Goal: Task Accomplishment & Management: Use online tool/utility

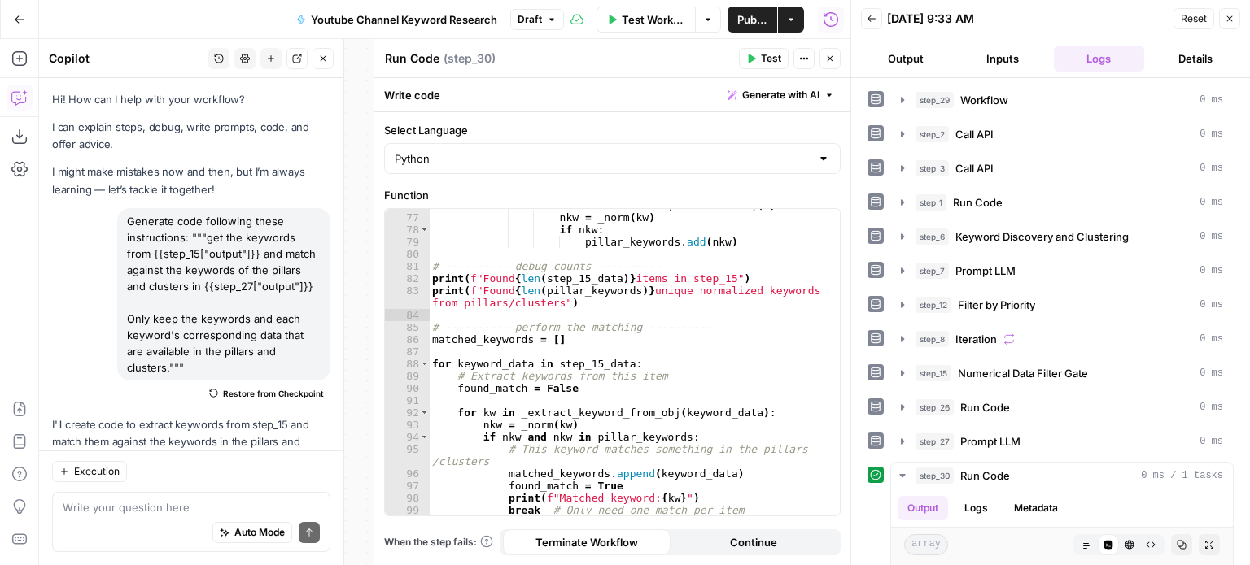
scroll to position [761, 0]
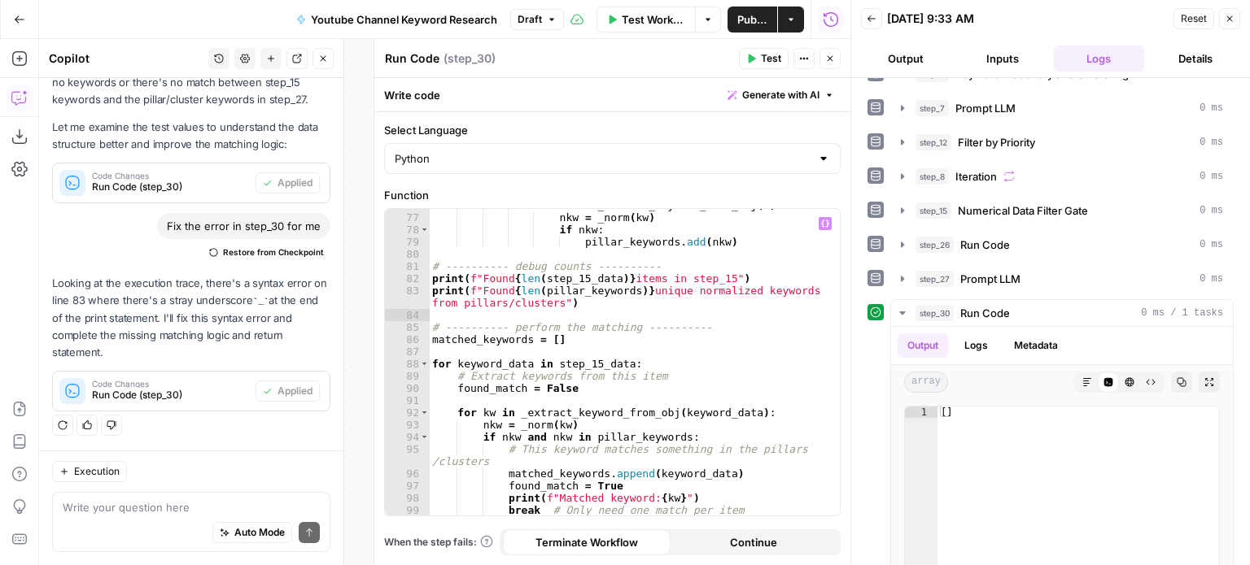
type textarea "**********"
click at [772, 295] on div "for kw in _extract_keyword_from_obj ( m ) : nkw = _norm ( kw ) if nkw : pillar_…" at bounding box center [629, 365] width 400 height 332
click at [319, 61] on icon "button" at bounding box center [323, 59] width 10 height 10
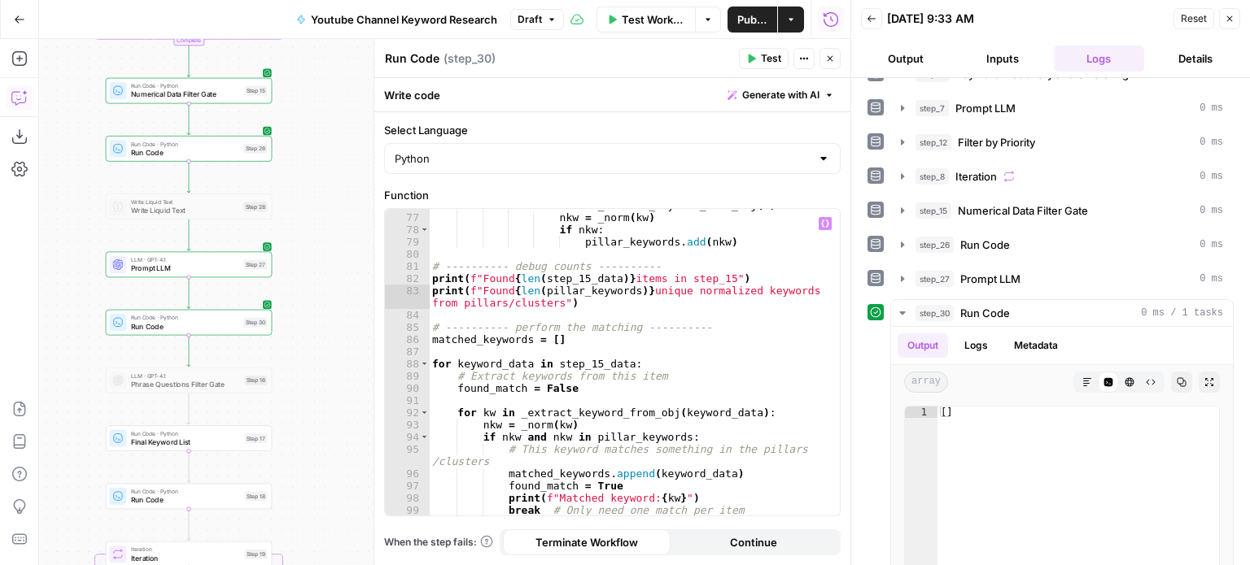
drag, startPoint x: 279, startPoint y: 277, endPoint x: 407, endPoint y: 297, distance: 129.4
click at [407, 297] on body "All About AI New Home Browse Insights Opportunities Your Data Recent Grids Cont…" at bounding box center [625, 282] width 1250 height 565
click at [788, 94] on span "Generate with AI" at bounding box center [780, 95] width 77 height 15
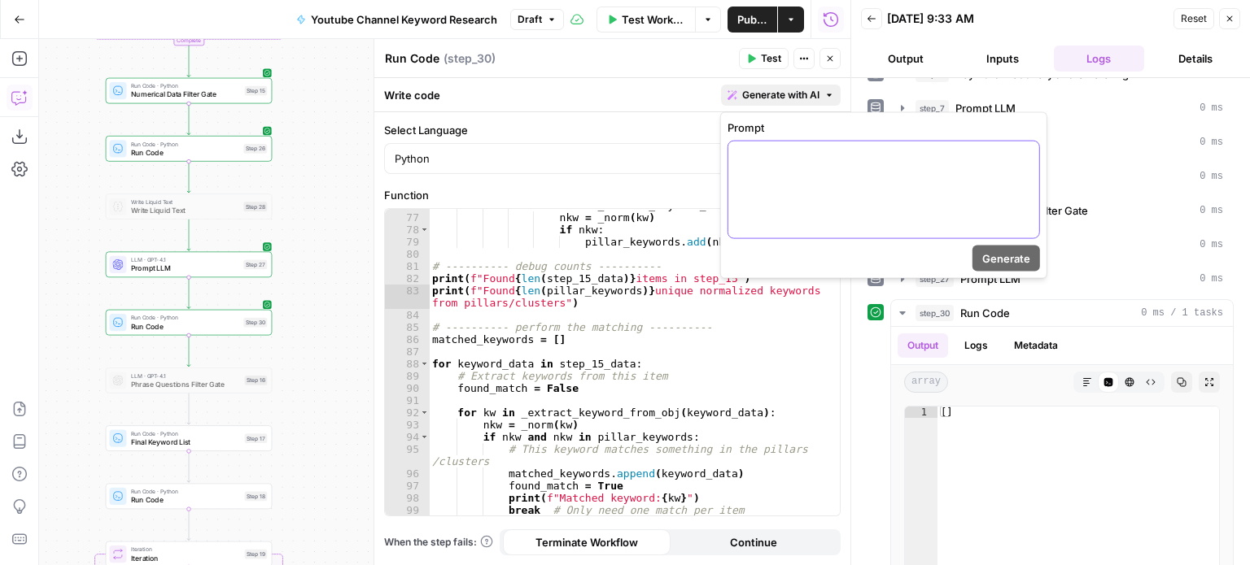
click at [744, 181] on div at bounding box center [883, 190] width 311 height 97
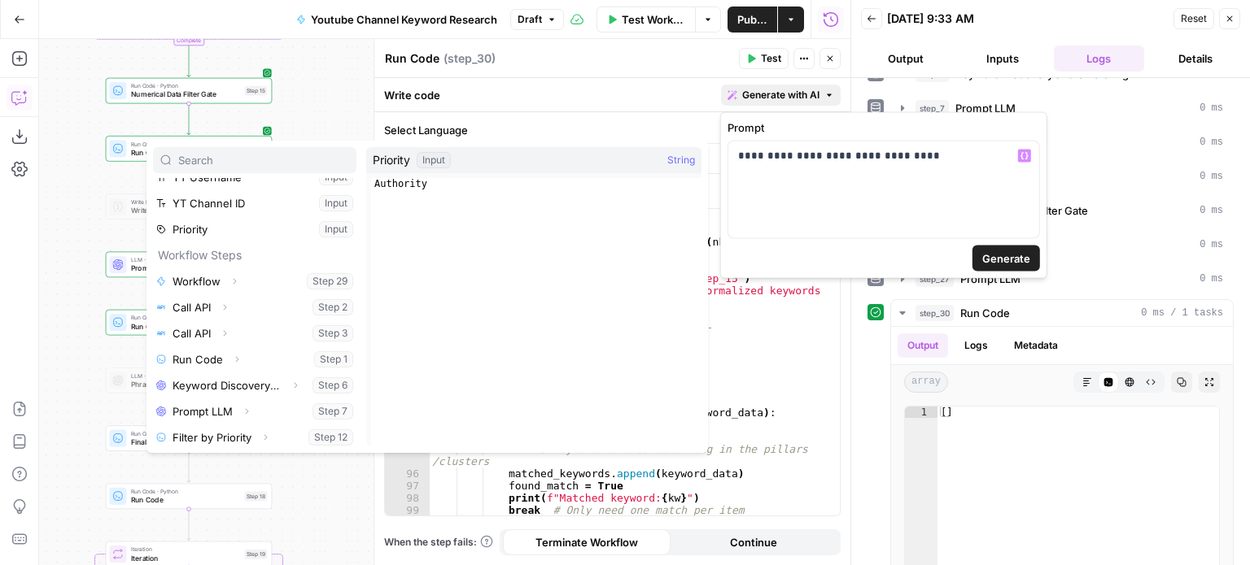
scroll to position [225, 0]
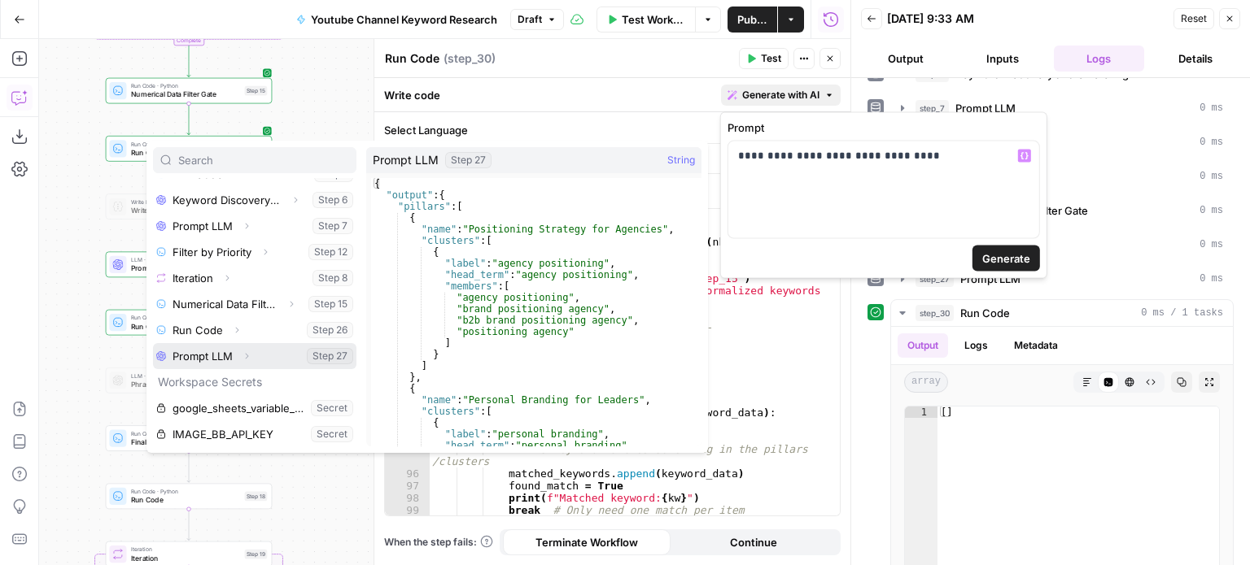
click at [245, 356] on icon "button" at bounding box center [247, 356] width 10 height 10
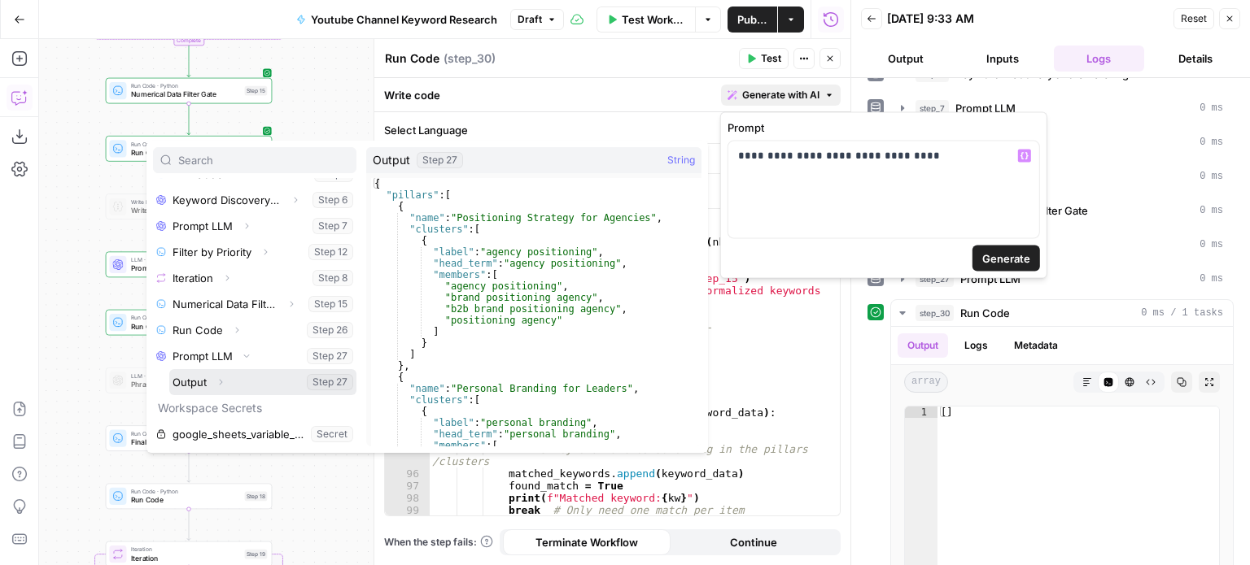
click at [225, 382] on button "Expand" at bounding box center [220, 382] width 21 height 21
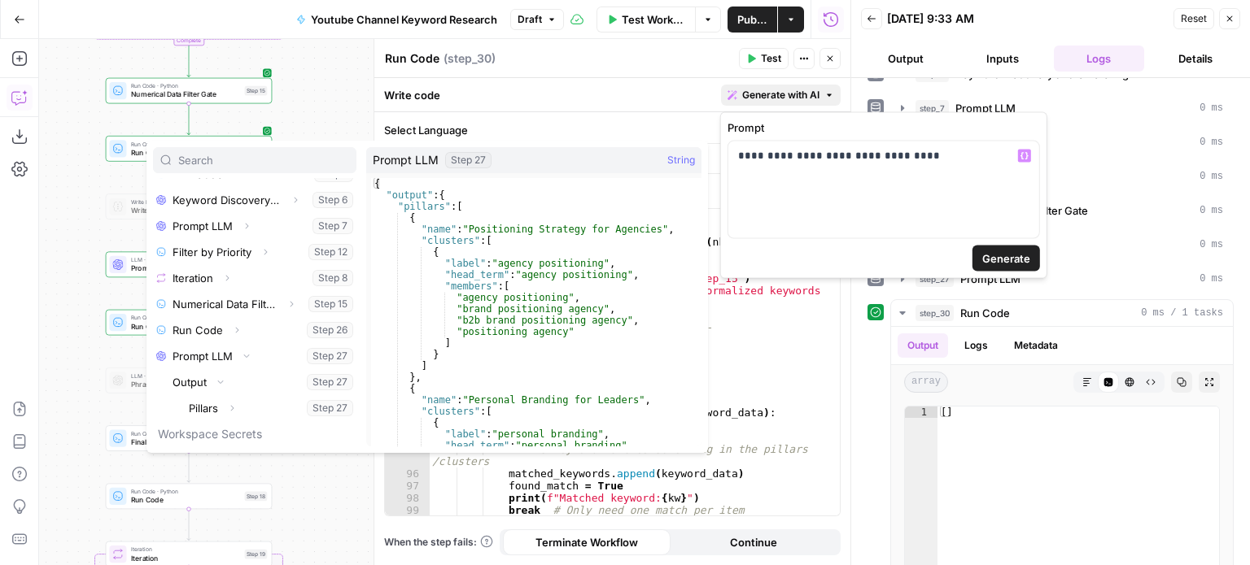
scroll to position [277, 0]
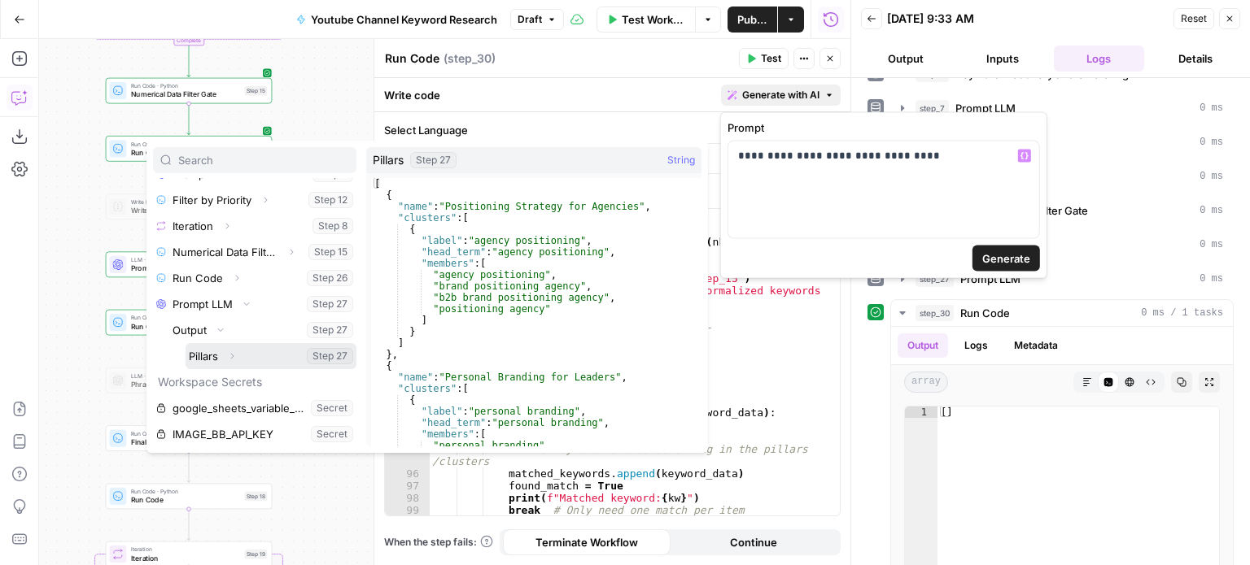
click at [234, 359] on icon "button" at bounding box center [232, 356] width 10 height 10
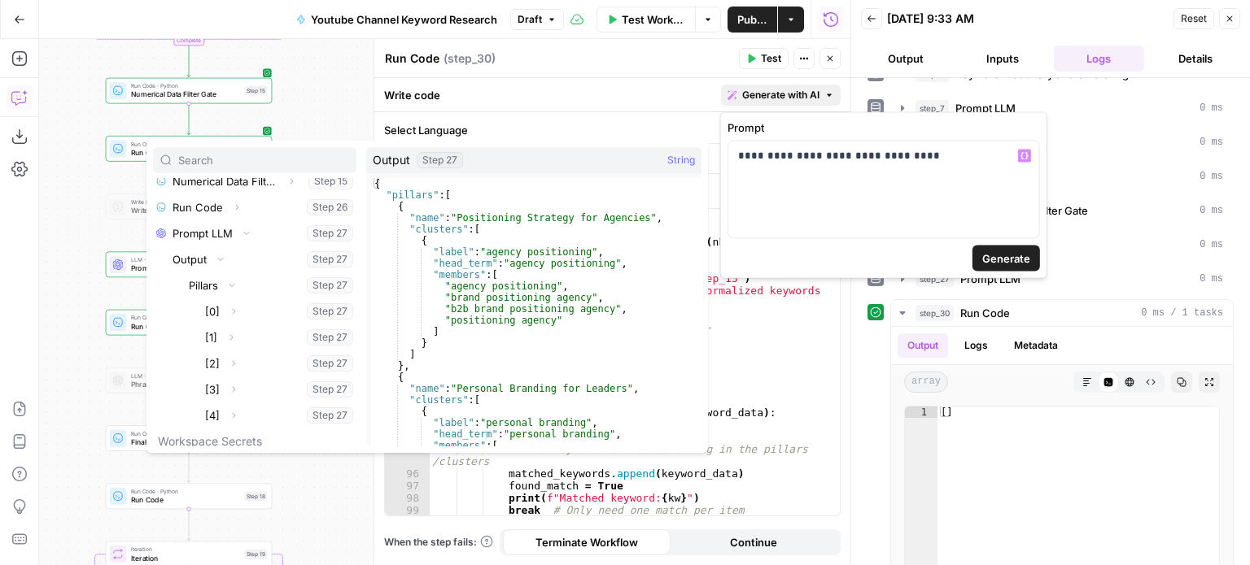
scroll to position [407, 0]
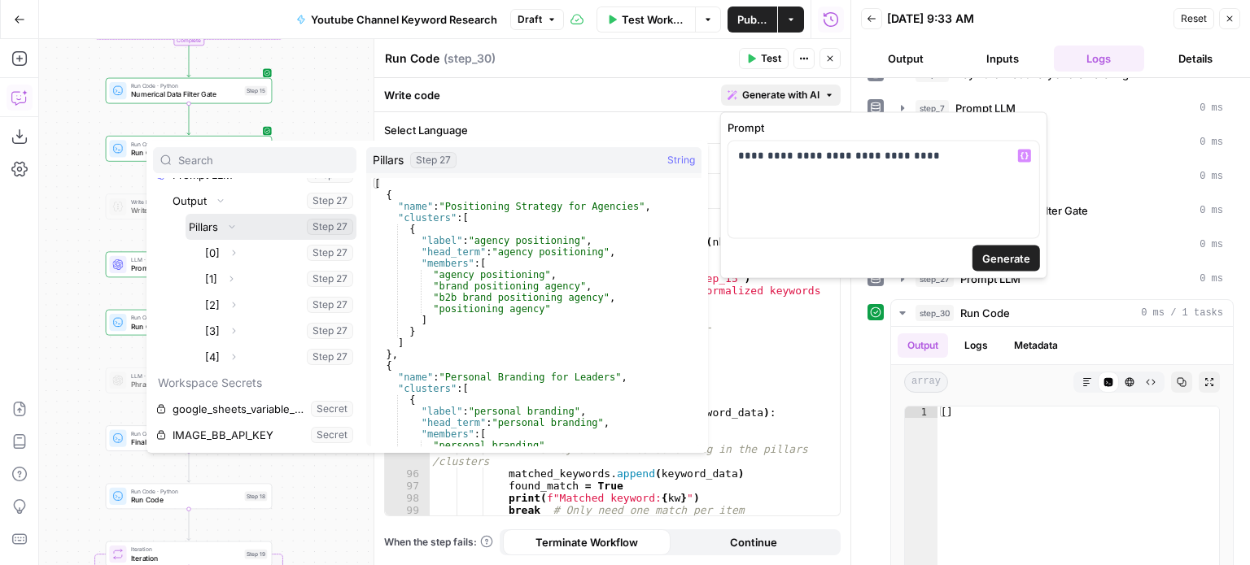
click at [199, 225] on button "Select variable Pillars" at bounding box center [271, 227] width 171 height 26
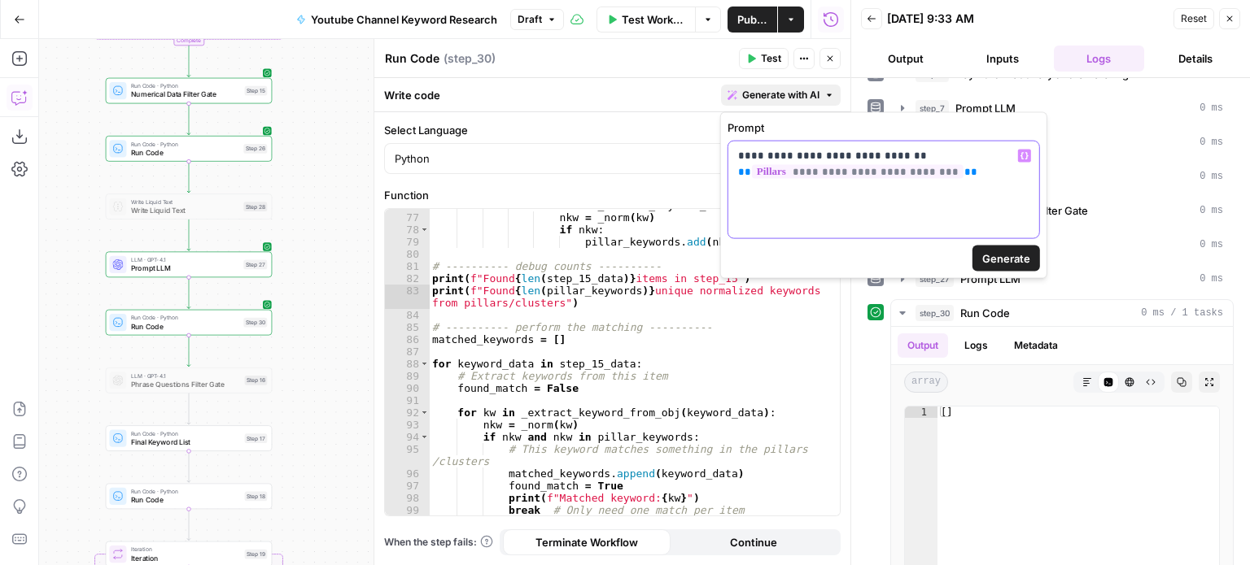
click at [944, 175] on p "**********" at bounding box center [883, 164] width 291 height 33
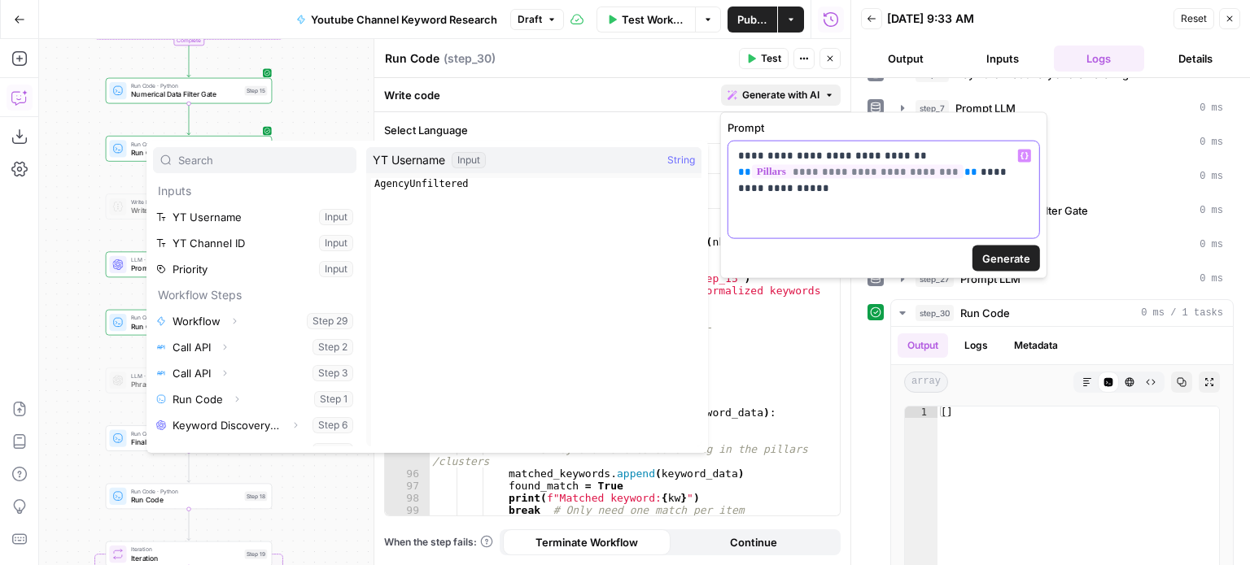
click at [919, 200] on div "**********" at bounding box center [883, 190] width 311 height 97
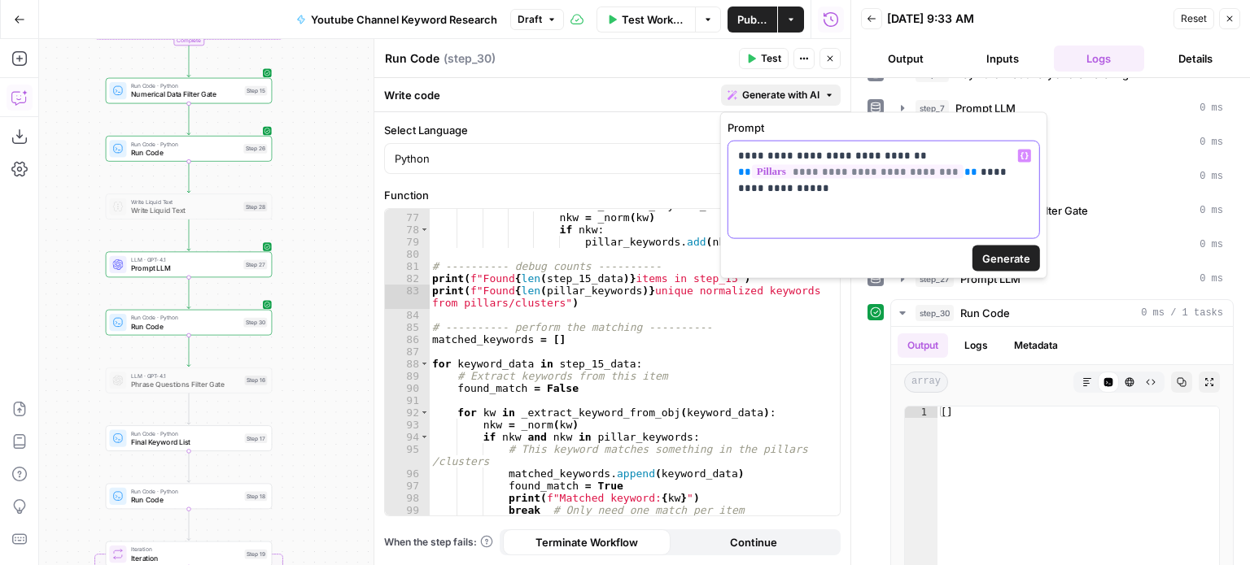
drag, startPoint x: 950, startPoint y: 172, endPoint x: 928, endPoint y: 173, distance: 22.0
click at [928, 173] on p "**********" at bounding box center [883, 164] width 291 height 33
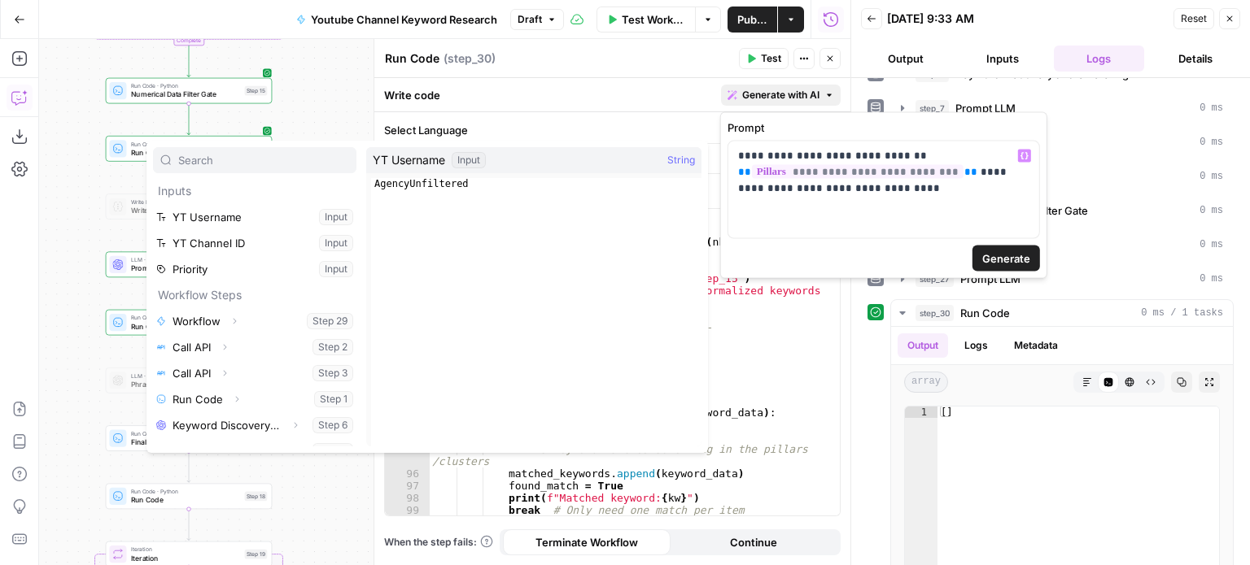
scroll to position [225, 0]
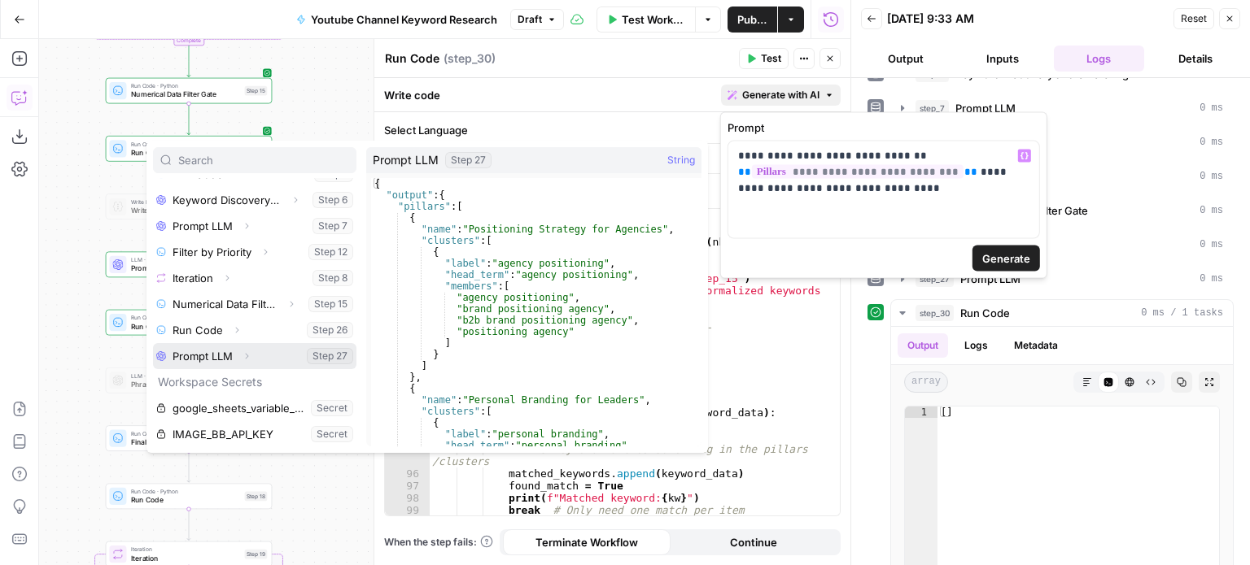
click at [249, 359] on icon "button" at bounding box center [247, 356] width 10 height 10
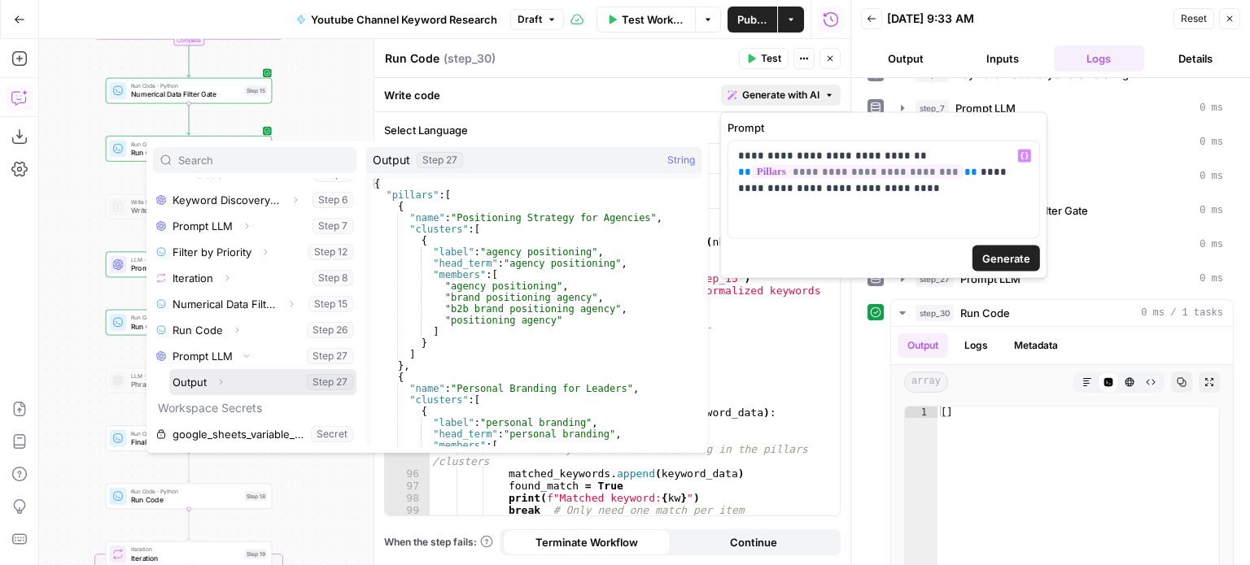
click at [220, 381] on icon "button" at bounding box center [221, 383] width 10 height 10
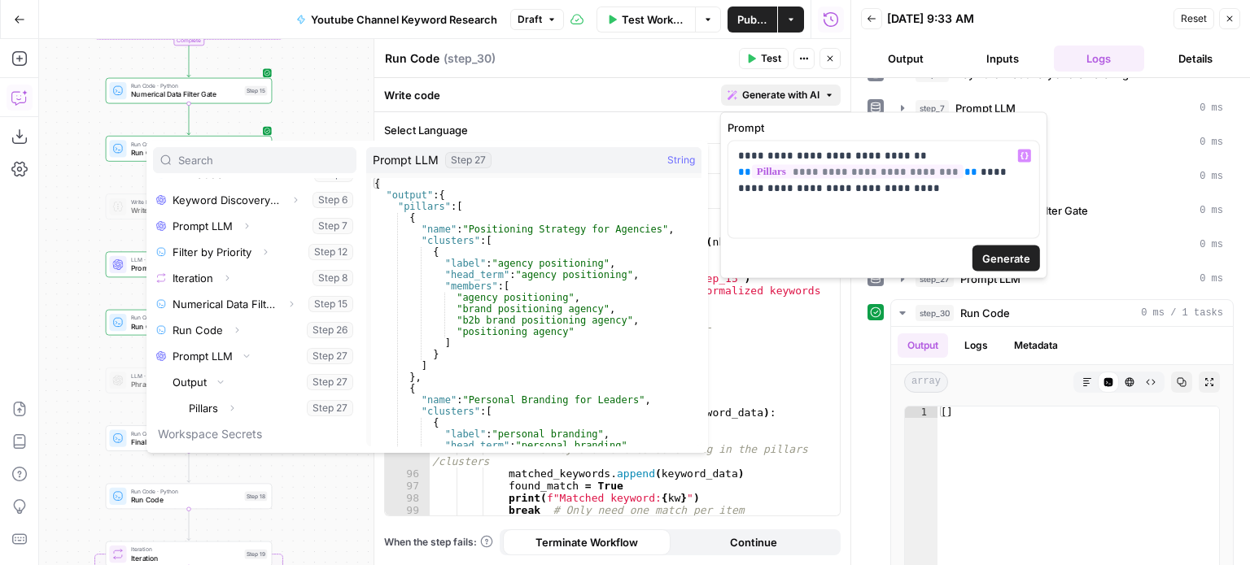
scroll to position [277, 0]
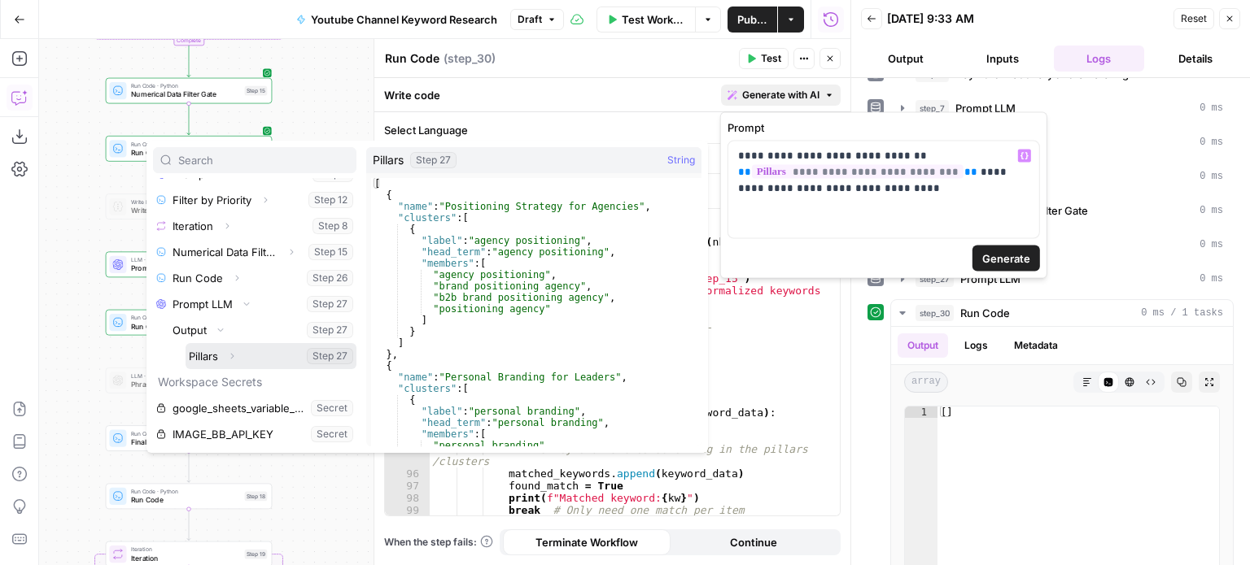
click at [233, 356] on icon "button" at bounding box center [232, 356] width 10 height 10
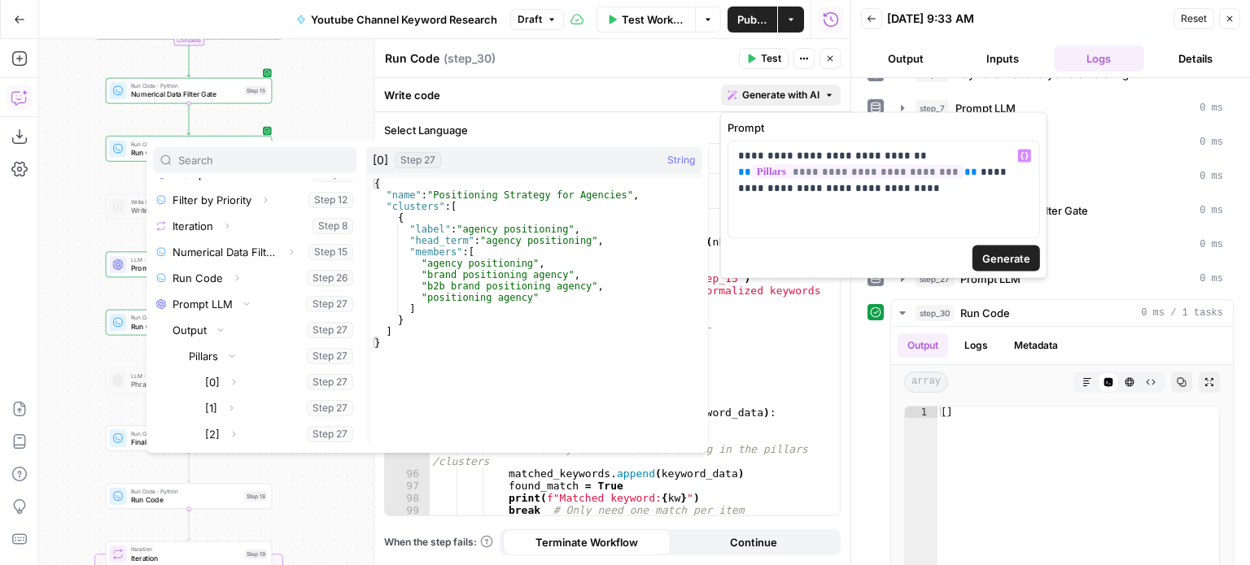
scroll to position [385, 0]
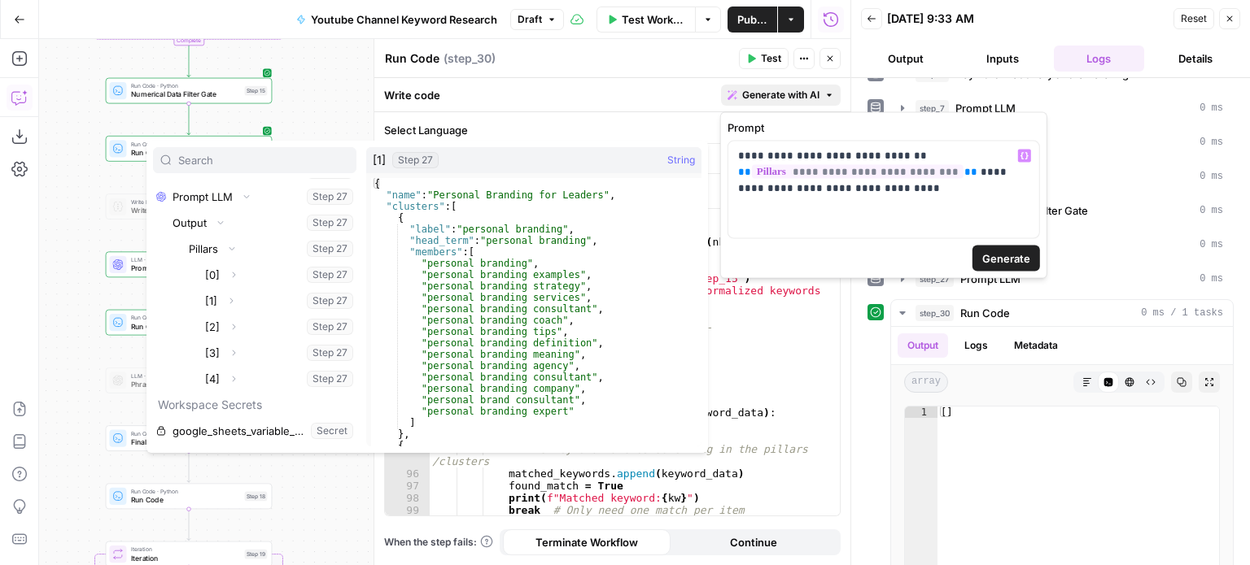
click at [234, 277] on div "Expand" at bounding box center [230, 268] width 55 height 28
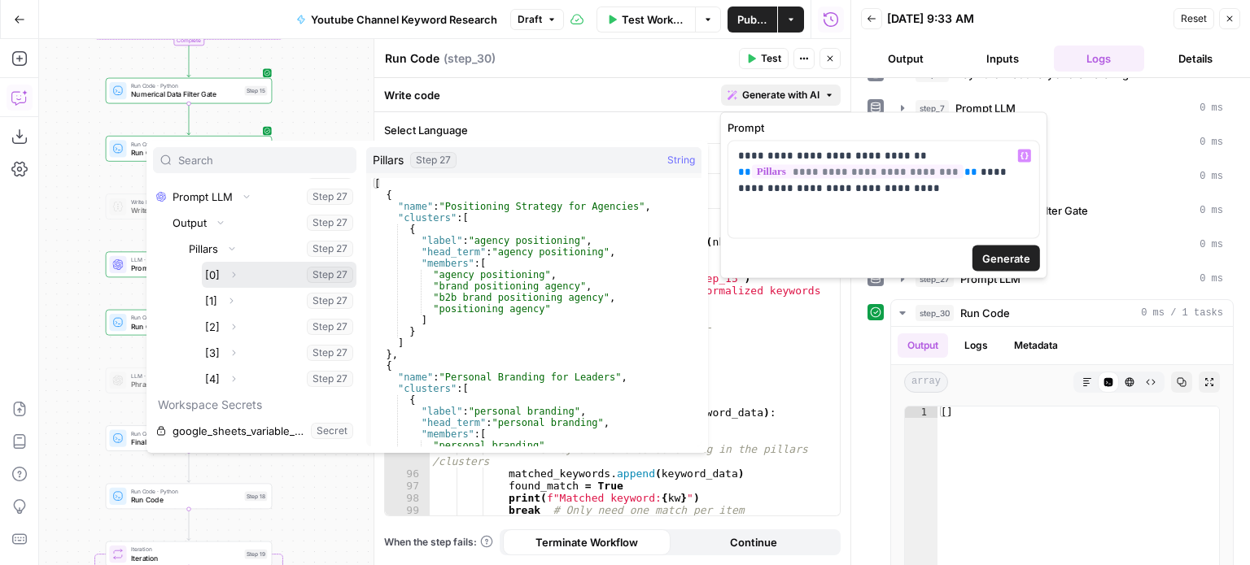
click at [238, 271] on icon "button" at bounding box center [234, 275] width 10 height 10
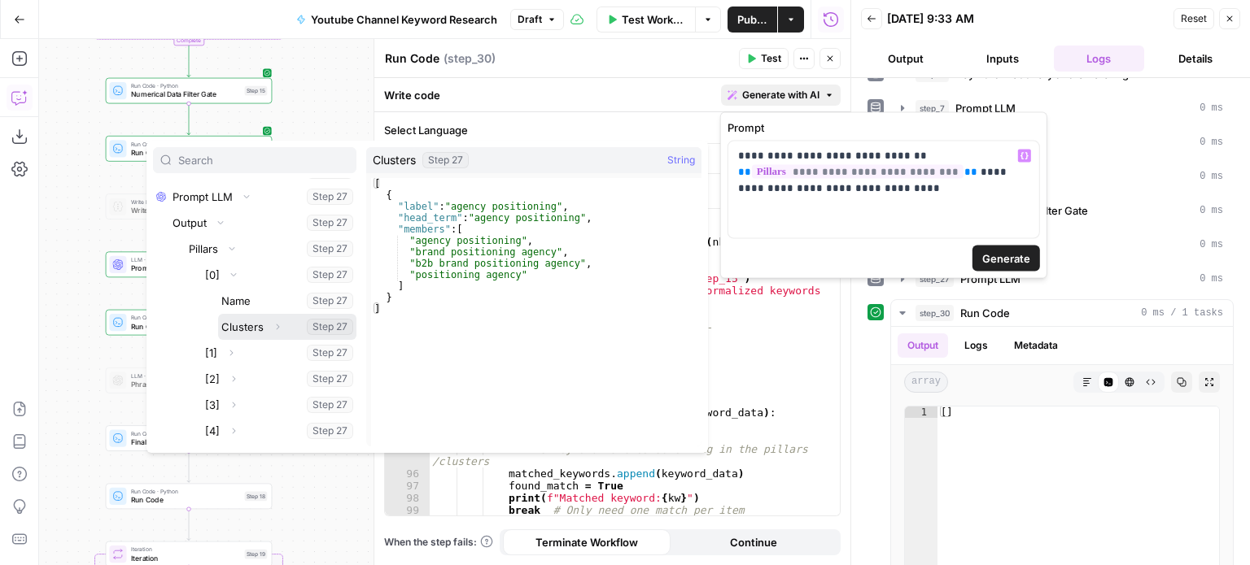
click at [248, 321] on button "Select variable Clusters" at bounding box center [287, 327] width 138 height 26
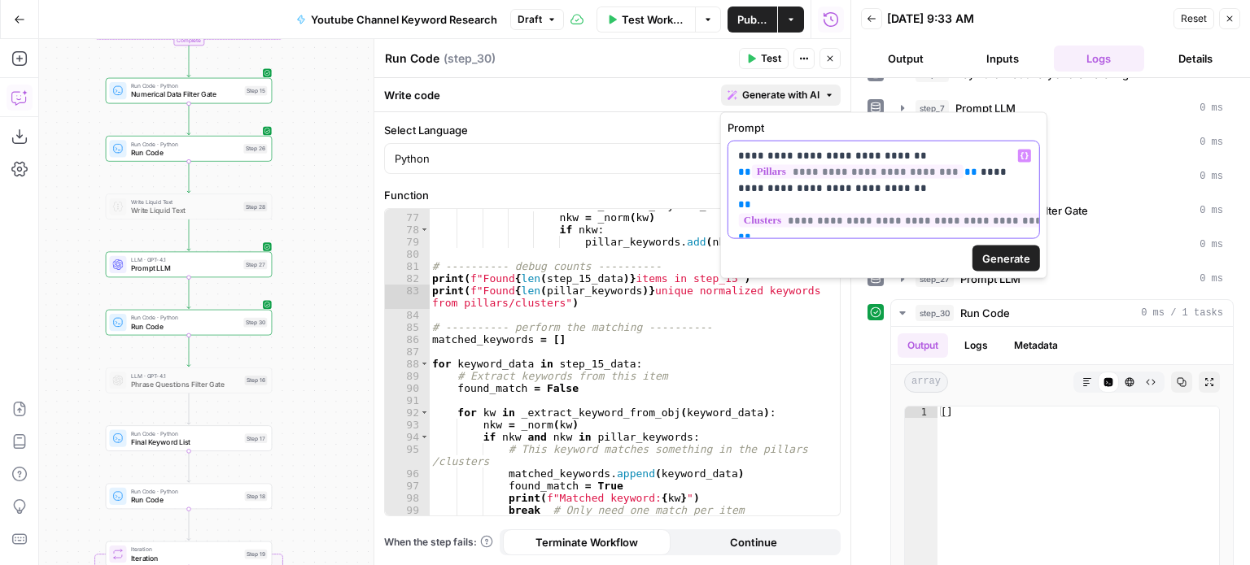
click at [1009, 205] on p "**********" at bounding box center [883, 180] width 291 height 65
drag, startPoint x: 934, startPoint y: 217, endPoint x: 921, endPoint y: 216, distance: 13.0
click at [921, 216] on div "**********" at bounding box center [883, 190] width 311 height 97
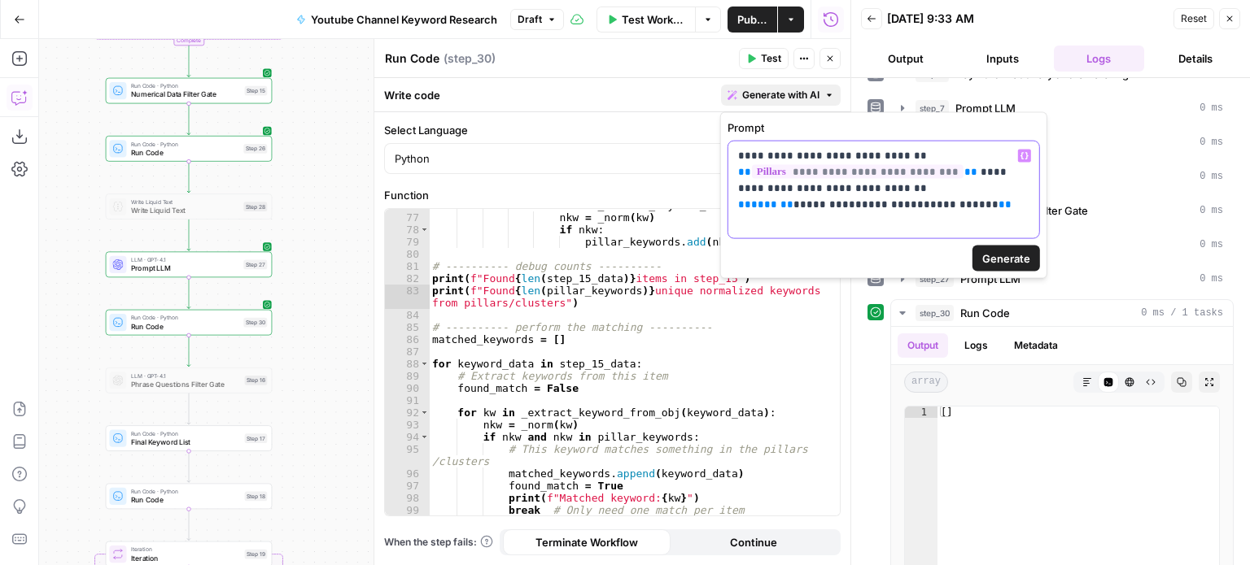
click at [951, 204] on p "**********" at bounding box center [883, 180] width 291 height 65
click at [793, 199] on span "*******" at bounding box center [772, 204] width 42 height 11
click at [925, 195] on p "**********" at bounding box center [883, 180] width 291 height 65
click at [910, 210] on p "**********" at bounding box center [883, 180] width 291 height 65
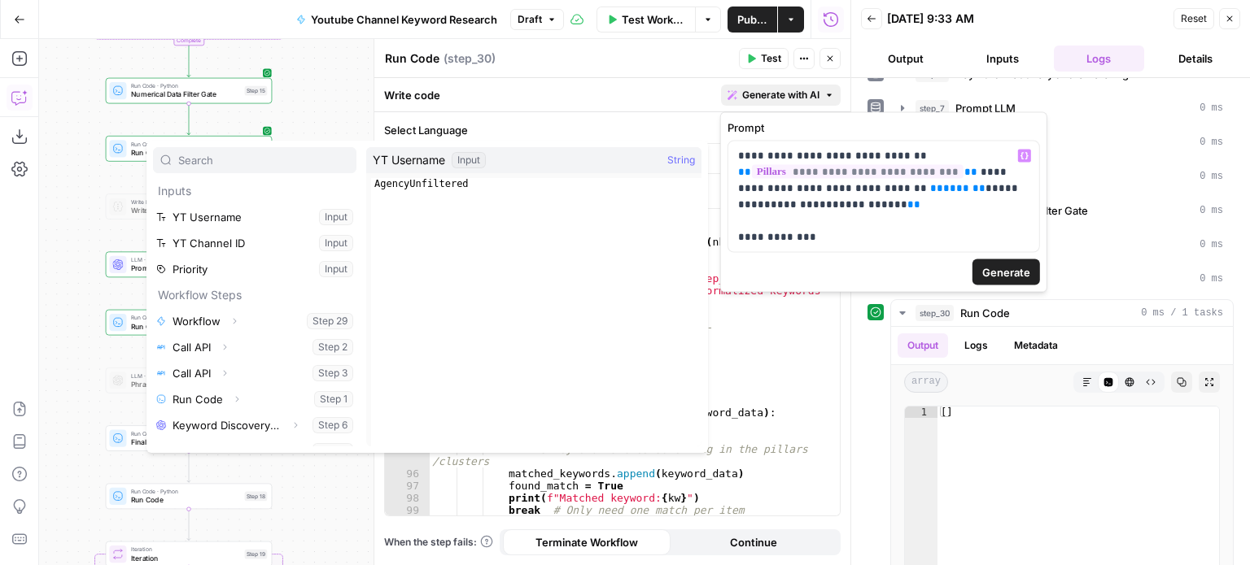
scroll to position [225, 0]
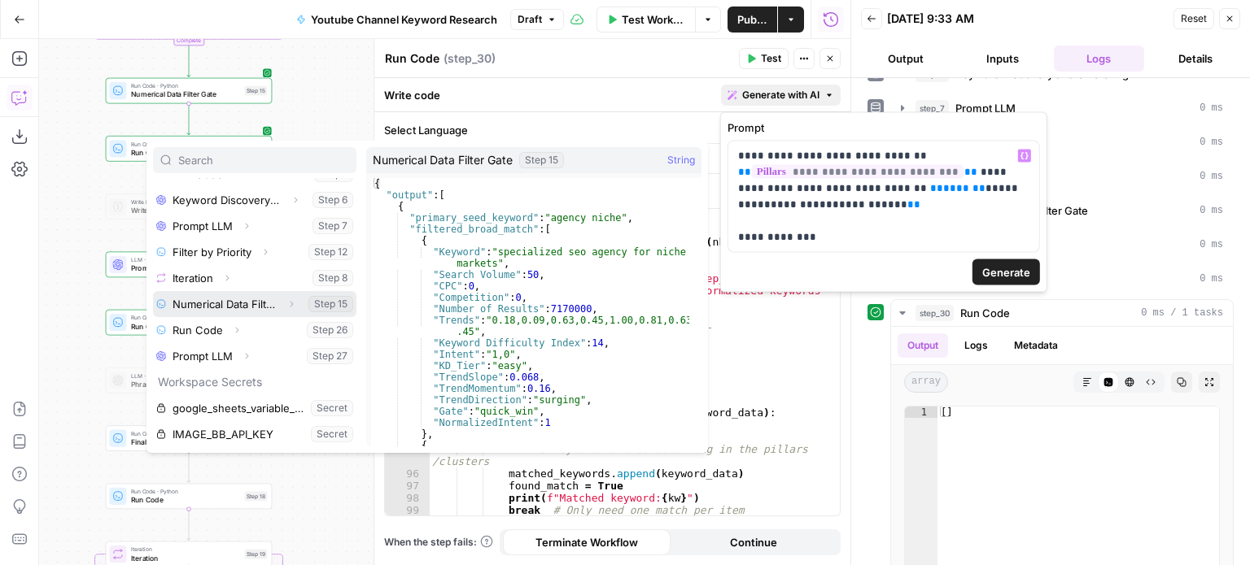
click at [286, 302] on icon "button" at bounding box center [291, 304] width 10 height 10
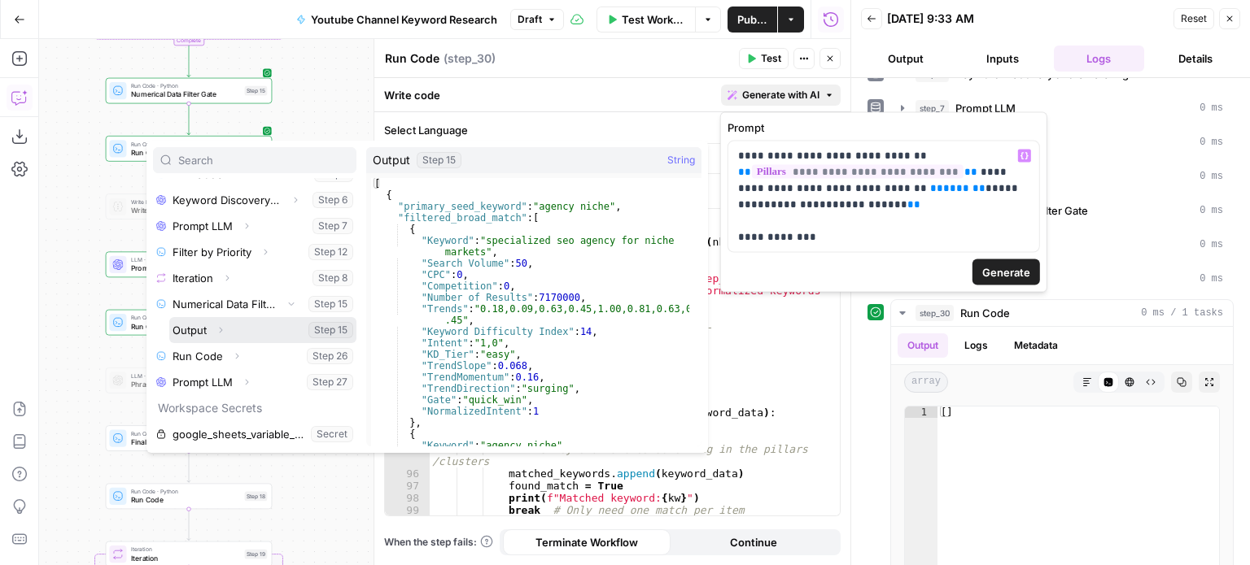
click at [220, 329] on icon "button" at bounding box center [221, 330] width 10 height 10
click at [183, 334] on button "Select variable Output" at bounding box center [262, 330] width 187 height 26
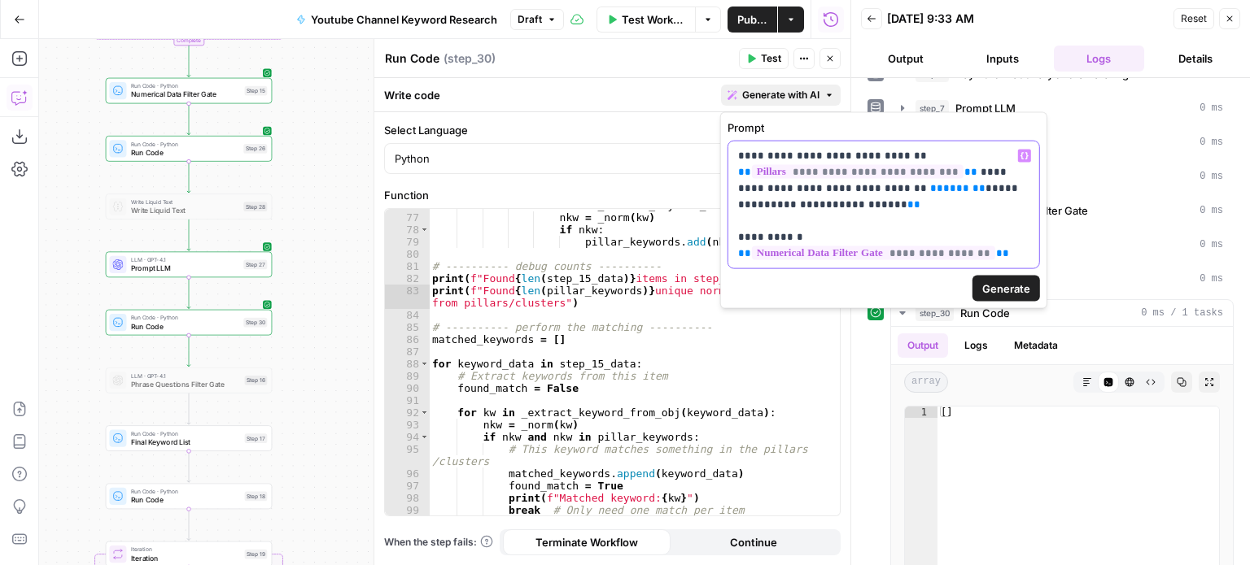
click at [992, 255] on p "**********" at bounding box center [883, 205] width 291 height 114
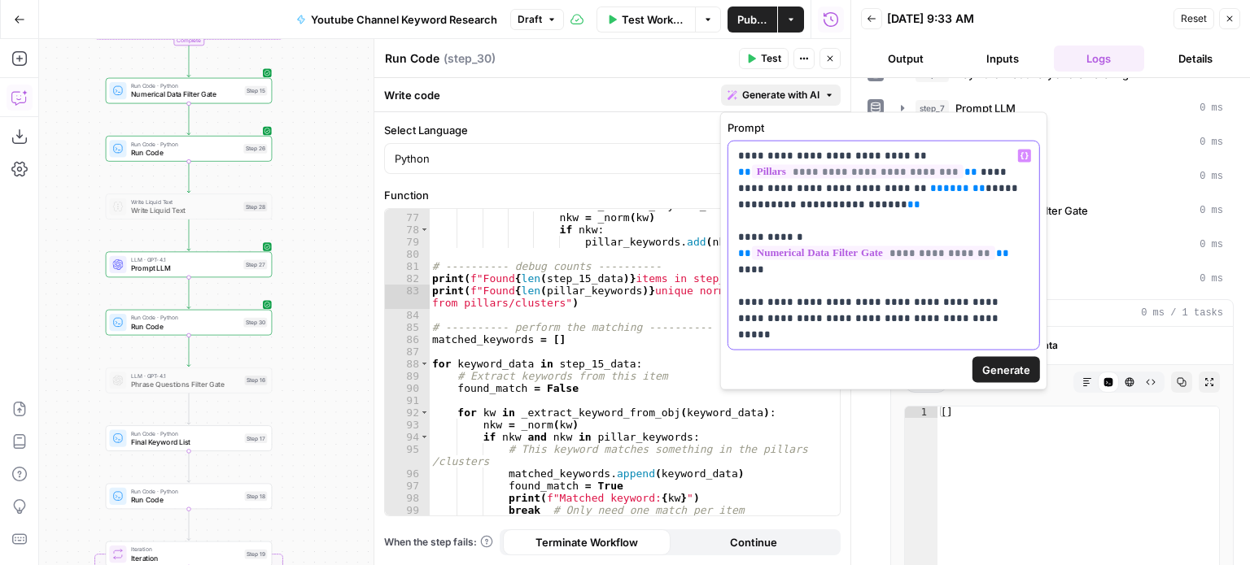
click at [943, 334] on p "**********" at bounding box center [883, 245] width 291 height 195
click at [1009, 378] on button "Generate" at bounding box center [1006, 370] width 68 height 26
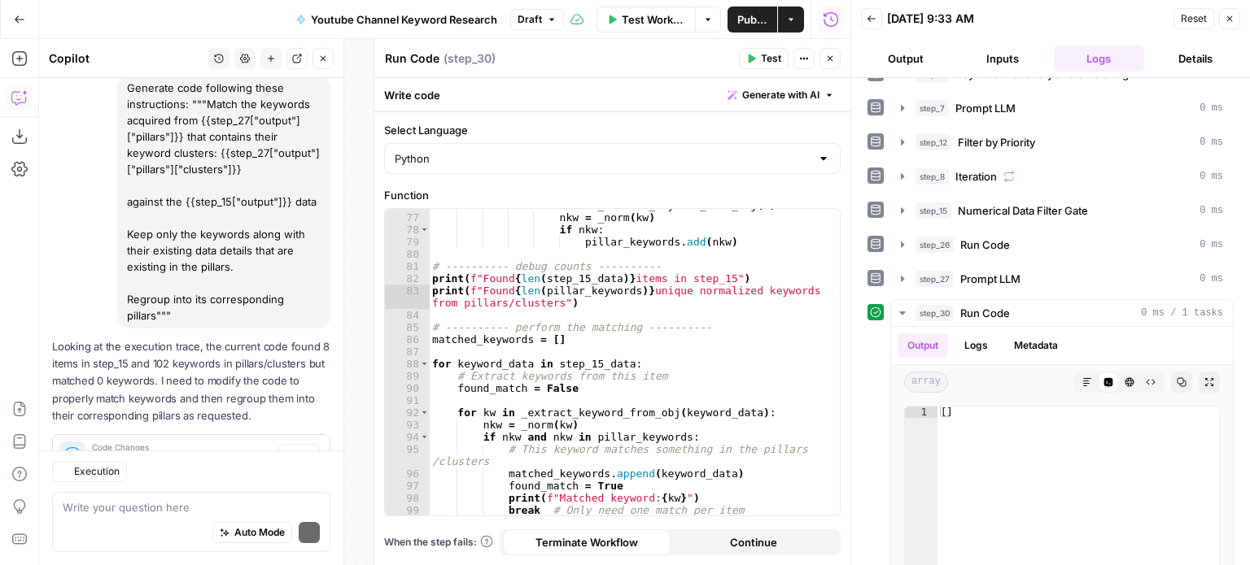
scroll to position [1203, 0]
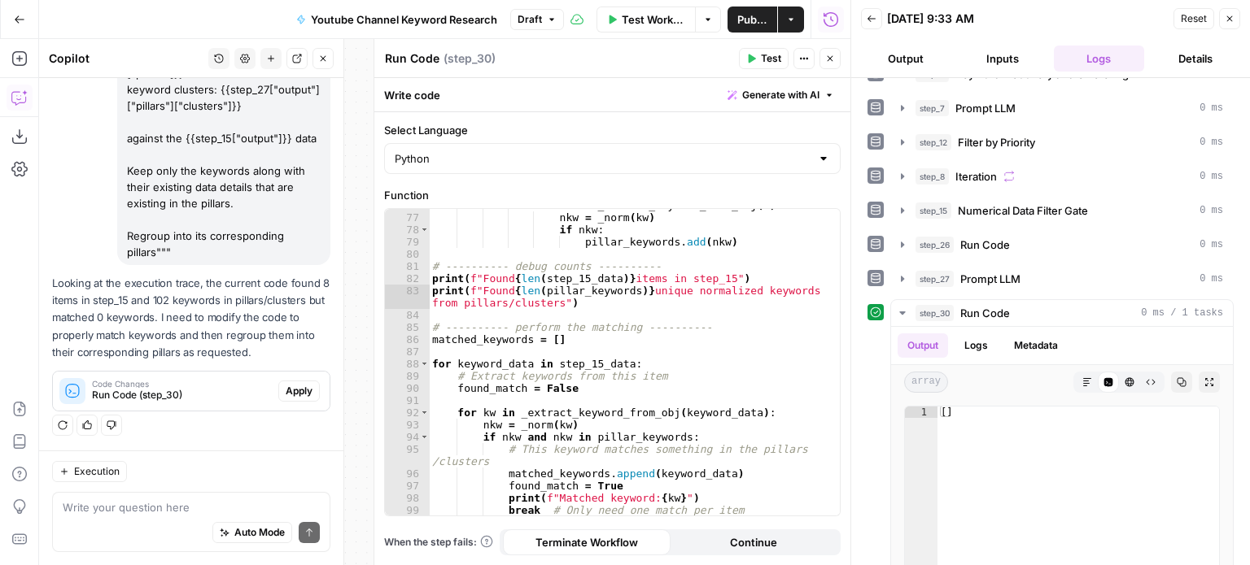
click at [288, 395] on span "Apply" at bounding box center [299, 391] width 27 height 15
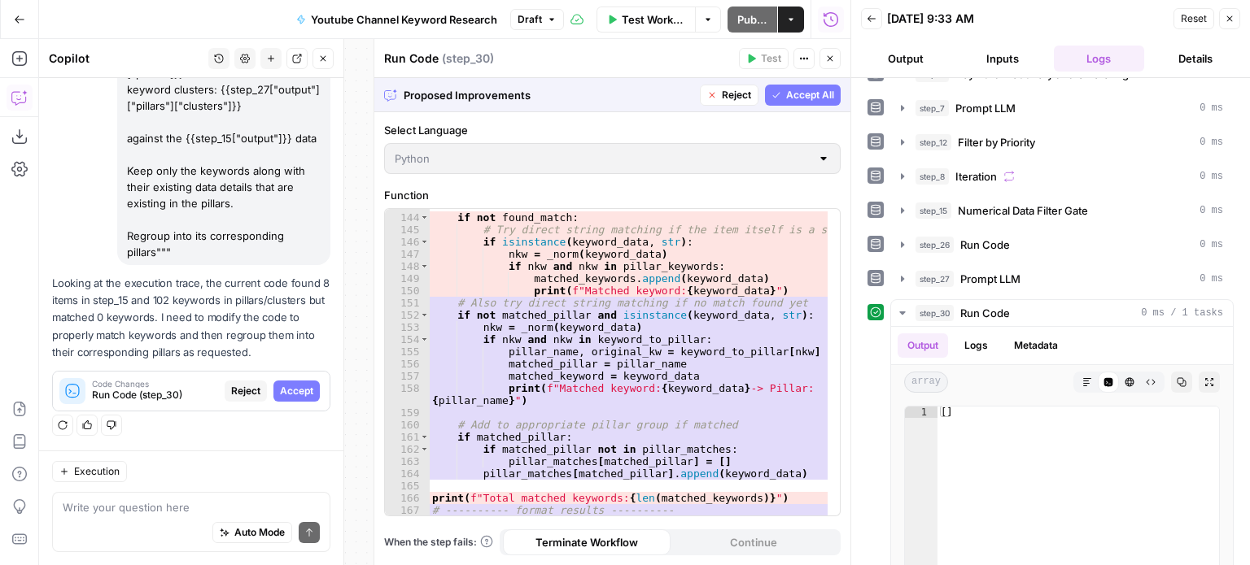
scroll to position [2109, 0]
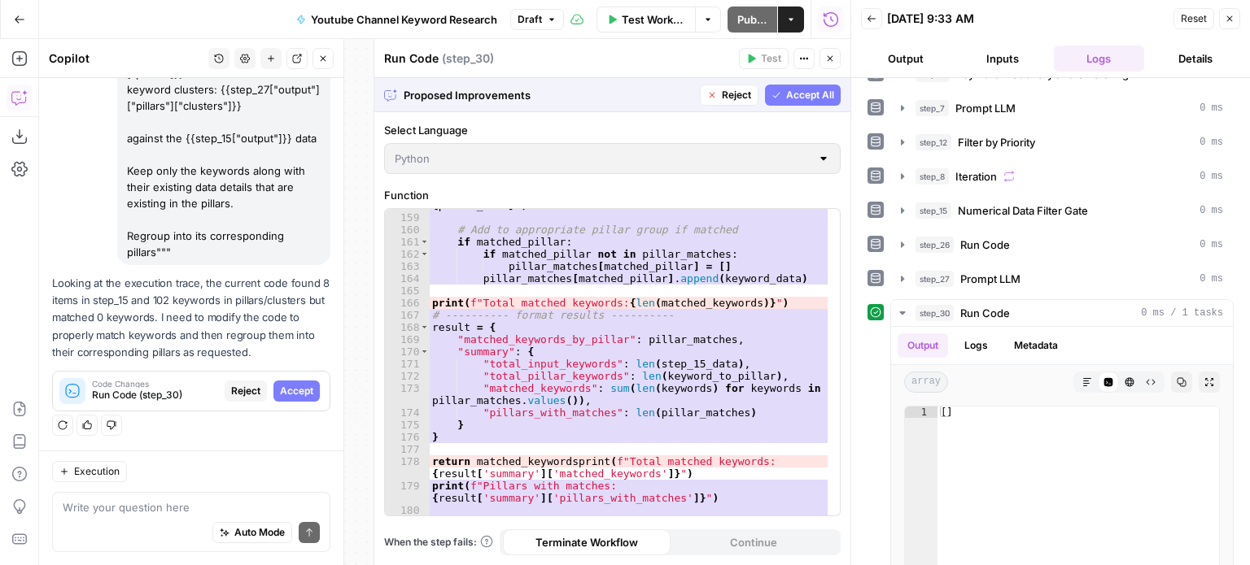
click at [808, 98] on span "Accept All" at bounding box center [810, 95] width 48 height 15
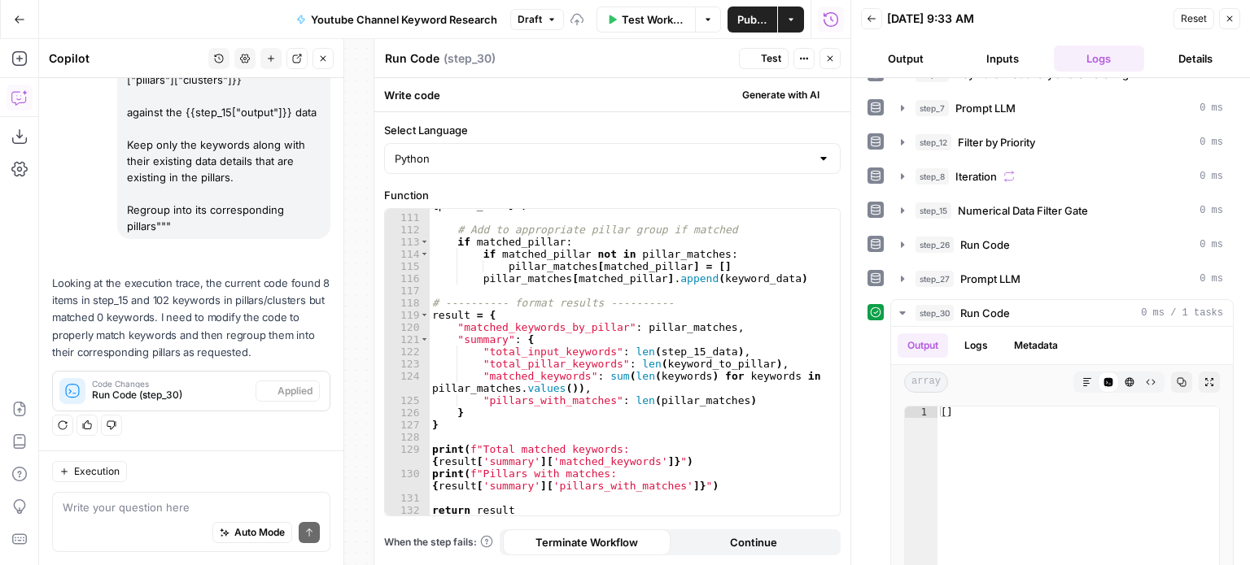
scroll to position [1474, 0]
click at [762, 54] on span "Test" at bounding box center [771, 58] width 20 height 15
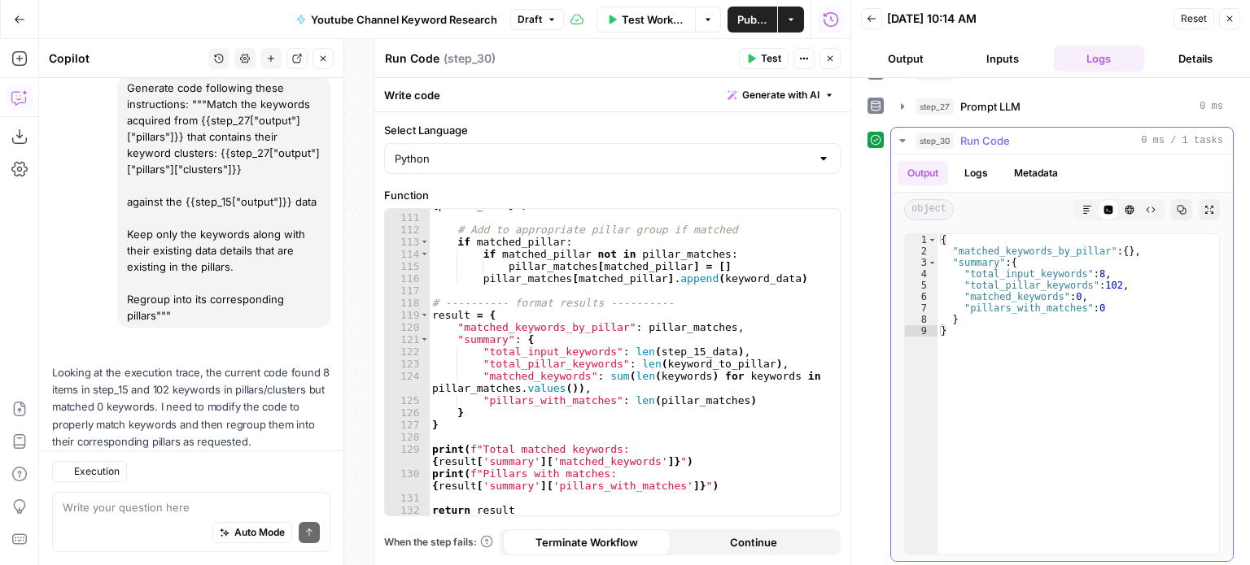
scroll to position [1229, 0]
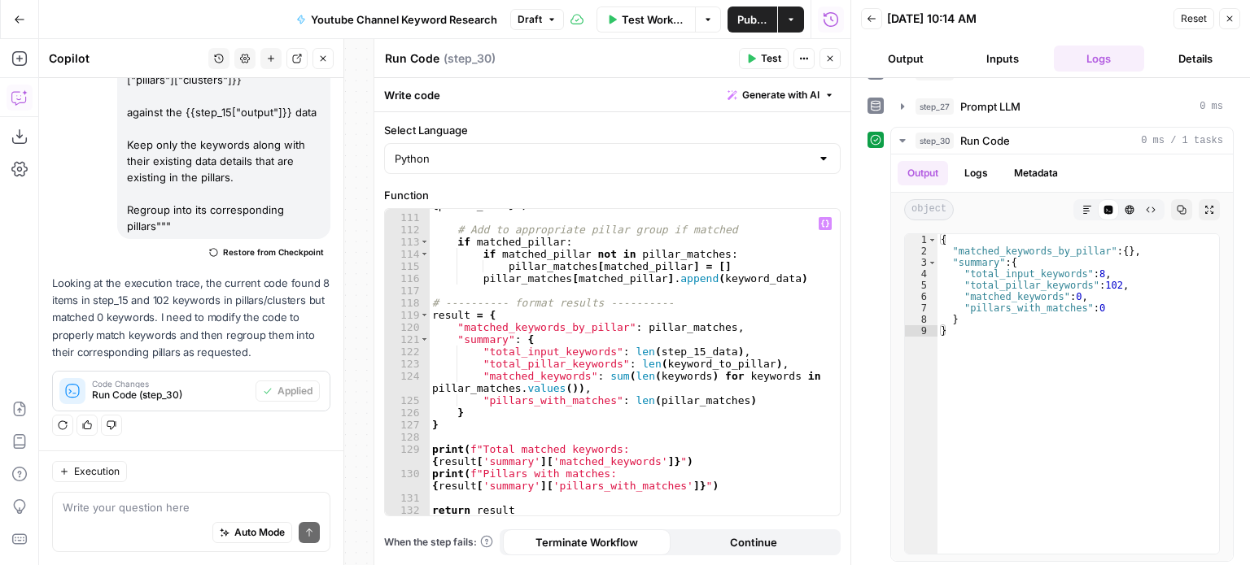
click at [174, 518] on div "Auto Mode Send" at bounding box center [191, 534] width 257 height 36
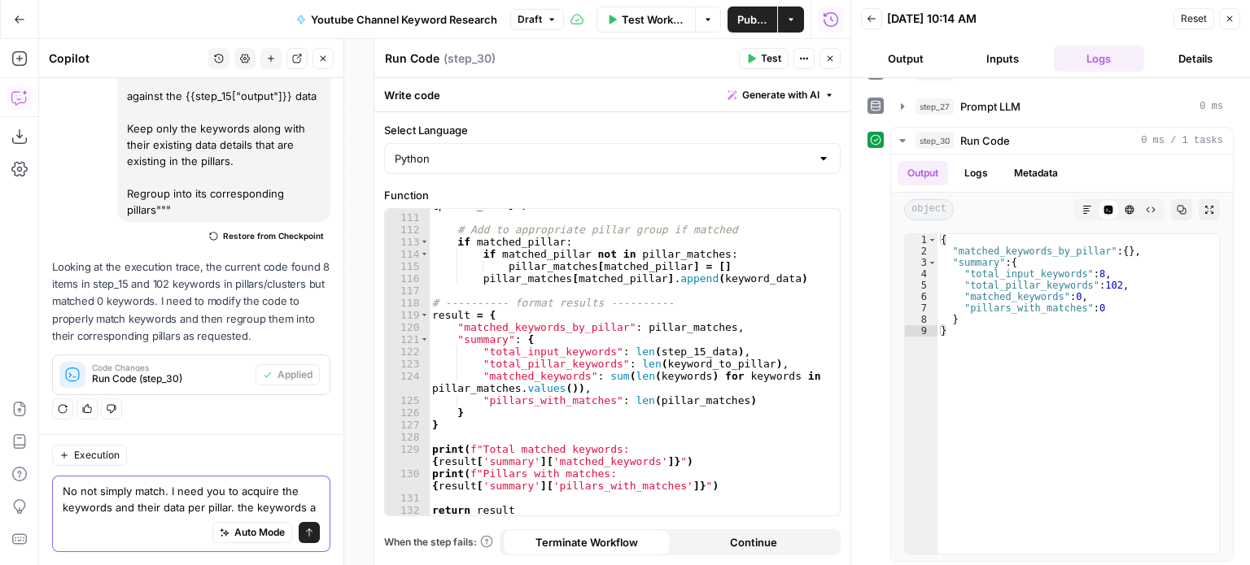
scroll to position [1261, 0]
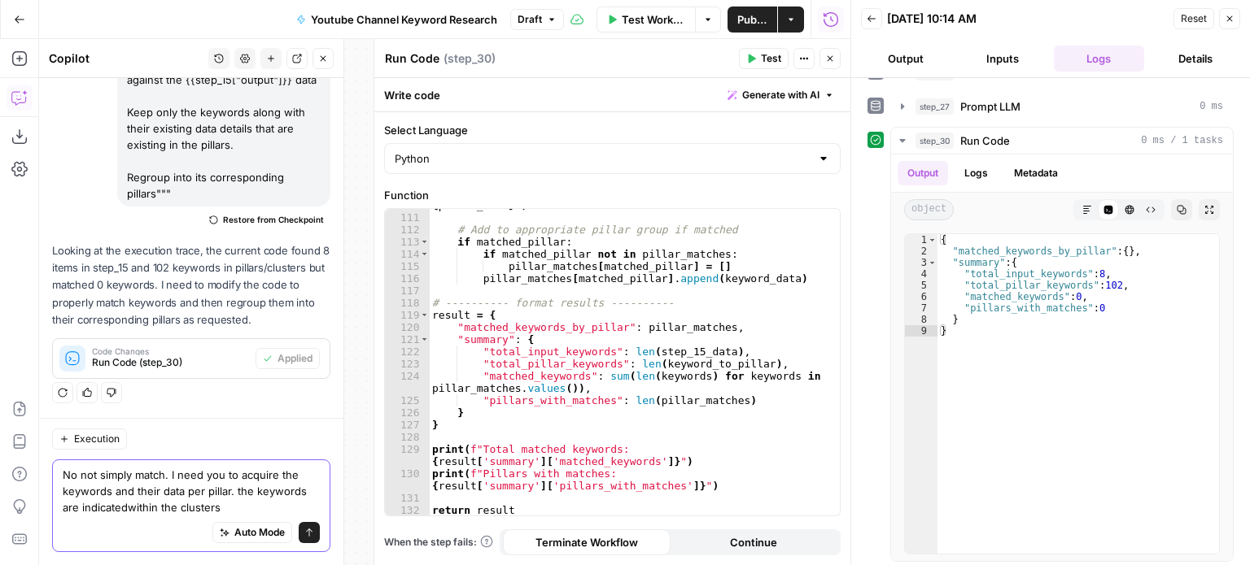
type textarea "No not simply match. I need you to acquire the keywords and their data per pill…"
click at [304, 535] on icon "submit" at bounding box center [309, 533] width 10 height 10
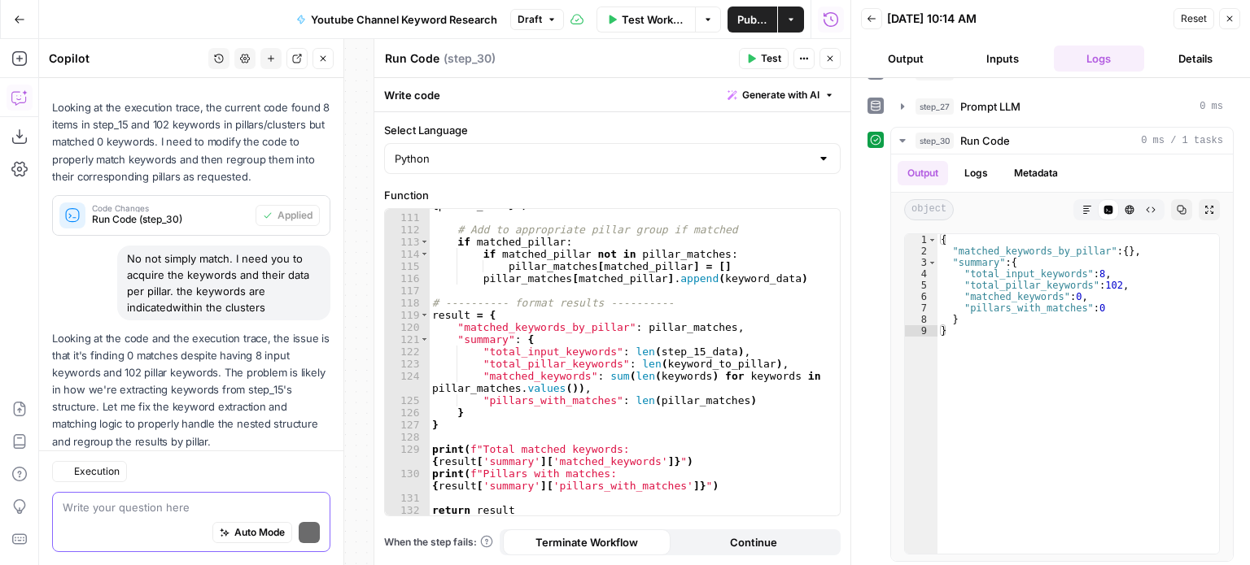
scroll to position [1494, 0]
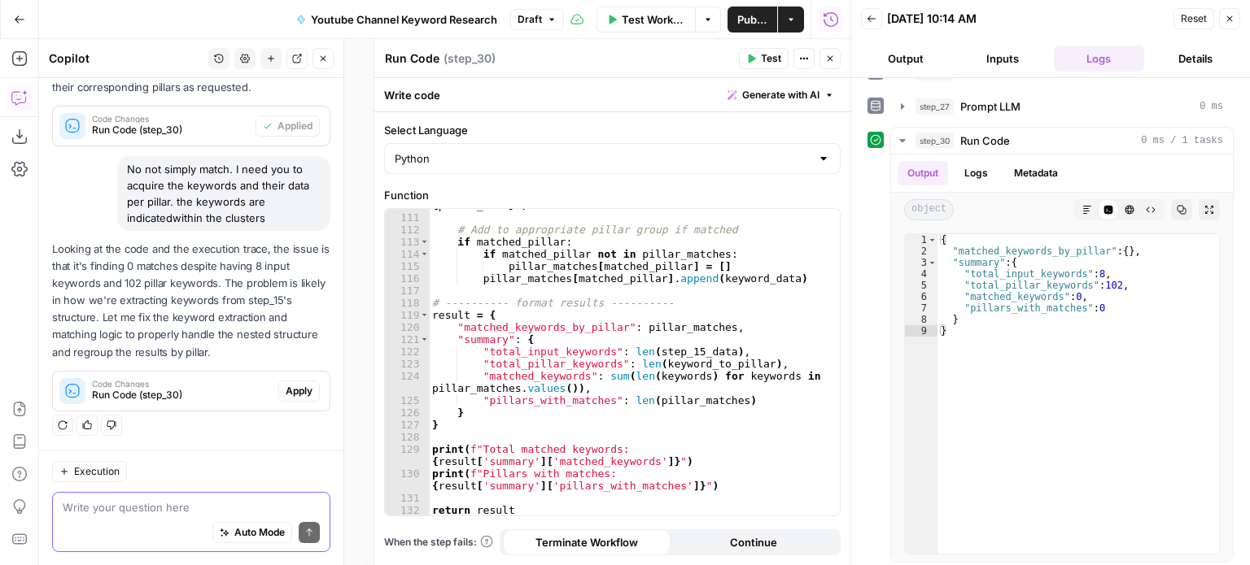
click at [286, 395] on span "Apply" at bounding box center [299, 391] width 27 height 15
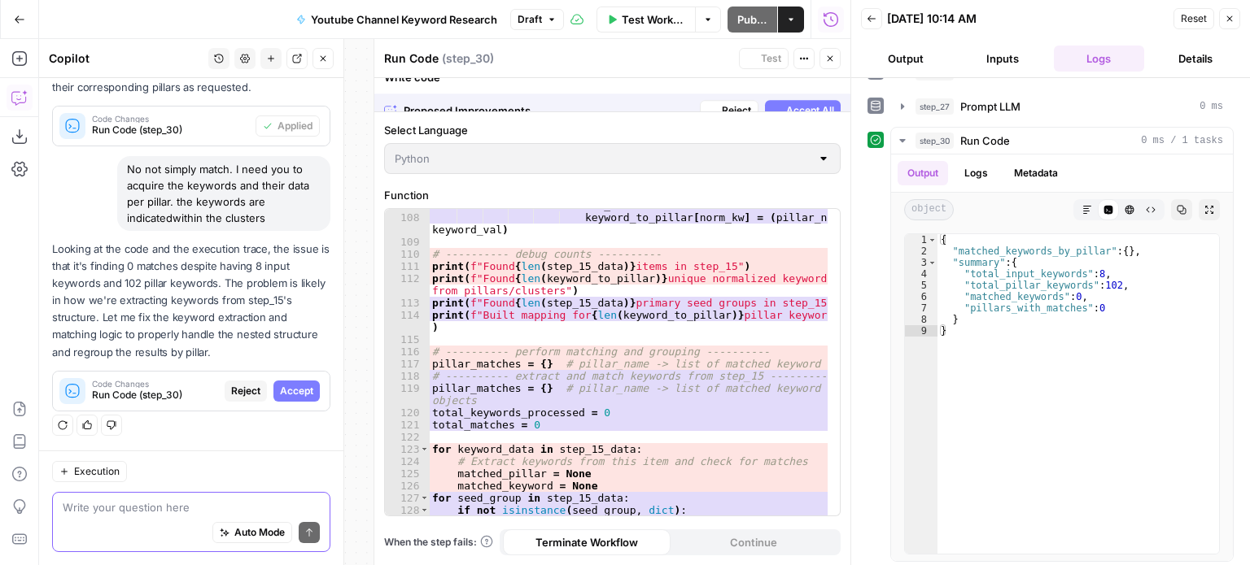
scroll to position [1390, 0]
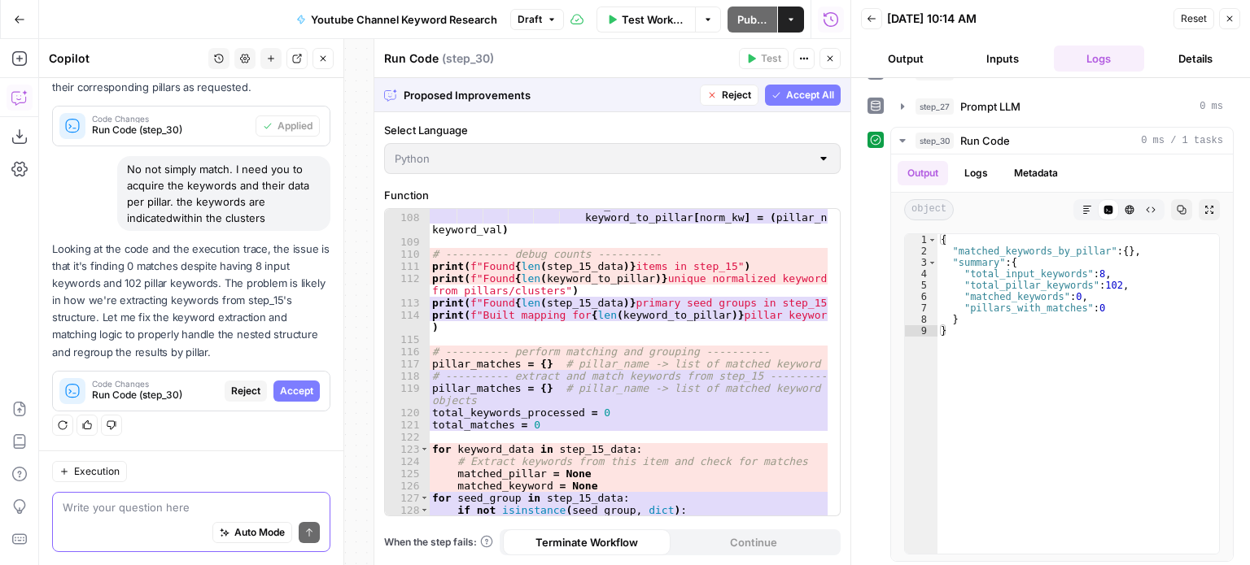
click at [793, 88] on span "Accept All" at bounding box center [810, 95] width 48 height 15
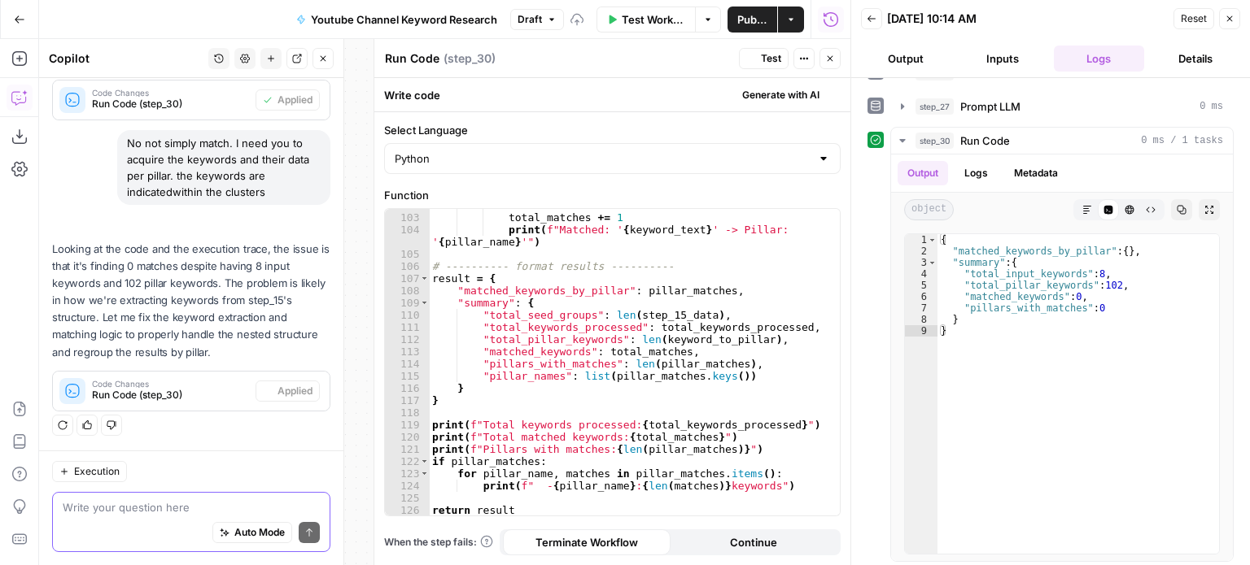
scroll to position [1388, 0]
click at [754, 62] on icon "button" at bounding box center [751, 59] width 10 height 10
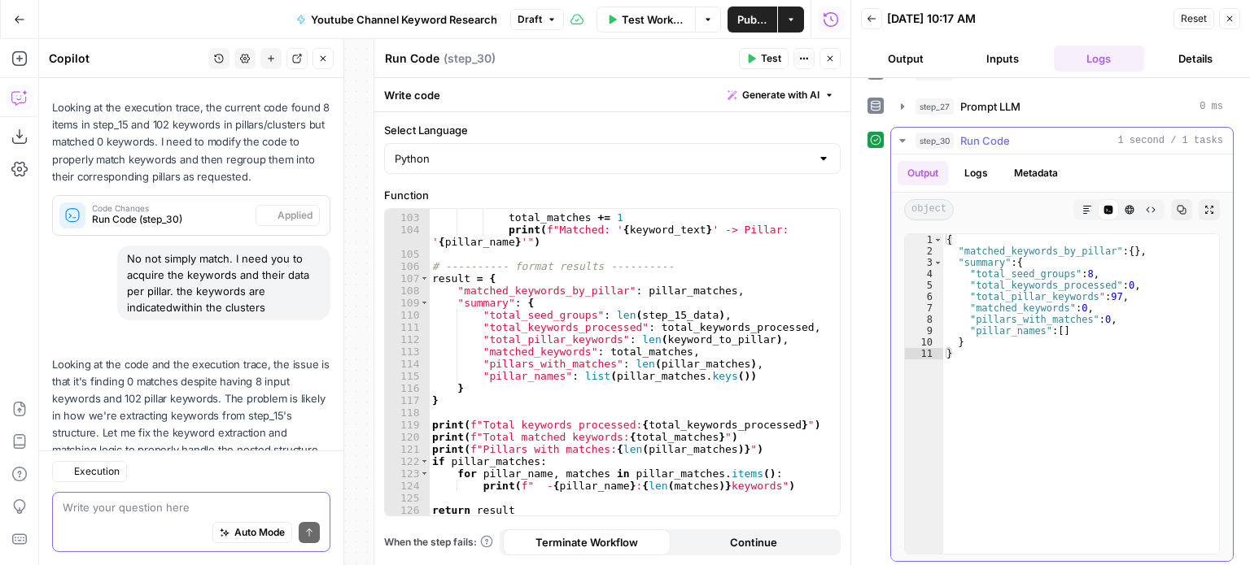
scroll to position [1520, 0]
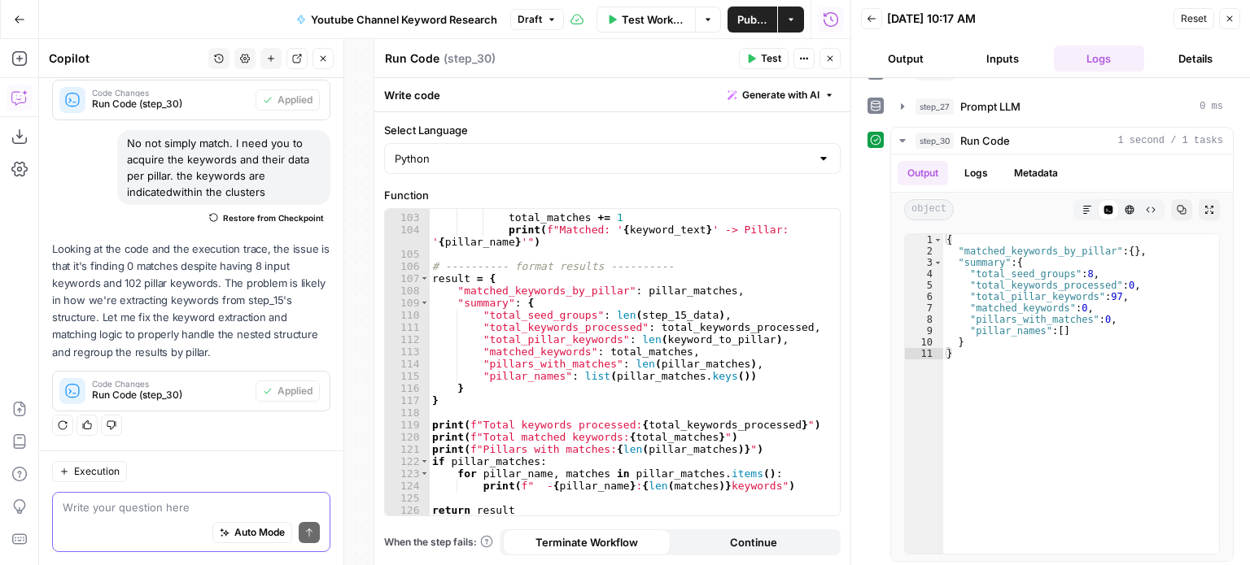
click at [324, 63] on icon "button" at bounding box center [323, 59] width 10 height 10
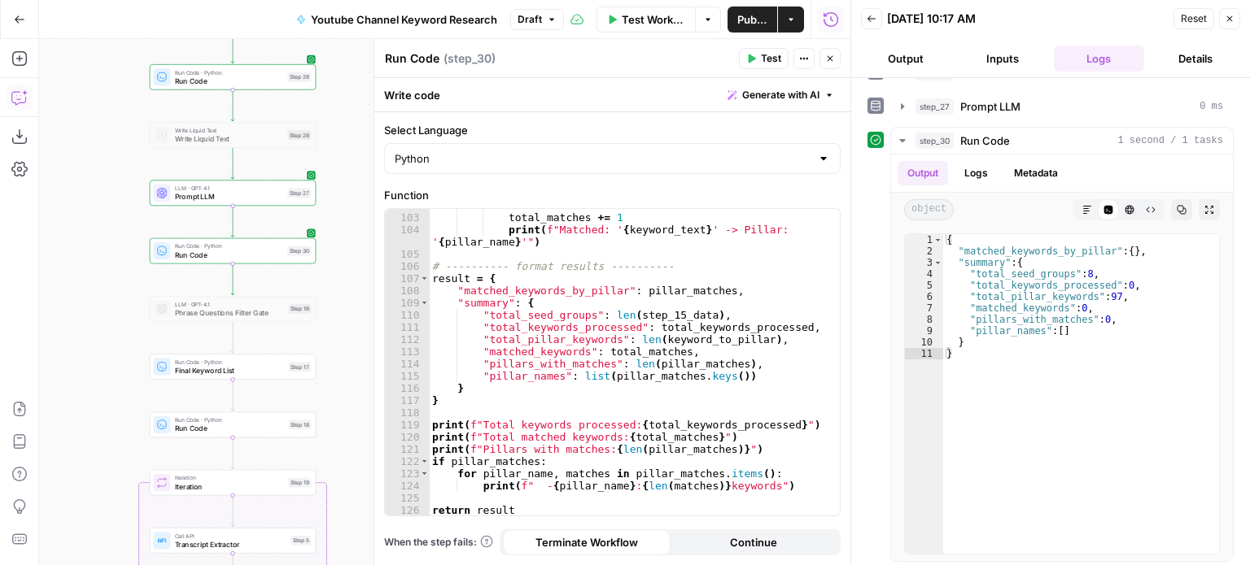
drag, startPoint x: 346, startPoint y: 204, endPoint x: 447, endPoint y: 201, distance: 100.9
click at [472, 190] on body "All About AI New Home Browse Insights Opportunities Your Data Recent Grids Cont…" at bounding box center [625, 282] width 1250 height 565
click at [449, 203] on div "**********" at bounding box center [612, 352] width 456 height 330
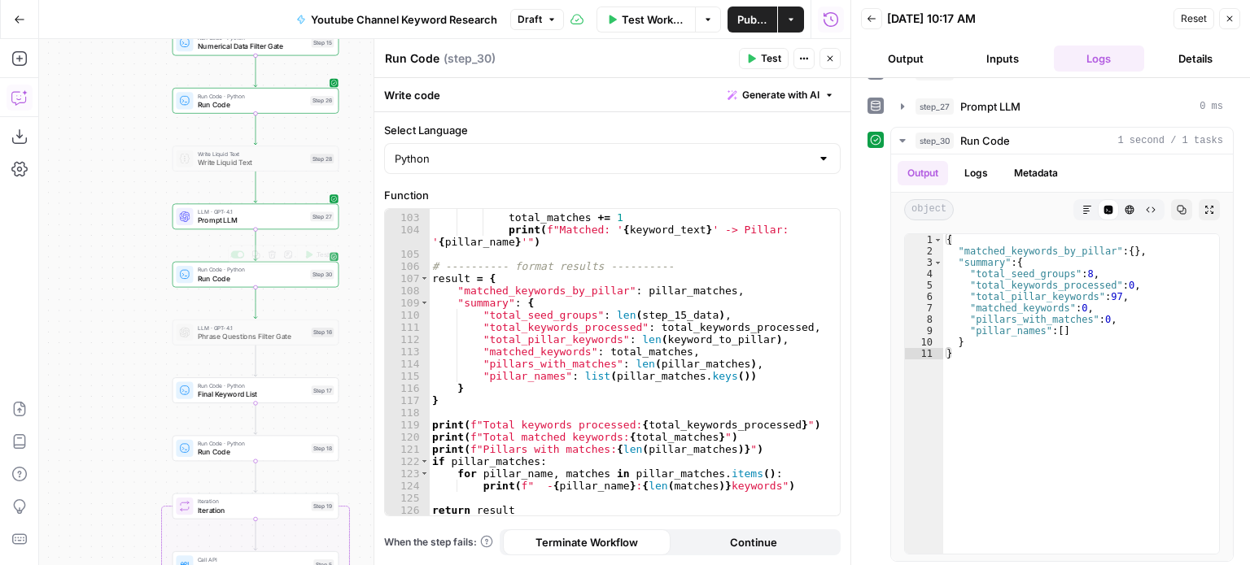
drag, startPoint x: 127, startPoint y: 286, endPoint x: 146, endPoint y: 291, distance: 20.1
click at [143, 308] on div "Workflow Set Inputs Inputs Workflow Workflow Step 29 Call API Call API Step 2 C…" at bounding box center [444, 302] width 811 height 526
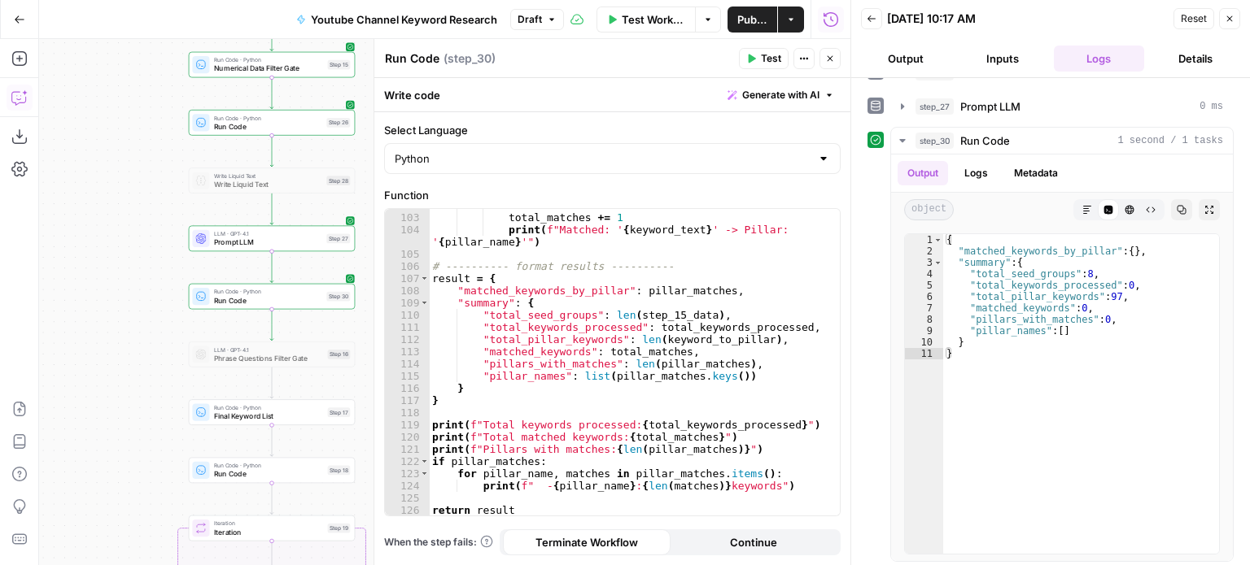
click at [827, 61] on icon "button" at bounding box center [830, 59] width 10 height 10
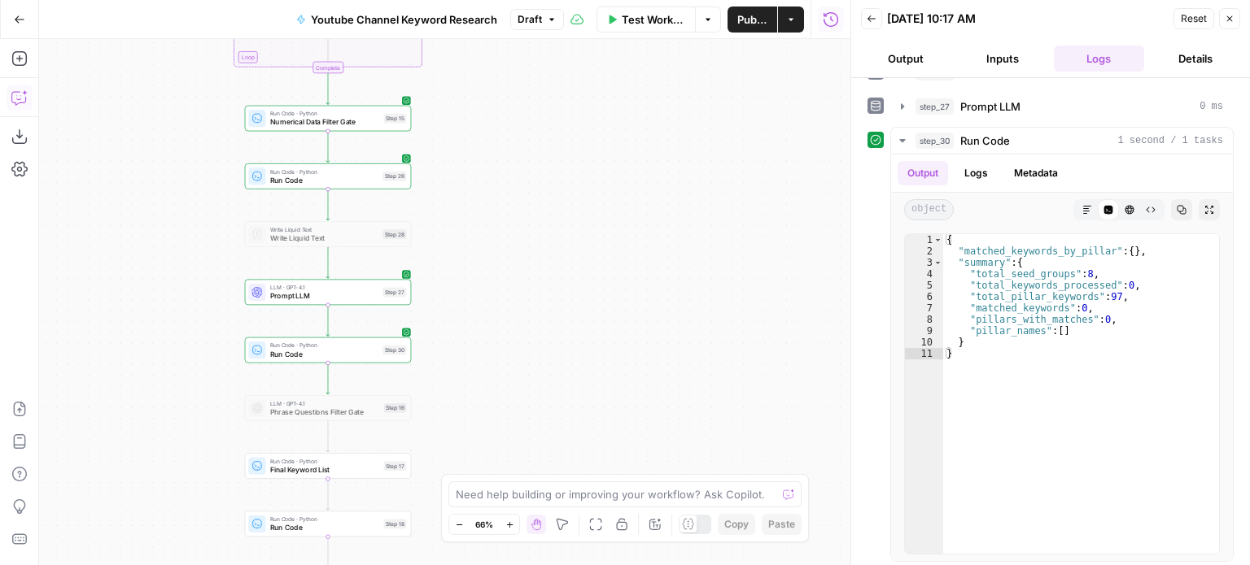
drag, startPoint x: 544, startPoint y: 206, endPoint x: 620, endPoint y: 263, distance: 94.7
click at [620, 263] on div "Workflow Set Inputs Inputs Workflow Workflow Step 29 Call API Call API Step 2 C…" at bounding box center [444, 302] width 811 height 526
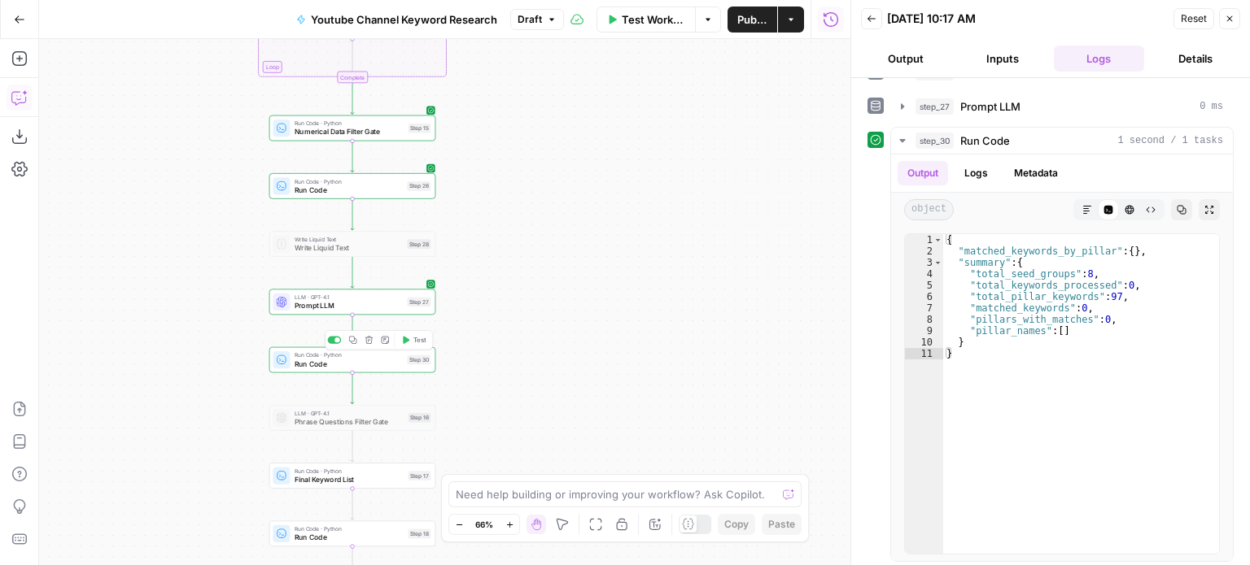
click at [355, 365] on span "Run Code" at bounding box center [349, 364] width 108 height 11
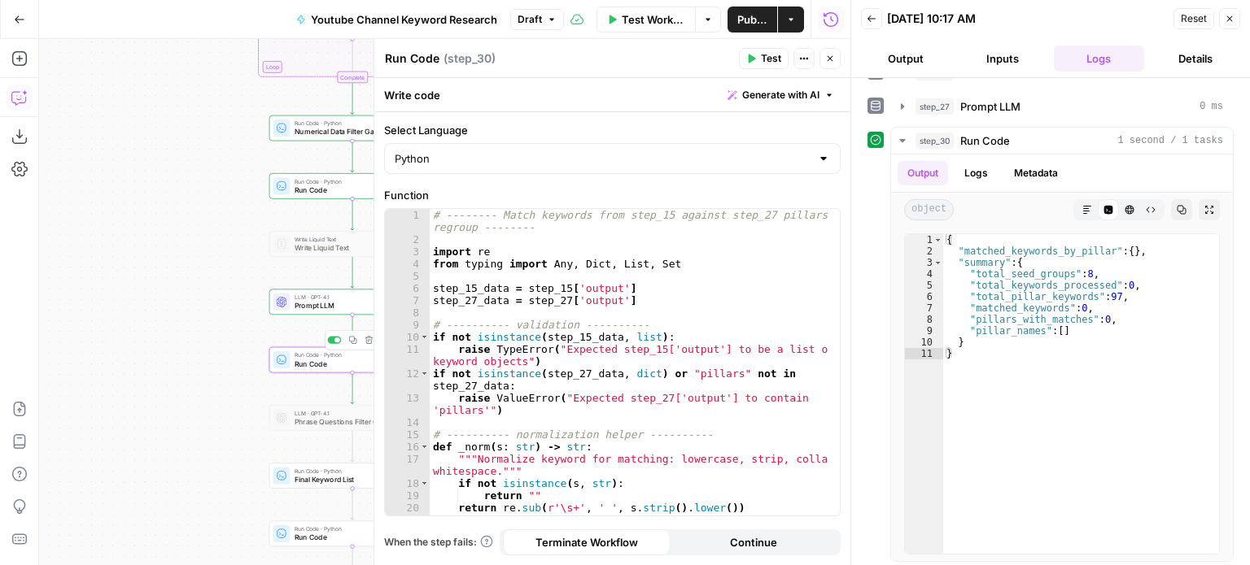
drag, startPoint x: 156, startPoint y: 218, endPoint x: 24, endPoint y: 232, distance: 133.3
click at [23, 232] on div "Add Steps Copilot Download as JSON Settings Import JSON AirOps Academy Help Giv…" at bounding box center [425, 302] width 850 height 526
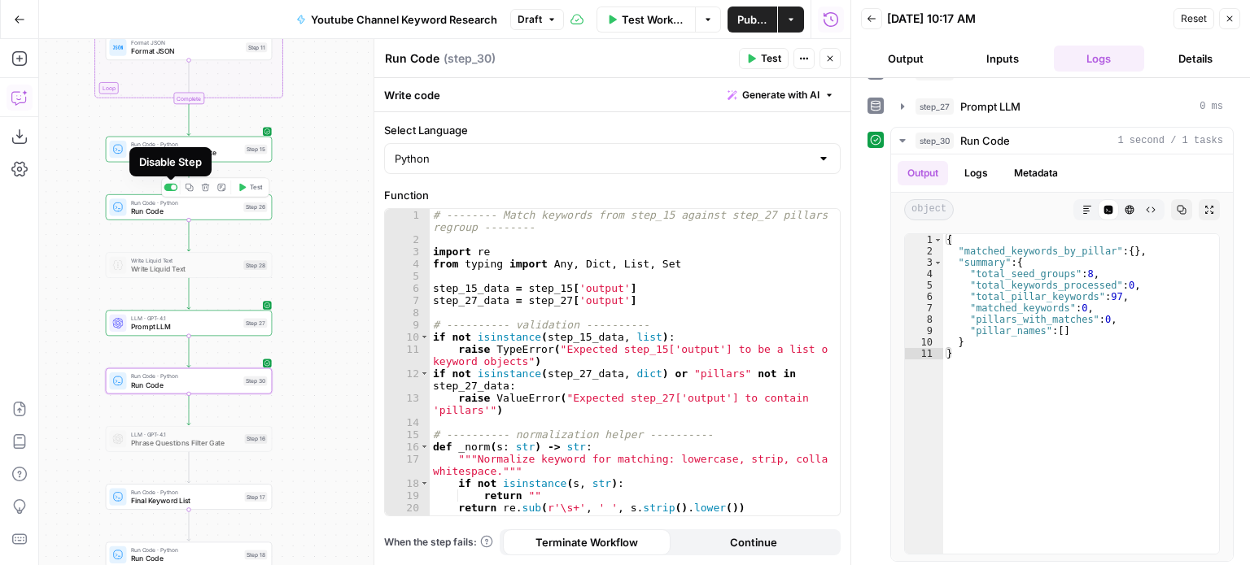
click at [168, 188] on div at bounding box center [171, 187] width 14 height 7
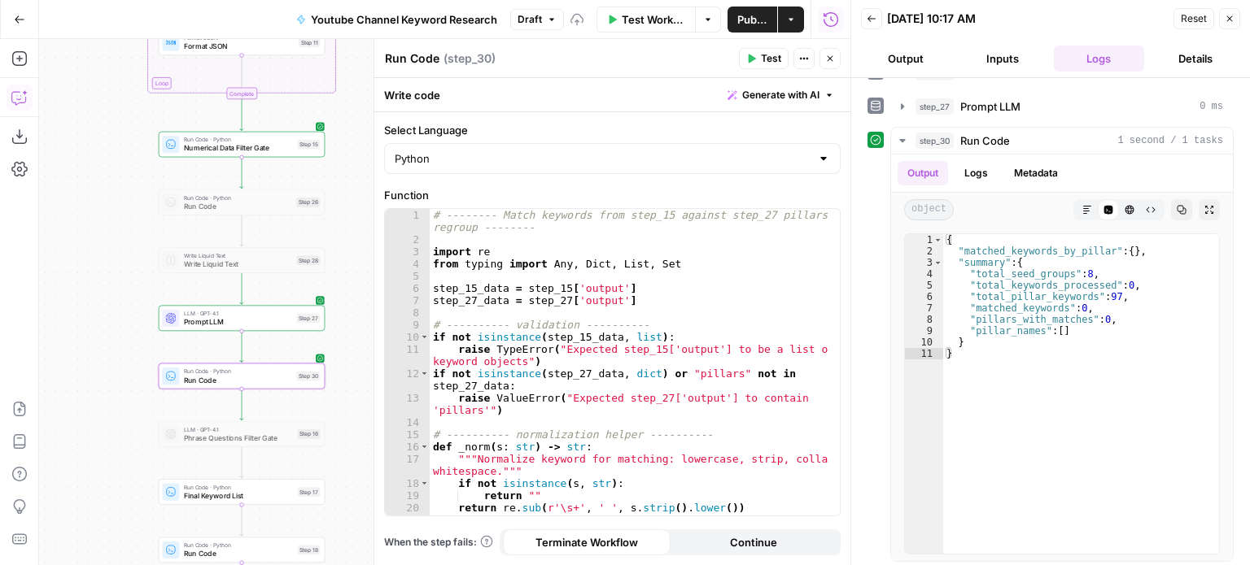
drag, startPoint x: 91, startPoint y: 227, endPoint x: 120, endPoint y: 224, distance: 28.7
click at [120, 224] on div "Workflow Set Inputs Inputs Workflow Workflow Step 29 Call API Call API Step 2 C…" at bounding box center [444, 302] width 811 height 526
click at [670, 313] on div "# -------- Match keywords from step_15 against step_27 pillars and regroup ----…" at bounding box center [629, 381] width 399 height 344
type textarea "**********"
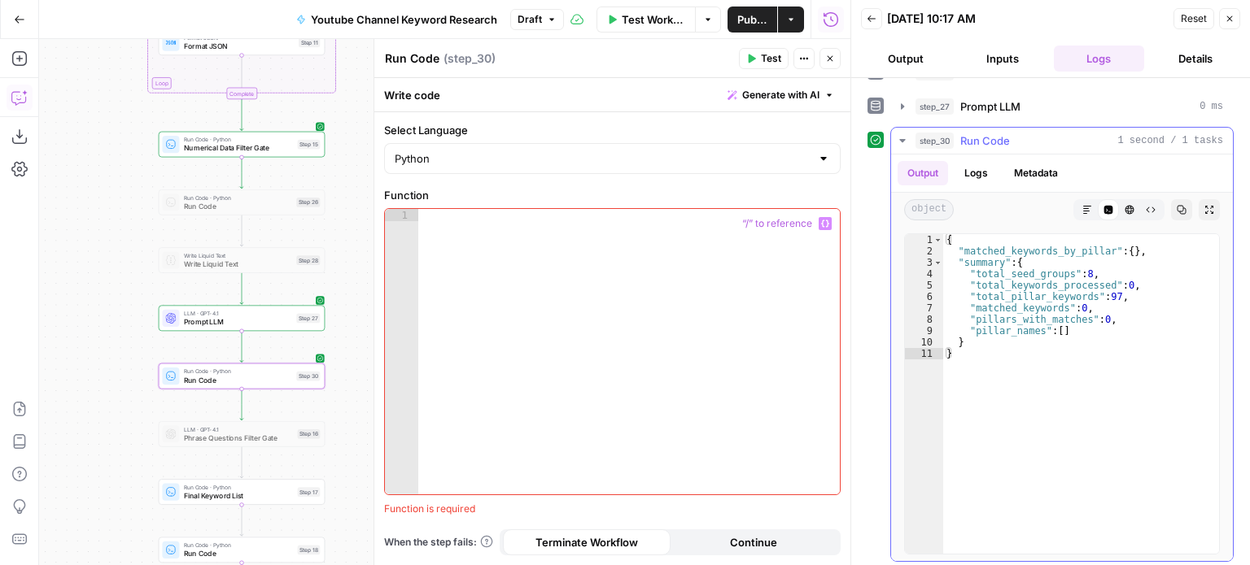
click at [953, 133] on span "step_30" at bounding box center [934, 141] width 38 height 16
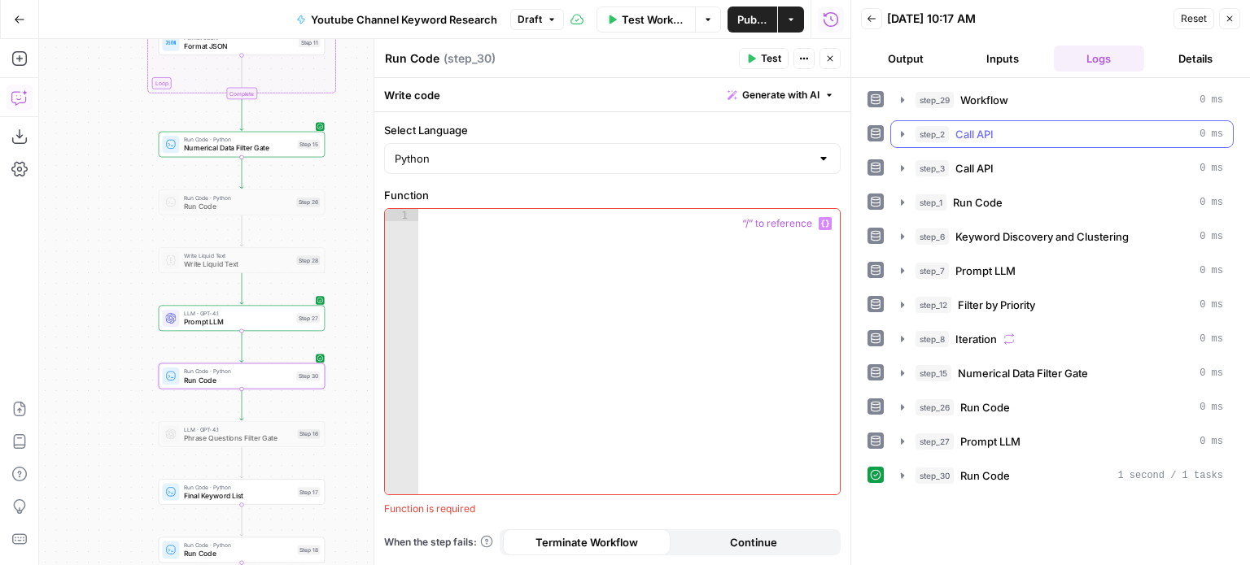
scroll to position [0, 0]
click at [1029, 360] on button "step_15 Numerical Data Filter Gate 0 ms" at bounding box center [1062, 373] width 342 height 26
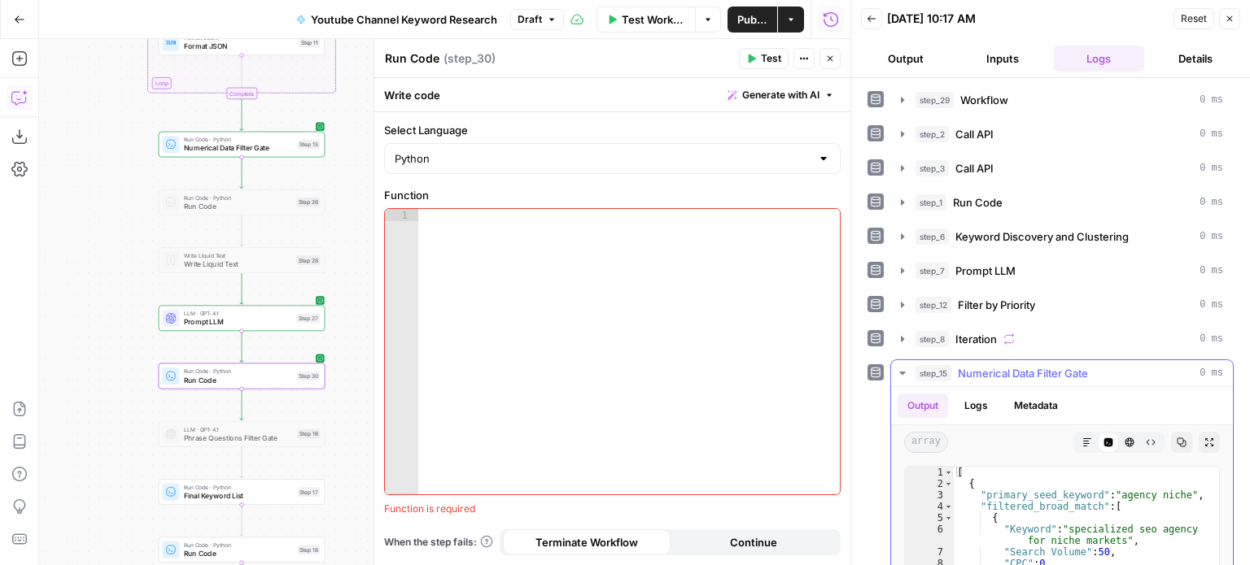
click at [1171, 434] on button "Copy" at bounding box center [1181, 442] width 21 height 21
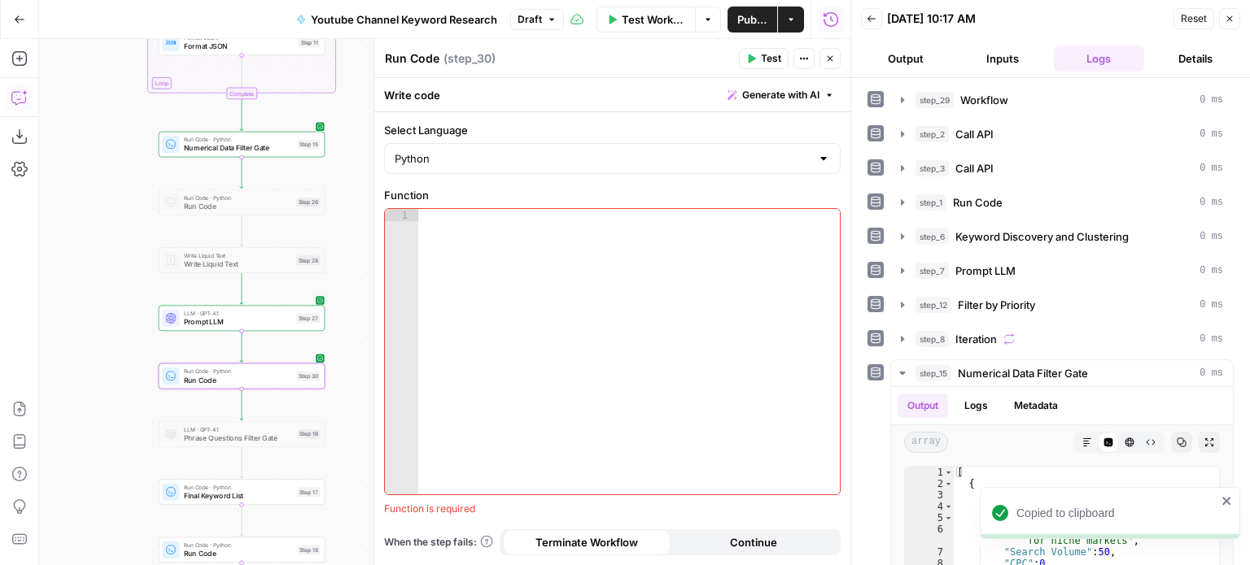
click at [251, 383] on span "Run Code" at bounding box center [238, 380] width 108 height 11
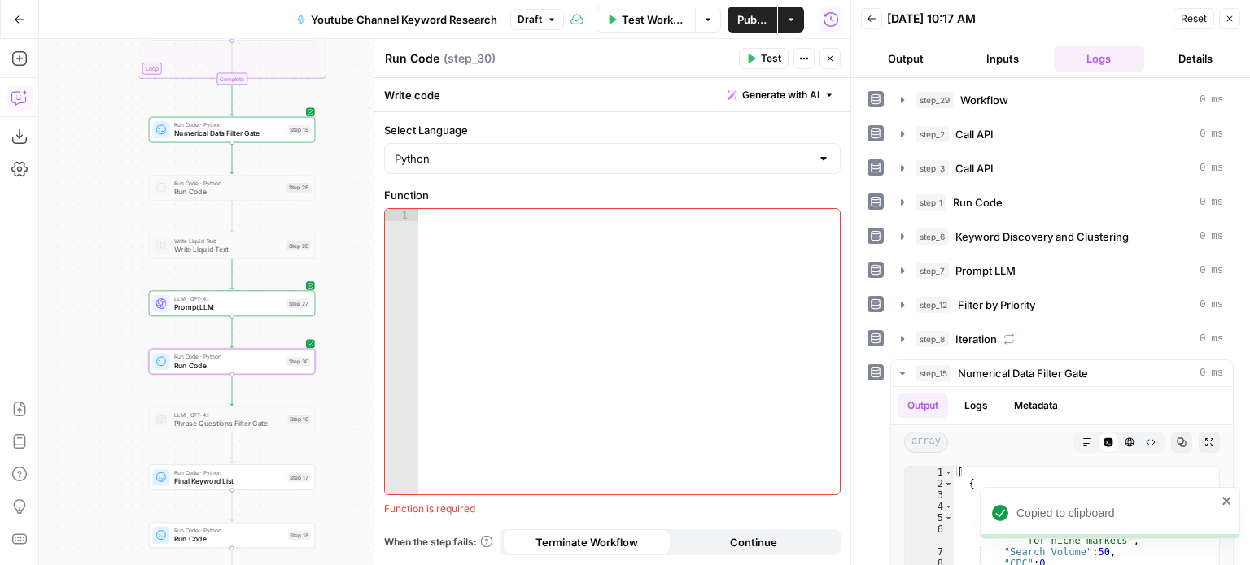
drag, startPoint x: 101, startPoint y: 380, endPoint x: 91, endPoint y: 365, distance: 17.6
click at [91, 365] on div "Workflow Set Inputs Inputs Workflow Workflow Step 29 Call API Call API Step 2 C…" at bounding box center [444, 302] width 811 height 526
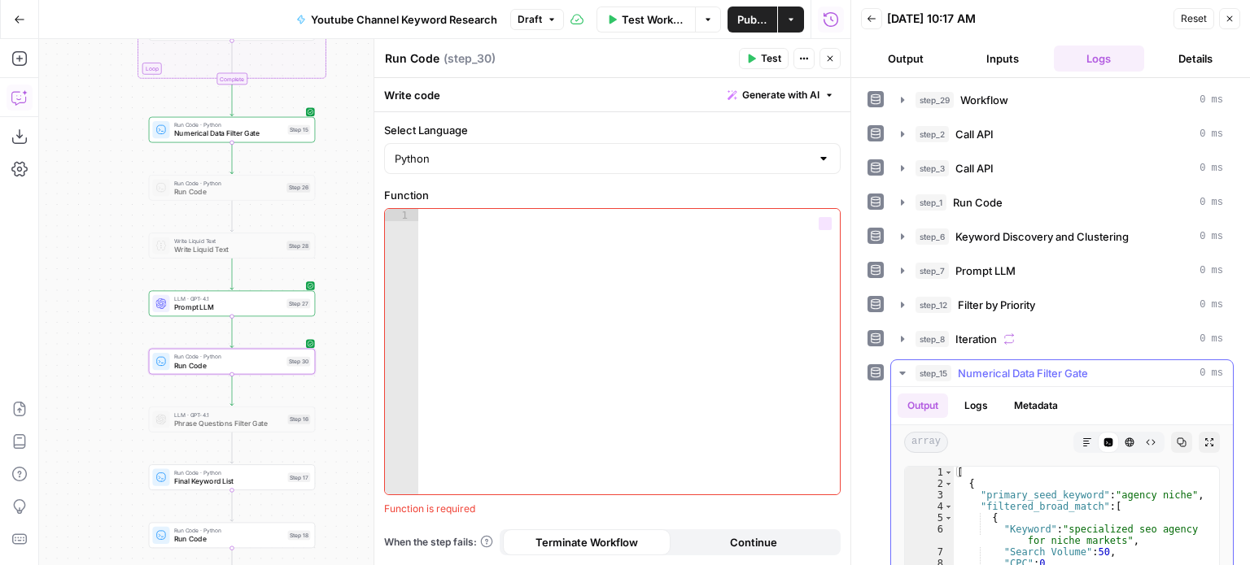
click at [998, 377] on span "Numerical Data Filter Gate" at bounding box center [1023, 373] width 130 height 16
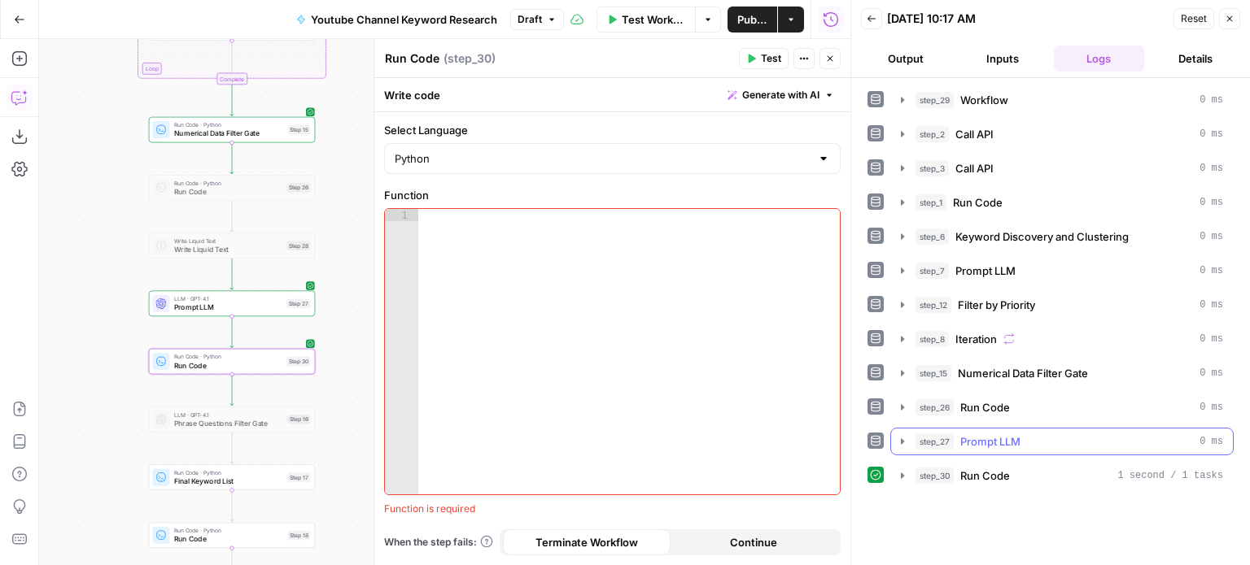
click at [1000, 440] on span "Prompt LLM" at bounding box center [990, 442] width 60 height 16
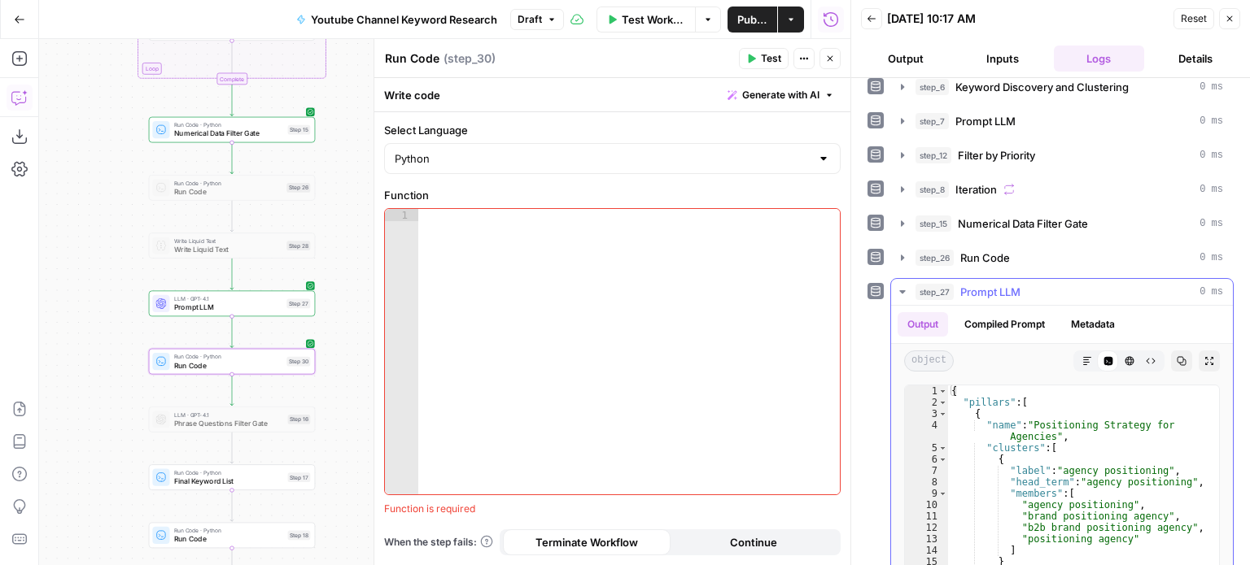
scroll to position [163, 0]
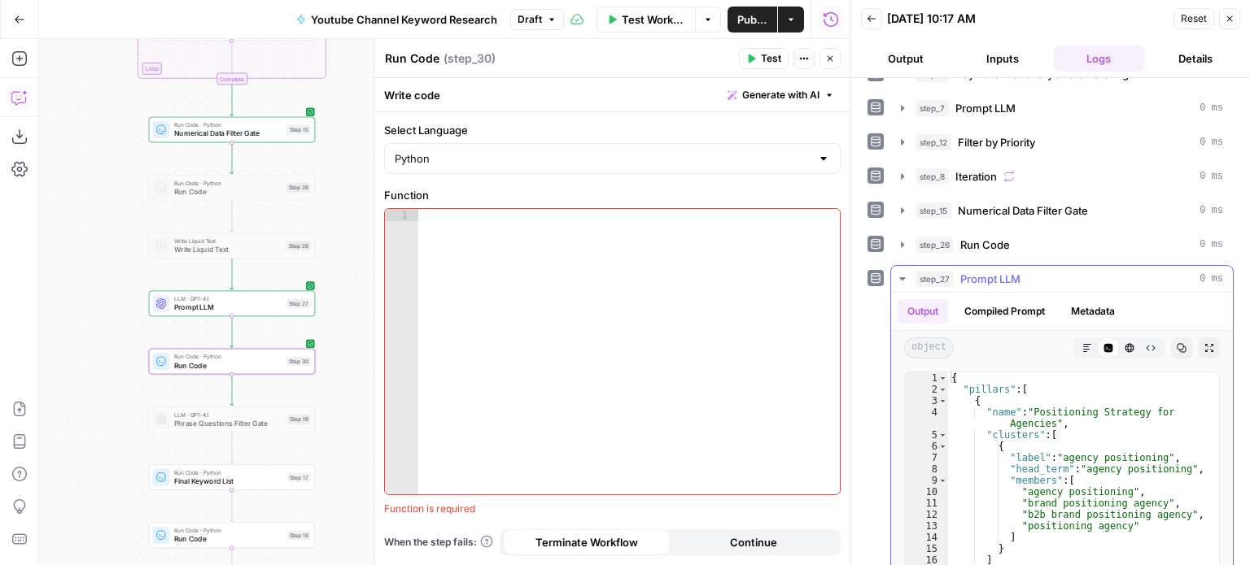
click at [1171, 350] on button "Copy" at bounding box center [1181, 348] width 21 height 21
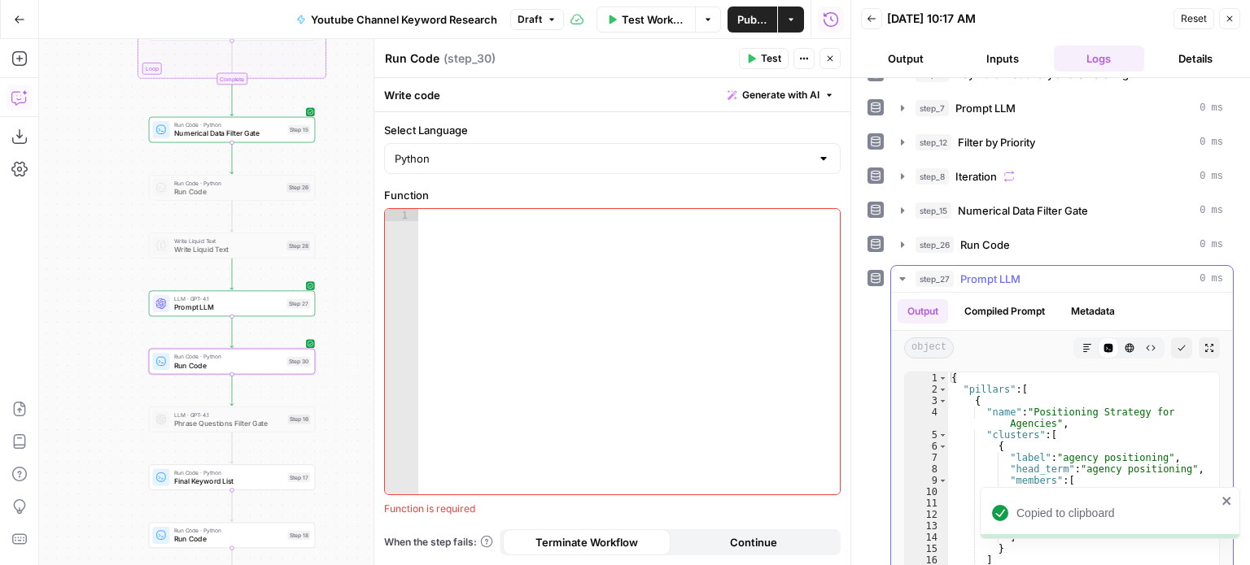
click at [1051, 271] on div "step_27 Prompt LLM 0 ms" at bounding box center [1069, 279] width 308 height 16
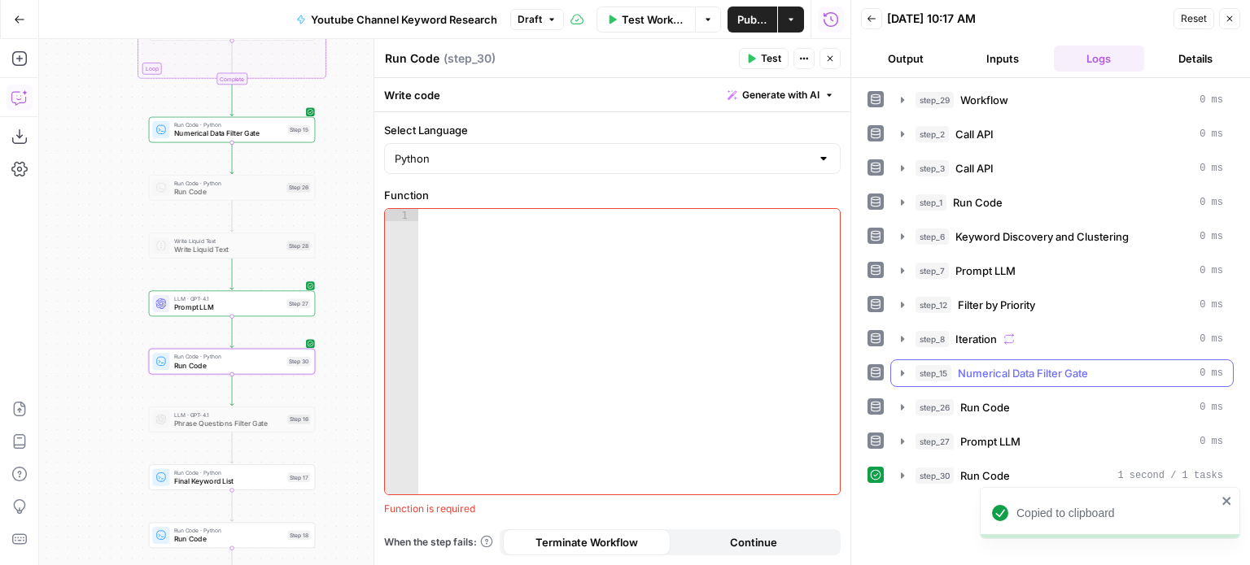
click at [1019, 367] on span "Numerical Data Filter Gate" at bounding box center [1023, 373] width 130 height 16
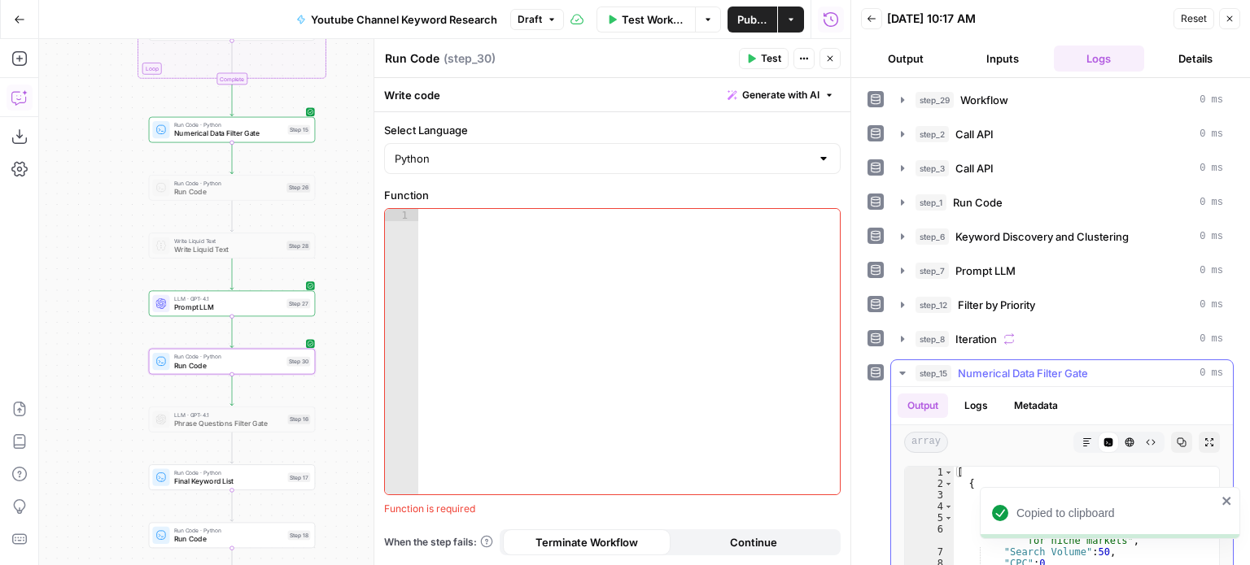
click at [1174, 439] on button "Copy" at bounding box center [1181, 442] width 21 height 21
click at [709, 468] on div at bounding box center [628, 364] width 423 height 311
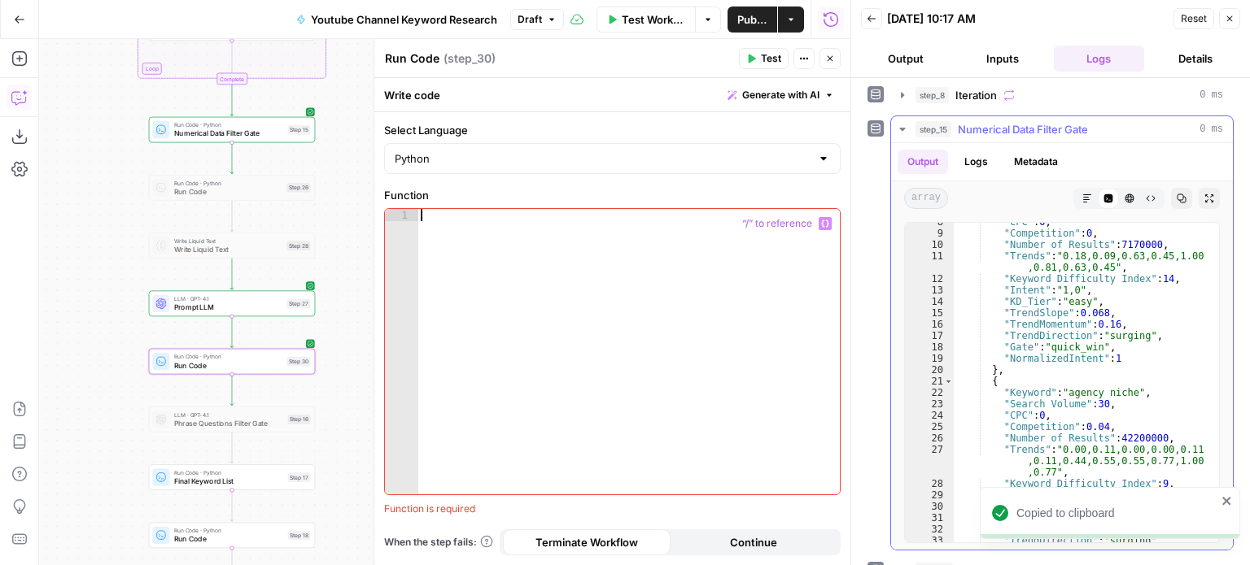
scroll to position [100, 0]
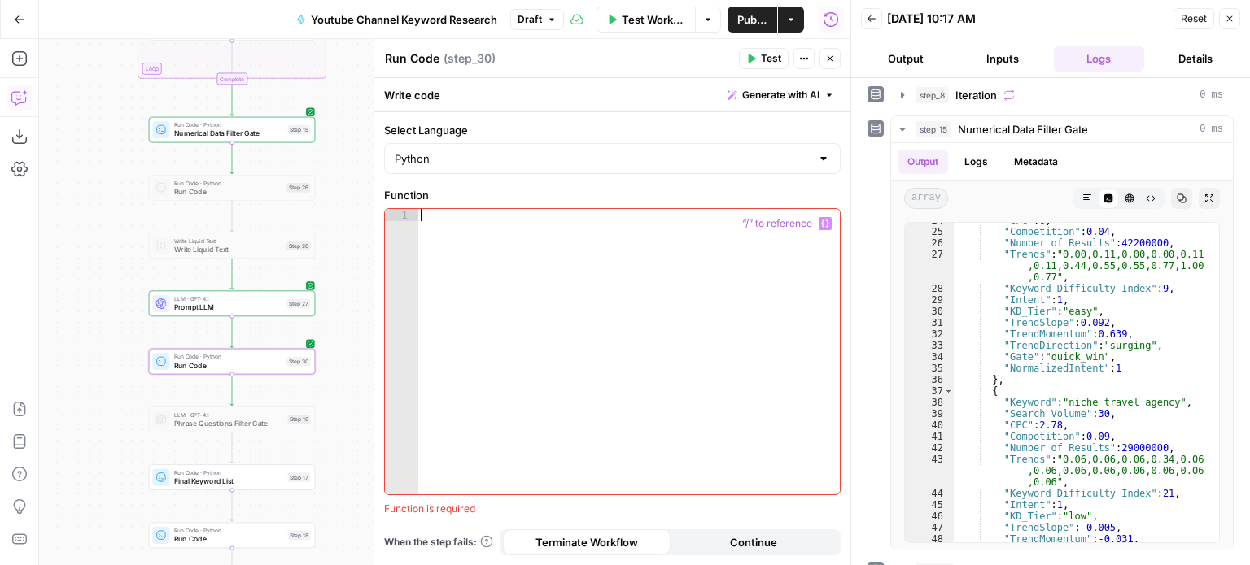
click at [452, 254] on div at bounding box center [628, 364] width 423 height 311
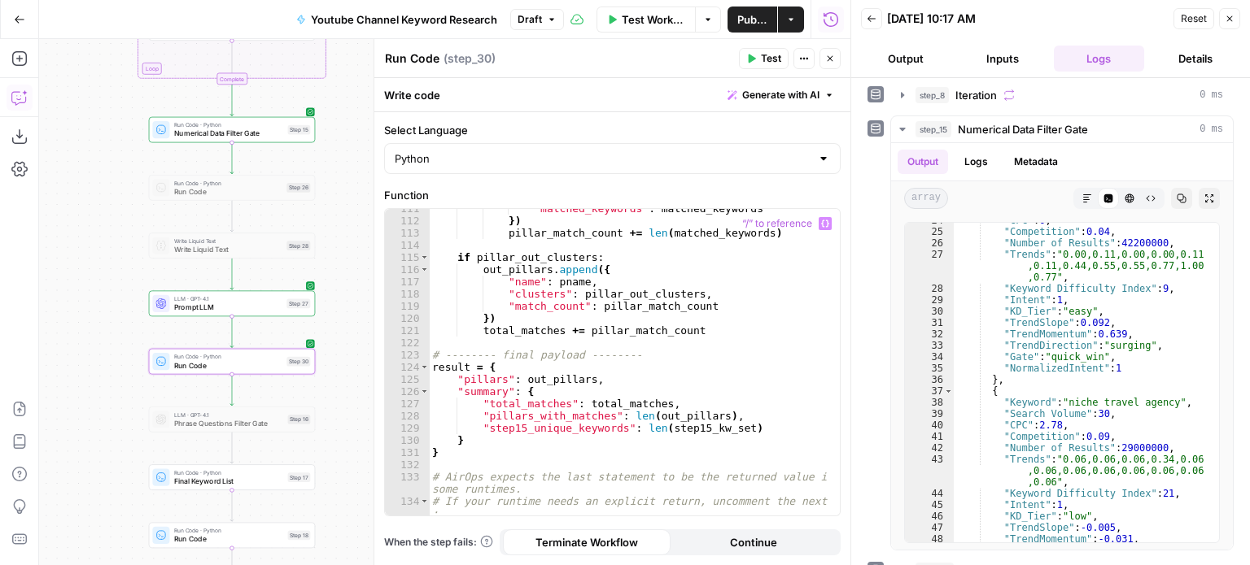
scroll to position [1507, 0]
click at [758, 55] on button "Test" at bounding box center [764, 58] width 50 height 21
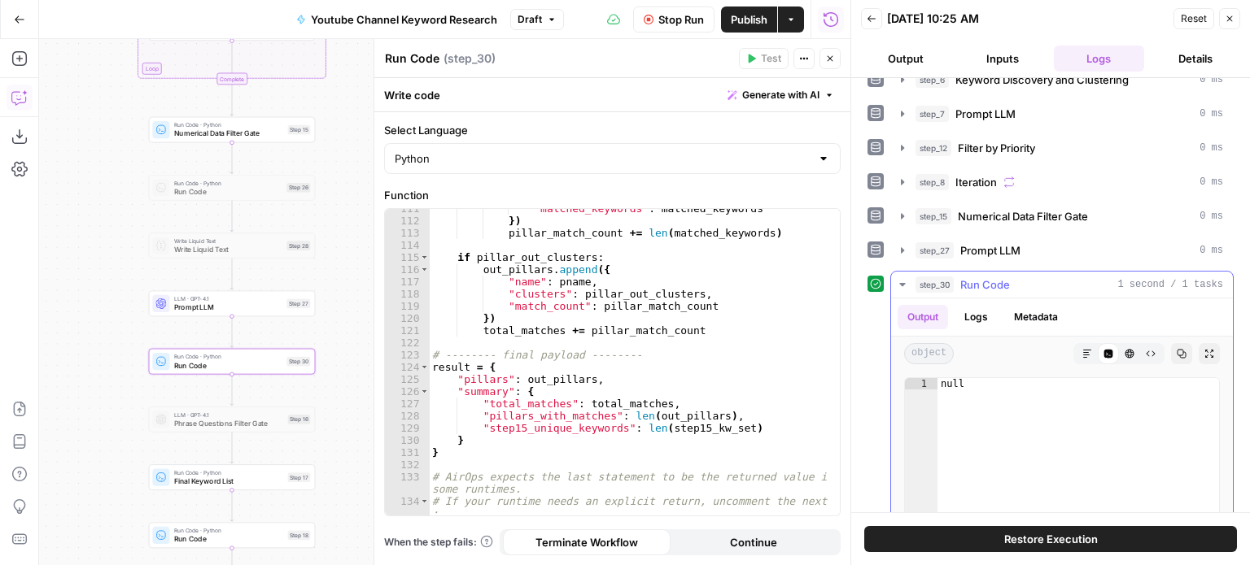
scroll to position [163, 0]
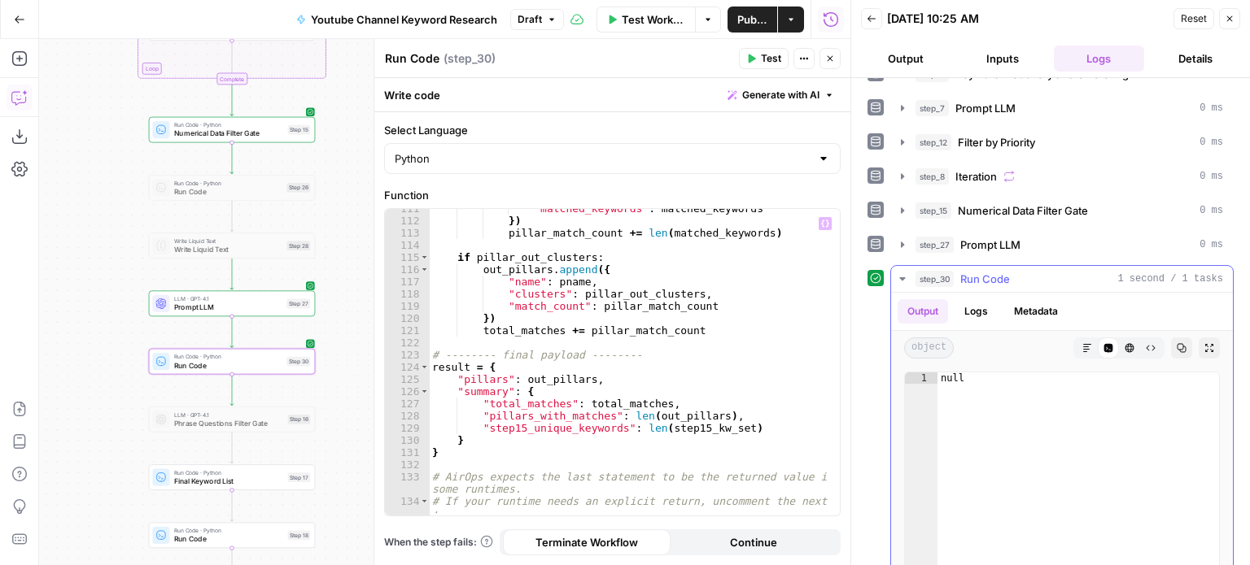
type textarea "****"
drag, startPoint x: 1013, startPoint y: 382, endPoint x: 890, endPoint y: 378, distance: 122.9
click at [891, 378] on div "**** 1 null XXXXXXXXXXXXXXXXXXXXXXXXXXXXXXXXXXXXXXXXXXXXXXXXXXXXXXXXXXXXXXXXXXX…" at bounding box center [1062, 532] width 342 height 334
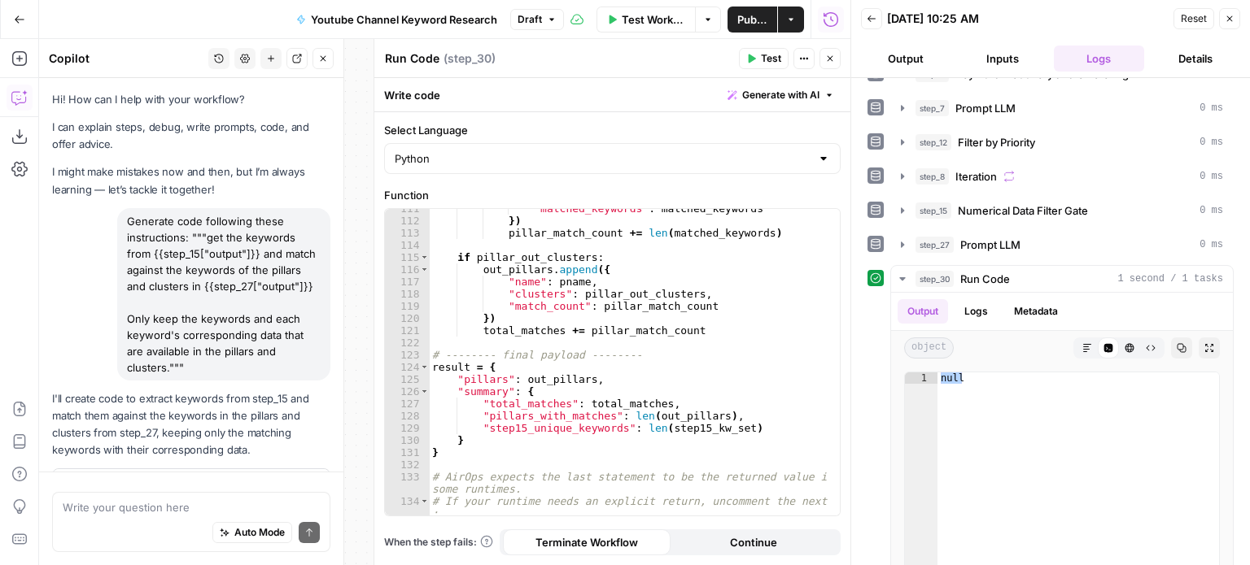
scroll to position [1520, 0]
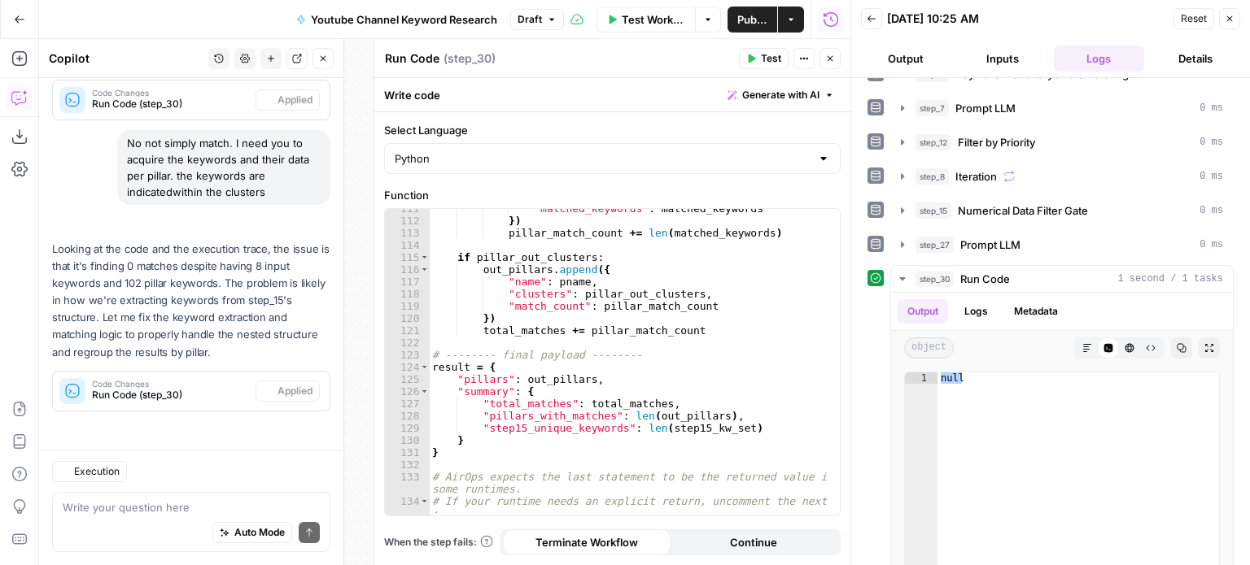
click at [140, 509] on textarea at bounding box center [191, 508] width 257 height 16
type textarea "Why"
click at [273, 61] on icon "button" at bounding box center [271, 59] width 10 height 10
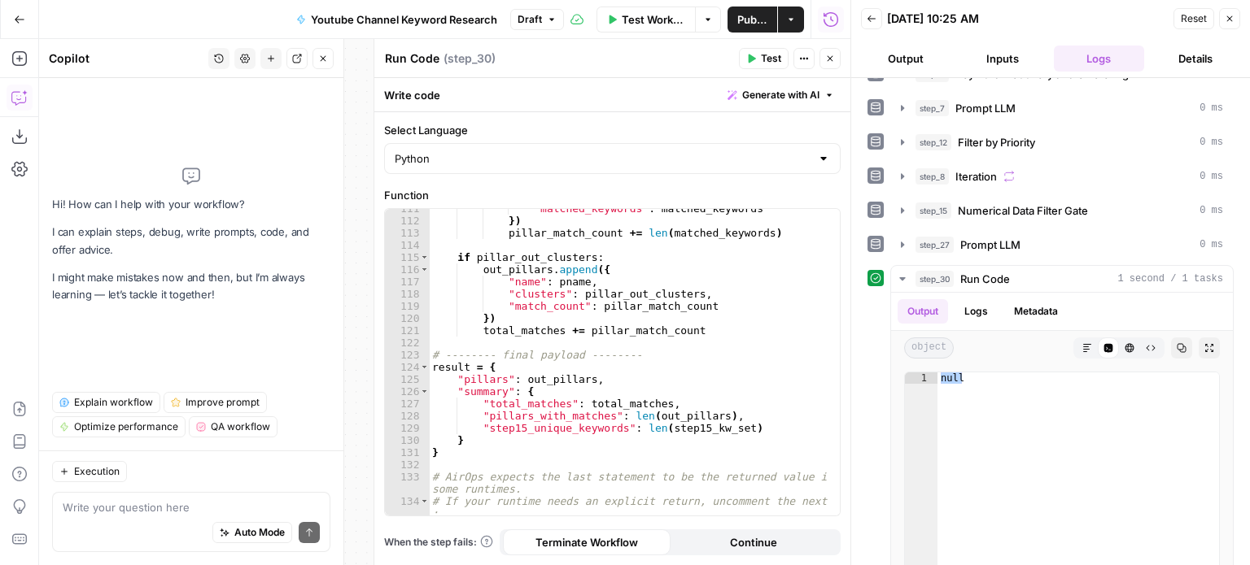
click at [166, 494] on div "Write your question here Auto Mode Send" at bounding box center [191, 522] width 278 height 60
paste textarea "null"
type textarea "null"
type textarea "Why is step 30 null?"
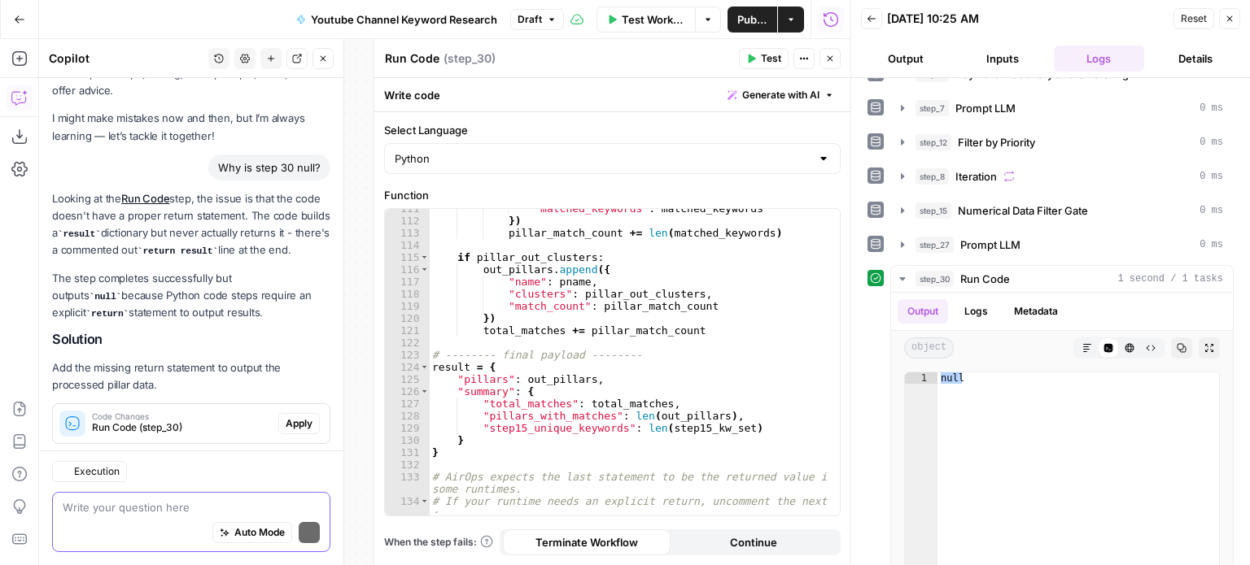
scroll to position [101, 0]
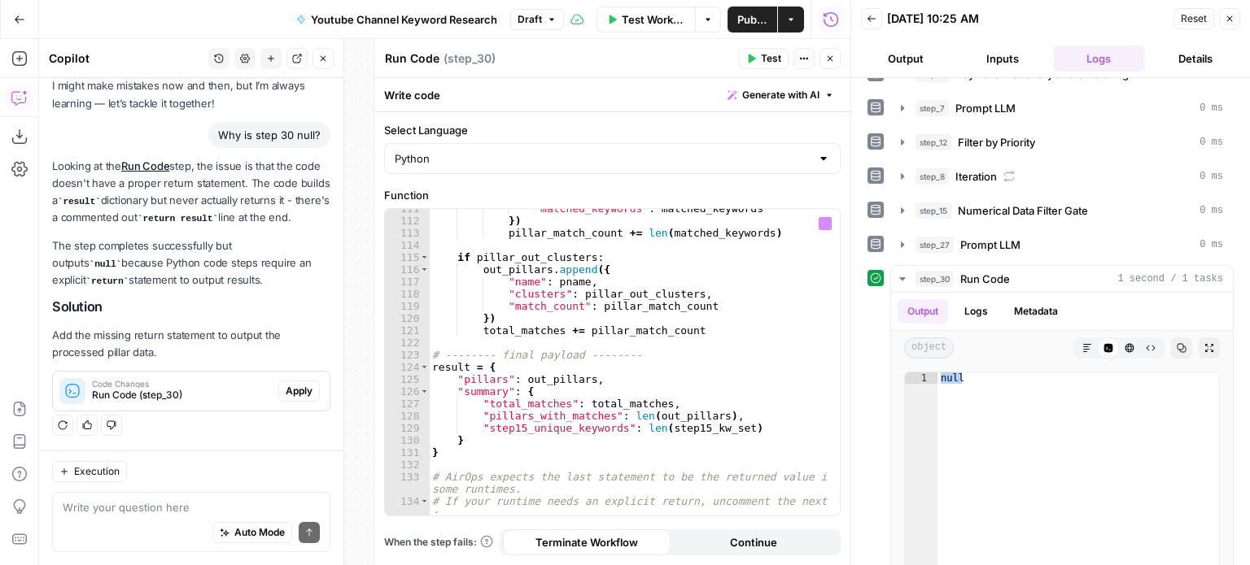
click at [291, 387] on span "Apply" at bounding box center [299, 391] width 27 height 15
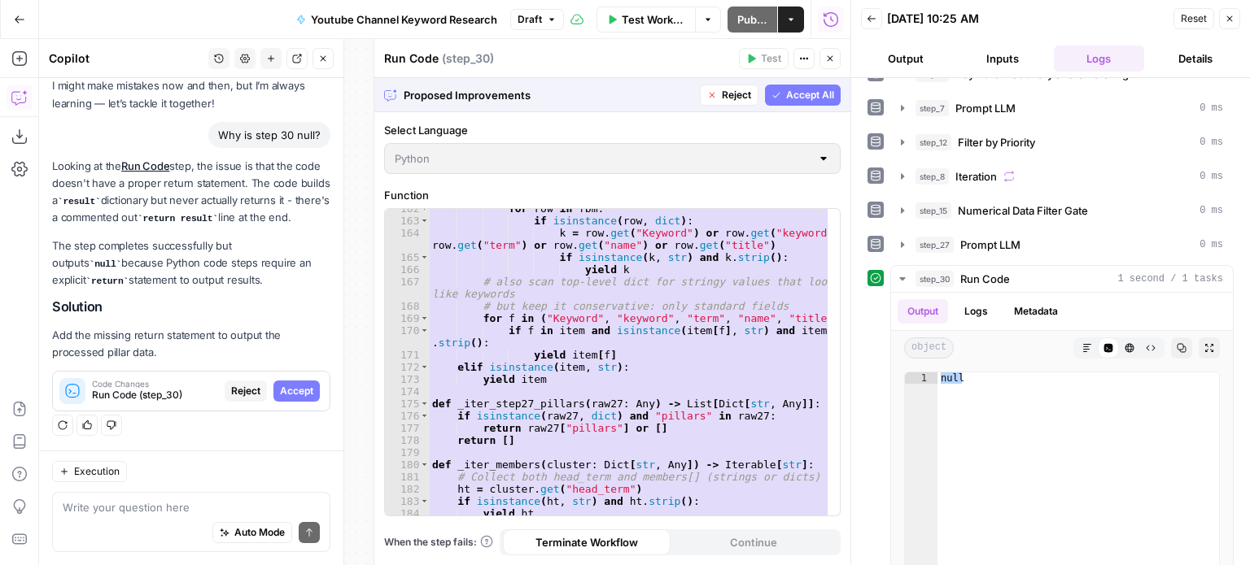
scroll to position [2288, 0]
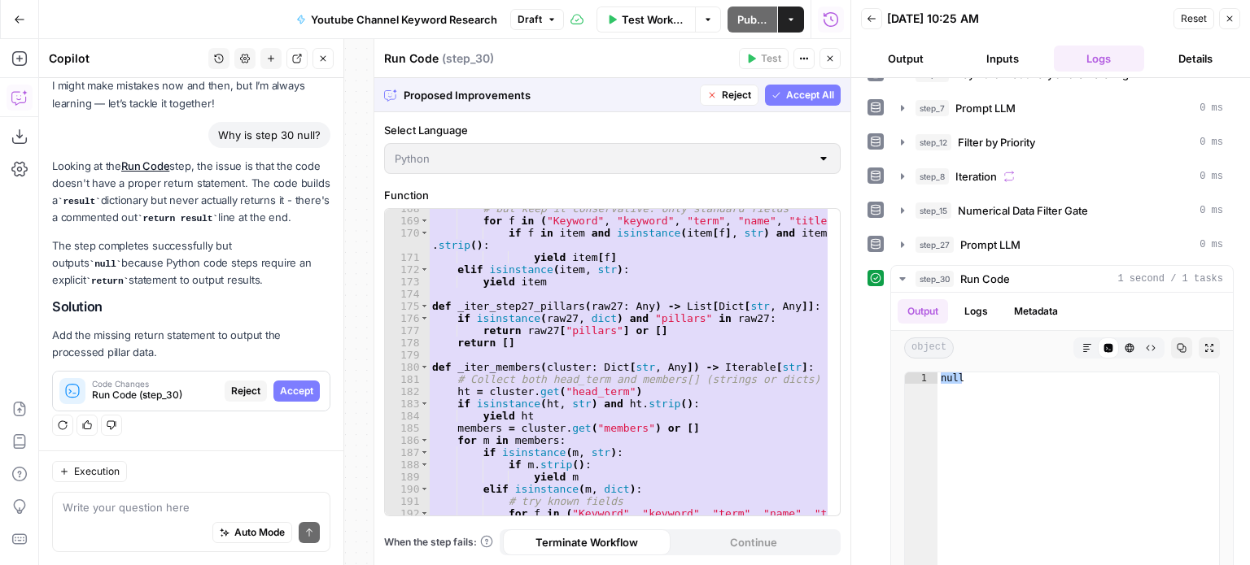
click at [172, 386] on span "Code Changes" at bounding box center [155, 384] width 126 height 8
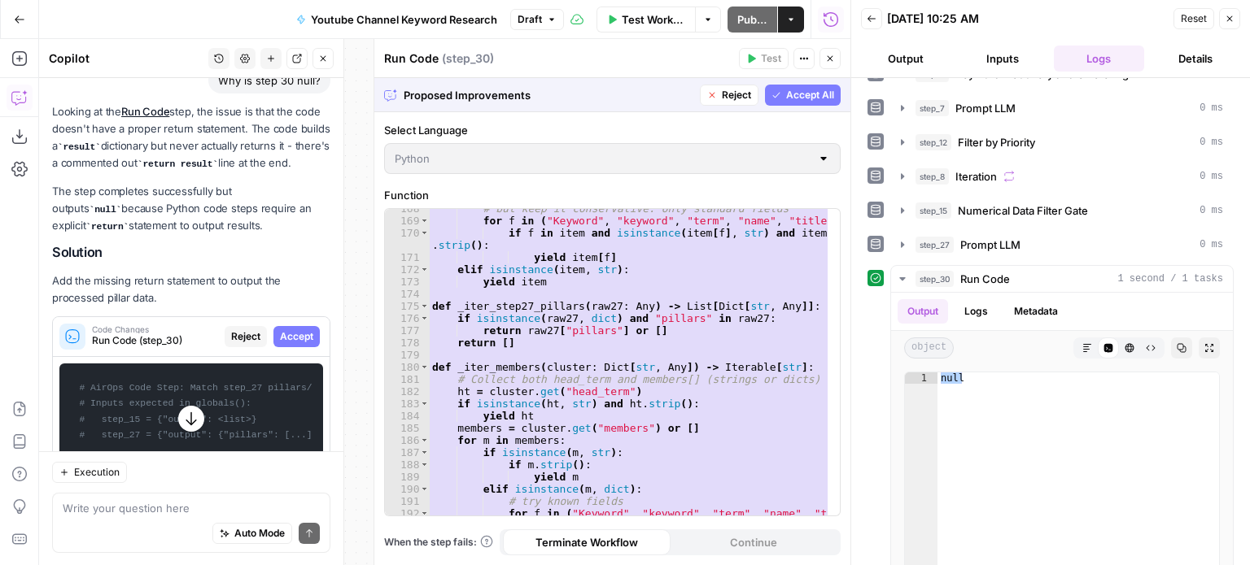
scroll to position [75, 0]
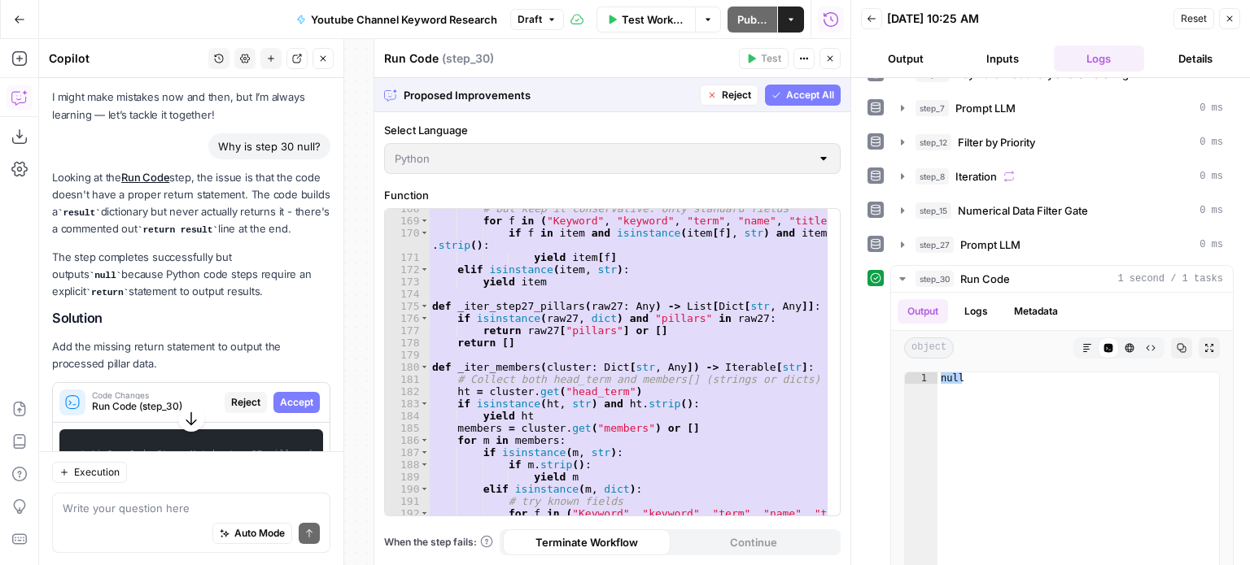
click at [801, 100] on span "Accept All" at bounding box center [810, 95] width 48 height 15
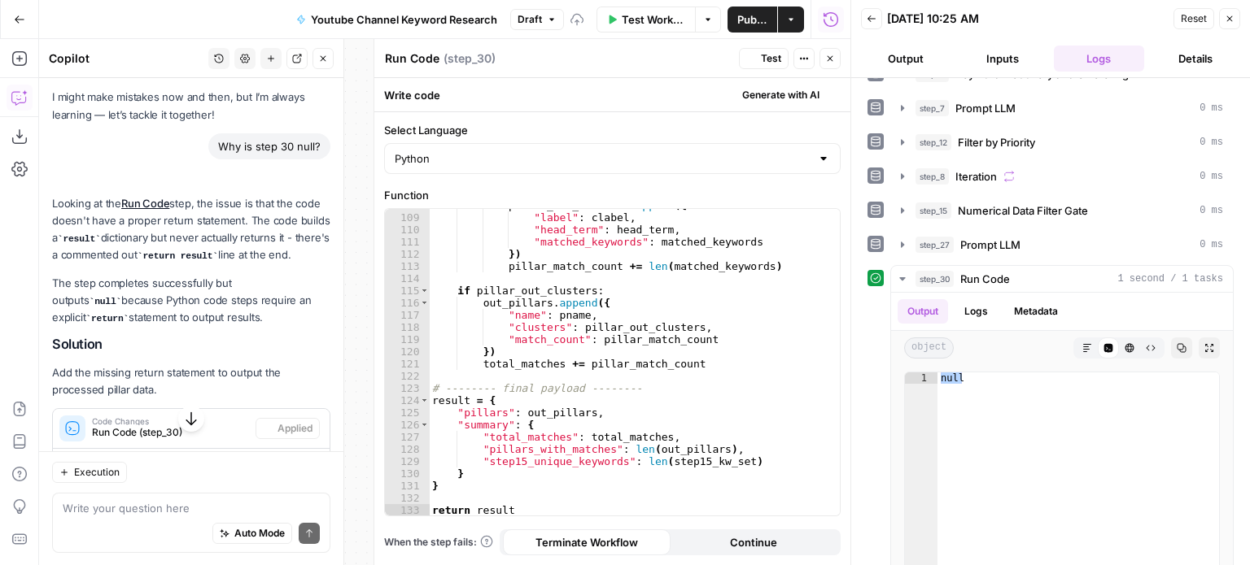
scroll to position [1474, 0]
click at [764, 58] on span "Test" at bounding box center [771, 58] width 20 height 15
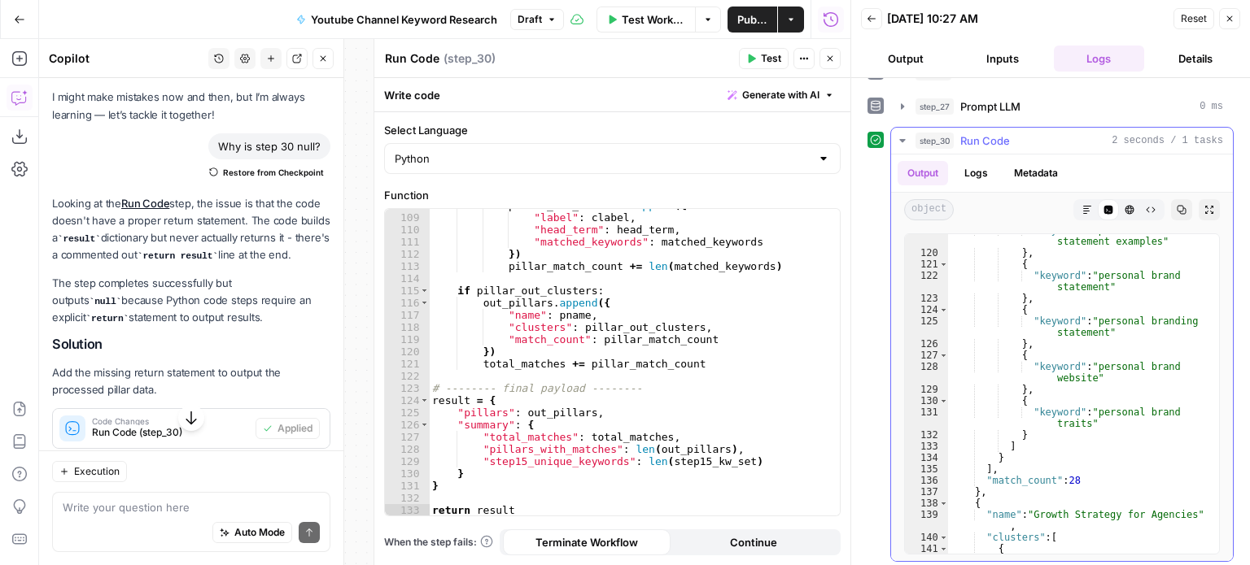
scroll to position [0, 0]
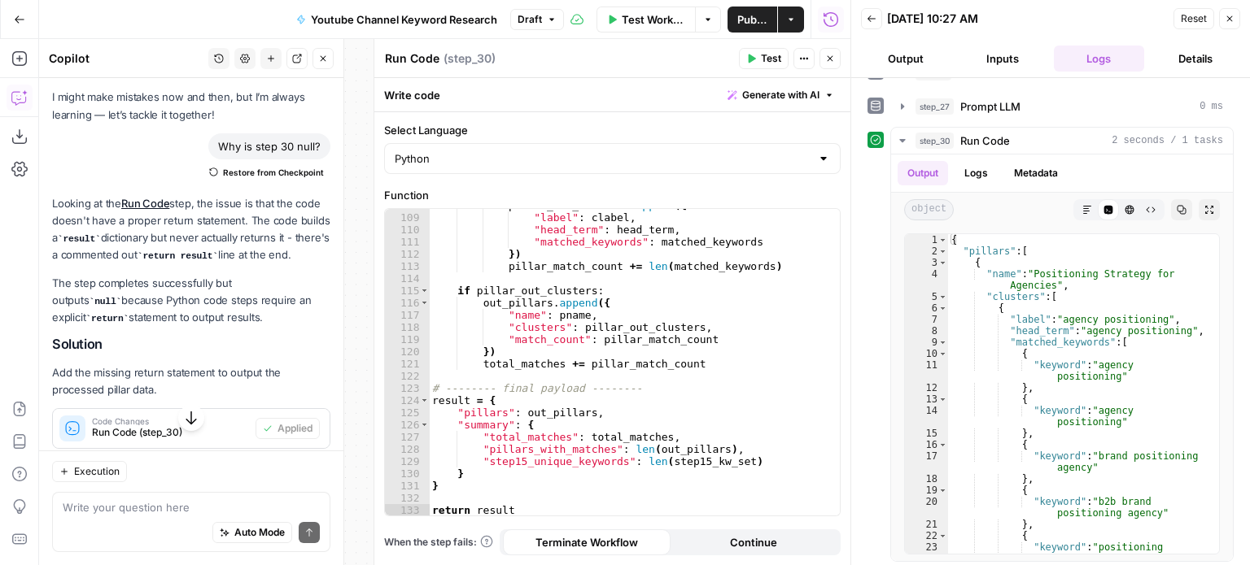
click at [776, 97] on span "Generate with AI" at bounding box center [780, 95] width 77 height 15
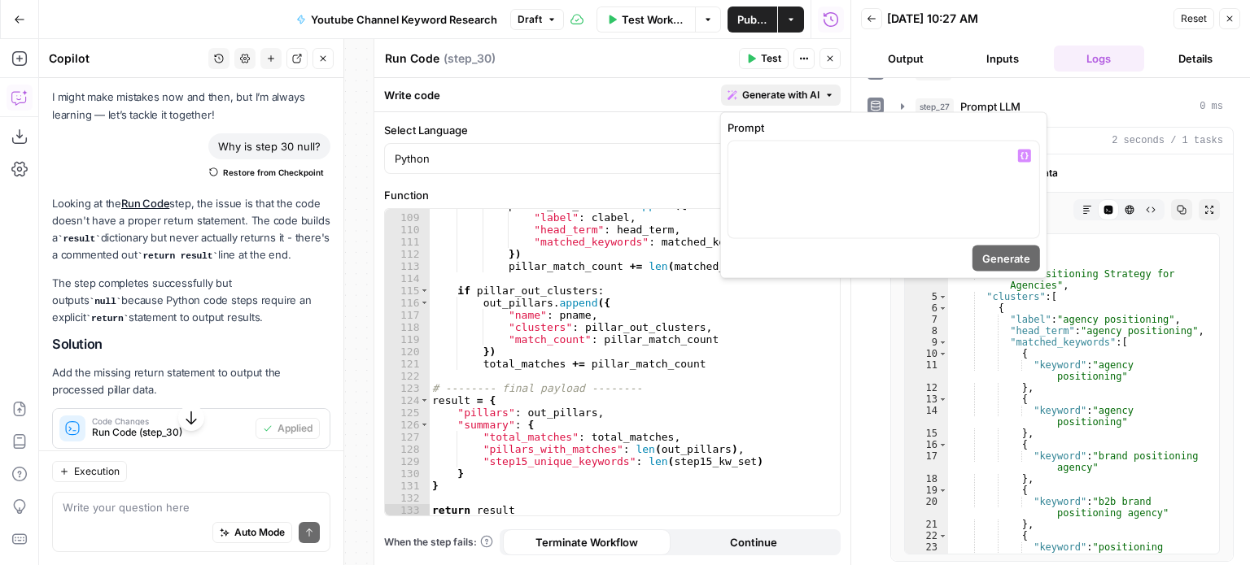
type textarea "**********"
click at [644, 262] on div "pillar_out_clusters . append ({ "label" : clabel , "head_term" : head_term , "m…" at bounding box center [629, 365] width 400 height 332
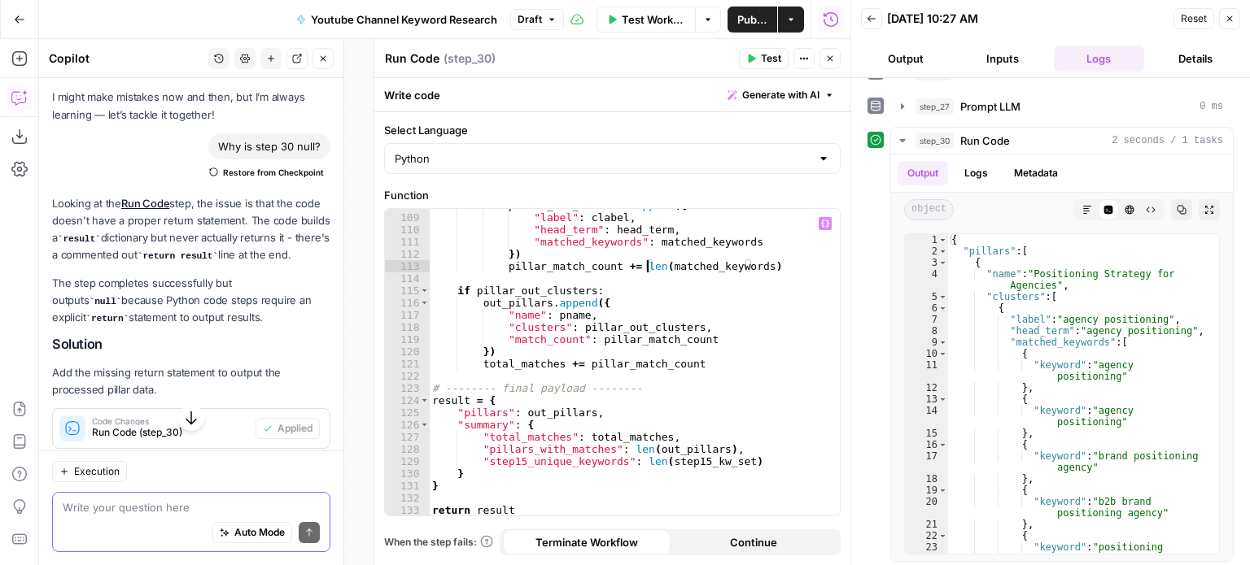
click at [181, 509] on textarea at bounding box center [191, 508] width 257 height 16
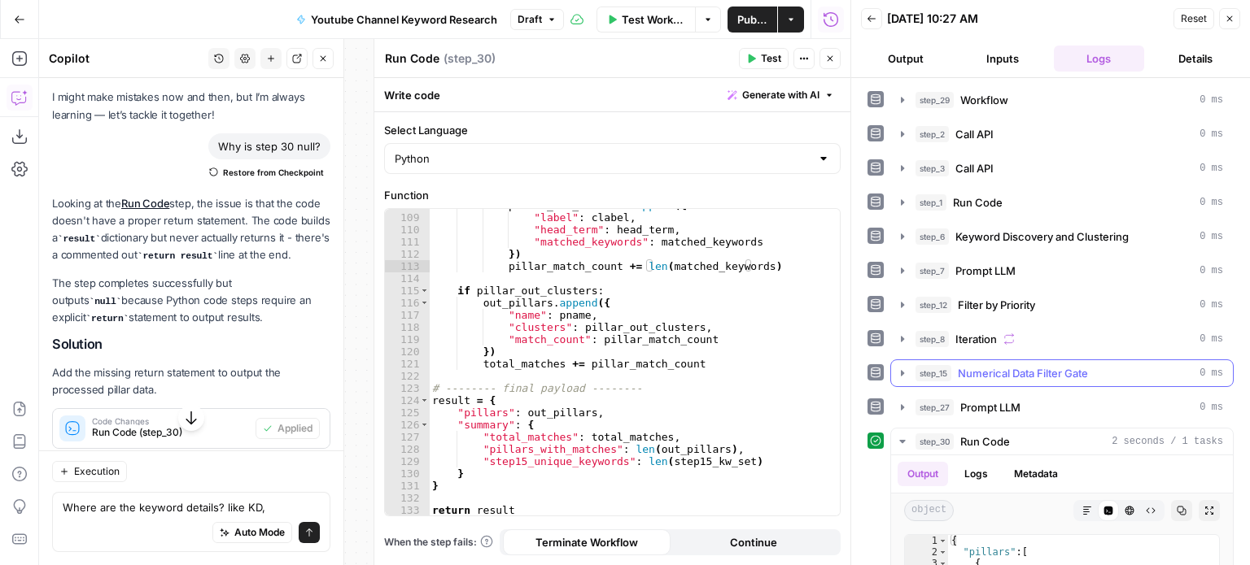
click at [1006, 360] on button "step_15 Numerical Data Filter Gate 0 ms" at bounding box center [1062, 373] width 342 height 26
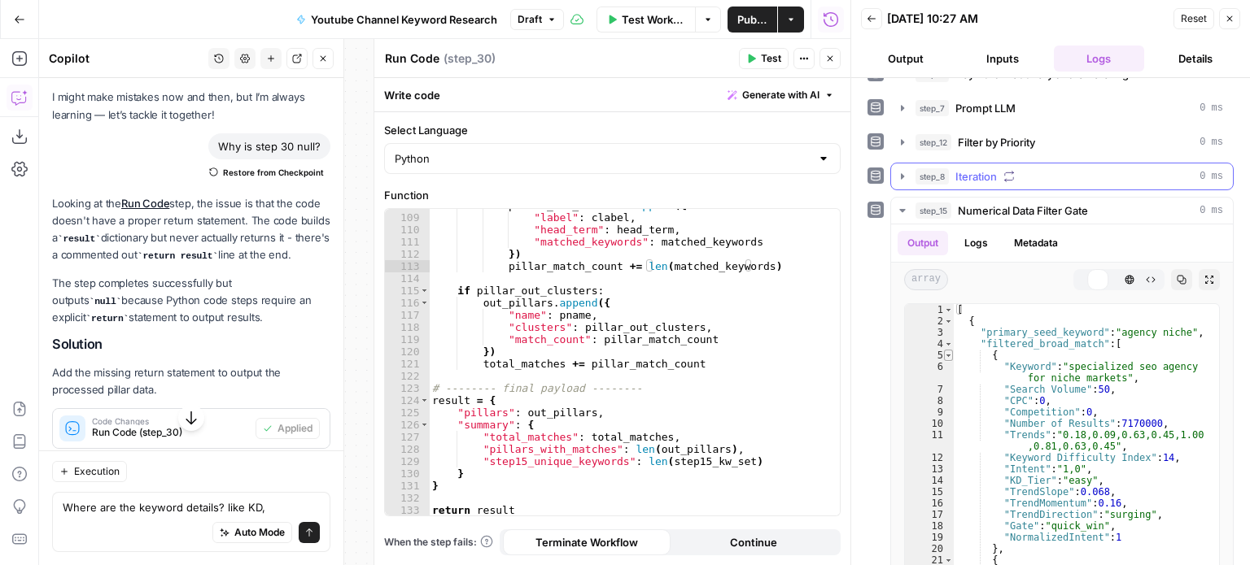
scroll to position [16, 0]
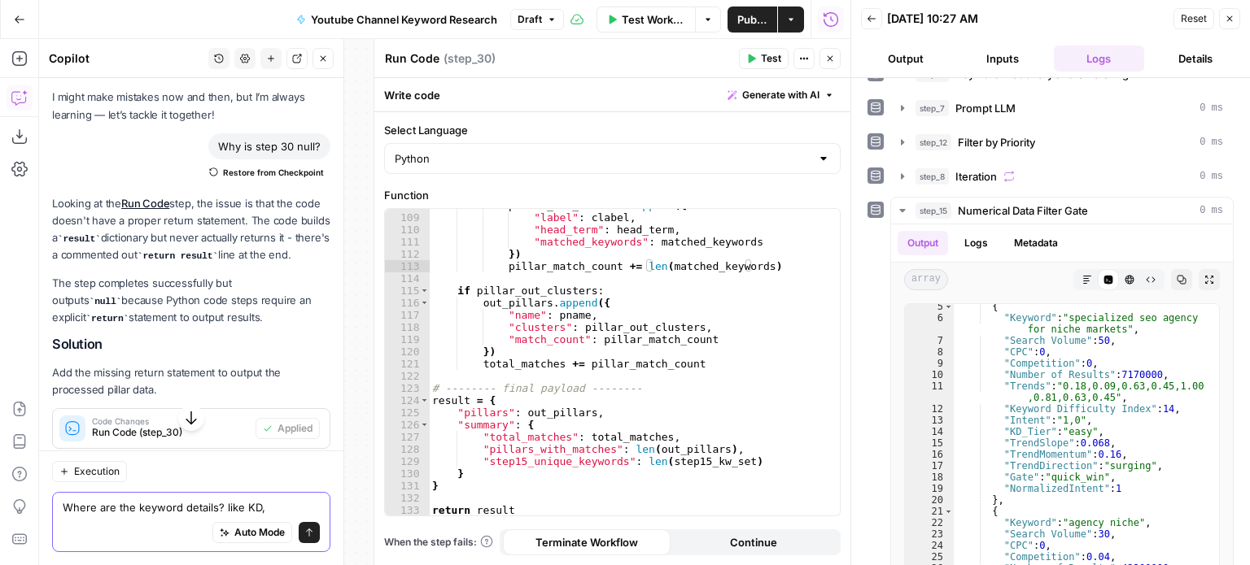
click at [280, 504] on textarea "Where are the keyword details? like KD," at bounding box center [191, 508] width 257 height 16
type textarea "Where are the keyword details? like KD, intent etc? I need them preserved per k…"
click at [614, 357] on div "pillar_out_clusters . append ({ "label" : clabel , "head_term" : head_term , "m…" at bounding box center [629, 365] width 400 height 332
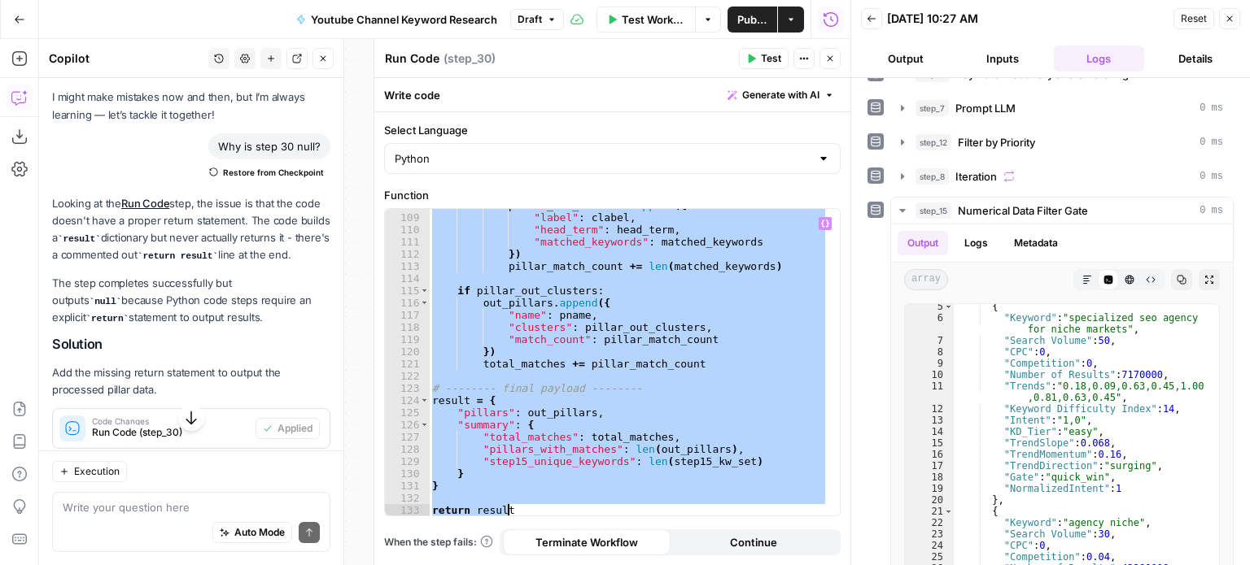
click at [574, 255] on div "pillar_out_clusters . append ({ "label" : clabel , "head_term" : head_term , "m…" at bounding box center [628, 362] width 399 height 307
type textarea "**"
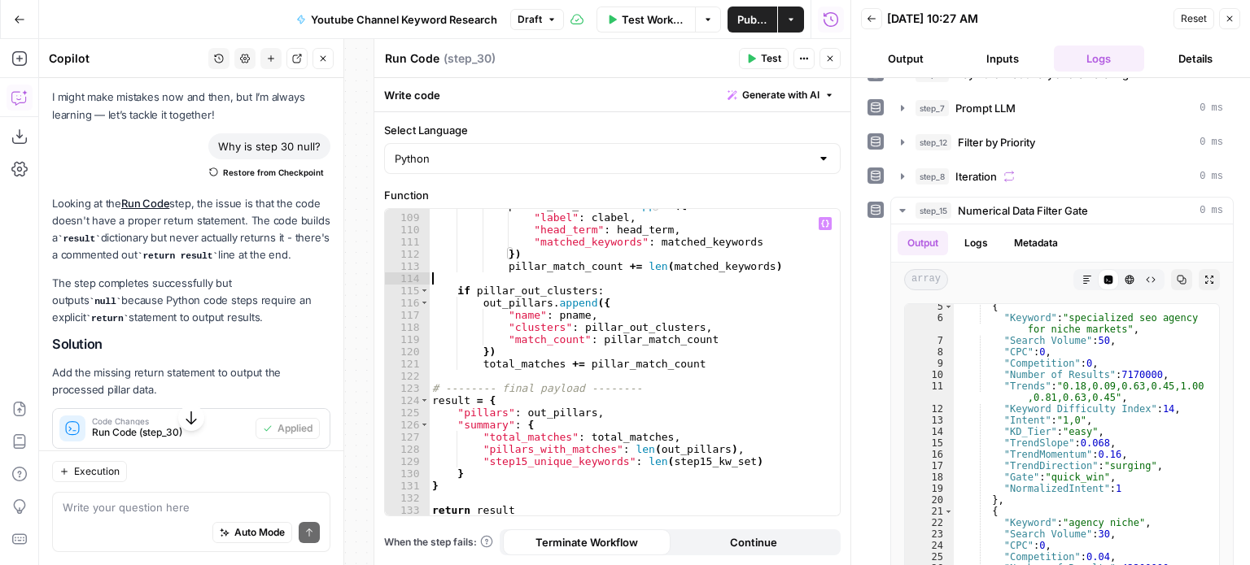
click at [587, 279] on div "pillar_out_clusters . append ({ "label" : clabel , "head_term" : head_term , "m…" at bounding box center [629, 365] width 400 height 332
type textarea "**********"
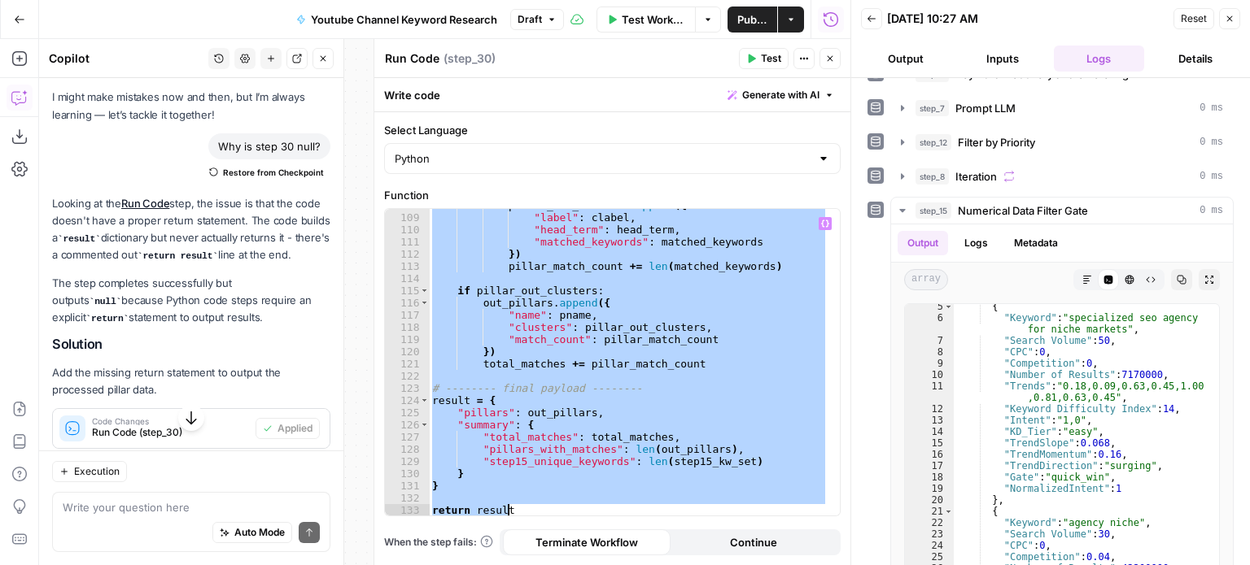
paste textarea
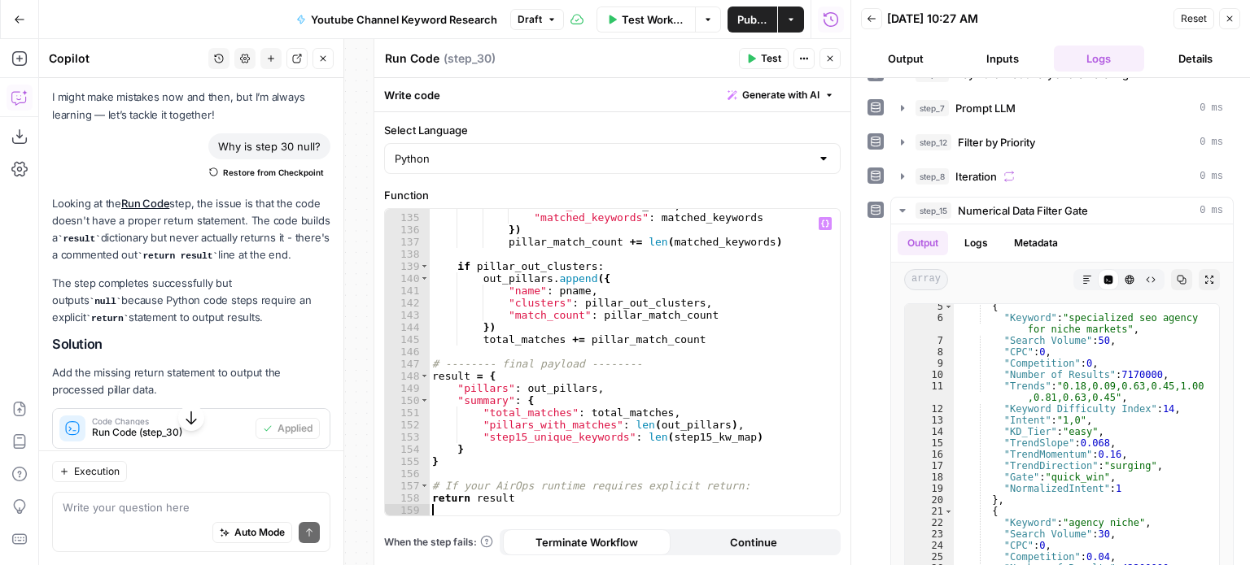
scroll to position [1914, 0]
click at [692, 277] on div ""head_term" : head_term , "matched_keywords" : matched_keywords }) pillar_match…" at bounding box center [629, 365] width 400 height 332
type textarea "**********"
click at [771, 56] on span "Test" at bounding box center [771, 58] width 20 height 15
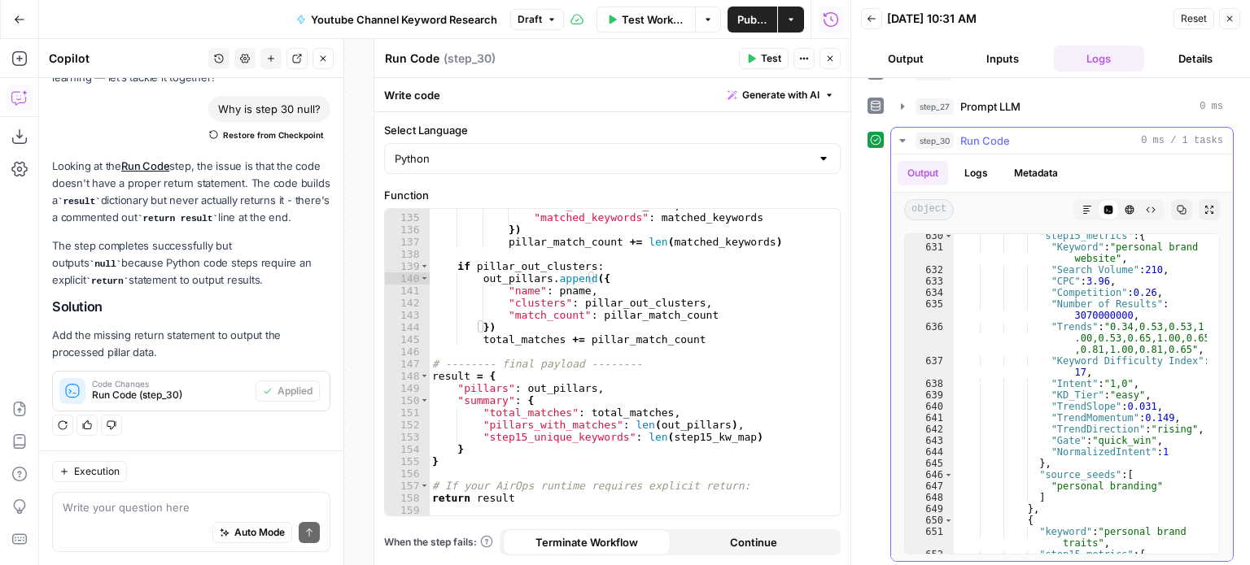
scroll to position [0, 0]
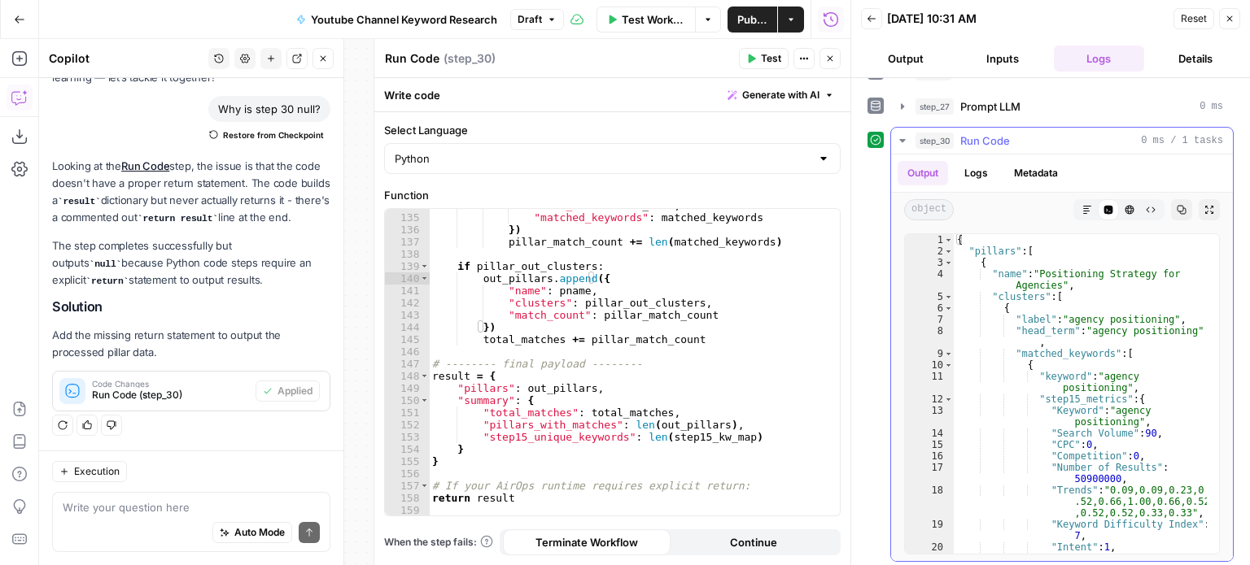
click at [1177, 207] on icon "button" at bounding box center [1182, 210] width 10 height 10
type textarea "**********"
click at [1021, 321] on div "{ "pillars" : [ { "name" : "Positioning Strategy for Agencies" , "clusters" : […" at bounding box center [1080, 405] width 253 height 343
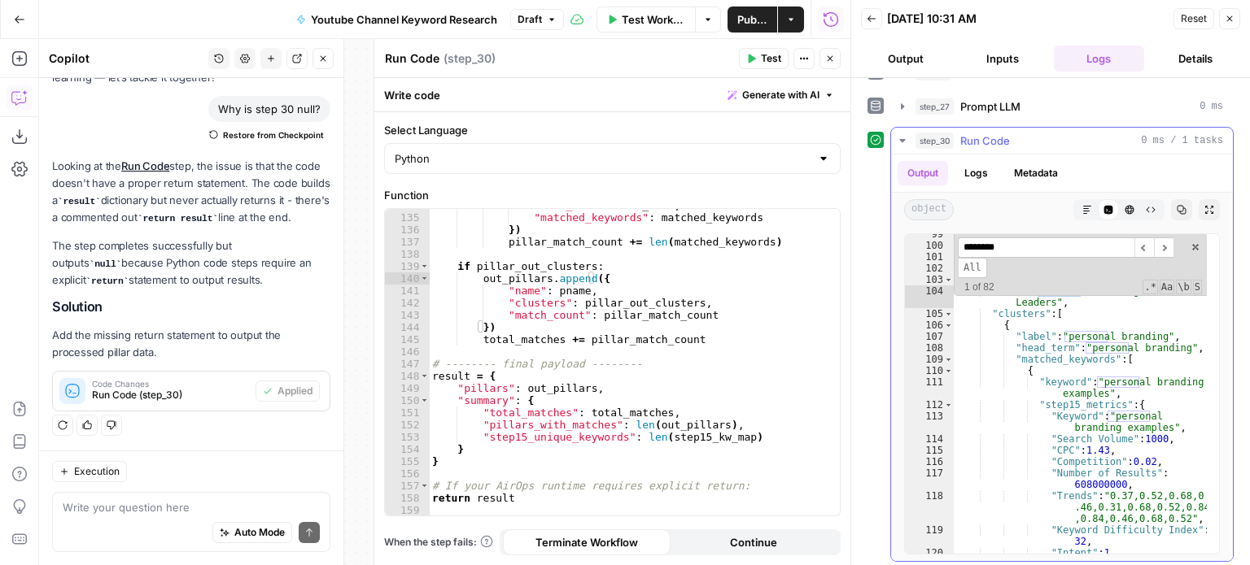
scroll to position [1172, 0]
type input "********"
click at [520, 190] on label "Function" at bounding box center [612, 195] width 456 height 16
click at [540, 273] on div ""head_term" : head_term , "matched_keywords" : matched_keywords }) pillar_match…" at bounding box center [629, 365] width 400 height 332
type textarea "**********"
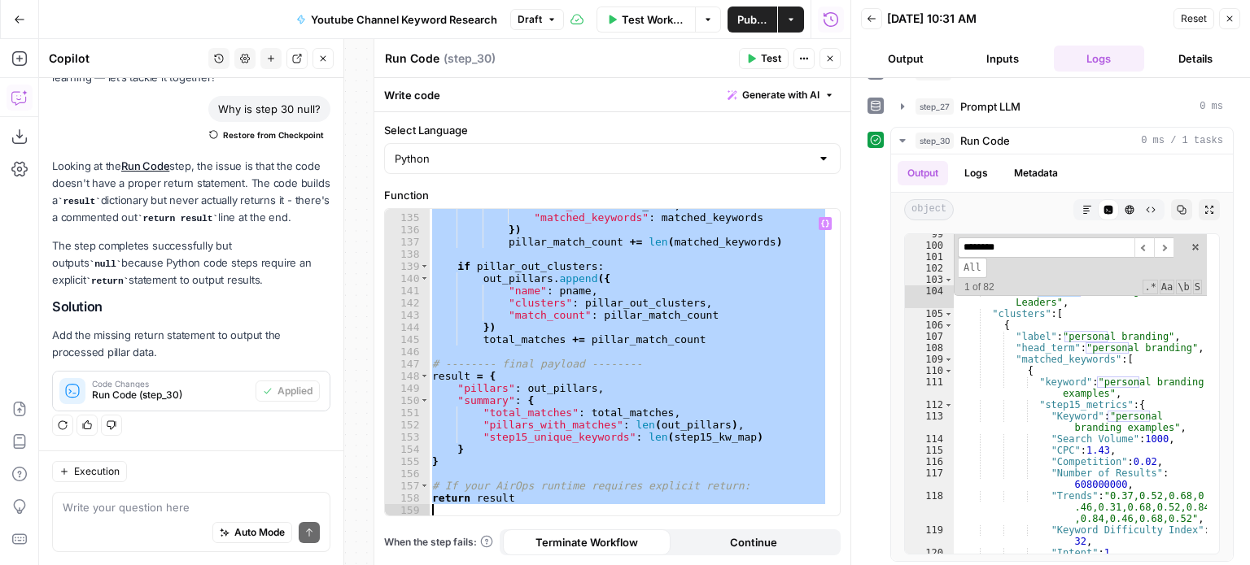
click at [732, 258] on div ""head_term" : head_term , "matched_keywords" : matched_keywords }) pillar_match…" at bounding box center [628, 362] width 399 height 307
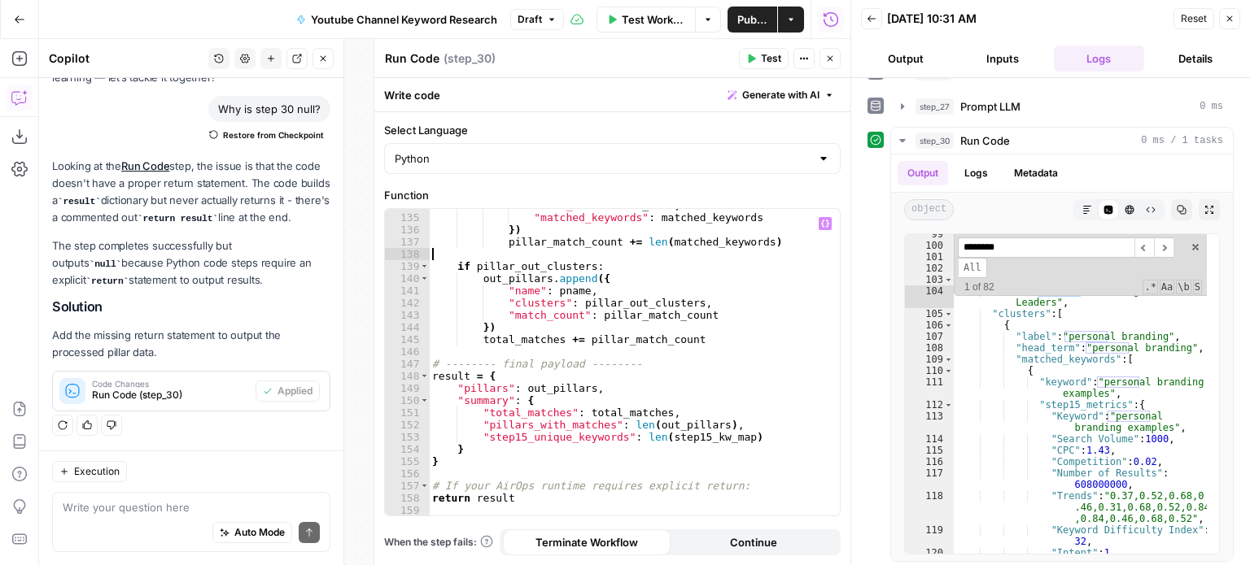
click at [832, 59] on icon "button" at bounding box center [830, 59] width 10 height 10
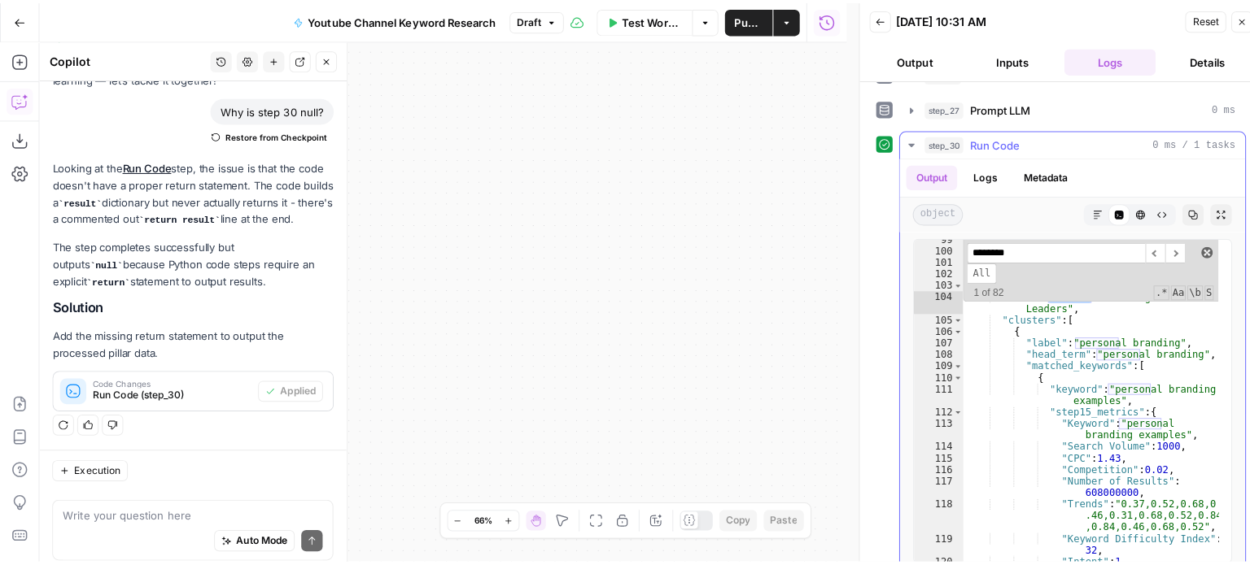
scroll to position [127, 0]
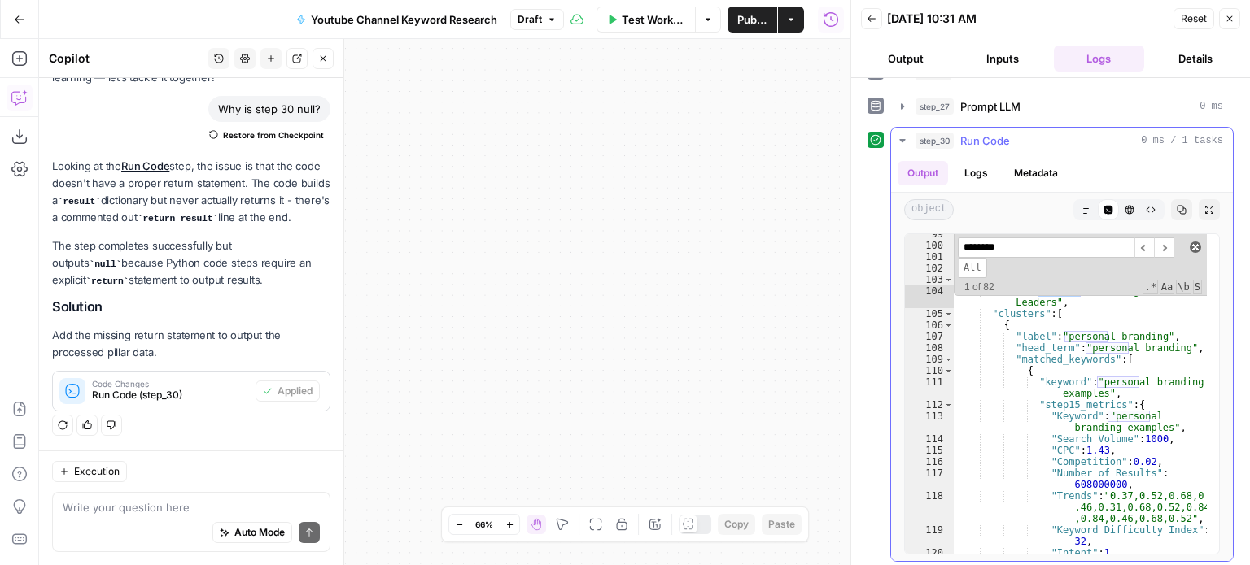
click at [1190, 242] on span at bounding box center [1195, 247] width 11 height 11
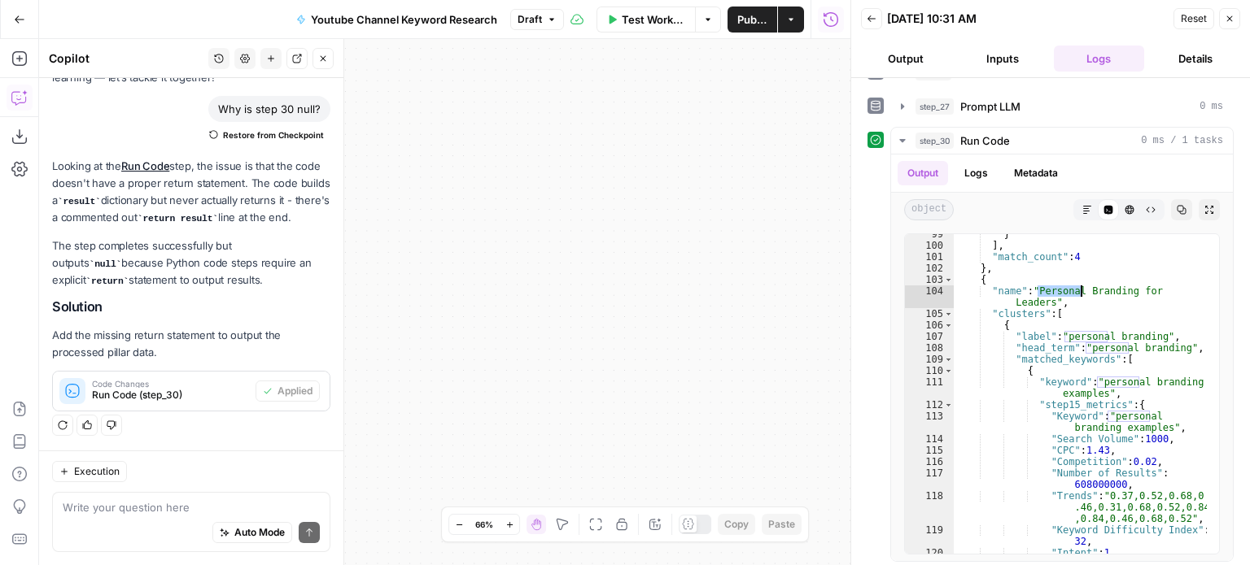
drag, startPoint x: 697, startPoint y: 321, endPoint x: 902, endPoint y: 237, distance: 221.1
click at [875, 249] on body "All About AI New Home Browse Insights Opportunities Your Data Recent Grids Cont…" at bounding box center [625, 282] width 1250 height 565
type textarea "**********"
click at [983, 315] on div "} ] , "match_count" : 4 } , { "name" : "Personal Branding for Leaders" , "clust…" at bounding box center [1080, 400] width 253 height 343
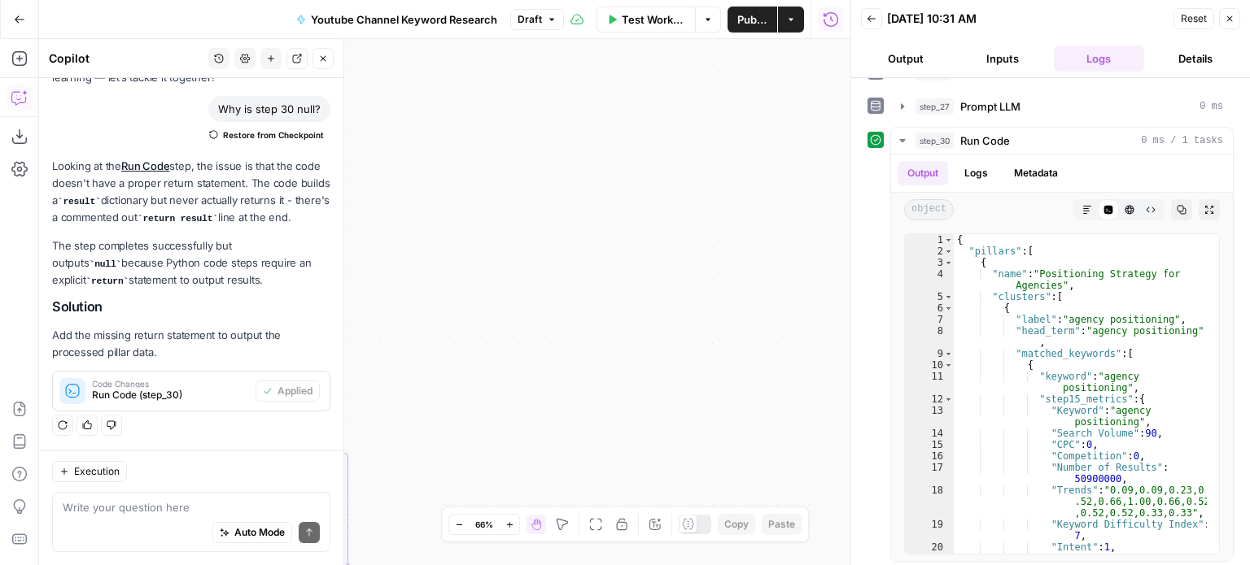
click at [321, 61] on icon "button" at bounding box center [324, 59] width 6 height 6
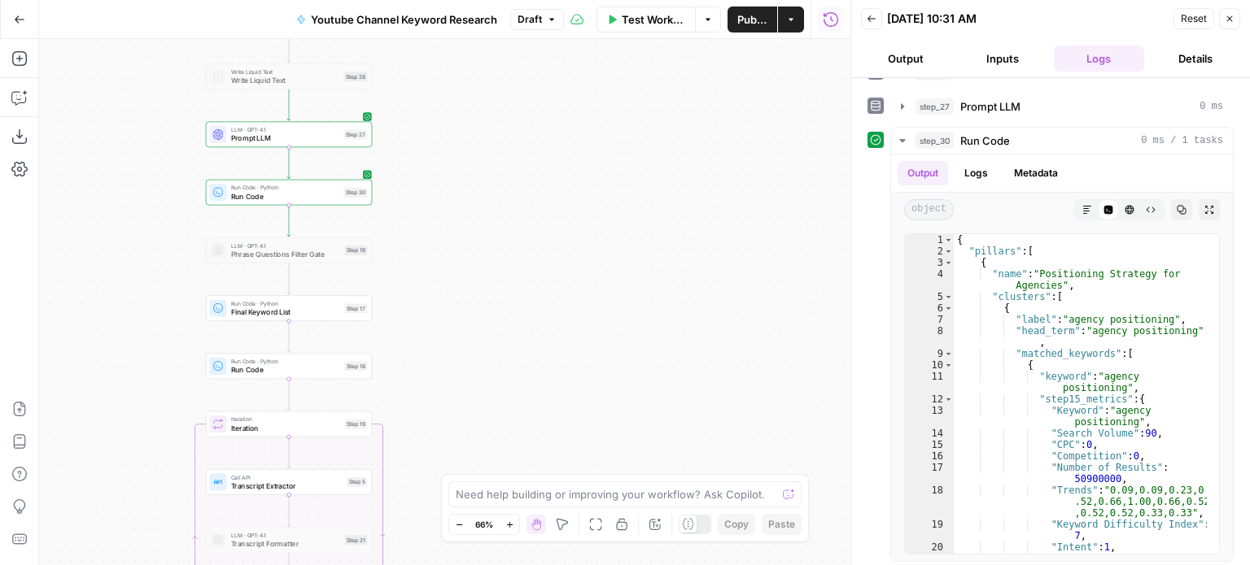
drag, startPoint x: 466, startPoint y: 293, endPoint x: 581, endPoint y: 208, distance: 142.6
click at [579, 208] on div "Workflow Set Inputs Inputs Workflow Workflow Step 29 Call API Call API Step 2 C…" at bounding box center [444, 302] width 811 height 526
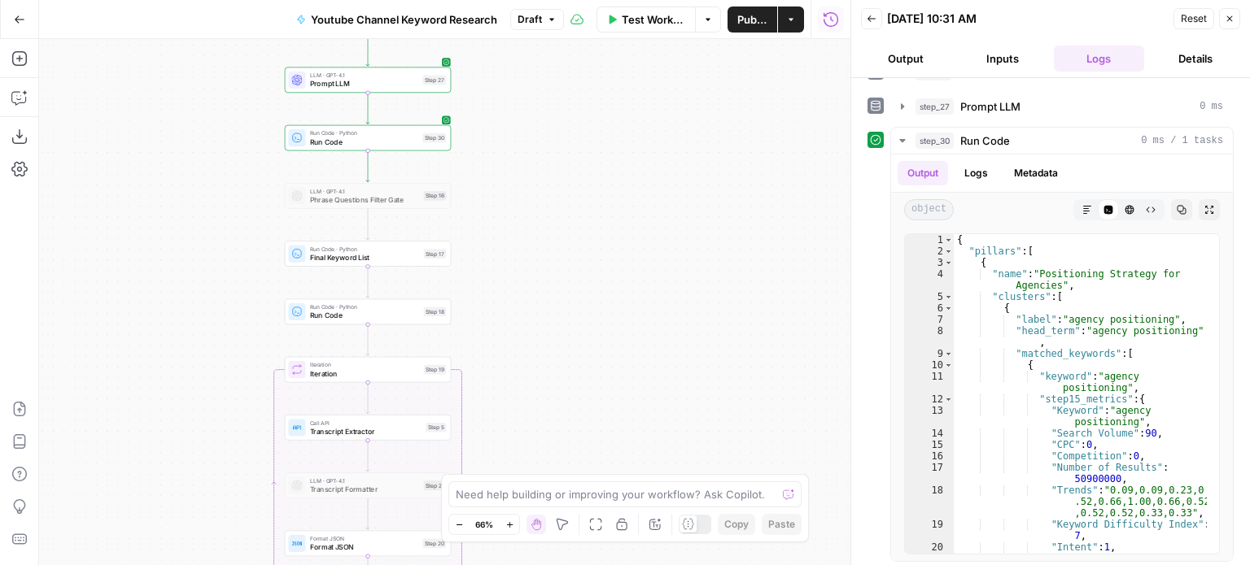
drag, startPoint x: 566, startPoint y: 251, endPoint x: 653, endPoint y: 354, distance: 134.0
click at [657, 356] on div "Workflow Set Inputs Inputs Workflow Workflow Step 29 Call API Call API Step 2 C…" at bounding box center [444, 302] width 811 height 526
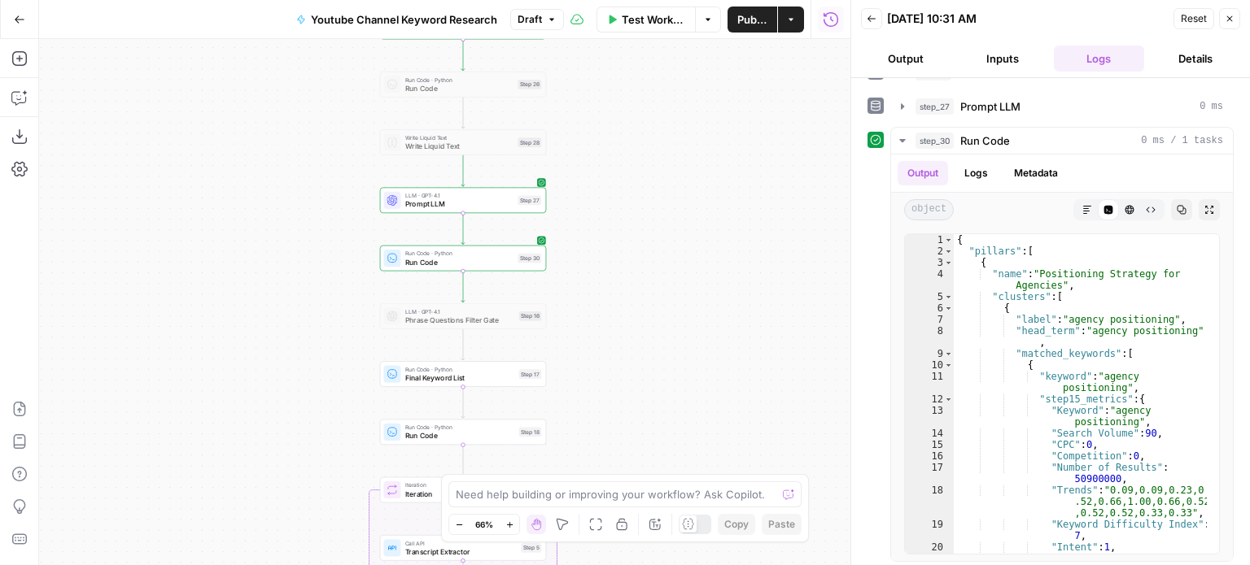
drag, startPoint x: 628, startPoint y: 328, endPoint x: 651, endPoint y: 343, distance: 27.1
click at [645, 343] on div "Workflow Set Inputs Inputs Workflow Workflow Step 29 Call API Call API Step 2 C…" at bounding box center [444, 302] width 811 height 526
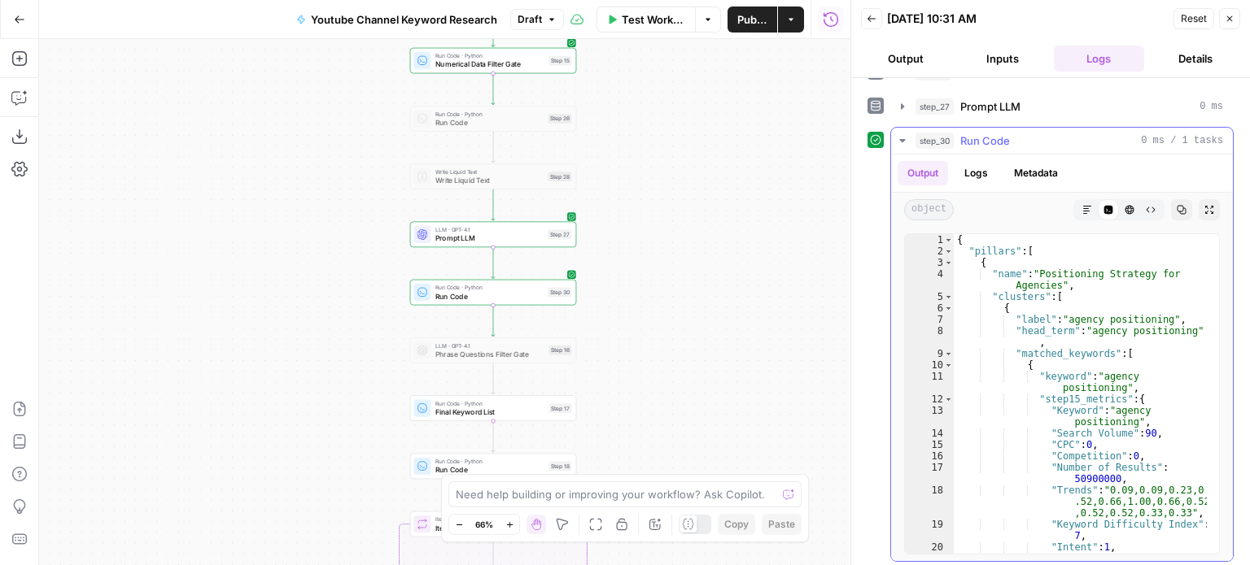
click at [1177, 205] on icon "button" at bounding box center [1182, 210] width 10 height 10
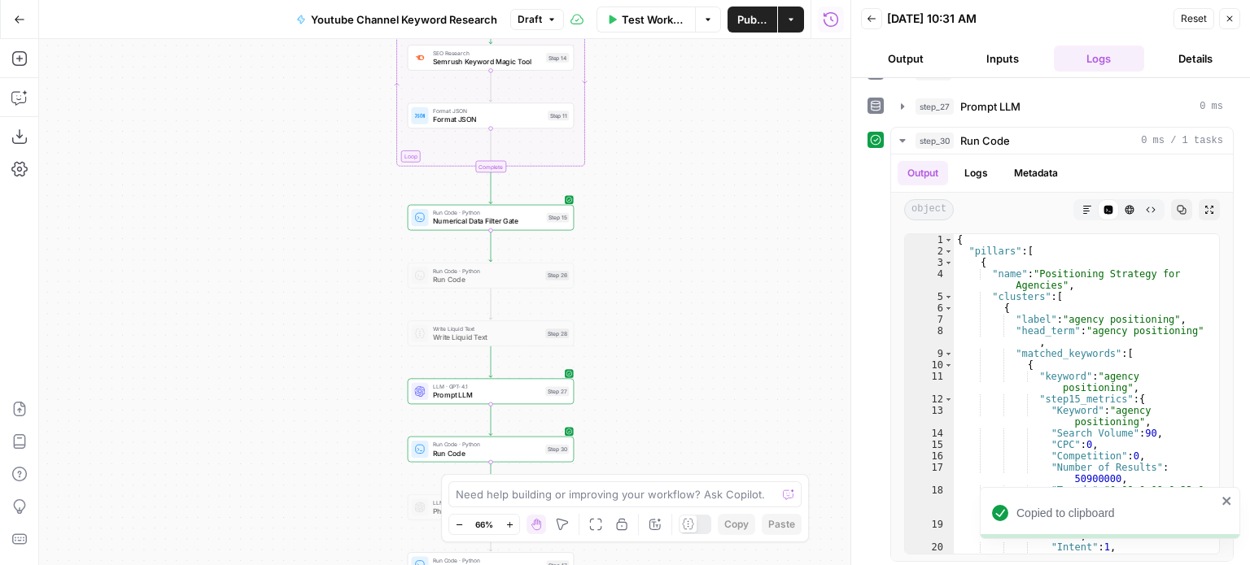
drag, startPoint x: 680, startPoint y: 202, endPoint x: 648, endPoint y: 49, distance: 156.2
click at [648, 47] on div "Workflow Set Inputs Inputs Workflow Workflow Step 29 Call API Call API Step 2 C…" at bounding box center [444, 302] width 811 height 526
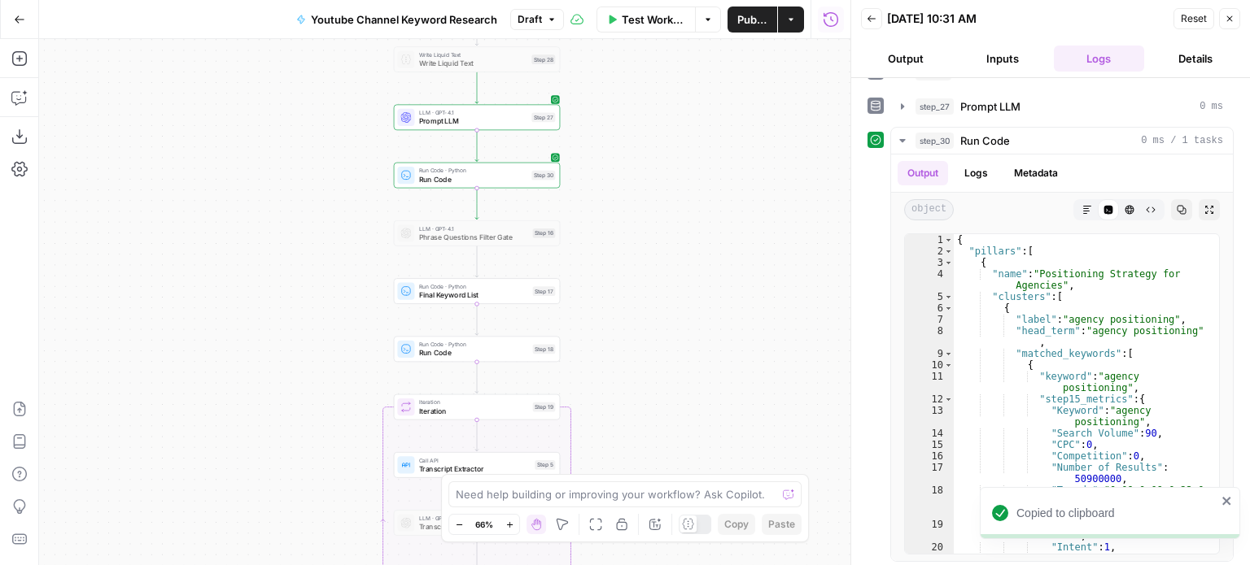
drag, startPoint x: 693, startPoint y: 308, endPoint x: 717, endPoint y: 351, distance: 49.2
click at [717, 351] on div "Workflow Set Inputs Inputs Workflow Workflow Step 29 Call API Call API Step 2 C…" at bounding box center [444, 302] width 811 height 526
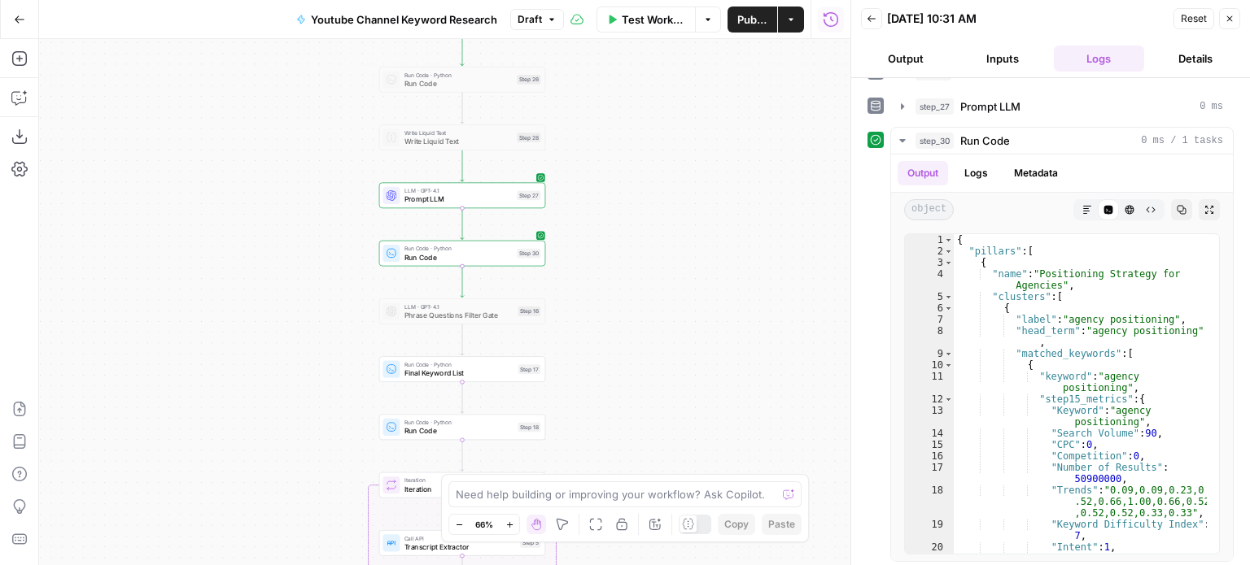
click at [616, 263] on div "Workflow Set Inputs Inputs Workflow Workflow Step 29 Call API Call API Step 2 C…" at bounding box center [444, 302] width 811 height 526
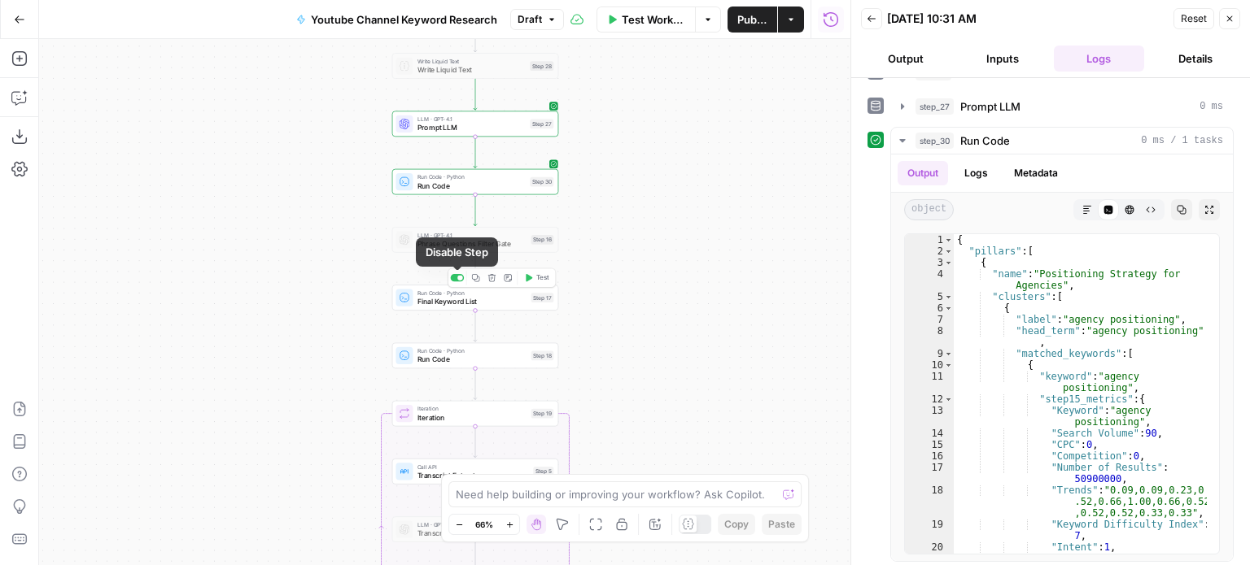
click at [457, 274] on div at bounding box center [458, 277] width 14 height 7
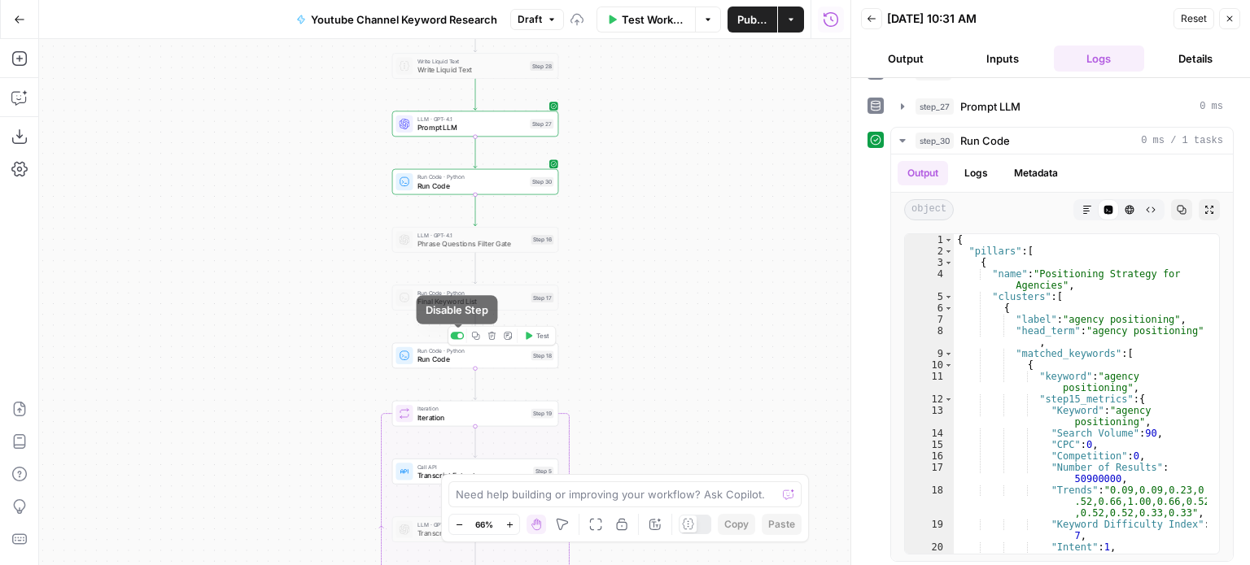
click at [456, 333] on div at bounding box center [458, 335] width 14 height 7
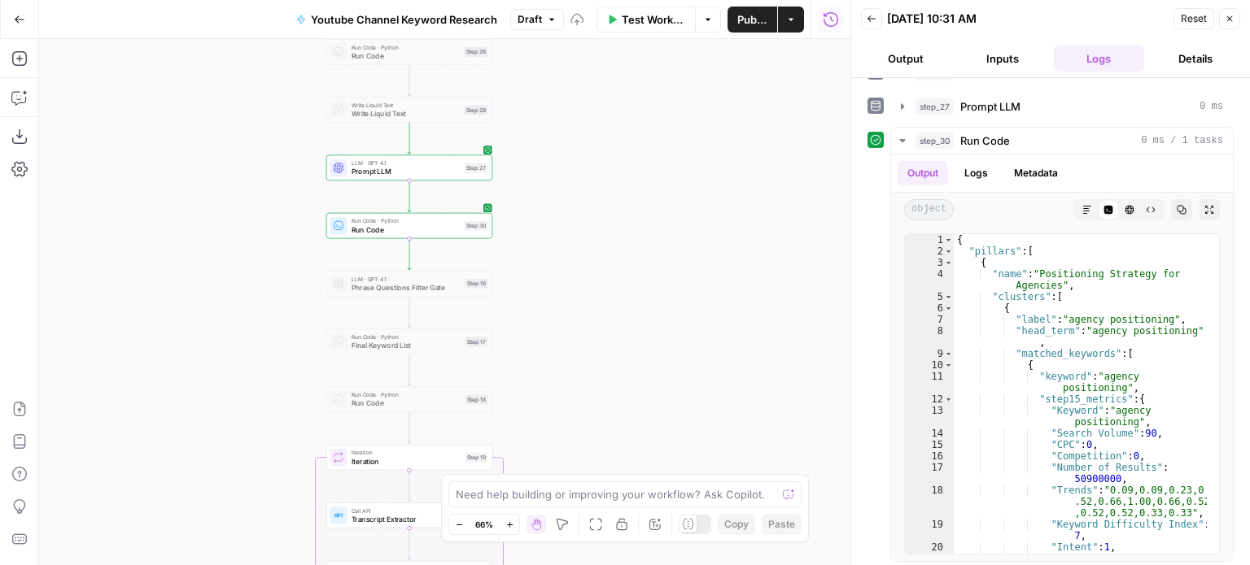
drag, startPoint x: 709, startPoint y: 286, endPoint x: 656, endPoint y: 248, distance: 64.8
click at [638, 297] on div "Workflow Set Inputs Inputs Workflow Workflow Step 29 Call API Call API Step 2 C…" at bounding box center [444, 302] width 811 height 526
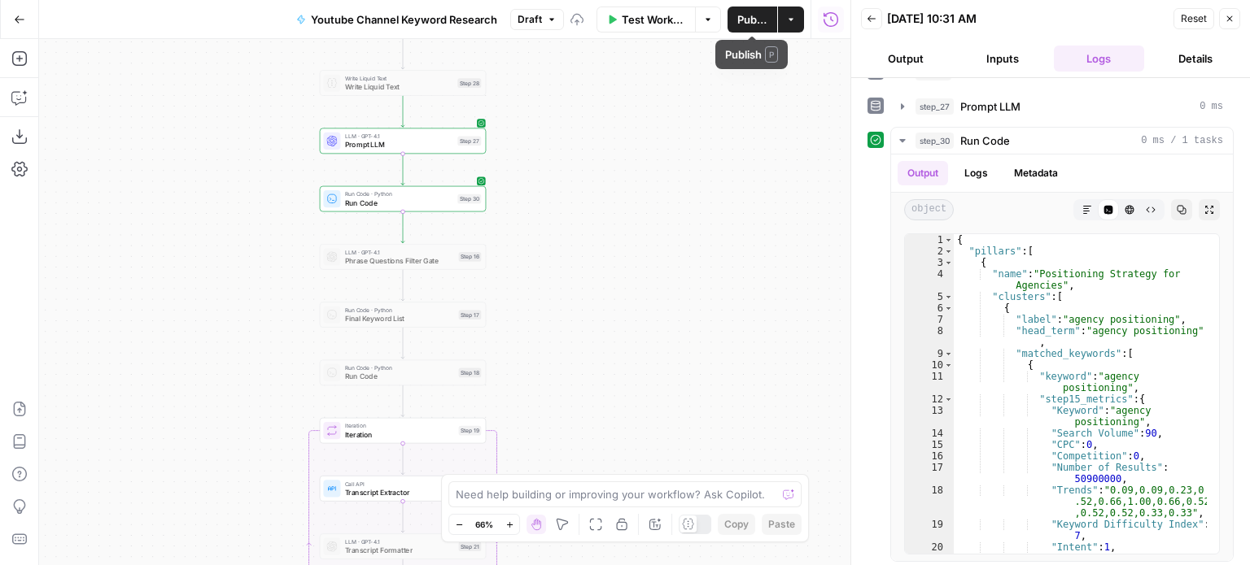
drag, startPoint x: 637, startPoint y: 373, endPoint x: 633, endPoint y: 299, distance: 74.2
click at [631, 178] on div "Workflow Set Inputs Inputs Workflow Workflow Step 29 Call API Call API Step 2 C…" at bounding box center [444, 302] width 811 height 526
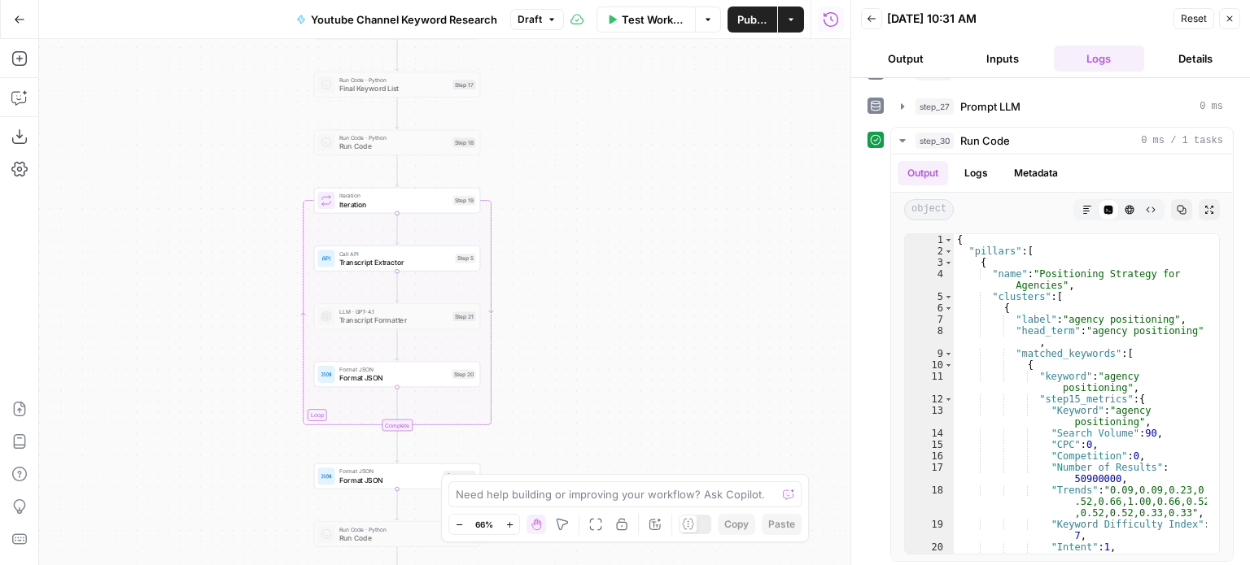
drag, startPoint x: 633, startPoint y: 299, endPoint x: 634, endPoint y: 233, distance: 66.7
click at [634, 229] on div "Workflow Set Inputs Inputs Workflow Workflow Step 29 Call API Call API Step 2 C…" at bounding box center [444, 302] width 811 height 526
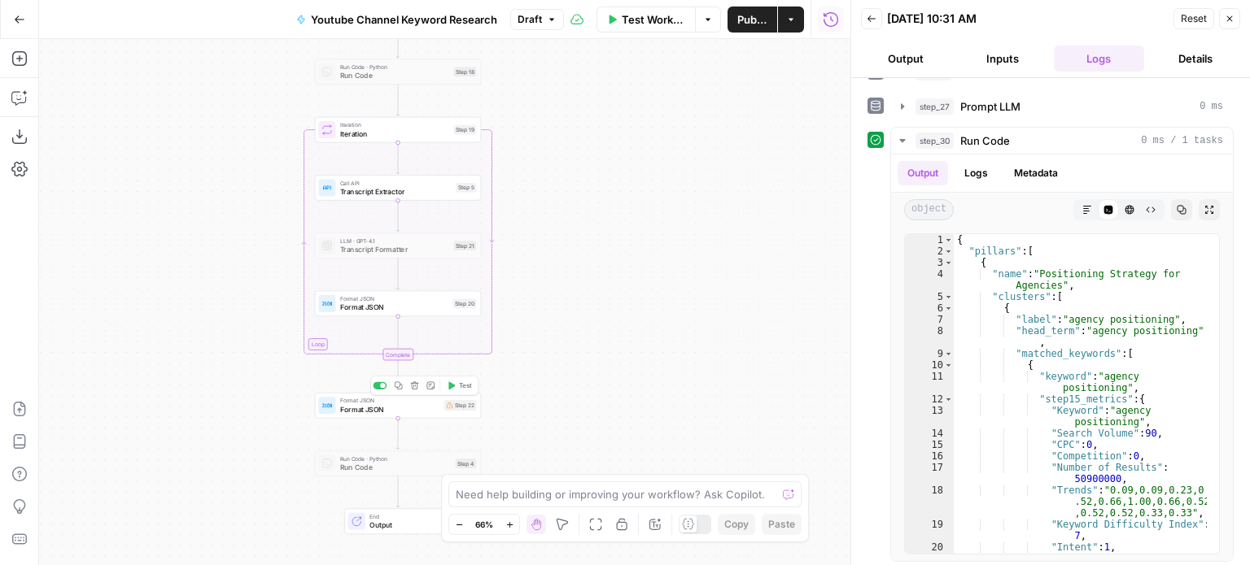
click at [410, 406] on span "Format JSON" at bounding box center [390, 409] width 100 height 11
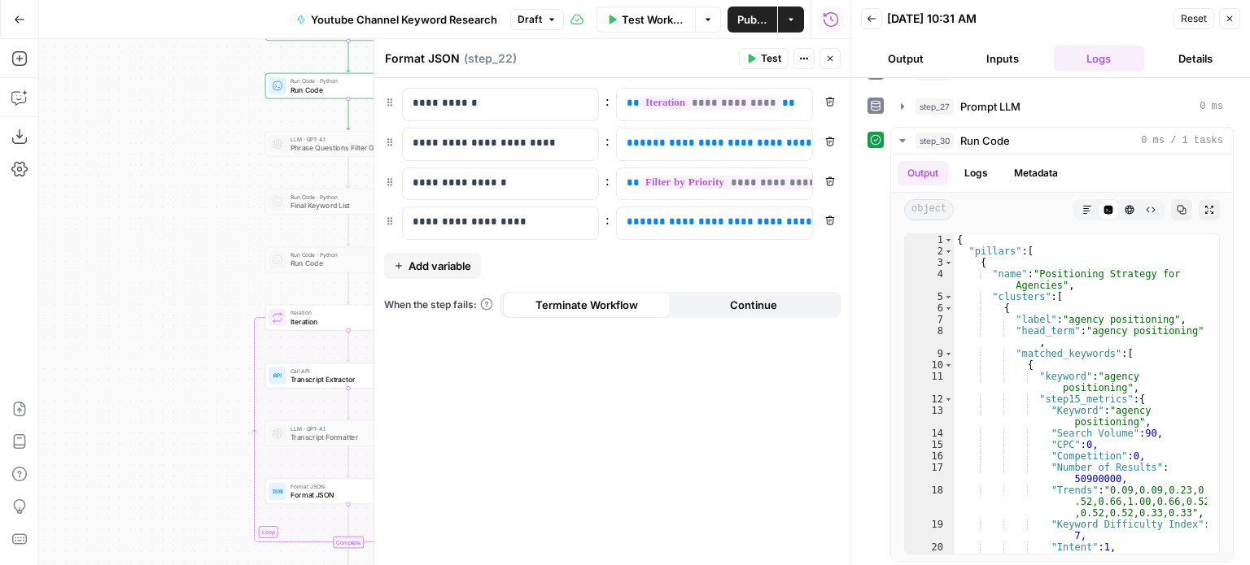
drag, startPoint x: 221, startPoint y: 100, endPoint x: 153, endPoint y: 410, distance: 317.4
click at [153, 410] on div "Workflow Set Inputs Inputs Workflow Workflow Step 29 Call API Call API Step 2 C…" at bounding box center [444, 302] width 811 height 526
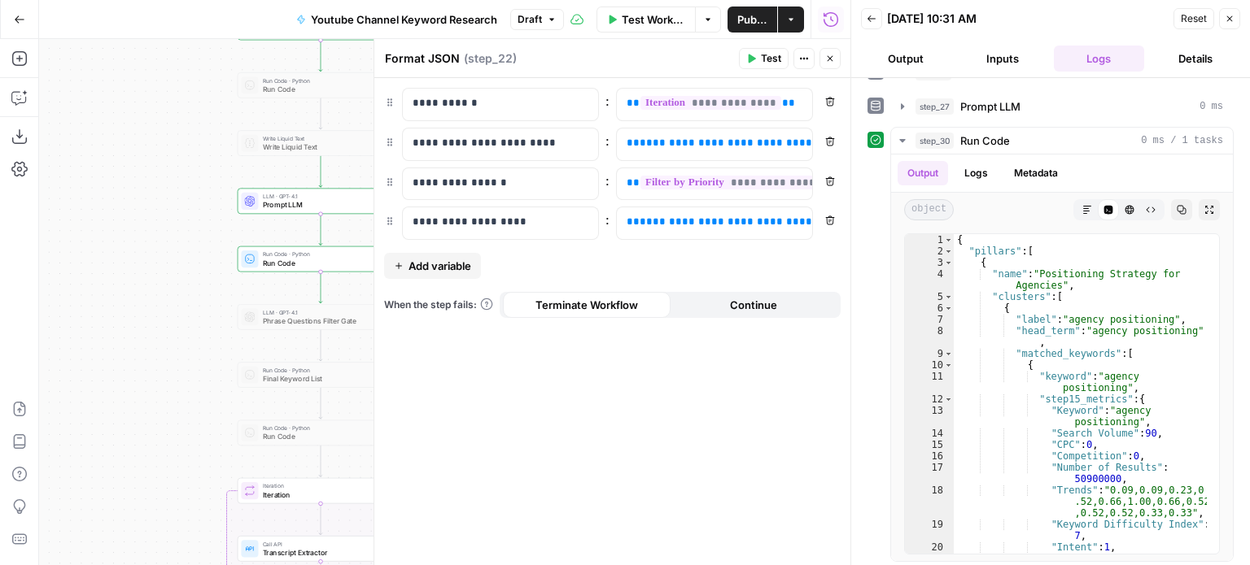
drag, startPoint x: 152, startPoint y: 320, endPoint x: 151, endPoint y: 341, distance: 21.2
click at [151, 341] on div "Workflow Set Inputs Inputs Workflow Workflow Step 29 Call API Call API Step 2 C…" at bounding box center [444, 302] width 811 height 526
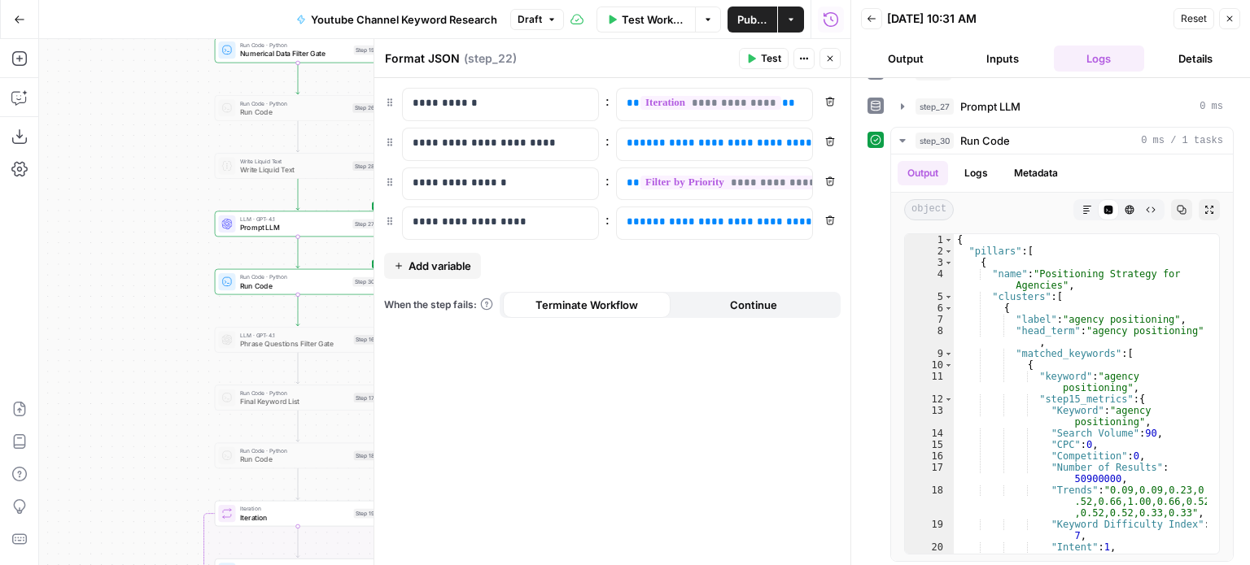
drag, startPoint x: 146, startPoint y: 230, endPoint x: 110, endPoint y: 279, distance: 60.5
click at [84, 247] on div "Workflow Set Inputs Inputs Workflow Workflow Step 29 Call API Call API Step 2 C…" at bounding box center [444, 302] width 811 height 526
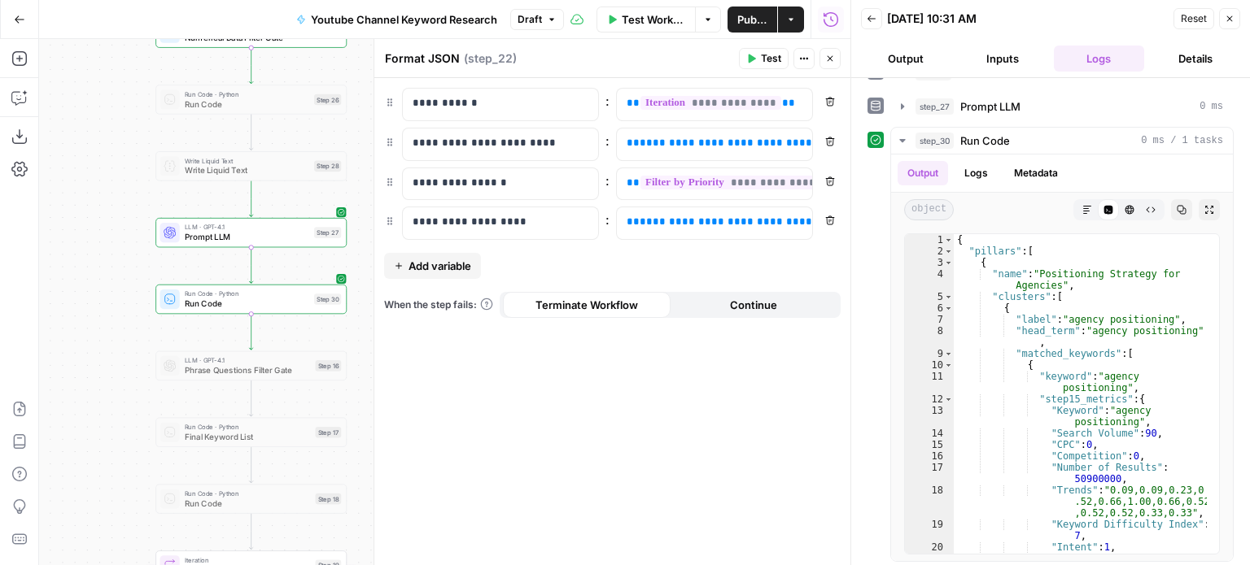
drag, startPoint x: 126, startPoint y: 253, endPoint x: 419, endPoint y: 242, distance: 293.1
click at [76, 263] on div "Workflow Set Inputs Inputs Workflow Workflow Step 29 Call API Call API Step 2 C…" at bounding box center [444, 302] width 811 height 526
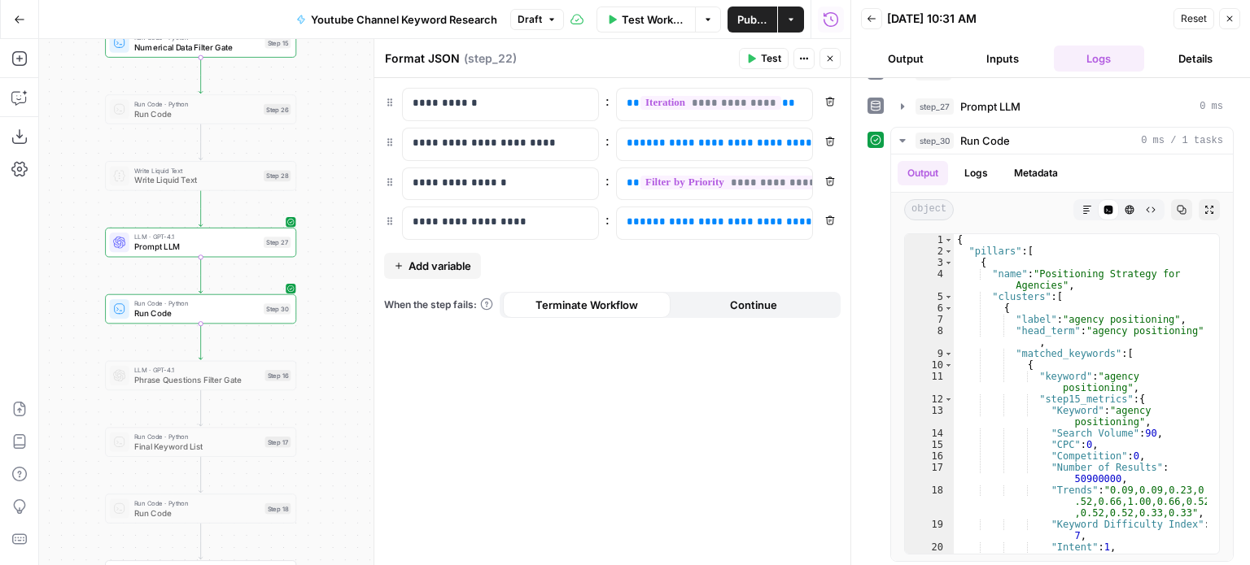
click at [830, 131] on button "Remove" at bounding box center [829, 141] width 21 height 21
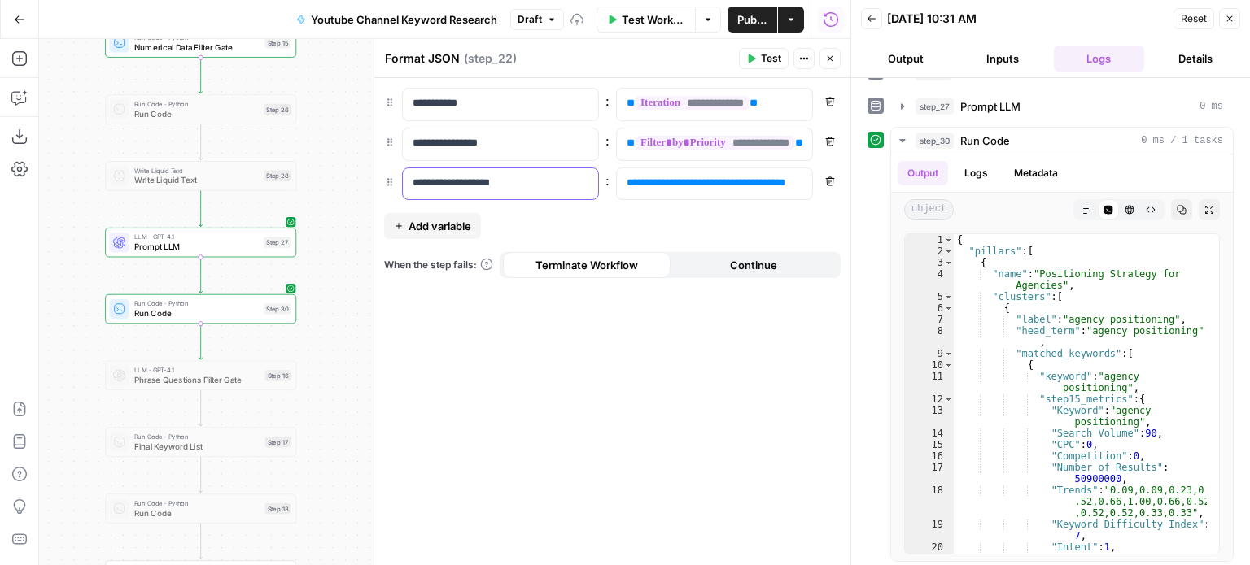
click at [509, 182] on p "**********" at bounding box center [501, 183] width 177 height 16
click at [619, 186] on div "**********" at bounding box center [701, 184] width 169 height 32
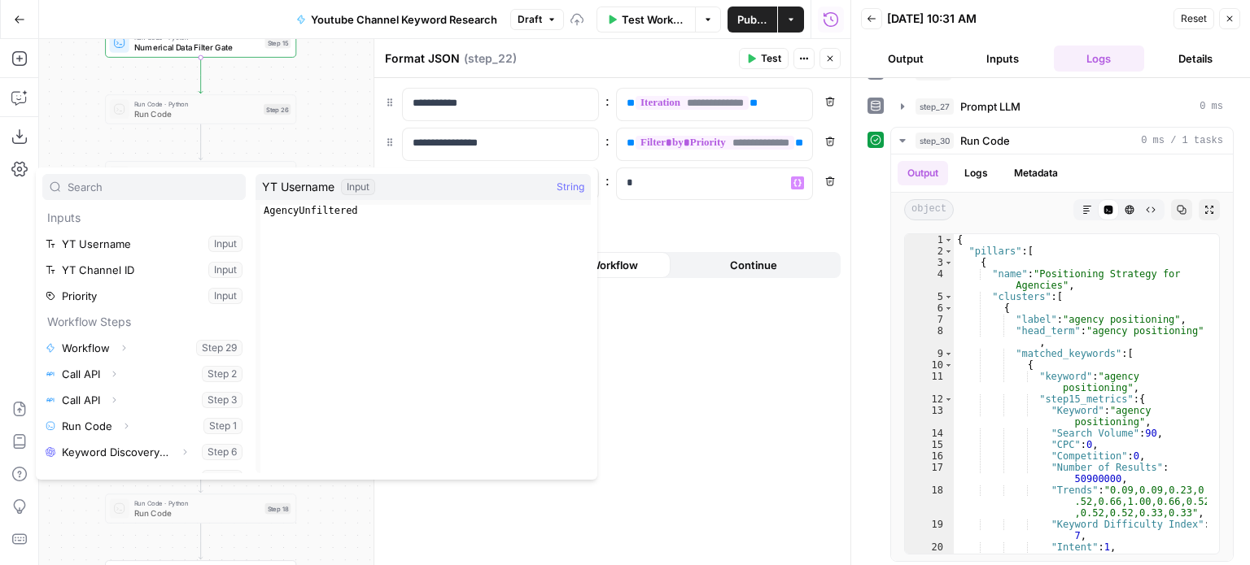
scroll to position [251, 0]
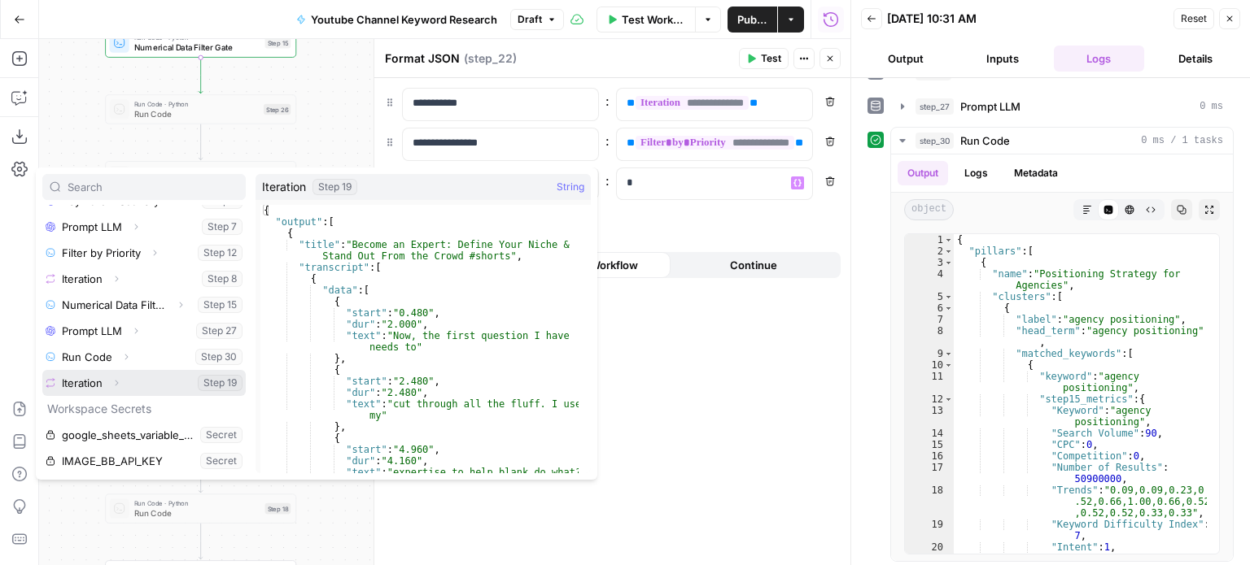
click at [123, 379] on button "Expand" at bounding box center [116, 383] width 21 height 21
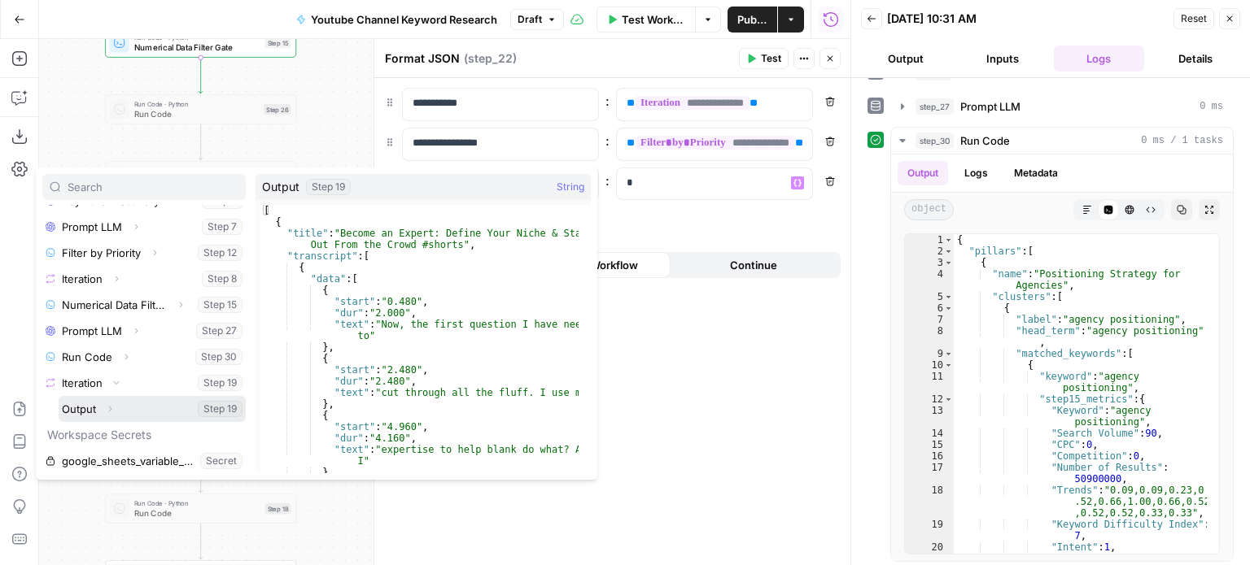
click at [113, 412] on icon "button" at bounding box center [110, 409] width 10 height 10
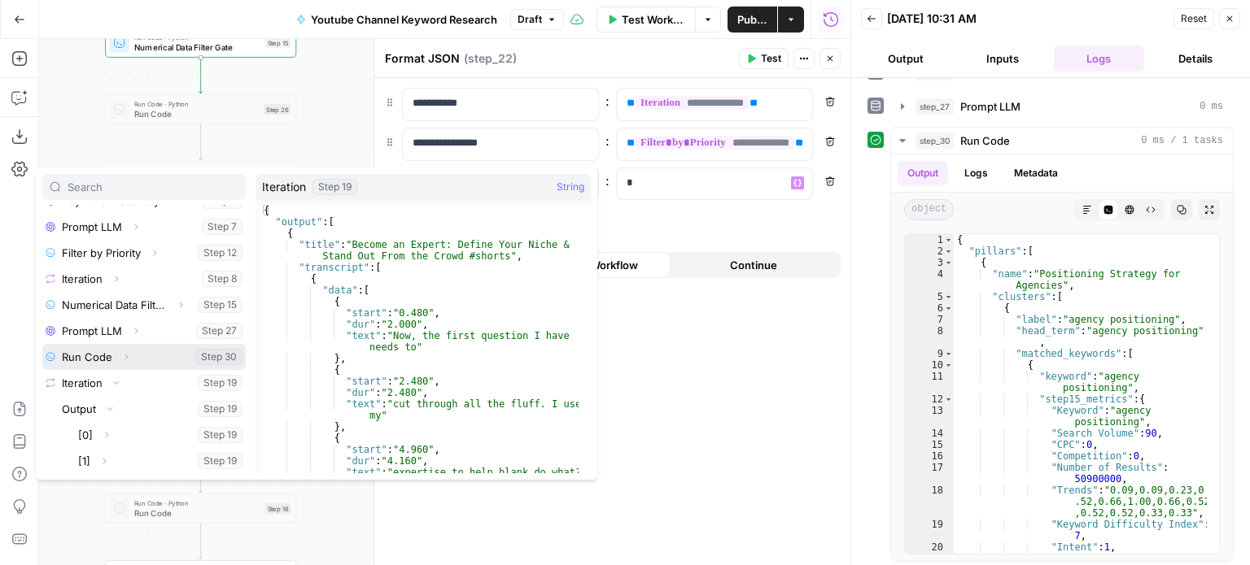
click at [127, 352] on icon "button" at bounding box center [126, 357] width 10 height 10
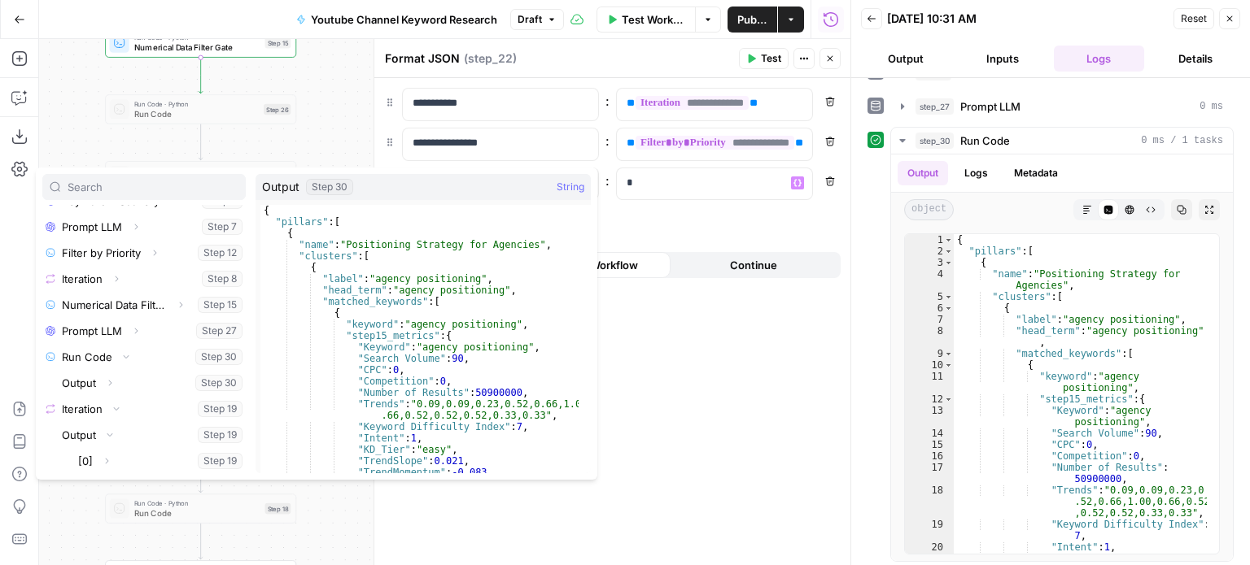
click at [69, 379] on button "Select variable Output" at bounding box center [152, 383] width 187 height 26
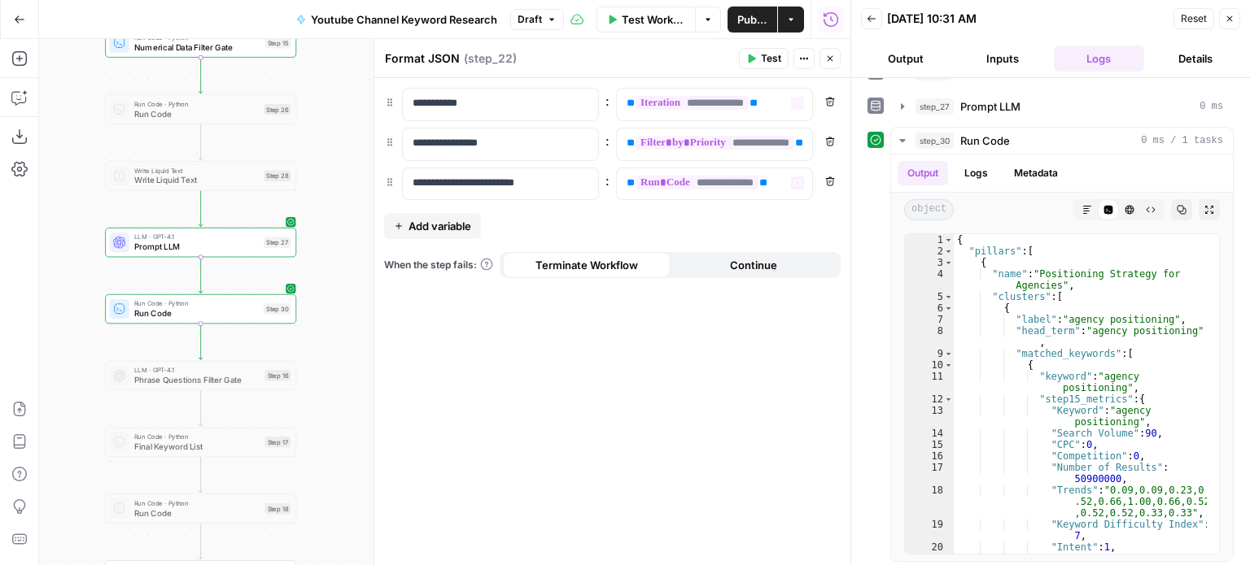
drag, startPoint x: 830, startPoint y: 56, endPoint x: 650, endPoint y: 429, distance: 413.8
click at [709, 426] on div "**********" at bounding box center [611, 302] width 477 height 526
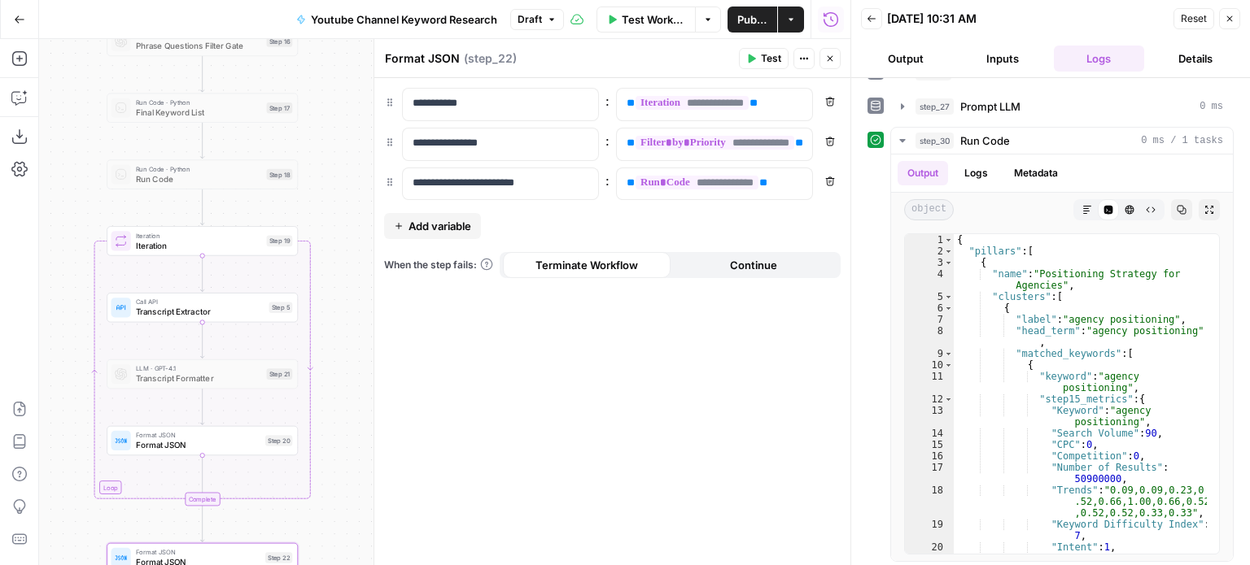
drag, startPoint x: 338, startPoint y: 428, endPoint x: 341, endPoint y: 94, distance: 333.6
click at [341, 94] on div "Workflow Set Inputs Inputs Workflow Workflow Step 29 Call API Call API Step 2 C…" at bounding box center [444, 302] width 811 height 526
click at [247, 242] on span "Iteration" at bounding box center [199, 245] width 126 height 12
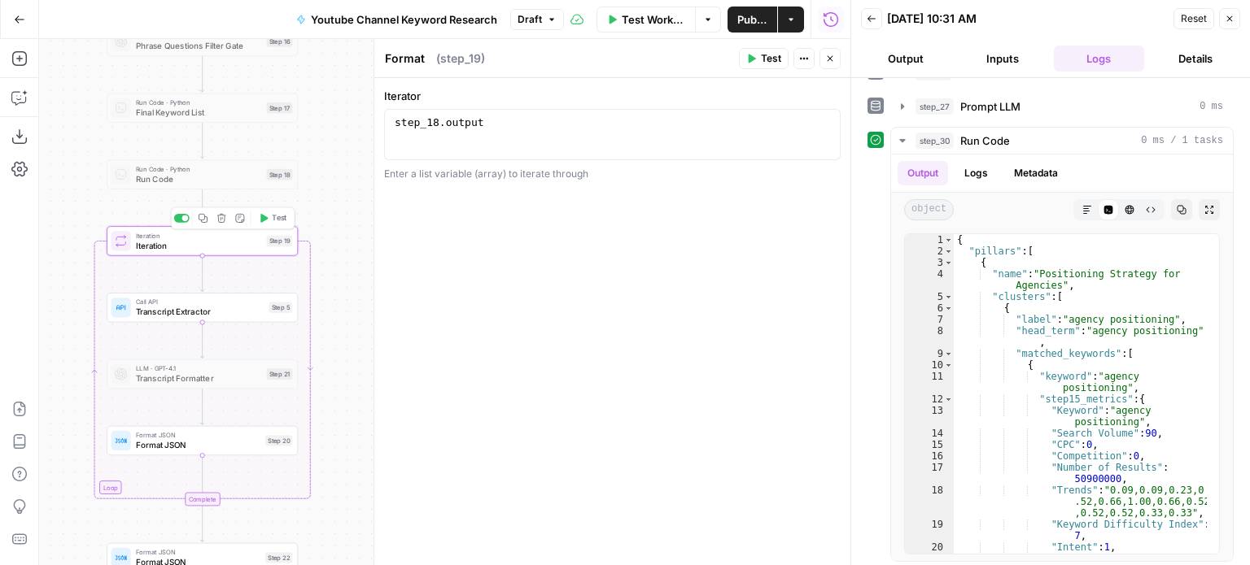
type textarea "Iteration"
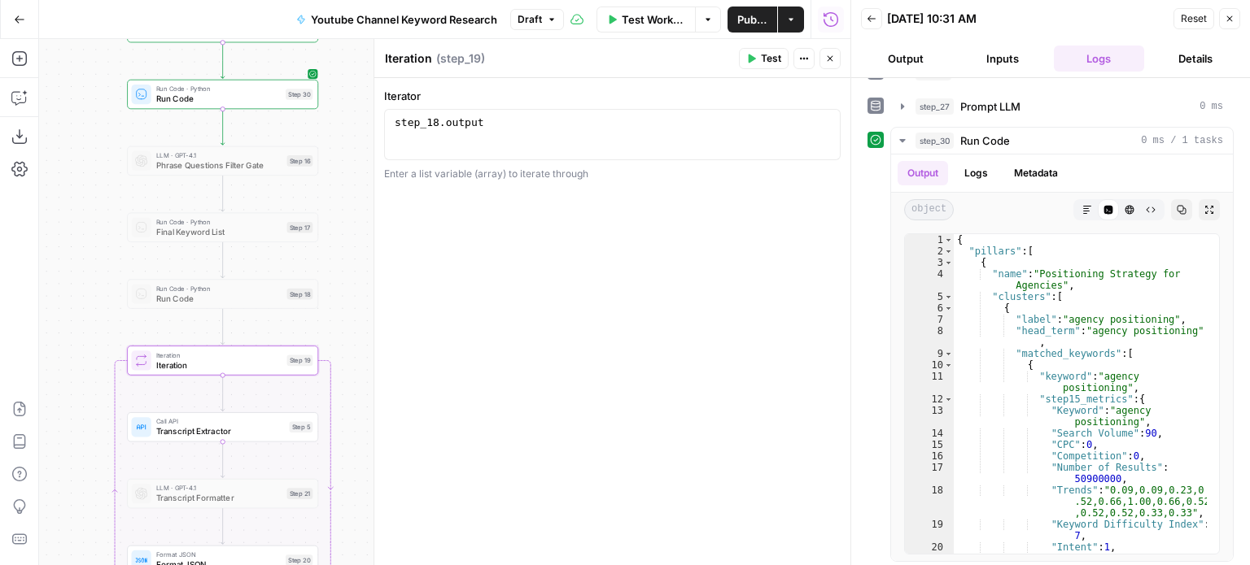
drag, startPoint x: 87, startPoint y: 97, endPoint x: 107, endPoint y: 216, distance: 121.3
click at [107, 216] on div "Workflow Set Inputs Inputs Workflow Workflow Step 29 Call API Call API Step 2 C…" at bounding box center [444, 302] width 811 height 526
click at [203, 273] on div at bounding box center [201, 271] width 15 height 9
click at [212, 290] on span "Run Code · Python" at bounding box center [219, 289] width 126 height 10
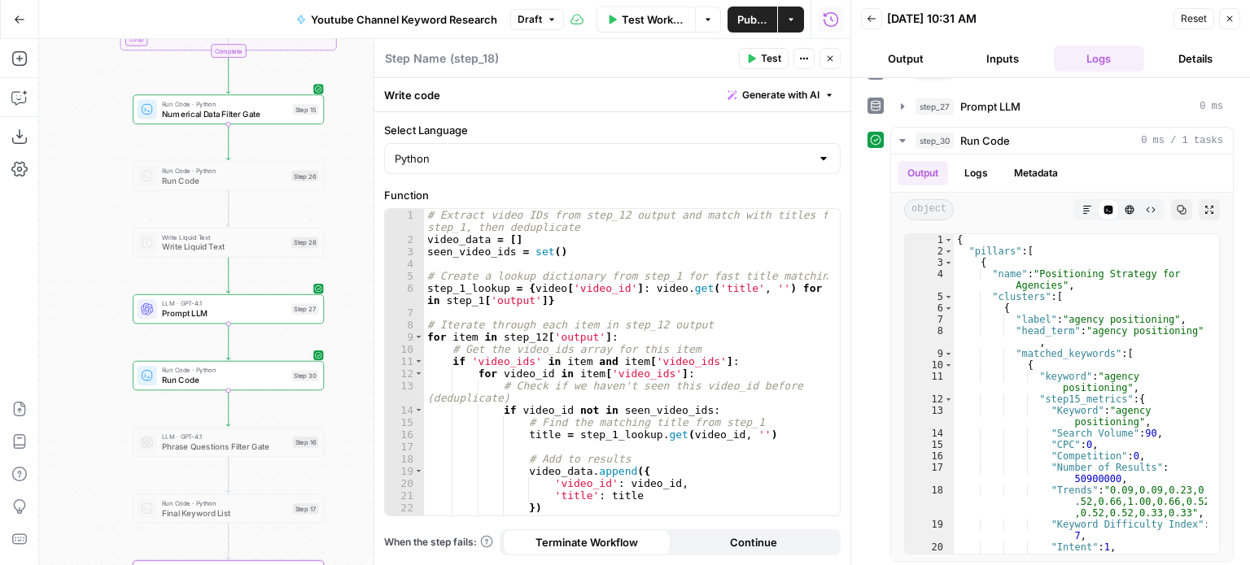
drag, startPoint x: 99, startPoint y: 169, endPoint x: 110, endPoint y: 466, distance: 297.2
click at [110, 466] on div "Workflow Set Inputs Inputs Workflow Workflow Step 29 Call API Call API Step 2 C…" at bounding box center [444, 302] width 811 height 526
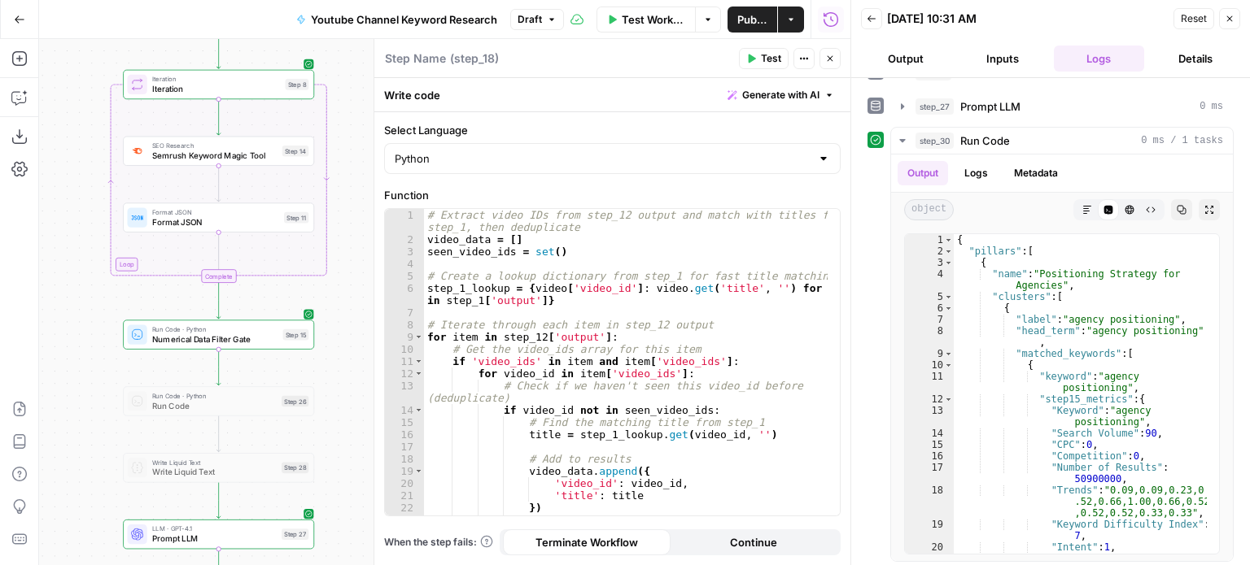
drag, startPoint x: 87, startPoint y: 298, endPoint x: 72, endPoint y: 501, distance: 204.0
click at [72, 501] on div "Workflow Set Inputs Inputs Workflow Workflow Step 29 Call API Call API Step 2 C…" at bounding box center [444, 302] width 811 height 526
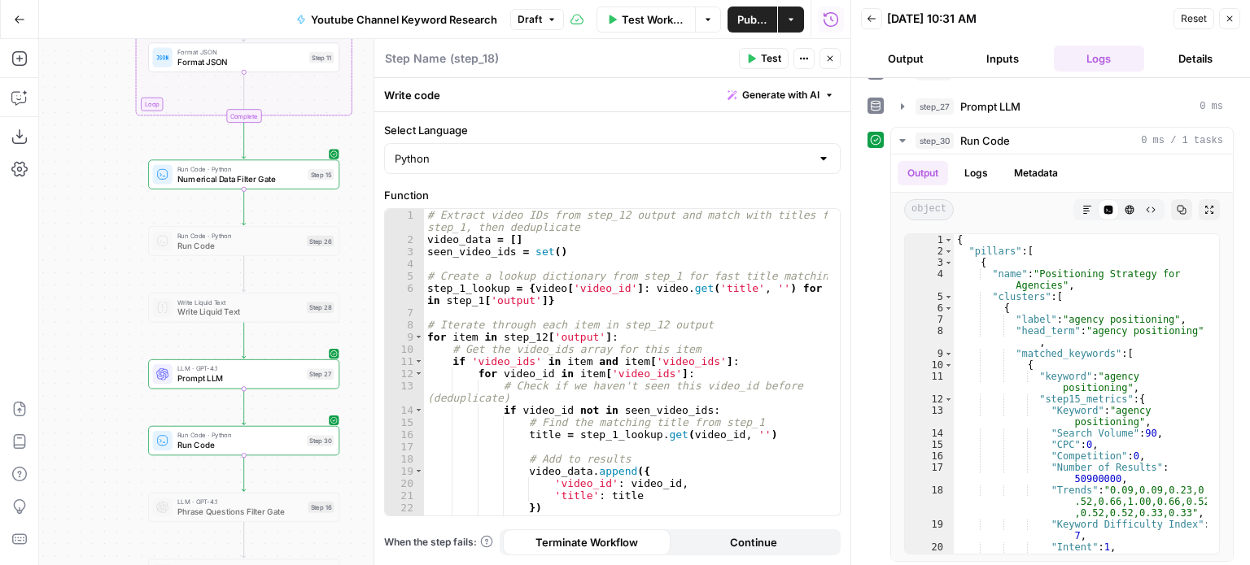
drag, startPoint x: 57, startPoint y: 369, endPoint x: 88, endPoint y: 87, distance: 283.2
click at [88, 87] on div "Workflow Set Inputs Inputs Workflow Workflow Step 29 Call API Call API Step 2 C…" at bounding box center [444, 302] width 811 height 526
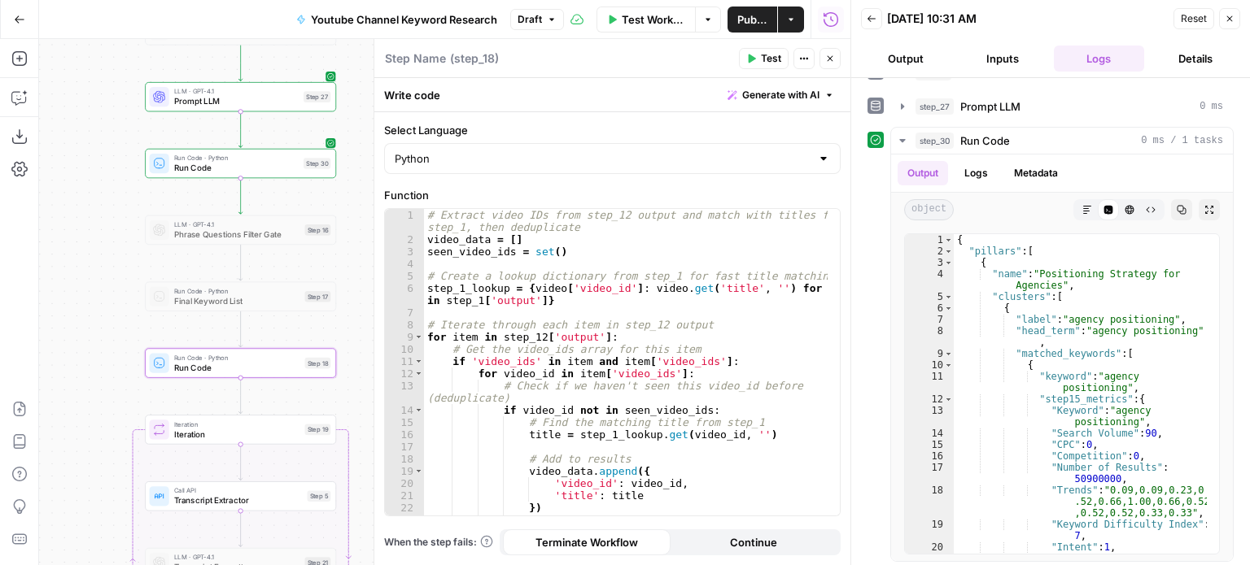
drag, startPoint x: 104, startPoint y: 395, endPoint x: 98, endPoint y: 103, distance: 292.2
click at [98, 103] on div "Workflow Set Inputs Inputs Workflow Workflow Step 29 Call API Call API Step 2 C…" at bounding box center [444, 302] width 811 height 526
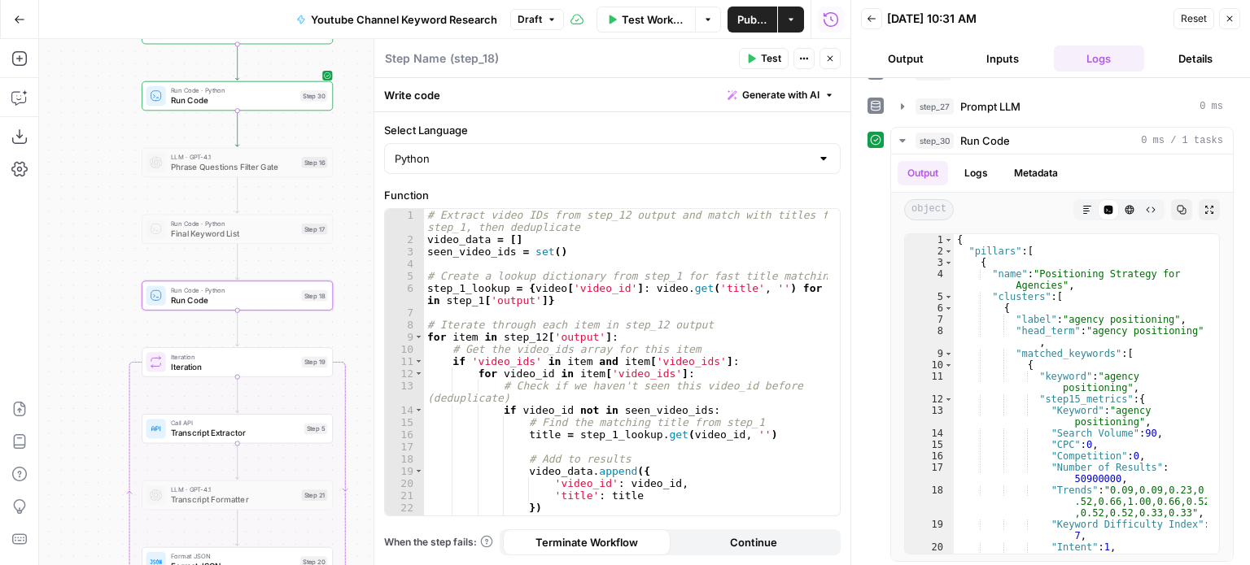
click at [765, 59] on span "Test" at bounding box center [771, 58] width 20 height 15
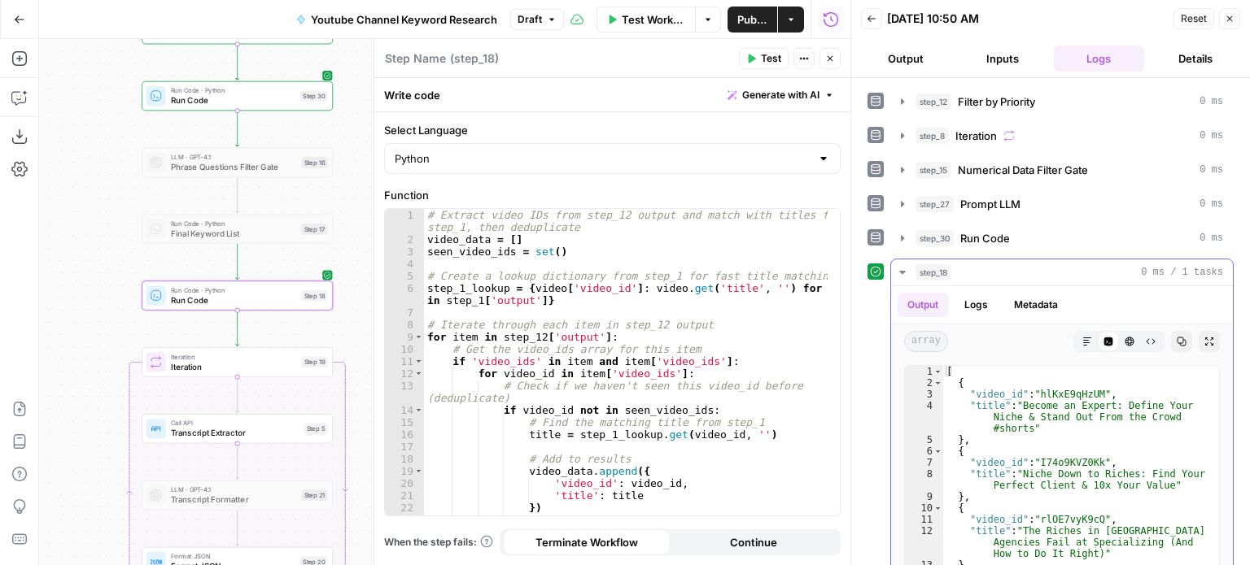
scroll to position [244, 0]
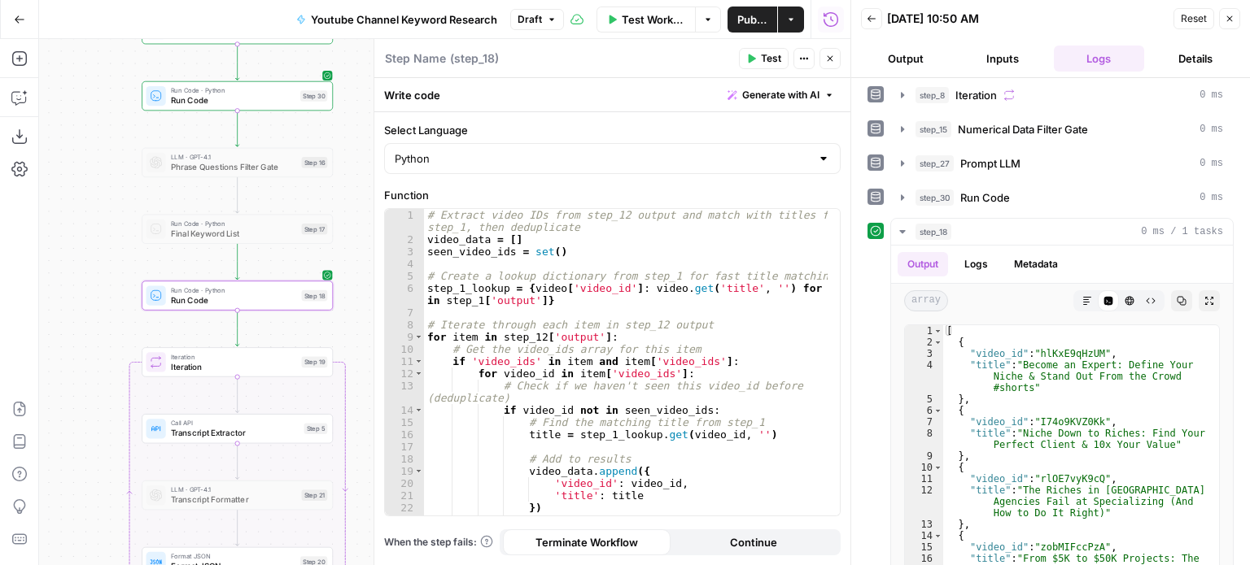
click at [829, 60] on icon "button" at bounding box center [830, 59] width 10 height 10
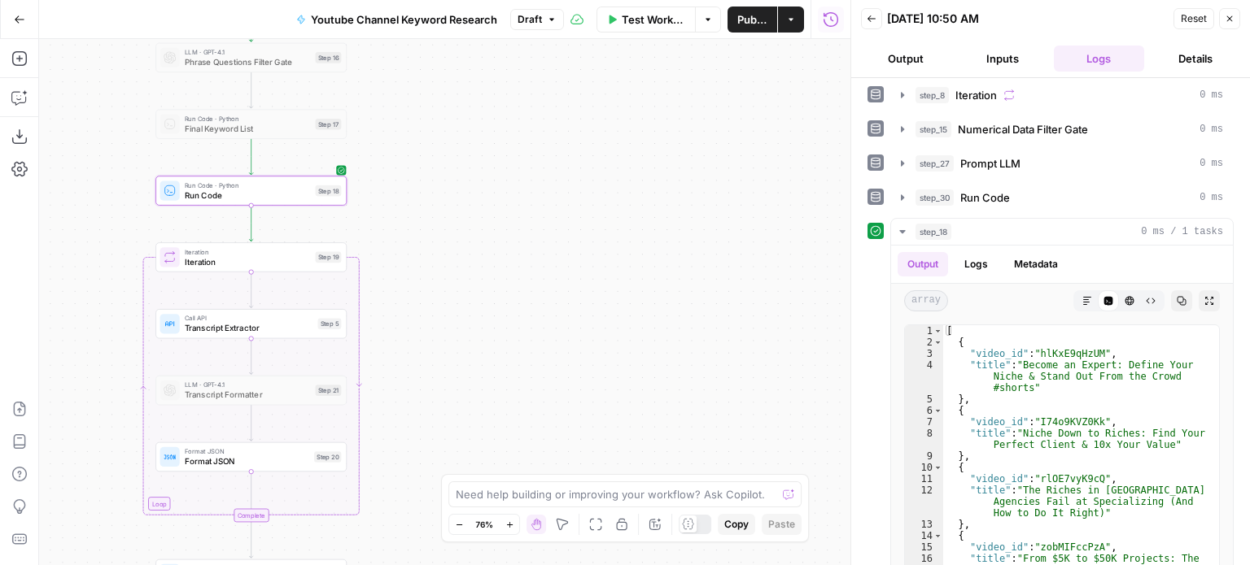
drag, startPoint x: 494, startPoint y: 247, endPoint x: 529, endPoint y: 111, distance: 140.3
click at [525, 118] on div "Workflow Set Inputs Inputs Workflow Workflow Step 29 Call API Call API Step 2 C…" at bounding box center [444, 302] width 811 height 526
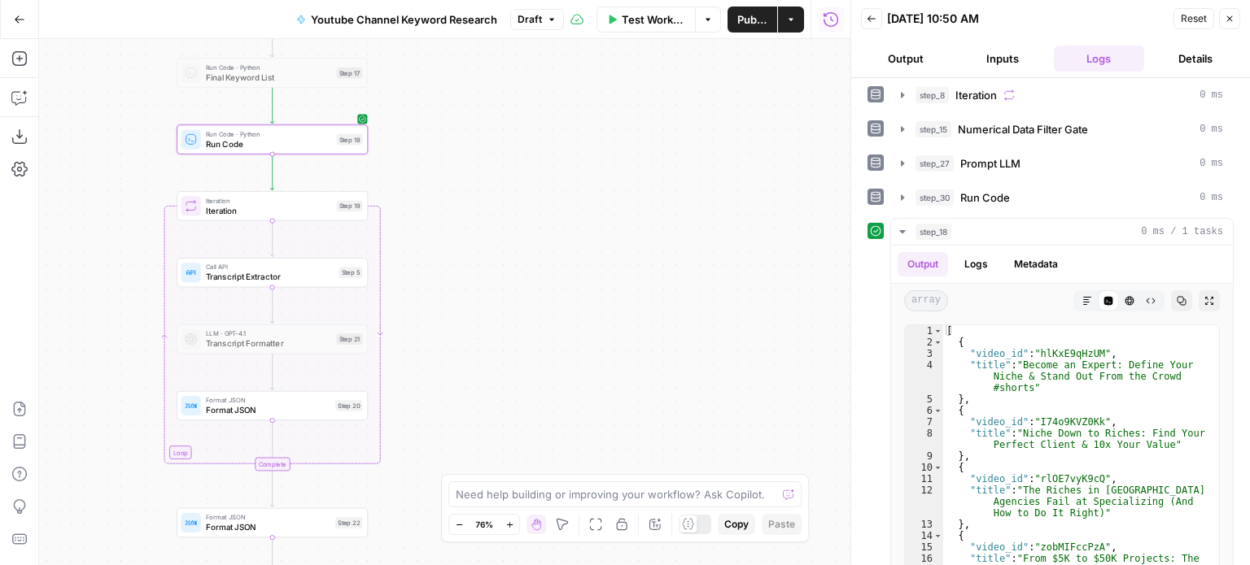
drag, startPoint x: 521, startPoint y: 275, endPoint x: 541, endPoint y: 145, distance: 131.8
click at [541, 156] on div "Workflow Set Inputs Inputs Workflow Workflow Step 29 Call API Call API Step 2 C…" at bounding box center [444, 302] width 811 height 526
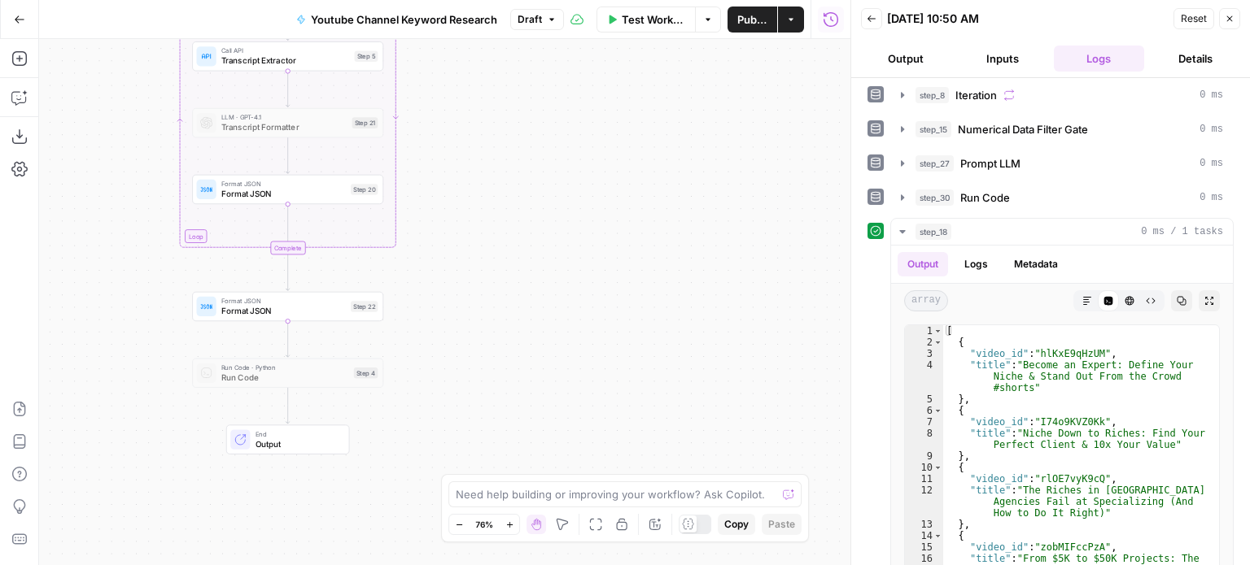
drag, startPoint x: 529, startPoint y: 356, endPoint x: 493, endPoint y: 302, distance: 65.2
click at [521, 284] on div "Workflow Set Inputs Inputs Workflow Workflow Step 29 Call API Call API Step 2 C…" at bounding box center [444, 302] width 811 height 526
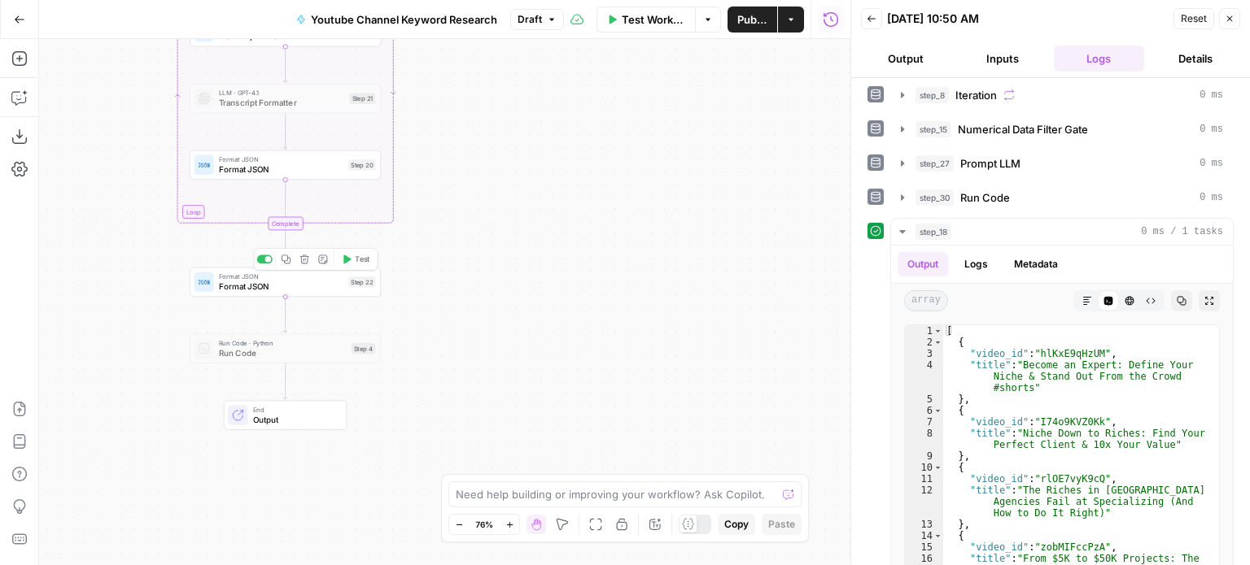
click at [360, 252] on button "Test" at bounding box center [356, 259] width 38 height 16
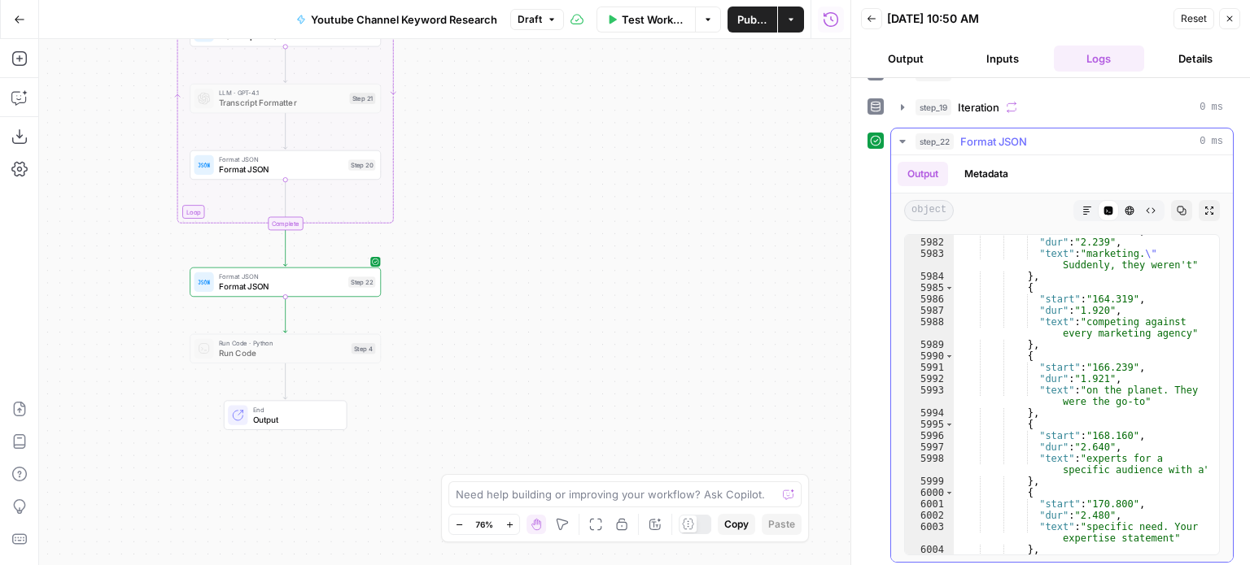
scroll to position [17885, 0]
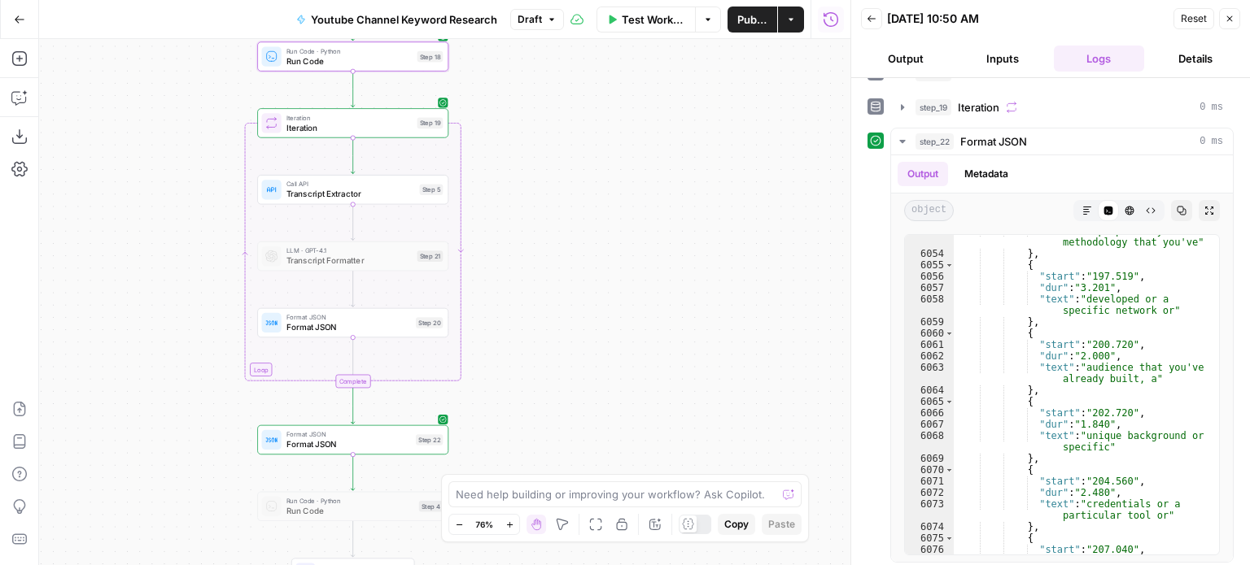
drag, startPoint x: 557, startPoint y: 129, endPoint x: 676, endPoint y: 383, distance: 280.6
click at [676, 383] on div "Workflow Set Inputs Inputs Workflow Workflow Step 29 Call API Call API Step 2 C…" at bounding box center [444, 302] width 811 height 526
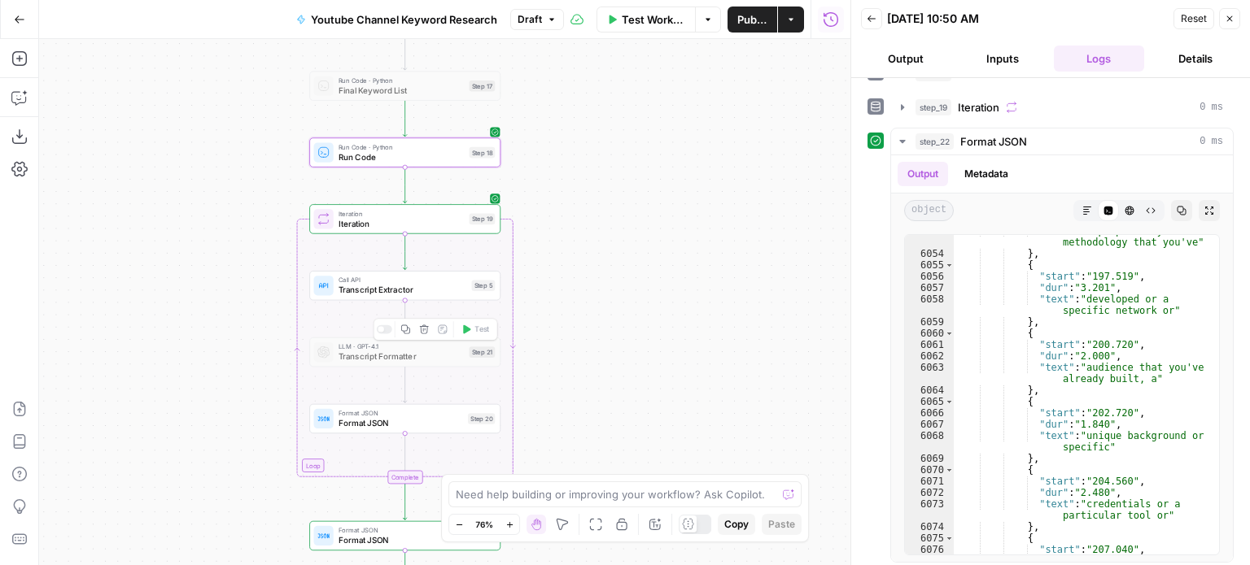
click at [389, 331] on div at bounding box center [384, 329] width 15 height 9
click at [417, 357] on span "Transcript Formatter" at bounding box center [401, 357] width 126 height 12
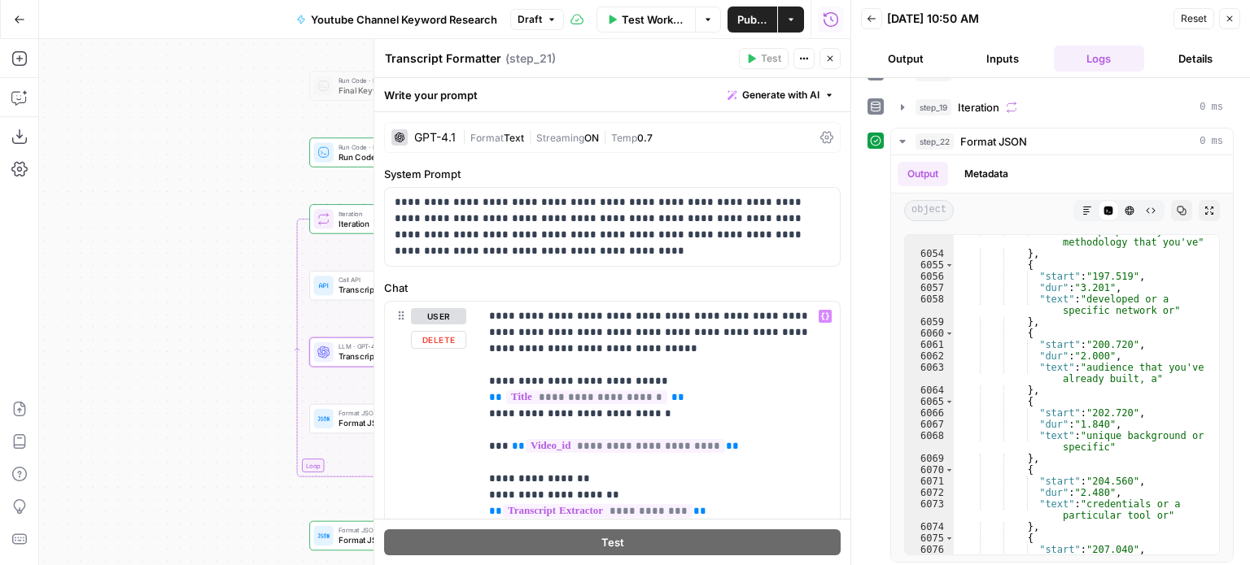
scroll to position [222, 0]
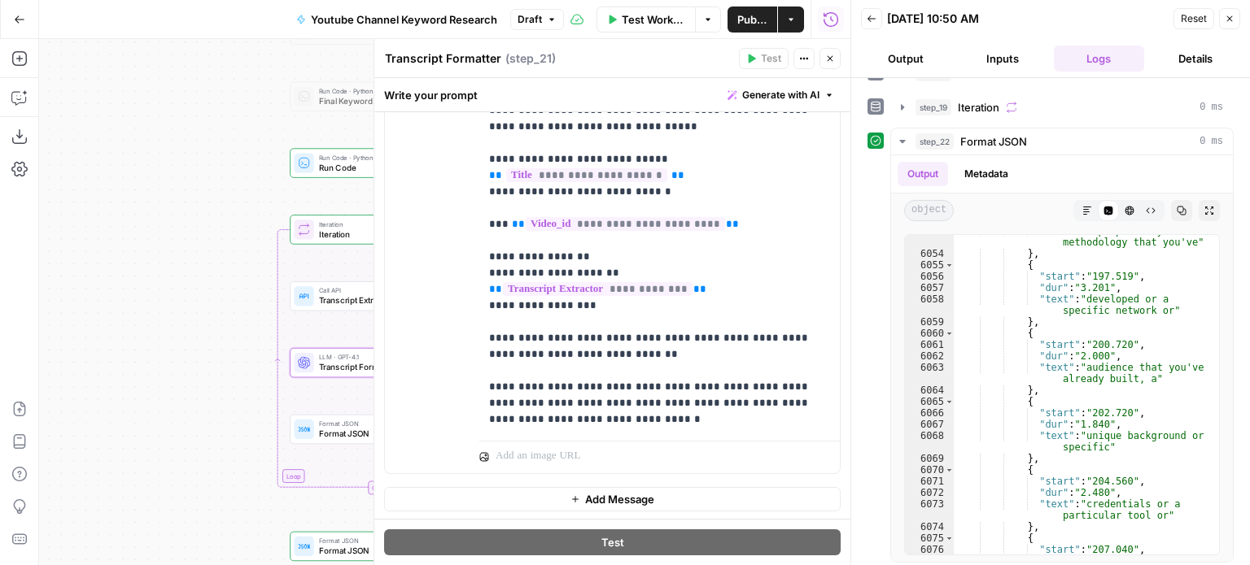
drag, startPoint x: 273, startPoint y: 306, endPoint x: 138, endPoint y: 351, distance: 142.3
click at [139, 351] on div "Workflow Set Inputs Inputs Workflow Workflow Step 29 Call API Call API Step 2 C…" at bounding box center [444, 302] width 811 height 526
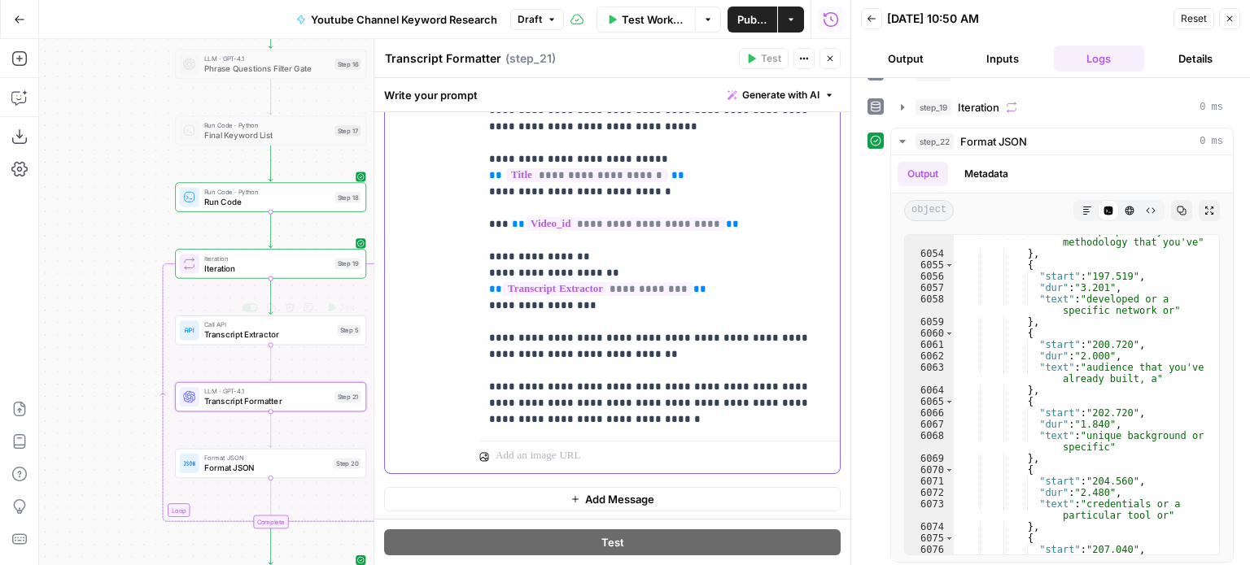
click at [714, 286] on p "**********" at bounding box center [653, 257] width 329 height 342
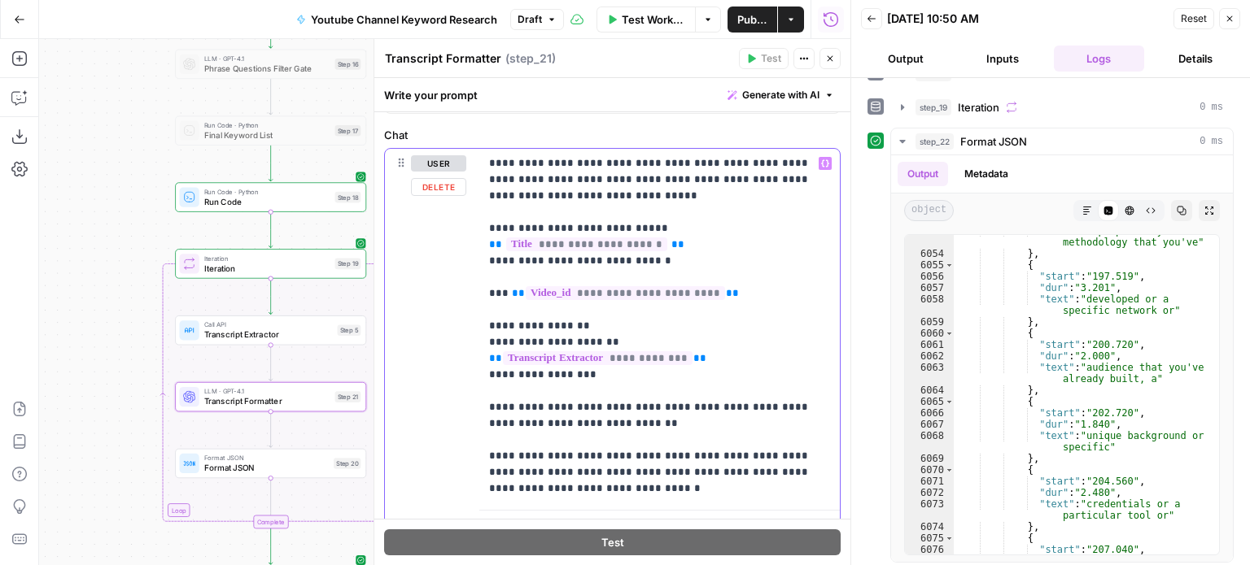
scroll to position [0, 0]
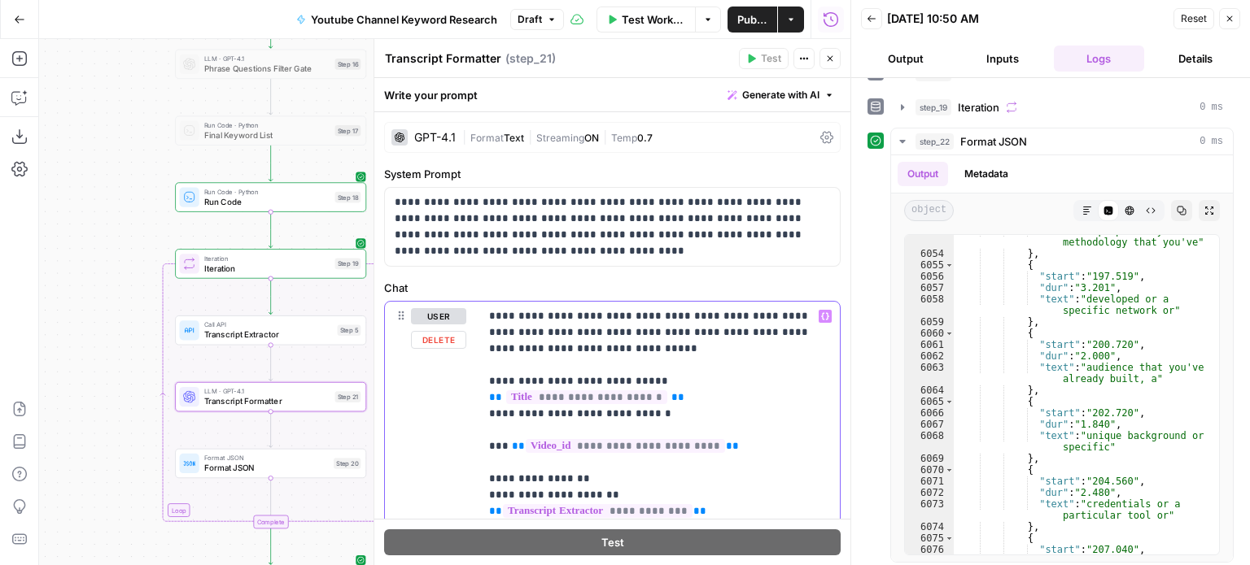
drag, startPoint x: 715, startPoint y: 318, endPoint x: 716, endPoint y: 262, distance: 56.1
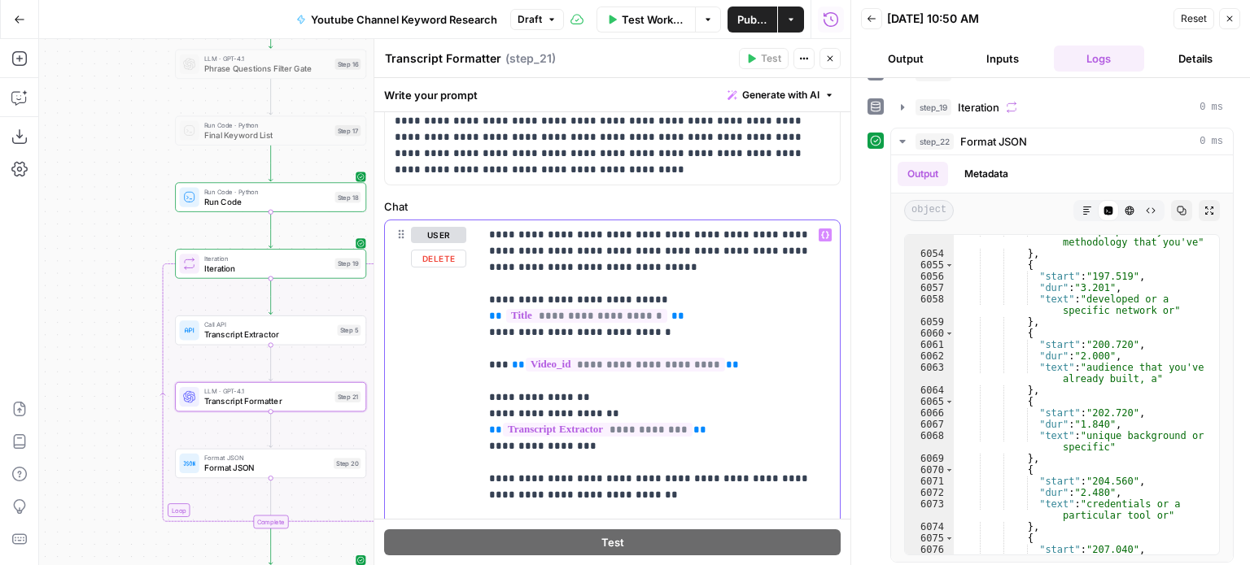
scroll to position [175, 0]
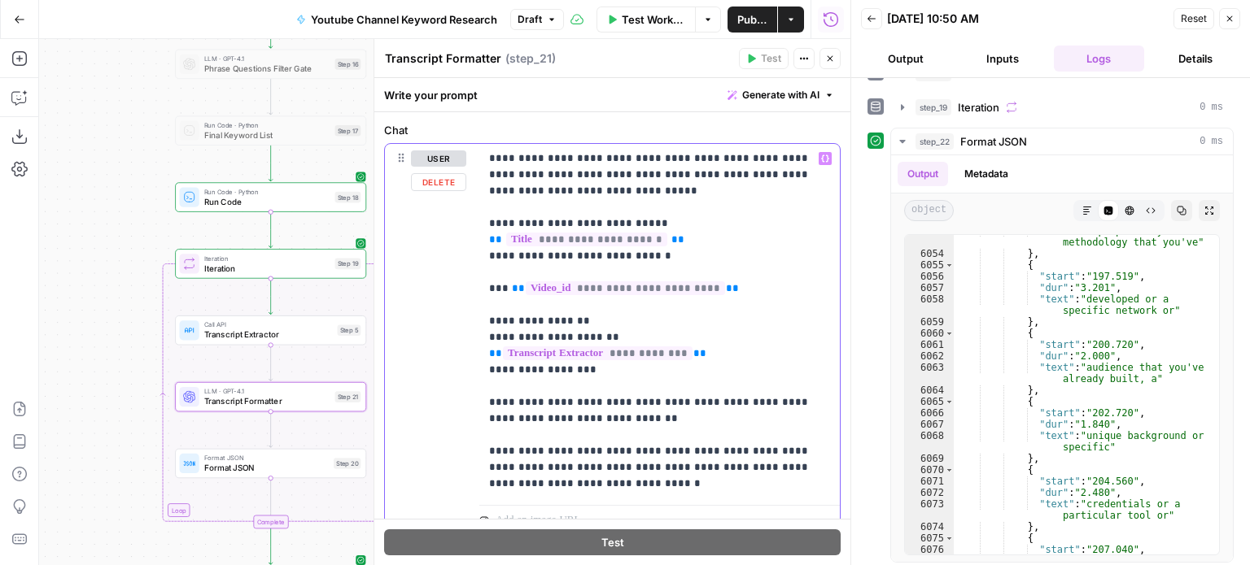
drag, startPoint x: 723, startPoint y: 321, endPoint x: 725, endPoint y: 427, distance: 105.8
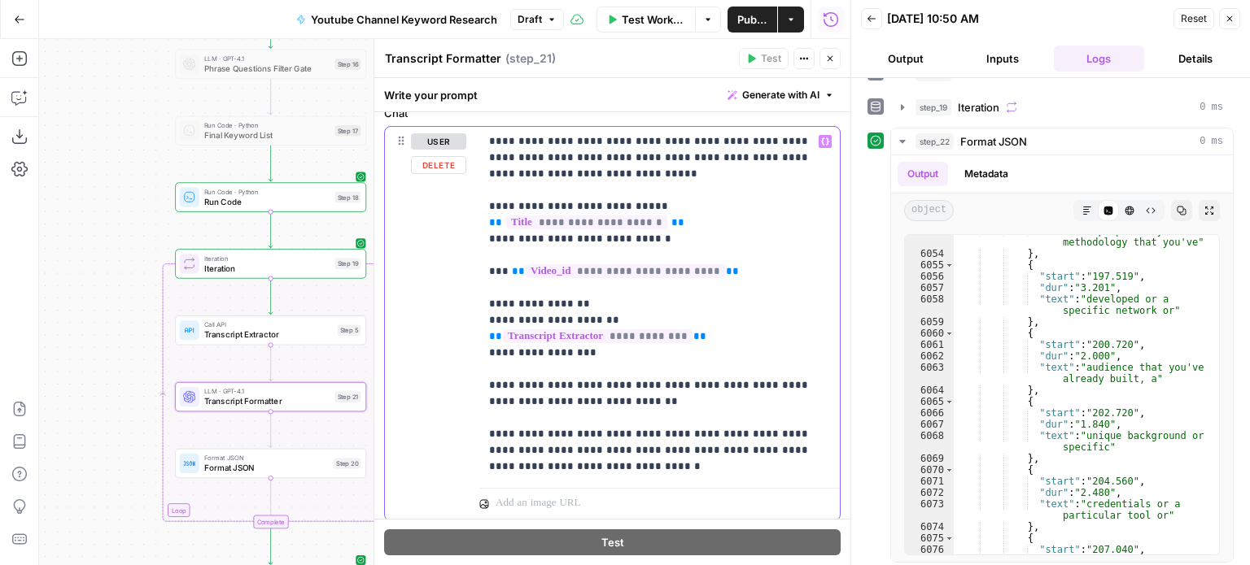
click at [770, 101] on span "Generate with AI" at bounding box center [780, 95] width 77 height 15
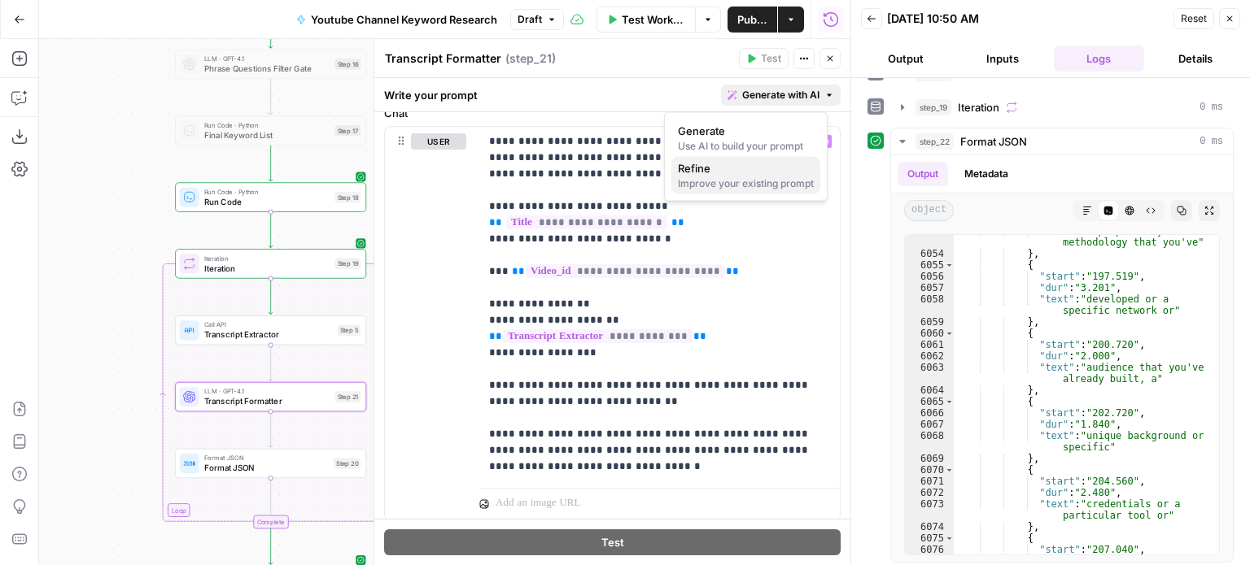
click at [741, 177] on div "Improve your existing prompt" at bounding box center [746, 184] width 136 height 15
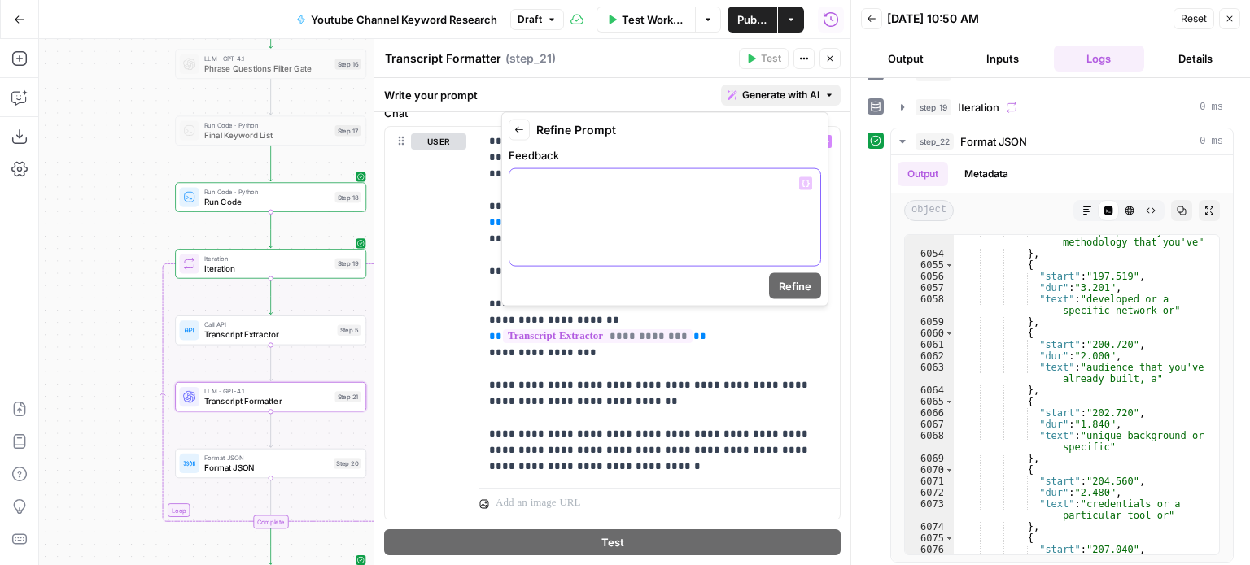
click at [669, 240] on div at bounding box center [664, 217] width 311 height 97
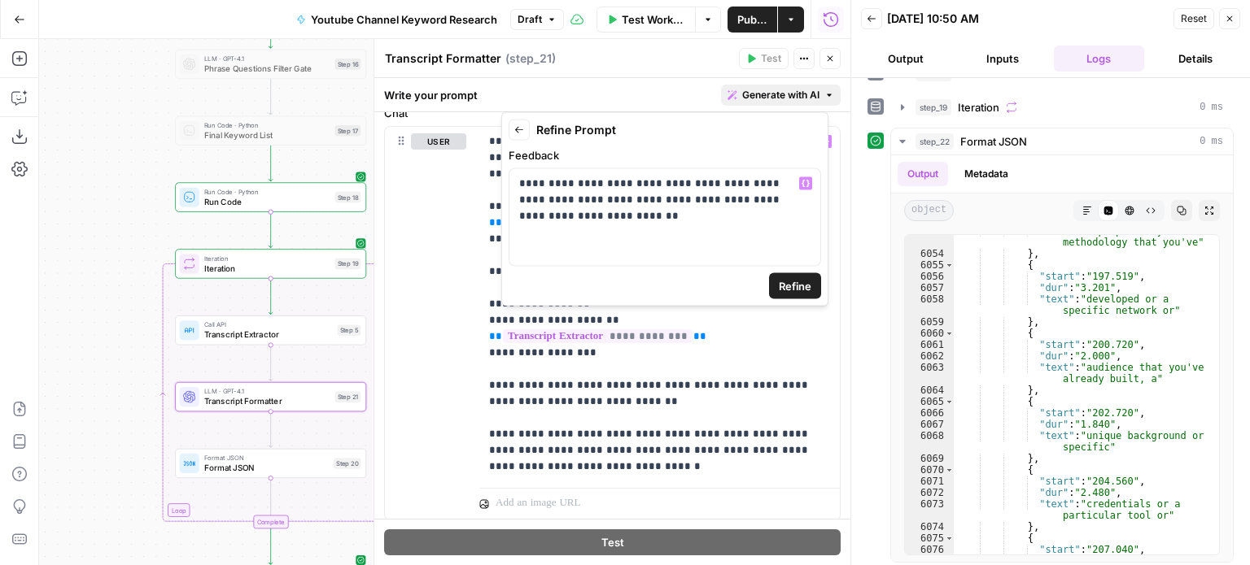
click at [788, 282] on span "Refine" at bounding box center [795, 286] width 33 height 16
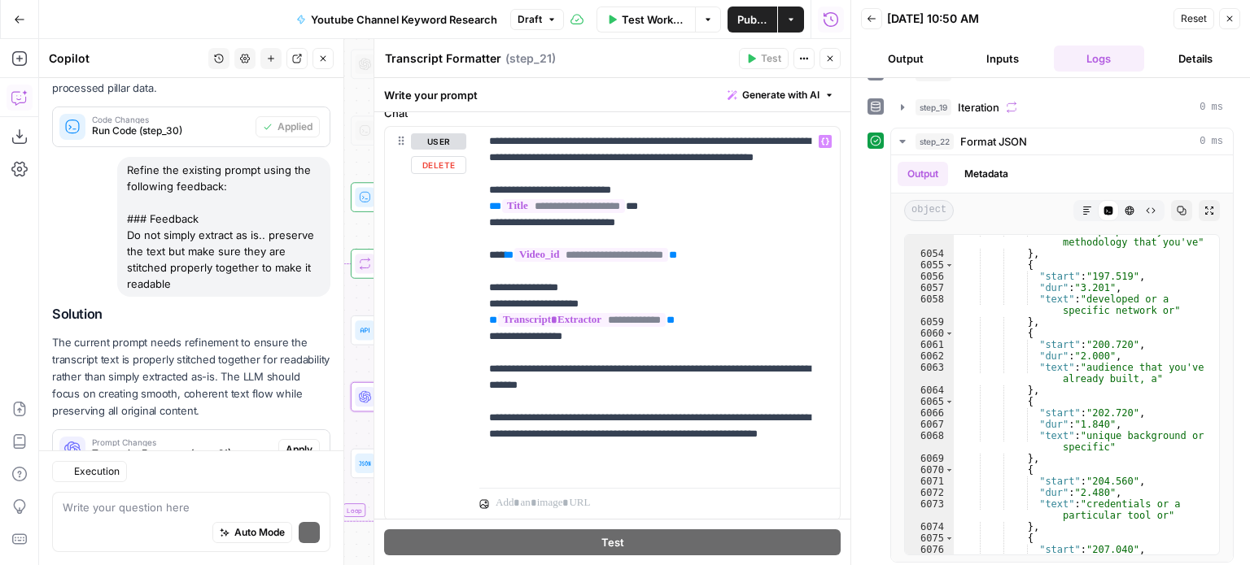
scroll to position [449, 0]
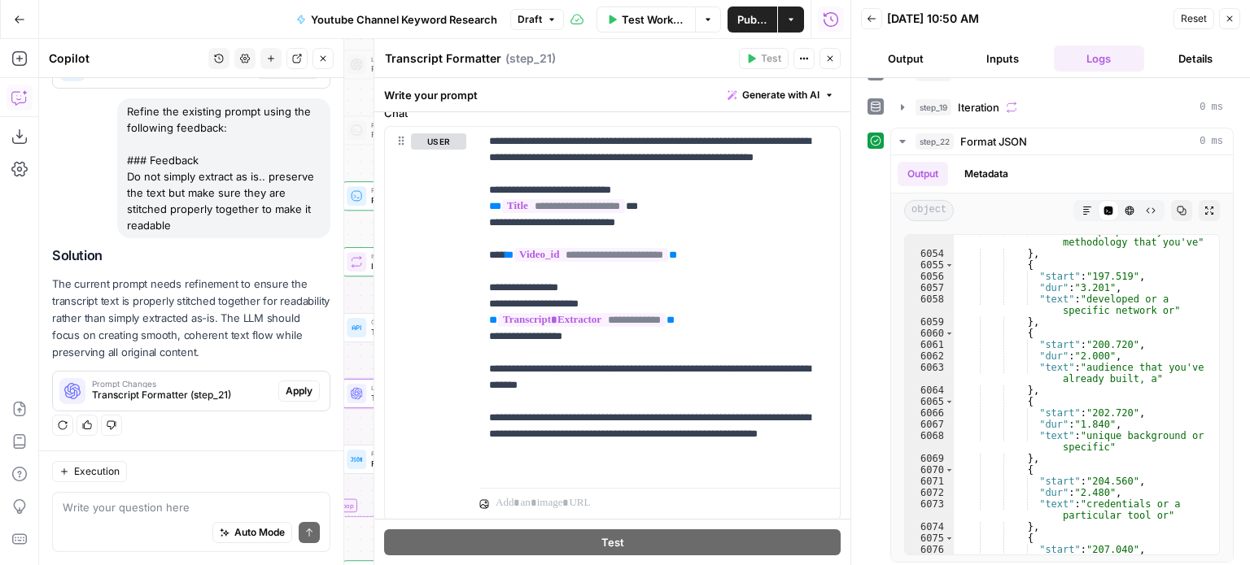
click at [299, 395] on span "Apply" at bounding box center [299, 391] width 27 height 15
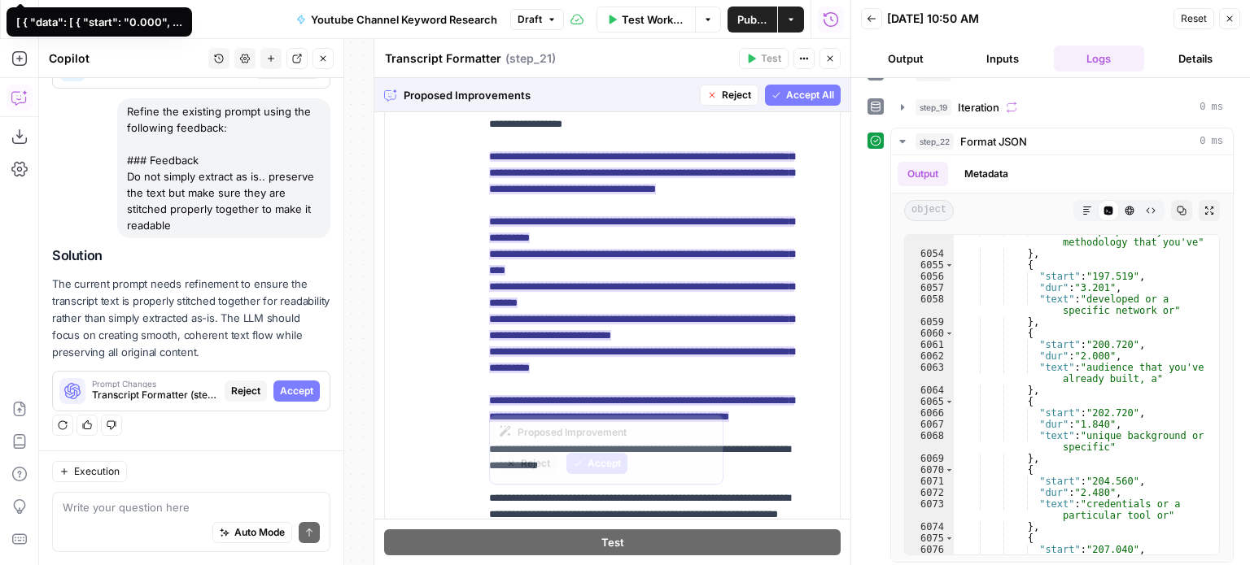
scroll to position [385, 0]
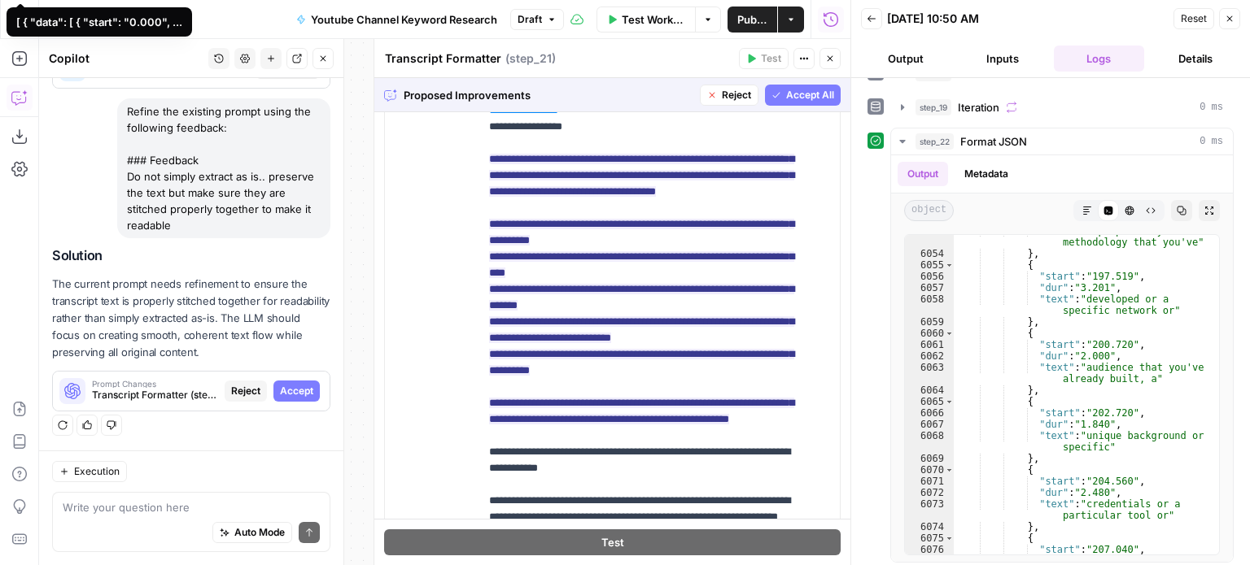
click at [280, 388] on span "Accept" at bounding box center [296, 391] width 33 height 15
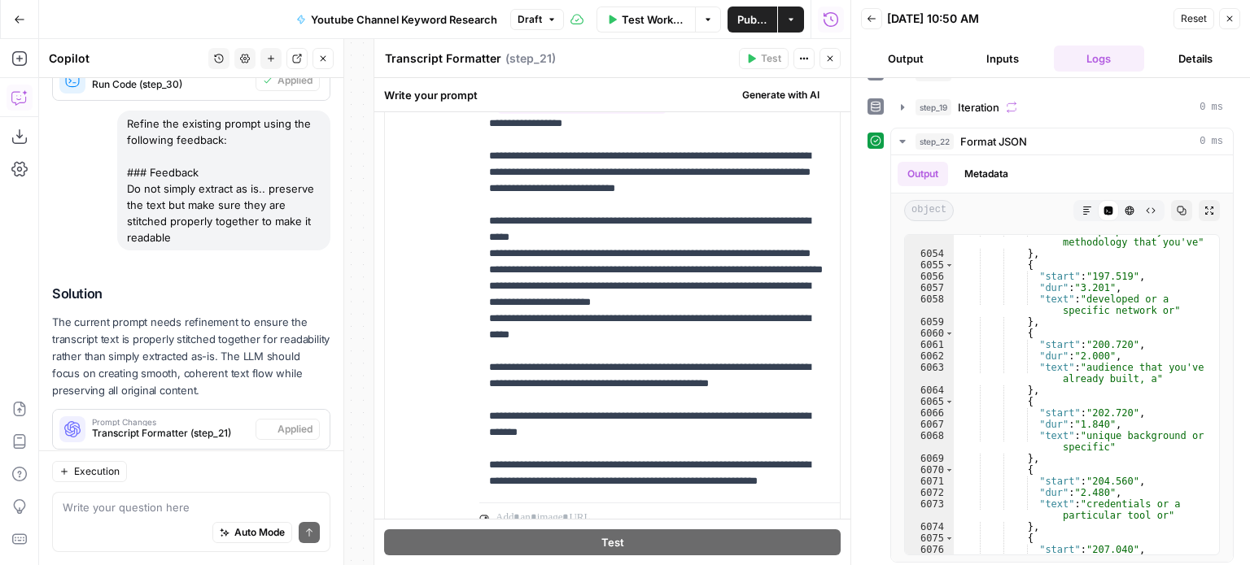
scroll to position [0, 0]
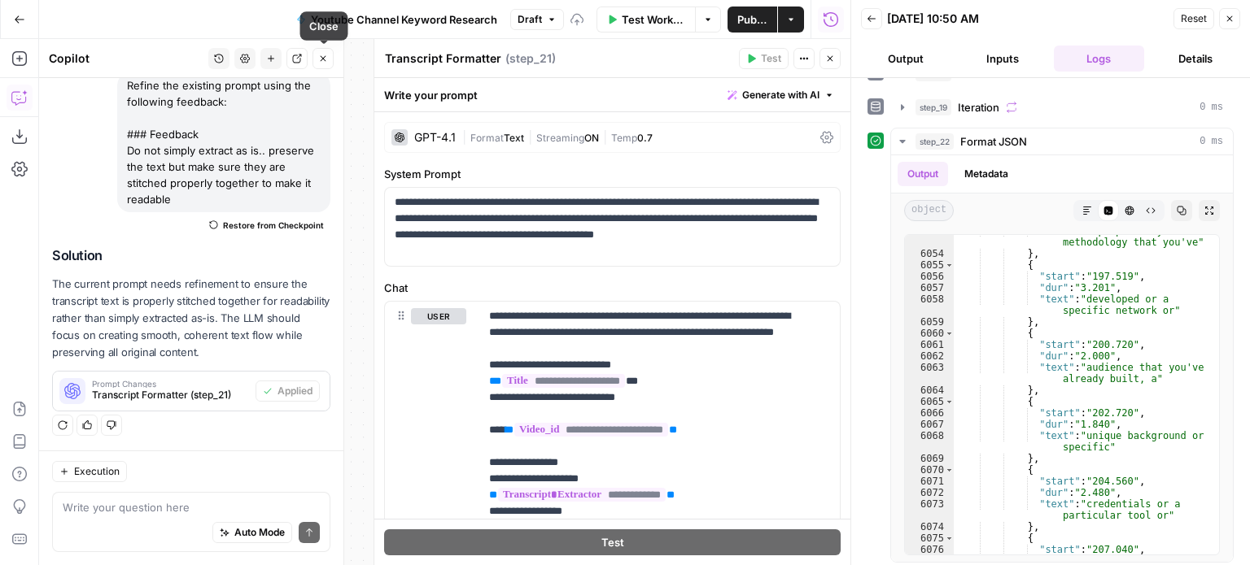
click at [315, 55] on button "Close" at bounding box center [322, 58] width 21 height 21
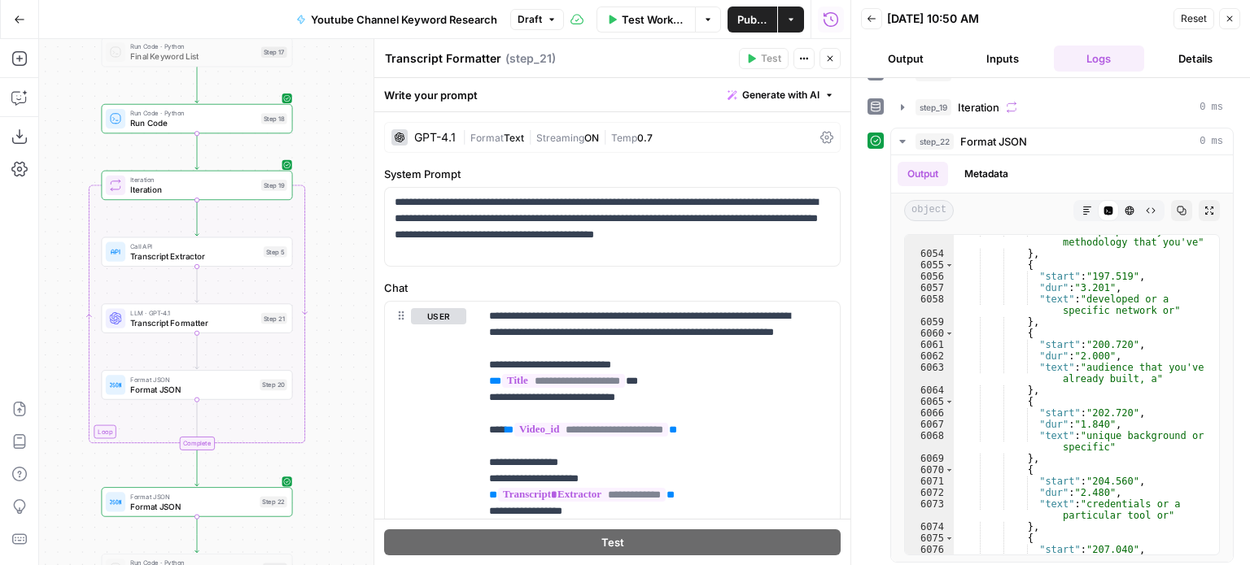
drag, startPoint x: 239, startPoint y: 266, endPoint x: 378, endPoint y: 282, distance: 139.3
click at [378, 282] on body "All About AI New Home Browse Insights Opportunities Your Data Recent Grids Cont…" at bounding box center [625, 282] width 1250 height 565
click at [263, 159] on button "Test" at bounding box center [267, 163] width 38 height 16
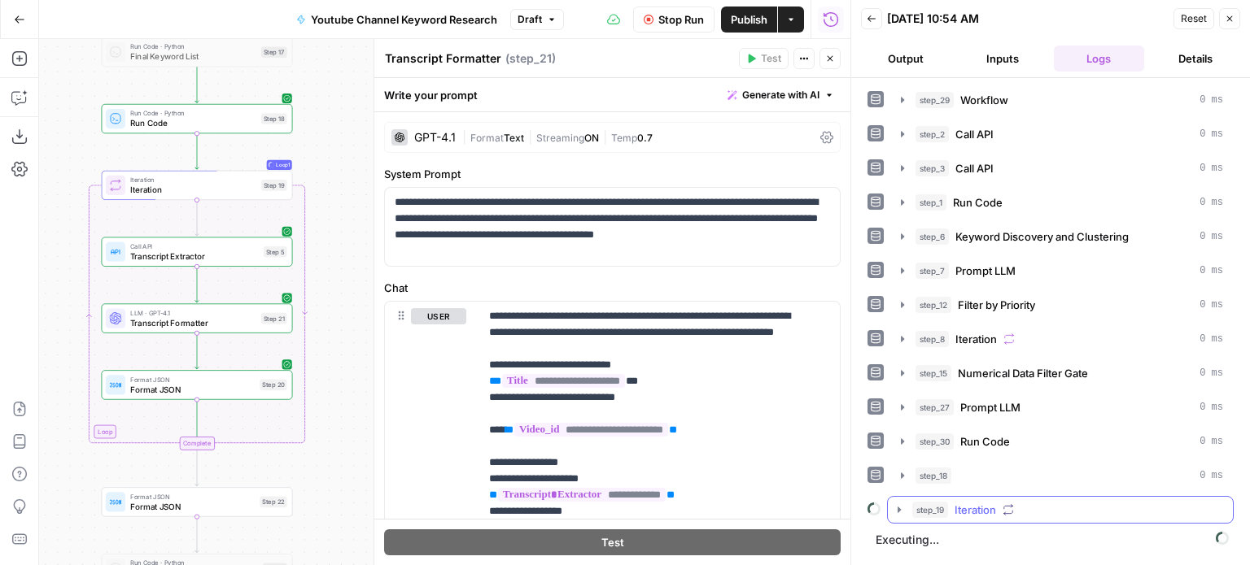
click at [893, 504] on icon "button" at bounding box center [899, 510] width 13 height 13
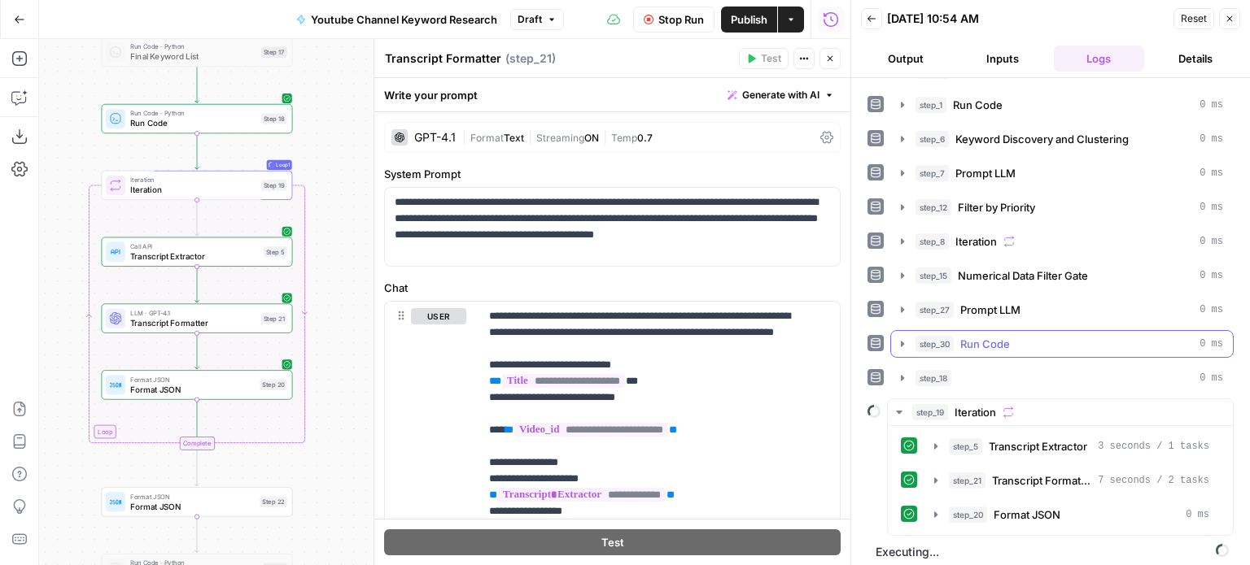
scroll to position [99, 0]
click at [942, 469] on button "step_21 Transcript Formatter 7 seconds / 2 tasks" at bounding box center [1071, 479] width 295 height 26
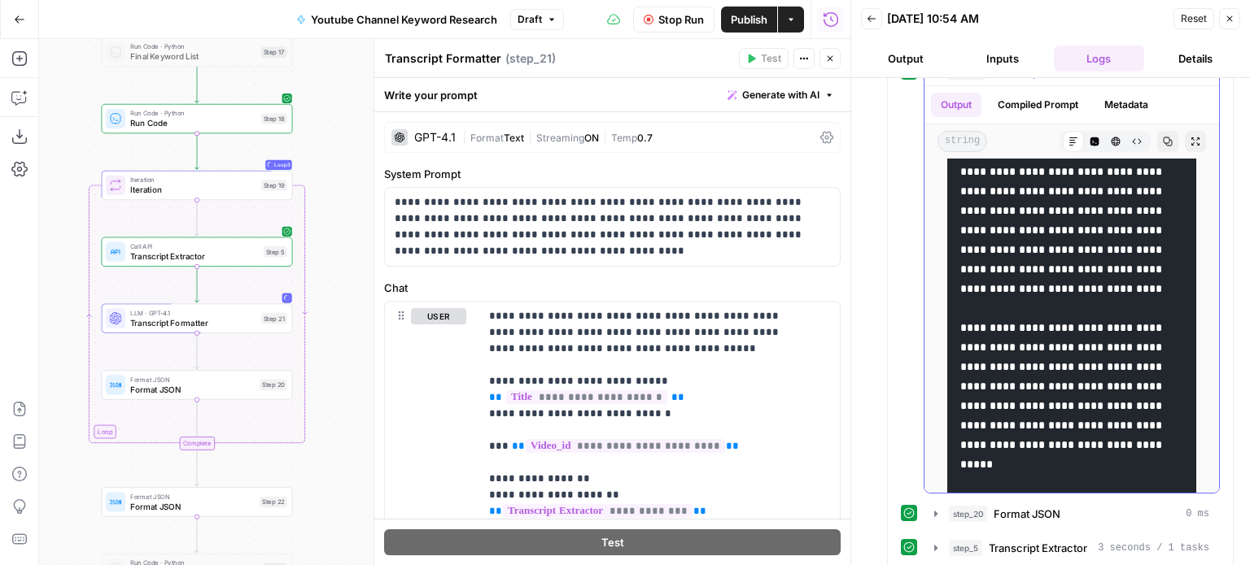
scroll to position [163, 0]
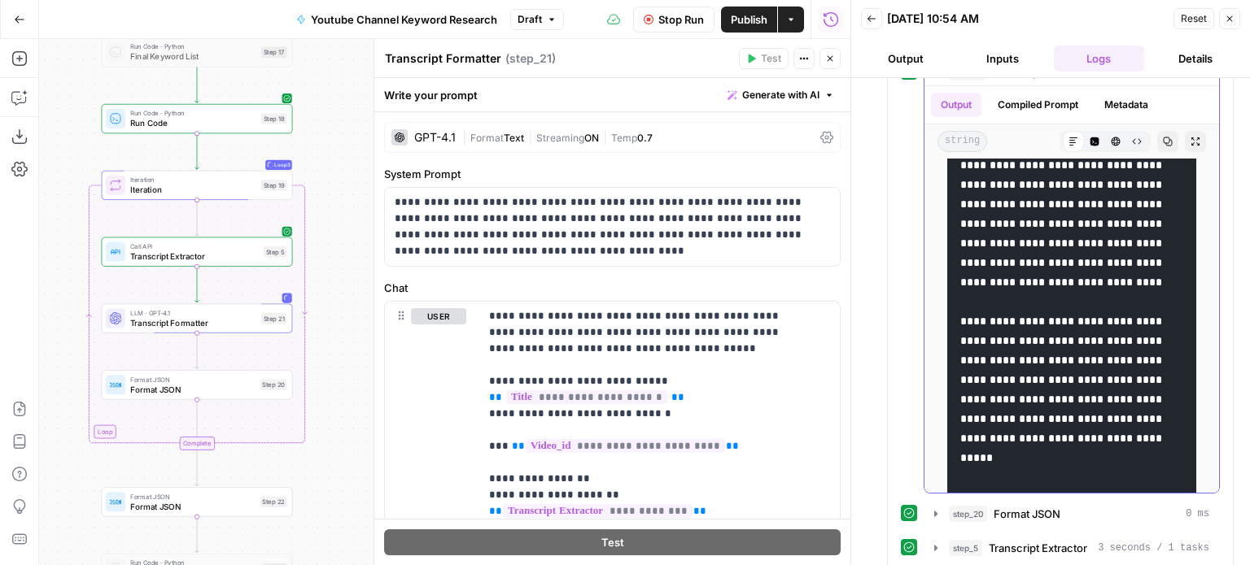
drag, startPoint x: 1100, startPoint y: 282, endPoint x: 1095, endPoint y: 391, distance: 109.1
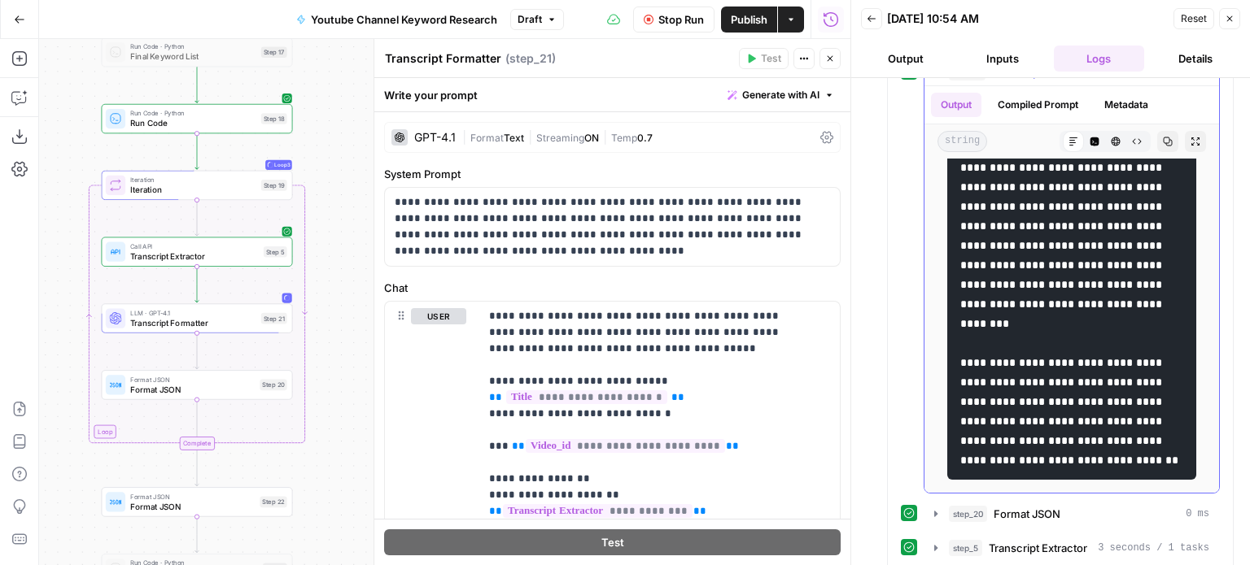
scroll to position [687, 0]
drag, startPoint x: 1082, startPoint y: 312, endPoint x: 1067, endPoint y: 395, distance: 85.2
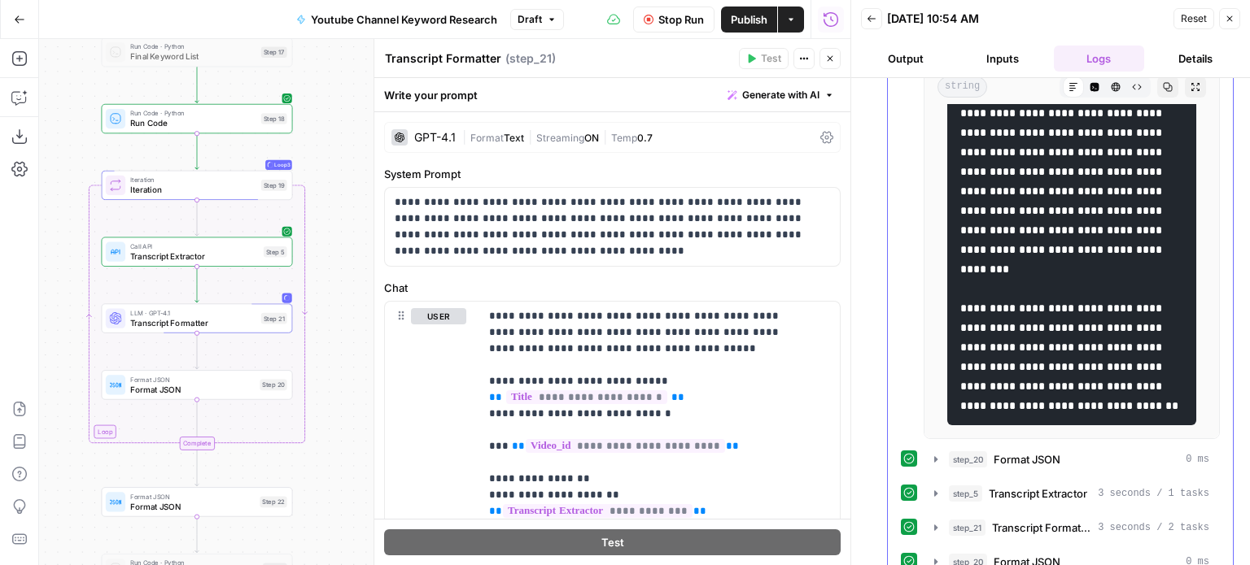
scroll to position [642, 0]
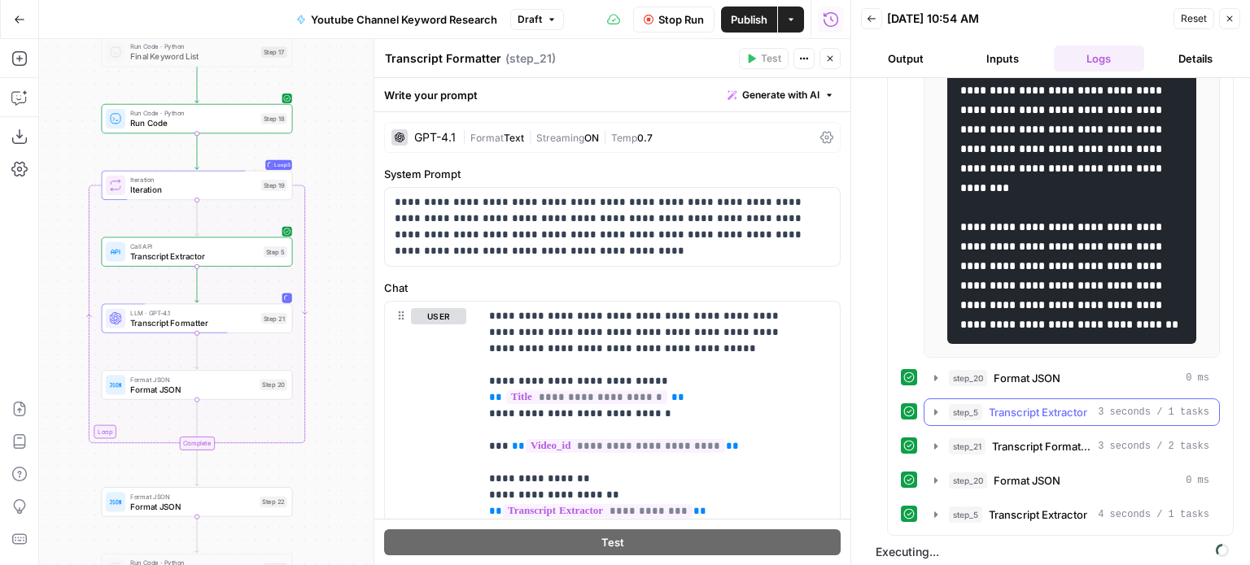
click at [955, 404] on span "step_5" at bounding box center [965, 412] width 33 height 16
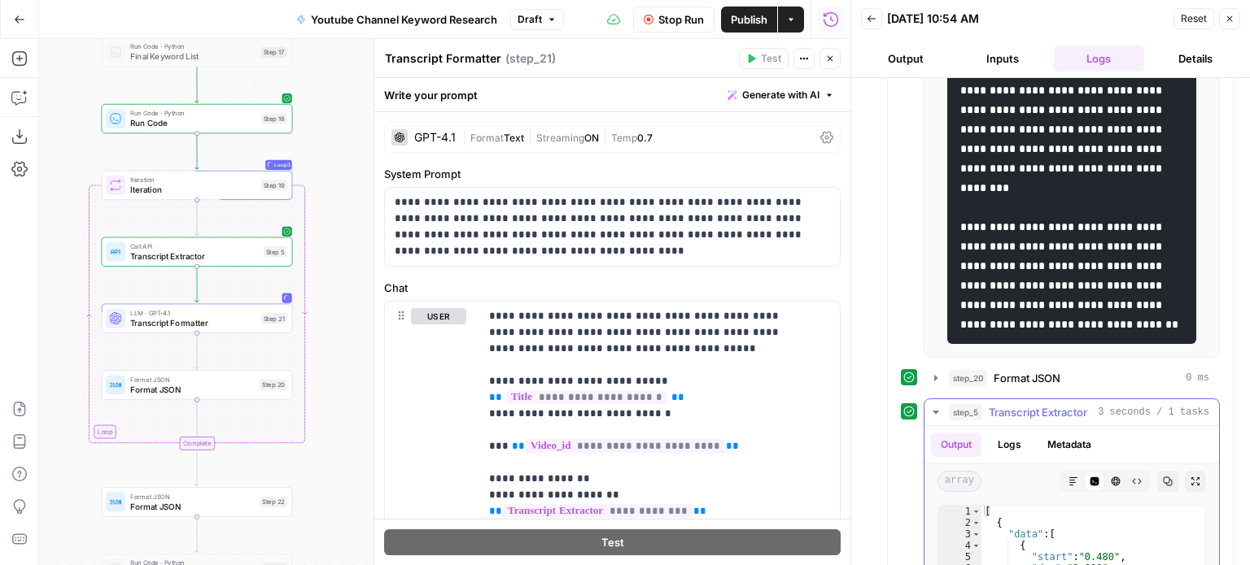
click at [955, 404] on span "step_5" at bounding box center [965, 412] width 33 height 16
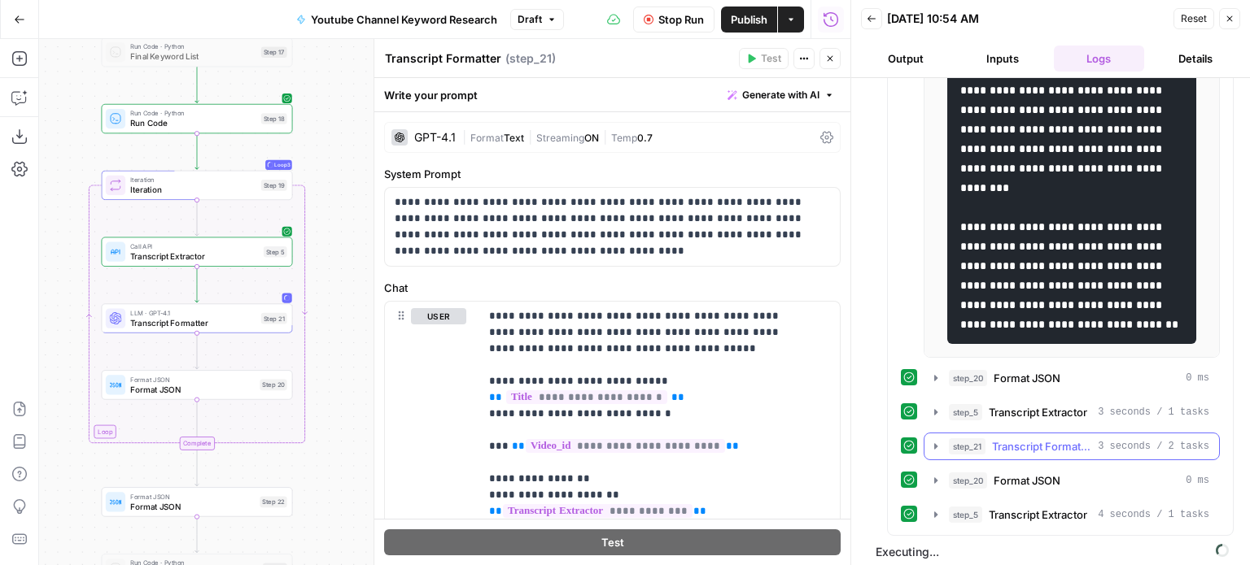
click at [957, 444] on span "step_21" at bounding box center [967, 447] width 37 height 16
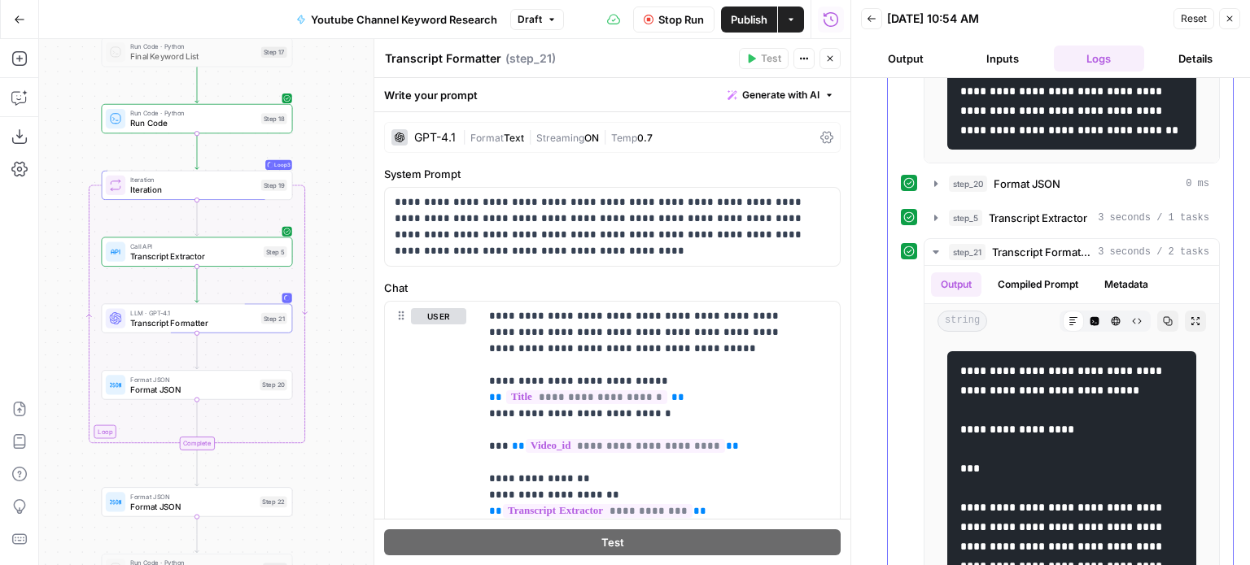
scroll to position [886, 0]
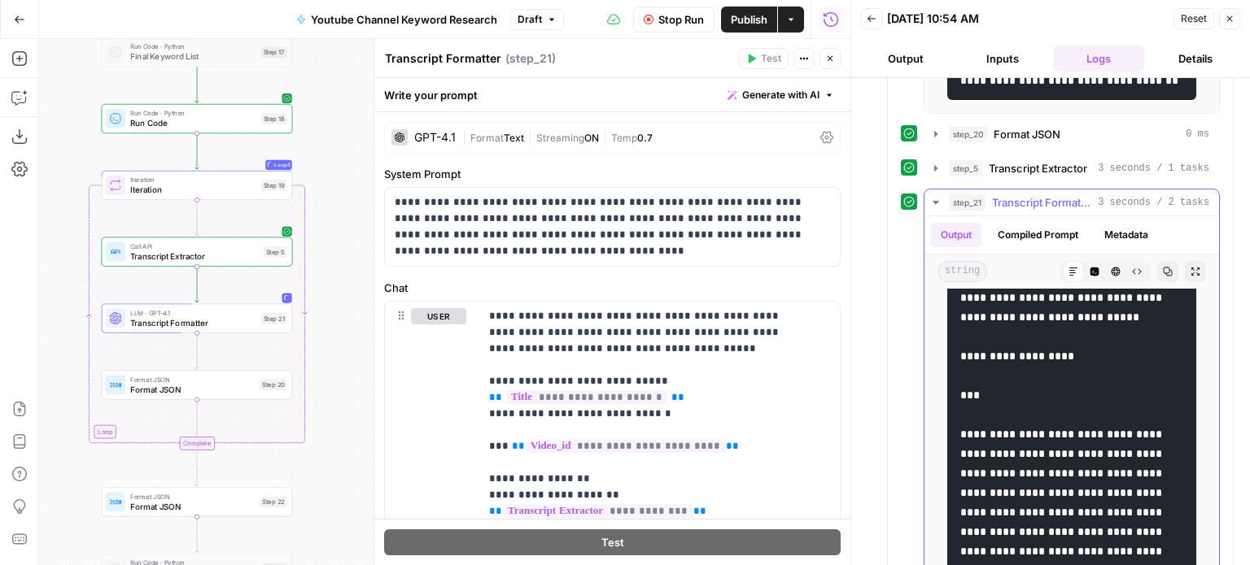
drag, startPoint x: 1053, startPoint y: 359, endPoint x: 1054, endPoint y: 466, distance: 107.4
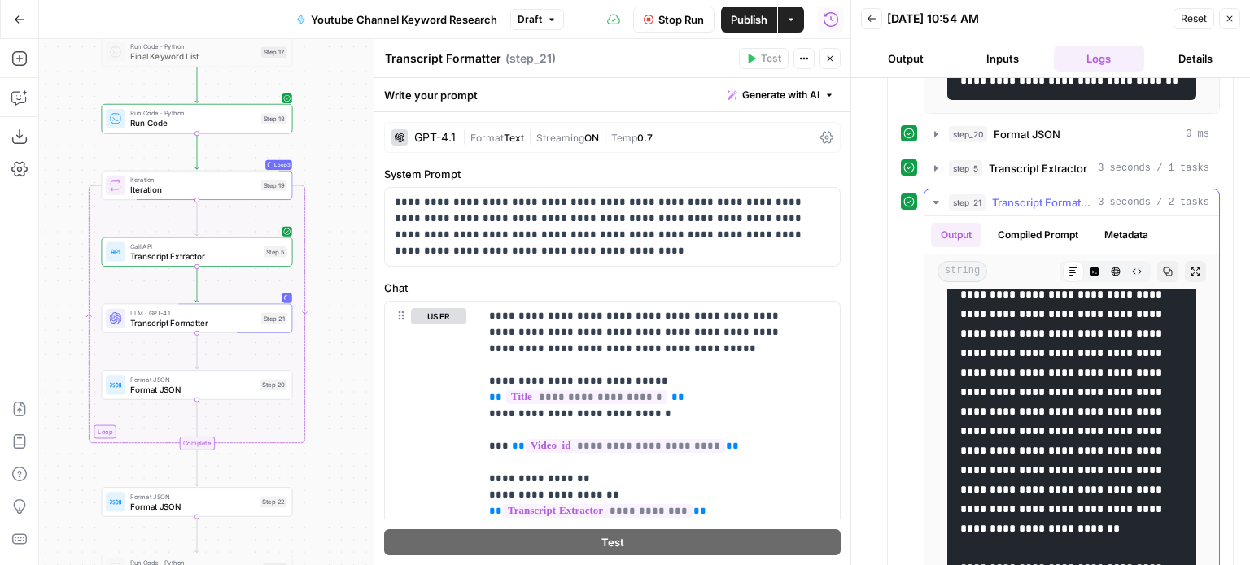
drag, startPoint x: 1063, startPoint y: 369, endPoint x: 1059, endPoint y: 557, distance: 188.0
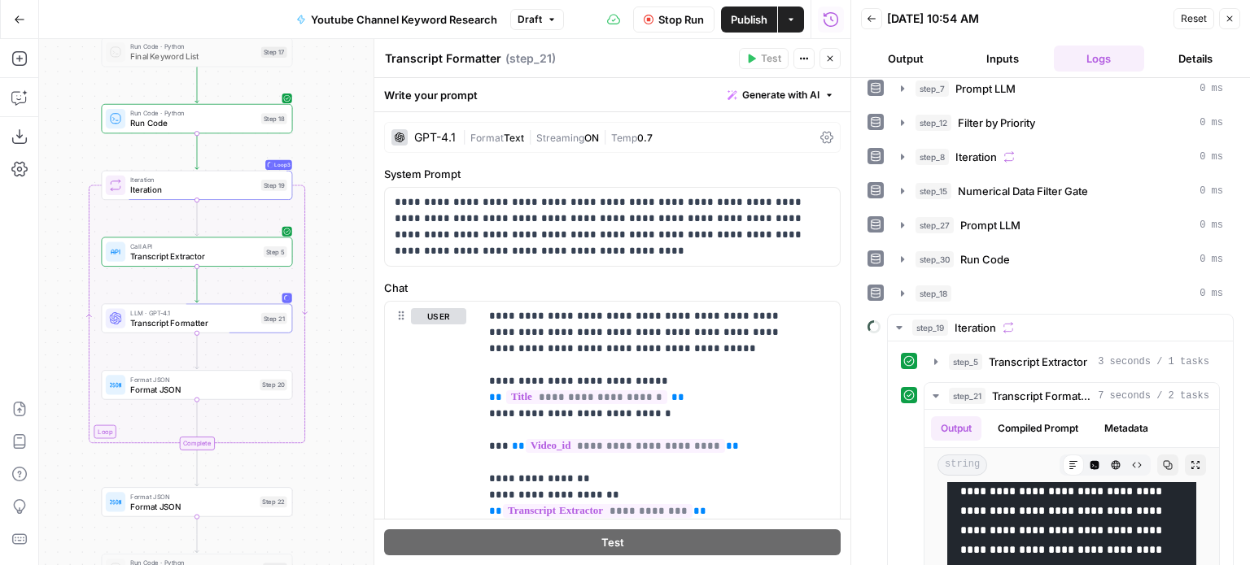
scroll to position [73, 0]
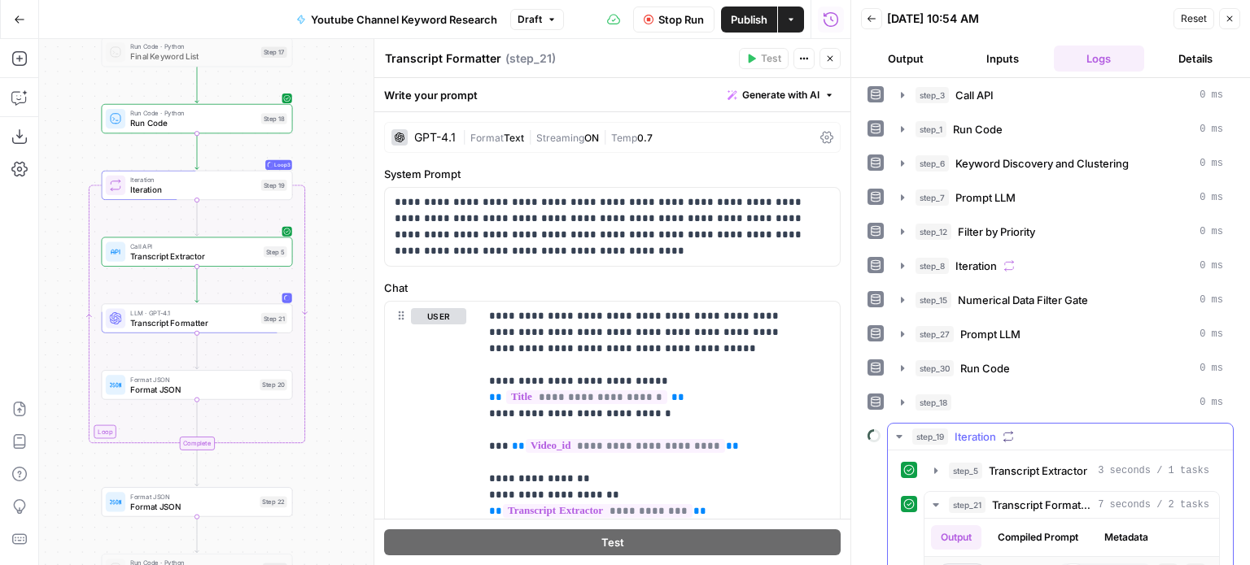
click at [960, 434] on span "Iteration" at bounding box center [974, 437] width 41 height 16
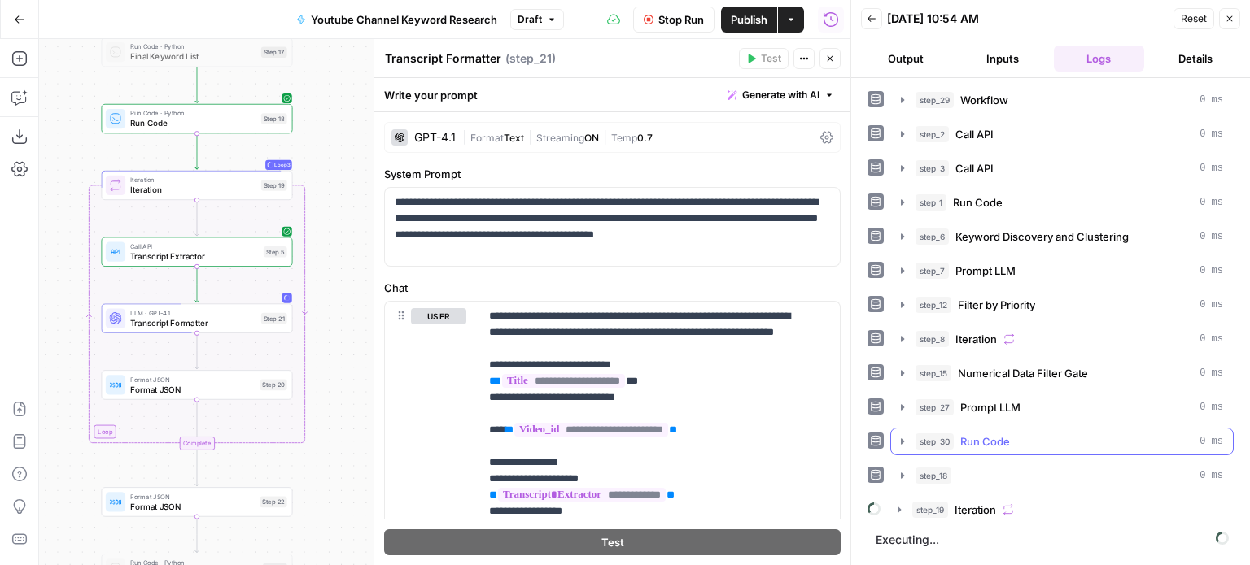
scroll to position [0, 0]
click at [980, 497] on button "step_19 Iteration" at bounding box center [1060, 510] width 345 height 26
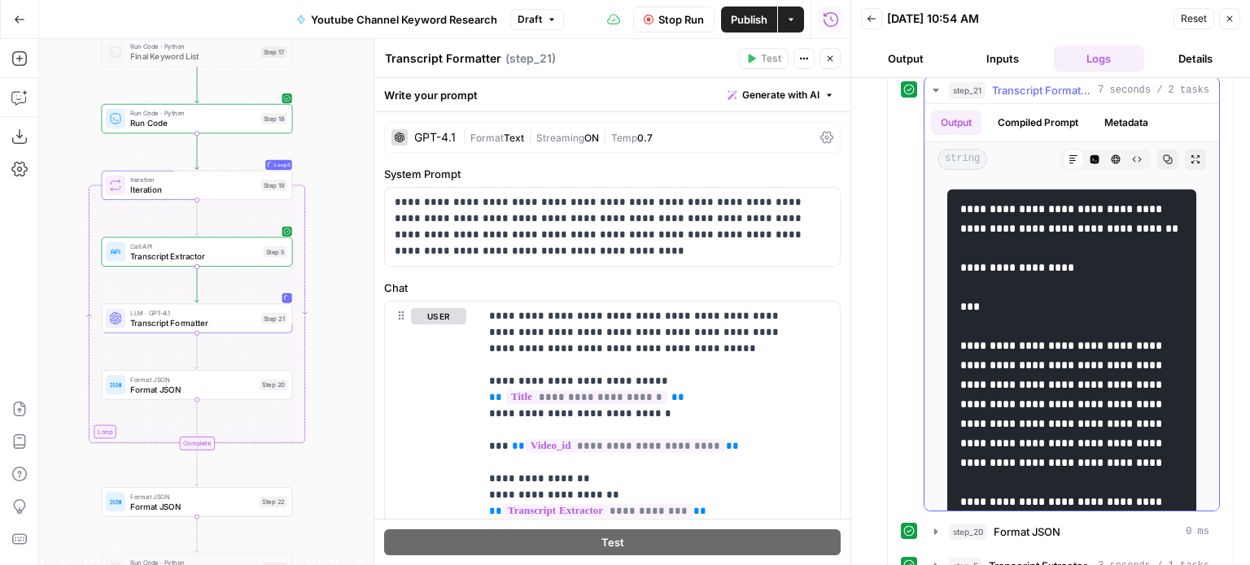
scroll to position [325, 0]
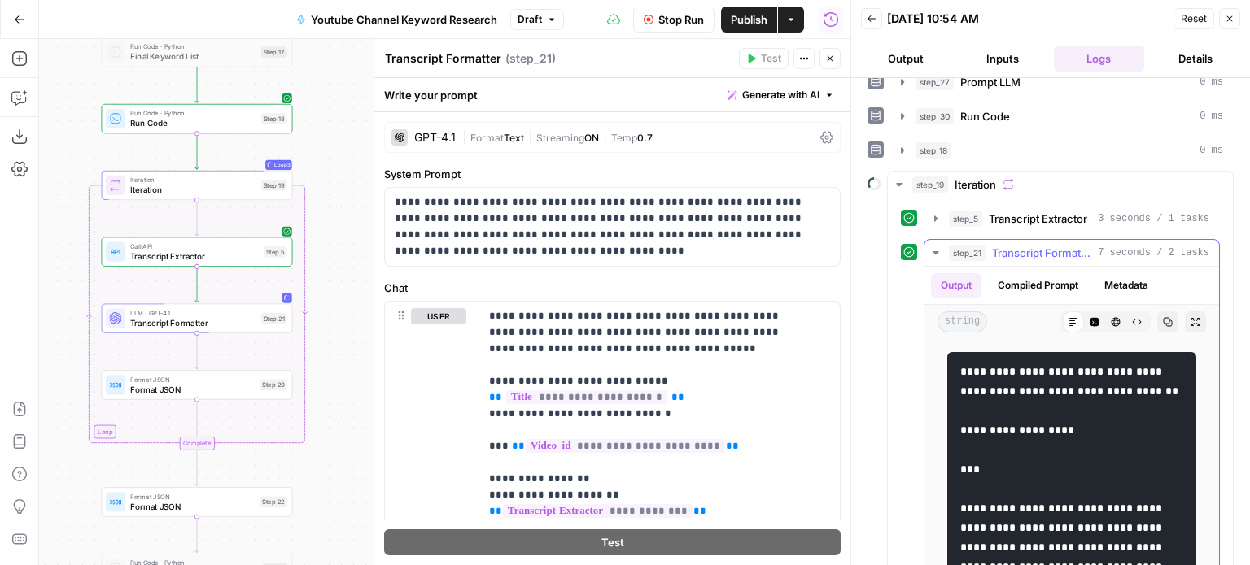
click at [1011, 256] on button "step_21 Transcript Formatter 7 seconds / 2 tasks" at bounding box center [1071, 253] width 295 height 26
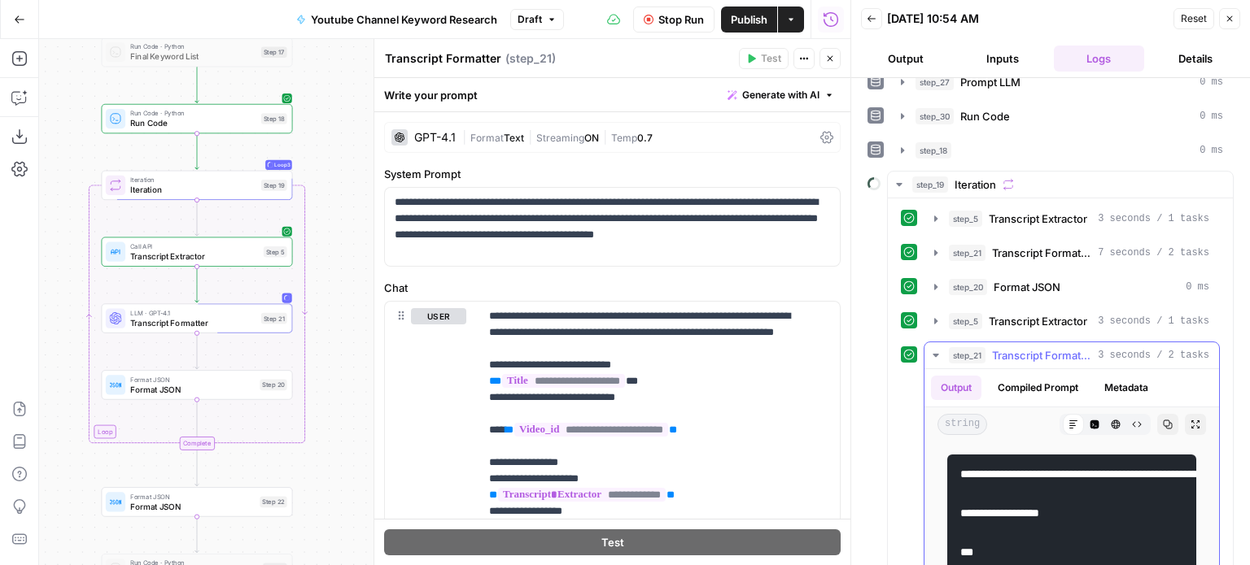
scroll to position [407, 0]
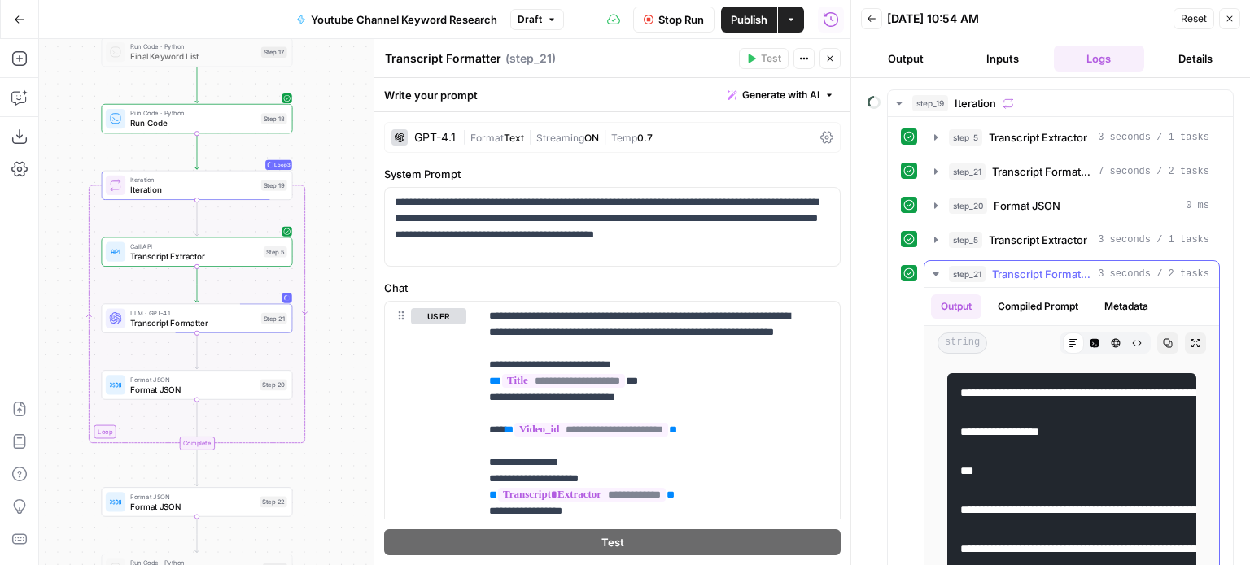
click at [989, 185] on button "step_21 Transcript Formatter 7 seconds / 2 tasks" at bounding box center [1071, 172] width 295 height 26
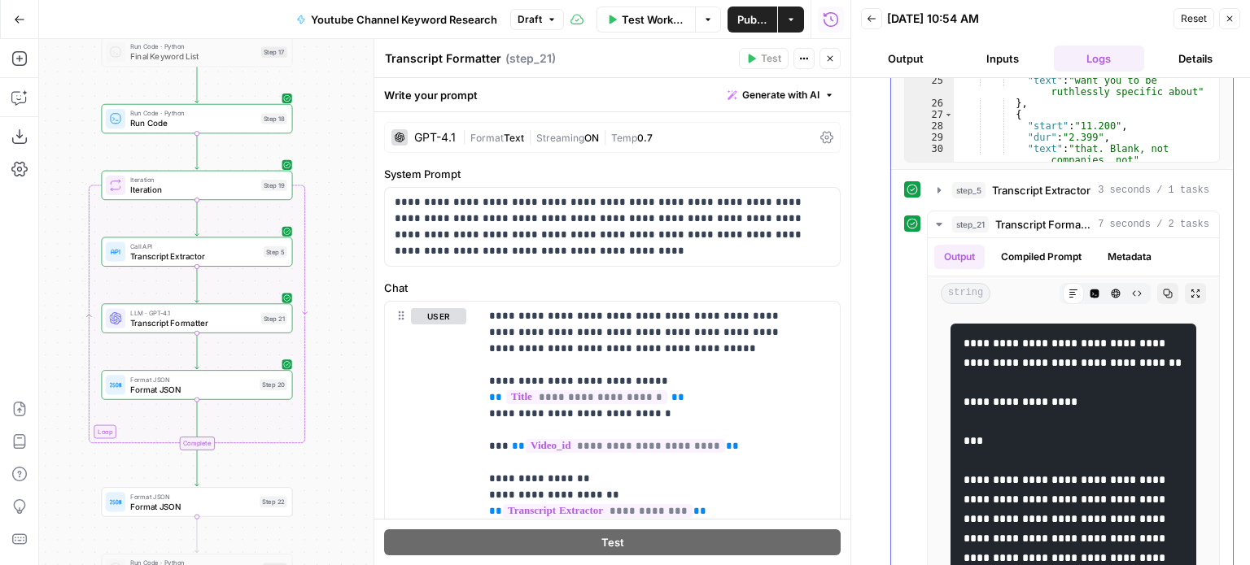
scroll to position [732, 0]
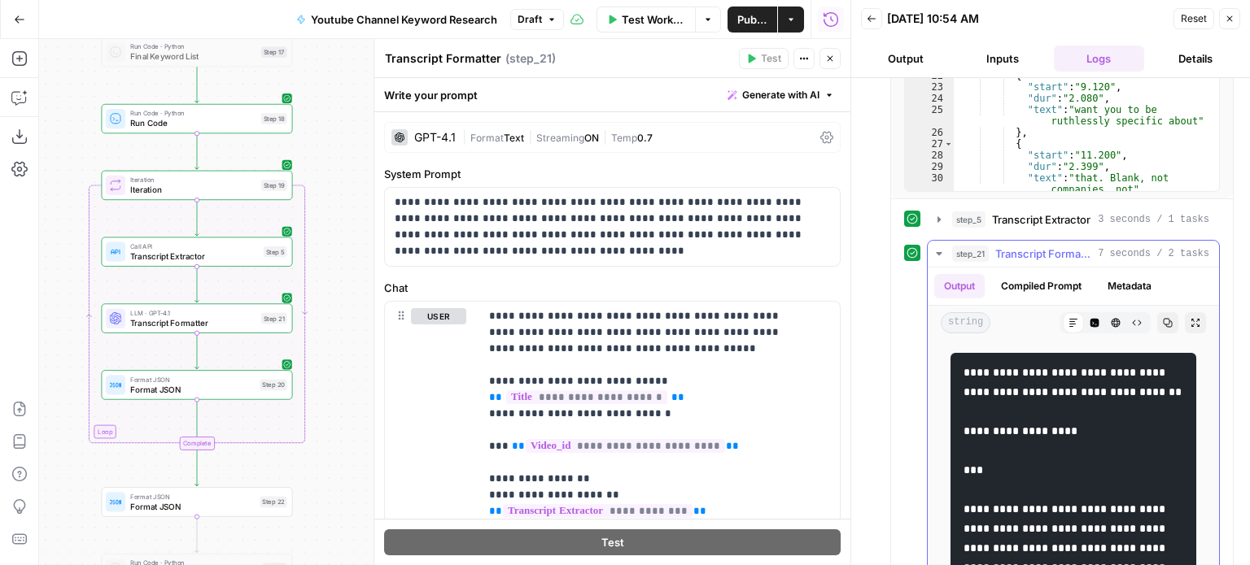
click at [979, 255] on span "step_21" at bounding box center [970, 254] width 37 height 16
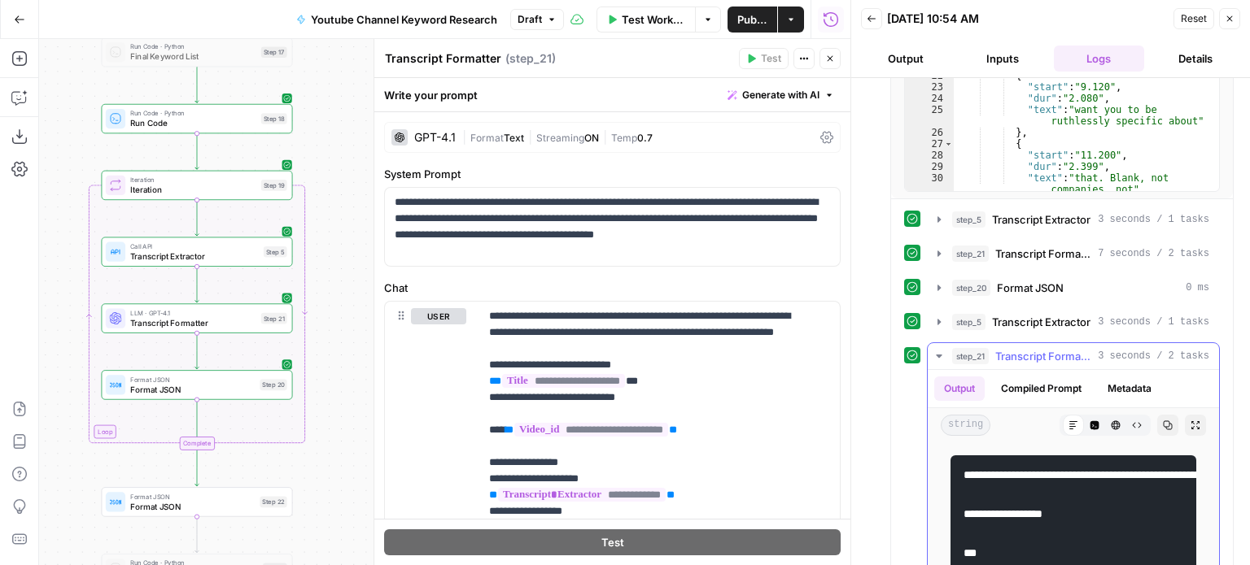
click at [993, 348] on div "step_21 Transcript Formatter 3 seconds / 2 tasks" at bounding box center [1080, 356] width 257 height 16
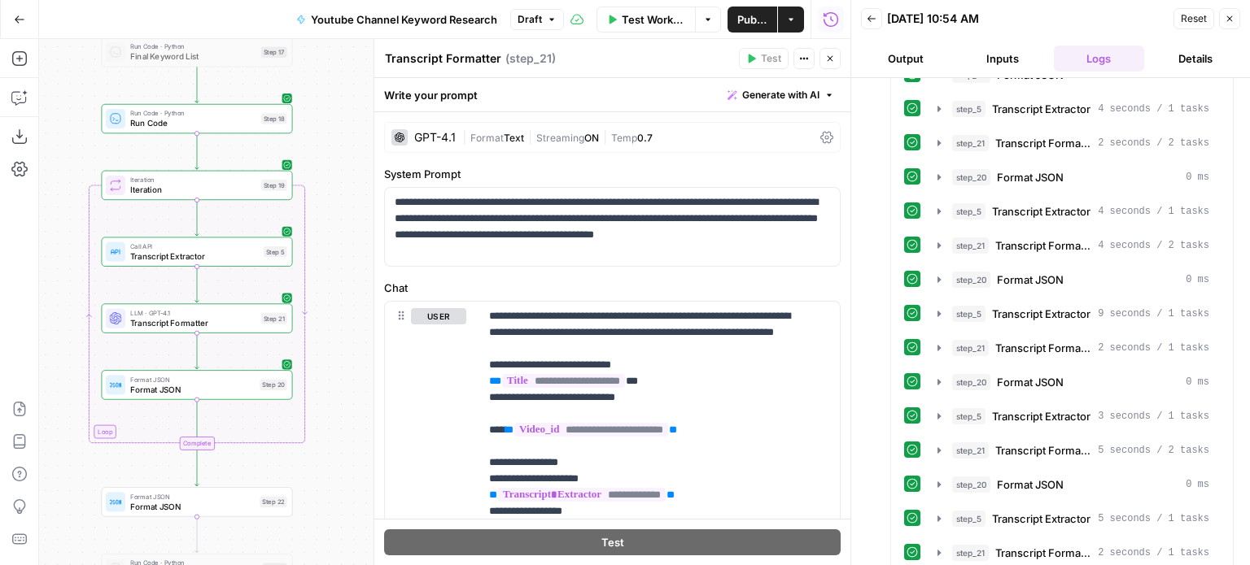
scroll to position [2001, 0]
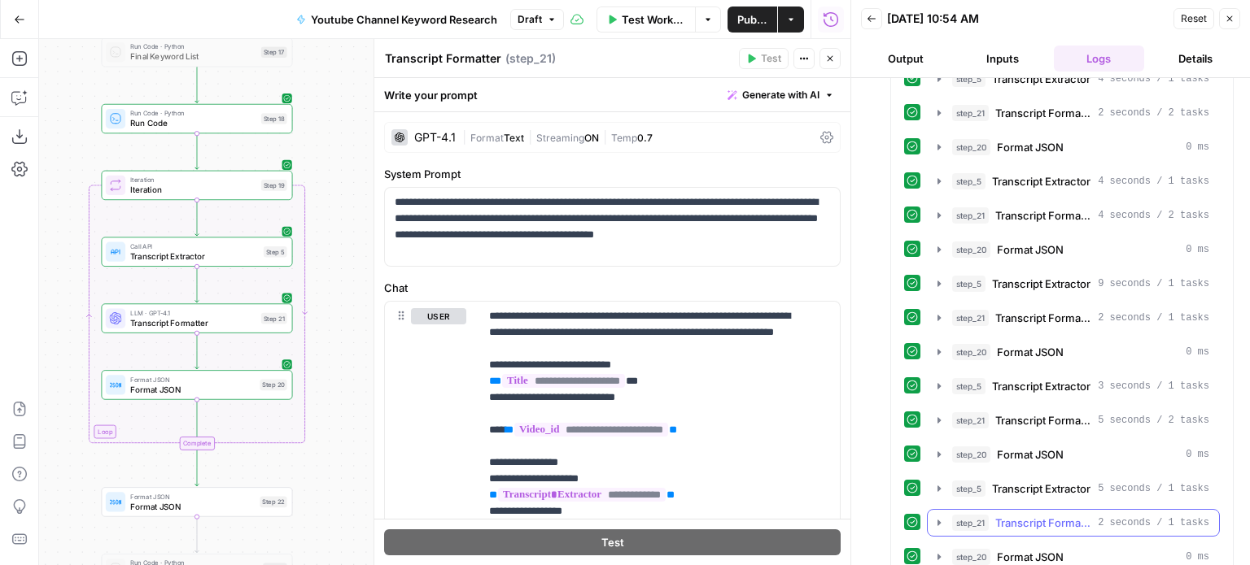
click at [998, 515] on span "Transcript Formatter" at bounding box center [1043, 523] width 96 height 16
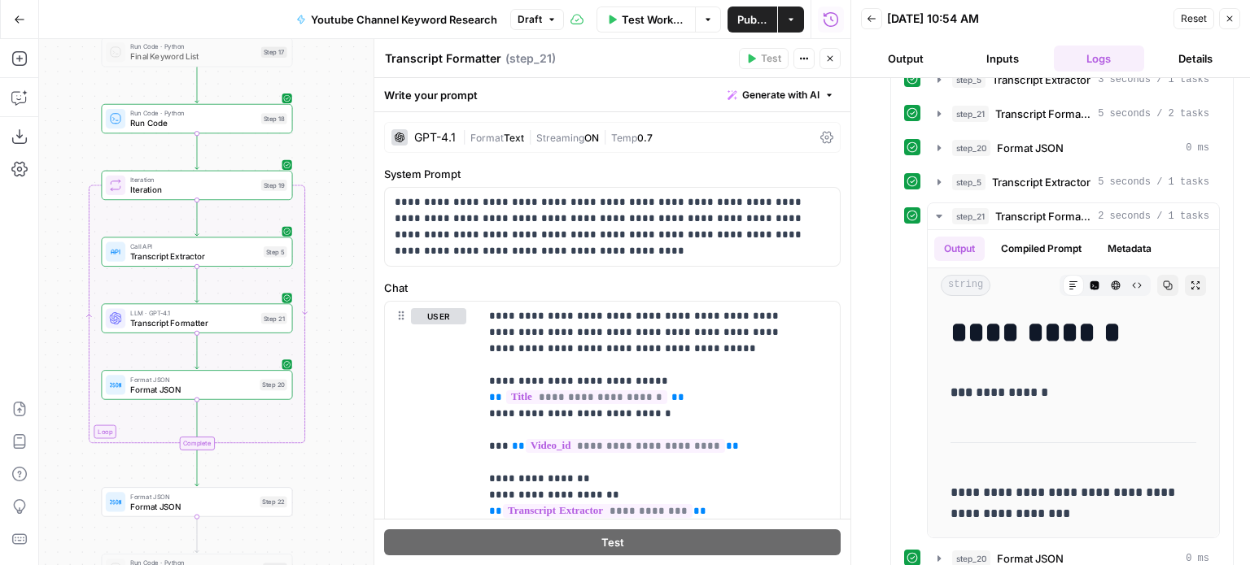
scroll to position [2308, 0]
drag, startPoint x: 1038, startPoint y: 371, endPoint x: 1041, endPoint y: 442, distance: 70.9
click at [1020, 207] on span "Transcript Formatter" at bounding box center [1043, 215] width 96 height 16
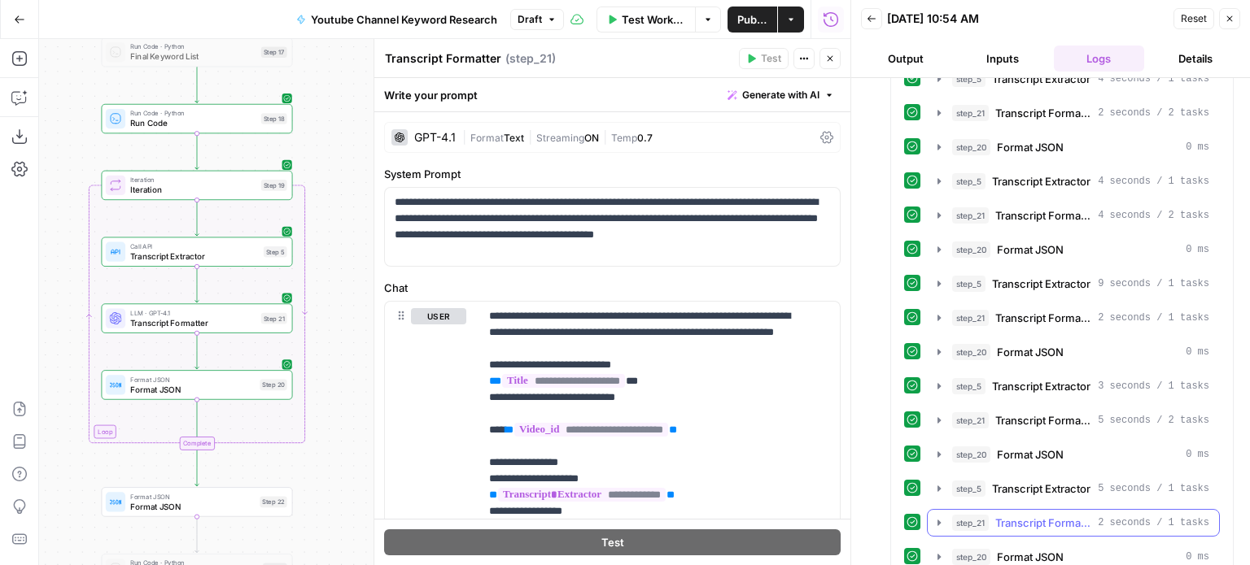
click at [1047, 515] on span "Transcript Formatter" at bounding box center [1043, 523] width 96 height 16
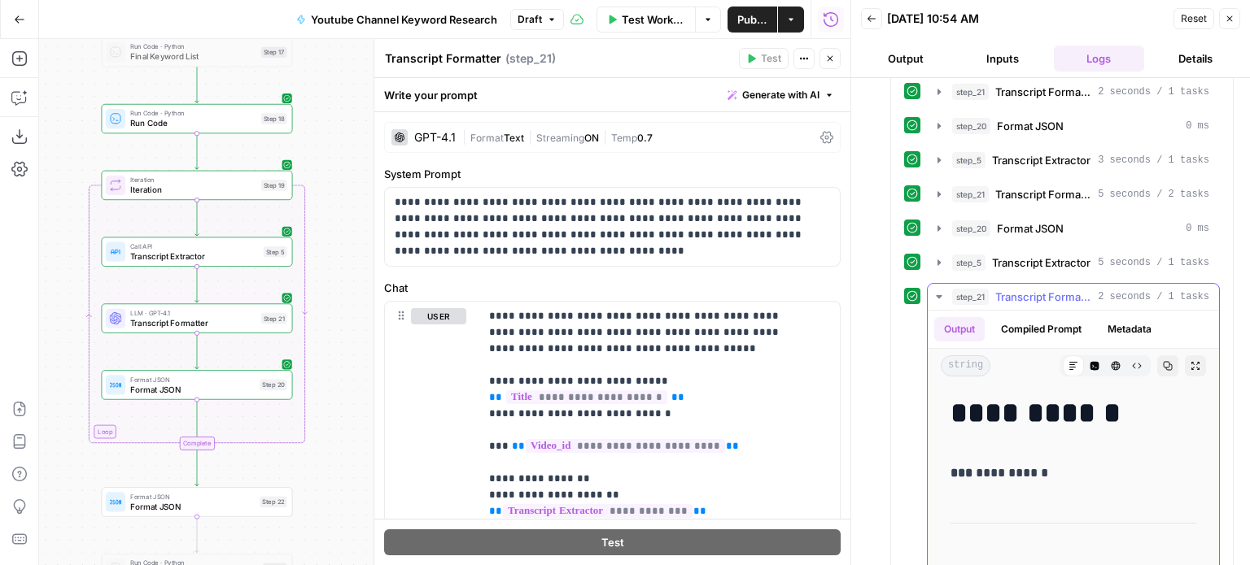
click at [1048, 286] on button "step_21 Transcript Formatter 2 seconds / 1 tasks" at bounding box center [1073, 297] width 291 height 26
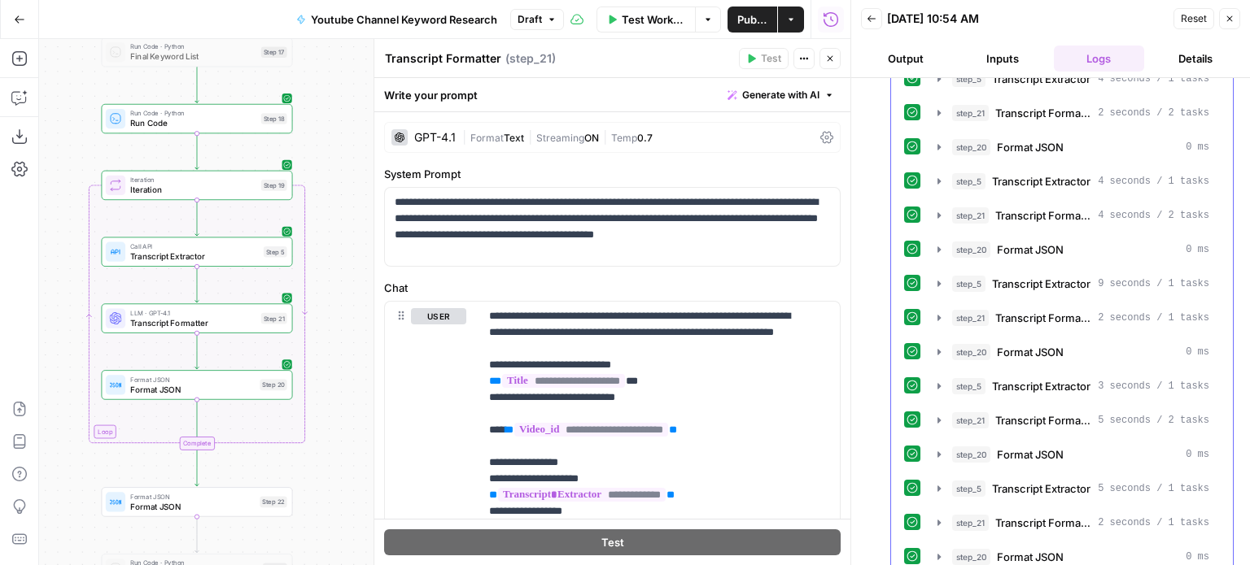
click at [1060, 481] on span "Transcript Extractor" at bounding box center [1041, 489] width 98 height 16
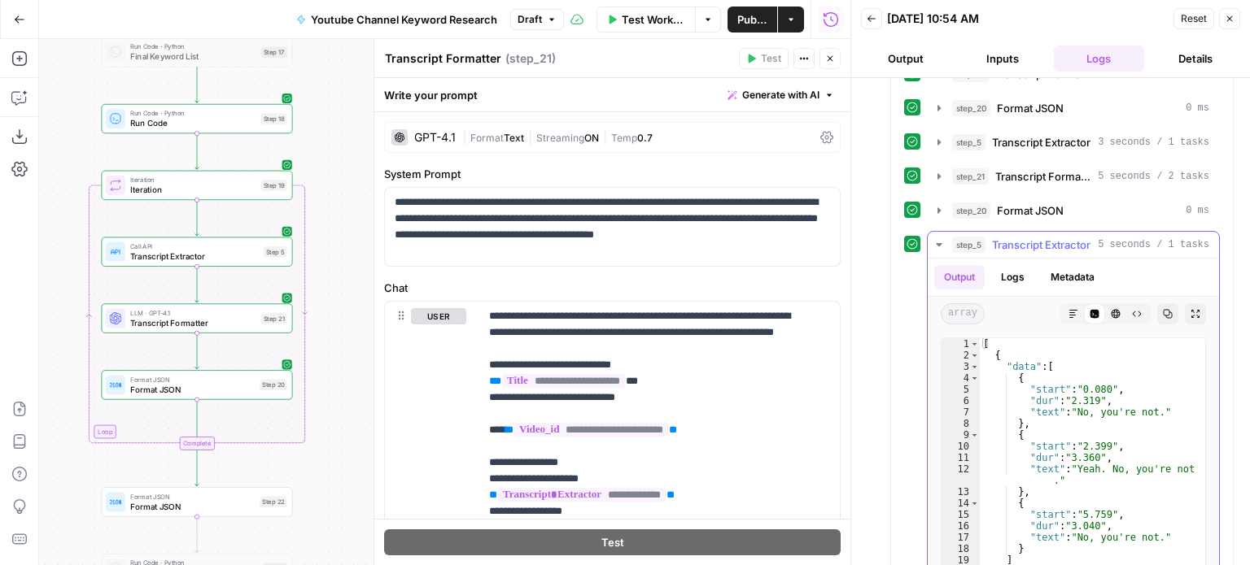
click at [1014, 237] on span "Transcript Extractor" at bounding box center [1041, 245] width 98 height 16
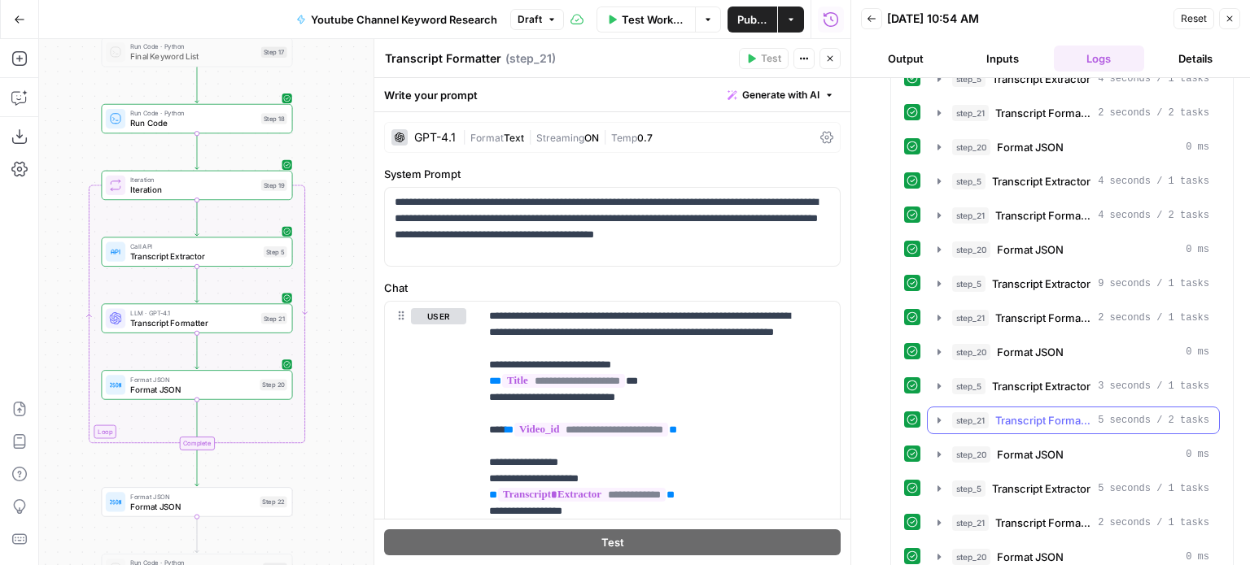
click at [1059, 413] on span "Transcript Formatter" at bounding box center [1043, 421] width 96 height 16
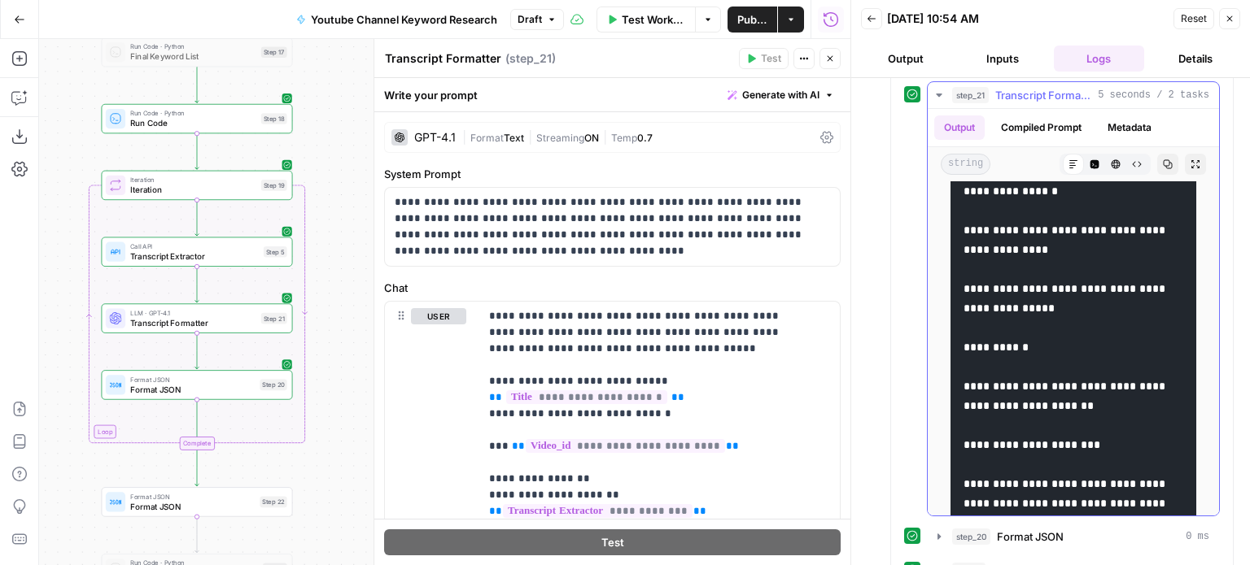
scroll to position [1220, 0]
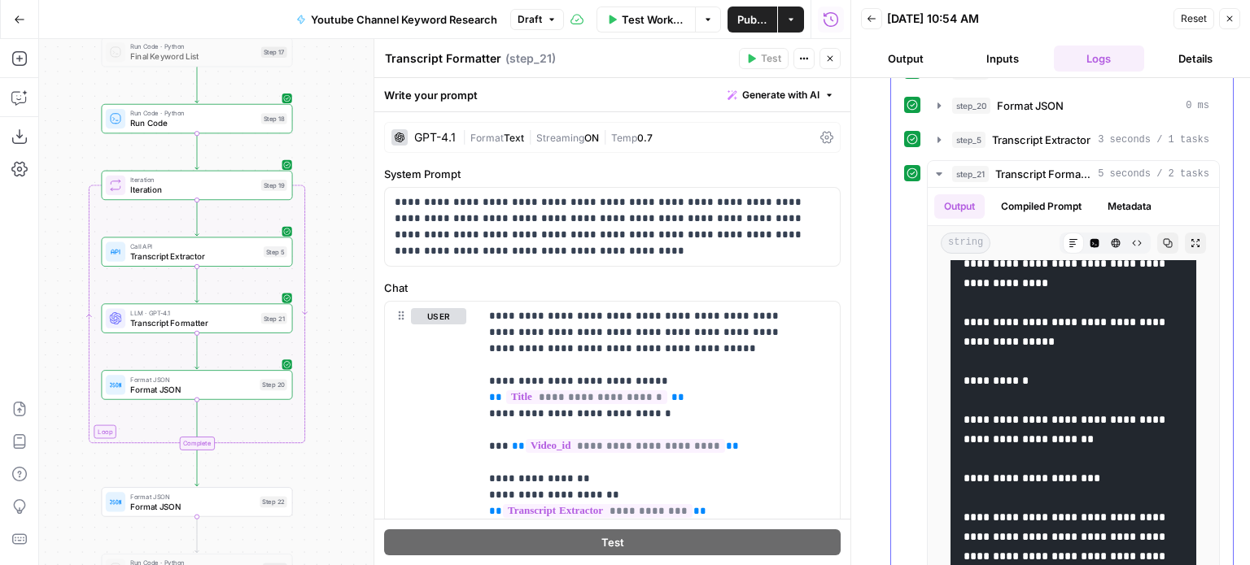
drag, startPoint x: 916, startPoint y: 410, endPoint x: 920, endPoint y: 327, distance: 83.1
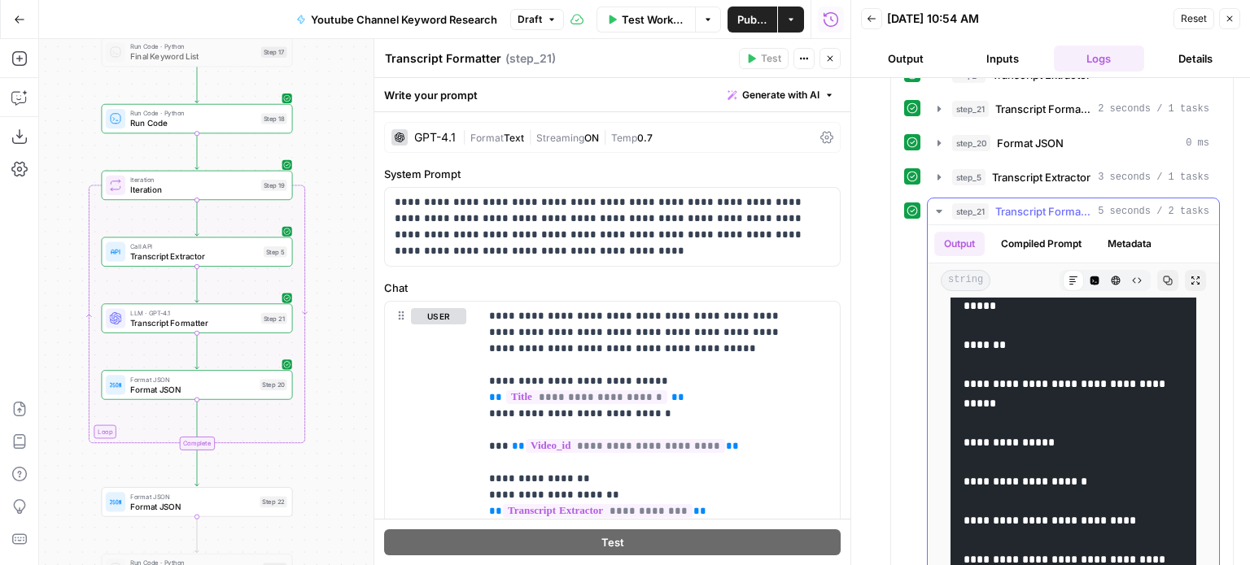
drag, startPoint x: 1022, startPoint y: 370, endPoint x: 1016, endPoint y: 340, distance: 30.6
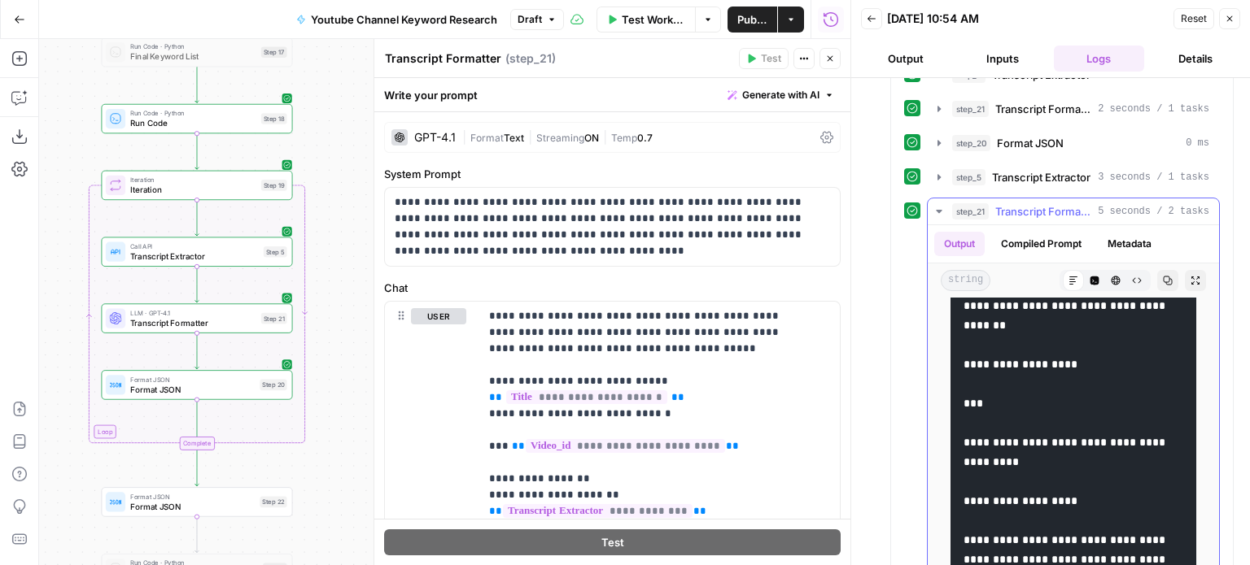
scroll to position [0, 0]
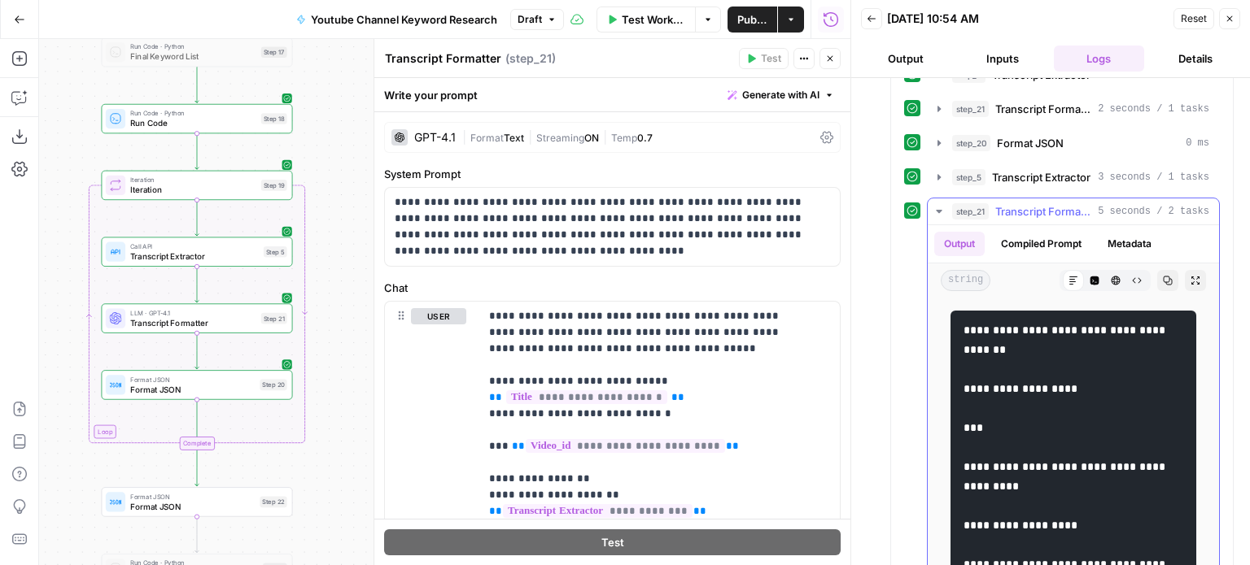
drag, startPoint x: 1073, startPoint y: 466, endPoint x: 1064, endPoint y: 338, distance: 128.9
drag, startPoint x: 1015, startPoint y: 370, endPoint x: 1093, endPoint y: 376, distance: 77.5
copy code "**********"
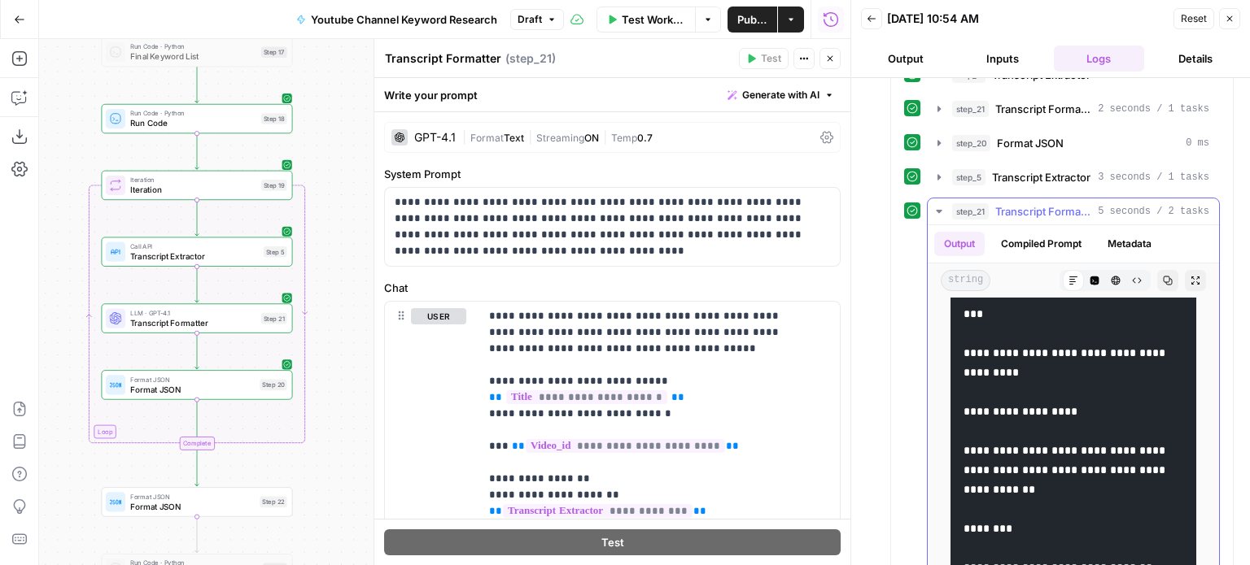
scroll to position [81, 0]
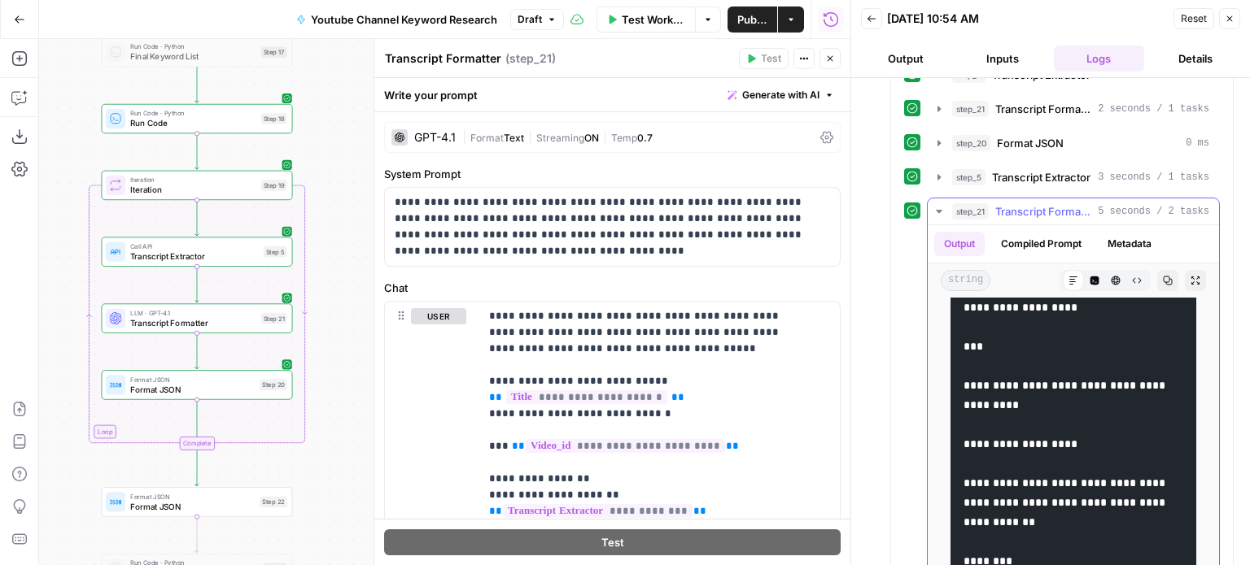
click at [995, 203] on span "Transcript Formatter" at bounding box center [1043, 211] width 96 height 16
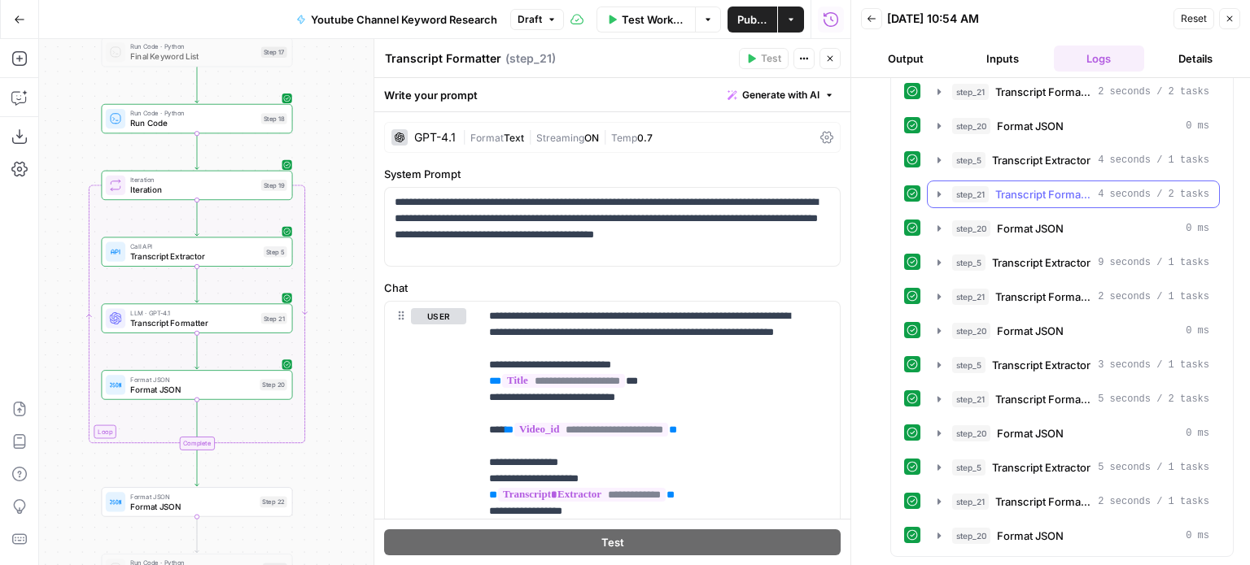
scroll to position [2001, 0]
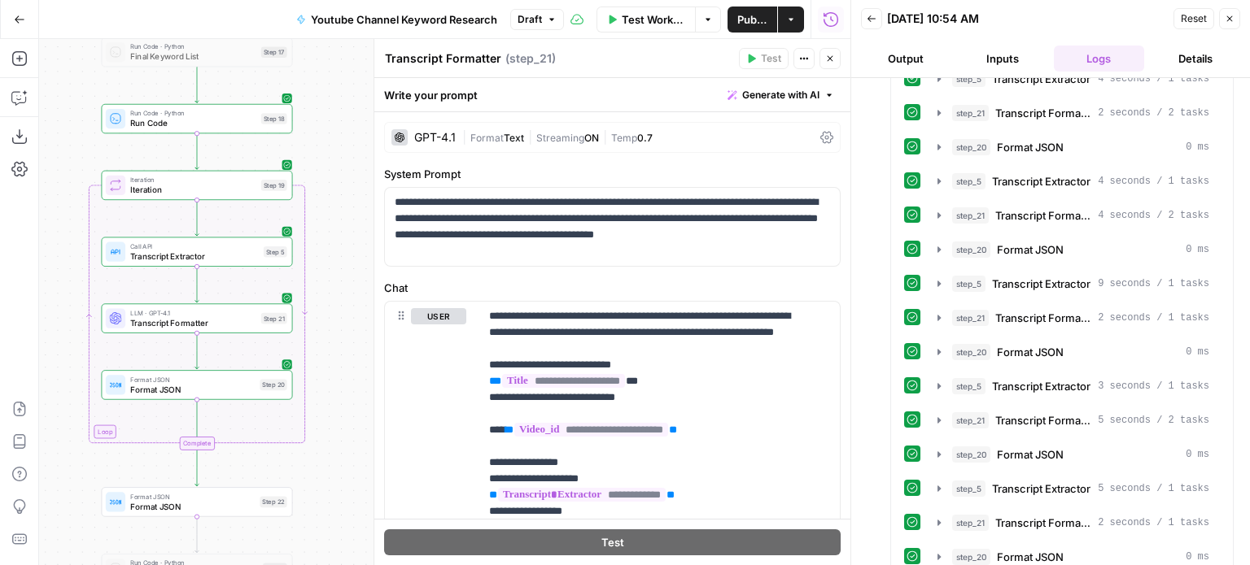
click at [777, 84] on div "Write your prompt Generate with AI" at bounding box center [612, 94] width 476 height 33
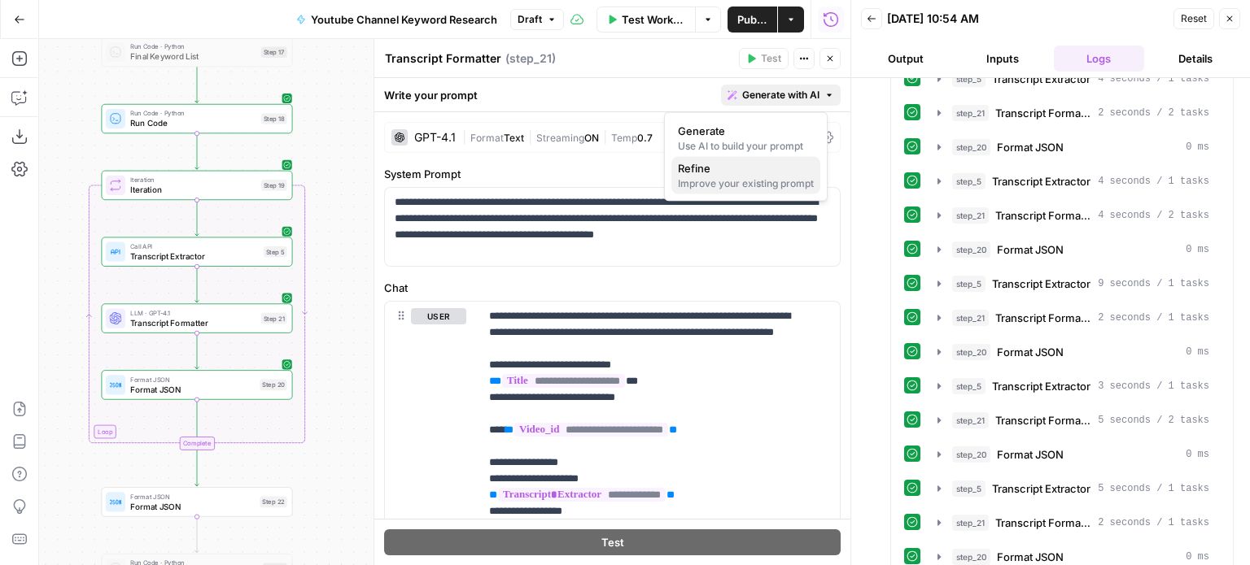
click at [726, 168] on span "Refine" at bounding box center [742, 168] width 129 height 16
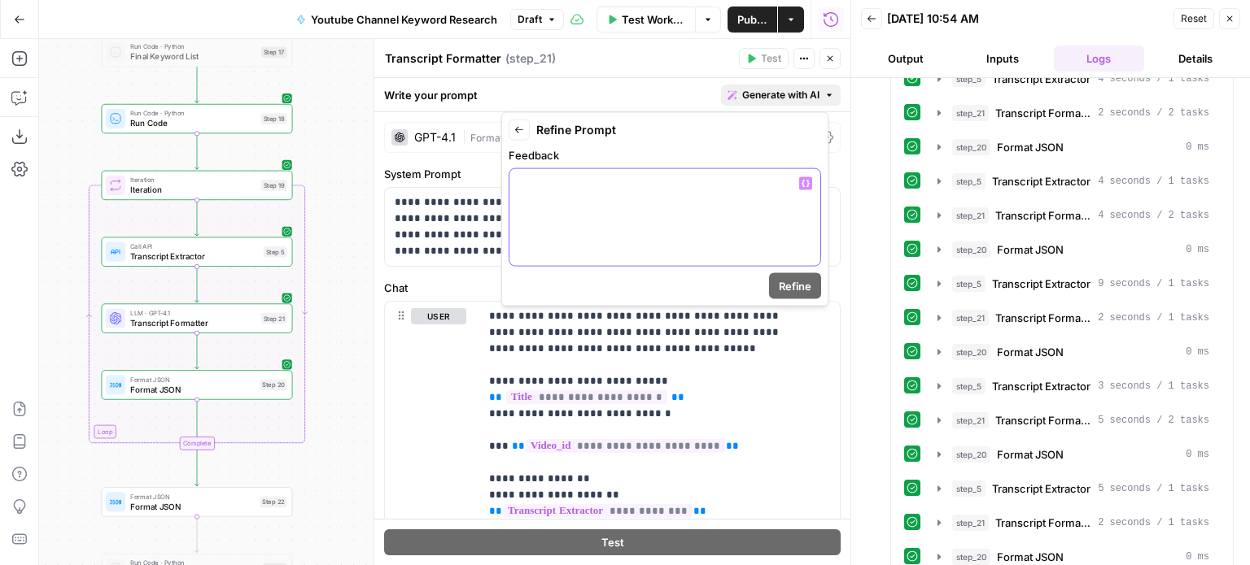
click at [636, 213] on div at bounding box center [664, 217] width 311 height 97
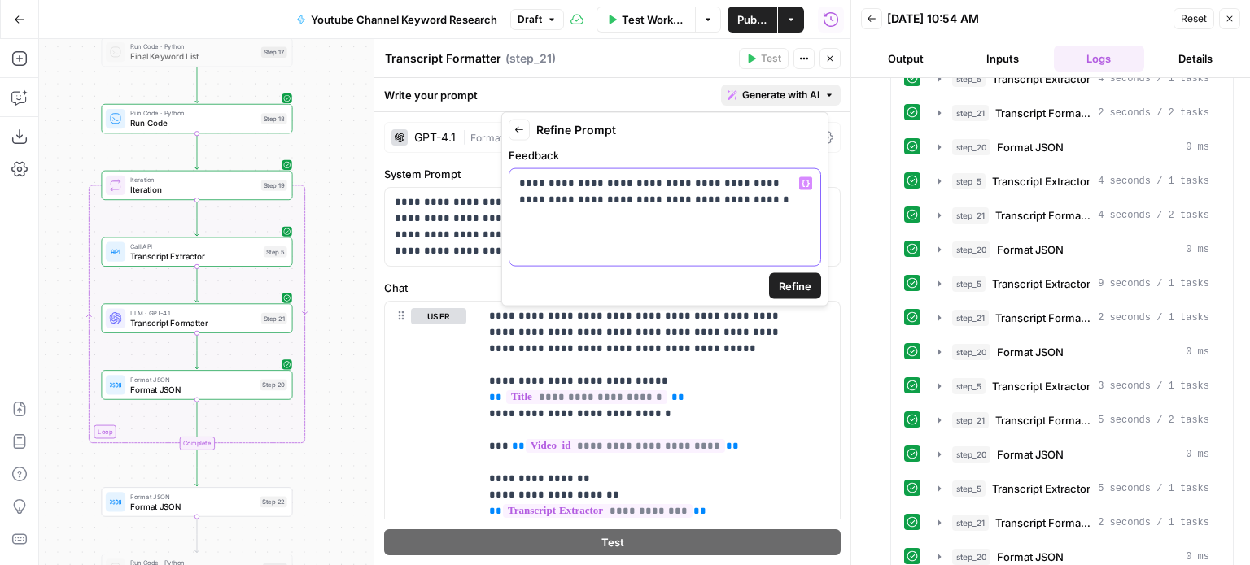
click at [735, 222] on div "**********" at bounding box center [664, 217] width 311 height 97
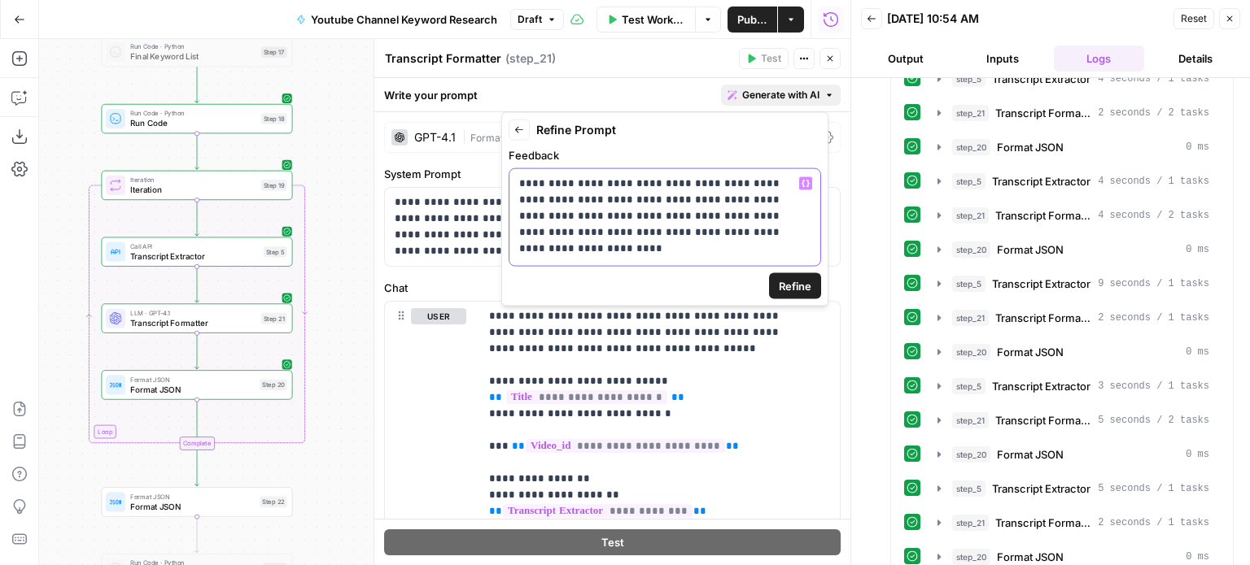
click at [770, 225] on p "**********" at bounding box center [664, 208] width 291 height 65
click at [719, 241] on div "**********" at bounding box center [664, 217] width 311 height 97
click at [688, 192] on p "**********" at bounding box center [664, 208] width 291 height 65
click at [781, 283] on span "Refine" at bounding box center [795, 286] width 33 height 16
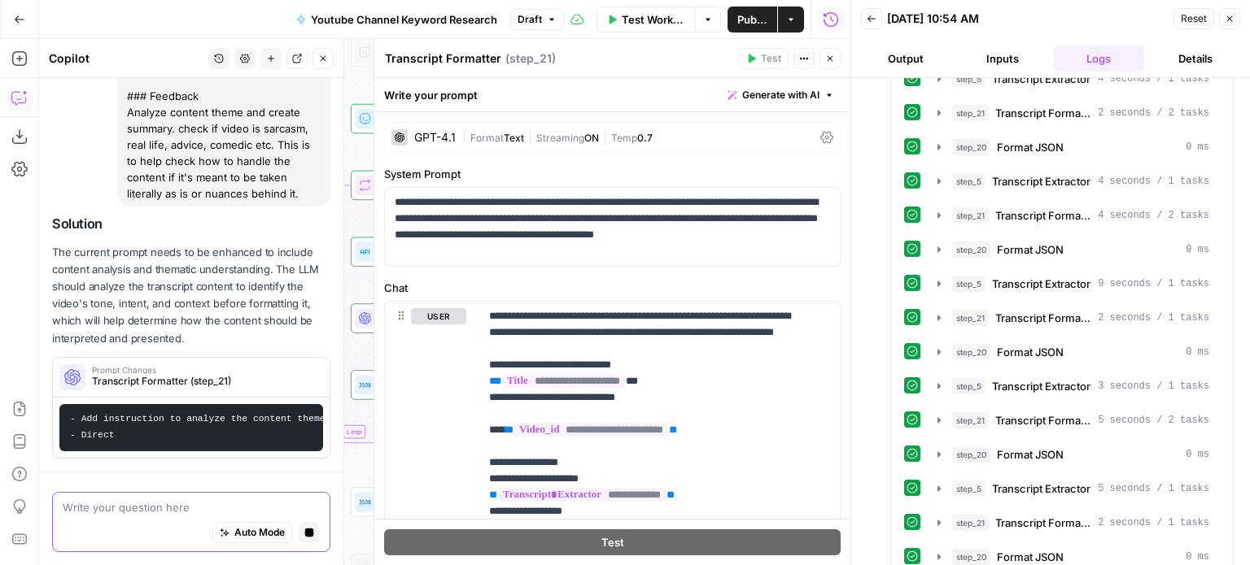
scroll to position [840, 0]
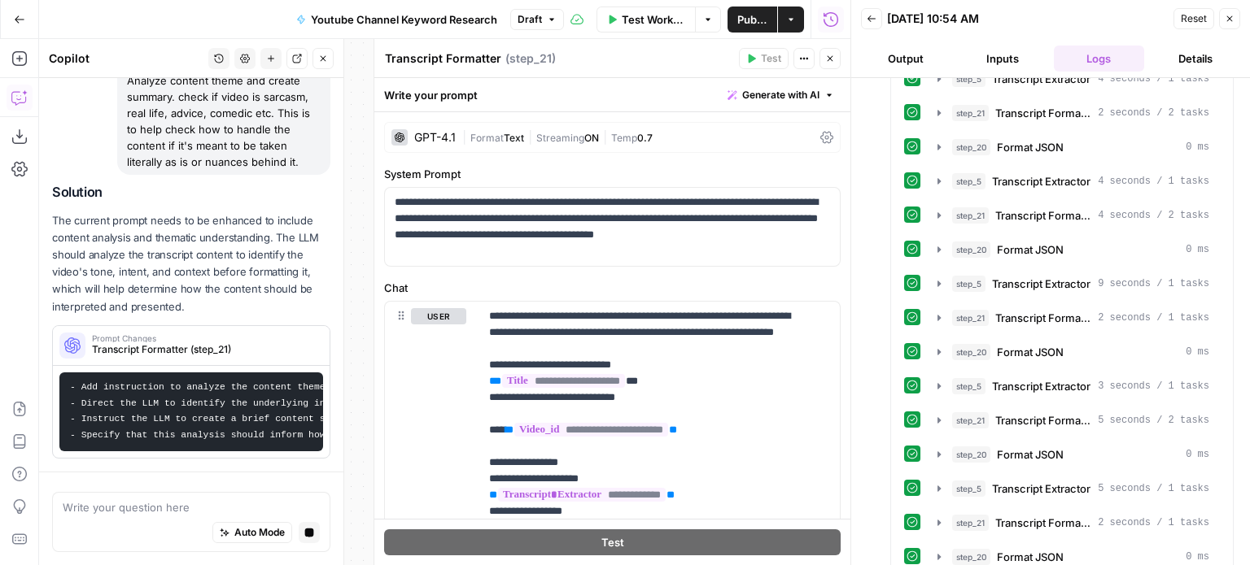
drag, startPoint x: 139, startPoint y: 212, endPoint x: 139, endPoint y: 262, distance: 49.6
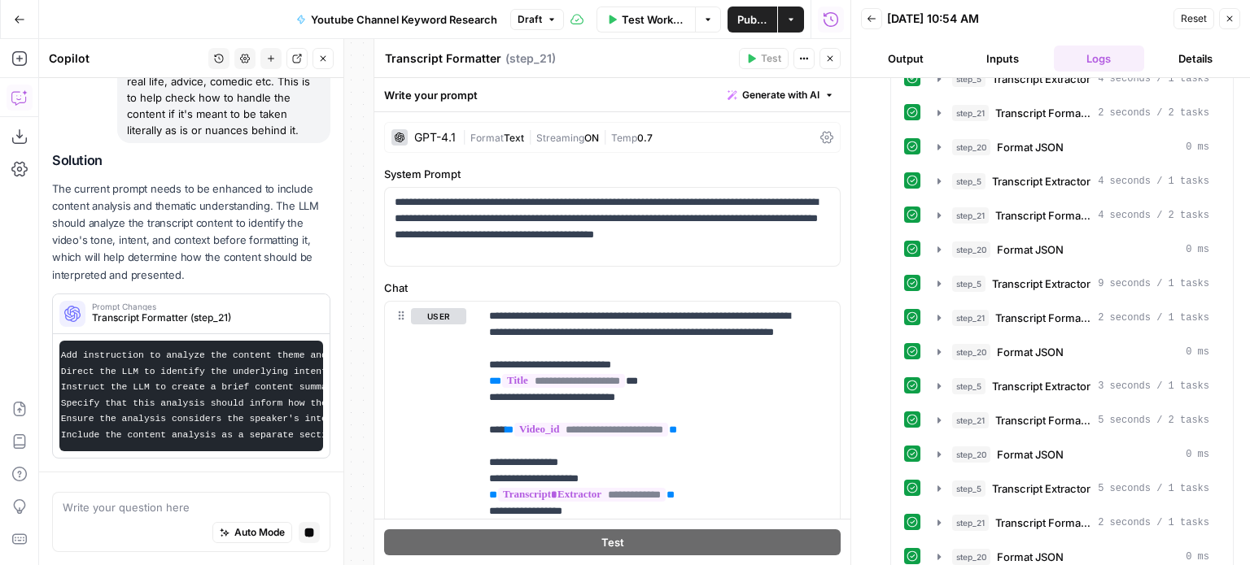
scroll to position [0, 40]
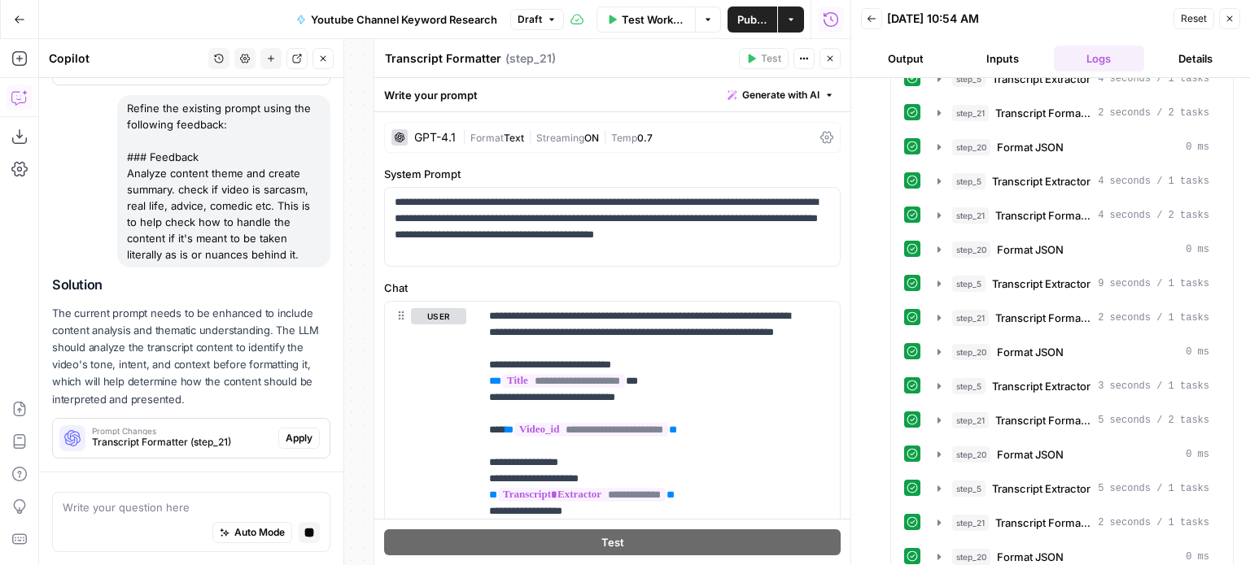
click at [181, 435] on span "Transcript Formatter (step_21)" at bounding box center [182, 442] width 180 height 15
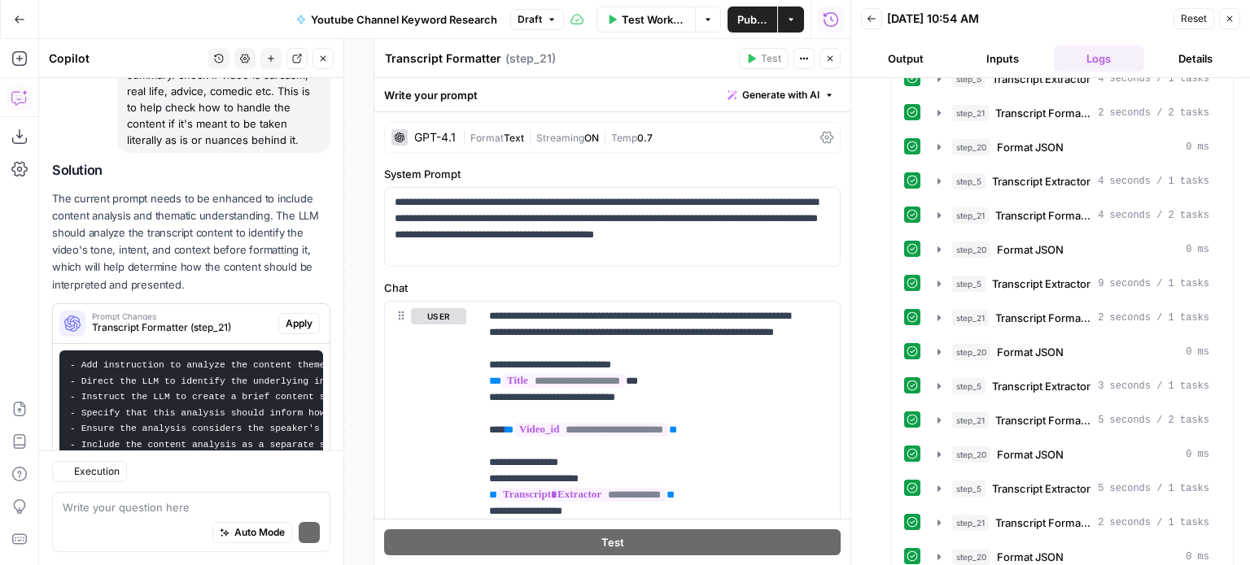
scroll to position [1002, 0]
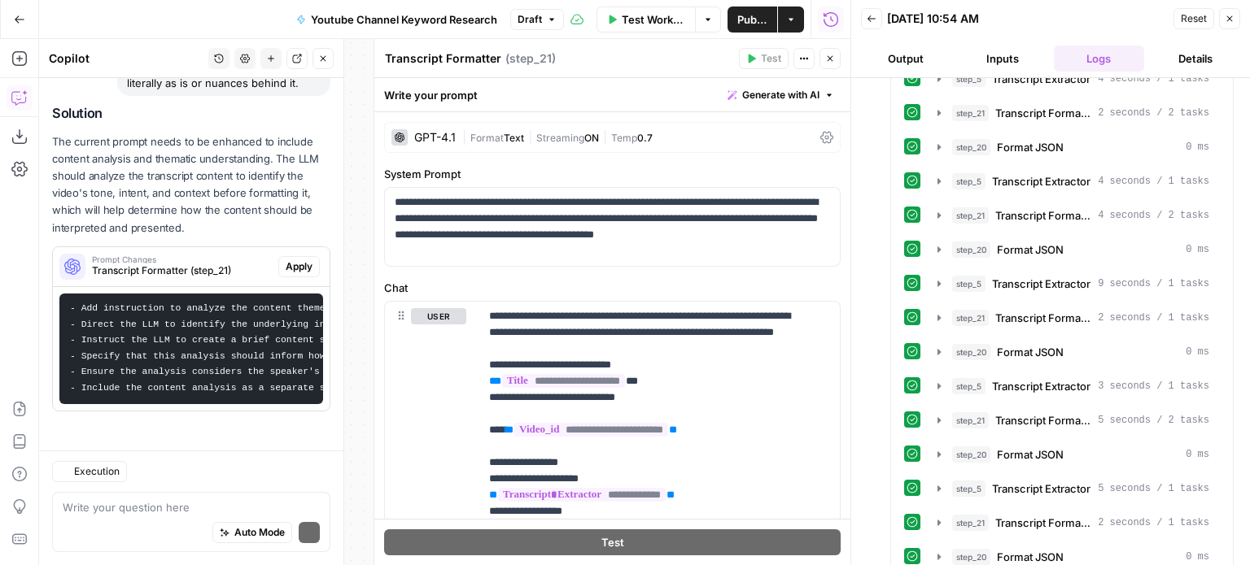
drag, startPoint x: 257, startPoint y: 396, endPoint x: 269, endPoint y: 396, distance: 12.2
drag, startPoint x: 182, startPoint y: 342, endPoint x: 250, endPoint y: 347, distance: 67.7
drag, startPoint x: 190, startPoint y: 355, endPoint x: 256, endPoint y: 360, distance: 67.0
drag, startPoint x: 177, startPoint y: 354, endPoint x: 242, endPoint y: 361, distance: 64.7
drag, startPoint x: 176, startPoint y: 359, endPoint x: 239, endPoint y: 370, distance: 64.5
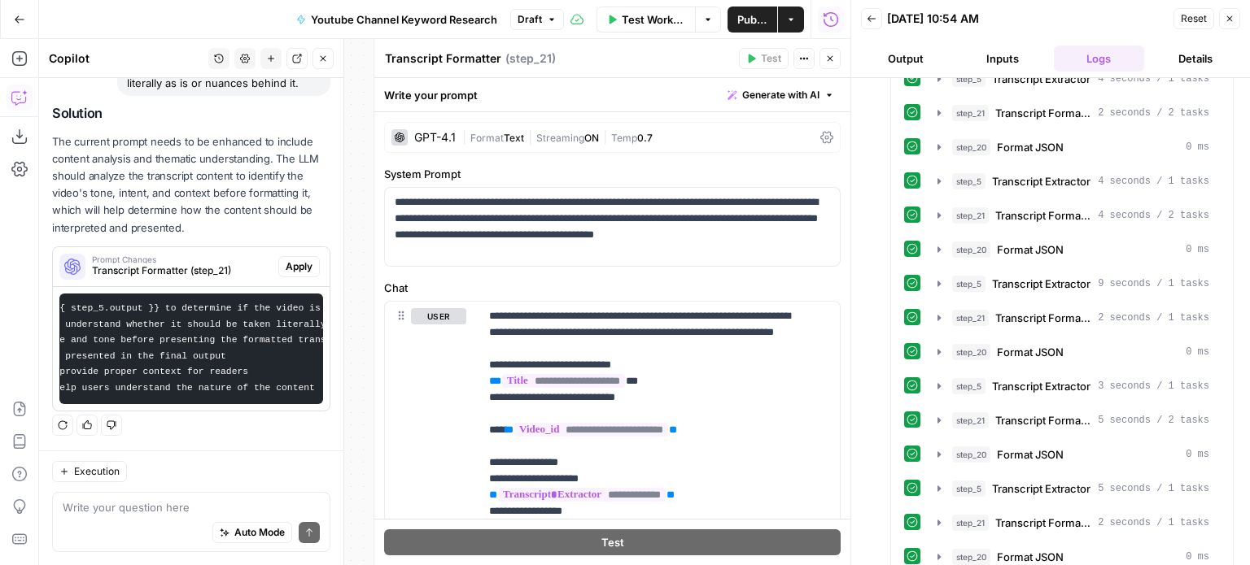
drag, startPoint x: 211, startPoint y: 364, endPoint x: 253, endPoint y: 367, distance: 42.4
drag, startPoint x: 251, startPoint y: 362, endPoint x: 199, endPoint y: 325, distance: 64.1
drag, startPoint x: 211, startPoint y: 326, endPoint x: 79, endPoint y: 340, distance: 132.5
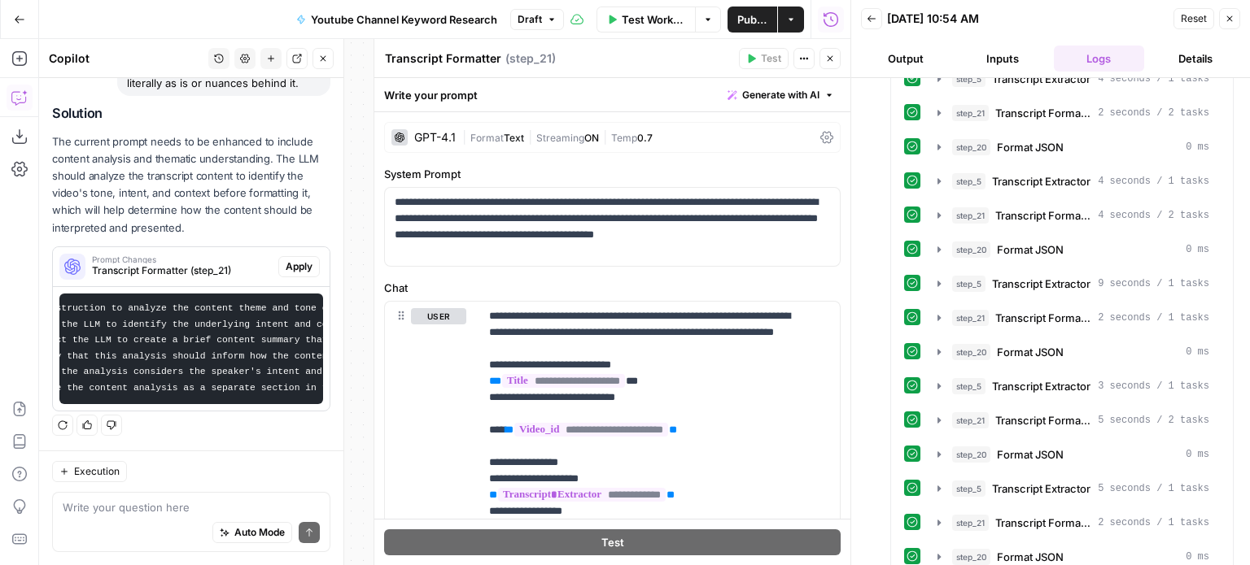
drag, startPoint x: 159, startPoint y: 324, endPoint x: 209, endPoint y: 321, distance: 49.7
drag, startPoint x: 181, startPoint y: 302, endPoint x: 247, endPoint y: 302, distance: 66.7
drag, startPoint x: 215, startPoint y: 295, endPoint x: 270, endPoint y: 298, distance: 55.4
drag, startPoint x: 208, startPoint y: 338, endPoint x: 65, endPoint y: 334, distance: 143.3
drag, startPoint x: 137, startPoint y: 315, endPoint x: 225, endPoint y: 321, distance: 88.1
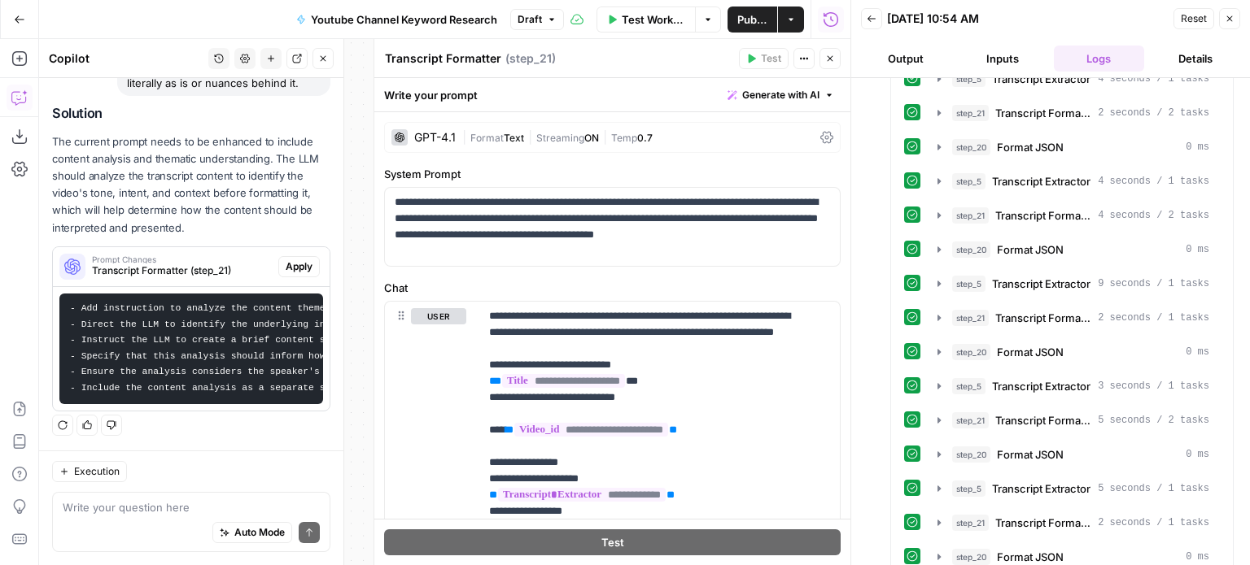
drag, startPoint x: 203, startPoint y: 331, endPoint x: 58, endPoint y: 325, distance: 145.0
click at [287, 260] on span "Apply" at bounding box center [299, 267] width 27 height 15
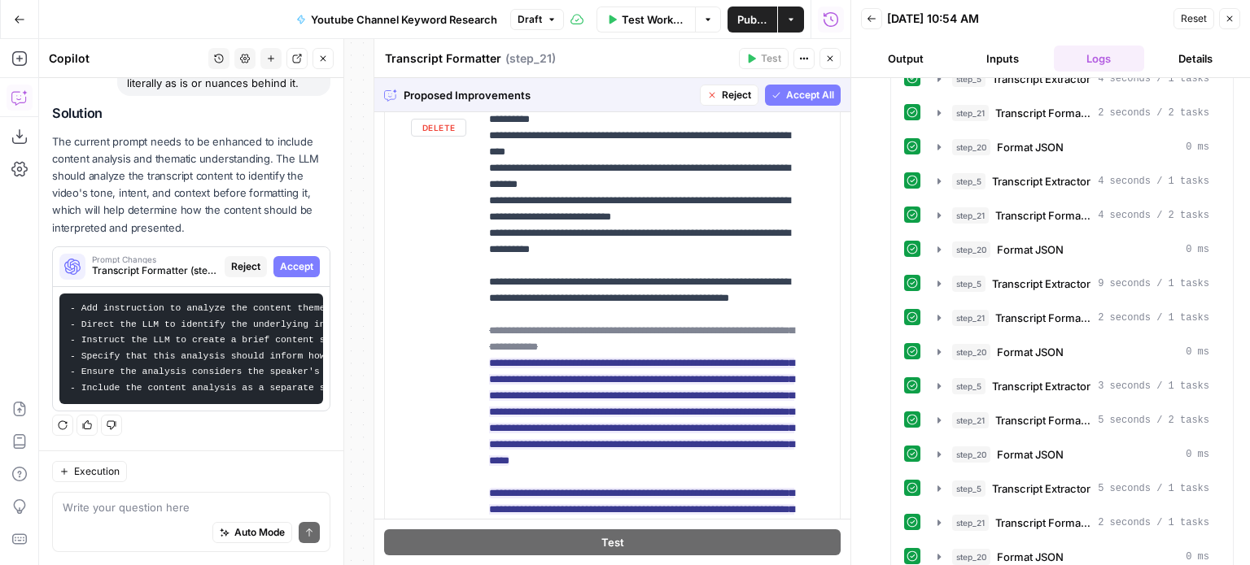
scroll to position [270, 0]
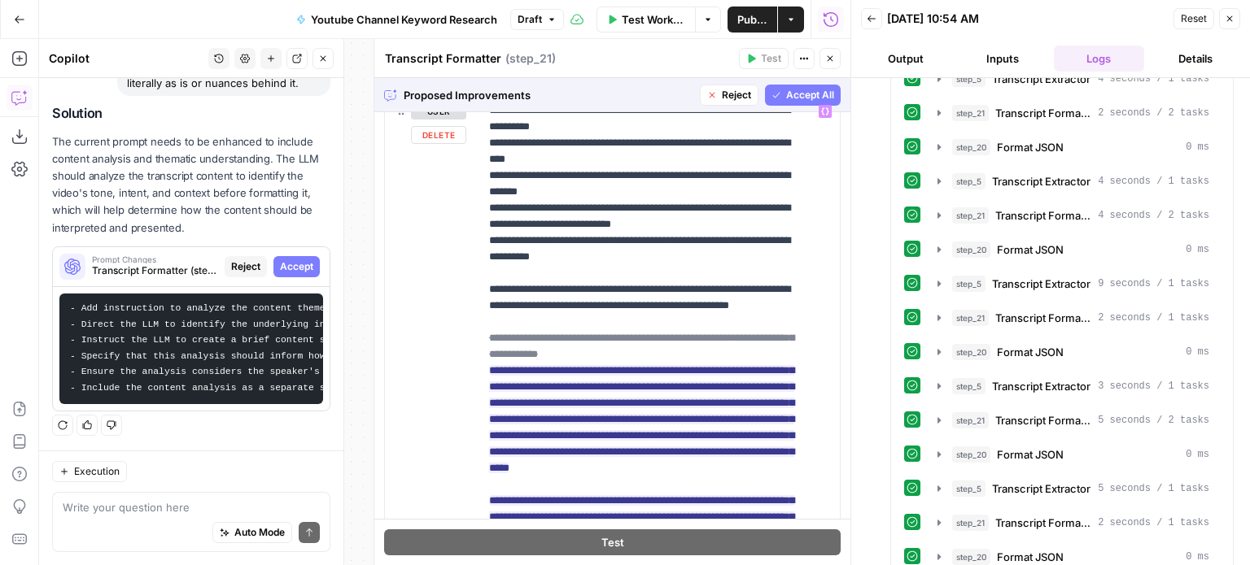
click at [768, 94] on button "Accept All" at bounding box center [803, 95] width 76 height 21
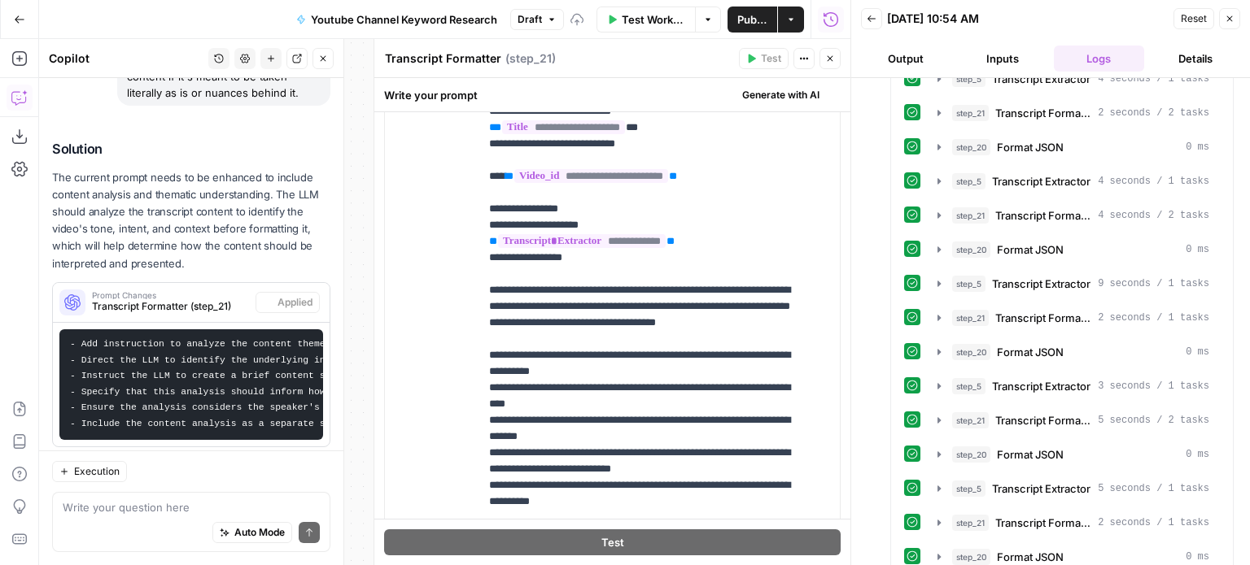
scroll to position [0, 0]
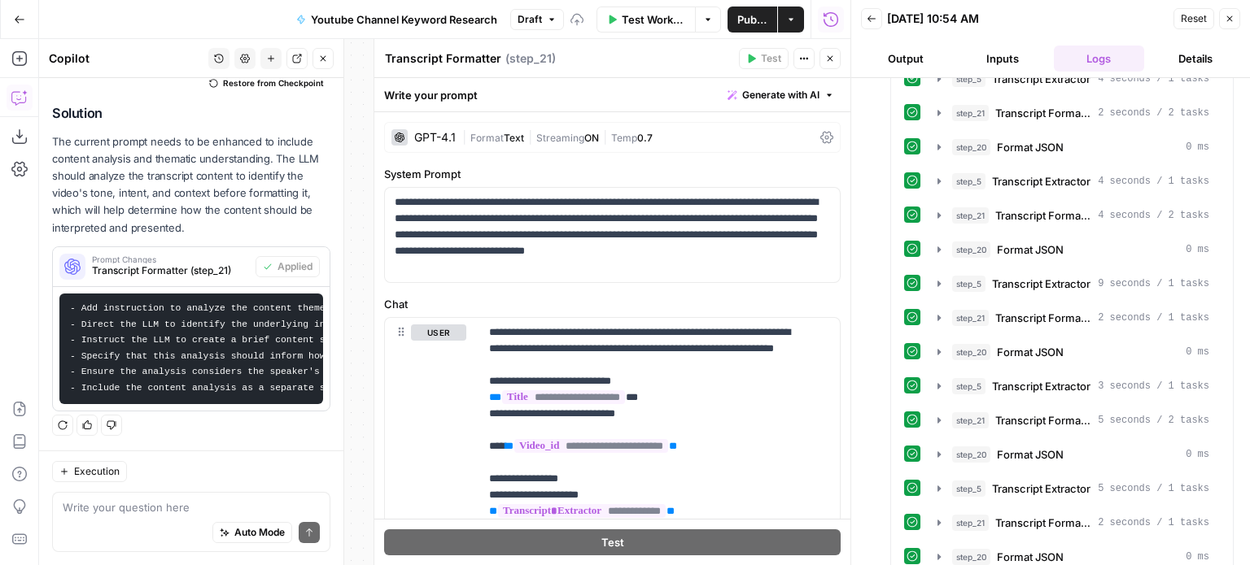
click at [820, 60] on button "Close" at bounding box center [829, 58] width 21 height 21
click at [324, 60] on icon "button" at bounding box center [323, 59] width 10 height 10
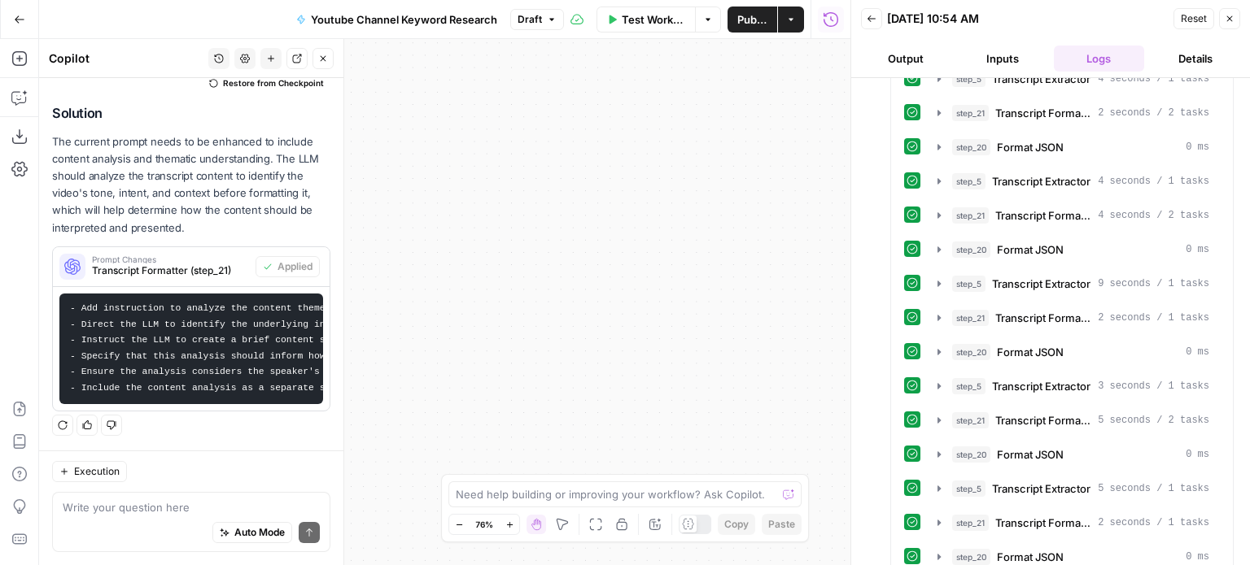
scroll to position [1028, 0]
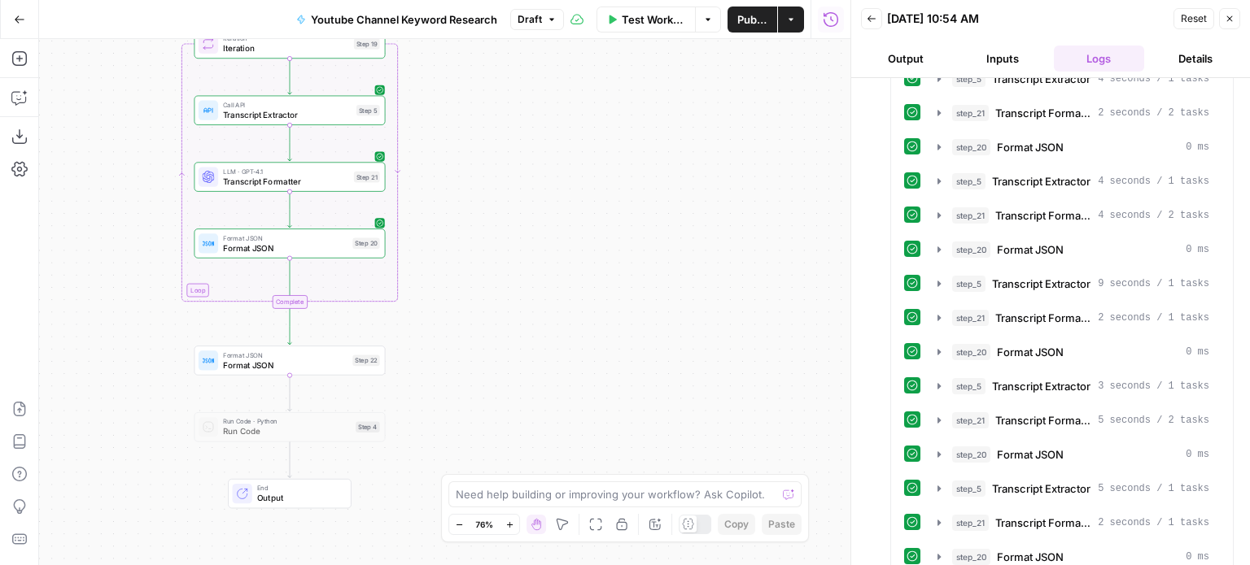
drag, startPoint x: 349, startPoint y: 325, endPoint x: 620, endPoint y: 190, distance: 302.7
click at [615, 191] on div "Workflow Set Inputs Inputs Workflow Workflow Step 29 Call API Call API Step 2 C…" at bounding box center [444, 302] width 811 height 526
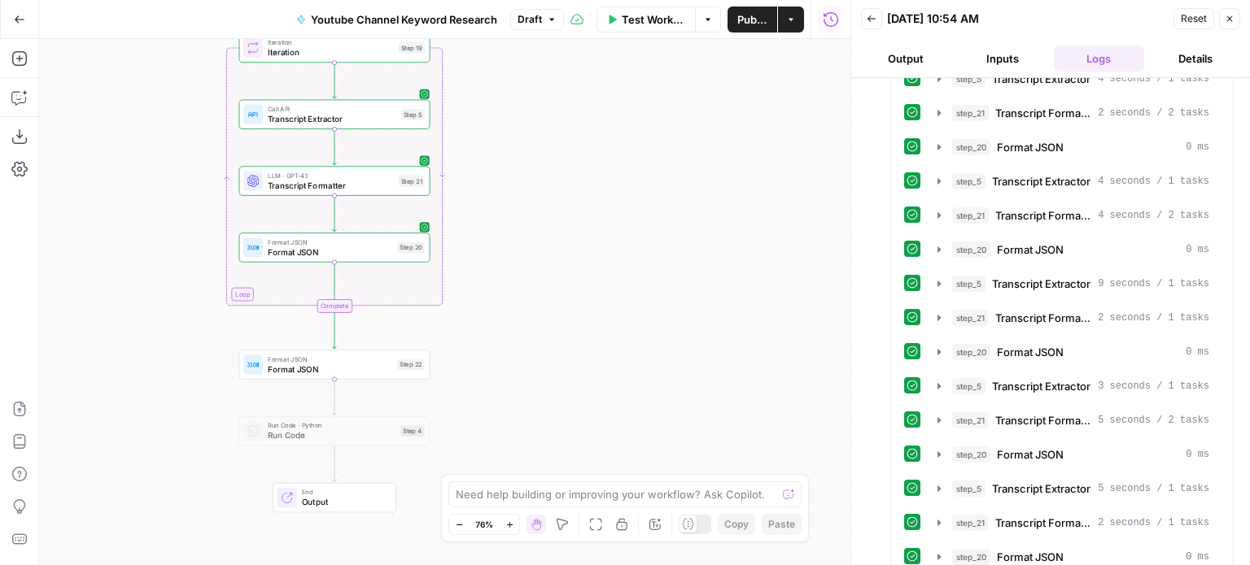
drag, startPoint x: 640, startPoint y: 182, endPoint x: 682, endPoint y: 282, distance: 107.6
click at [682, 282] on div "Workflow Set Inputs Inputs Workflow Workflow Step 29 Call API Call API Step 2 C…" at bounding box center [444, 302] width 811 height 526
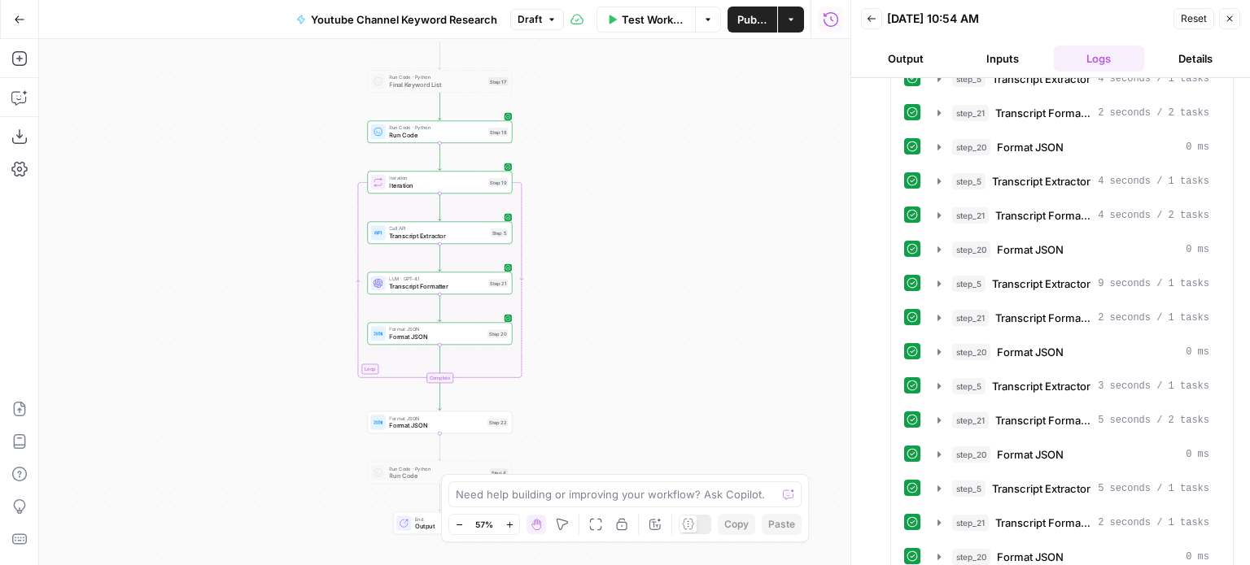
click at [632, 151] on div "Workflow Set Inputs Inputs Workflow Workflow Step 29 Call API Call API Step 2 C…" at bounding box center [444, 302] width 811 height 526
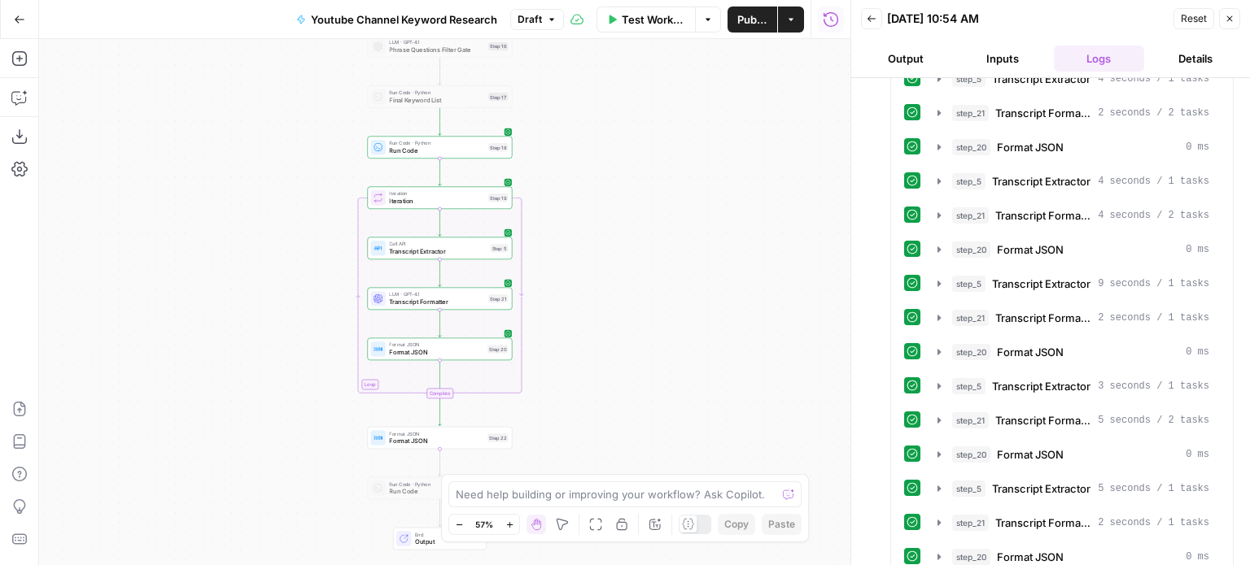
click at [670, 354] on div "Workflow Set Inputs Inputs Workflow Workflow Step 29 Call API Call API Step 2 C…" at bounding box center [444, 302] width 811 height 526
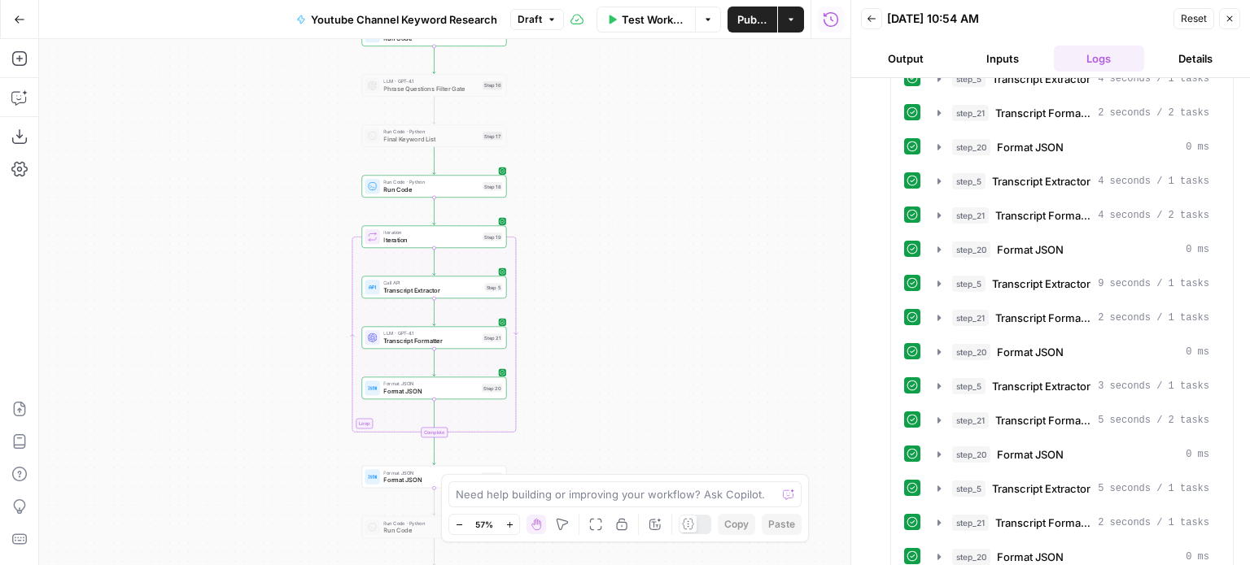
drag, startPoint x: 645, startPoint y: 273, endPoint x: 633, endPoint y: 325, distance: 54.3
click at [633, 325] on div "Workflow Set Inputs Inputs Workflow Workflow Step 29 Call API Call API Step 2 C…" at bounding box center [444, 302] width 811 height 526
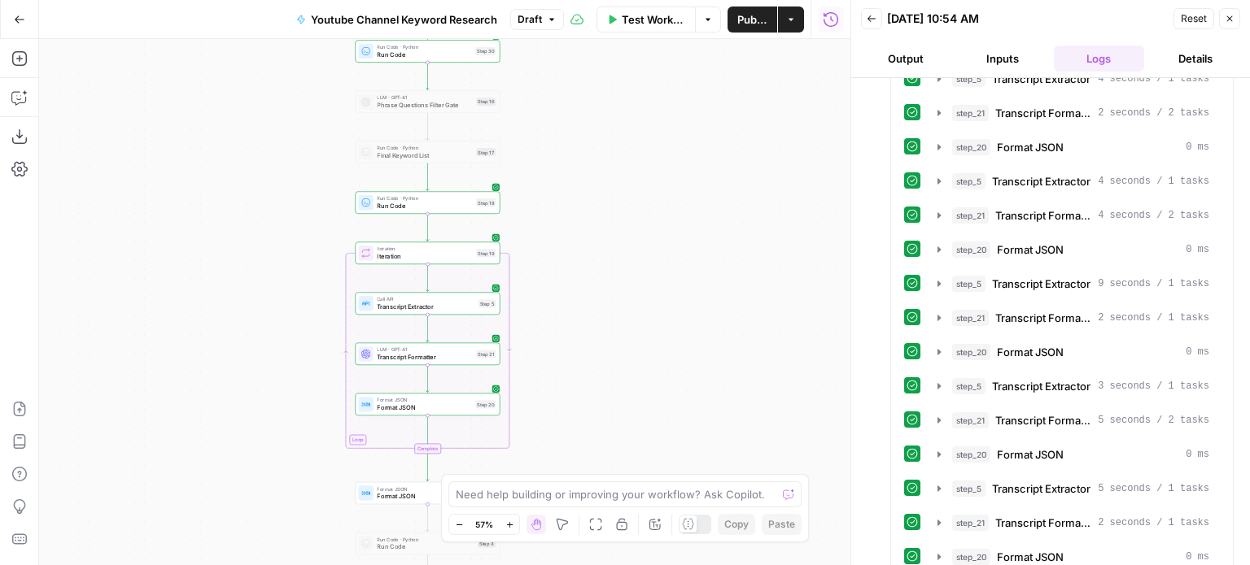
drag, startPoint x: 633, startPoint y: 325, endPoint x: 591, endPoint y: 354, distance: 51.0
click at [635, 184] on div "Workflow Set Inputs Inputs Workflow Workflow Step 29 Call API Call API Step 2 C…" at bounding box center [444, 302] width 811 height 526
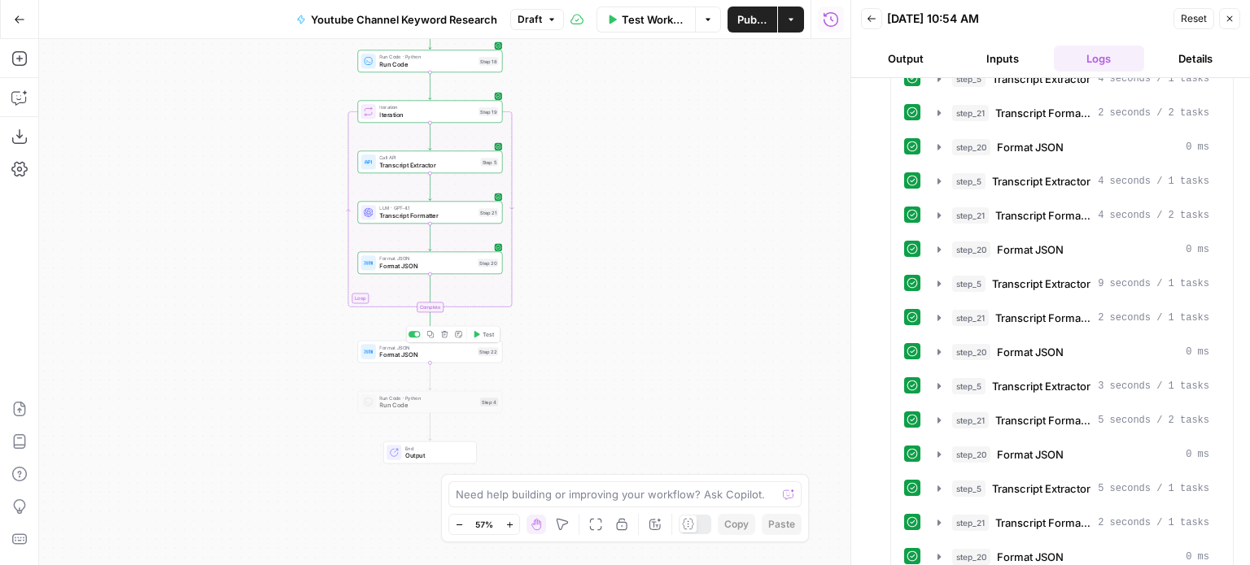
click at [483, 332] on span "Test" at bounding box center [487, 334] width 11 height 8
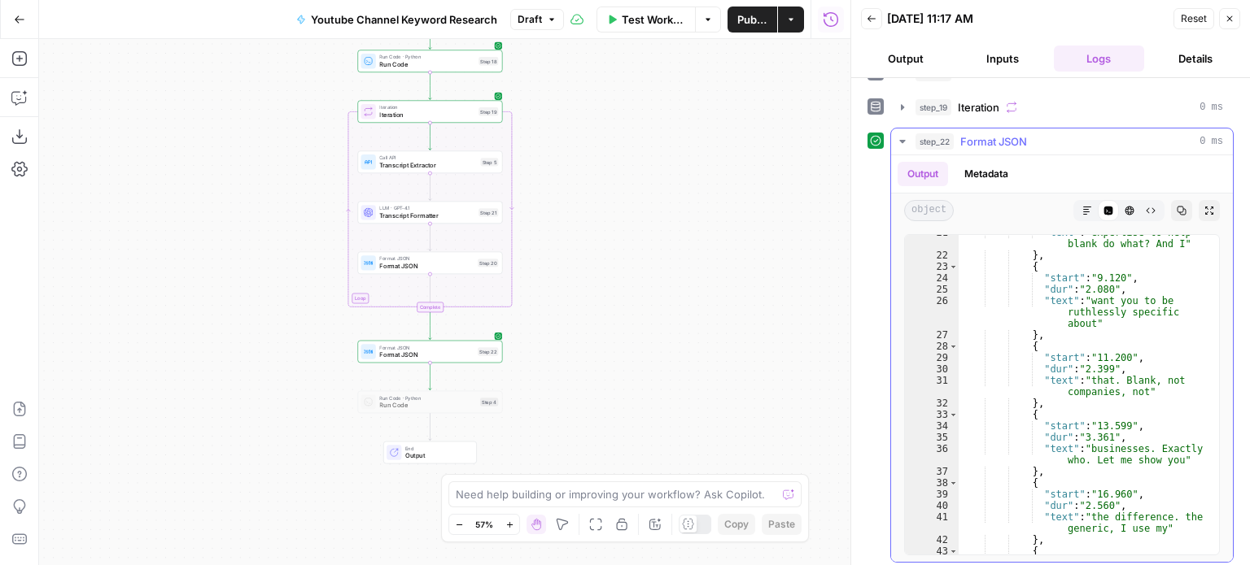
scroll to position [37, 0]
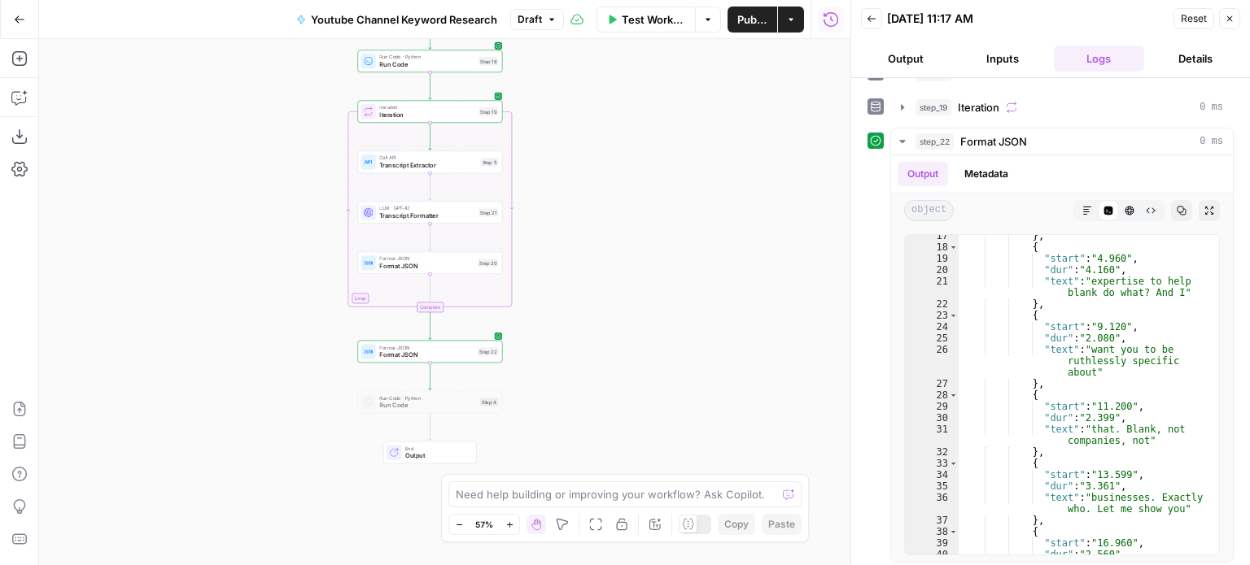
drag, startPoint x: 683, startPoint y: 299, endPoint x: 683, endPoint y: 357, distance: 58.6
click at [683, 357] on div "Workflow Set Inputs Inputs Workflow Workflow Step 29 Call API Call API Step 2 C…" at bounding box center [444, 302] width 811 height 526
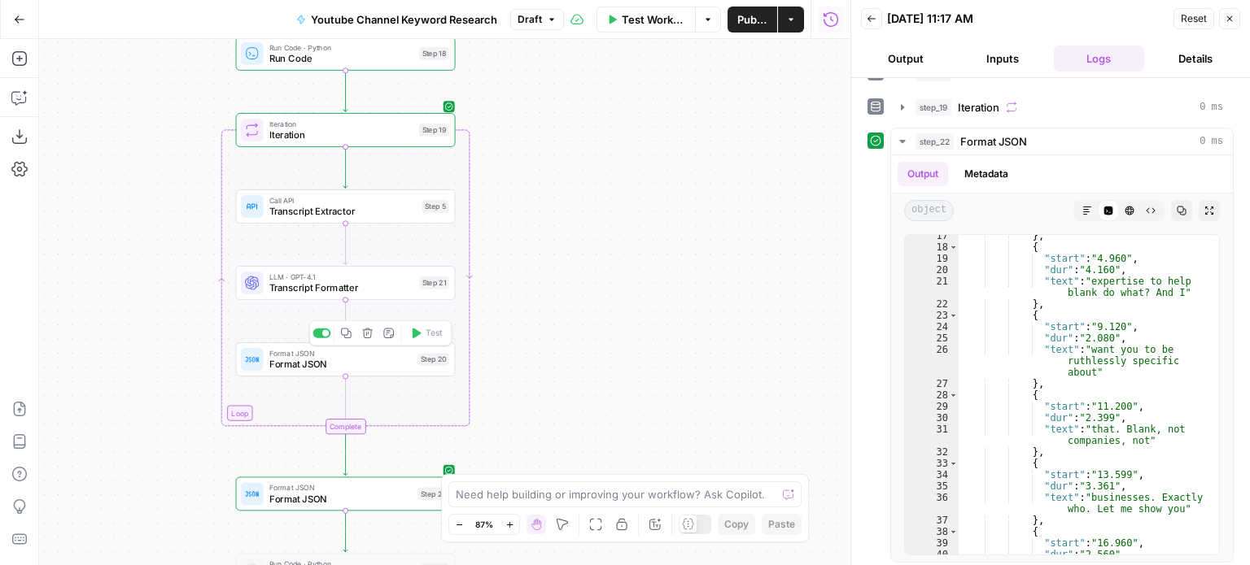
click at [370, 357] on span "Format JSON" at bounding box center [340, 364] width 143 height 14
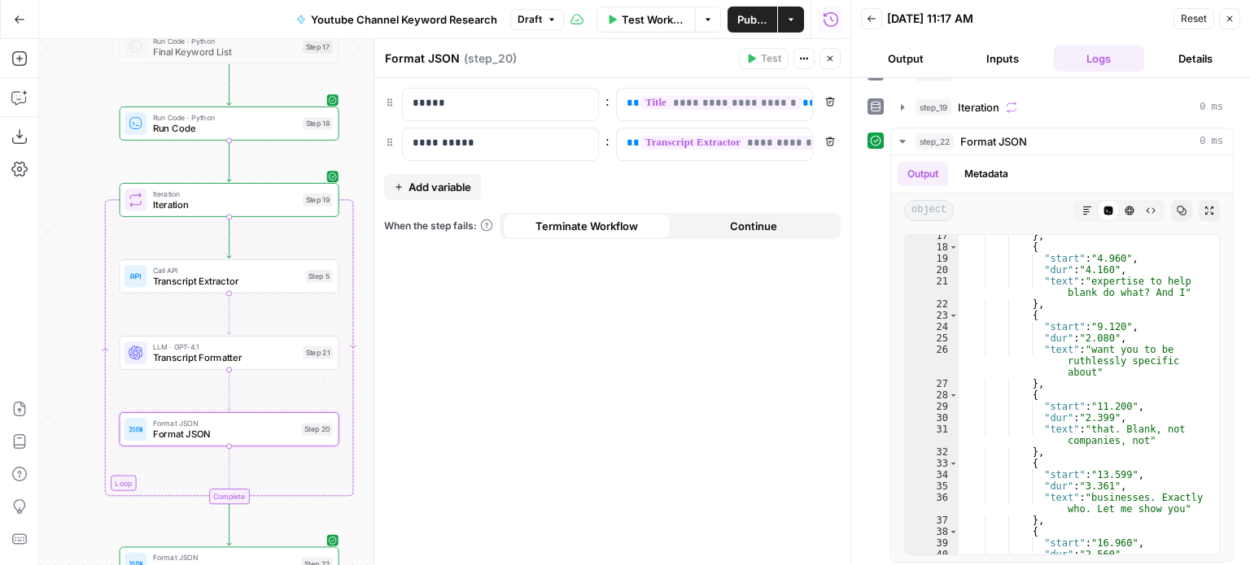
drag, startPoint x: 151, startPoint y: 260, endPoint x: 72, endPoint y: 308, distance: 93.1
click at [72, 308] on div "Workflow Set Inputs Inputs Workflow Workflow Step 29 Call API Call API Step 2 C…" at bounding box center [444, 302] width 811 height 526
click at [980, 139] on span "Format JSON" at bounding box center [993, 141] width 67 height 16
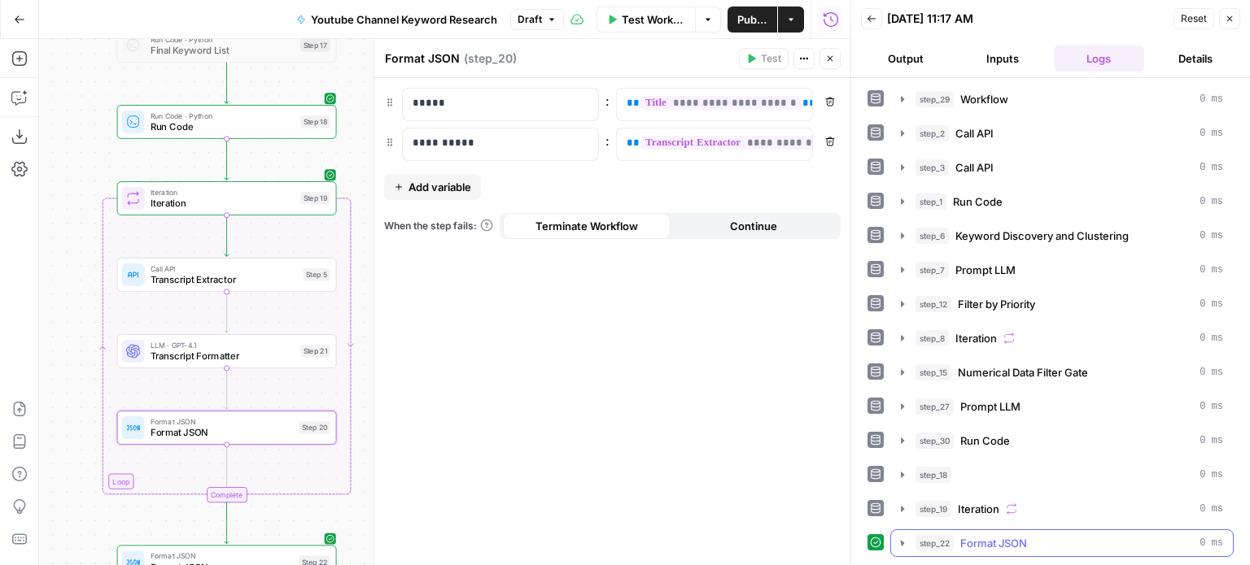
scroll to position [0, 0]
click at [1002, 513] on div "step_19 Iteration 0 ms" at bounding box center [1069, 510] width 308 height 16
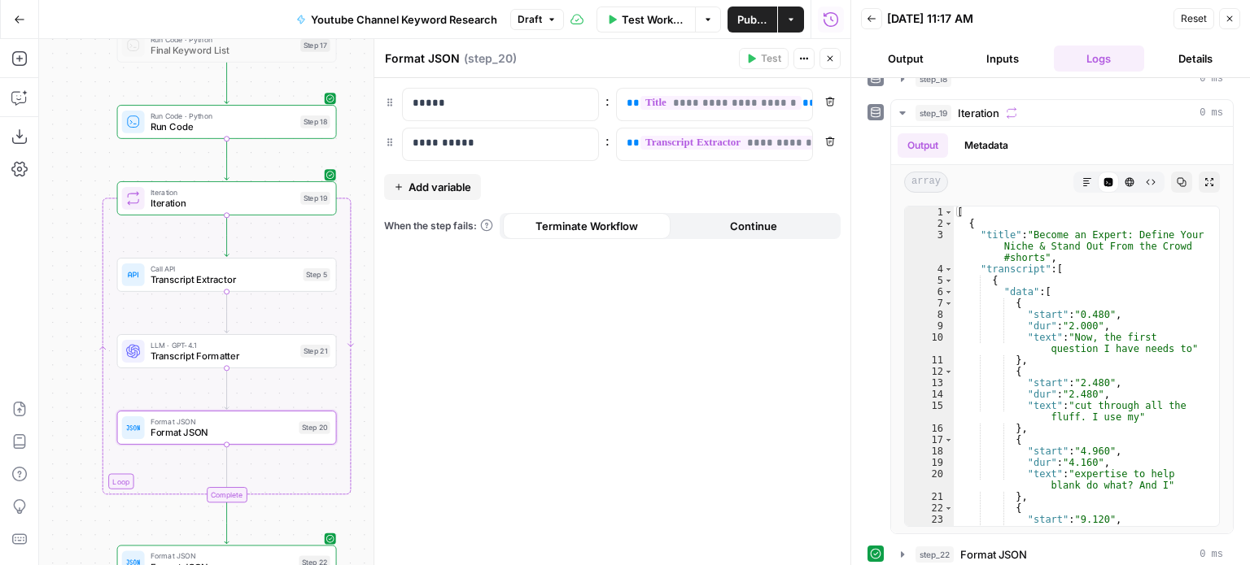
scroll to position [403, 0]
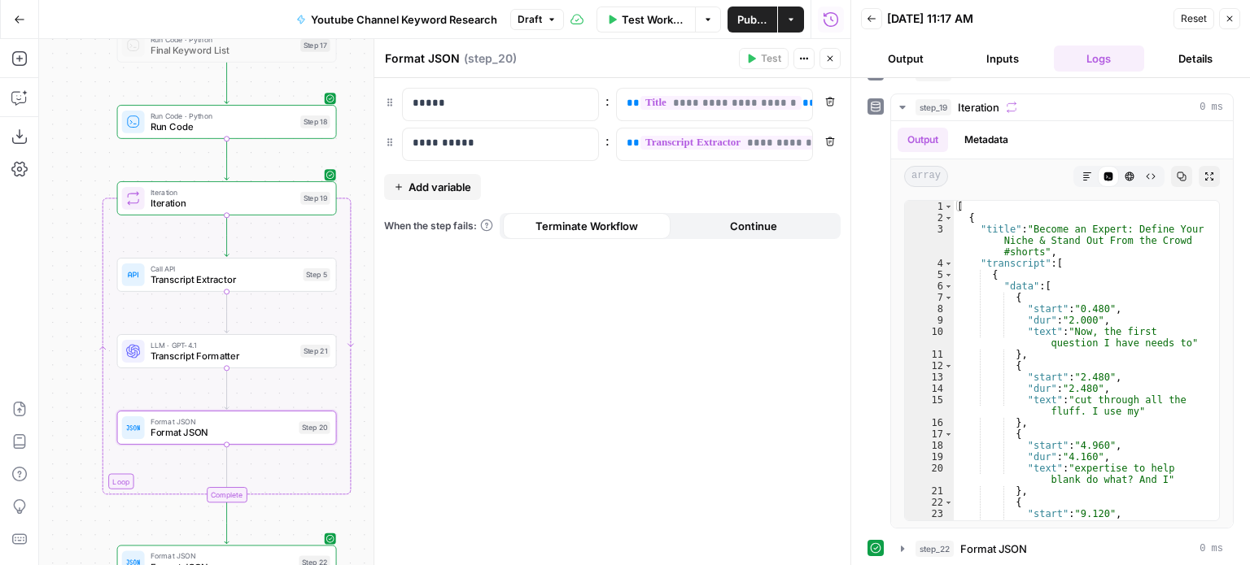
click at [836, 55] on button "Close" at bounding box center [829, 58] width 21 height 21
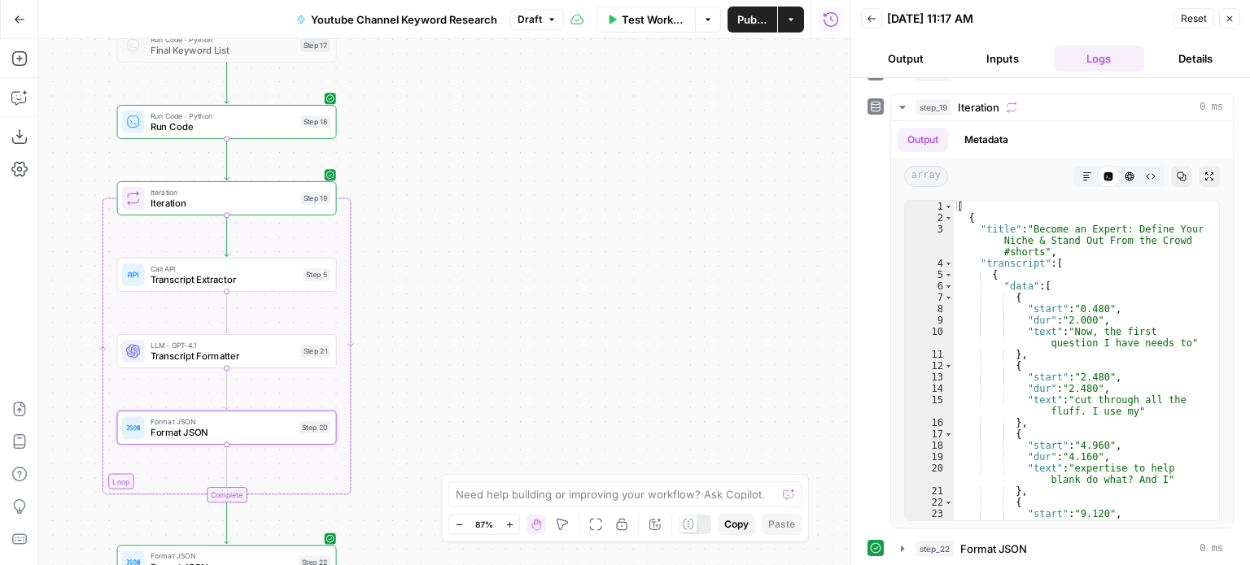
click at [618, 212] on div "Workflow Set Inputs Inputs Workflow Workflow Step 29 Call API Call API Step 2 C…" at bounding box center [444, 302] width 811 height 526
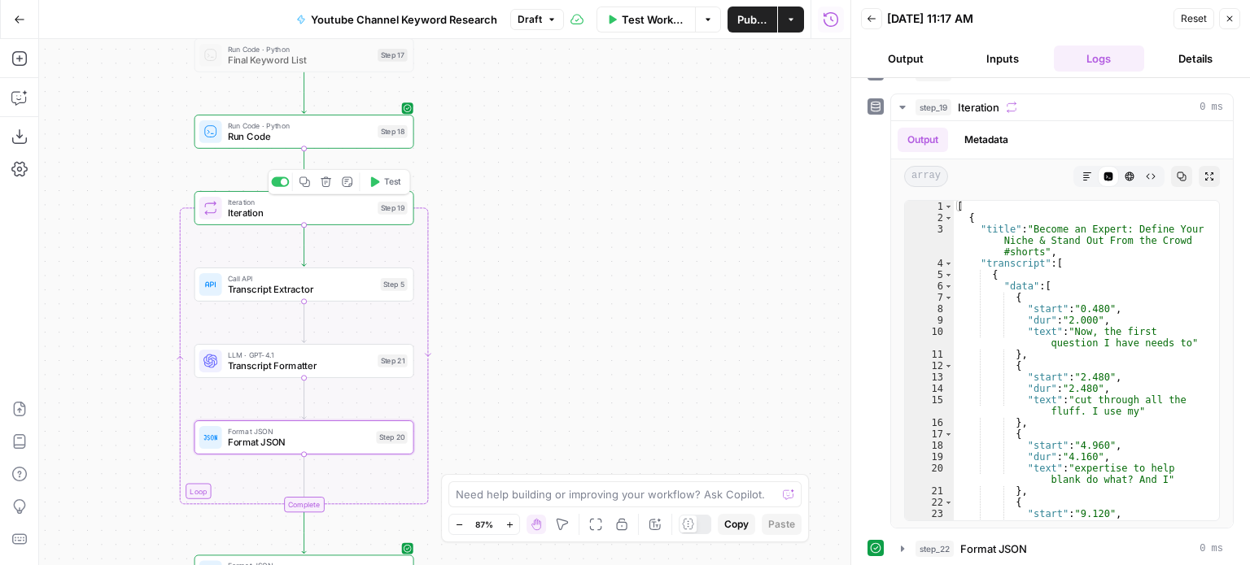
click at [386, 178] on span "Test" at bounding box center [392, 182] width 17 height 13
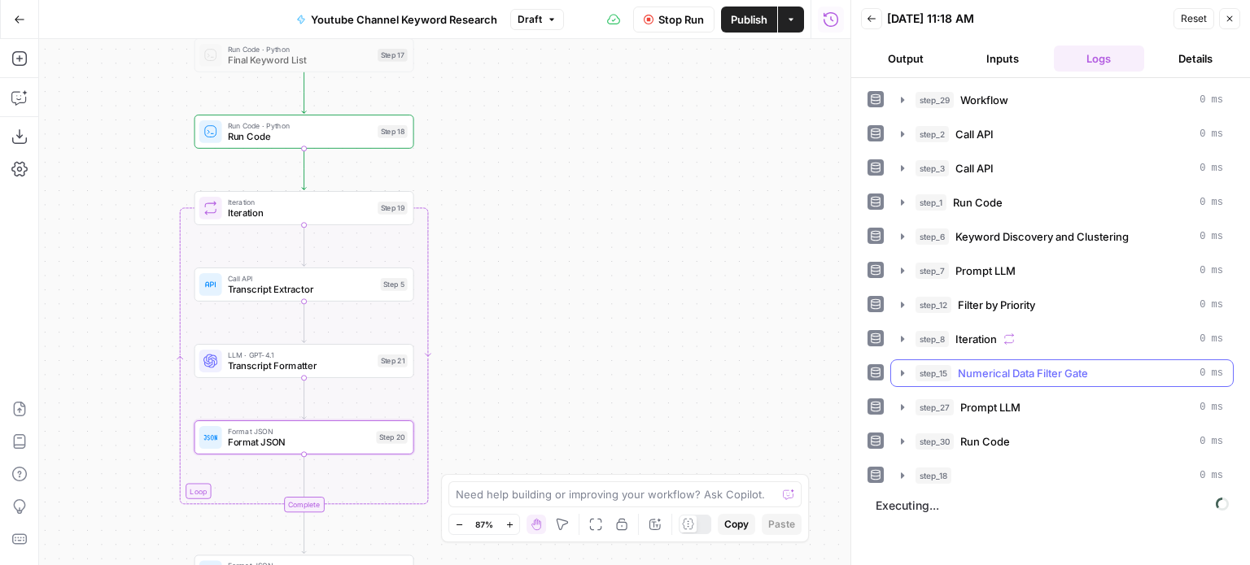
scroll to position [0, 0]
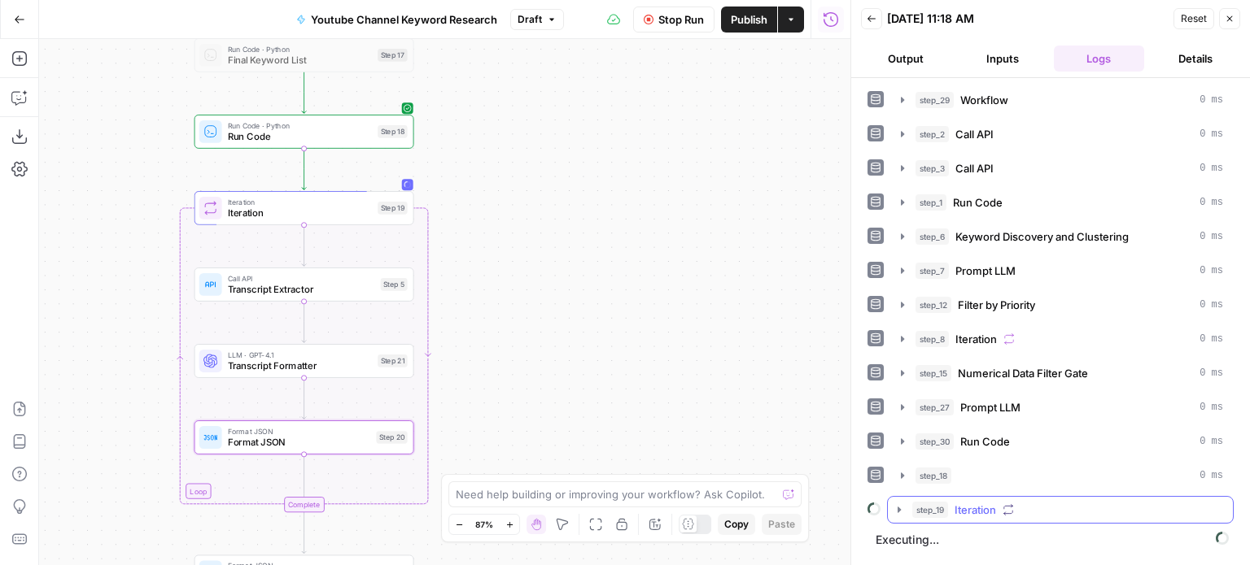
click at [982, 510] on span "Iteration" at bounding box center [974, 510] width 41 height 16
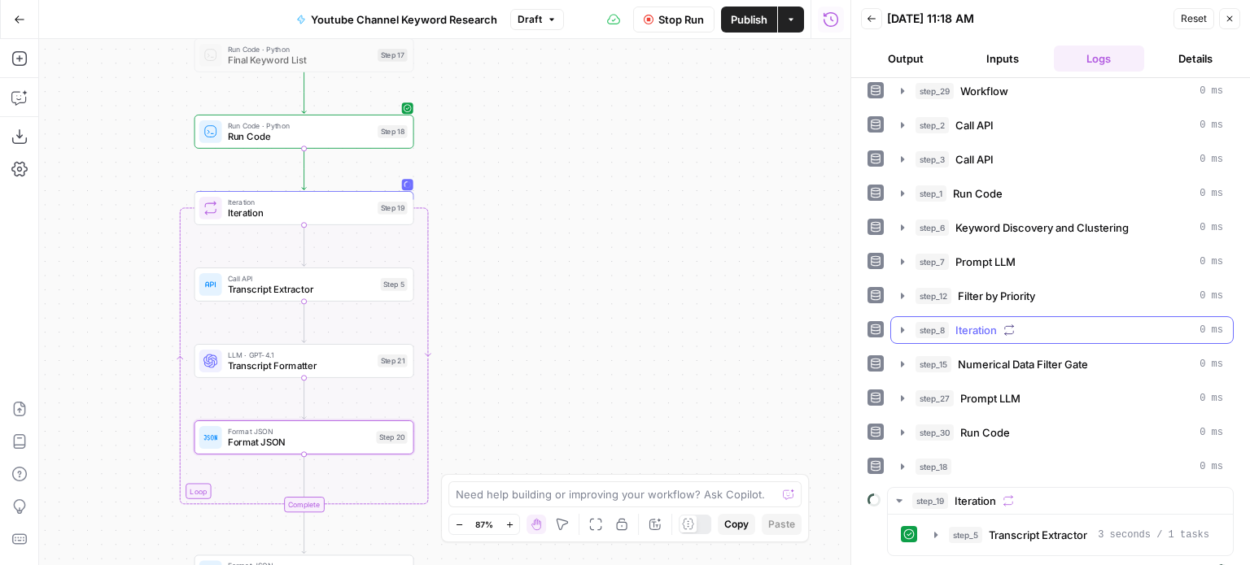
scroll to position [32, 0]
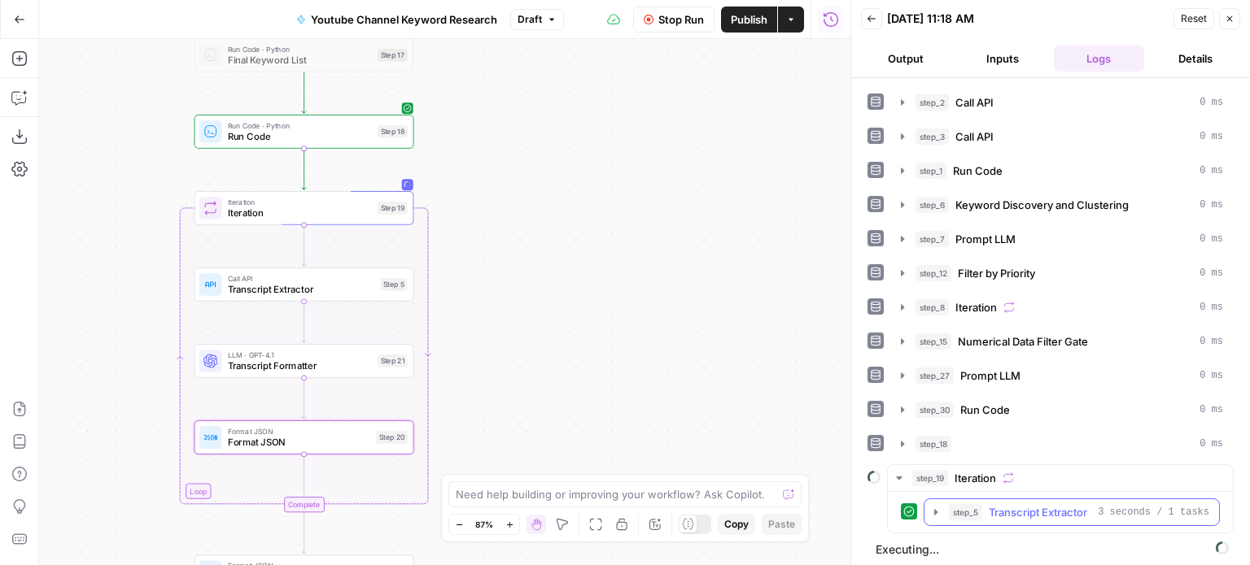
click at [994, 509] on span "Transcript Extractor" at bounding box center [1038, 512] width 98 height 16
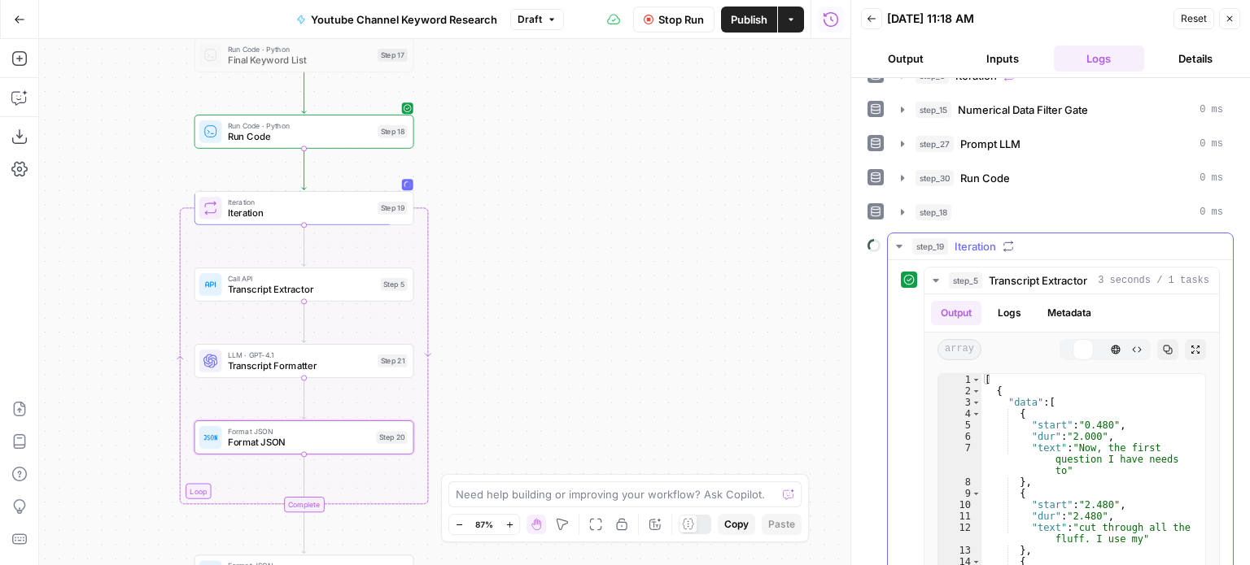
scroll to position [276, 0]
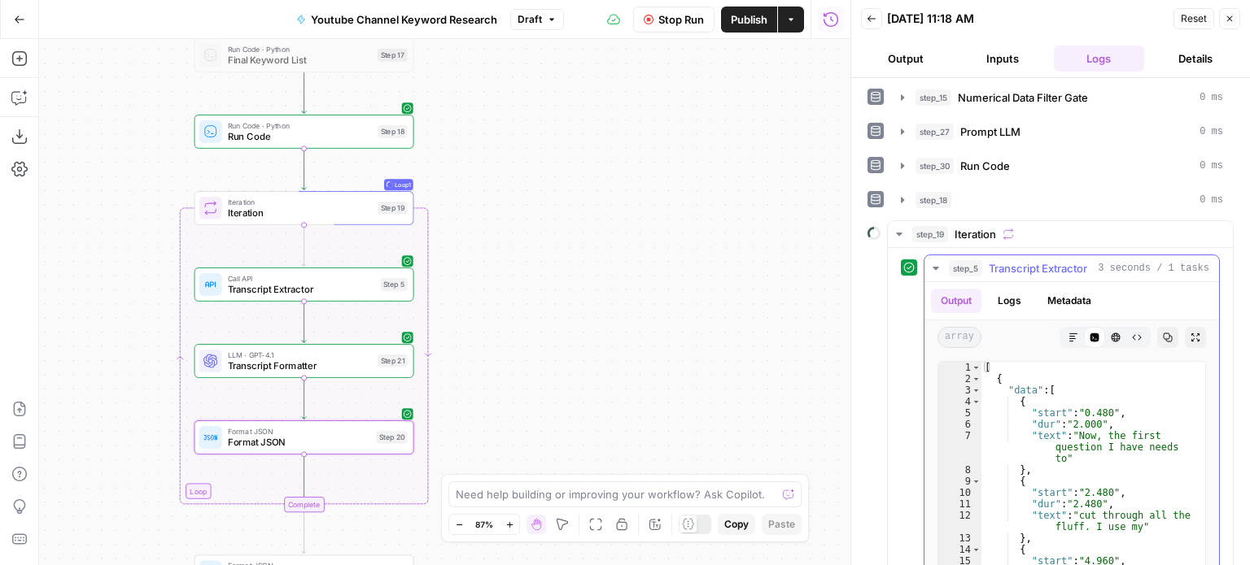
click at [973, 263] on span "step_5" at bounding box center [965, 268] width 33 height 16
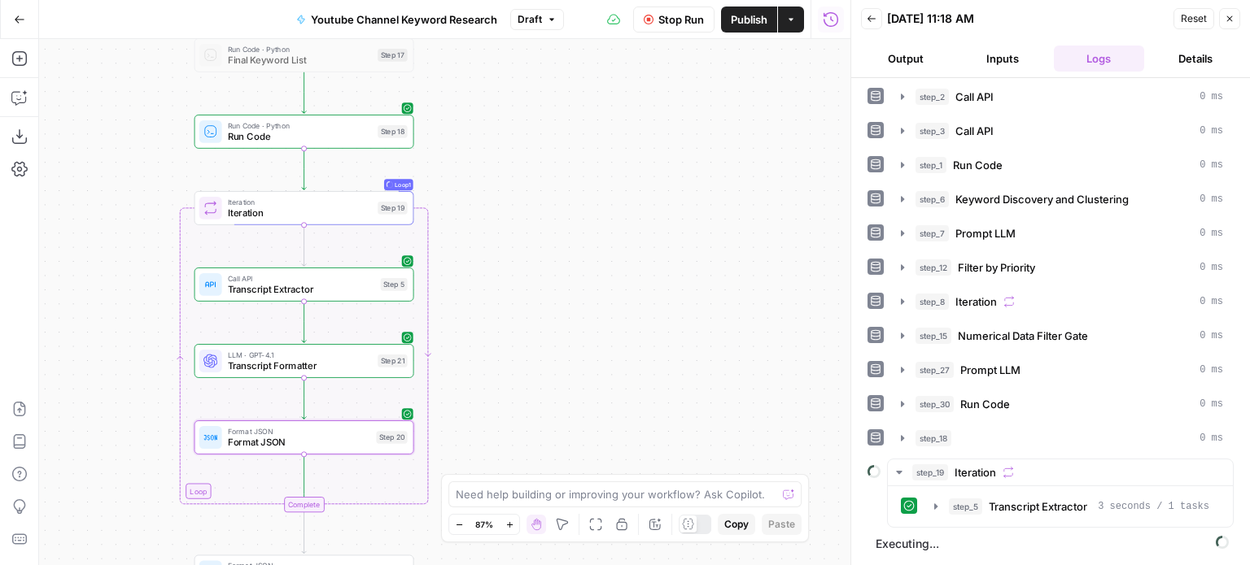
scroll to position [32, 0]
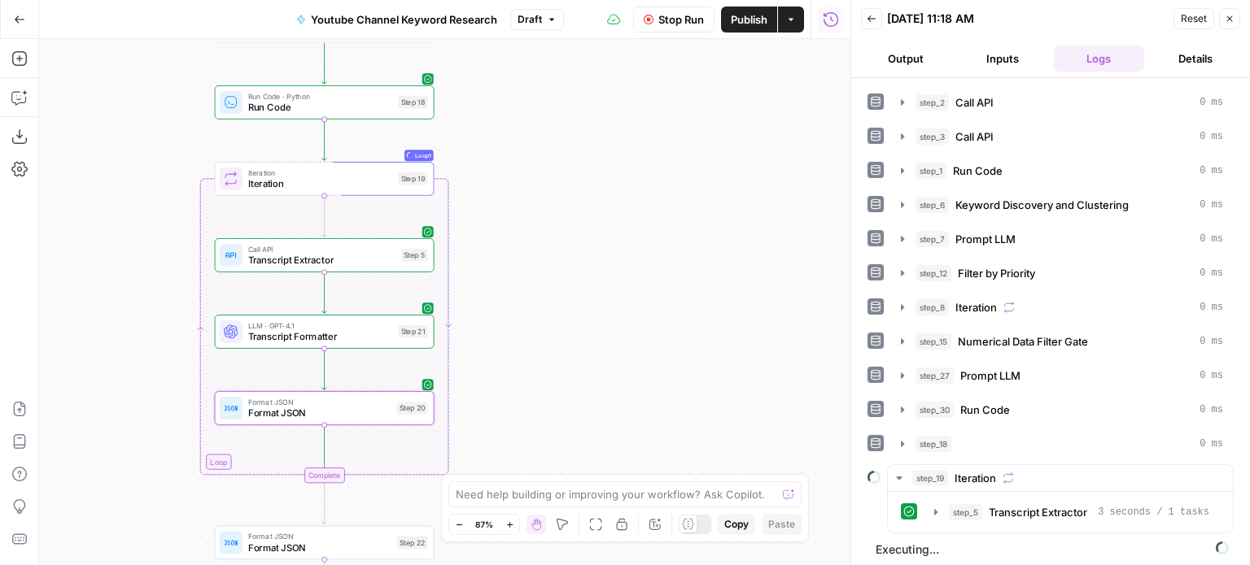
drag, startPoint x: 628, startPoint y: 311, endPoint x: 667, endPoint y: 263, distance: 61.9
click at [667, 263] on div "Workflow Set Inputs Inputs Workflow Workflow Step 29 Call API Call API Step 2 C…" at bounding box center [444, 302] width 811 height 526
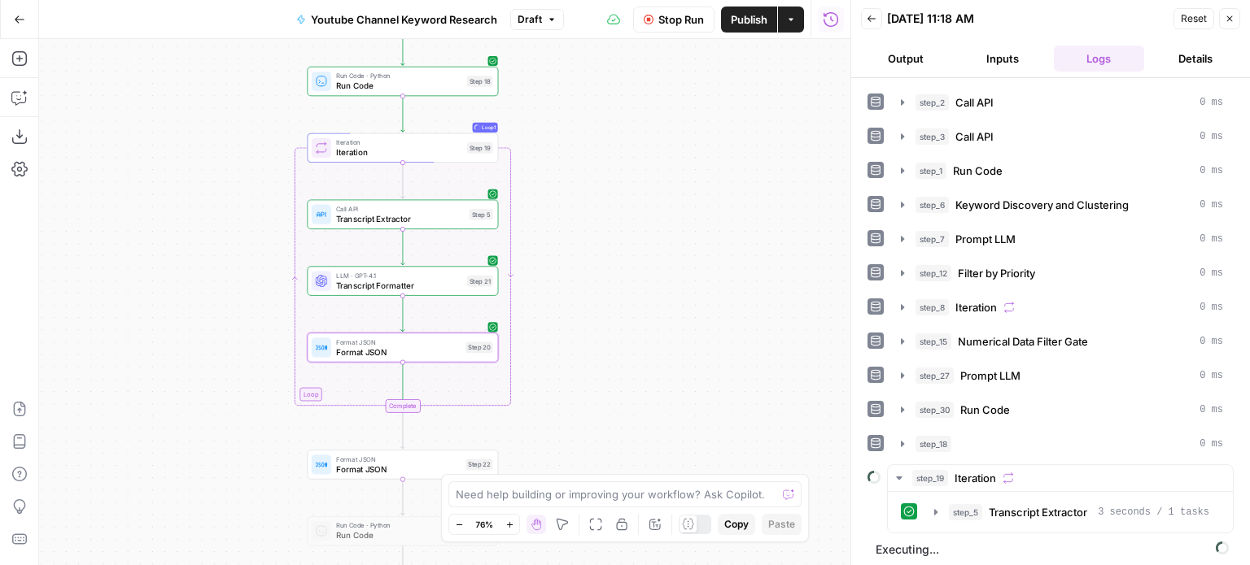
drag, startPoint x: 640, startPoint y: 242, endPoint x: 645, endPoint y: 260, distance: 18.8
click at [645, 260] on div "Workflow Set Inputs Inputs Workflow Workflow Step 29 Call API Call API Step 2 C…" at bounding box center [444, 302] width 811 height 526
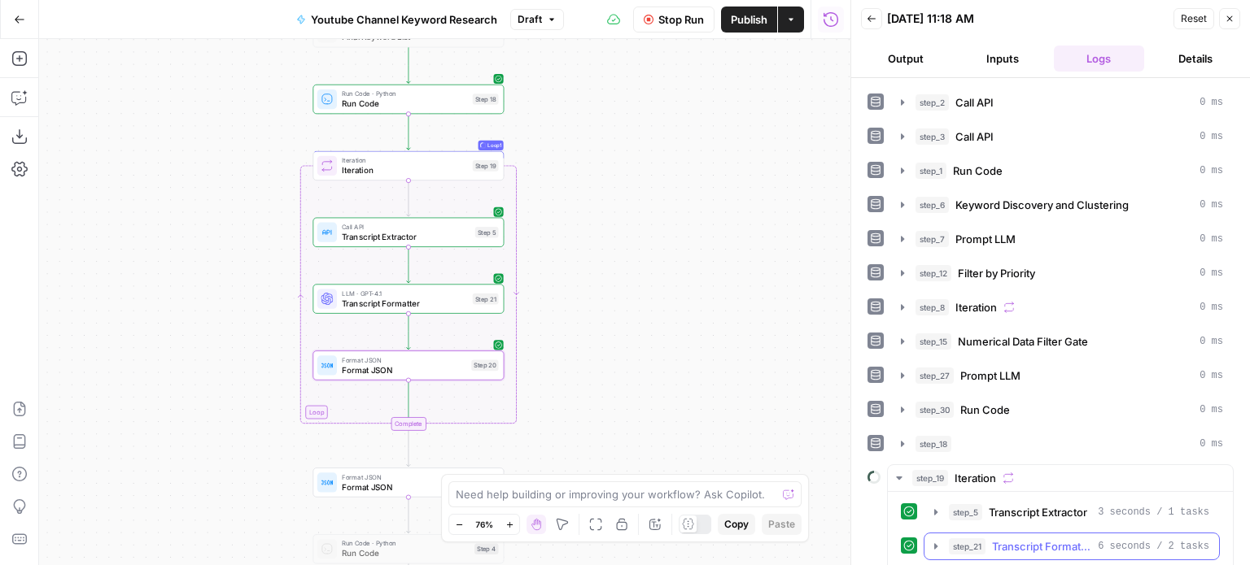
click at [980, 539] on span "step_21" at bounding box center [967, 547] width 37 height 16
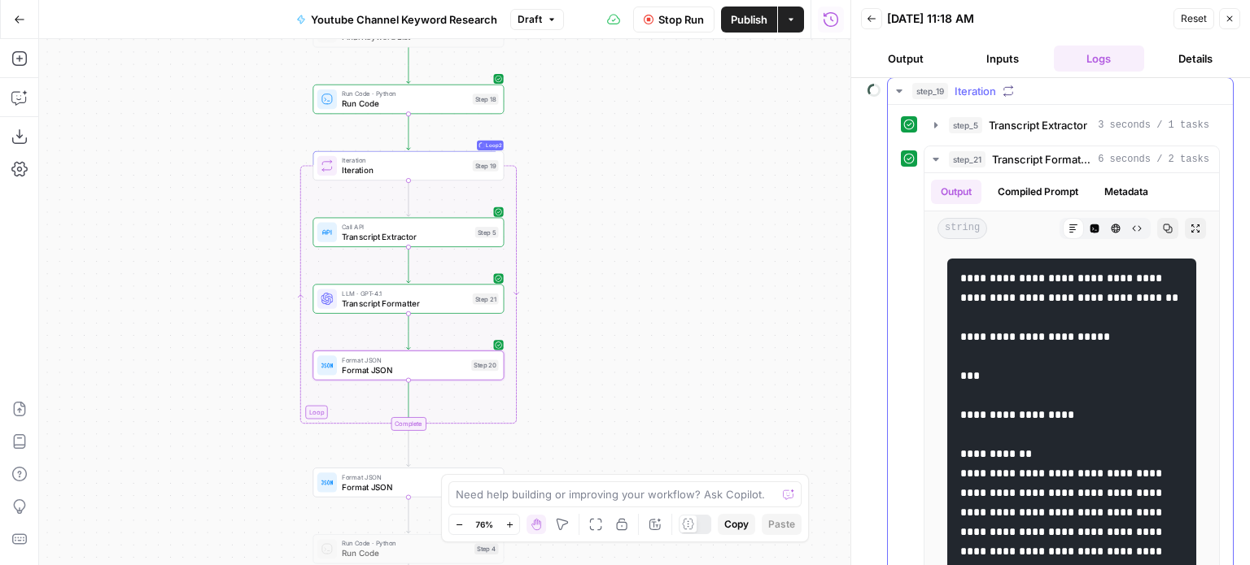
scroll to position [439, 0]
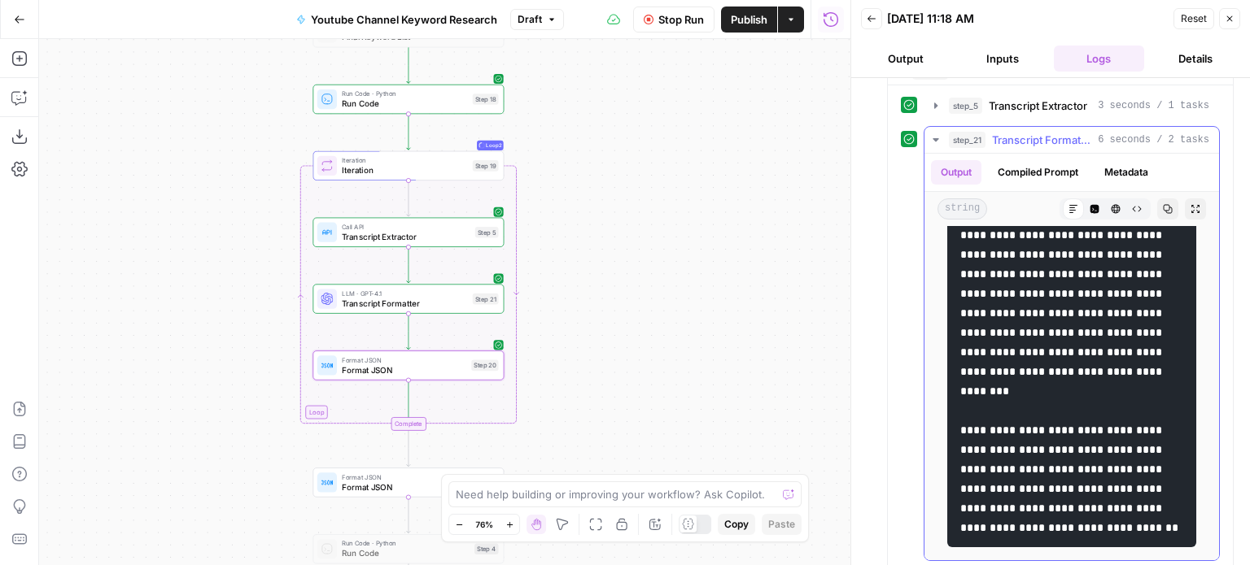
drag, startPoint x: 1087, startPoint y: 347, endPoint x: 1076, endPoint y: 515, distance: 168.0
drag, startPoint x: 1083, startPoint y: 491, endPoint x: 1035, endPoint y: 250, distance: 246.4
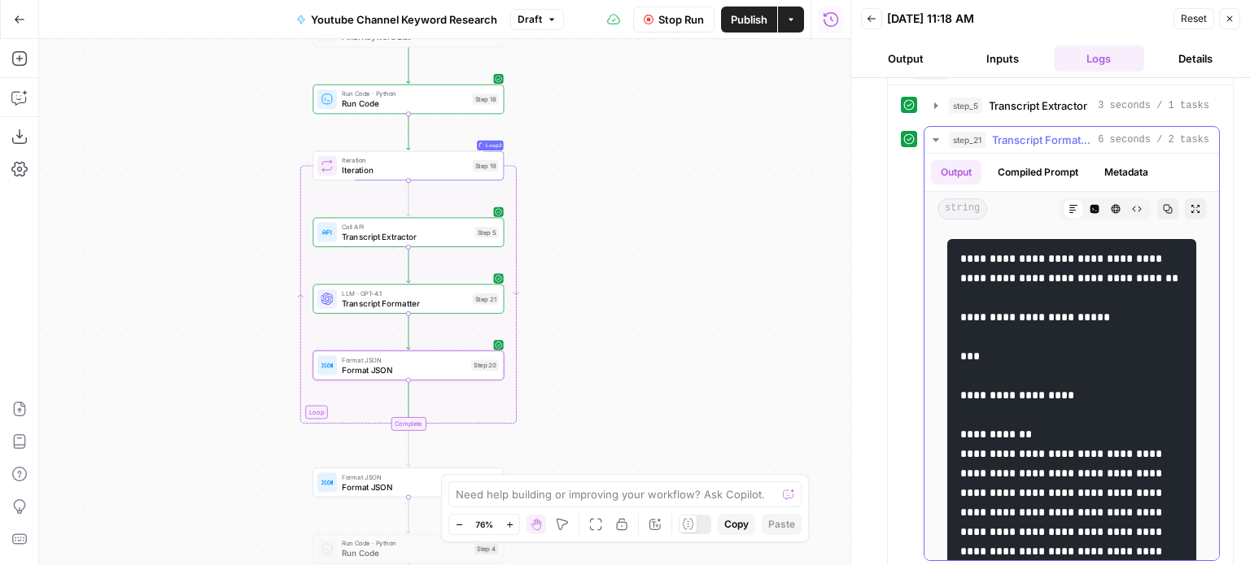
drag, startPoint x: 1081, startPoint y: 352, endPoint x: 1085, endPoint y: 442, distance: 89.6
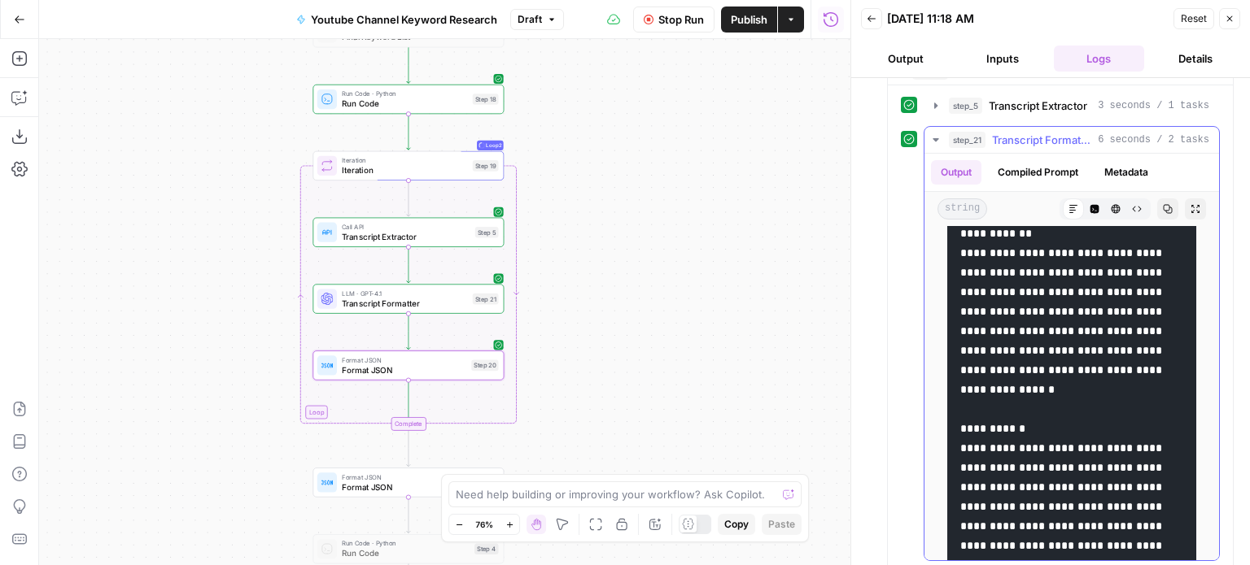
drag, startPoint x: 1106, startPoint y: 402, endPoint x: 1105, endPoint y: 456, distance: 54.5
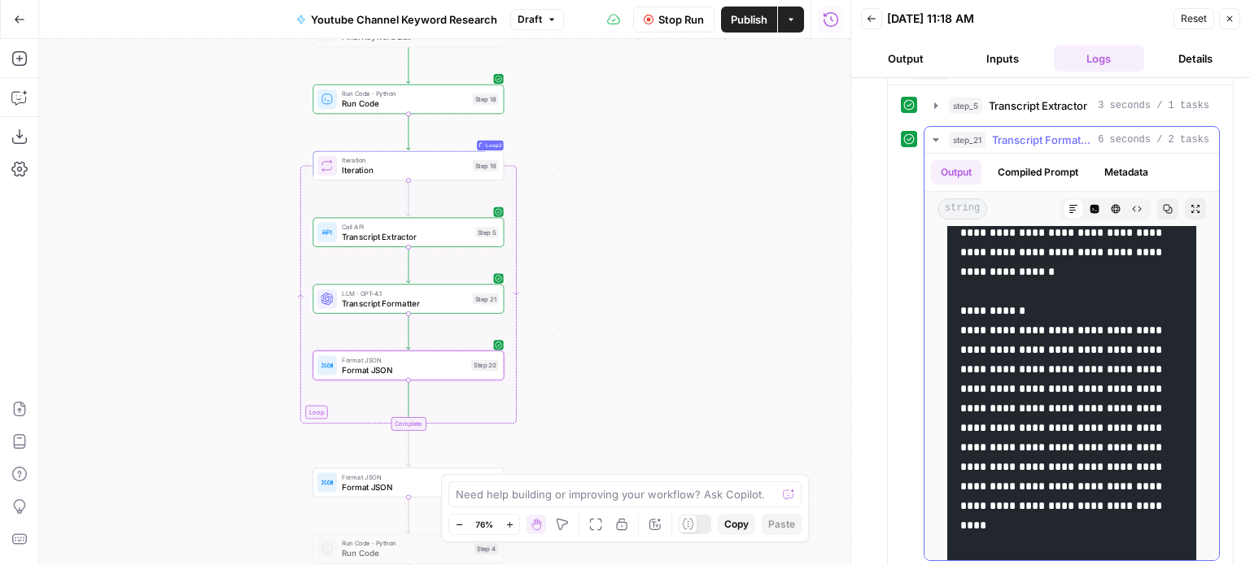
drag, startPoint x: 1110, startPoint y: 347, endPoint x: 1107, endPoint y: 407, distance: 59.4
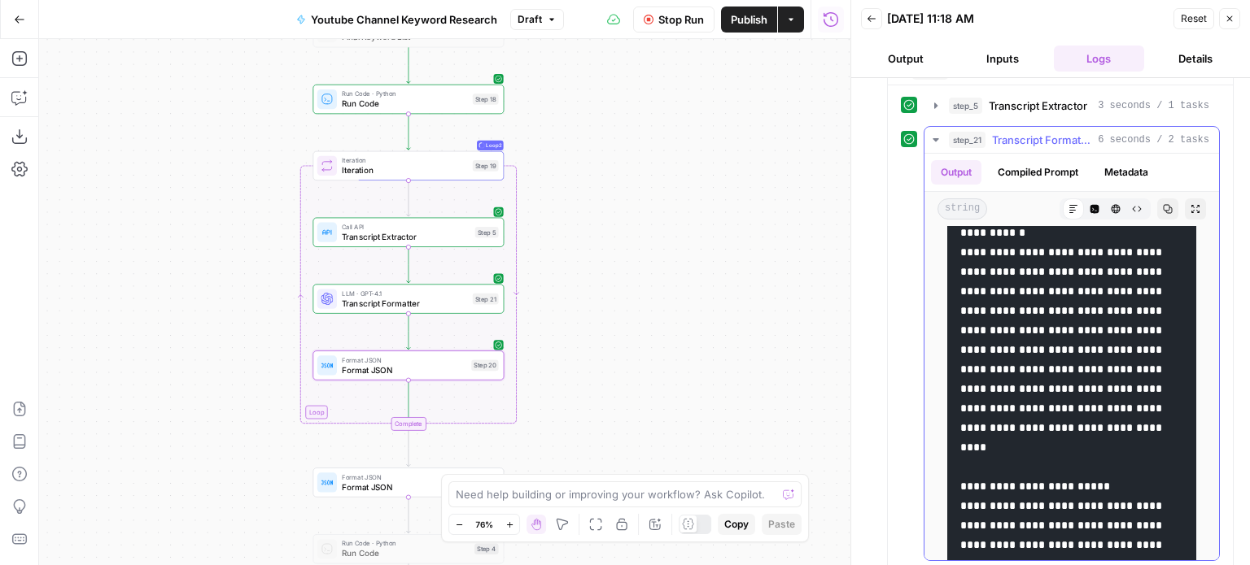
click at [1018, 135] on span "Transcript Formatter" at bounding box center [1041, 140] width 99 height 16
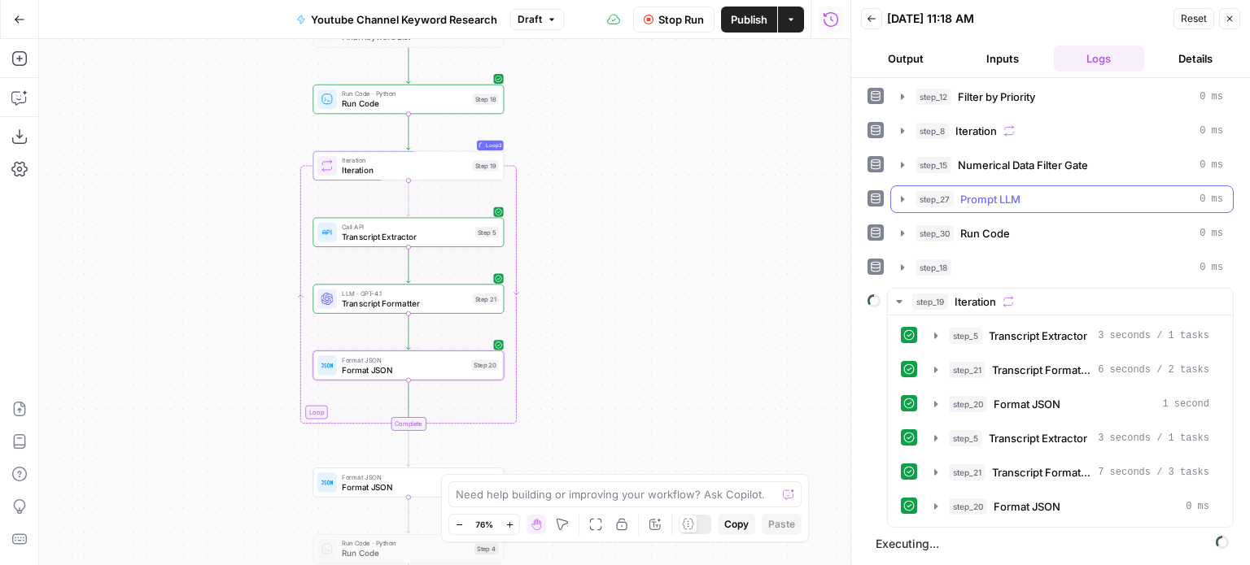
scroll to position [201, 0]
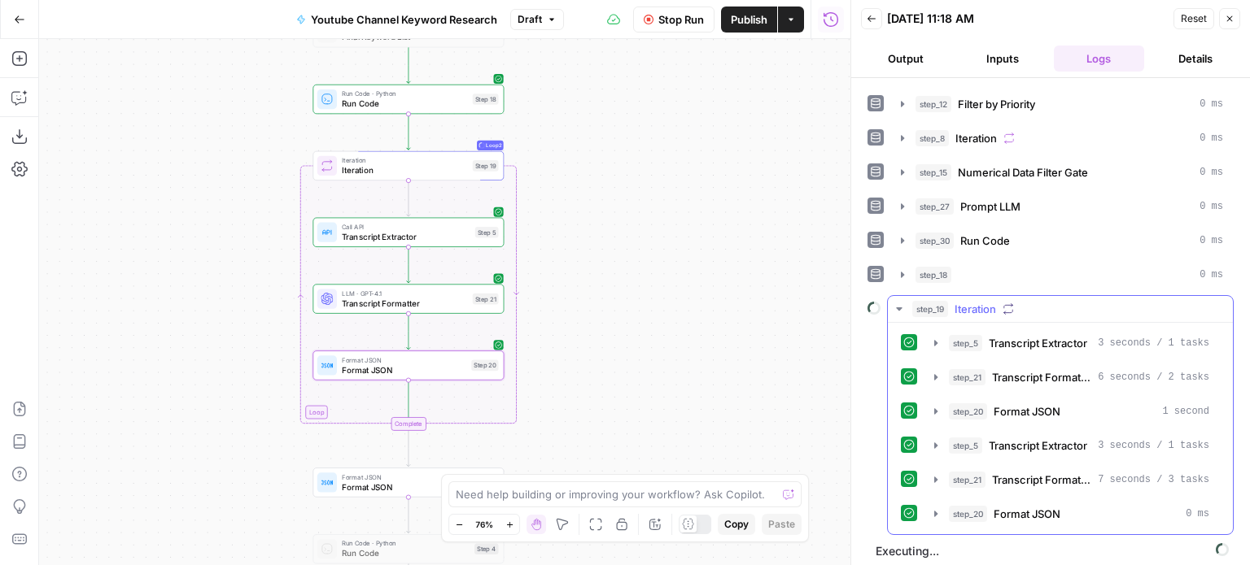
click at [1058, 472] on span "Transcript Formatter" at bounding box center [1041, 480] width 99 height 16
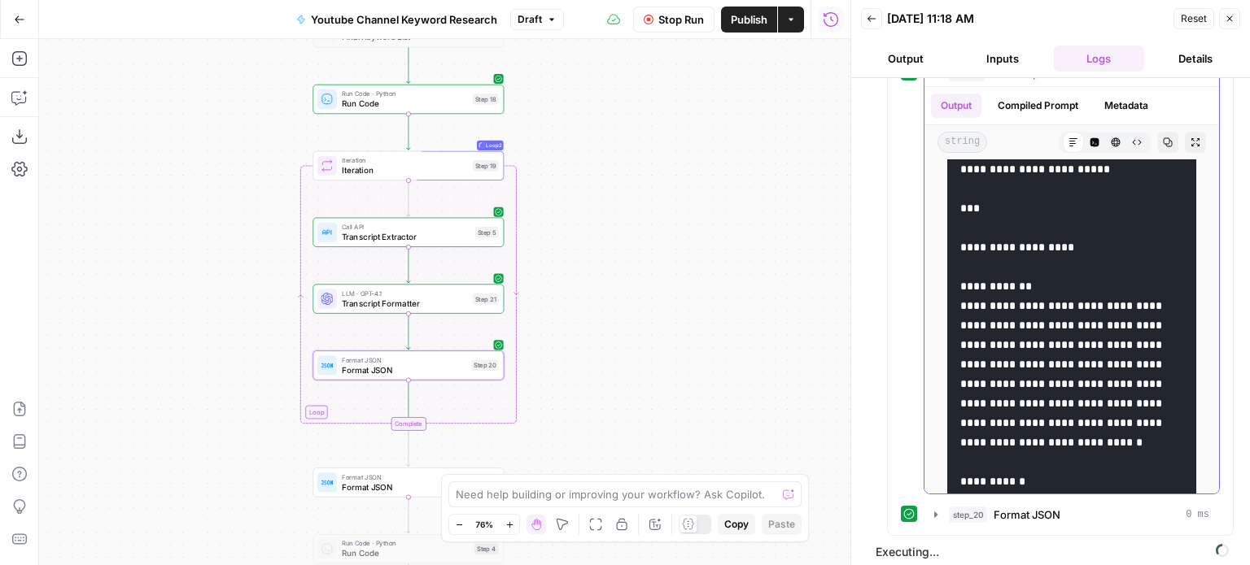
scroll to position [0, 0]
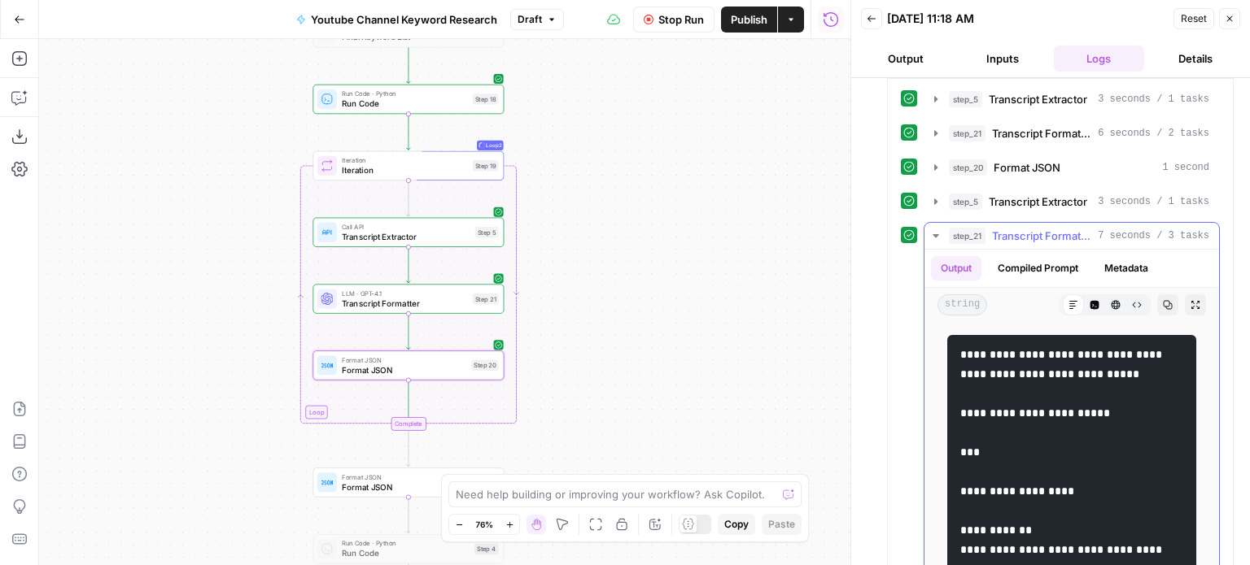
click at [998, 234] on span "Transcript Formatter" at bounding box center [1041, 236] width 99 height 16
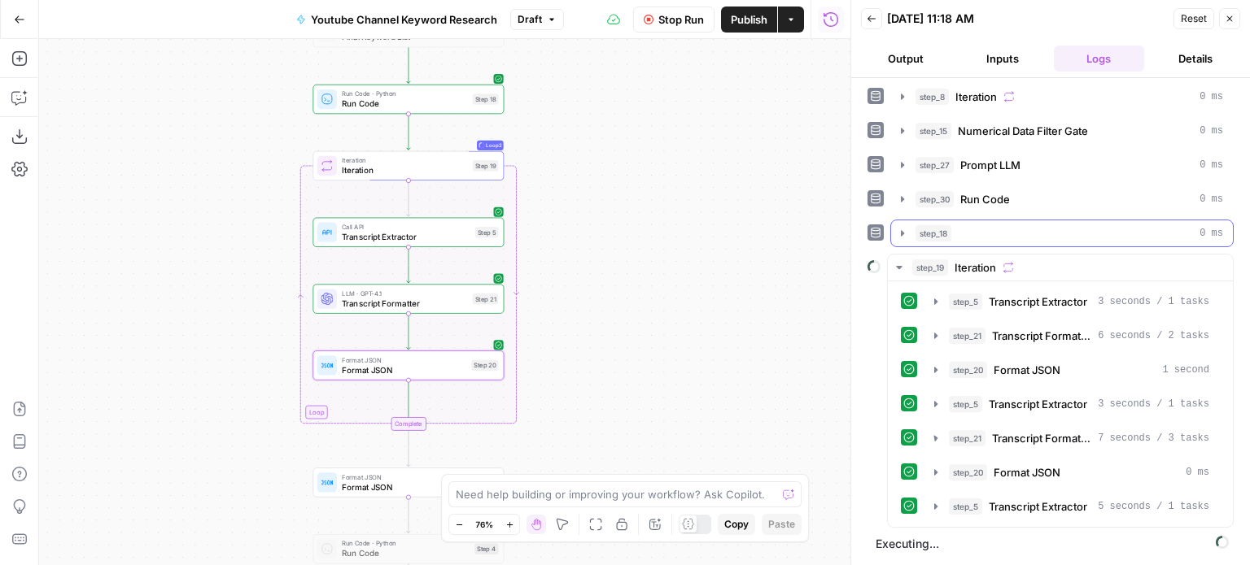
scroll to position [234, 0]
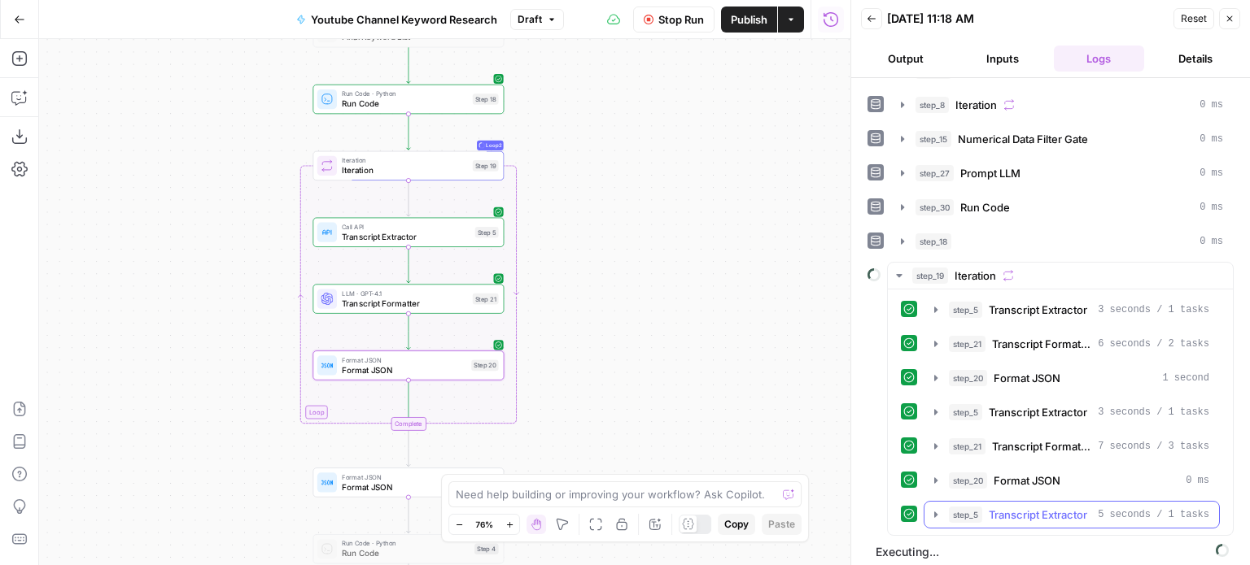
click at [1005, 502] on button "step_5 Transcript Extractor 5 seconds / 1 tasks" at bounding box center [1071, 515] width 295 height 26
click at [662, 7] on button "Stop Run" at bounding box center [673, 20] width 81 height 26
click at [658, 22] on span "Stop Run" at bounding box center [681, 19] width 46 height 16
click at [436, 370] on span "Format JSON" at bounding box center [404, 370] width 124 height 12
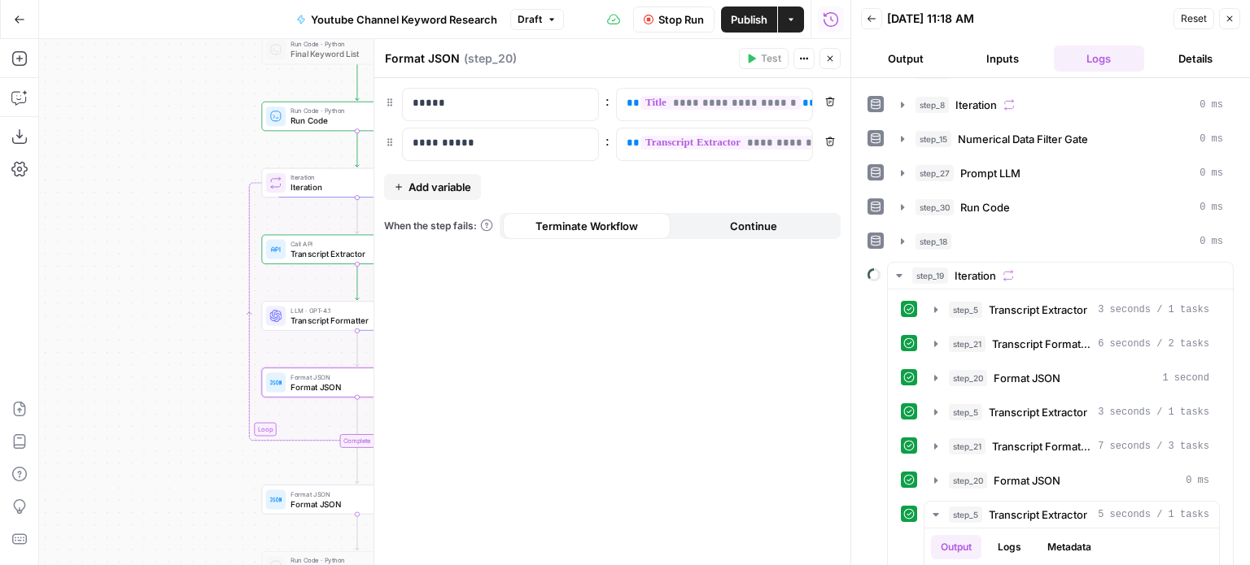
drag, startPoint x: 211, startPoint y: 220, endPoint x: 183, endPoint y: 234, distance: 30.9
click at [183, 234] on div "Workflow Set Inputs Inputs Workflow Workflow Step 29 Call API Call API Step 2 C…" at bounding box center [444, 302] width 811 height 526
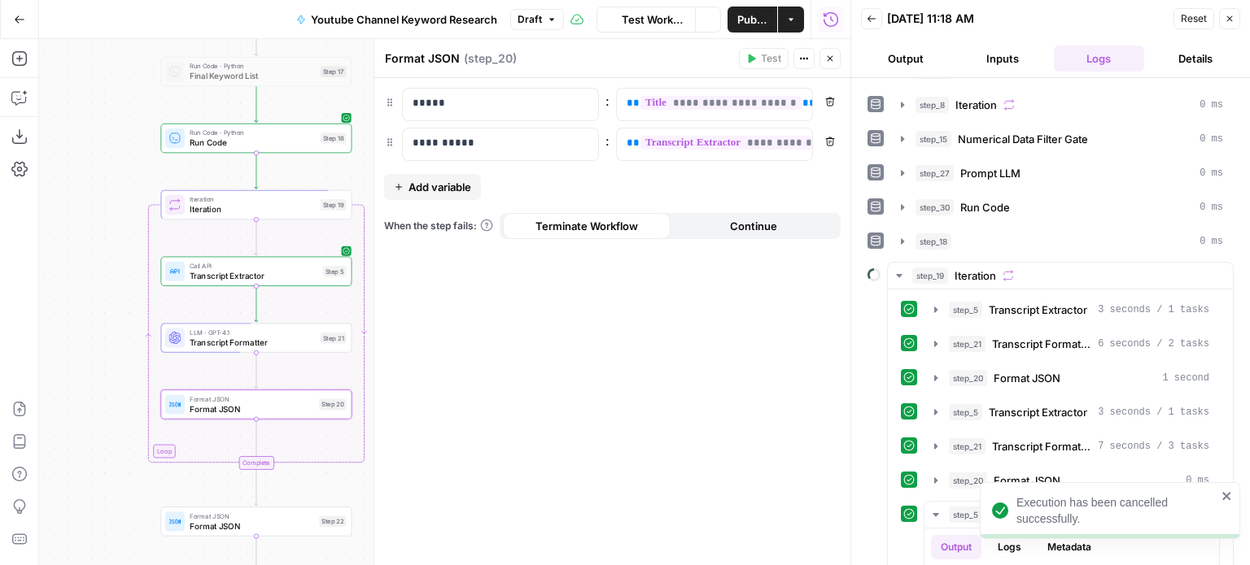
drag, startPoint x: 120, startPoint y: 230, endPoint x: 90, endPoint y: 230, distance: 30.1
click at [90, 230] on div "Workflow Set Inputs Inputs Workflow Workflow Step 29 Call API Call API Step 2 C…" at bounding box center [444, 302] width 811 height 526
click at [617, 139] on div "**********" at bounding box center [701, 145] width 169 height 32
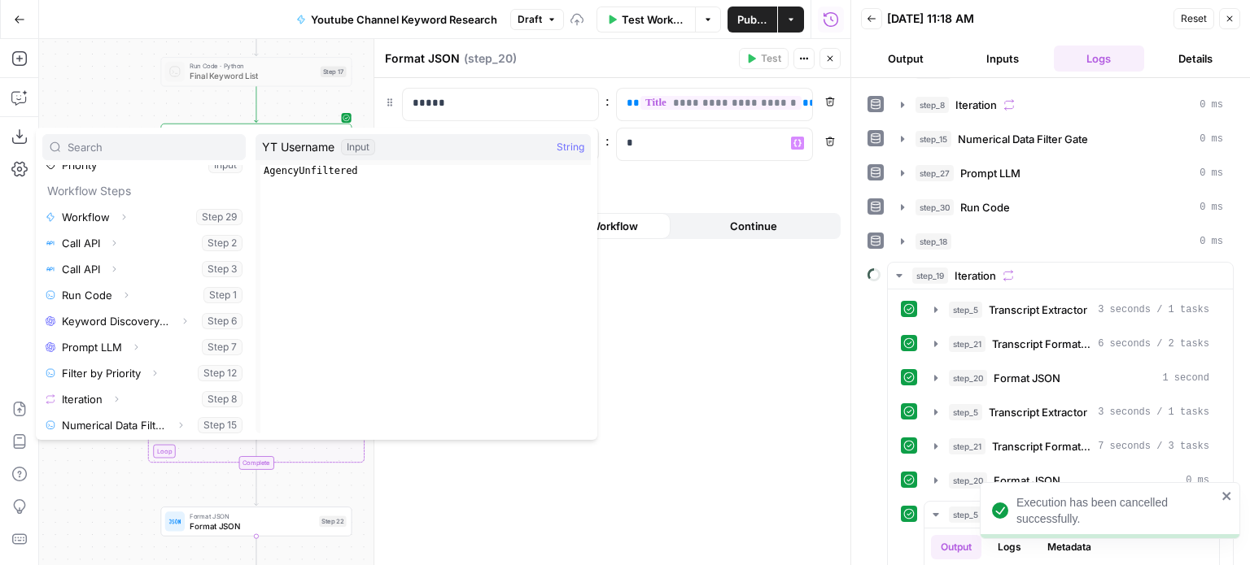
scroll to position [330, 0]
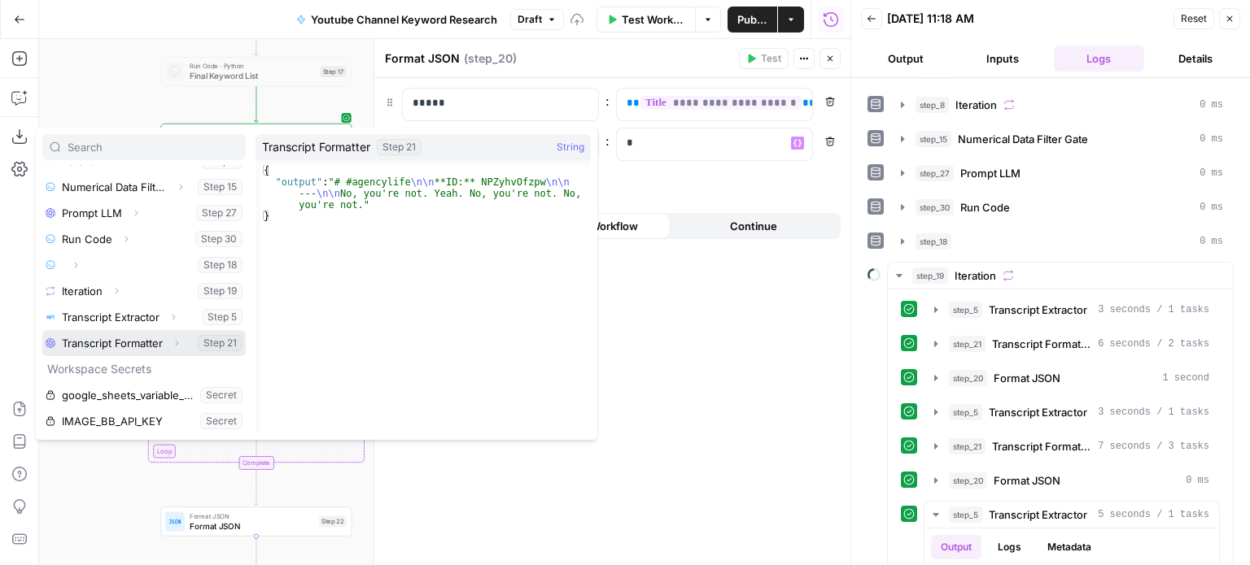
click at [172, 341] on icon "button" at bounding box center [177, 343] width 10 height 10
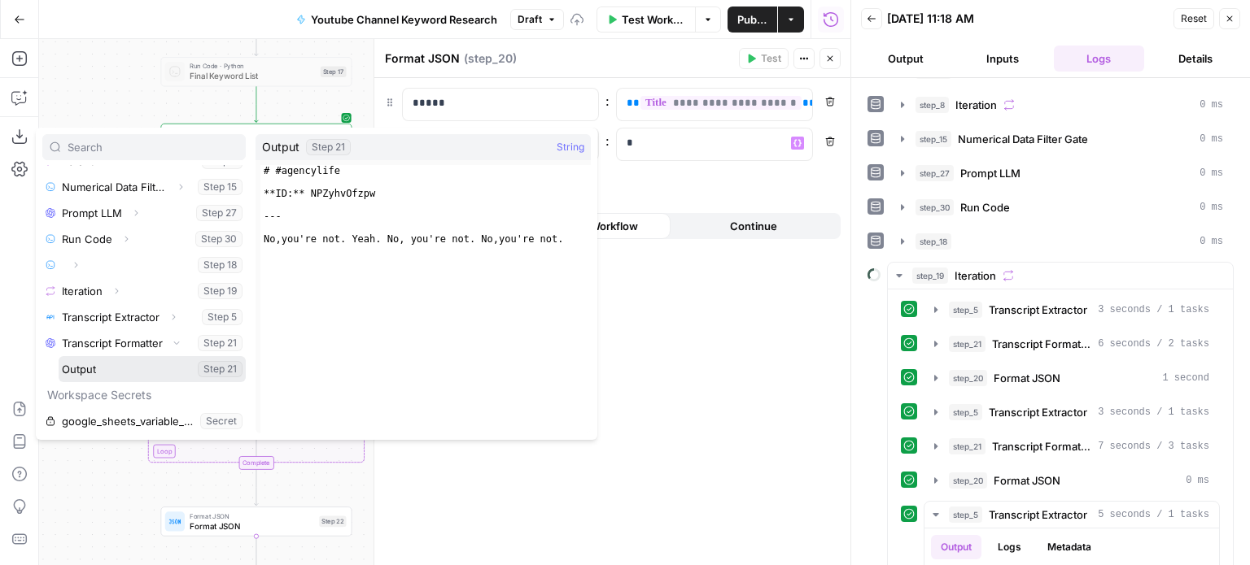
click at [97, 368] on button "Select variable Output" at bounding box center [152, 369] width 187 height 26
click at [686, 326] on div "**********" at bounding box center [612, 321] width 476 height 487
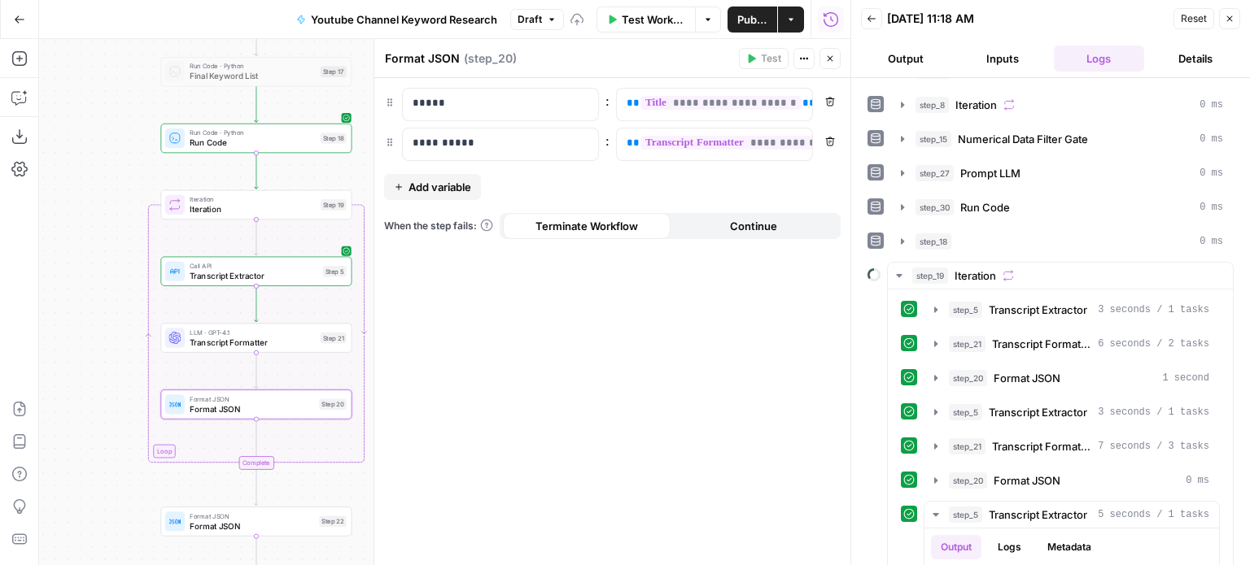
click at [832, 58] on icon "button" at bounding box center [830, 59] width 10 height 10
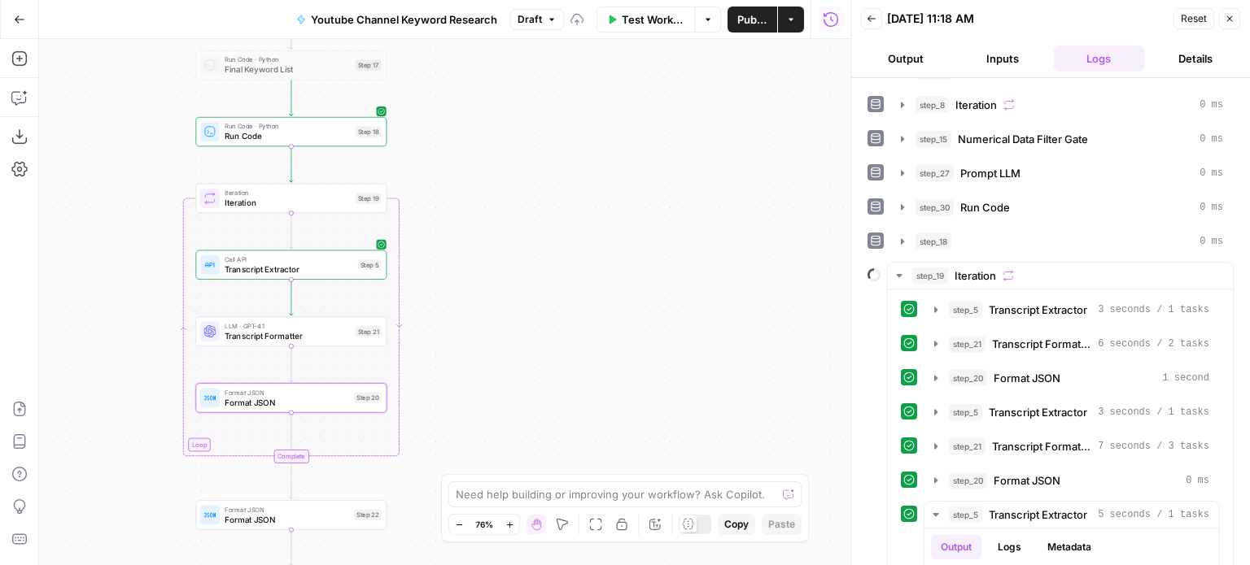
drag, startPoint x: 495, startPoint y: 305, endPoint x: 544, endPoint y: 301, distance: 49.0
click at [579, 293] on div "Workflow Set Inputs Inputs Workflow Workflow Step 29 Call API Call API Step 2 C…" at bounding box center [444, 302] width 811 height 526
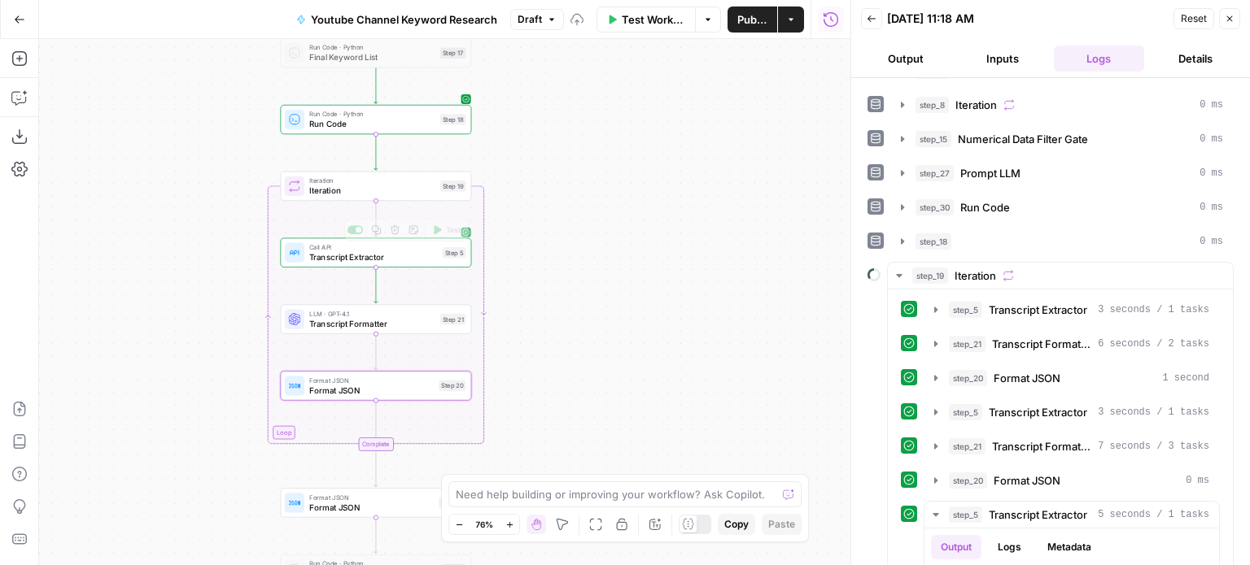
click at [461, 163] on button "Test" at bounding box center [446, 163] width 38 height 16
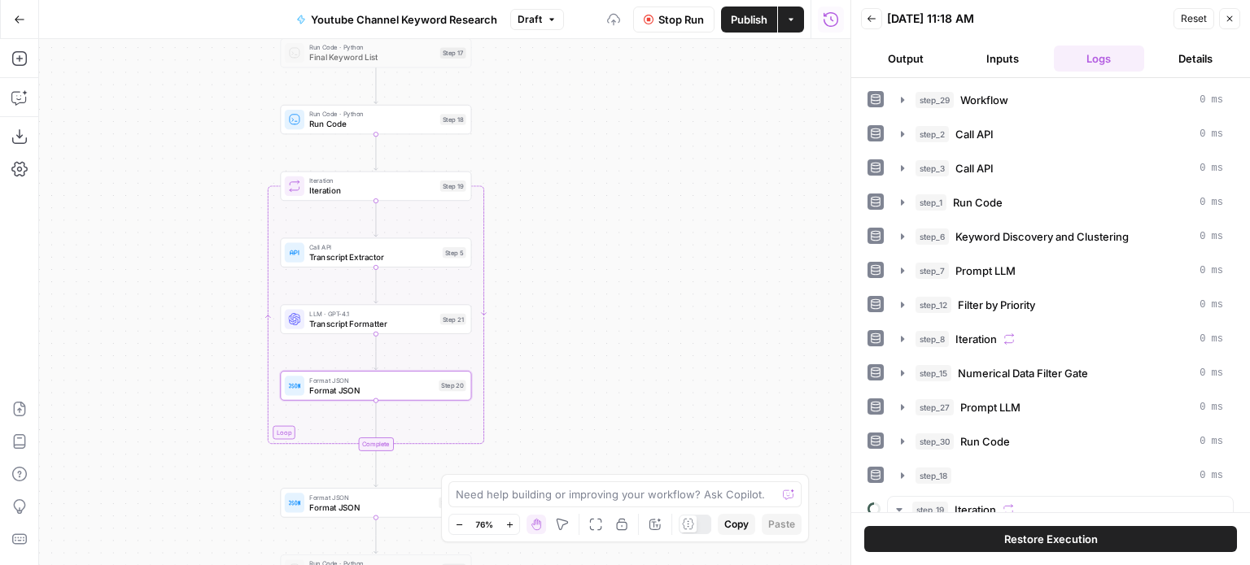
drag, startPoint x: 723, startPoint y: 247, endPoint x: 683, endPoint y: 262, distance: 42.0
click at [683, 262] on div "Workflow Set Inputs Inputs Workflow Workflow Step 29 Call API Call API Step 2 C…" at bounding box center [444, 302] width 811 height 526
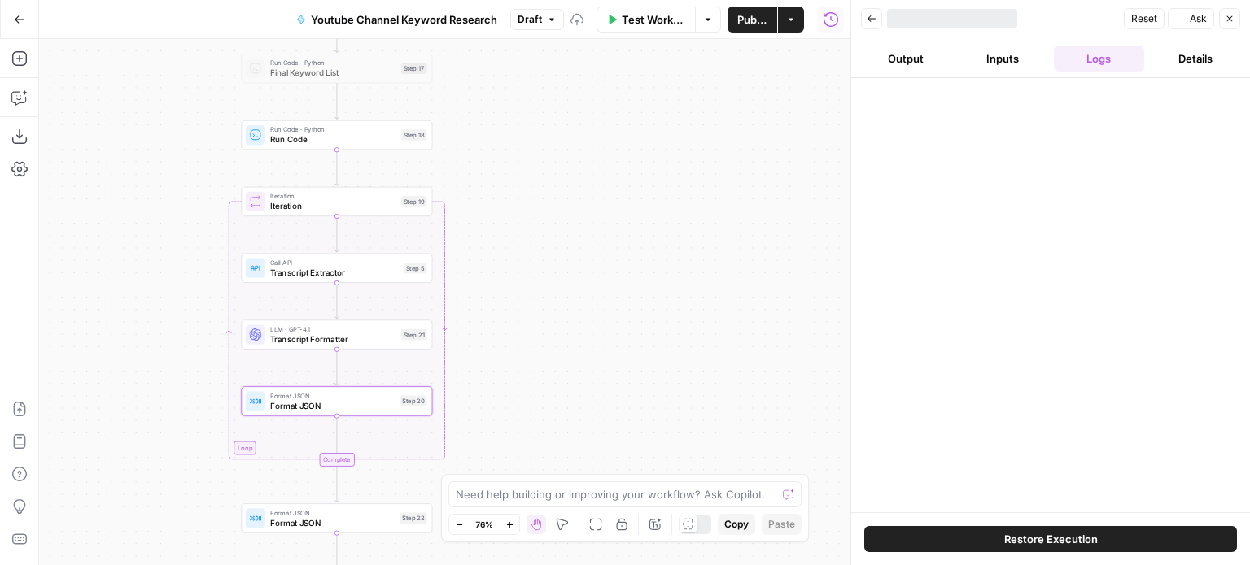
scroll to position [0, 0]
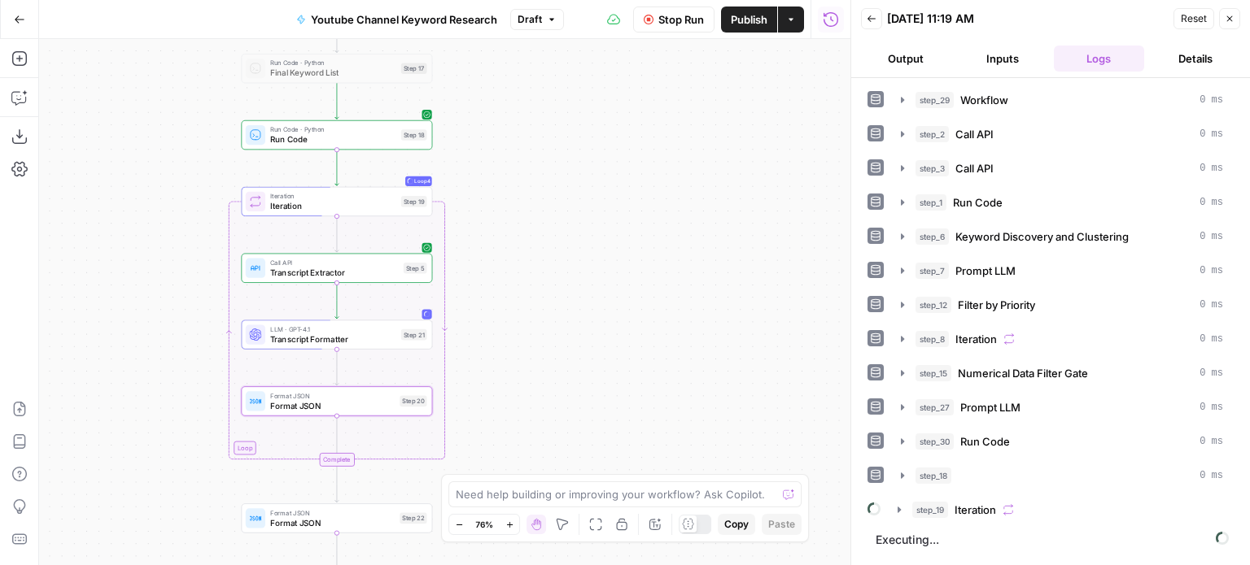
click at [986, 504] on span "Iteration" at bounding box center [974, 510] width 41 height 16
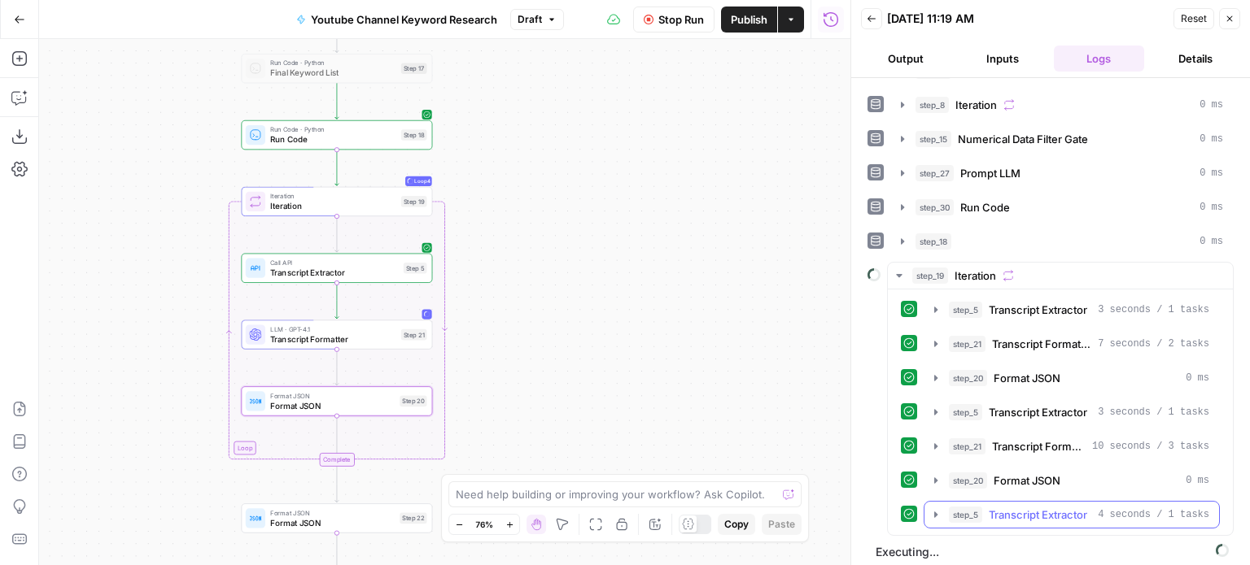
click at [1006, 502] on button "step_5 Transcript Extractor 4 seconds / 1 tasks" at bounding box center [1071, 515] width 295 height 26
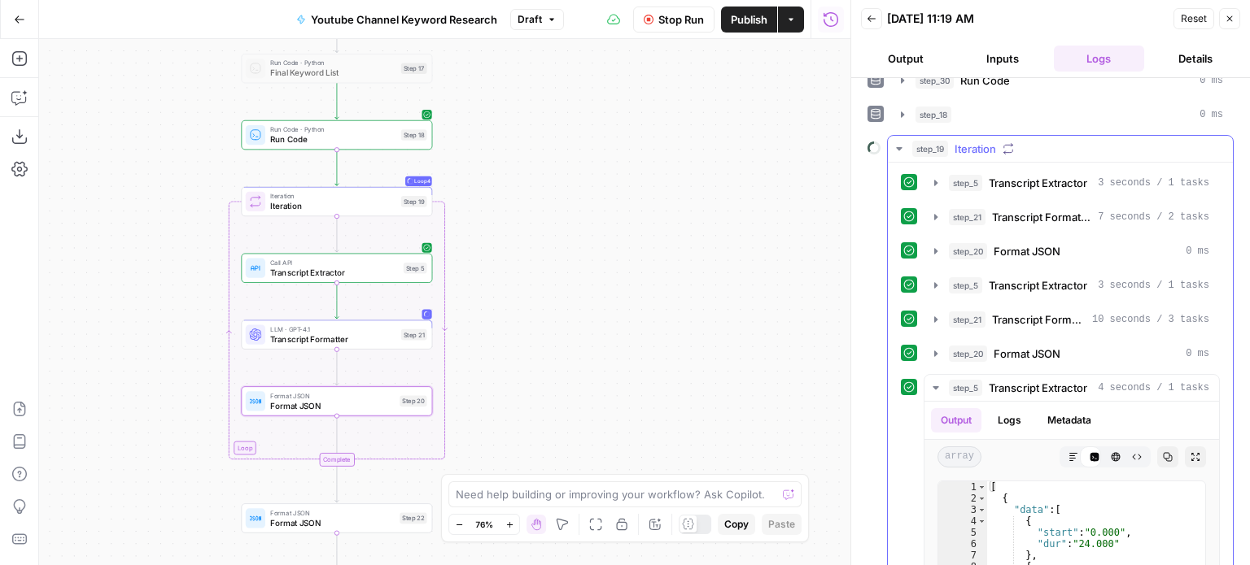
scroll to position [397, 0]
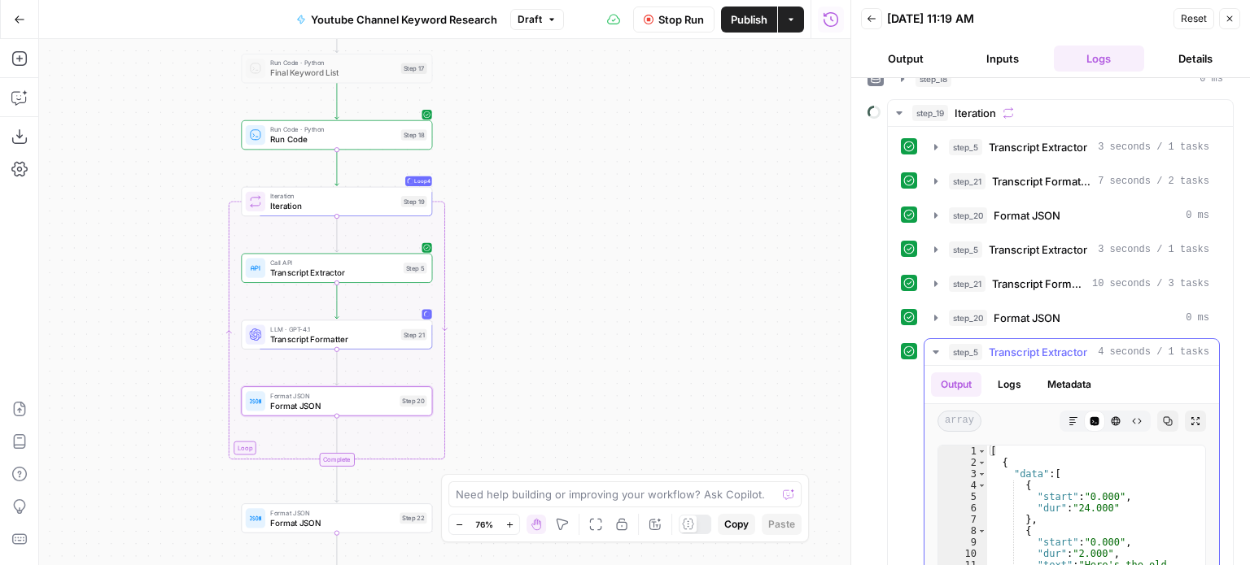
click at [1003, 344] on span "Transcript Extractor" at bounding box center [1038, 352] width 98 height 16
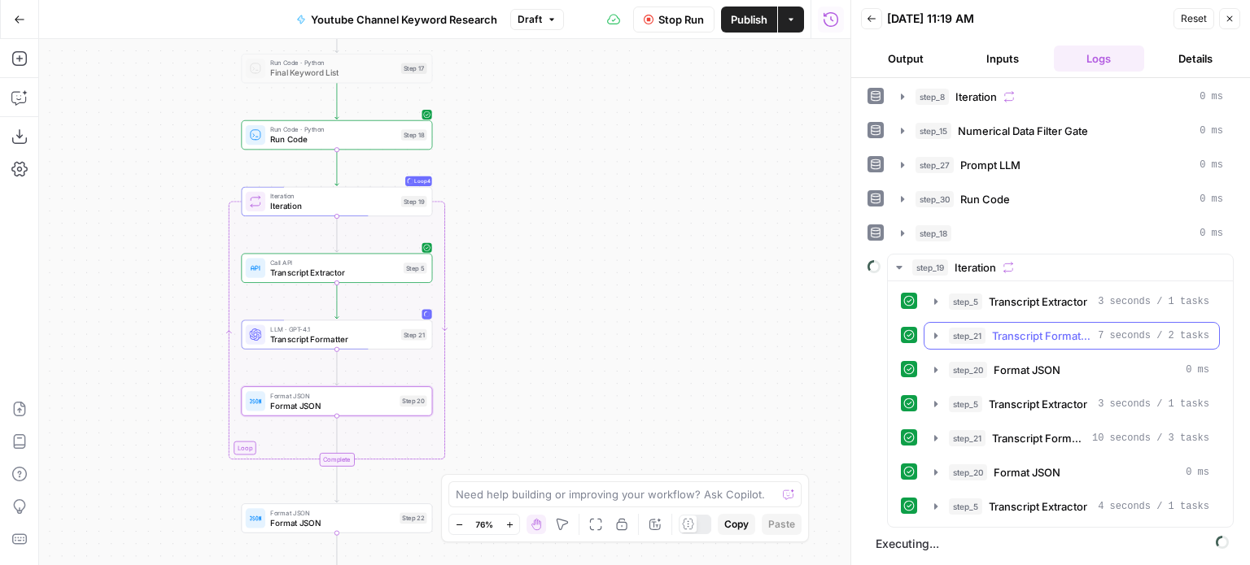
scroll to position [234, 0]
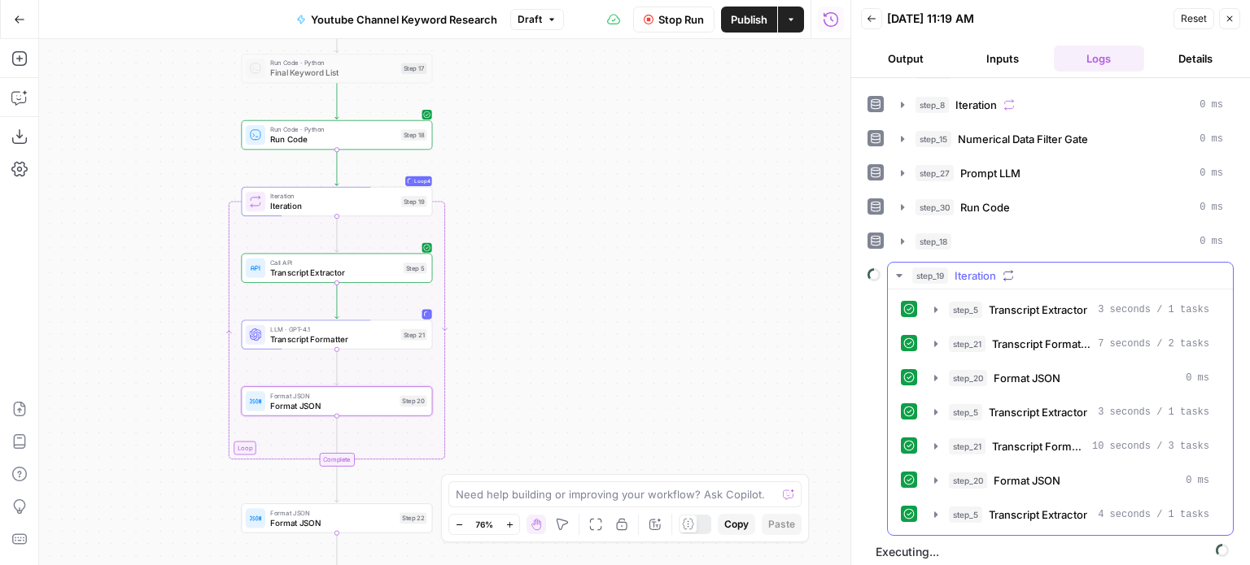
click at [1008, 468] on button "step_20 Format JSON 0 ms" at bounding box center [1071, 481] width 295 height 26
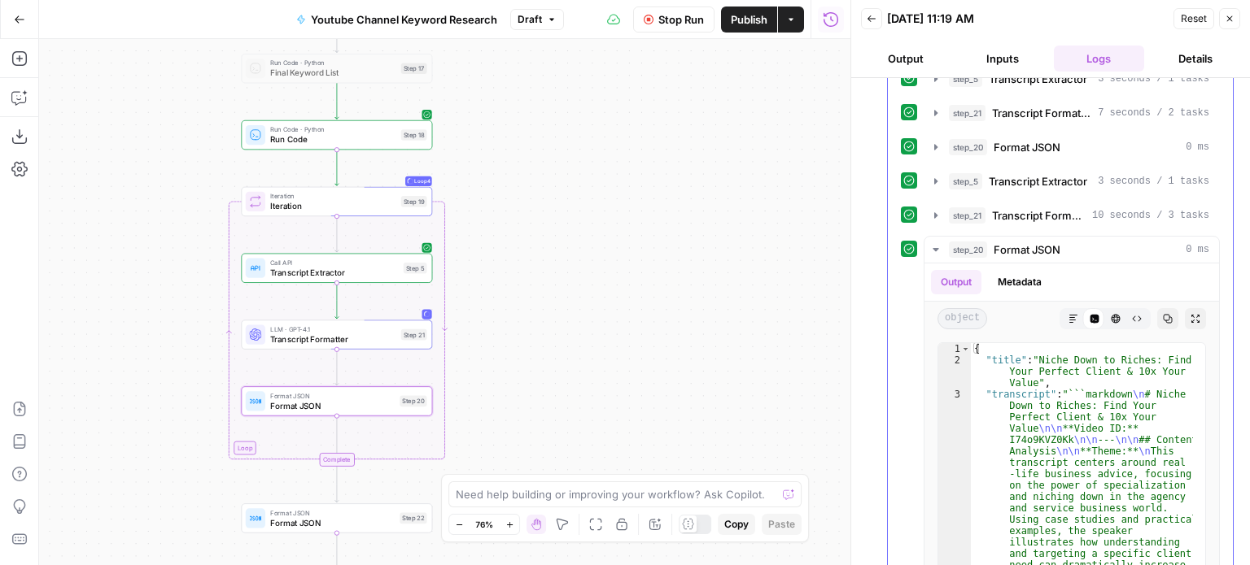
scroll to position [478, 0]
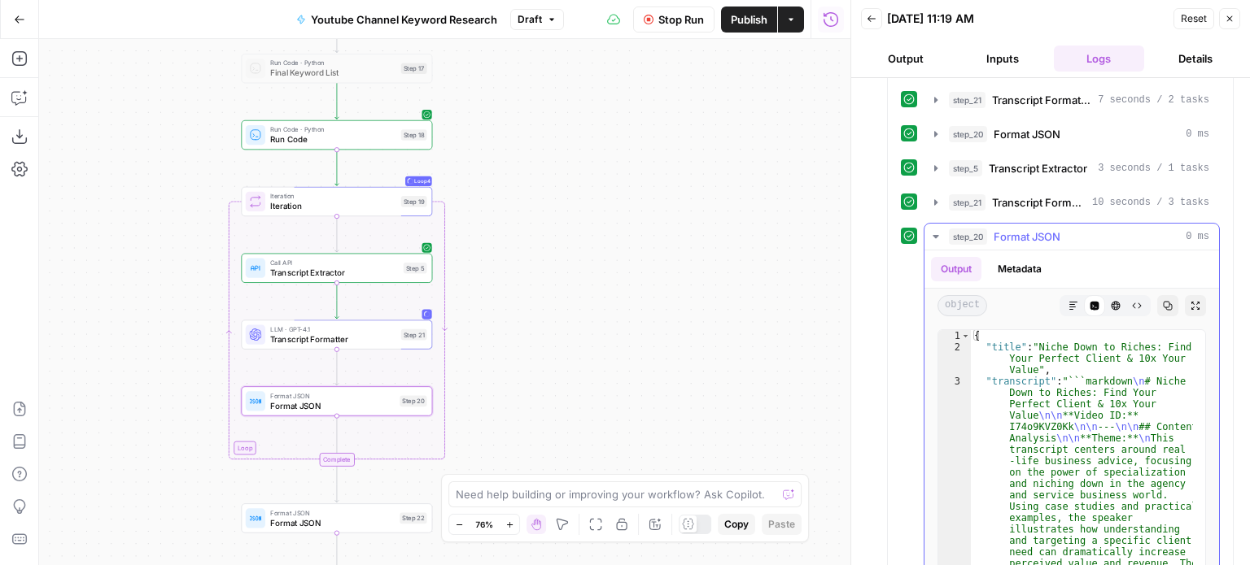
click at [991, 232] on div "step_20 Format JSON 0 ms" at bounding box center [1079, 237] width 260 height 16
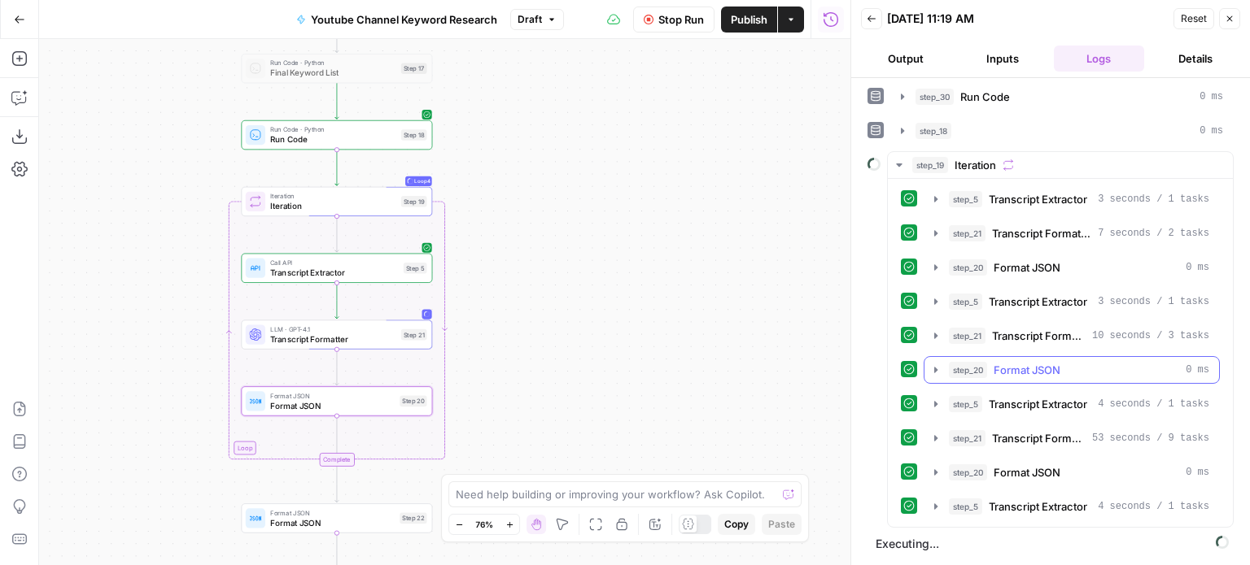
scroll to position [336, 0]
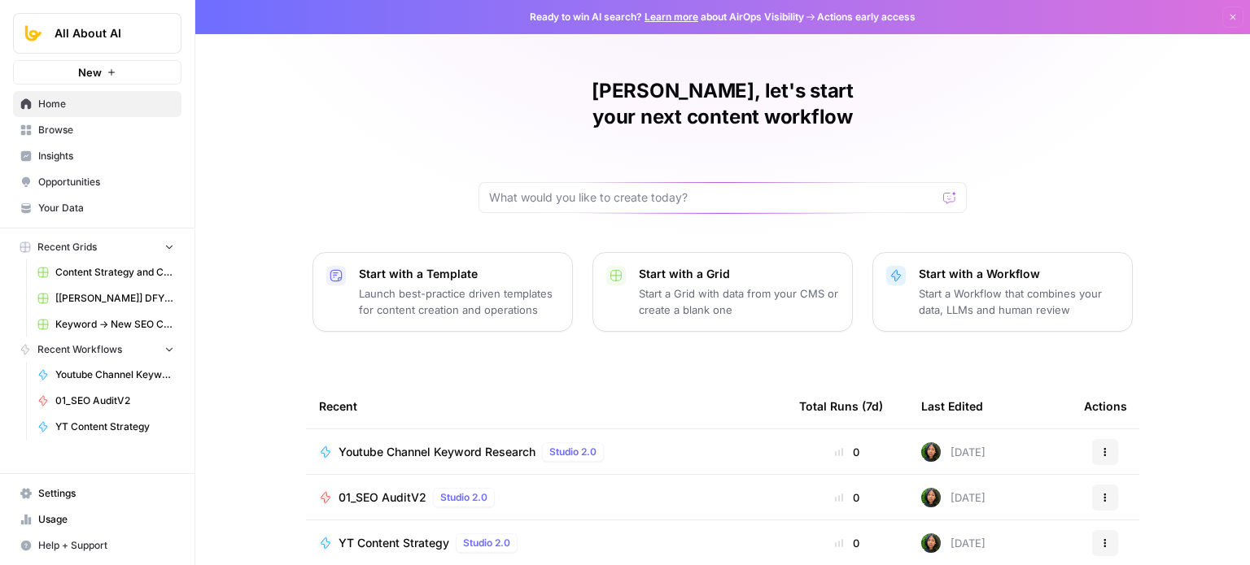
click at [251, 255] on div "[PERSON_NAME], let's start your next content workflow Start with a Template Lau…" at bounding box center [722, 387] width 1054 height 775
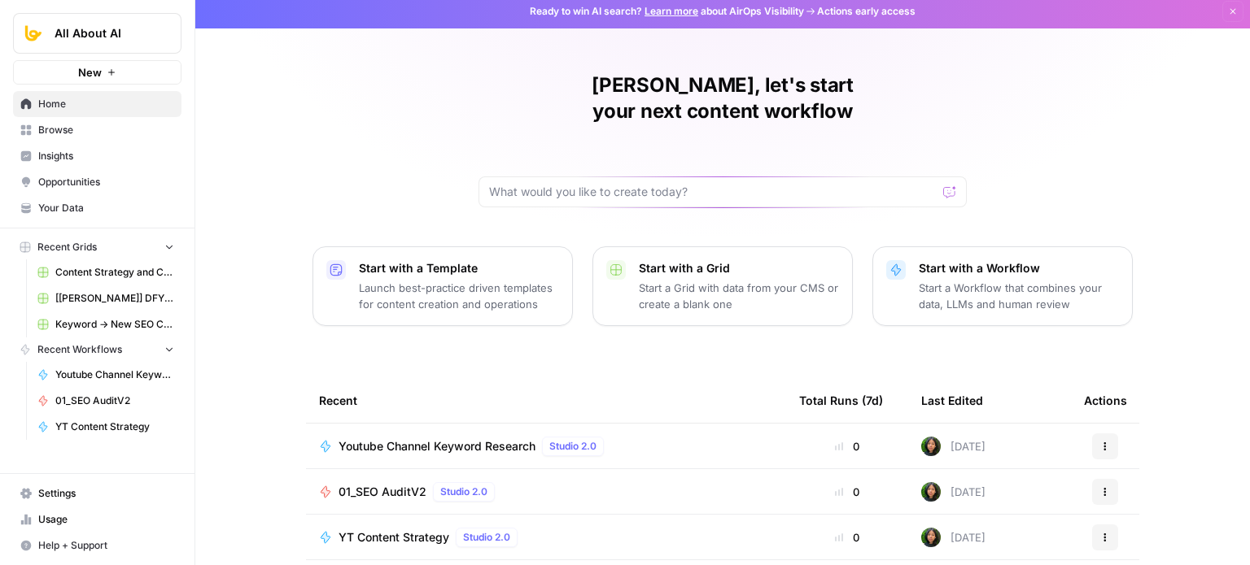
drag, startPoint x: 244, startPoint y: 252, endPoint x: 247, endPoint y: 282, distance: 30.3
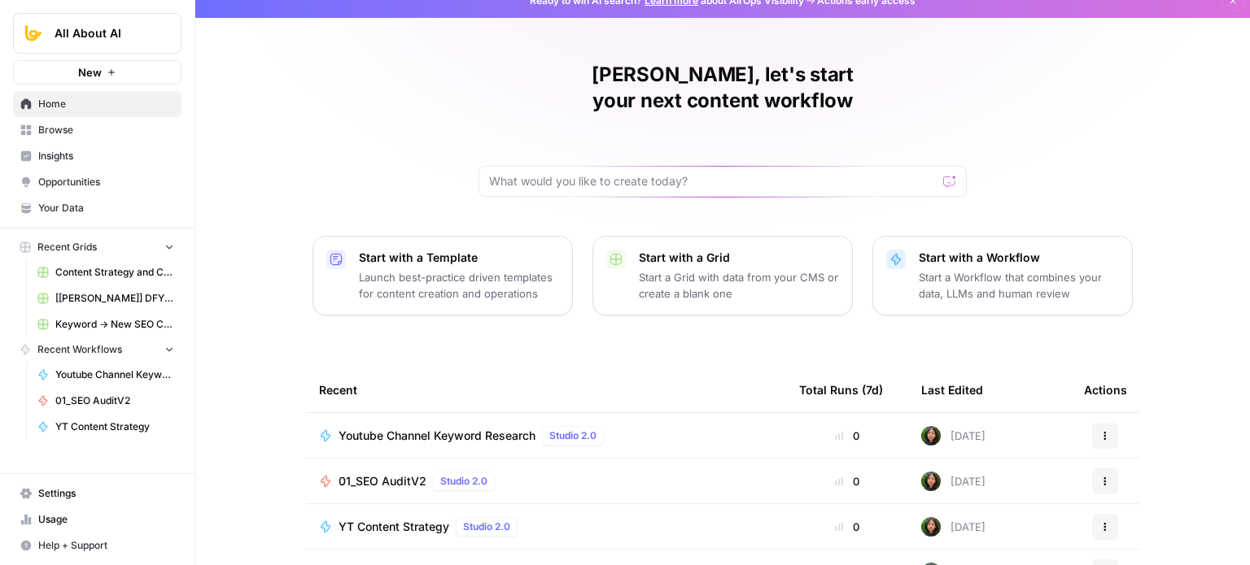
click at [91, 509] on link "Usage" at bounding box center [97, 520] width 168 height 26
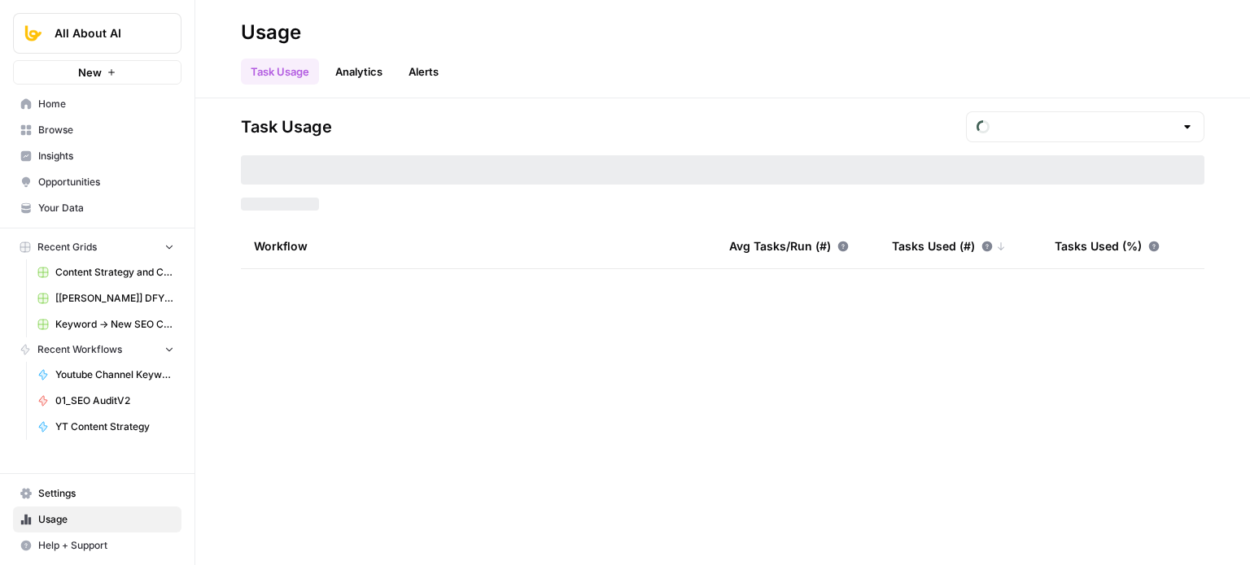
type input "September Included Tasks"
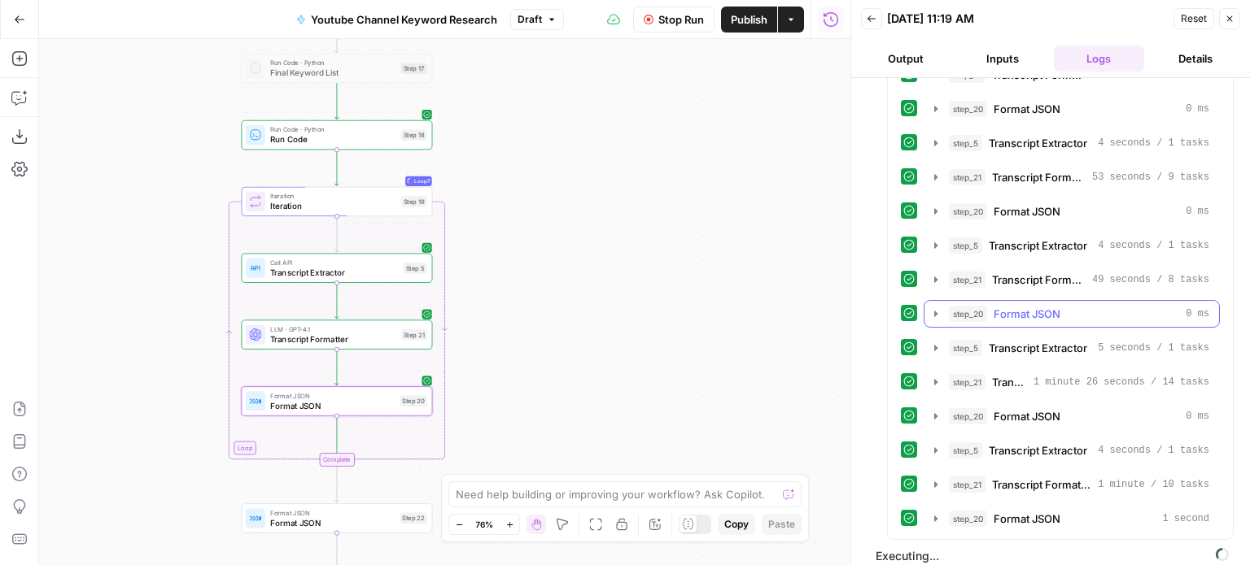
scroll to position [607, 0]
drag, startPoint x: 653, startPoint y: 381, endPoint x: 667, endPoint y: 314, distance: 68.3
click at [667, 314] on div "Workflow Set Inputs Inputs Workflow Workflow Step 29 Call API Call API Step 2 C…" at bounding box center [444, 302] width 811 height 526
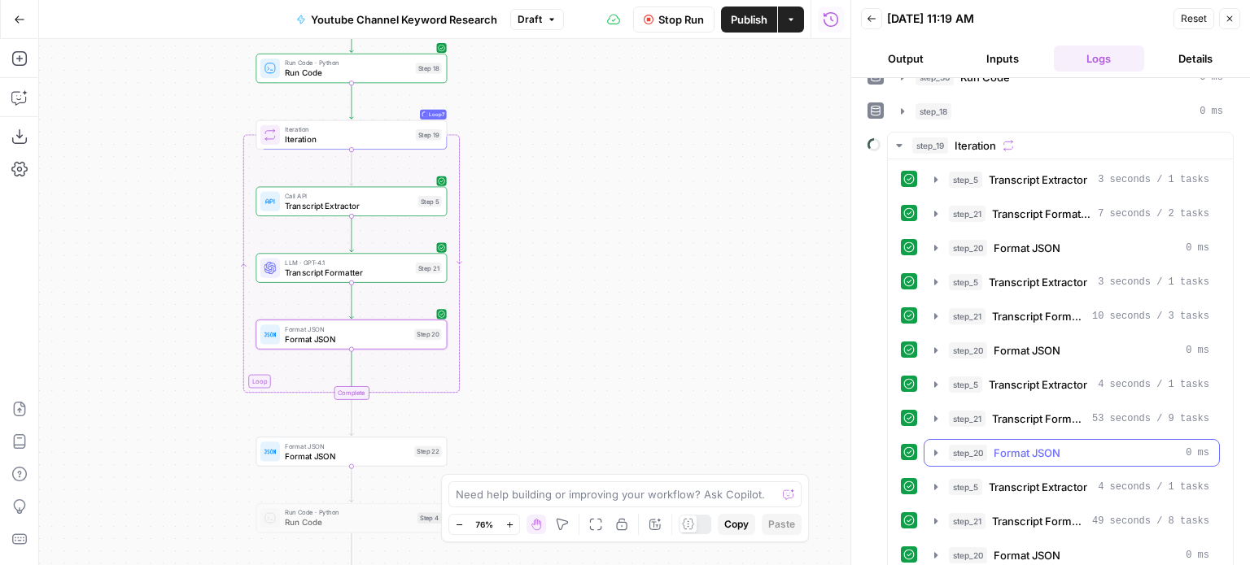
scroll to position [282, 0]
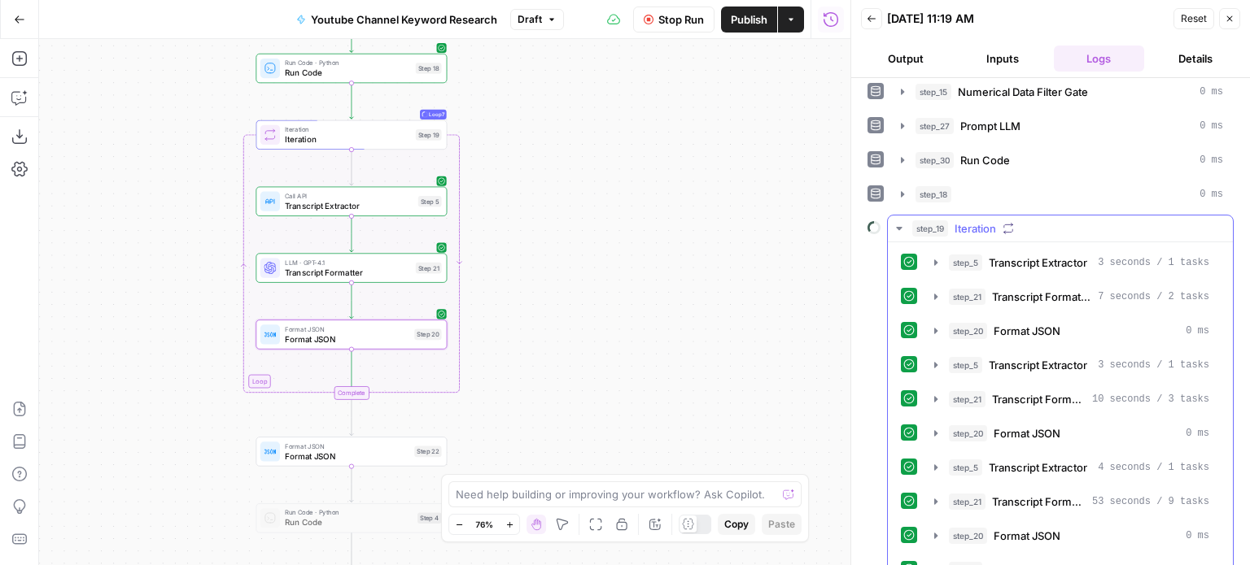
click at [1022, 225] on div "step_19 Iteration" at bounding box center [1067, 228] width 311 height 16
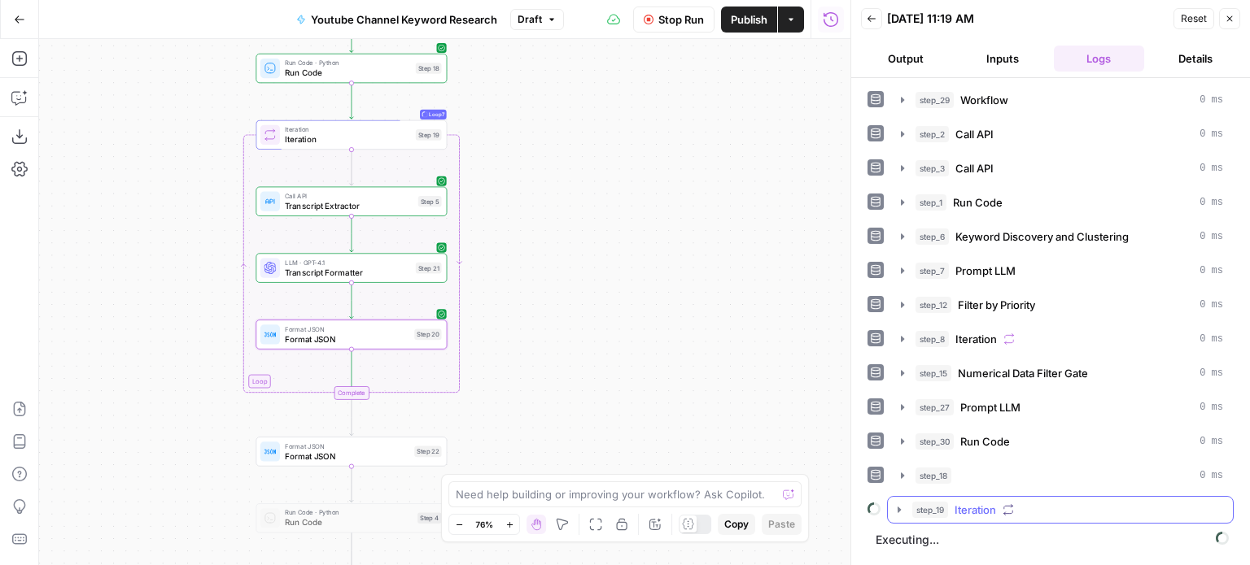
scroll to position [0, 0]
drag, startPoint x: 601, startPoint y: 302, endPoint x: 619, endPoint y: 243, distance: 61.3
click at [612, 253] on div "Workflow Set Inputs Inputs Workflow Workflow Step 29 Call API Call API Step 2 C…" at bounding box center [444, 302] width 811 height 526
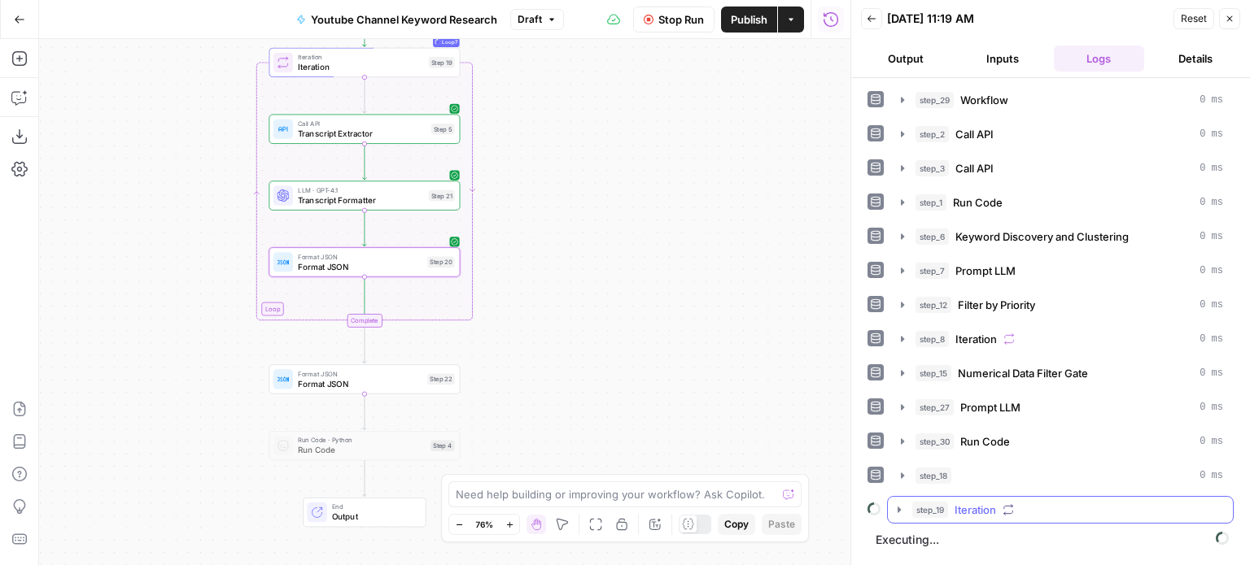
click at [963, 507] on span "Iteration" at bounding box center [974, 510] width 41 height 16
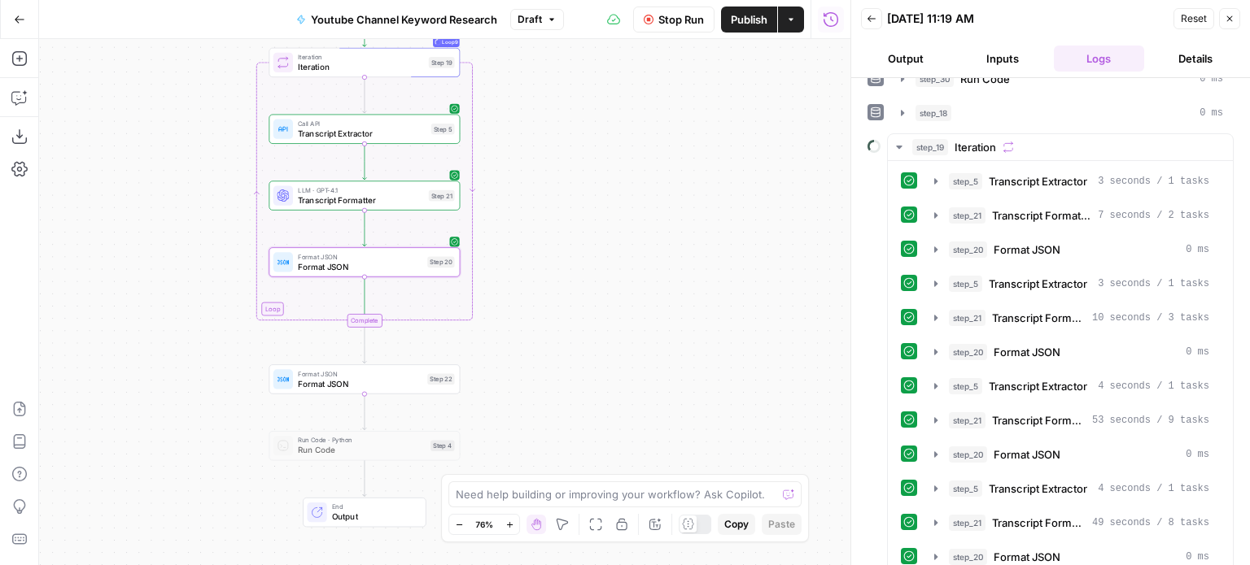
scroll to position [260, 0]
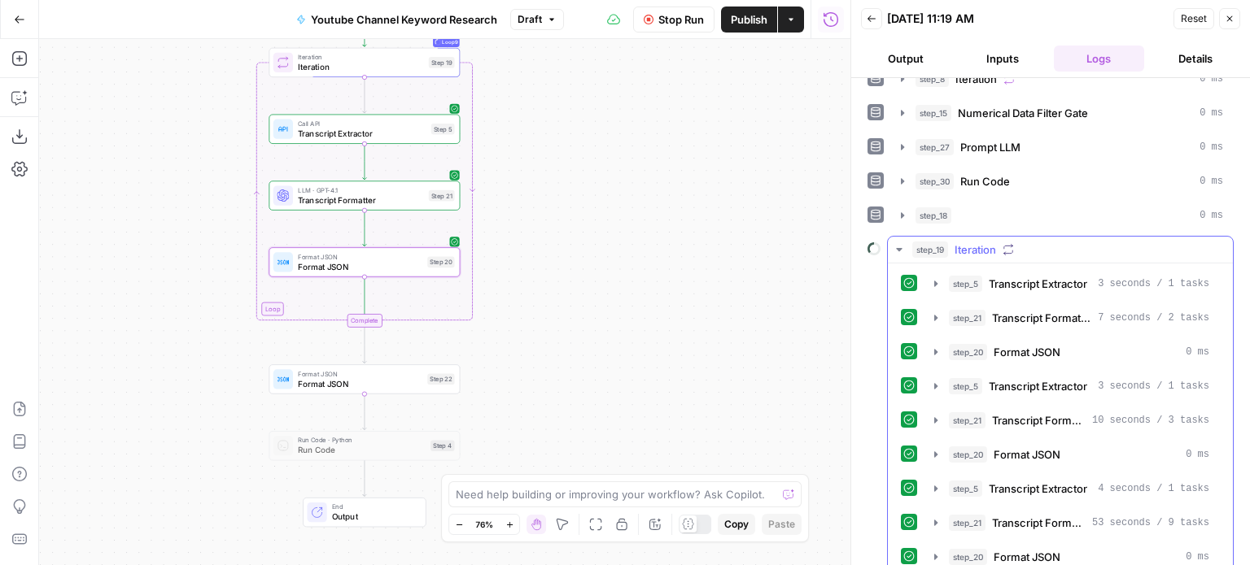
click at [985, 242] on span "Iteration" at bounding box center [974, 250] width 41 height 16
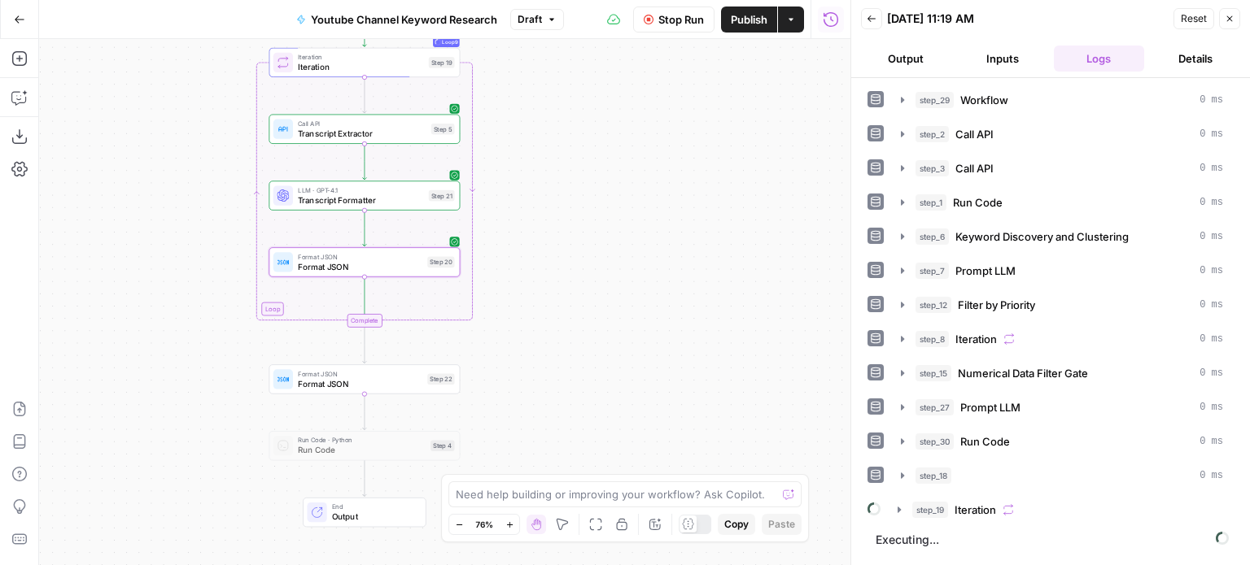
scroll to position [0, 0]
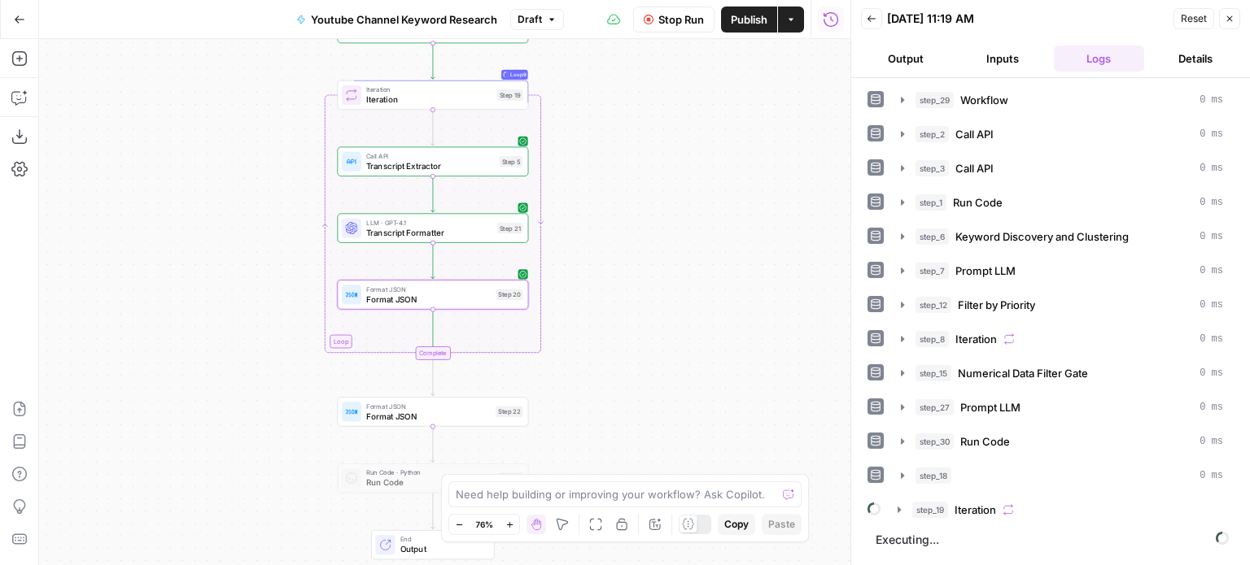
drag, startPoint x: 683, startPoint y: 347, endPoint x: 753, endPoint y: 388, distance: 80.9
click at [753, 388] on div "Workflow Set Inputs Inputs Workflow Workflow Step 29 Call API Call API Step 2 C…" at bounding box center [444, 302] width 811 height 526
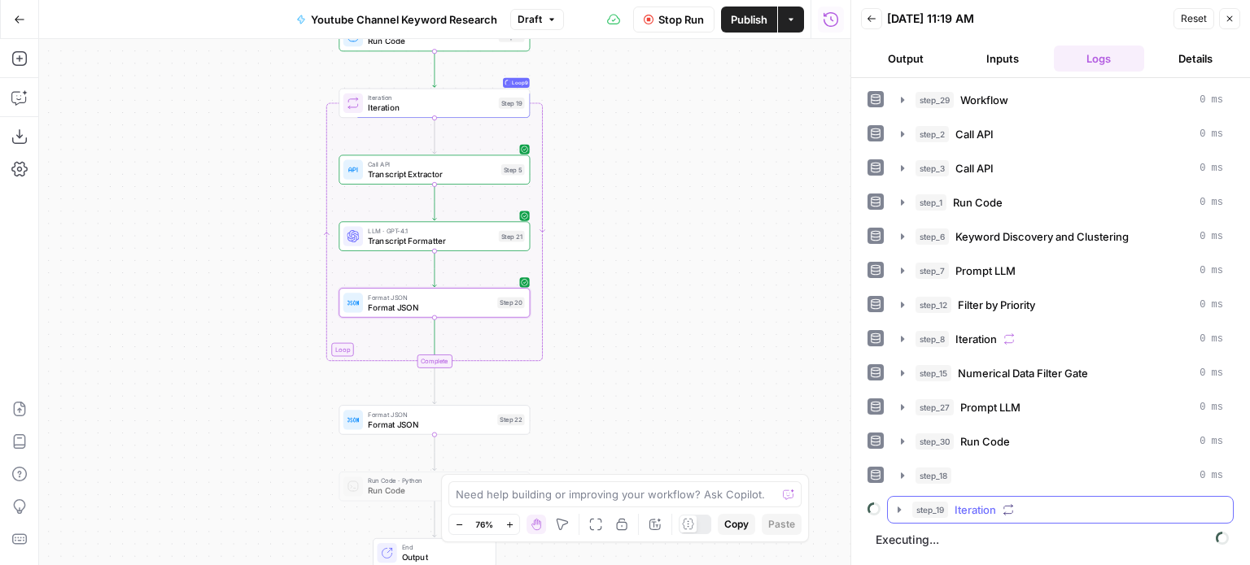
click at [1017, 497] on button "step_19 Iteration" at bounding box center [1060, 510] width 345 height 26
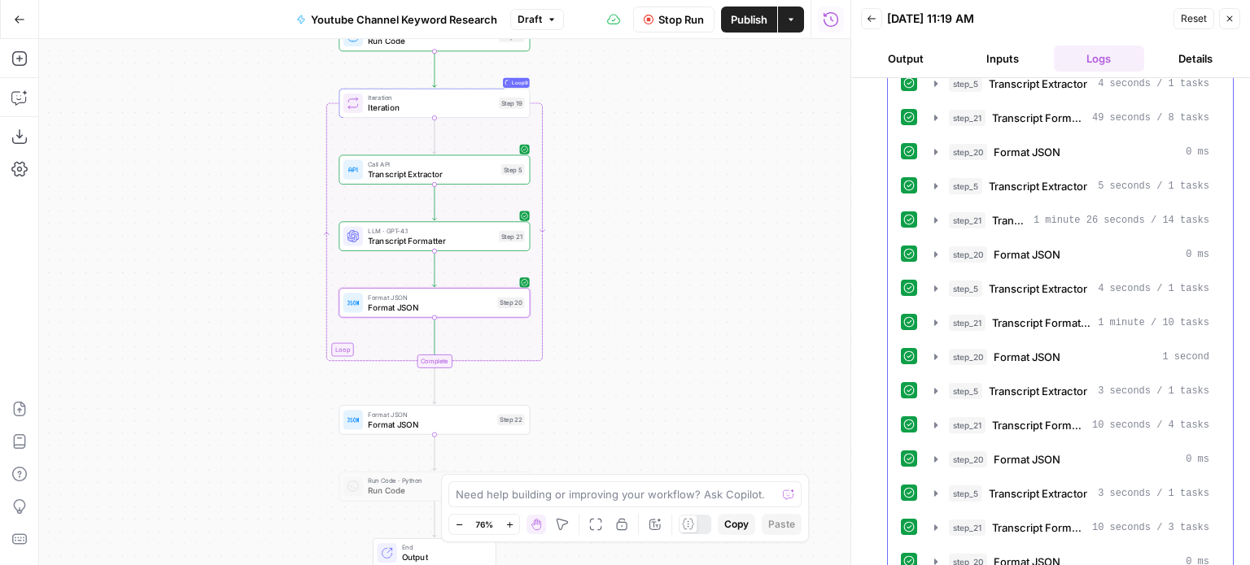
scroll to position [911, 0]
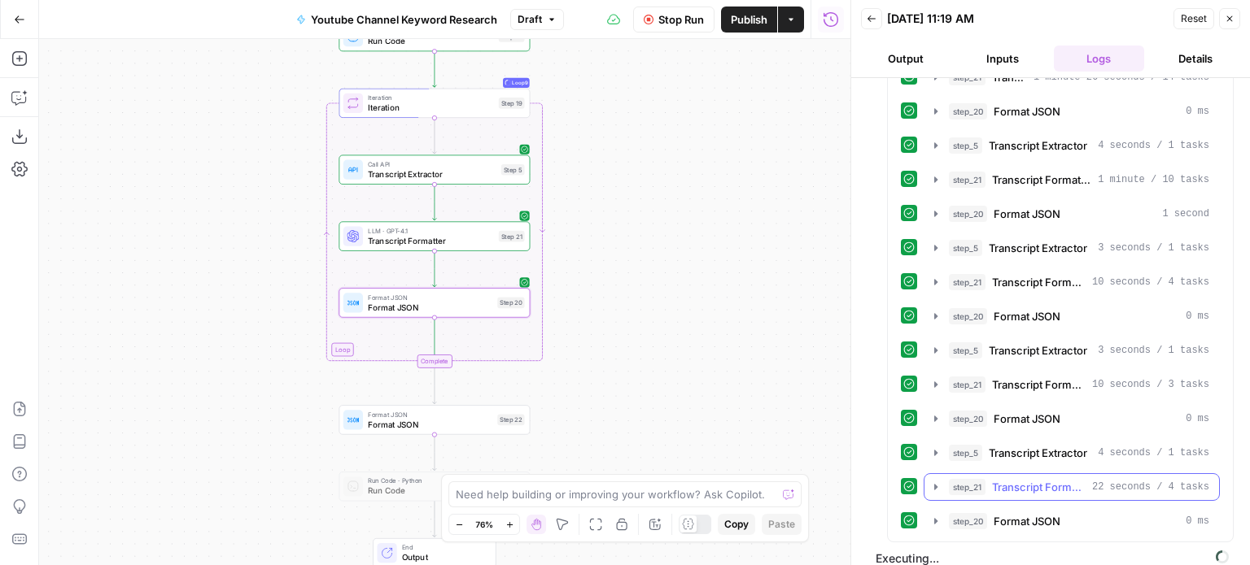
click at [1003, 479] on span "Transcript Formatter" at bounding box center [1039, 487] width 94 height 16
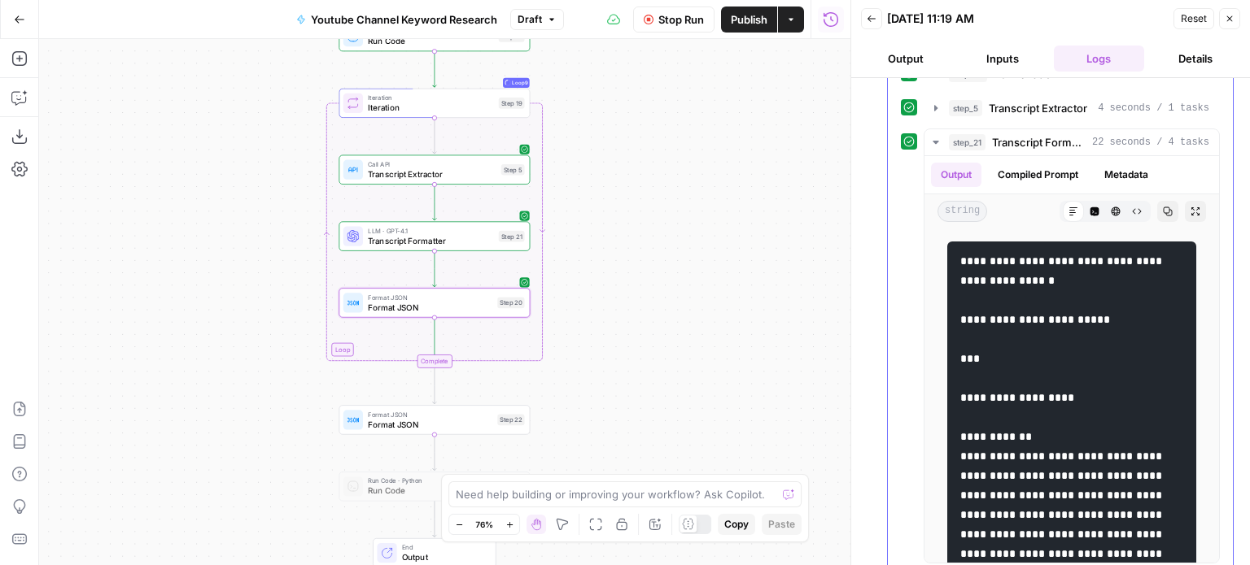
scroll to position [1155, 0]
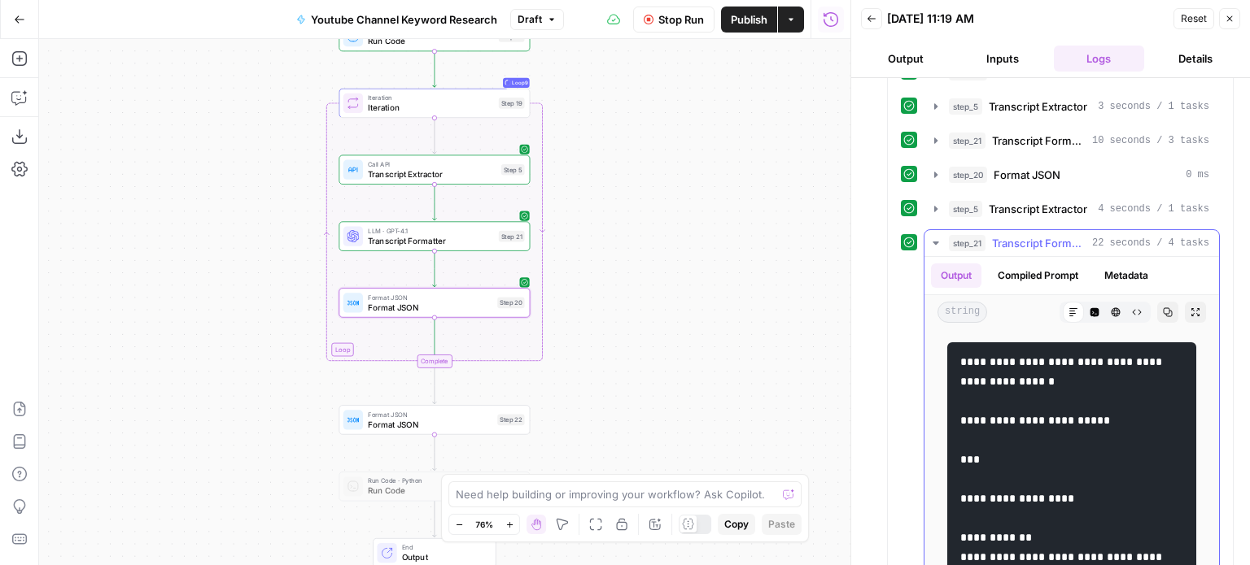
click at [1007, 235] on span "Transcript Formatter" at bounding box center [1039, 243] width 94 height 16
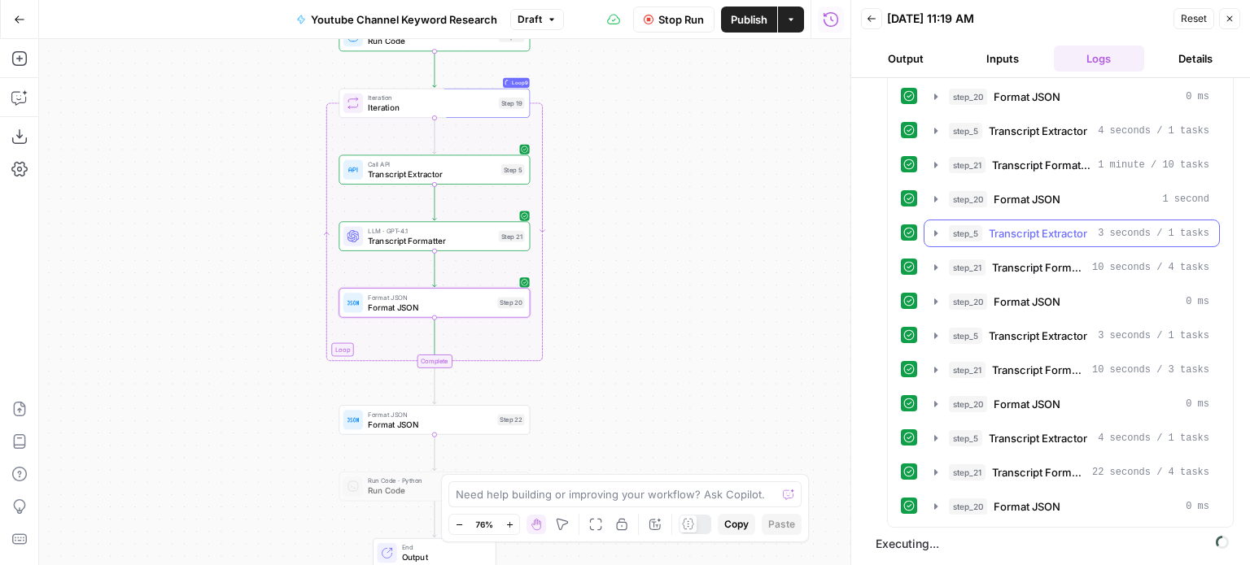
scroll to position [911, 0]
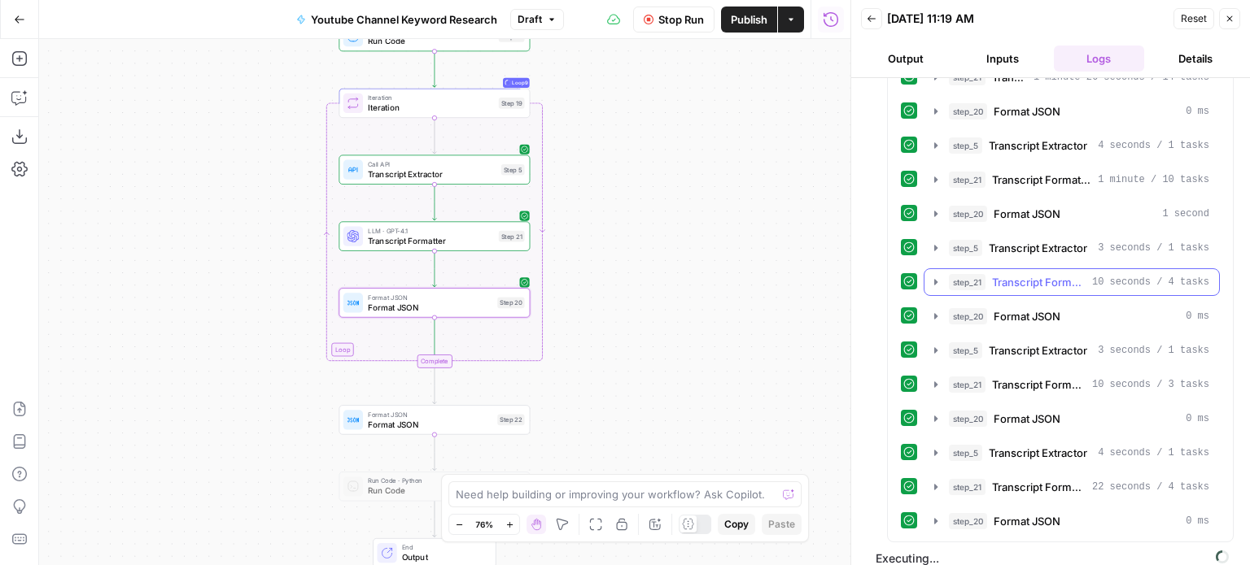
click at [1049, 274] on span "Transcript Formatter" at bounding box center [1039, 282] width 94 height 16
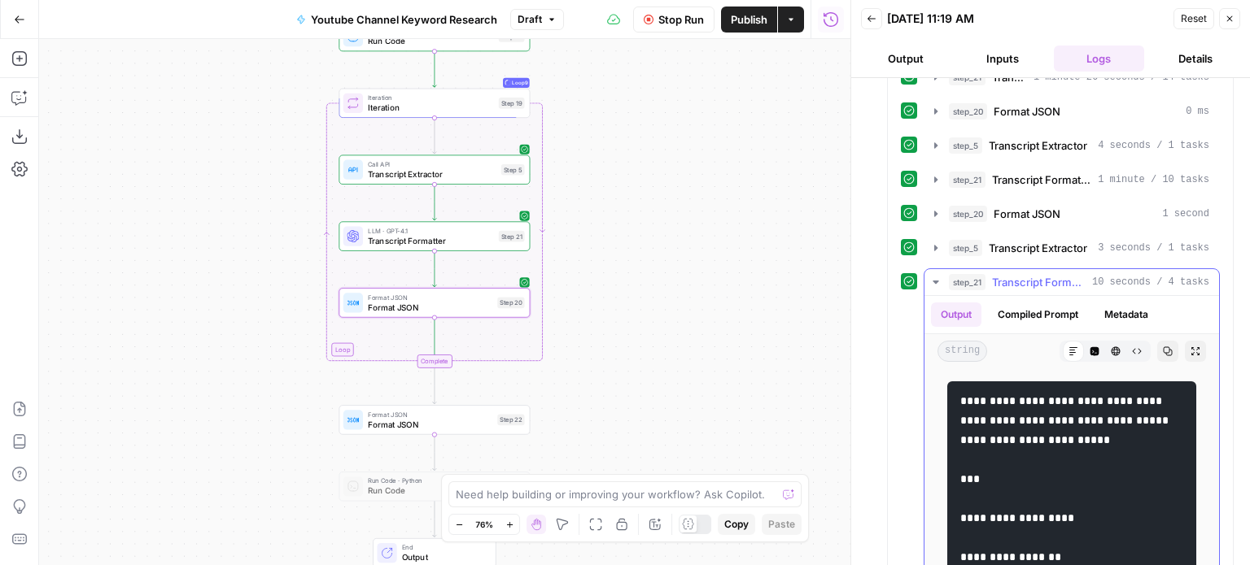
click at [1023, 274] on span "Transcript Formatter" at bounding box center [1039, 282] width 94 height 16
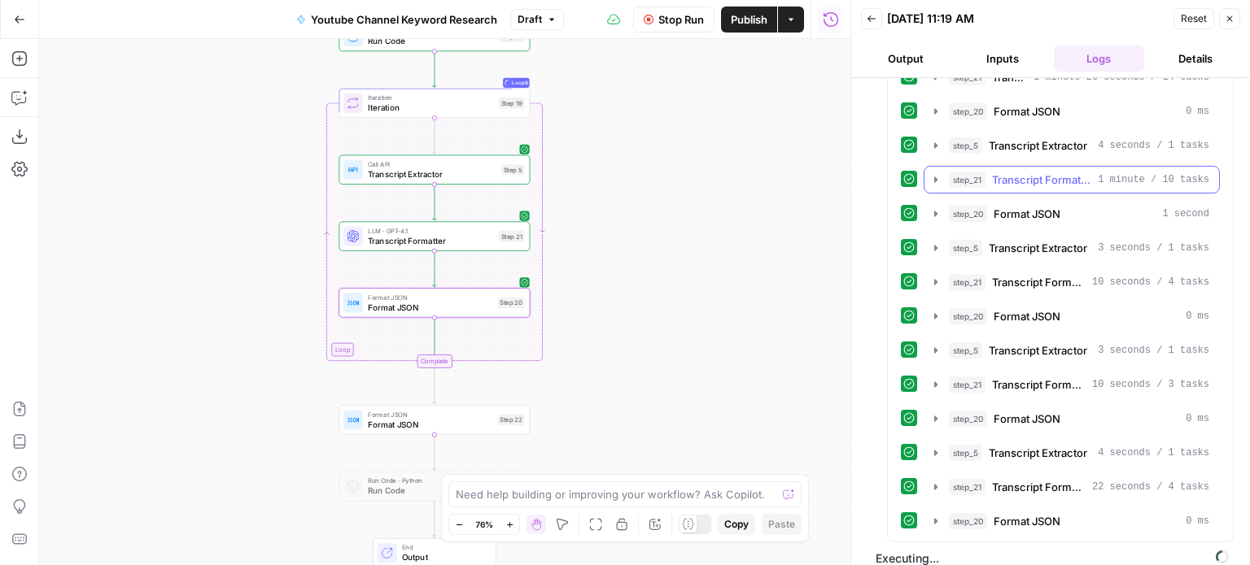
click at [1048, 172] on span "Transcript Formatter" at bounding box center [1041, 180] width 99 height 16
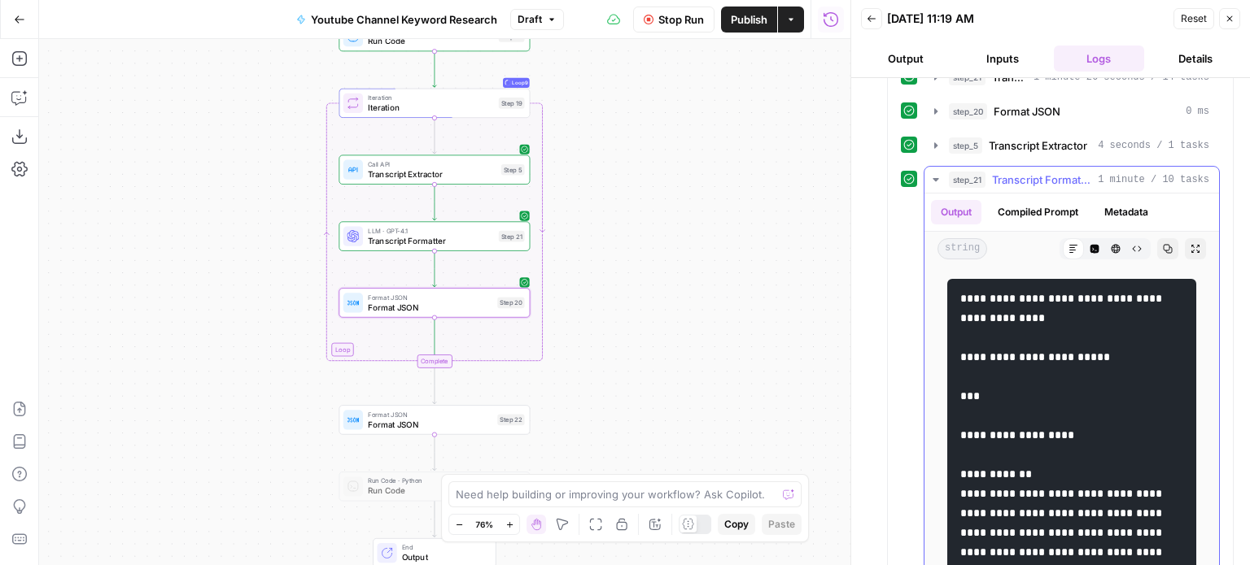
click at [1048, 172] on span "Transcript Formatter" at bounding box center [1041, 180] width 99 height 16
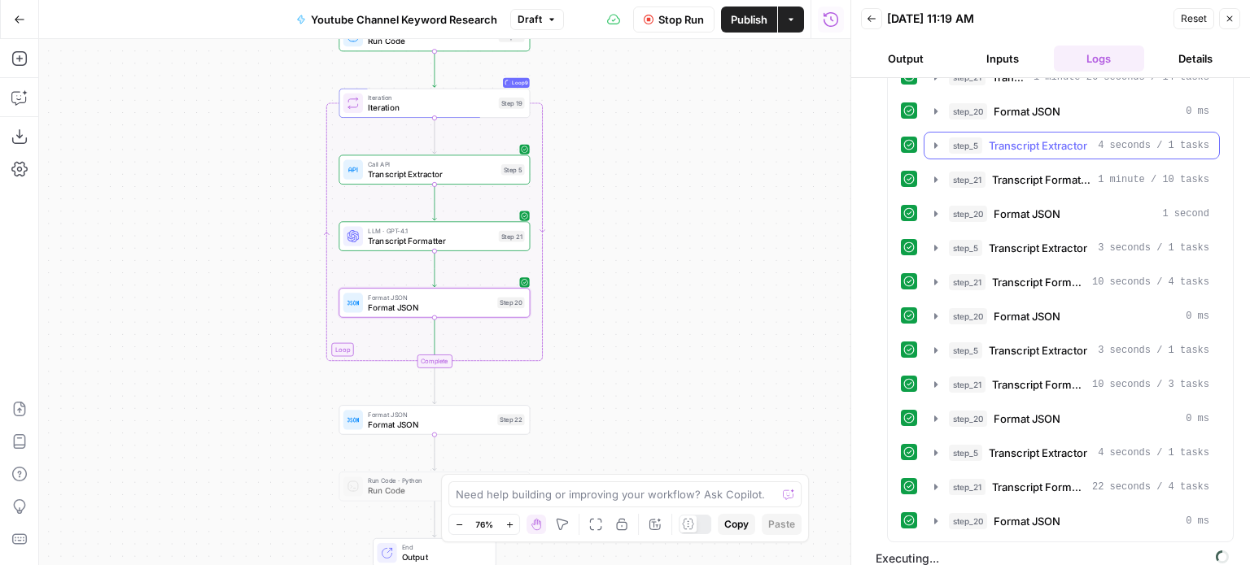
click at [1059, 138] on span "Transcript Extractor" at bounding box center [1038, 146] width 98 height 16
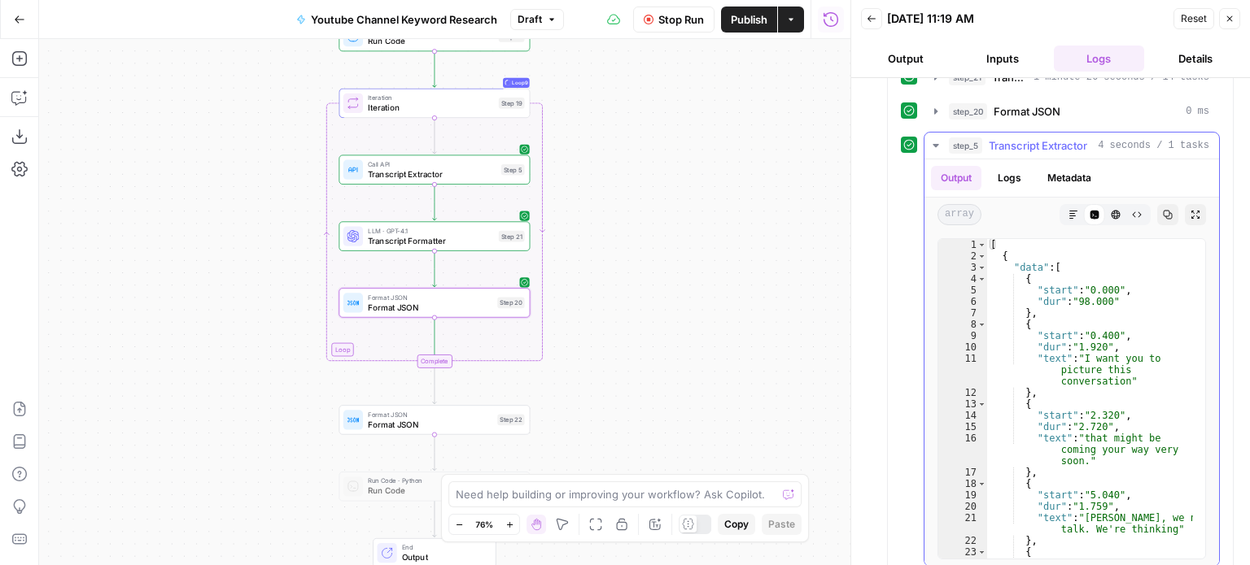
click at [1059, 138] on span "Transcript Extractor" at bounding box center [1038, 146] width 98 height 16
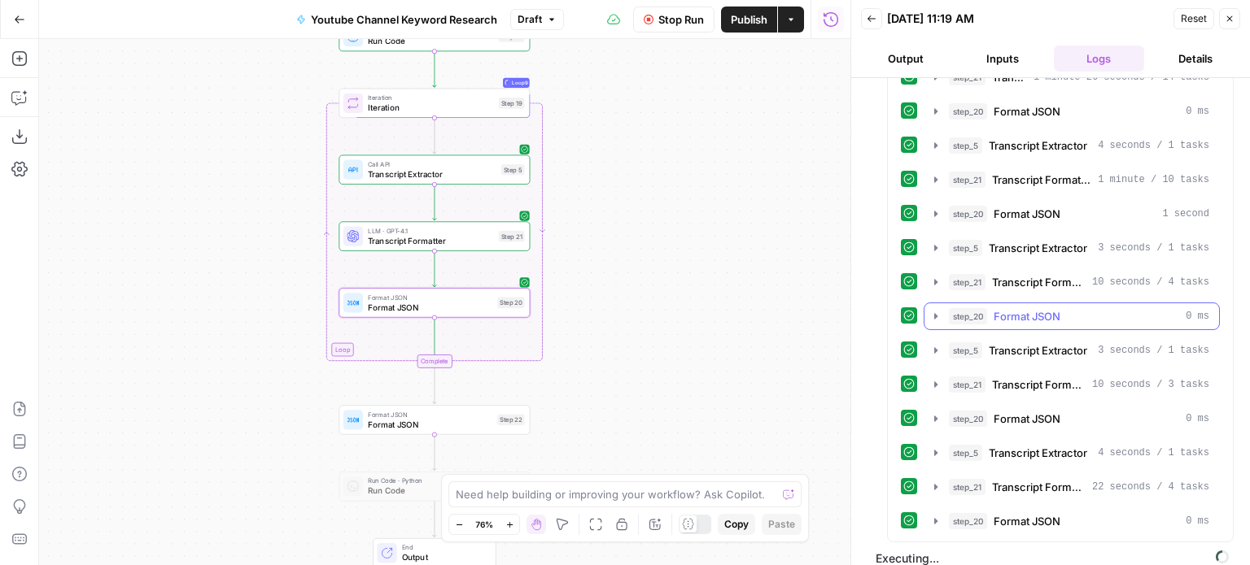
click at [1054, 338] on button "step_5 Transcript Extractor 3 seconds / 1 tasks" at bounding box center [1071, 351] width 295 height 26
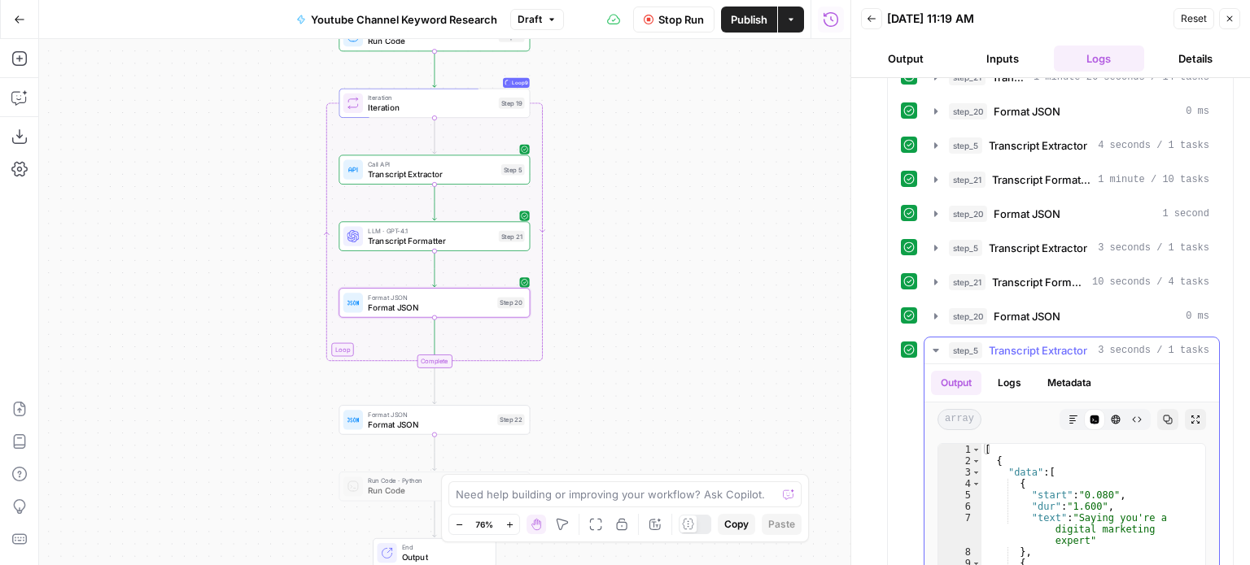
click at [1054, 338] on button "step_5 Transcript Extractor 3 seconds / 1 tasks" at bounding box center [1071, 351] width 295 height 26
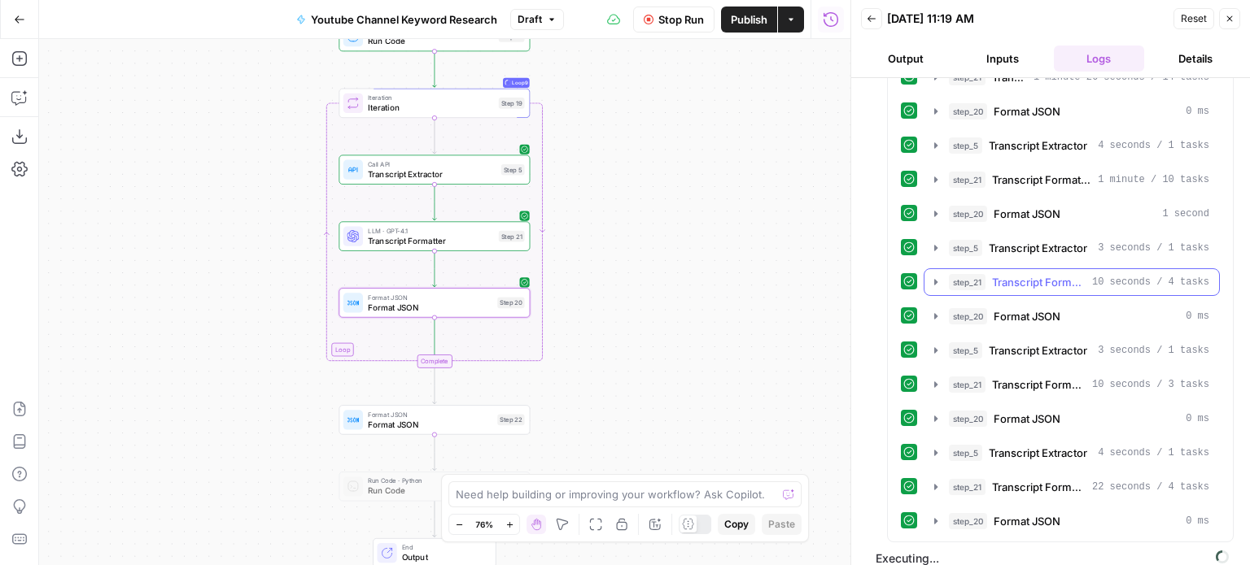
click at [1061, 269] on button "step_21 Transcript Formatter 10 seconds / 4 tasks" at bounding box center [1071, 282] width 295 height 26
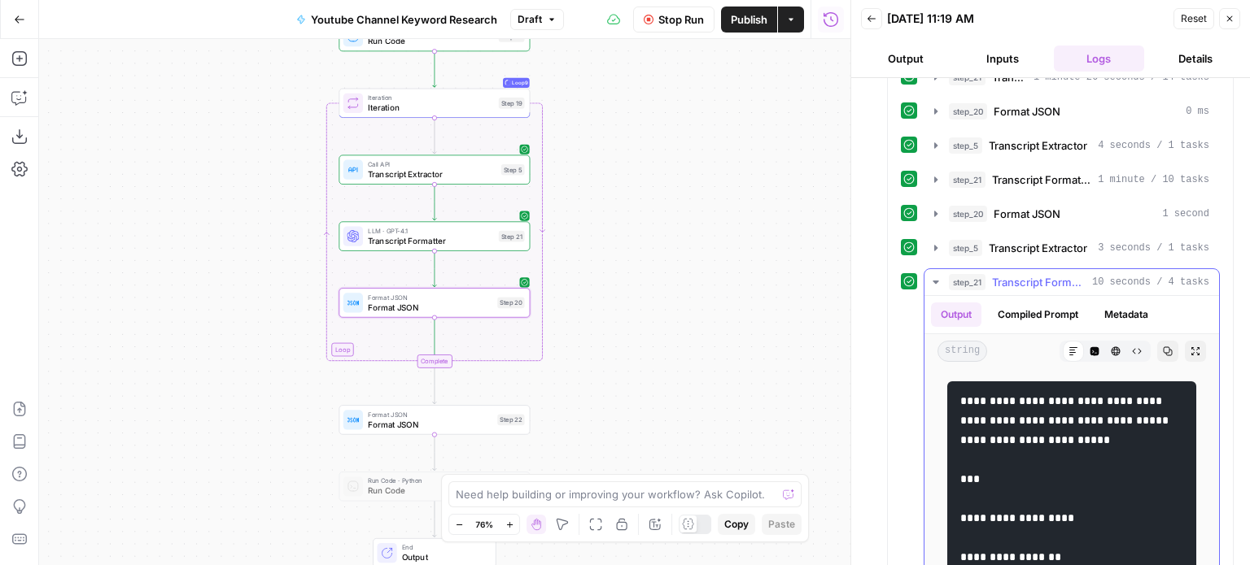
click at [1061, 269] on button "step_21 Transcript Formatter 10 seconds / 4 tasks" at bounding box center [1071, 282] width 295 height 26
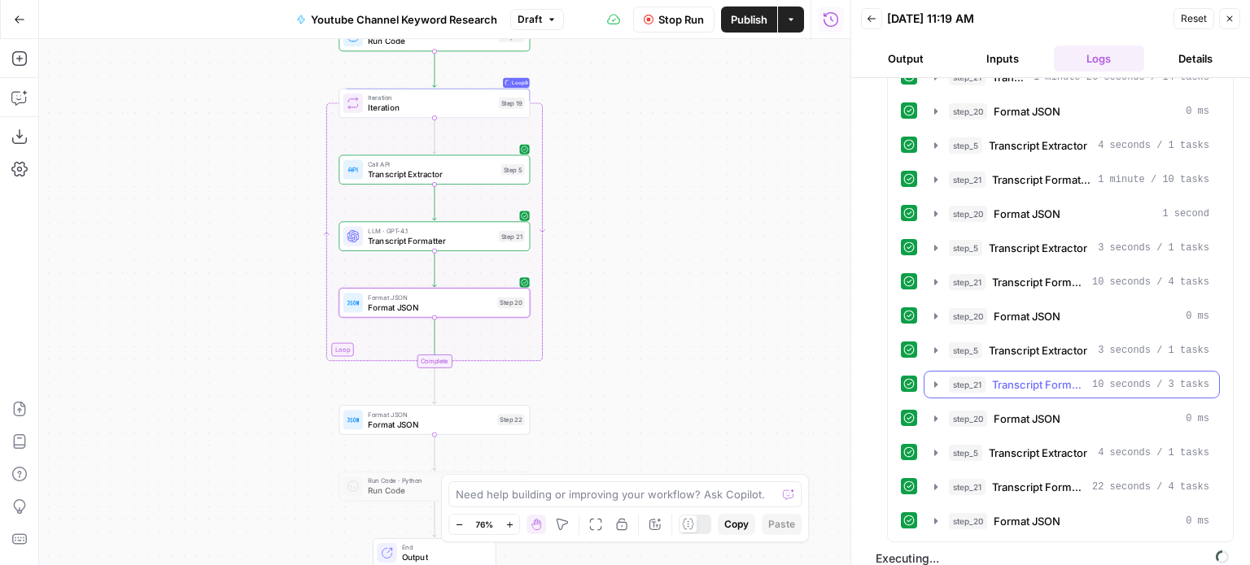
click at [1054, 377] on span "Transcript Formatter" at bounding box center [1039, 385] width 94 height 16
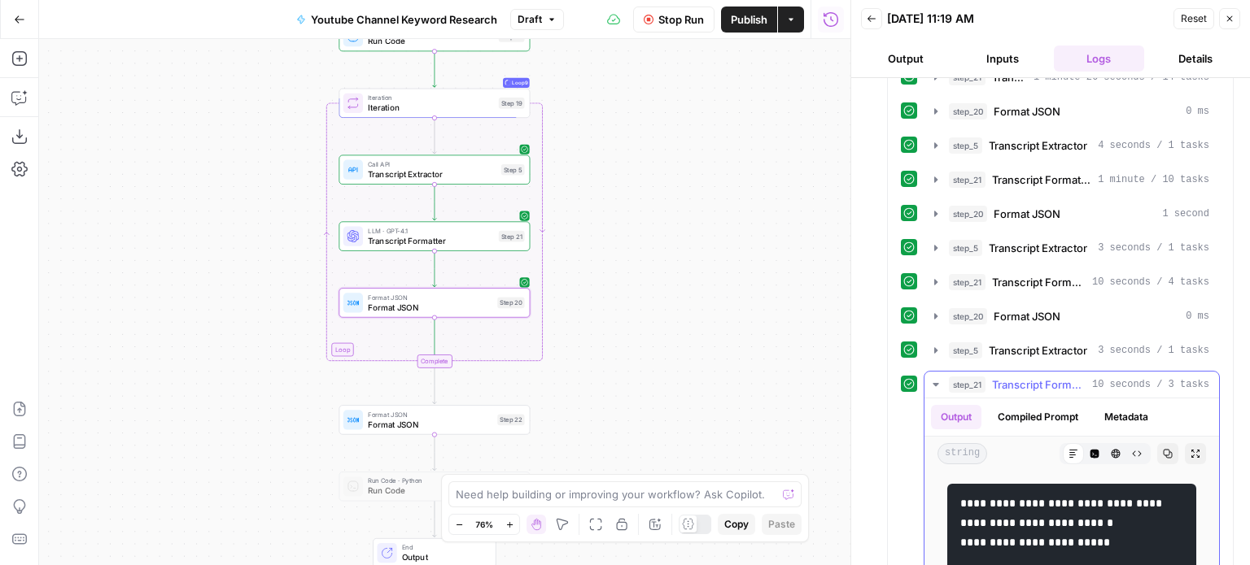
click at [1054, 377] on span "Transcript Formatter" at bounding box center [1039, 385] width 94 height 16
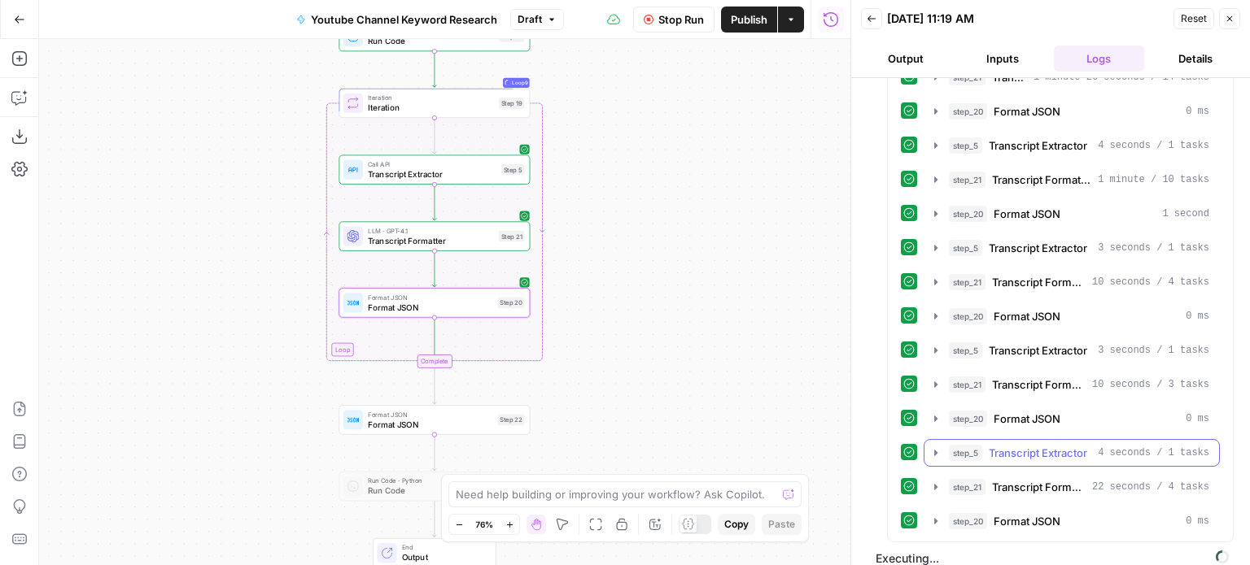
click at [1054, 445] on span "Transcript Extractor" at bounding box center [1038, 453] width 98 height 16
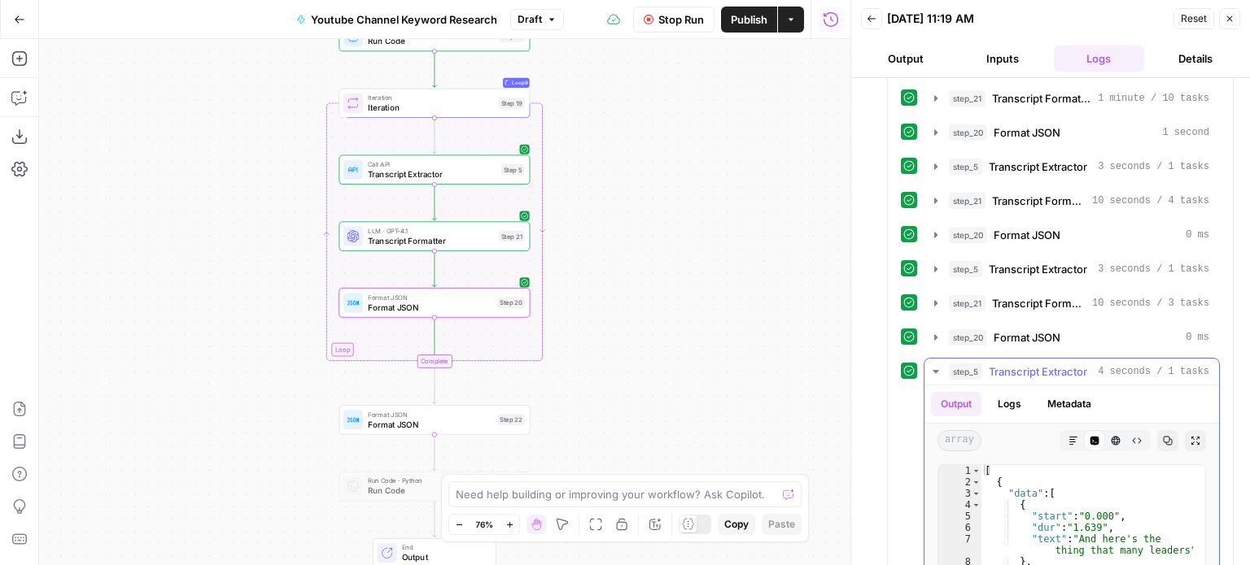
click at [1033, 364] on span "Transcript Extractor" at bounding box center [1038, 372] width 98 height 16
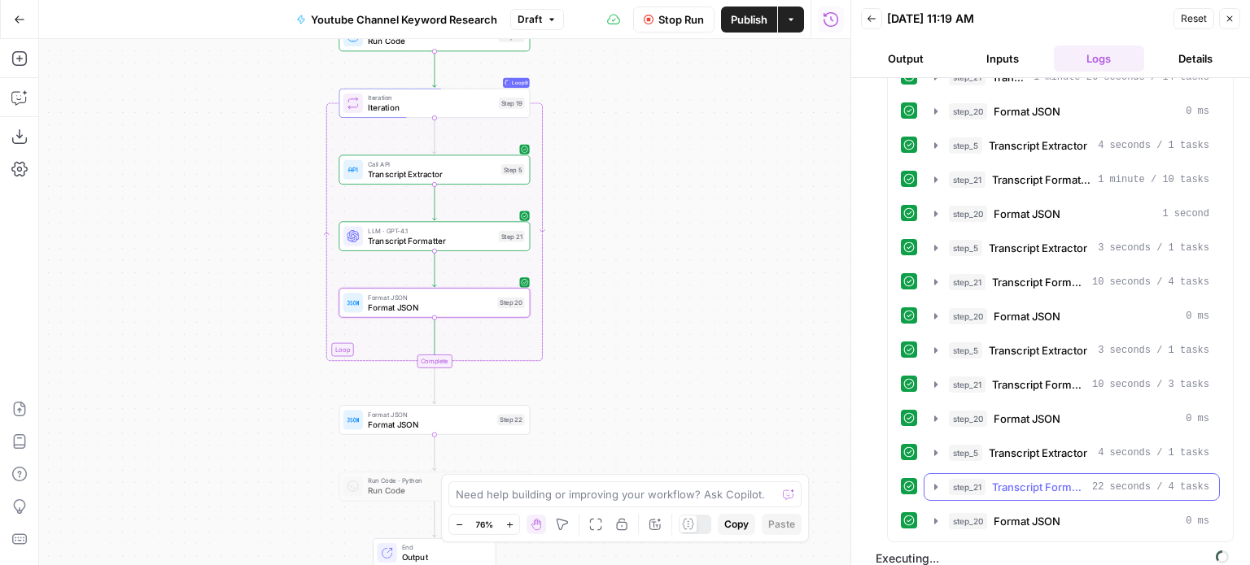
drag, startPoint x: 1046, startPoint y: 475, endPoint x: 1045, endPoint y: 461, distance: 13.9
click at [1046, 479] on span "Transcript Formatter" at bounding box center [1039, 487] width 94 height 16
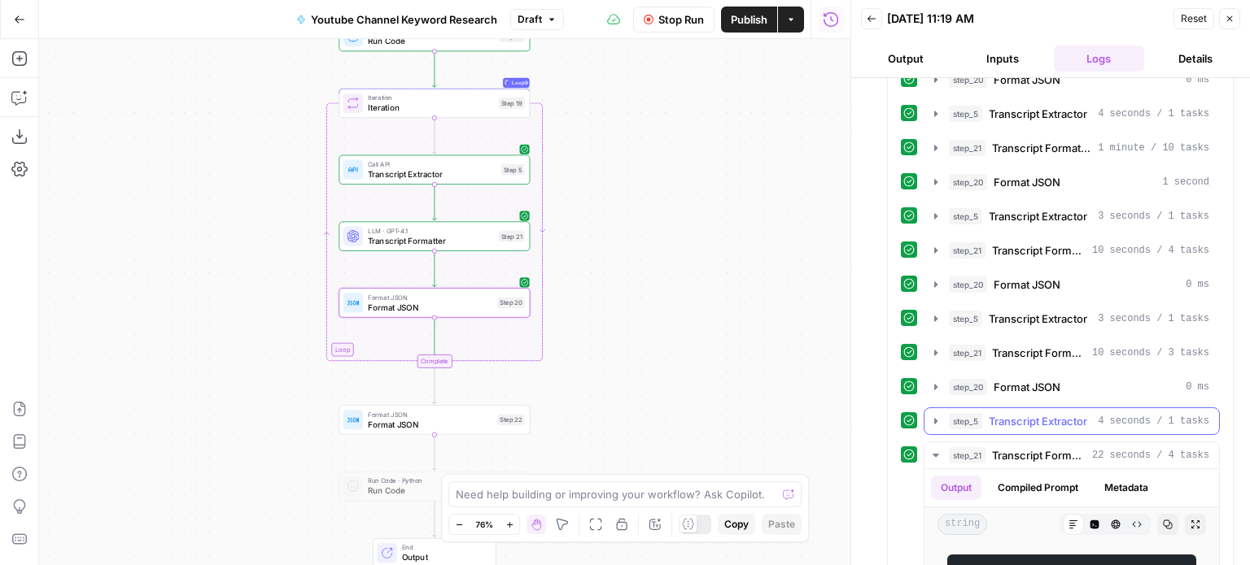
scroll to position [993, 0]
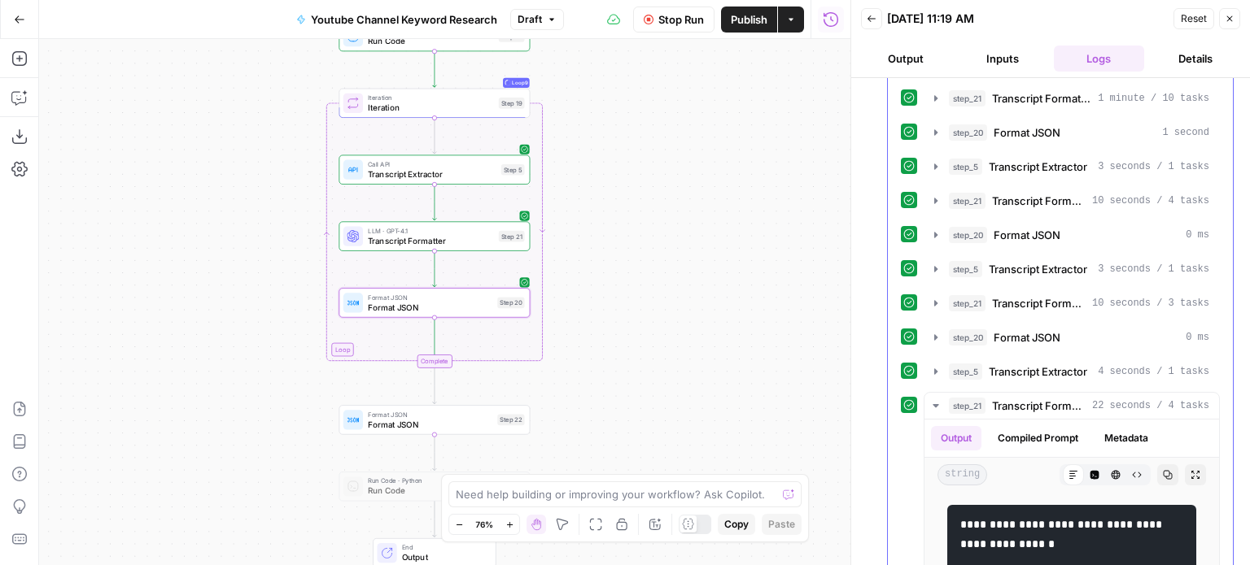
click at [1032, 398] on span "Transcript Formatter" at bounding box center [1039, 406] width 94 height 16
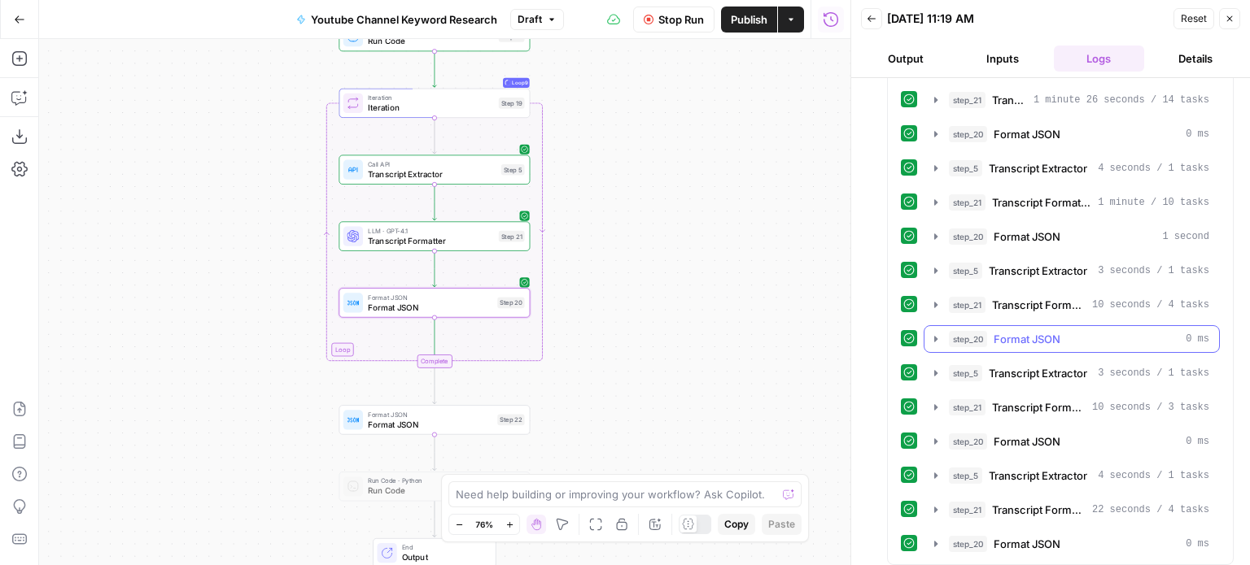
scroll to position [667, 0]
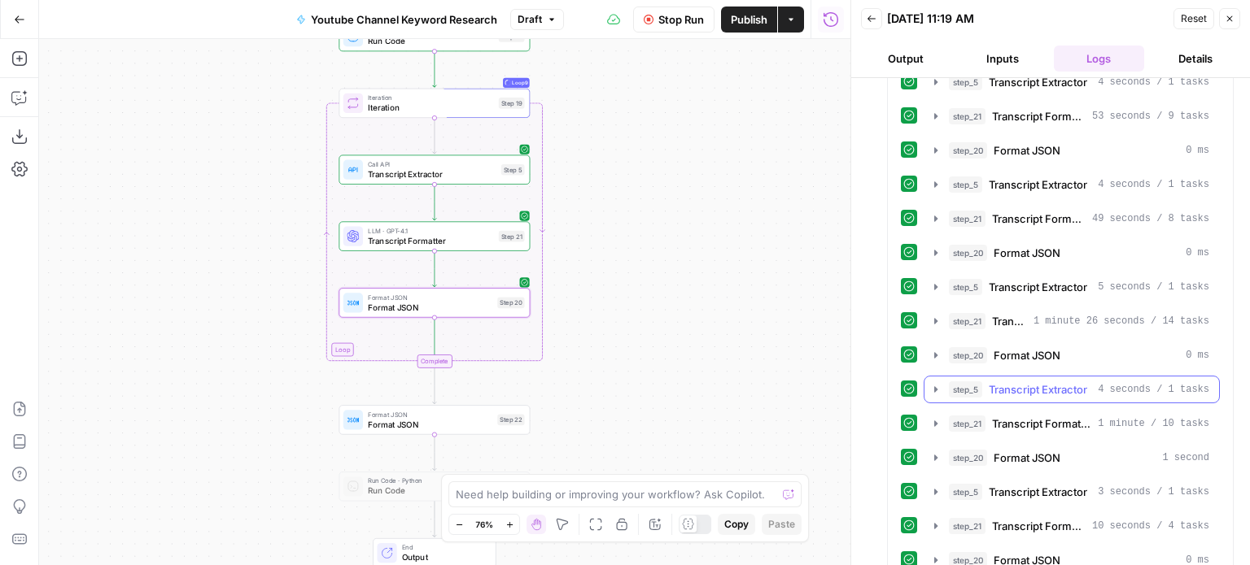
click at [1055, 385] on span "Transcript Extractor" at bounding box center [1038, 390] width 98 height 16
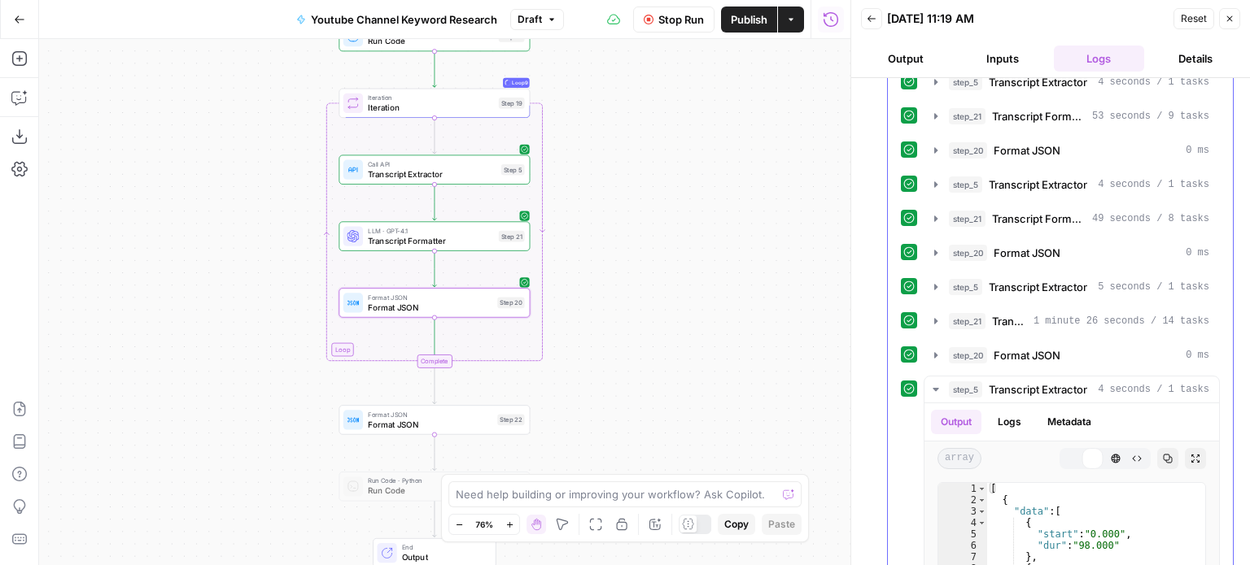
scroll to position [749, 0]
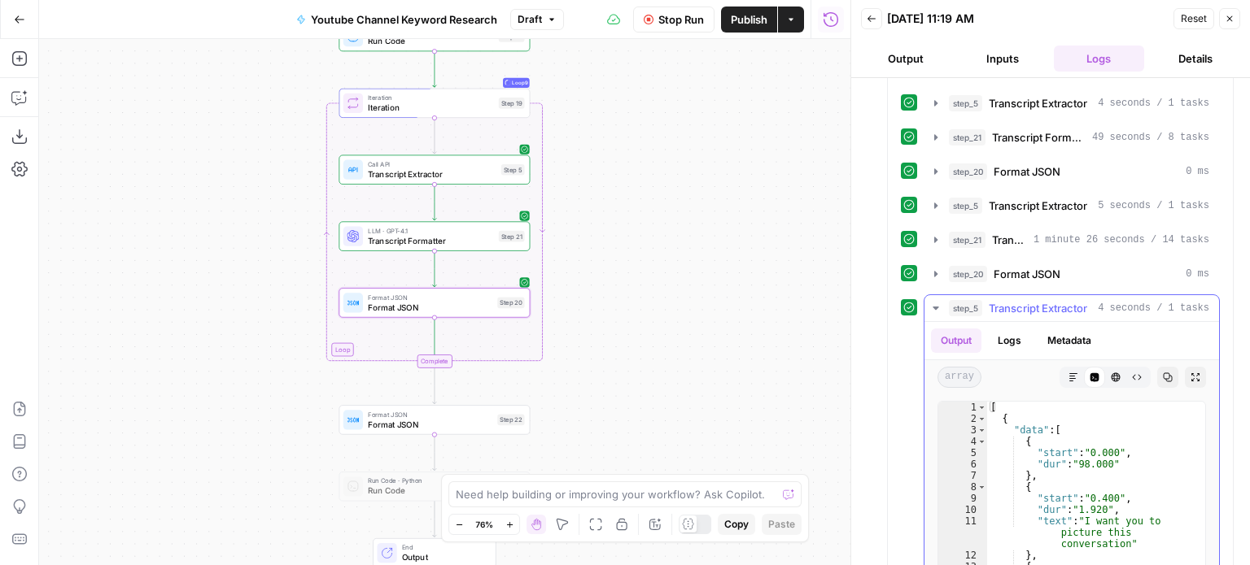
click at [1046, 300] on span "Transcript Extractor" at bounding box center [1038, 308] width 98 height 16
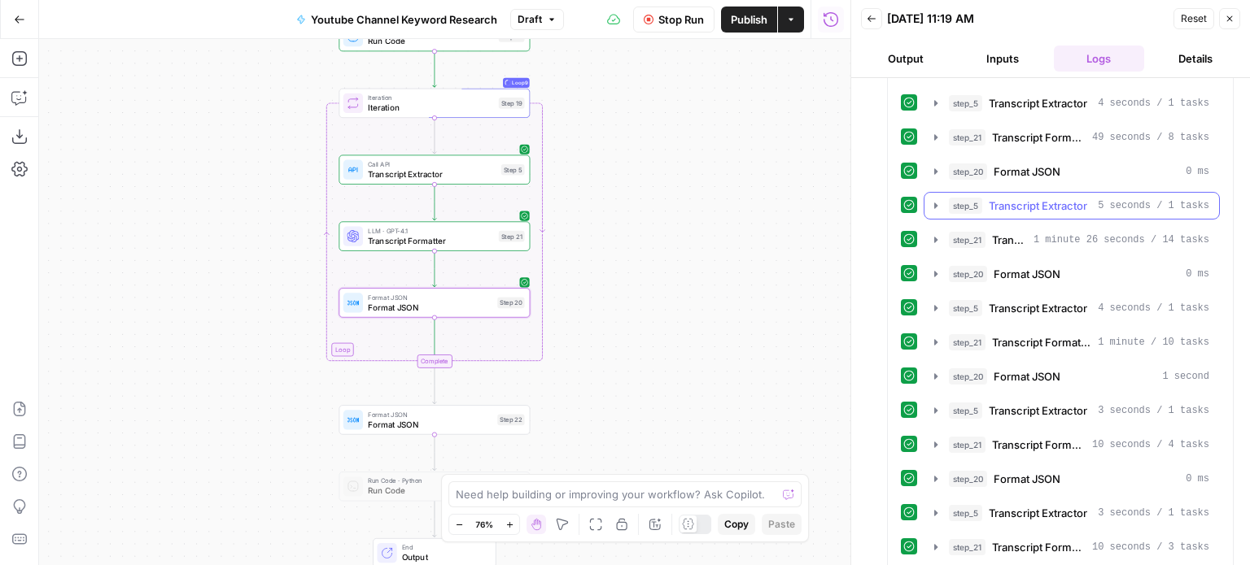
click at [1051, 198] on span "Transcript Extractor" at bounding box center [1038, 206] width 98 height 16
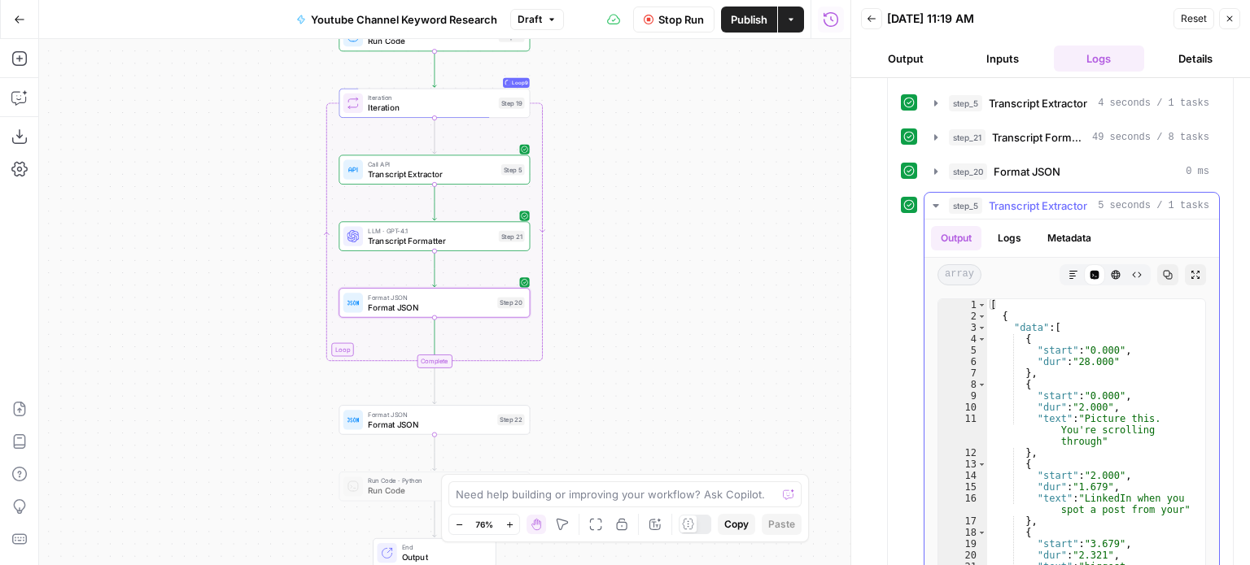
click at [1051, 198] on span "Transcript Extractor" at bounding box center [1038, 206] width 98 height 16
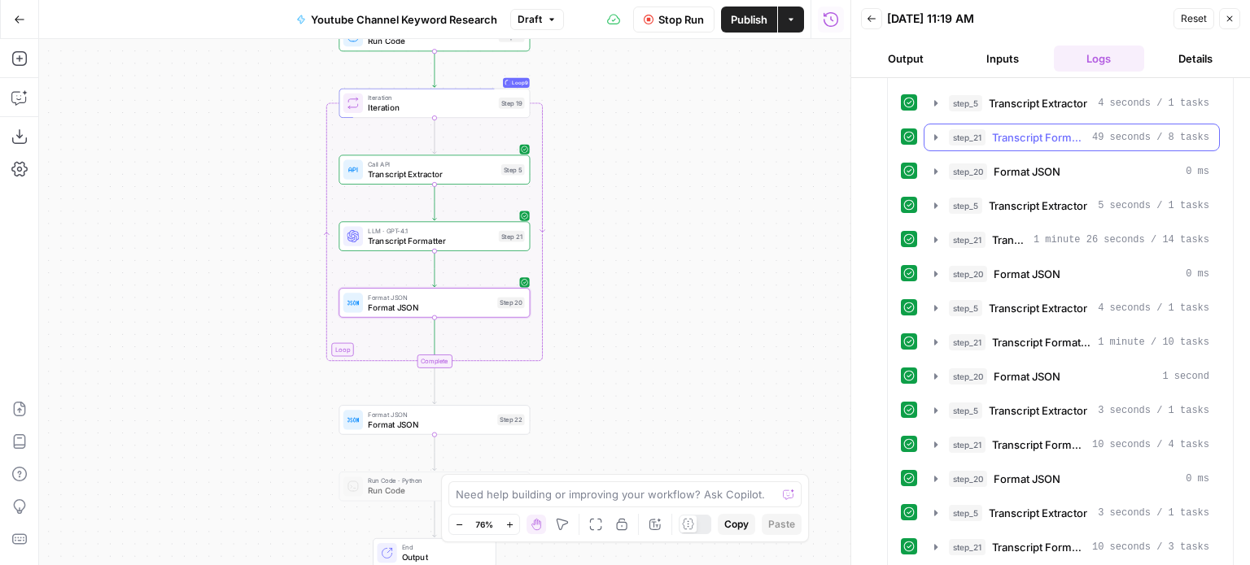
click at [1057, 140] on button "step_21 Transcript Formatter 49 seconds / 8 tasks" at bounding box center [1071, 137] width 295 height 26
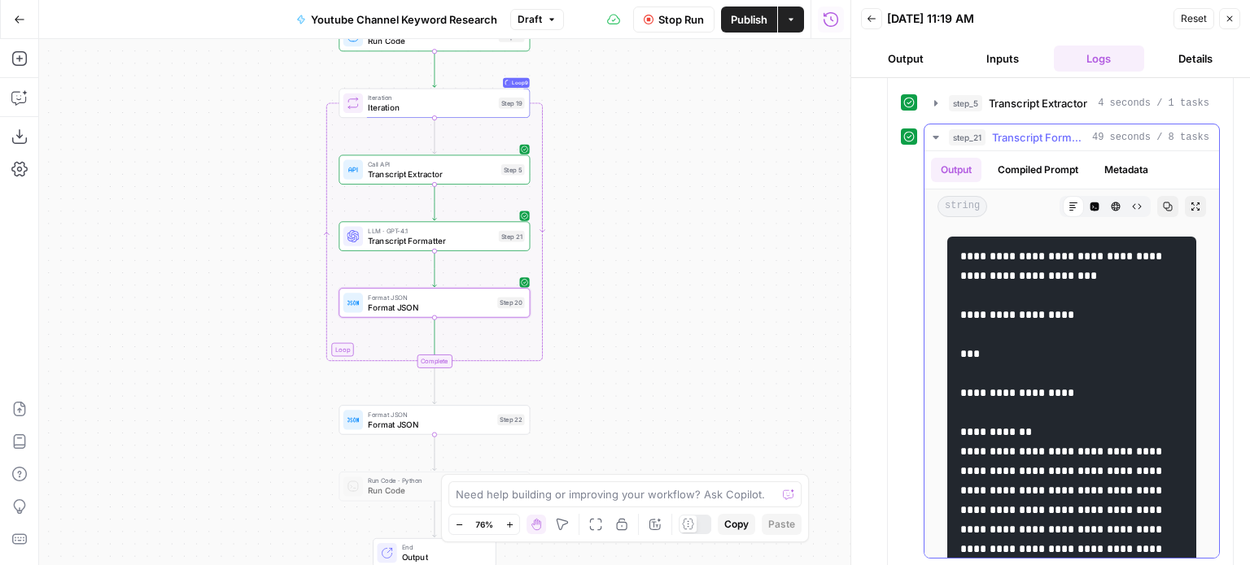
click at [1057, 140] on button "step_21 Transcript Formatter 49 seconds / 8 tasks" at bounding box center [1071, 137] width 295 height 26
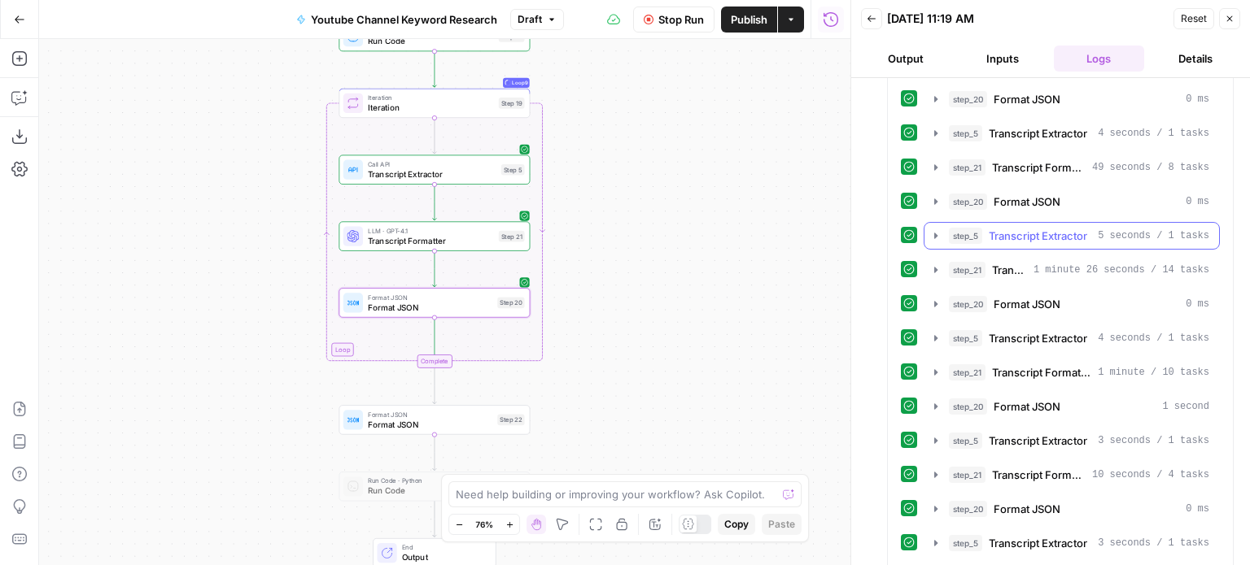
scroll to position [667, 0]
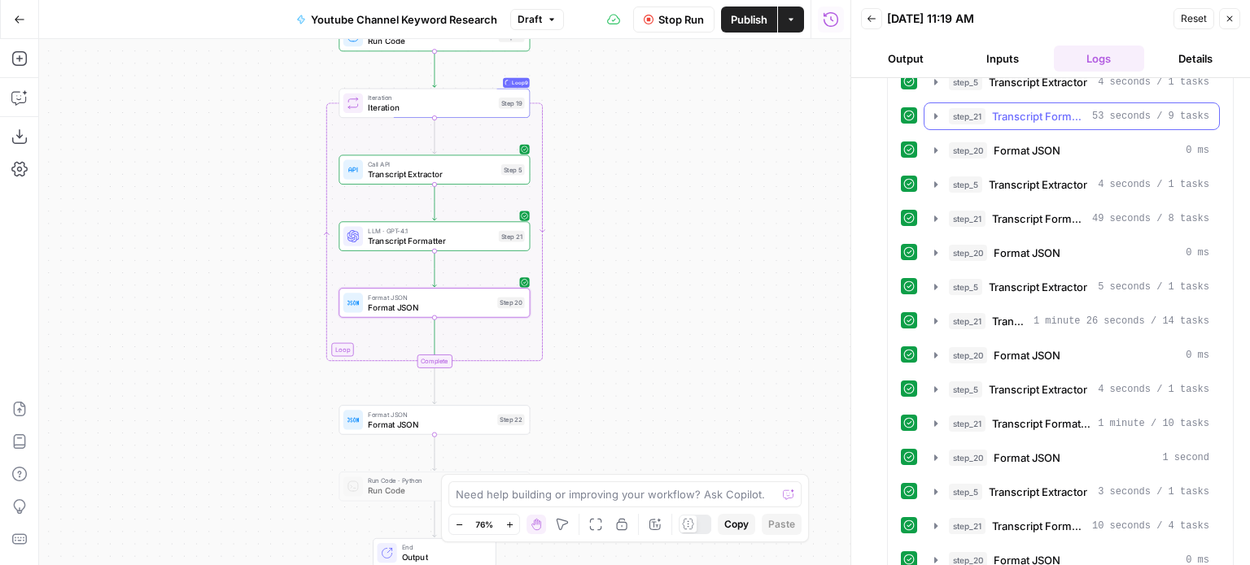
click at [1048, 110] on span "Transcript Formatter" at bounding box center [1039, 116] width 94 height 16
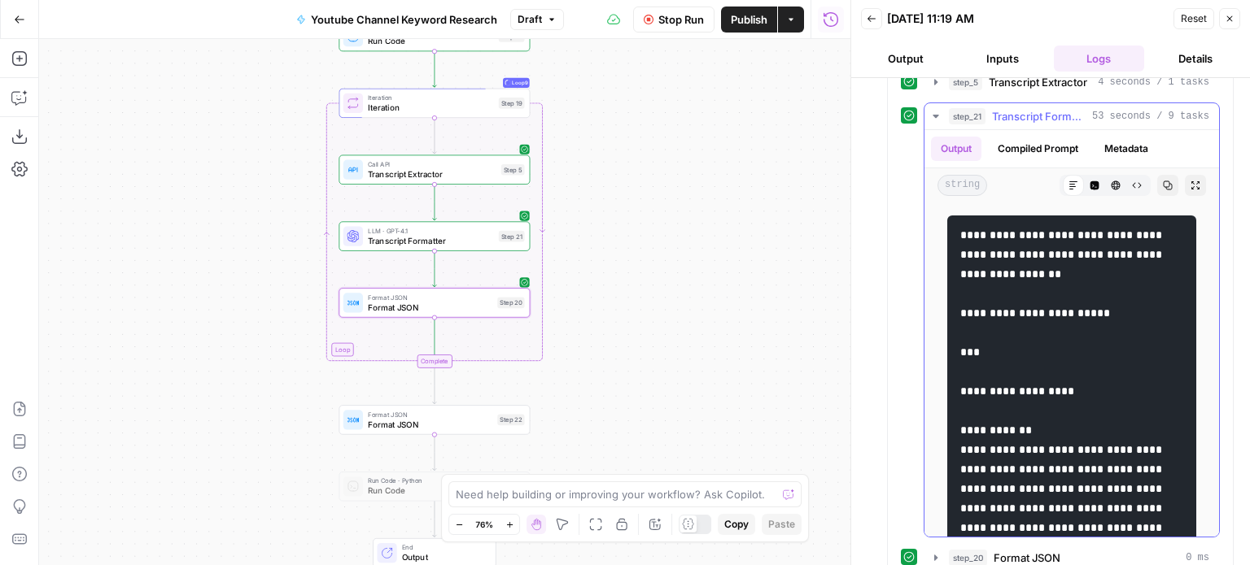
click at [1048, 110] on span "Transcript Formatter" at bounding box center [1039, 116] width 94 height 16
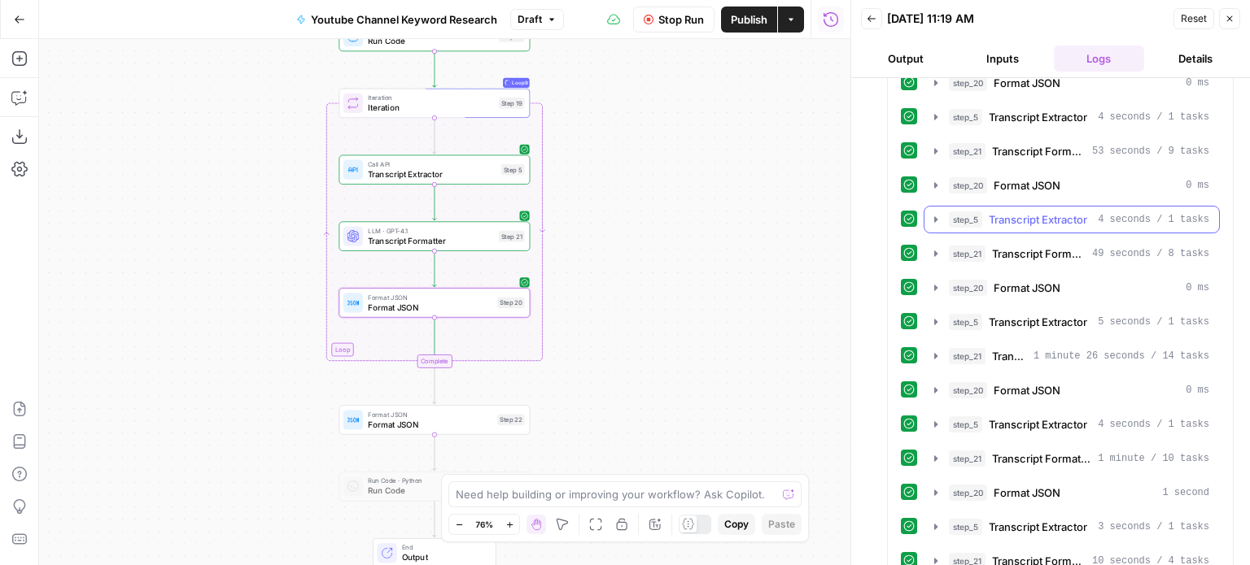
scroll to position [586, 0]
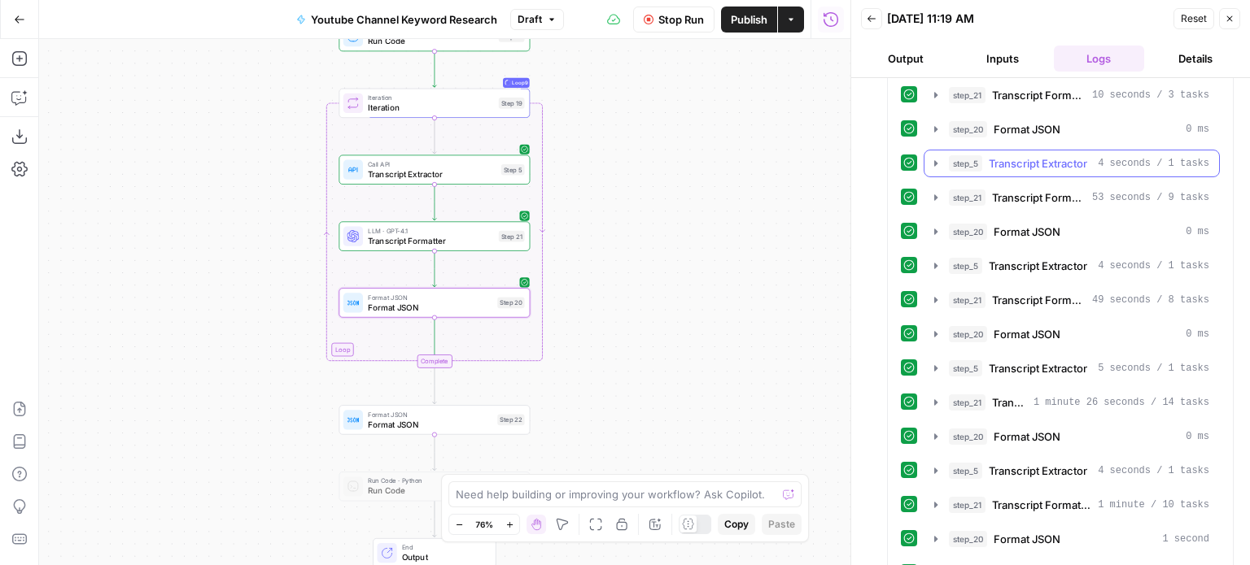
click at [1053, 155] on span "Transcript Extractor" at bounding box center [1038, 163] width 98 height 16
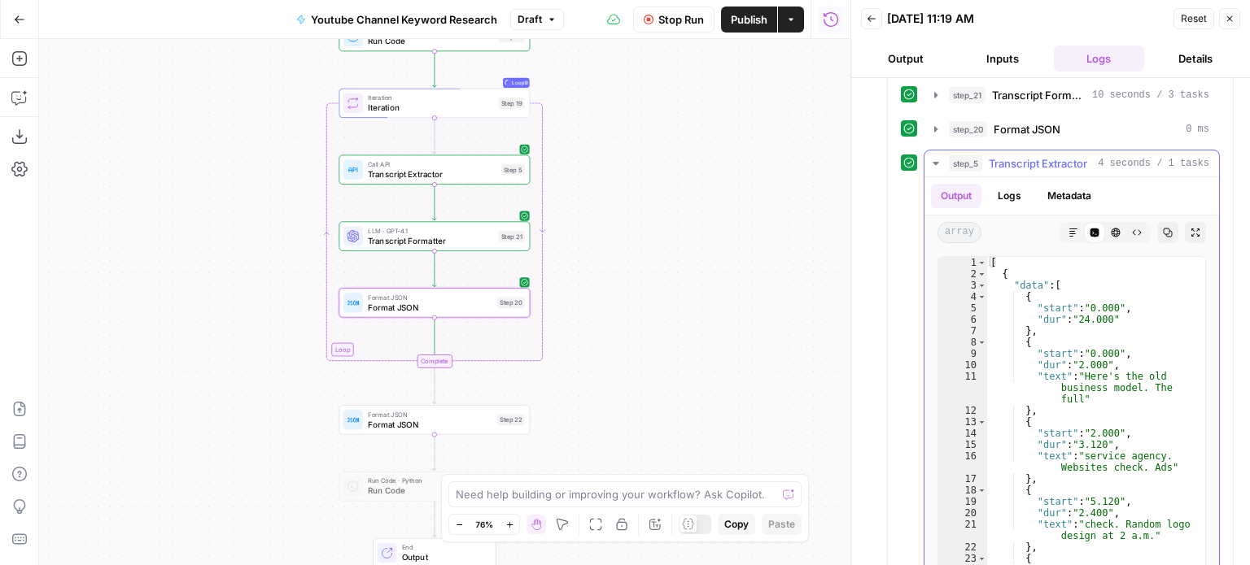
click at [1053, 155] on span "Transcript Extractor" at bounding box center [1038, 163] width 98 height 16
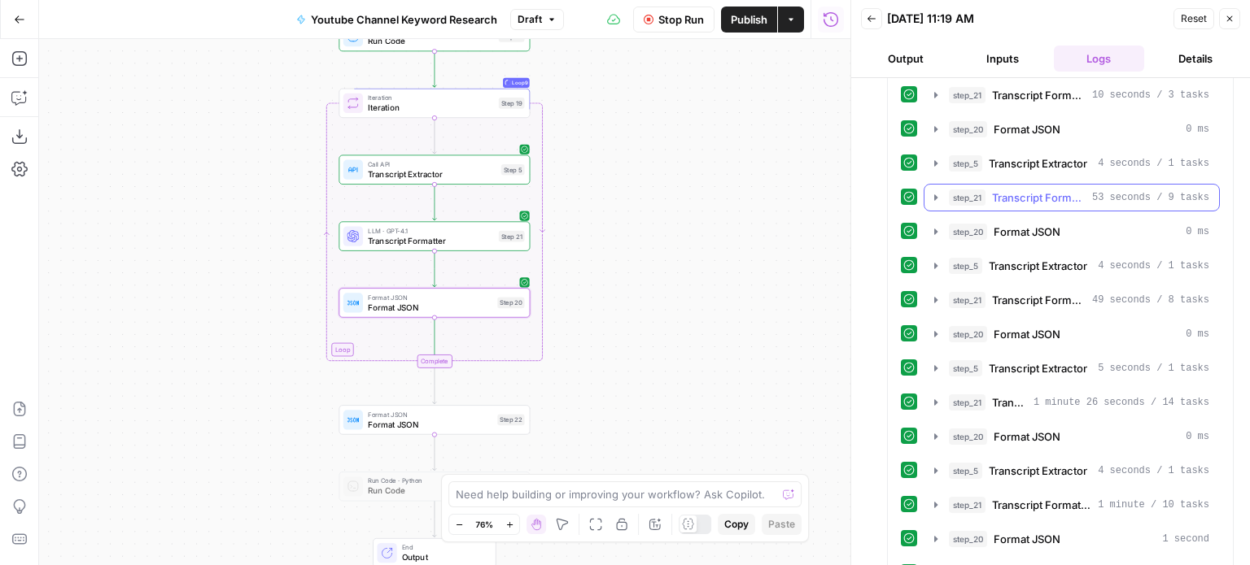
click at [1045, 194] on span "Transcript Formatter" at bounding box center [1039, 198] width 94 height 16
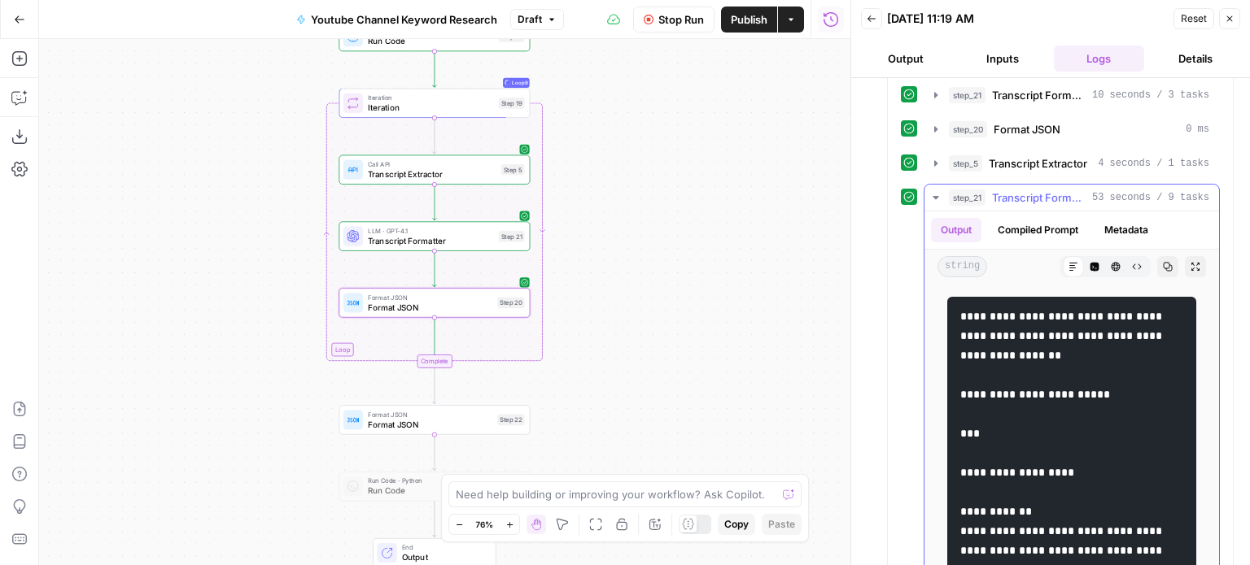
click at [1045, 194] on span "Transcript Formatter" at bounding box center [1039, 198] width 94 height 16
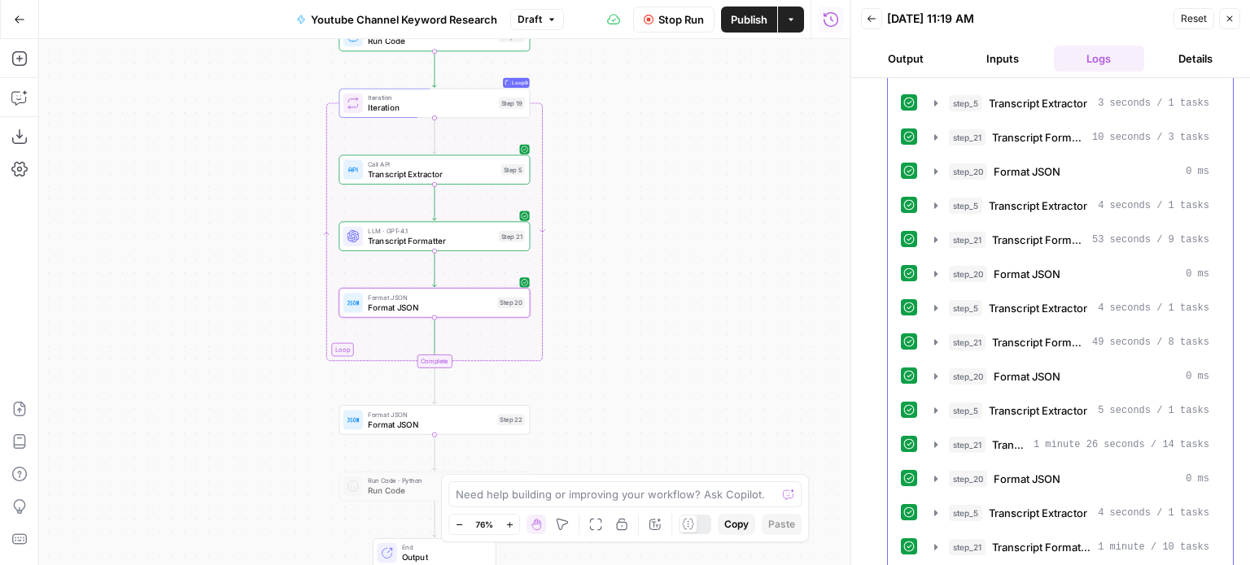
scroll to position [504, 0]
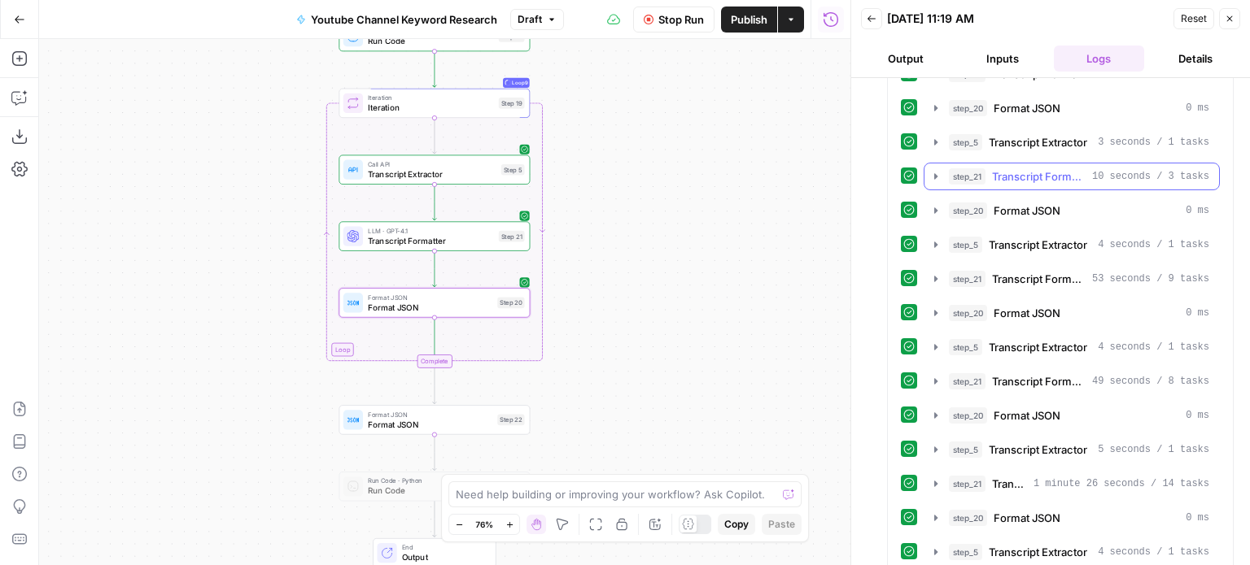
click at [1042, 168] on span "Transcript Formatter" at bounding box center [1039, 176] width 94 height 16
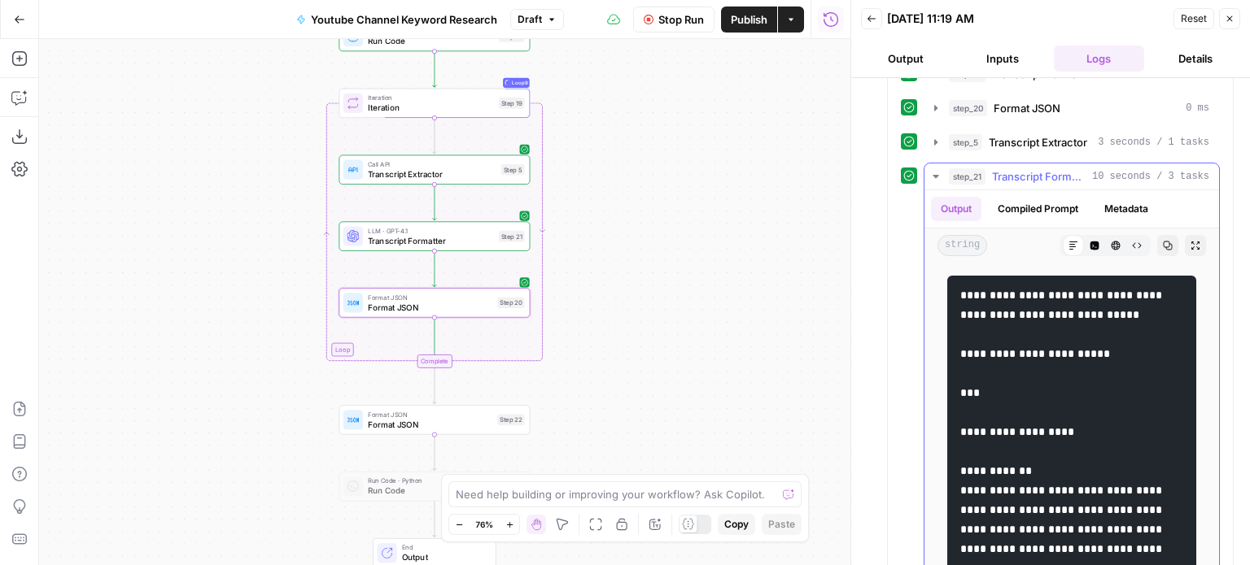
click at [1042, 168] on span "Transcript Formatter" at bounding box center [1039, 176] width 94 height 16
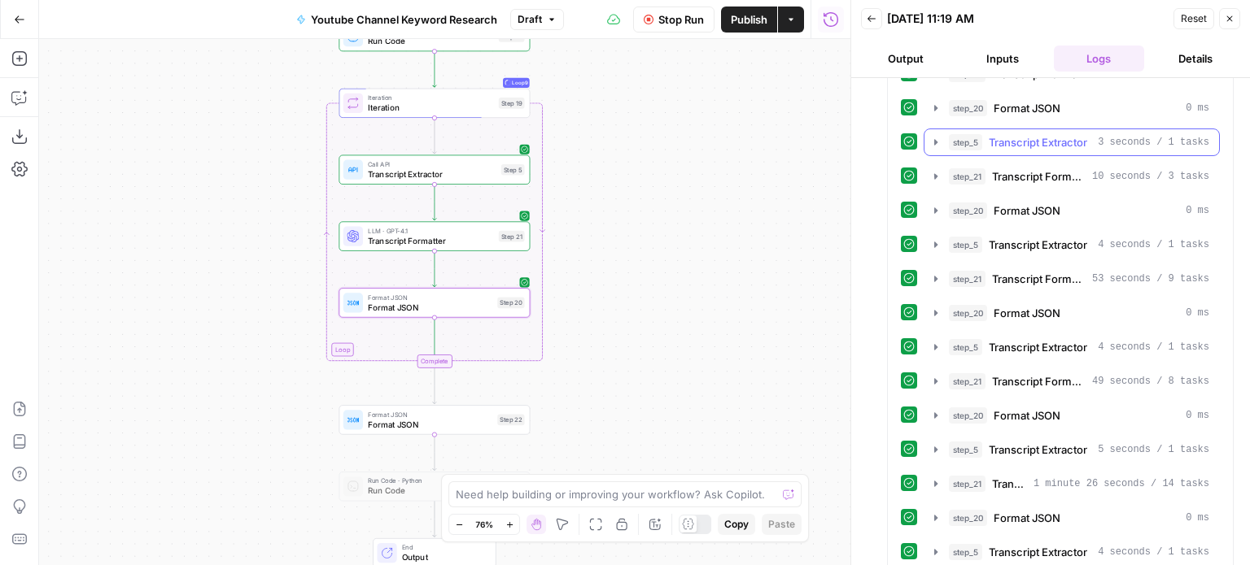
click at [1044, 134] on span "Transcript Extractor" at bounding box center [1038, 142] width 98 height 16
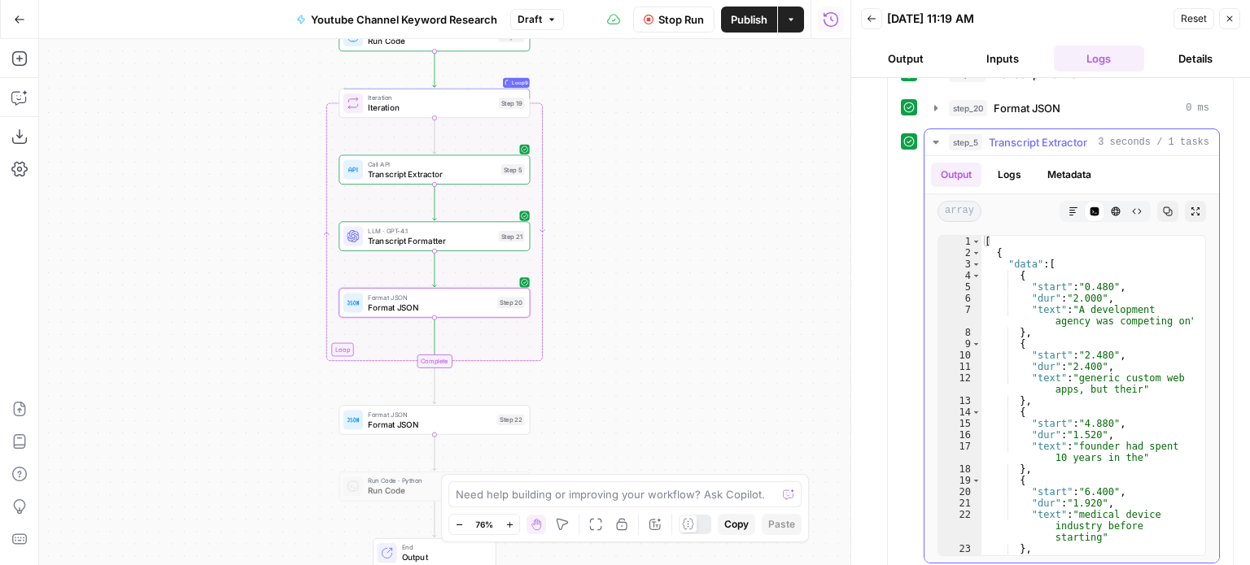
click at [1044, 134] on span "Transcript Extractor" at bounding box center [1038, 142] width 98 height 16
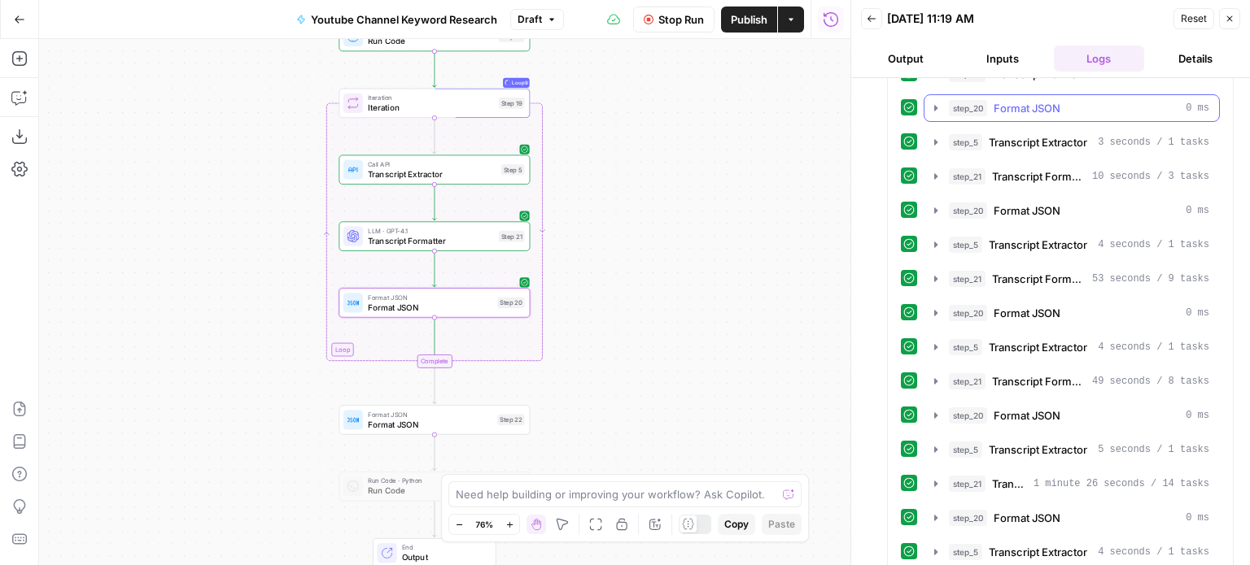
click at [1046, 105] on span "Format JSON" at bounding box center [1026, 108] width 67 height 16
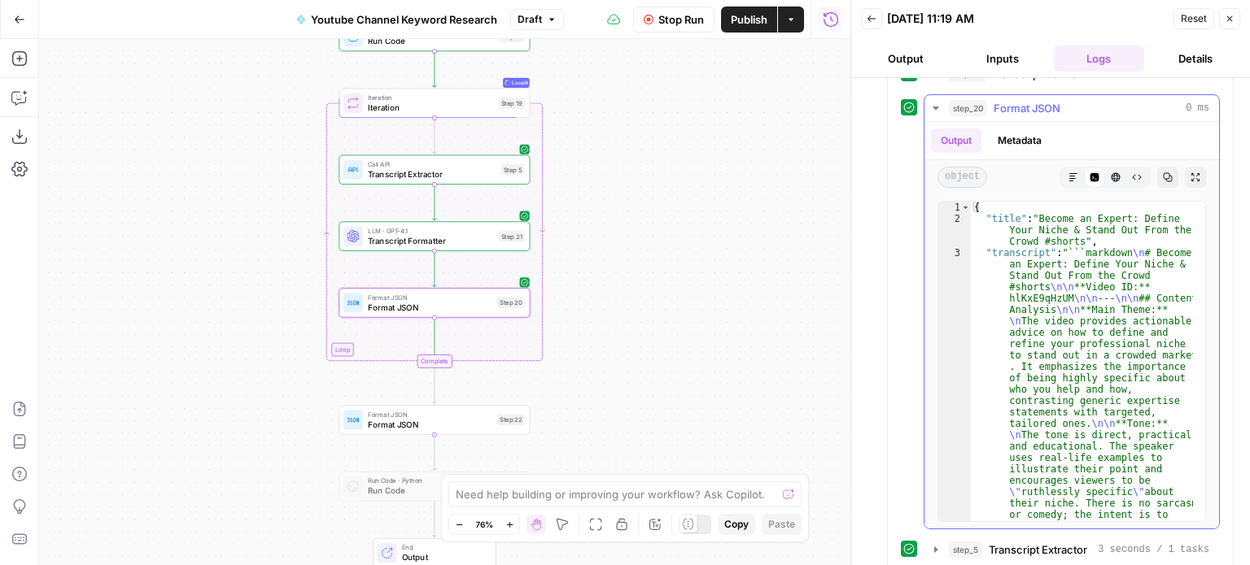
click at [1046, 105] on span "Format JSON" at bounding box center [1026, 108] width 67 height 16
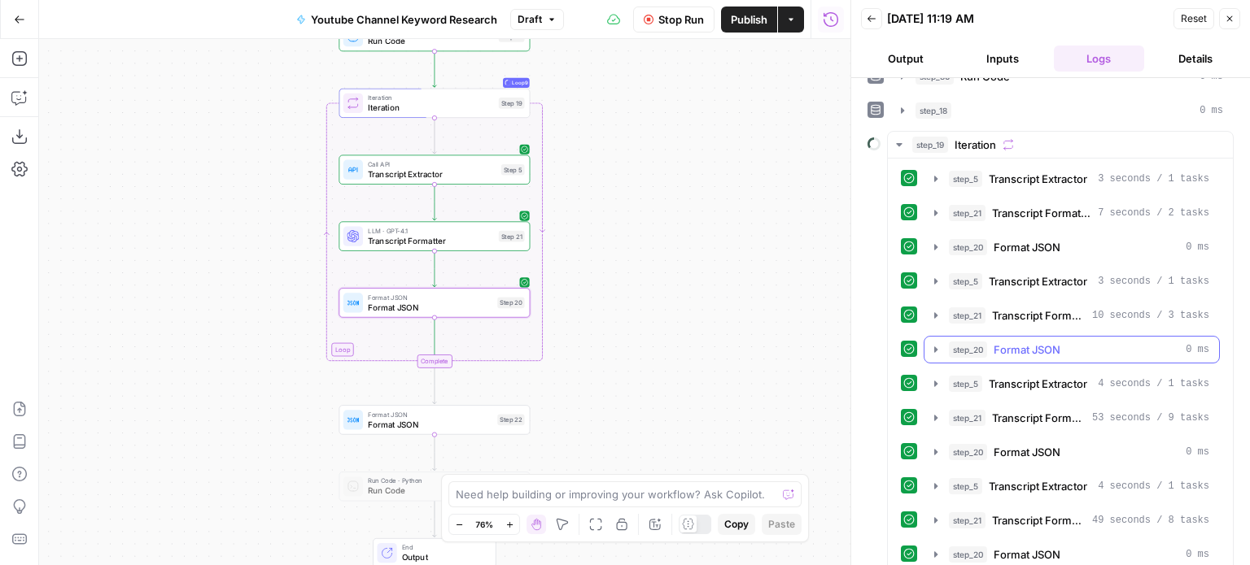
scroll to position [342, 0]
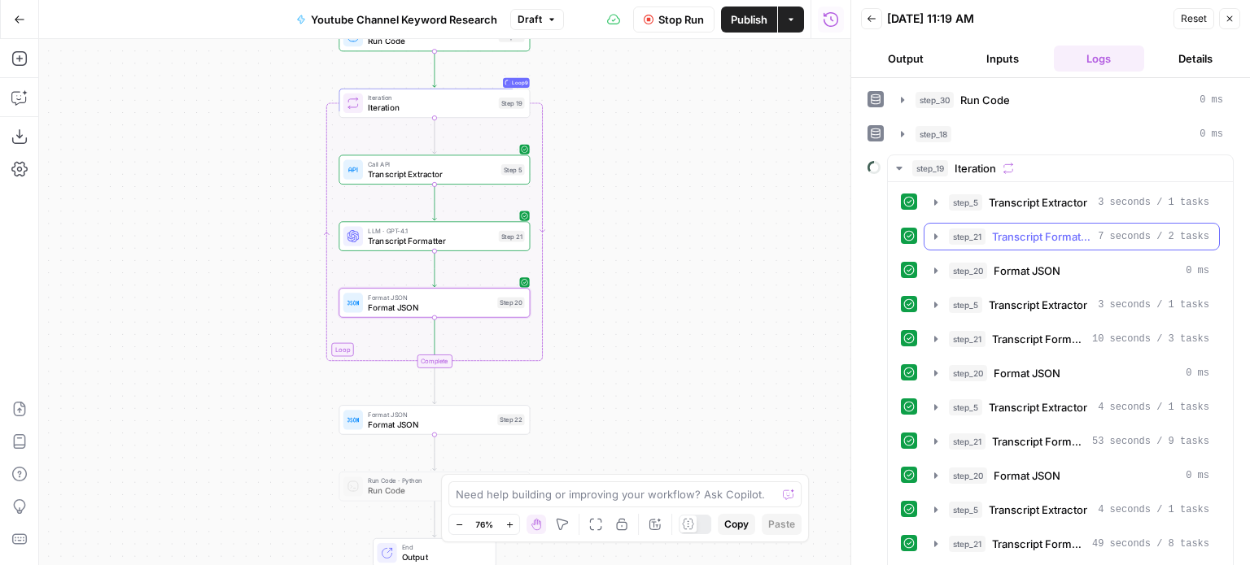
click at [1048, 229] on span "Transcript Formatter" at bounding box center [1041, 237] width 99 height 16
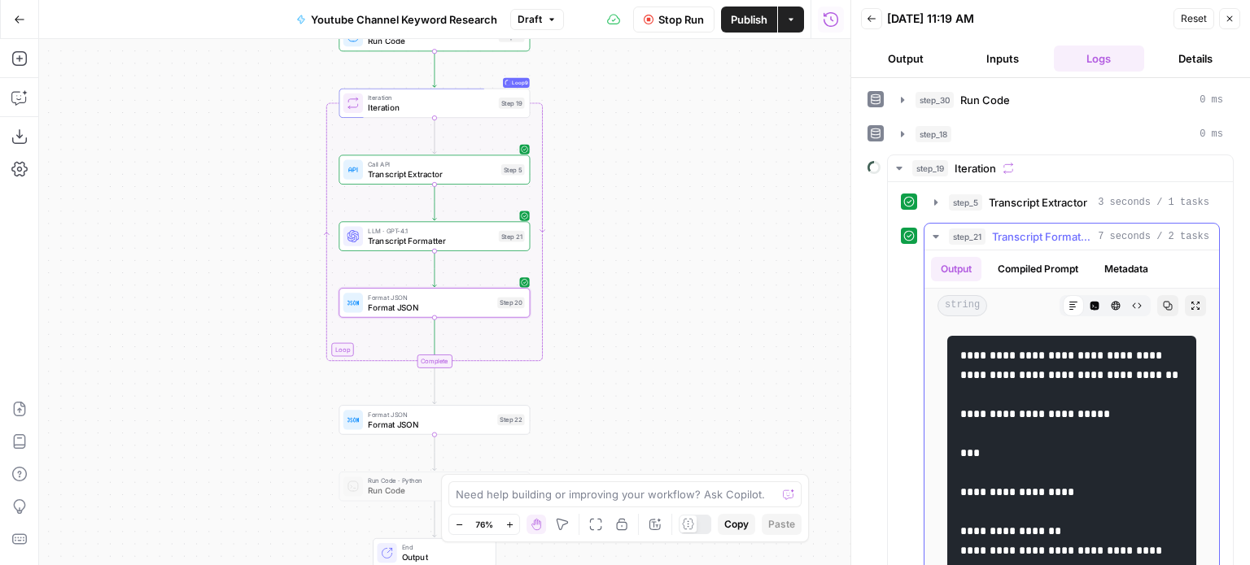
click at [1048, 229] on span "Transcript Formatter" at bounding box center [1041, 237] width 99 height 16
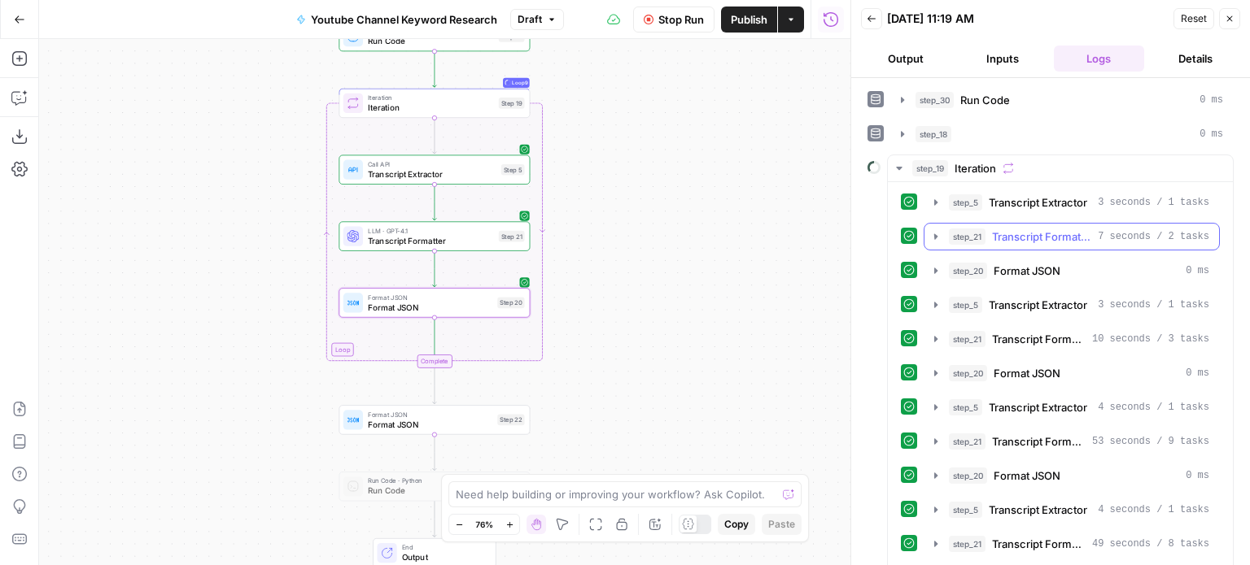
click at [1048, 229] on span "Transcript Formatter" at bounding box center [1041, 237] width 99 height 16
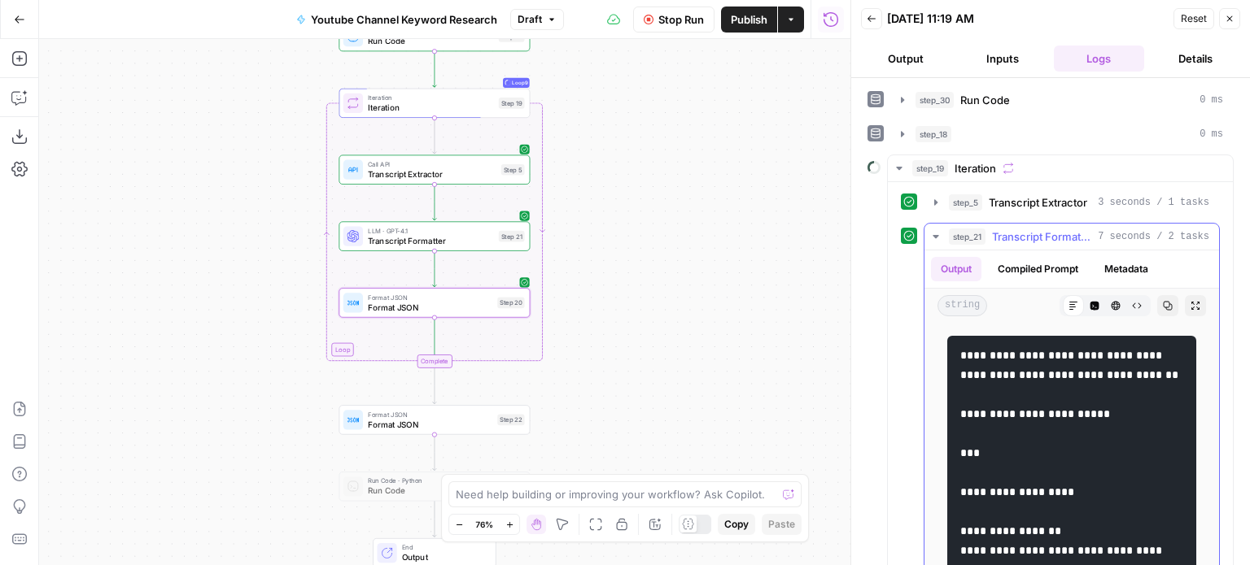
click at [1048, 229] on span "Transcript Formatter" at bounding box center [1041, 237] width 99 height 16
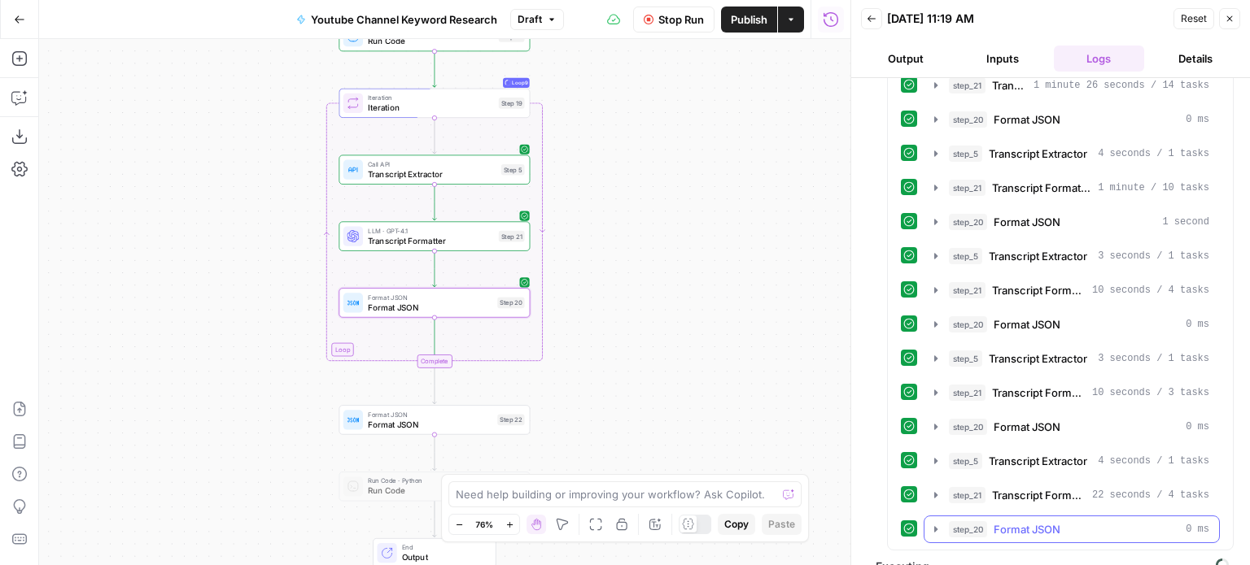
scroll to position [911, 0]
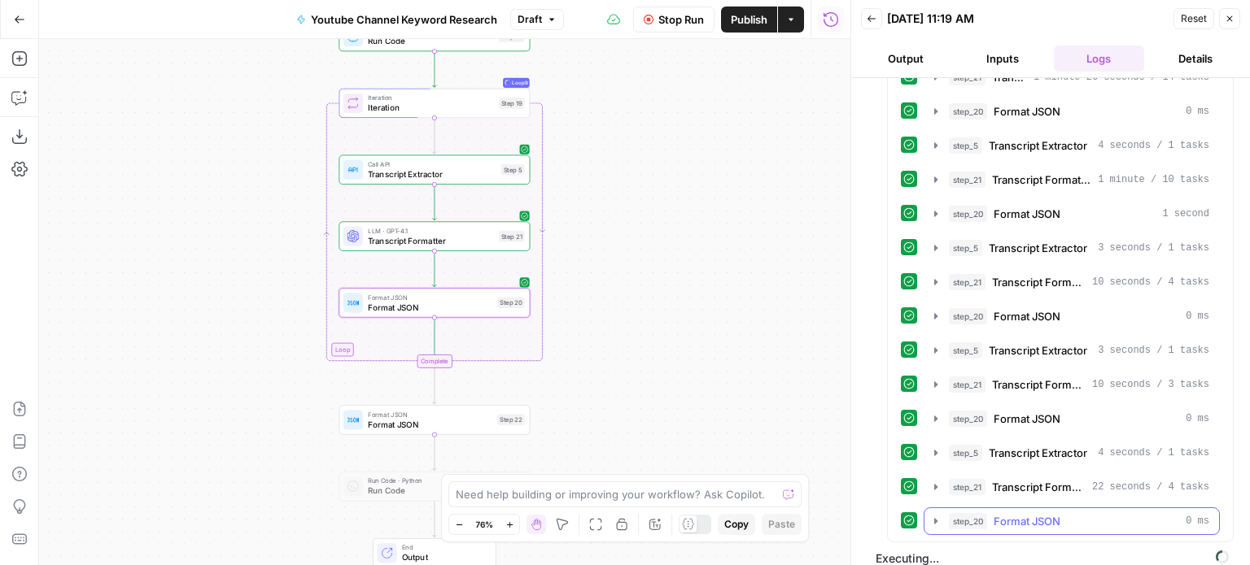
click at [1073, 483] on button "step_21 Transcript Formatter 22 seconds / 4 tasks" at bounding box center [1071, 487] width 295 height 26
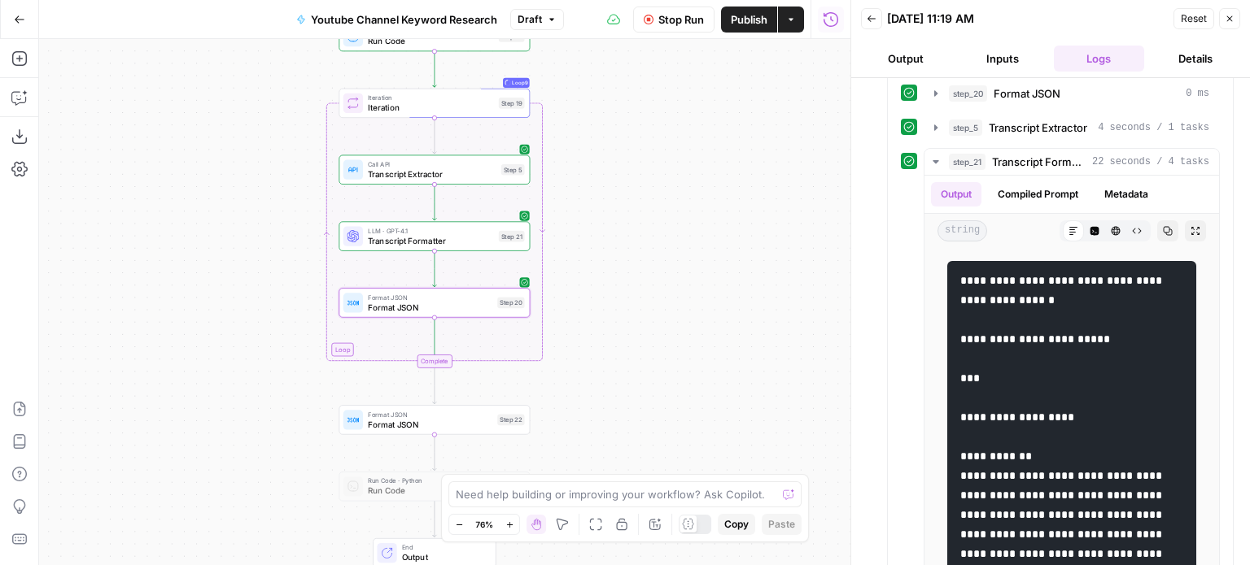
scroll to position [0, 0]
click at [993, 154] on span "Transcript Formatter" at bounding box center [1039, 162] width 94 height 16
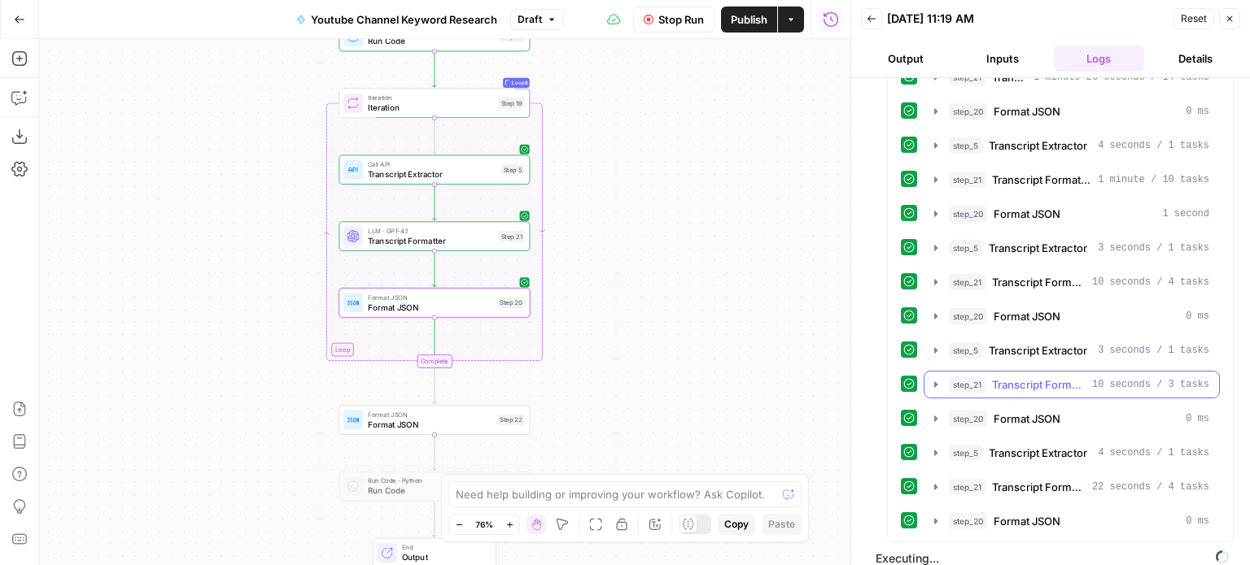
click at [1028, 377] on span "Transcript Formatter" at bounding box center [1039, 385] width 94 height 16
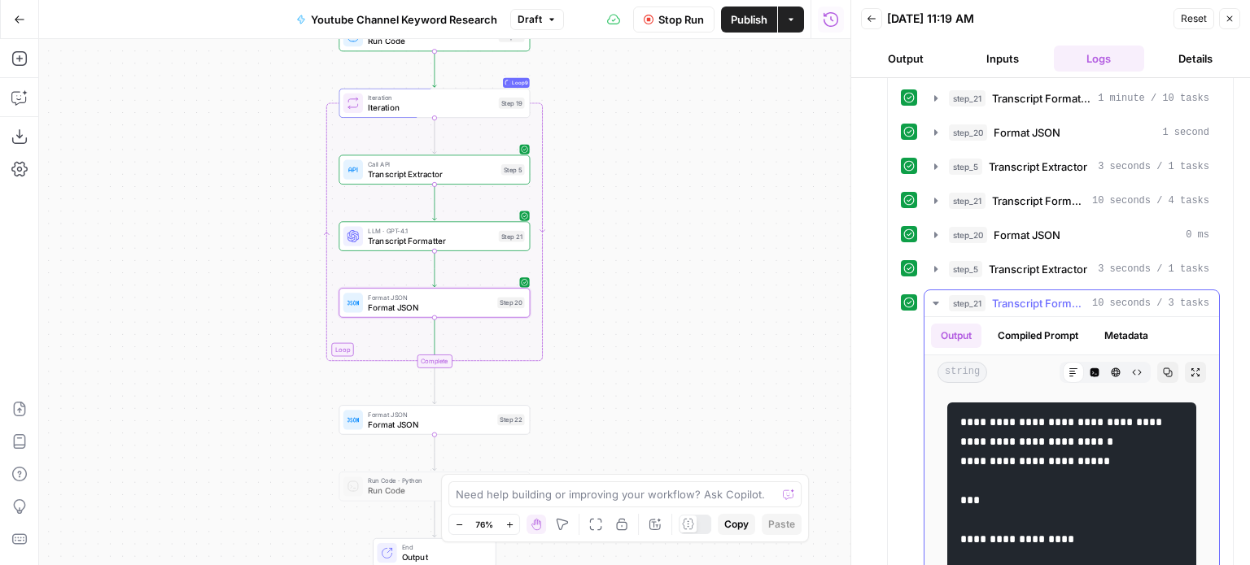
scroll to position [0, 0]
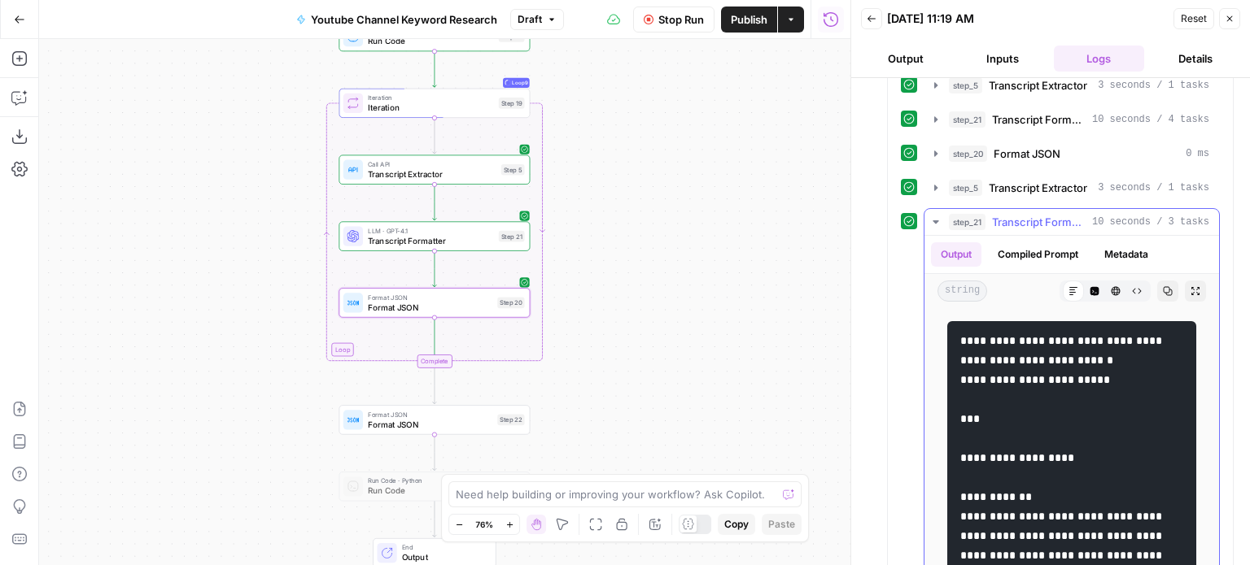
click at [1020, 214] on span "Transcript Formatter" at bounding box center [1039, 222] width 94 height 16
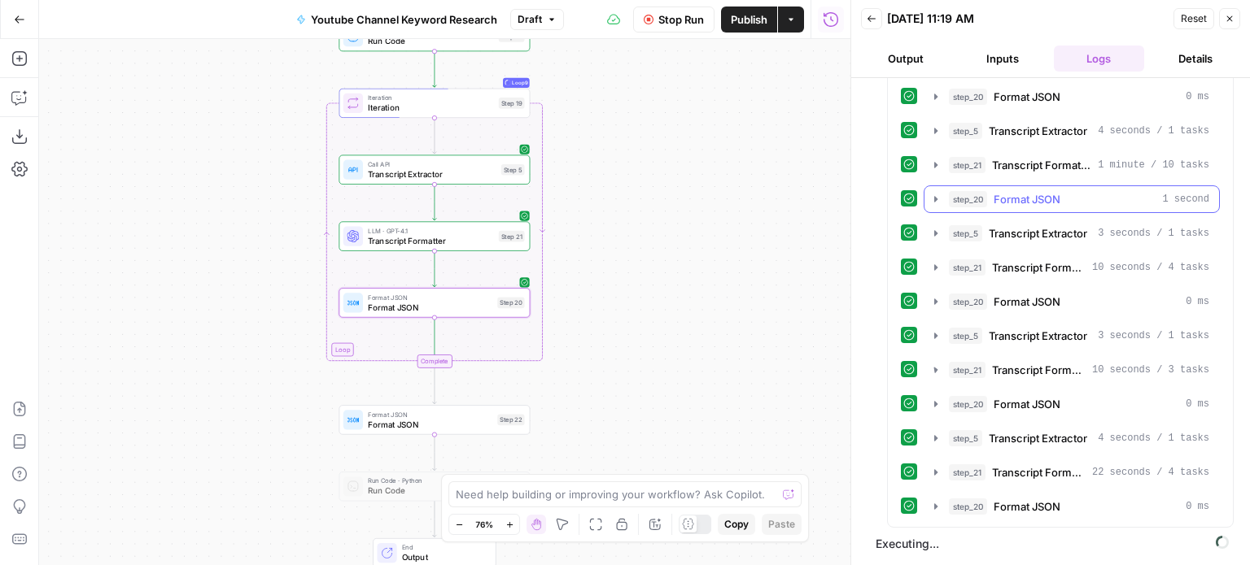
scroll to position [911, 0]
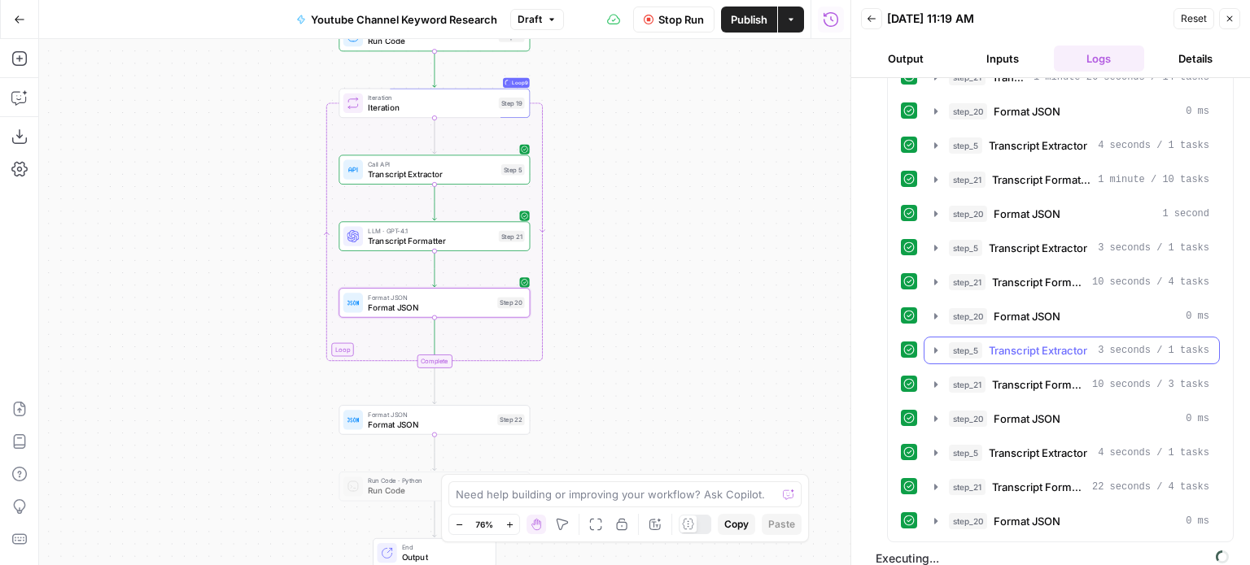
click at [1019, 343] on span "Transcript Extractor" at bounding box center [1038, 351] width 98 height 16
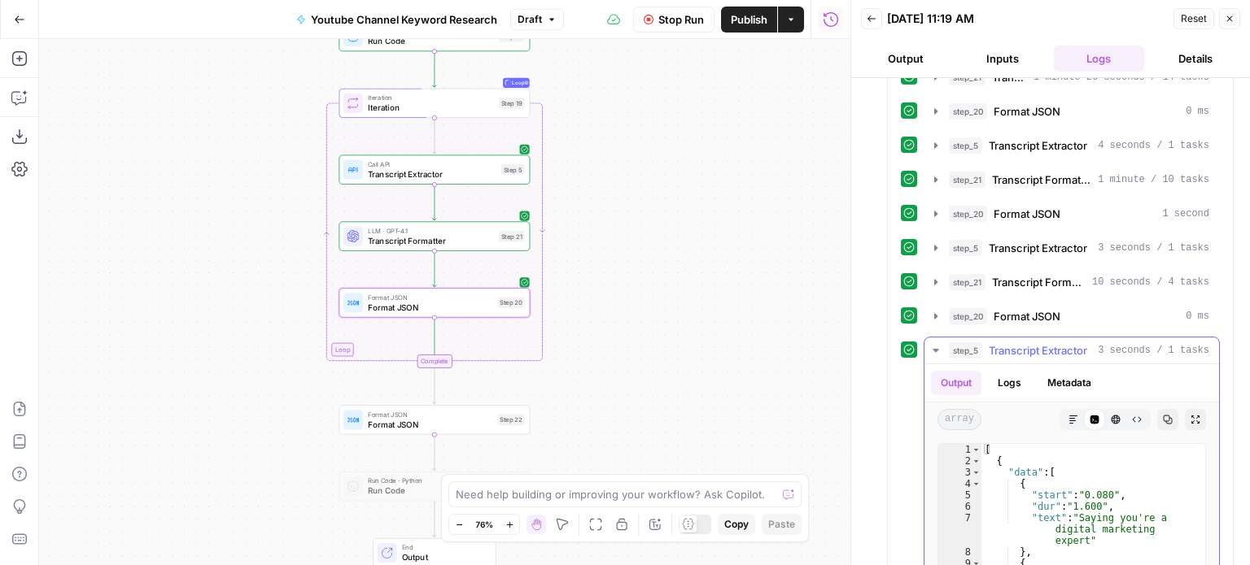
click at [1019, 343] on span "Transcript Extractor" at bounding box center [1038, 351] width 98 height 16
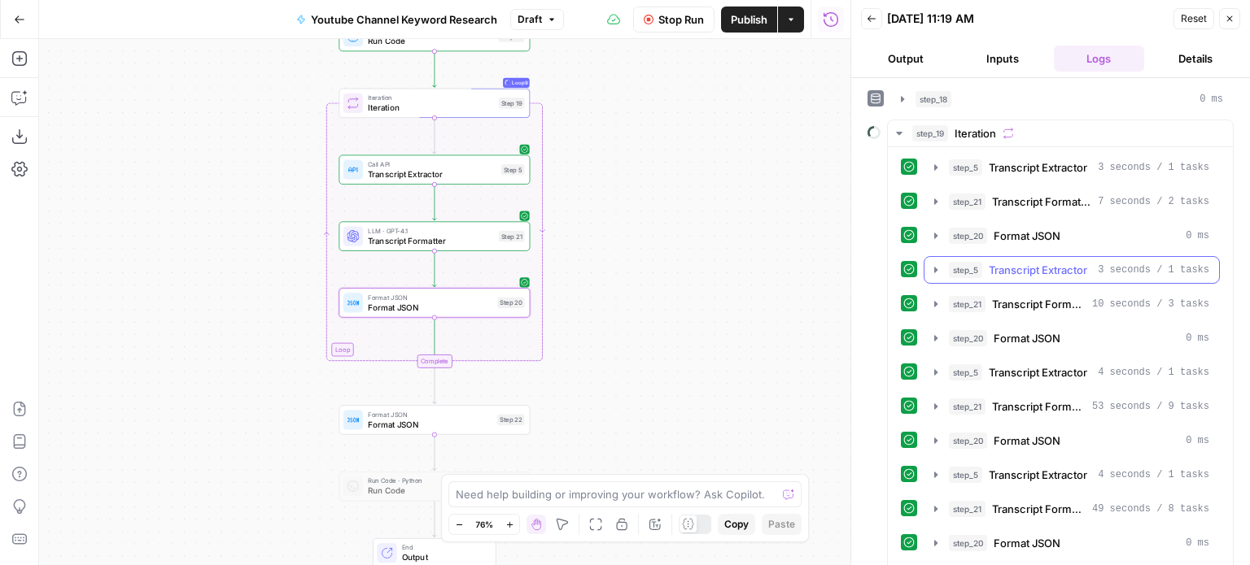
scroll to position [342, 0]
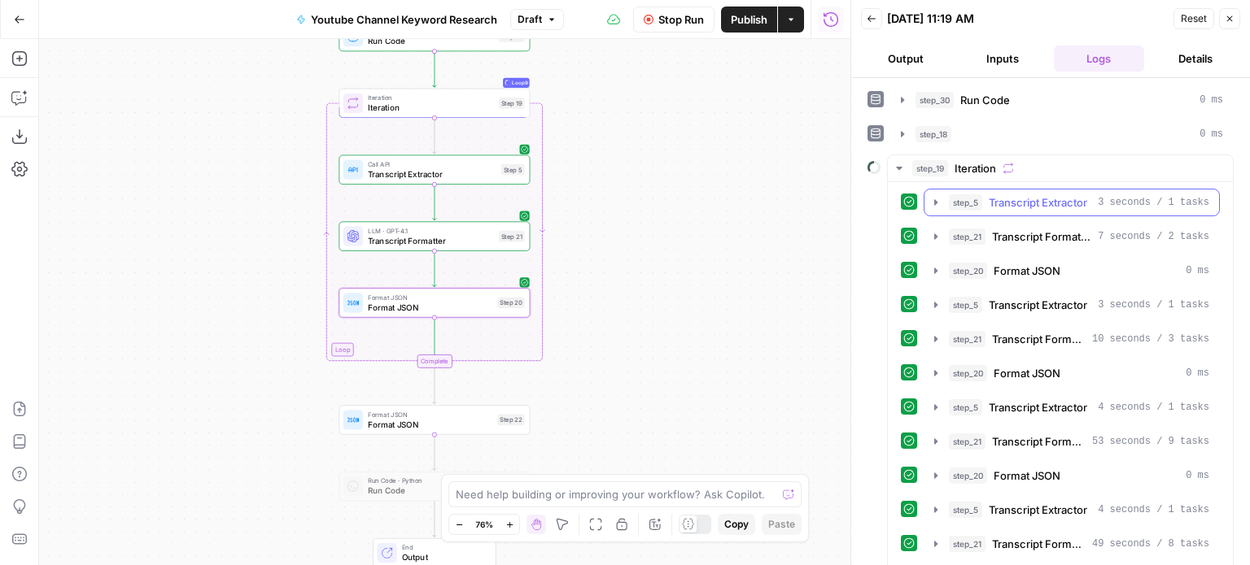
click at [1058, 207] on button "step_5 Transcript Extractor 3 seconds / 1 tasks" at bounding box center [1071, 203] width 295 height 26
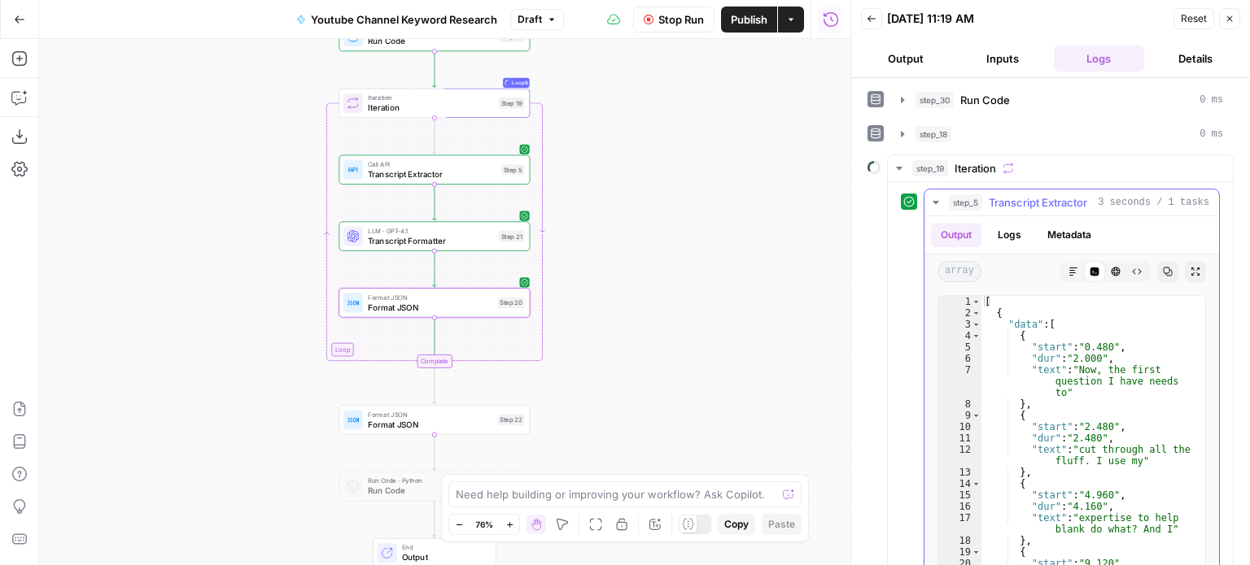
click at [1058, 207] on button "step_5 Transcript Extractor 3 seconds / 1 tasks" at bounding box center [1071, 203] width 295 height 26
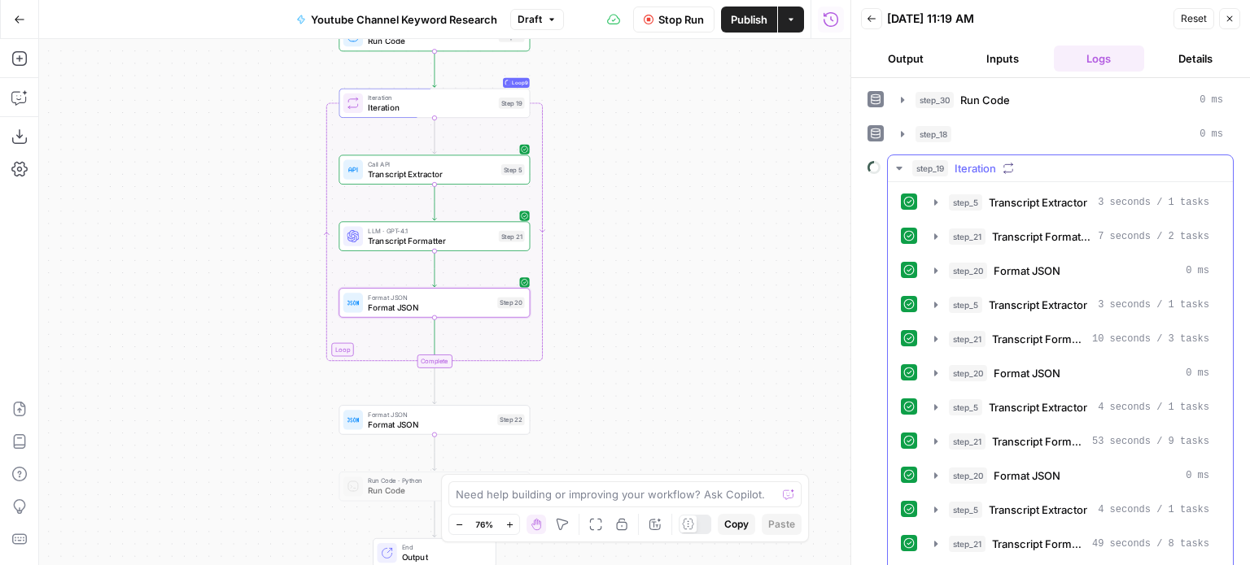
click at [1063, 239] on button "step_21 Transcript Formatter 7 seconds / 2 tasks" at bounding box center [1071, 237] width 295 height 26
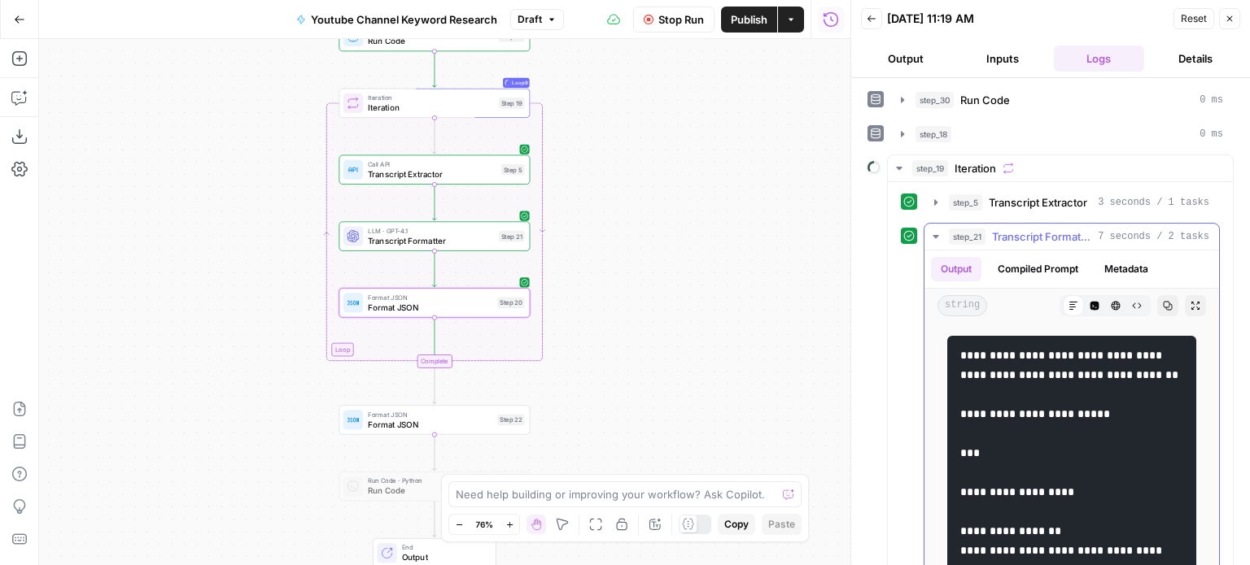
click at [1063, 239] on button "step_21 Transcript Formatter 7 seconds / 2 tasks" at bounding box center [1071, 237] width 295 height 26
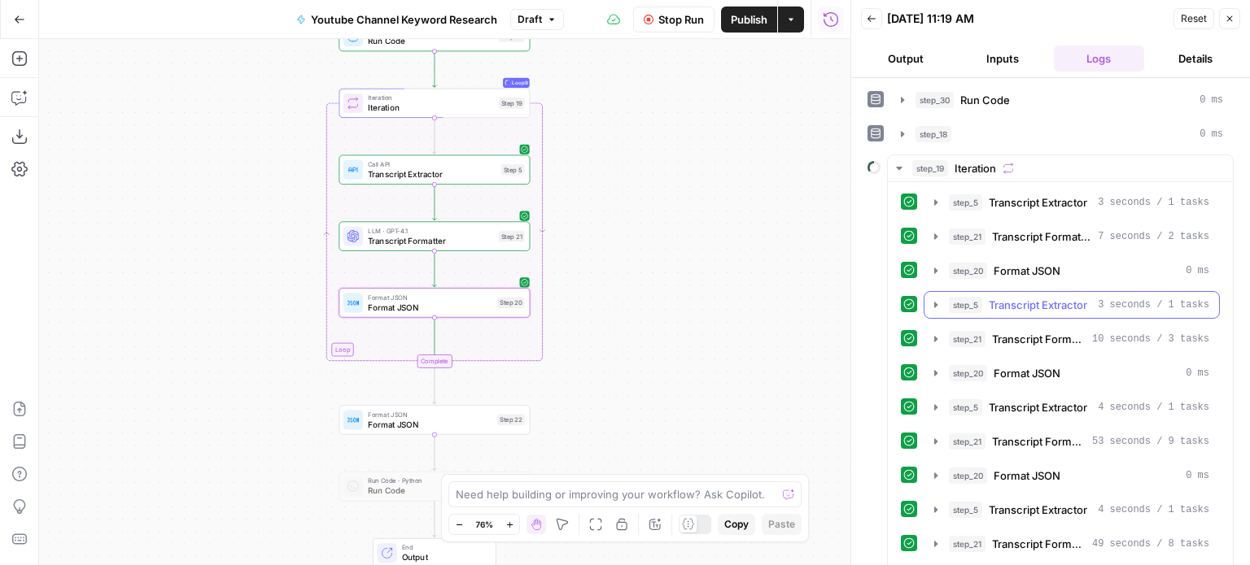
click at [1061, 298] on span "Transcript Extractor" at bounding box center [1038, 305] width 98 height 16
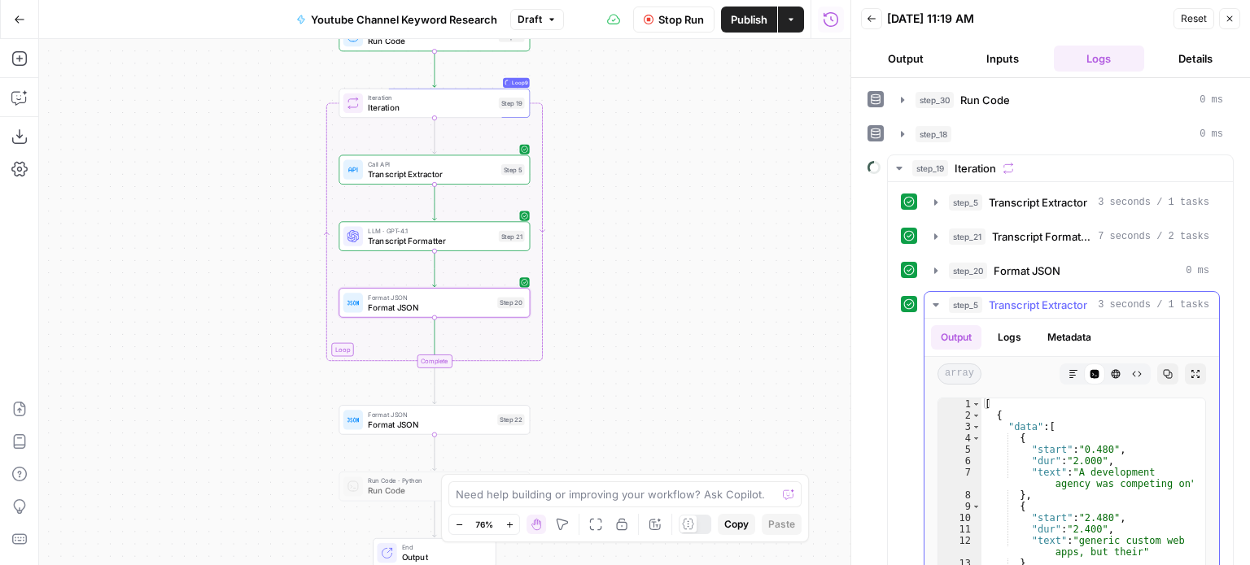
click at [1061, 298] on span "Transcript Extractor" at bounding box center [1038, 305] width 98 height 16
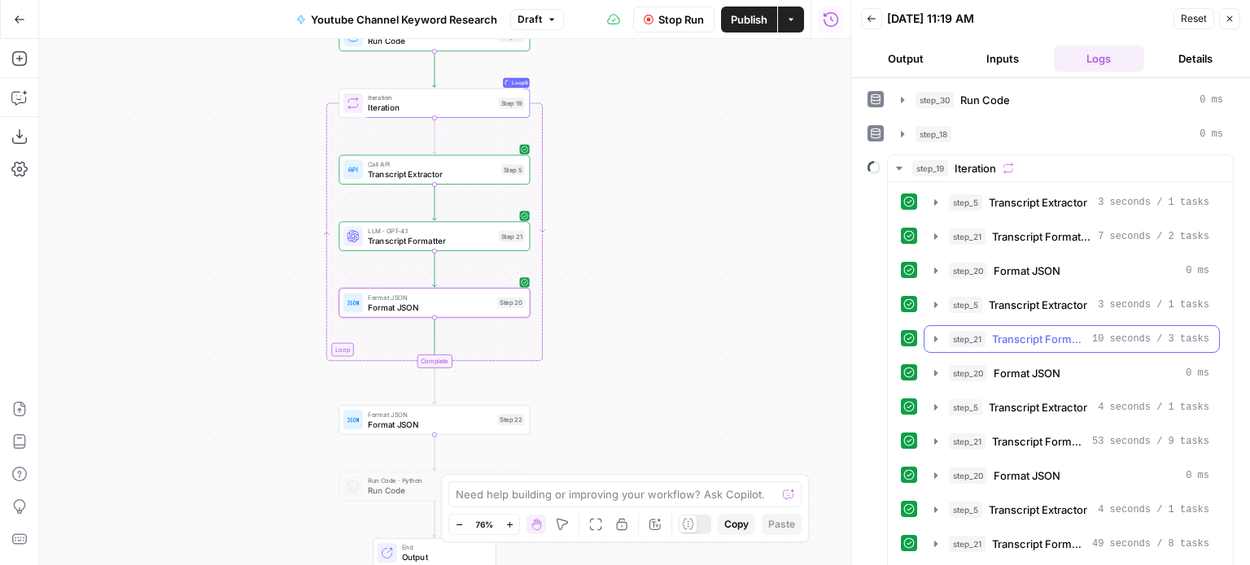
click at [1059, 331] on span "Transcript Formatter" at bounding box center [1039, 339] width 94 height 16
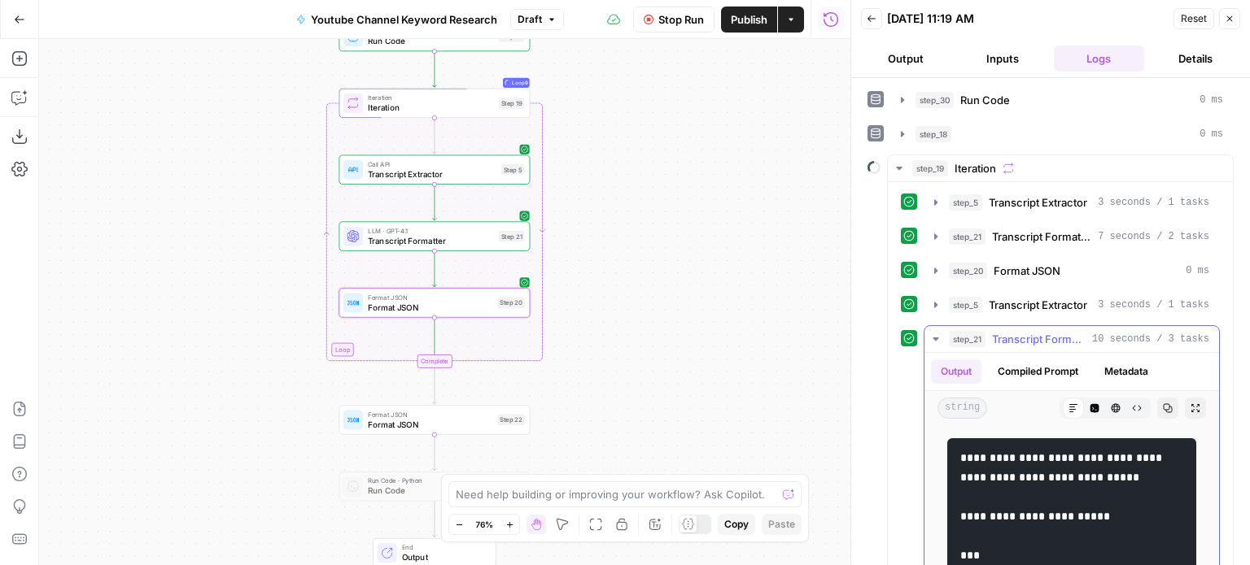
click at [1059, 331] on span "Transcript Formatter" at bounding box center [1039, 339] width 94 height 16
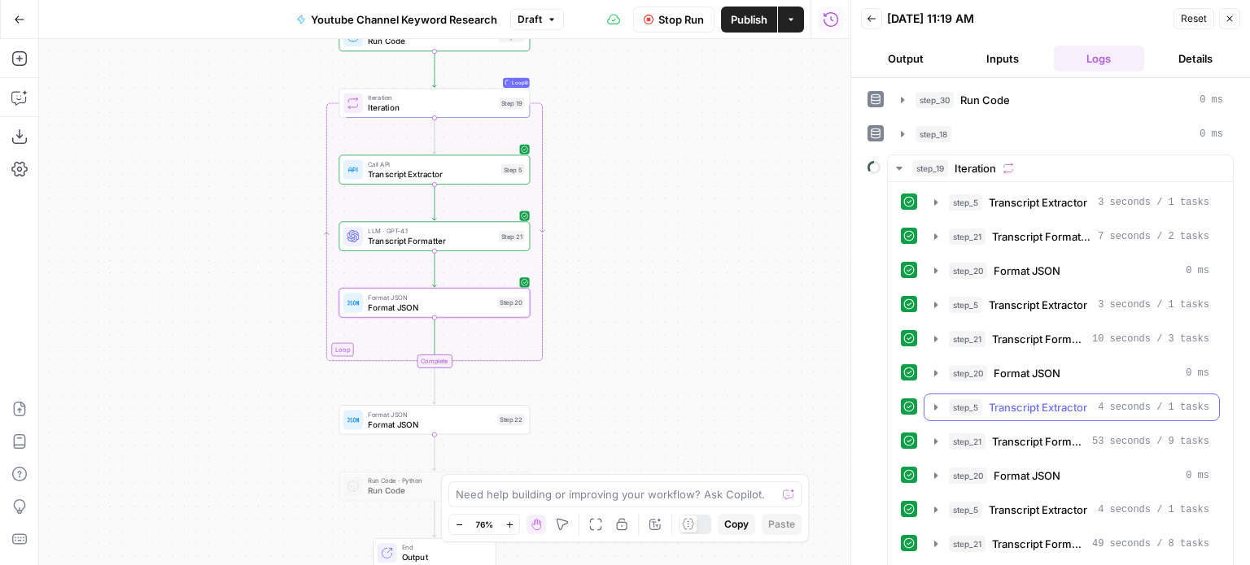
click at [1055, 395] on button "step_5 Transcript Extractor 4 seconds / 1 tasks" at bounding box center [1071, 408] width 295 height 26
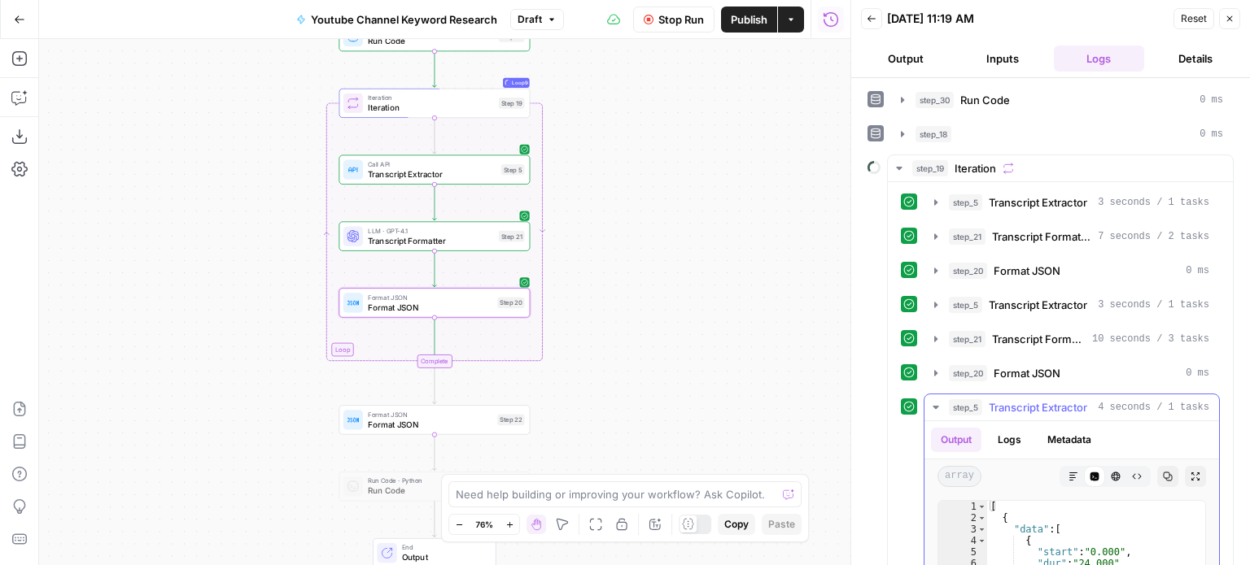
scroll to position [423, 0]
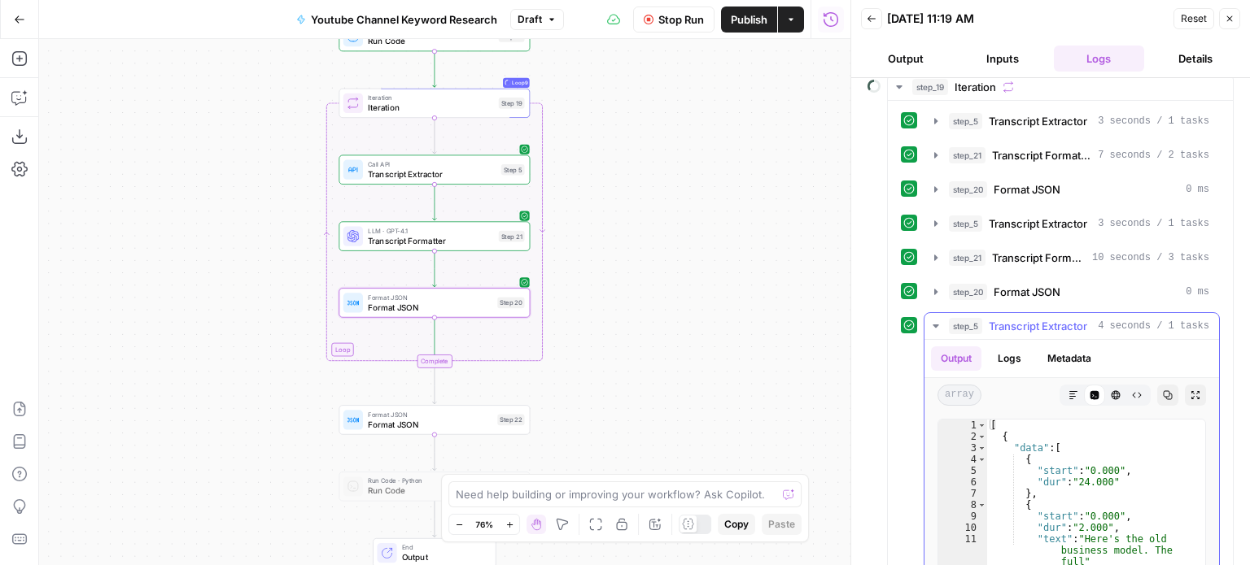
click at [1058, 321] on span "Transcript Extractor" at bounding box center [1038, 326] width 98 height 16
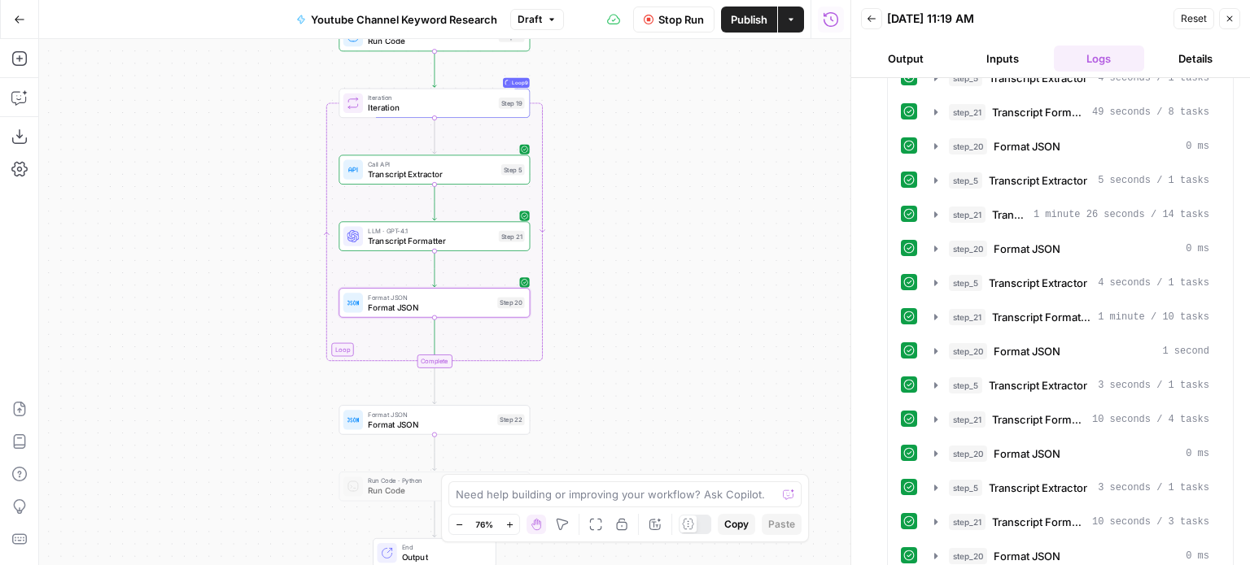
scroll to position [911, 0]
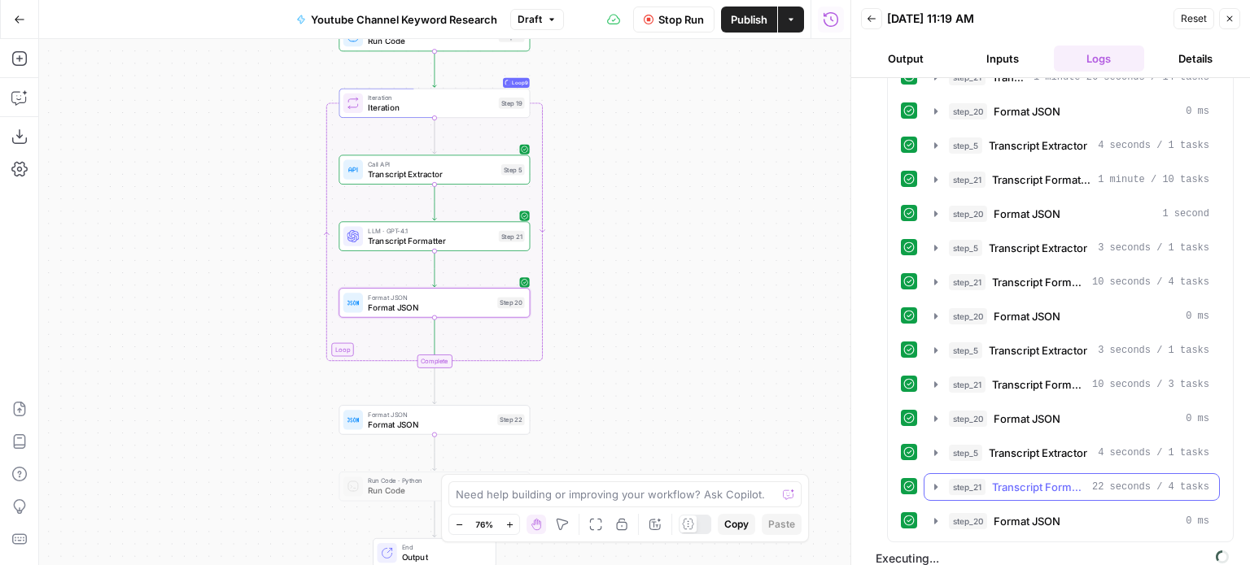
click at [1065, 479] on span "Transcript Formatter" at bounding box center [1039, 487] width 94 height 16
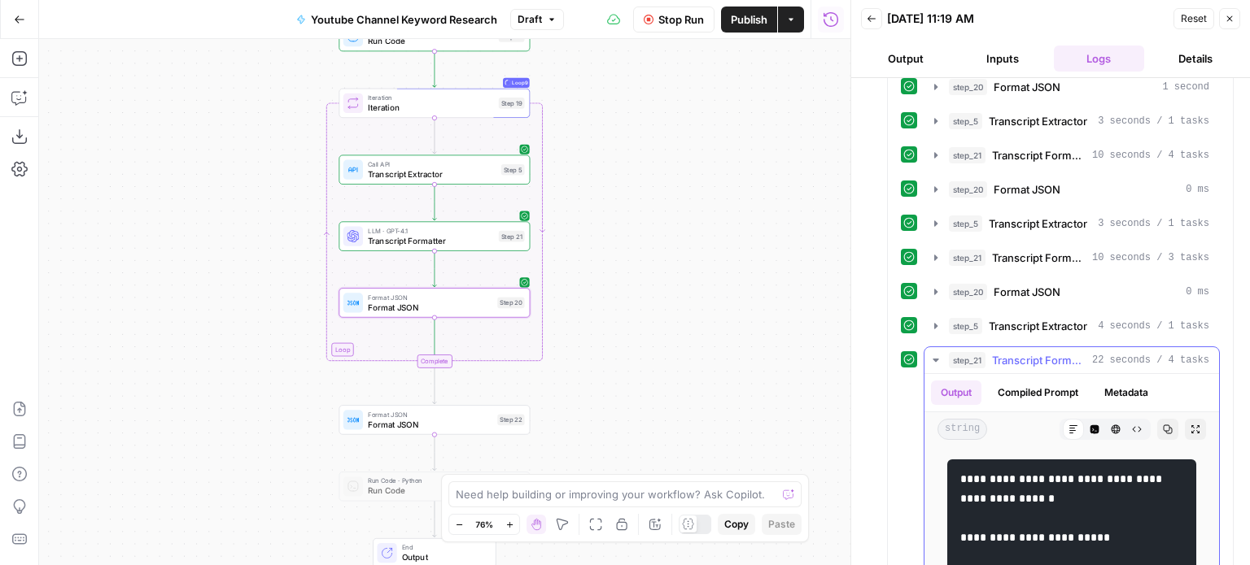
scroll to position [1074, 0]
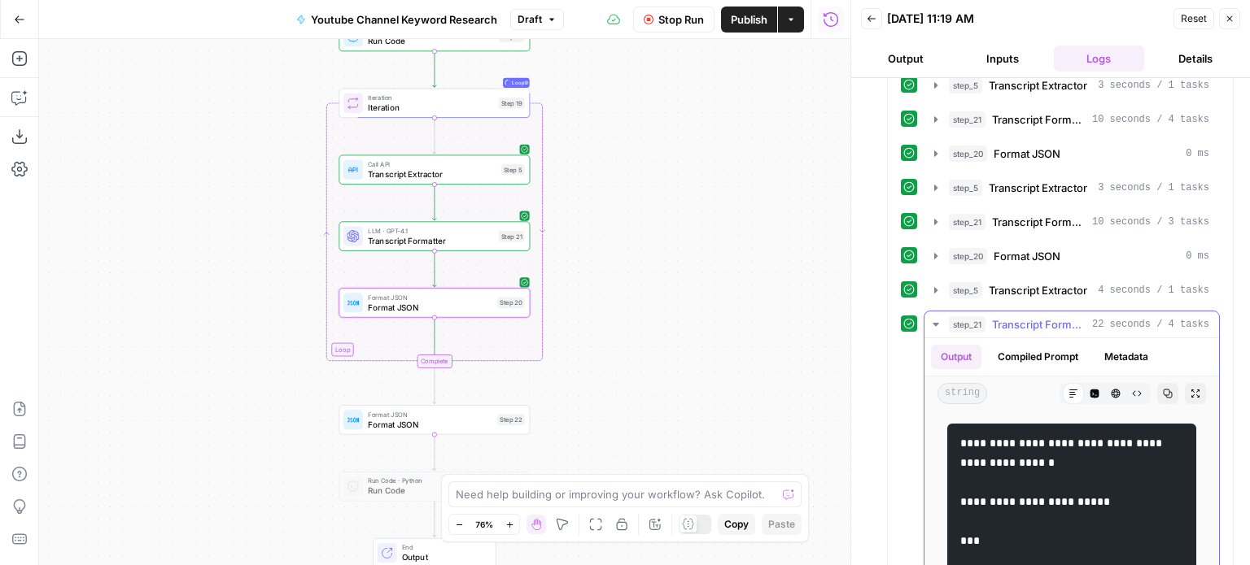
click at [1051, 317] on span "Transcript Formatter" at bounding box center [1039, 325] width 94 height 16
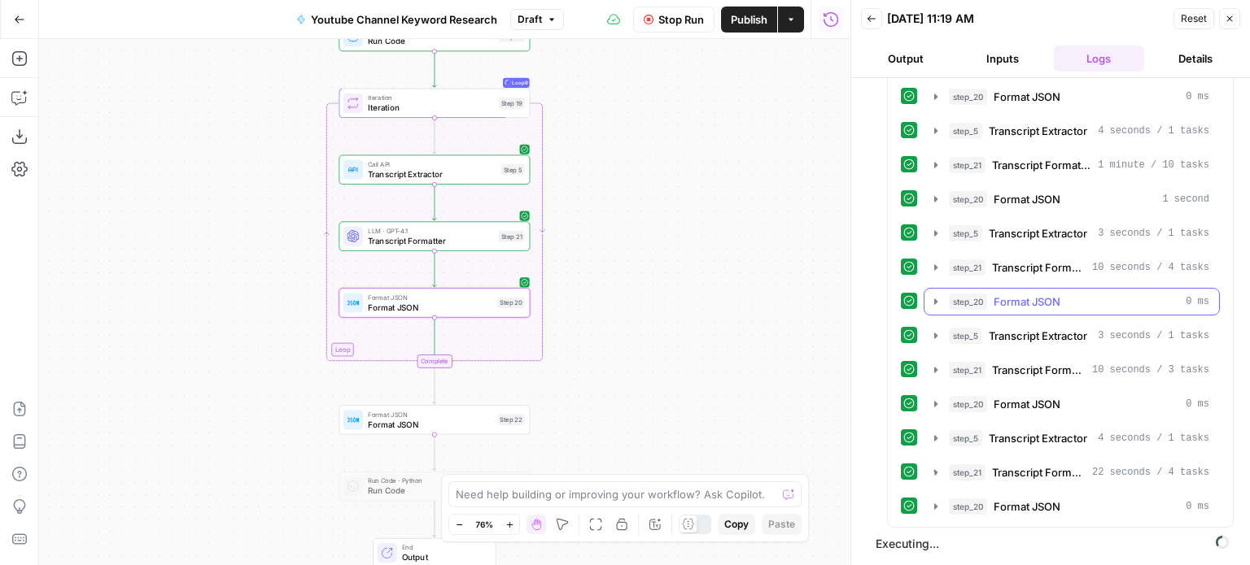
scroll to position [911, 0]
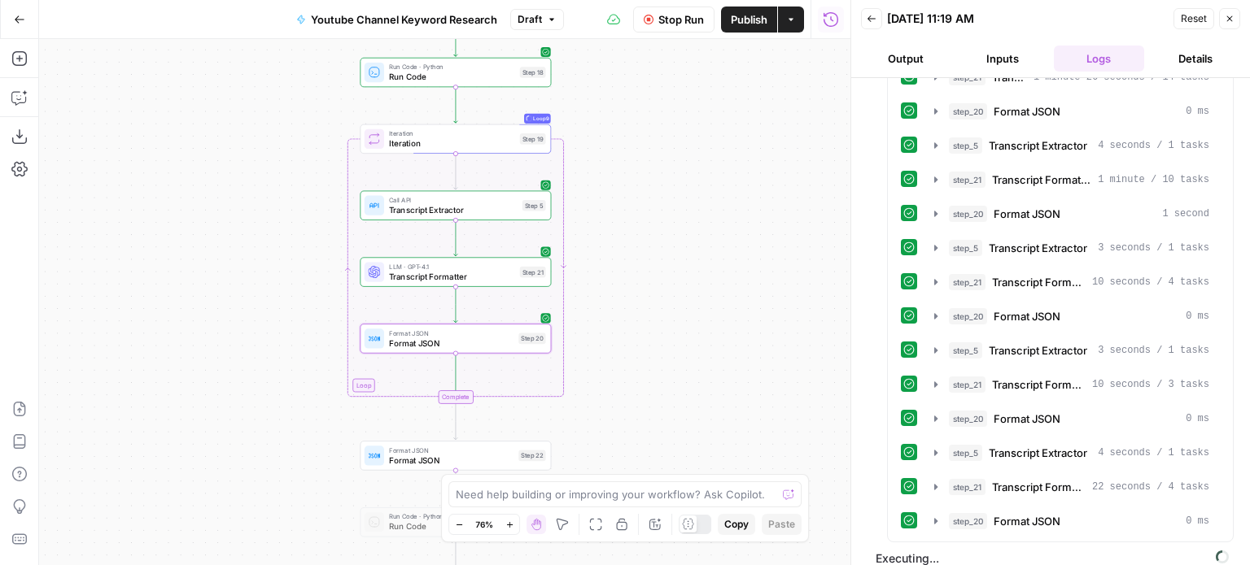
drag, startPoint x: 679, startPoint y: 195, endPoint x: 700, endPoint y: 231, distance: 41.2
click at [700, 231] on div "Workflow Set Inputs Inputs Workflow Workflow Step 29 Call API Call API Step 2 C…" at bounding box center [444, 302] width 811 height 526
click at [430, 454] on span "Format JSON" at bounding box center [451, 460] width 124 height 12
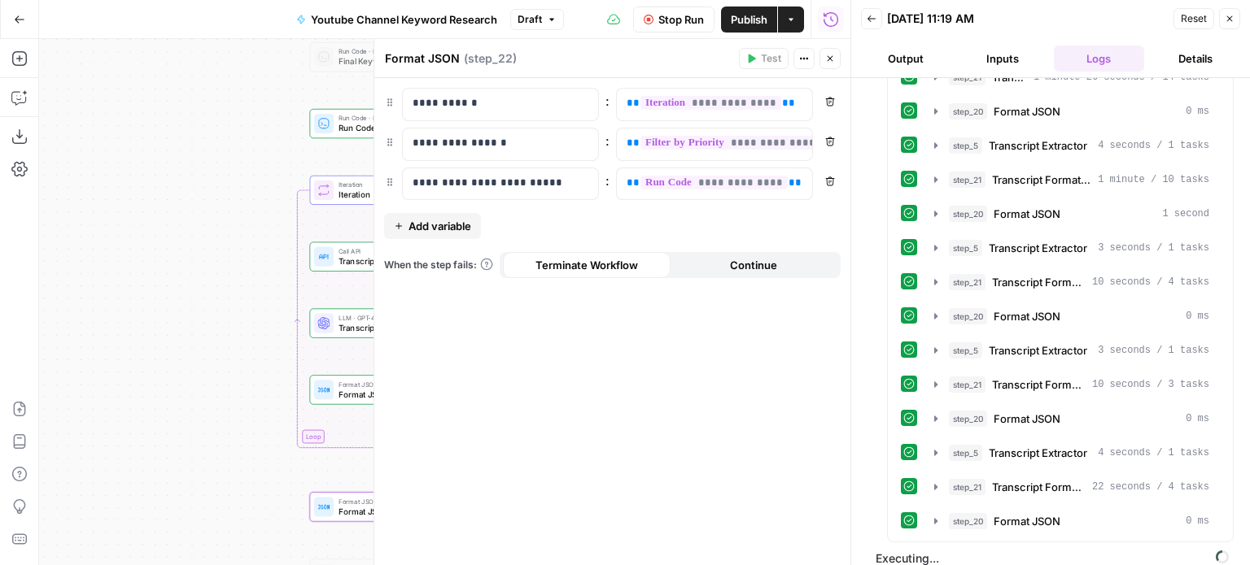
drag, startPoint x: 216, startPoint y: 178, endPoint x: 120, endPoint y: 262, distance: 127.4
click at [120, 262] on div "Workflow Set Inputs Inputs Workflow Workflow Step 29 Call API Call API Step 2 C…" at bounding box center [444, 302] width 811 height 526
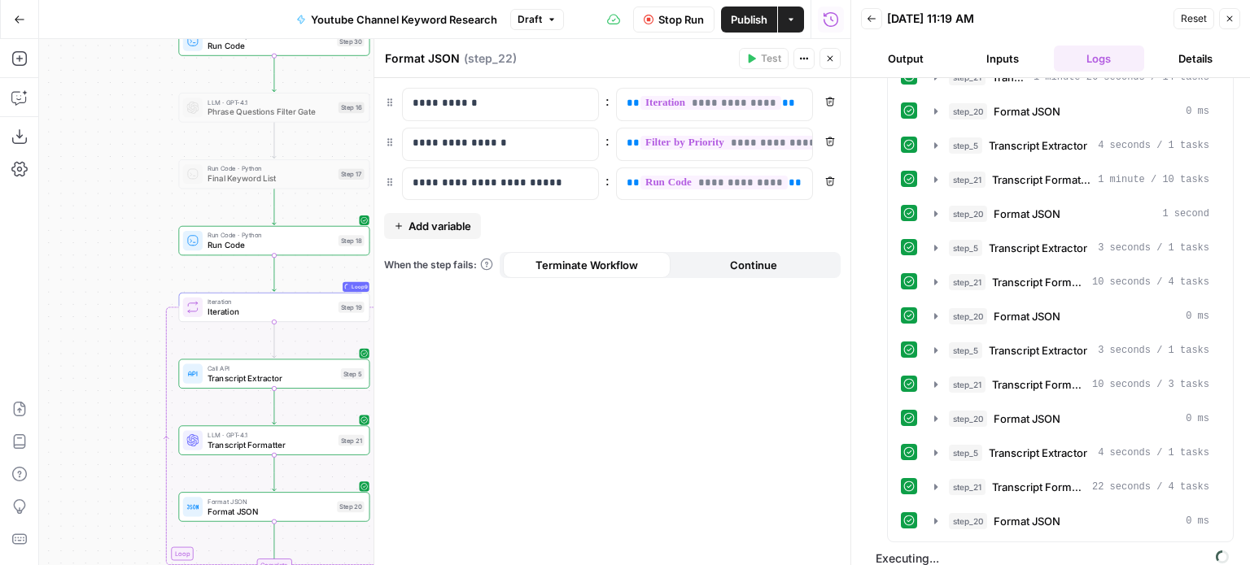
drag, startPoint x: 126, startPoint y: 231, endPoint x: 111, endPoint y: 172, distance: 60.6
click at [86, 260] on div "Workflow Set Inputs Inputs Workflow Workflow Step 29 Call API Call API Step 2 C…" at bounding box center [444, 302] width 811 height 526
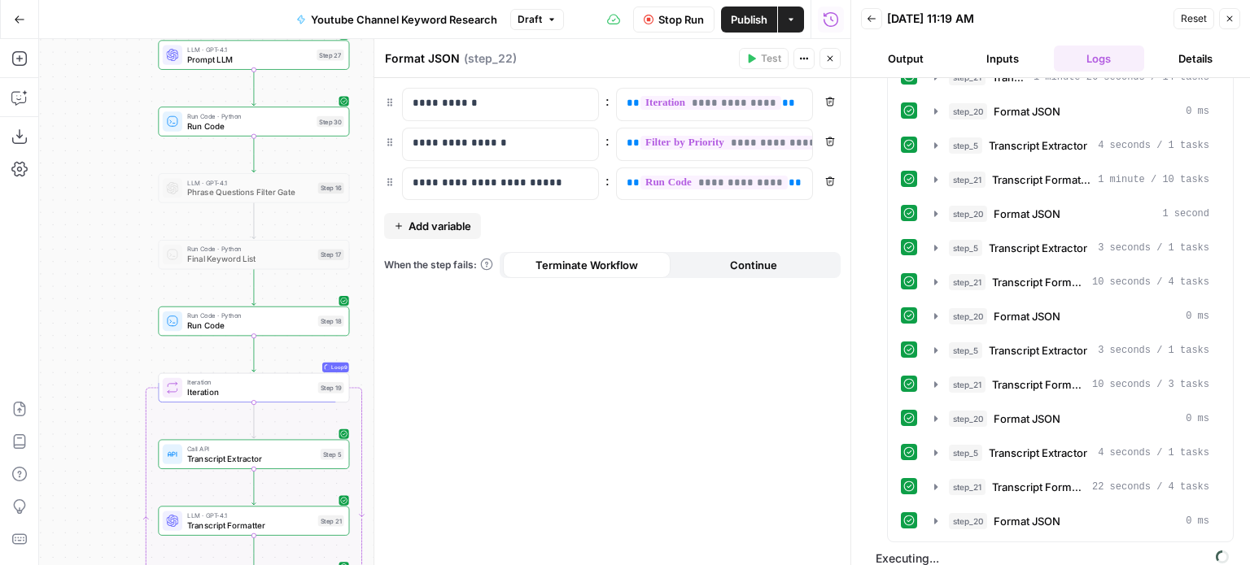
drag, startPoint x: 125, startPoint y: 118, endPoint x: 113, endPoint y: 192, distance: 75.0
click at [113, 192] on div "Workflow Set Inputs Inputs Workflow Workflow Step 29 Call API Call API Step 2 C…" at bounding box center [444, 302] width 811 height 526
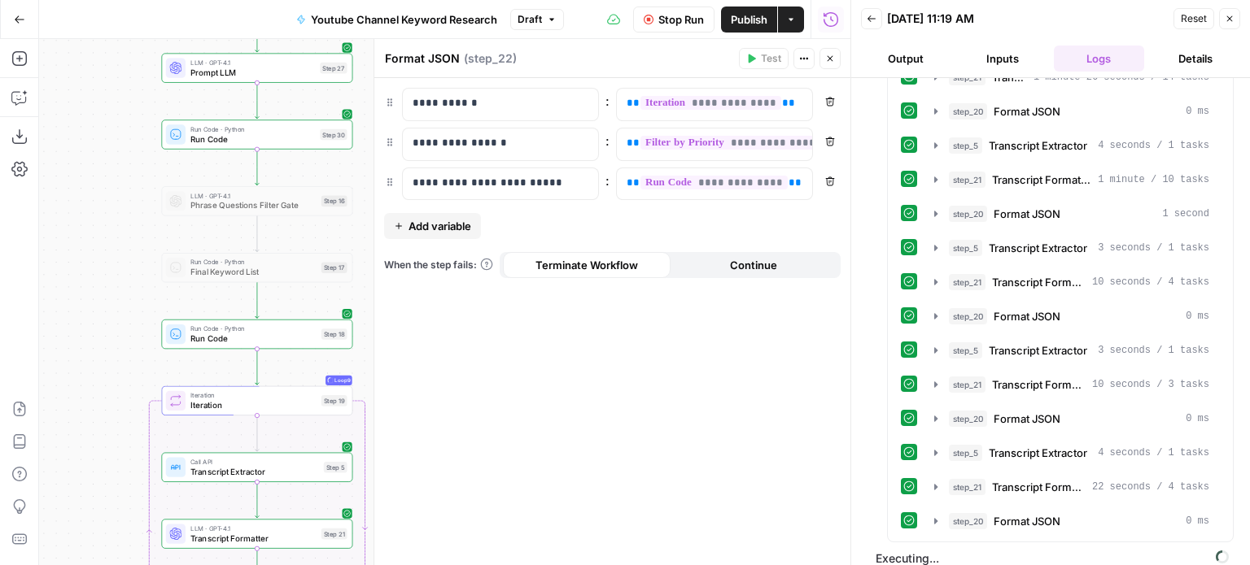
drag, startPoint x: 117, startPoint y: 210, endPoint x: 99, endPoint y: 397, distance: 188.0
click at [99, 397] on div "Workflow Set Inputs Inputs Workflow Workflow Step 29 Call API Call API Step 2 C…" at bounding box center [444, 302] width 811 height 526
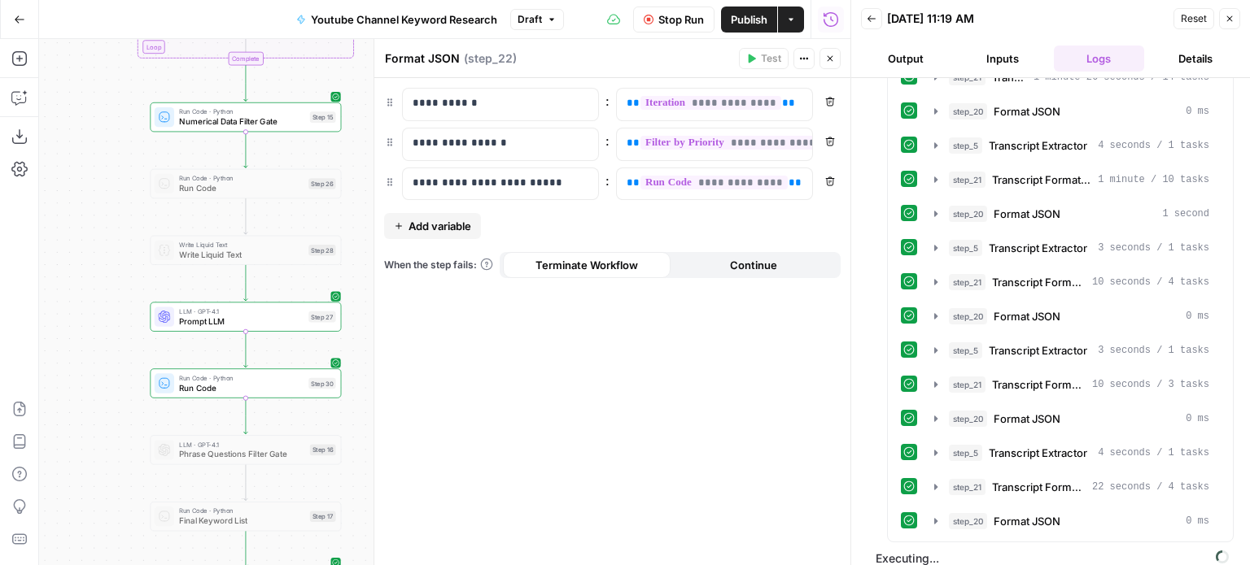
drag, startPoint x: 92, startPoint y: 344, endPoint x: 113, endPoint y: 399, distance: 58.5
click at [114, 404] on div "Workflow Set Inputs Inputs Workflow Workflow Step 29 Call API Call API Step 2 C…" at bounding box center [444, 302] width 811 height 526
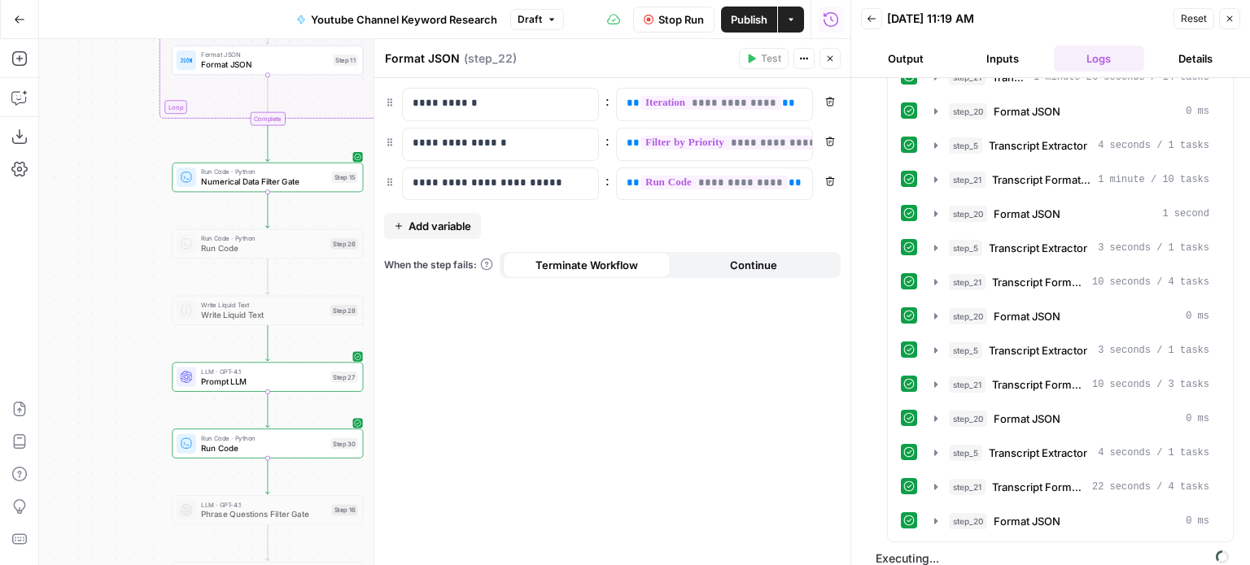
drag, startPoint x: 103, startPoint y: 360, endPoint x: 95, endPoint y: 404, distance: 43.9
click at [100, 437] on div "Workflow Set Inputs Inputs Workflow Workflow Step 29 Call API Call API Step 2 C…" at bounding box center [444, 302] width 811 height 526
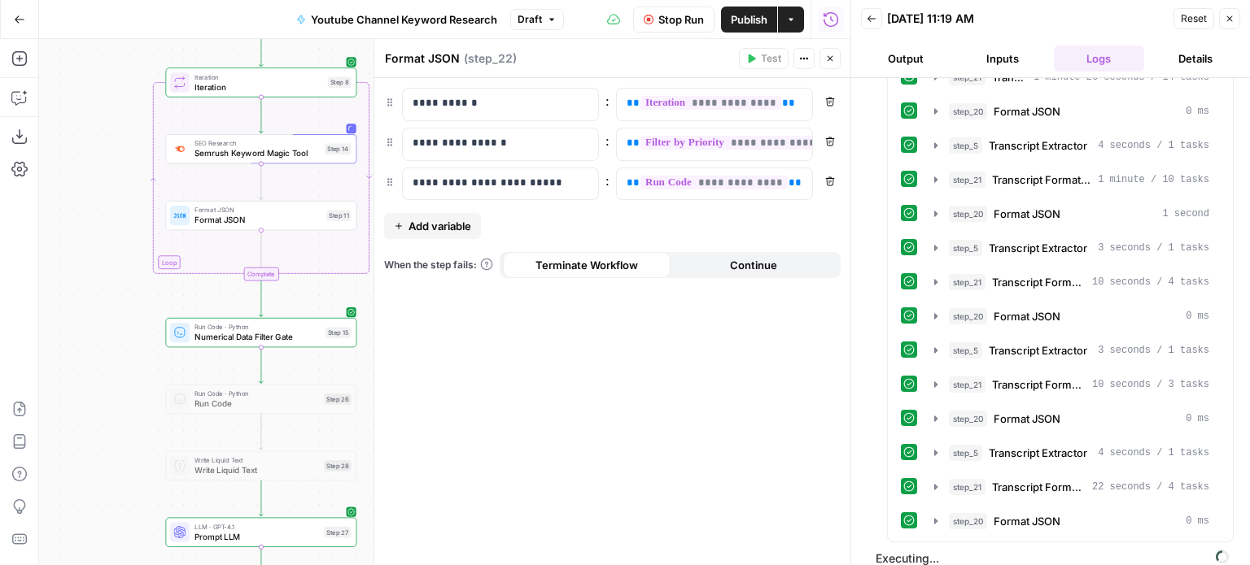
drag, startPoint x: 87, startPoint y: 292, endPoint x: 88, endPoint y: 317, distance: 25.2
click at [98, 434] on div "Workflow Set Inputs Inputs Workflow Workflow Step 29 Call API Call API Step 2 C…" at bounding box center [444, 302] width 811 height 526
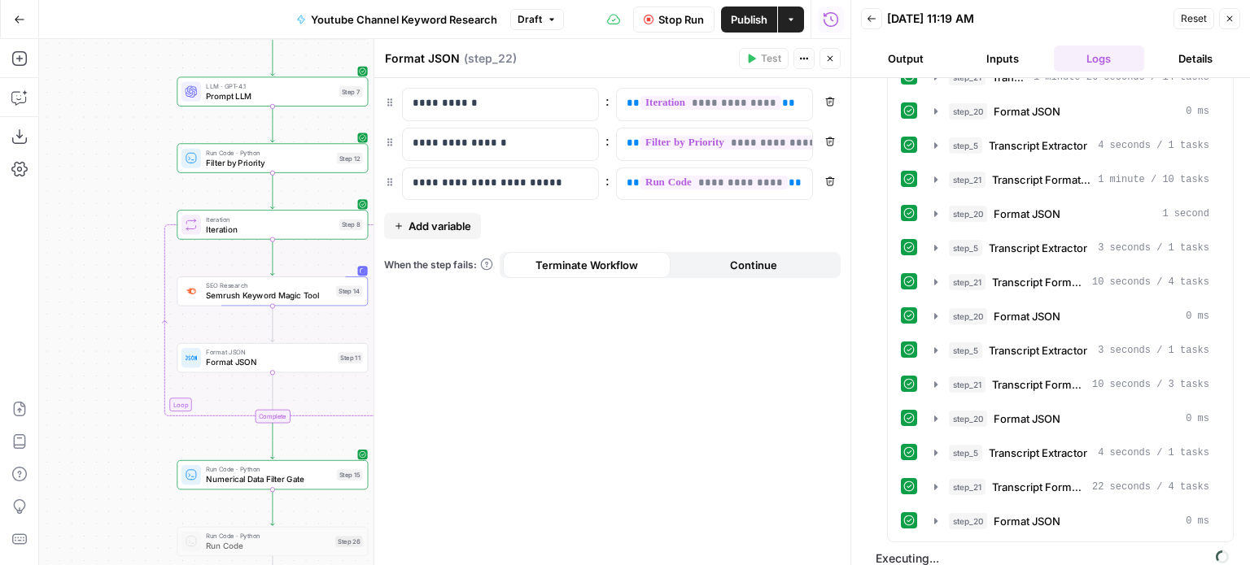
click at [89, 359] on div "Workflow Set Inputs Inputs Workflow Workflow Step 29 Call API Call API Step 2 C…" at bounding box center [444, 302] width 811 height 526
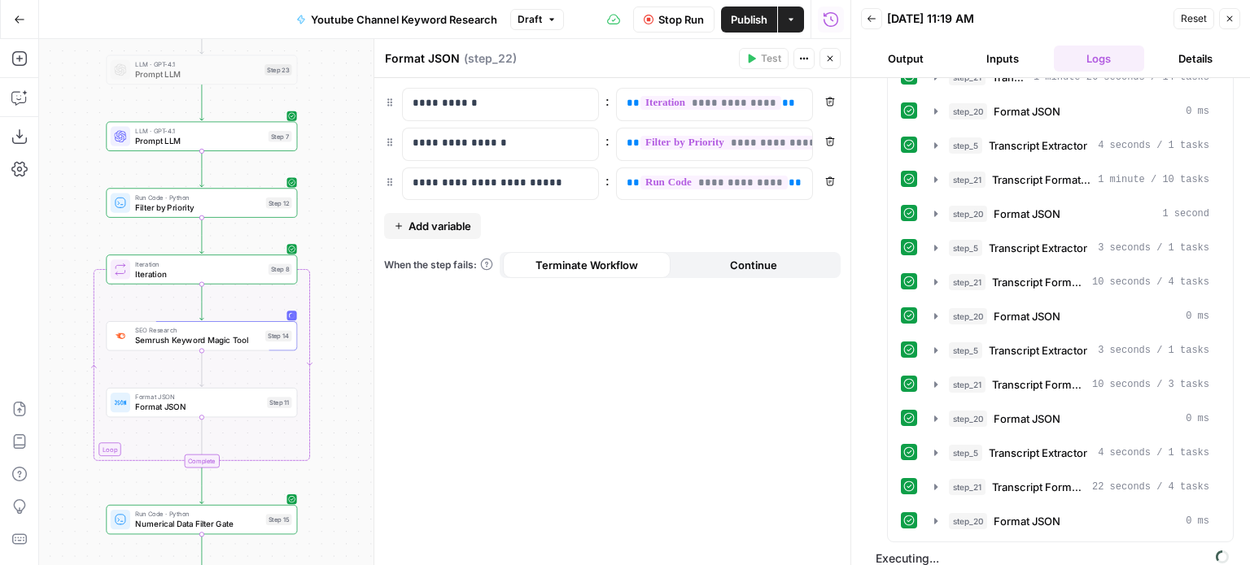
drag, startPoint x: 98, startPoint y: 195, endPoint x: 36, endPoint y: 182, distance: 64.0
click at [36, 182] on div "Add Steps Copilot Download as JSON Settings Import JSON AirOps Academy Help Giv…" at bounding box center [425, 302] width 850 height 526
click at [158, 208] on span "Filter by Priority" at bounding box center [198, 207] width 126 height 12
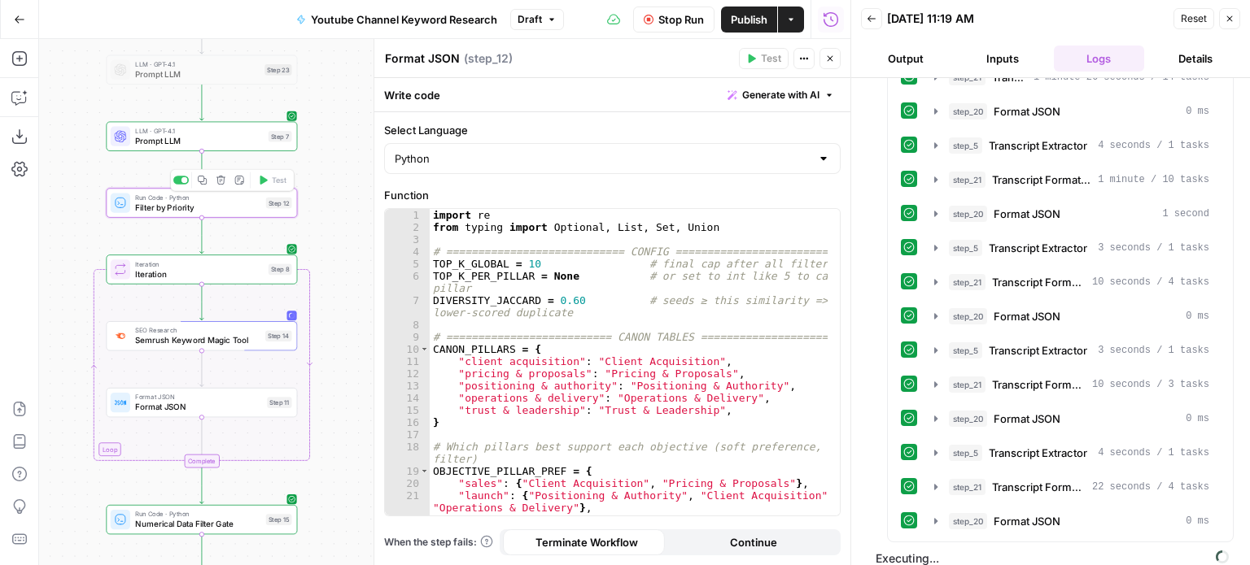
type textarea "Filter by Priority"
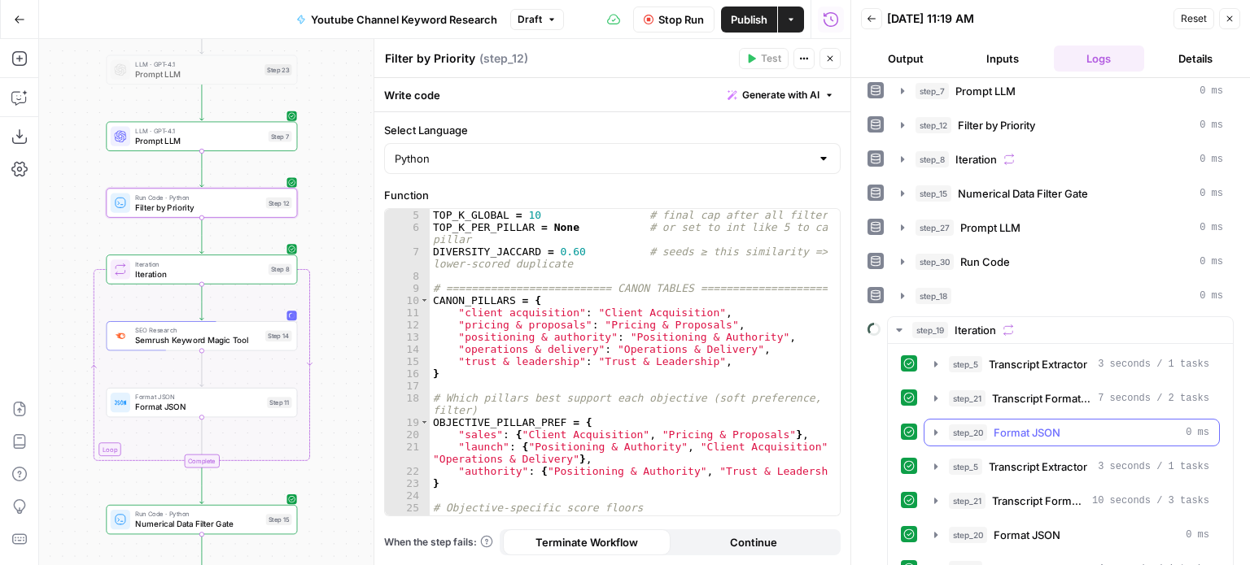
scroll to position [179, 0]
click at [987, 325] on span "Iteration" at bounding box center [974, 331] width 41 height 16
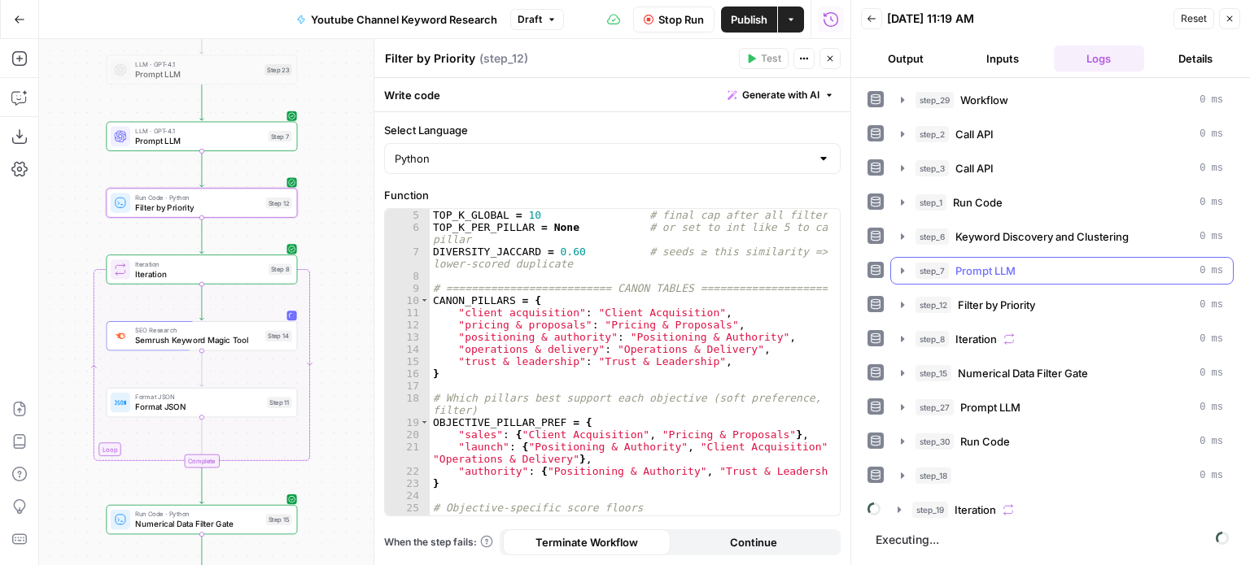
click at [1011, 264] on span "Prompt LLM" at bounding box center [985, 271] width 60 height 16
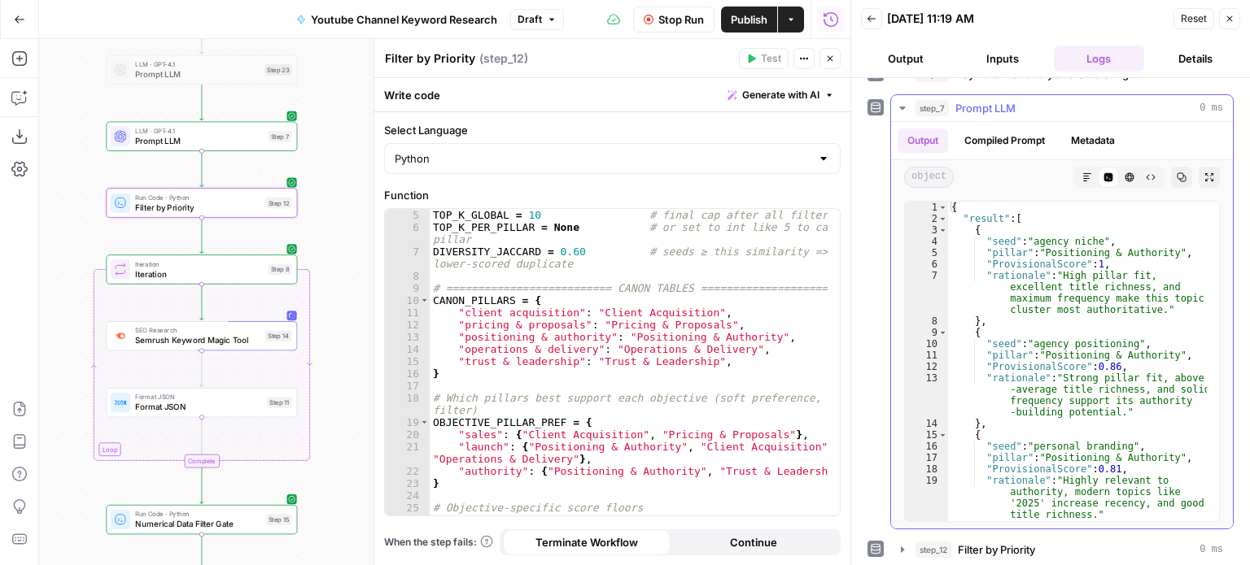
click at [1061, 110] on div "step_7 Prompt LLM 0 ms" at bounding box center [1069, 108] width 308 height 16
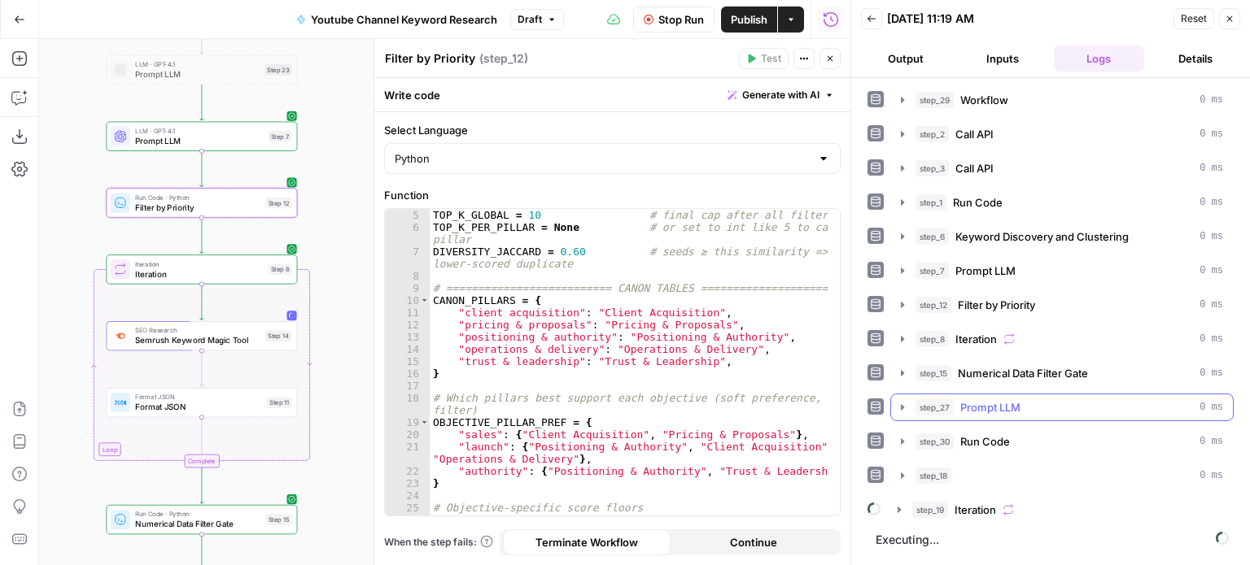
click at [1041, 400] on div "step_27 Prompt LLM 0 ms" at bounding box center [1069, 408] width 308 height 16
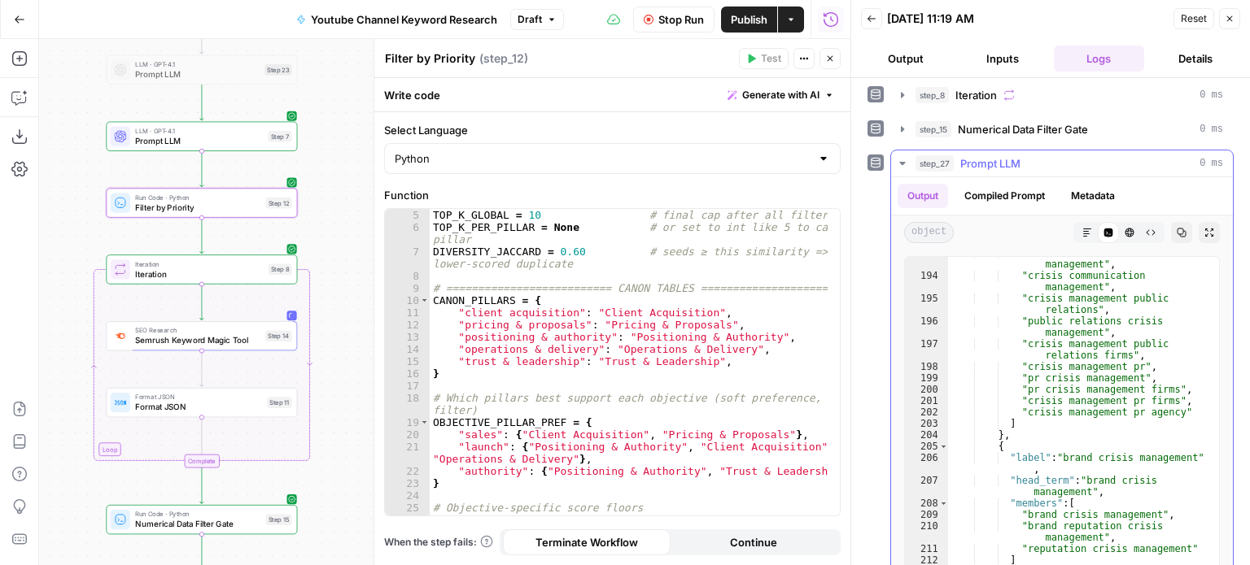
scroll to position [2698, 0]
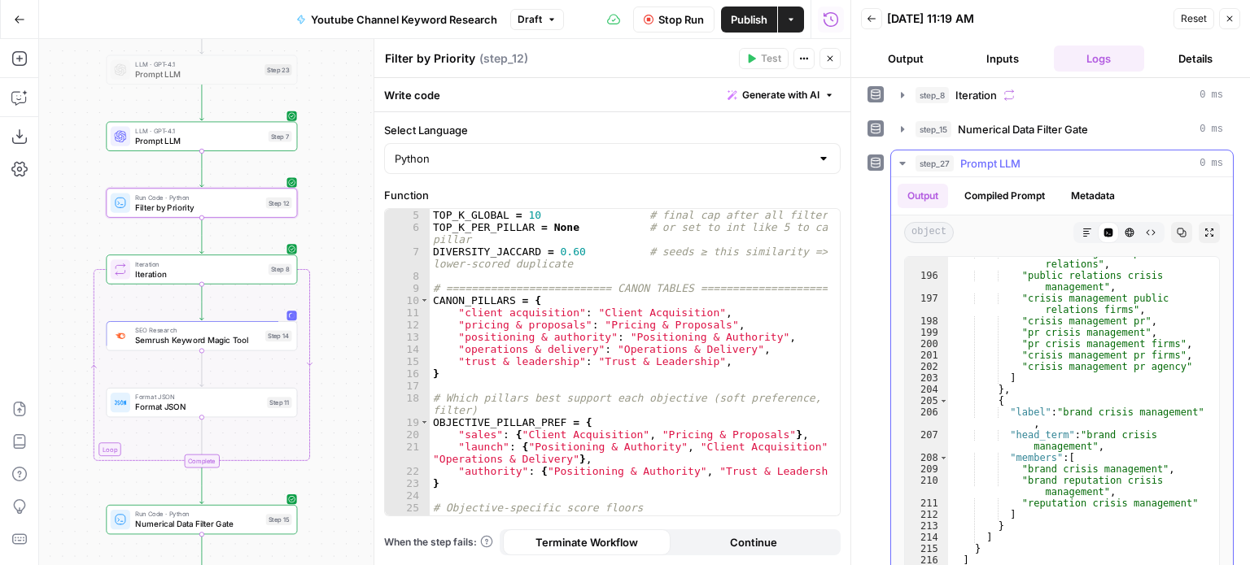
click at [1058, 171] on button "step_27 Prompt LLM 0 ms" at bounding box center [1062, 164] width 342 height 26
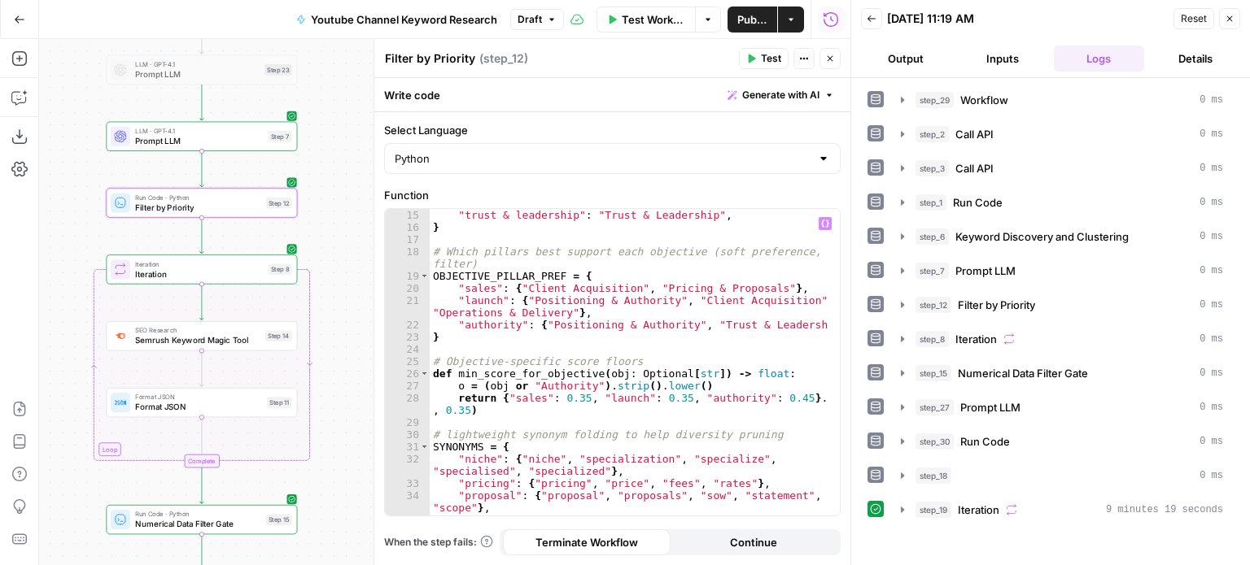
scroll to position [244, 0]
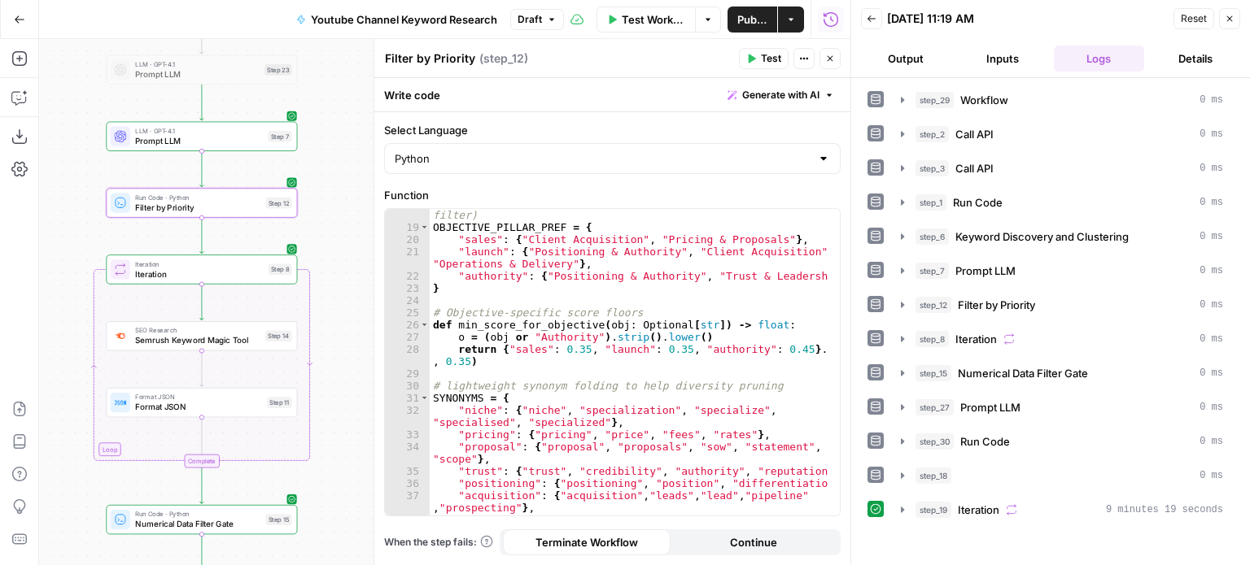
click at [827, 65] on button "Close" at bounding box center [829, 58] width 21 height 21
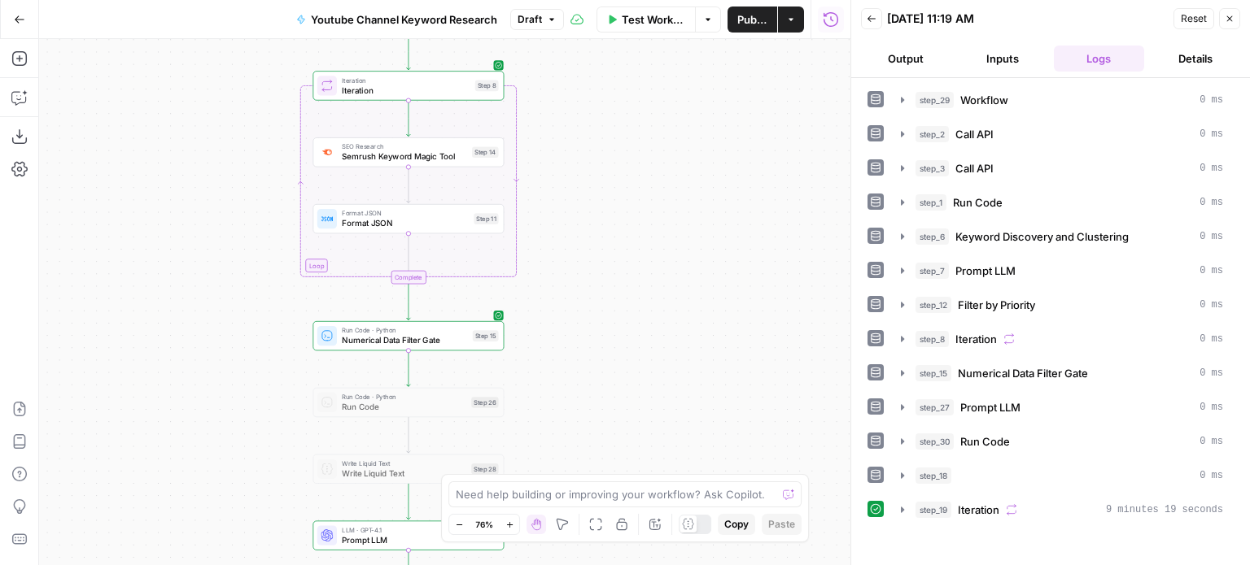
drag, startPoint x: 469, startPoint y: 378, endPoint x: 776, endPoint y: 276, distance: 323.2
click at [675, 203] on div "Workflow Set Inputs Inputs Workflow Workflow Step 29 Call API Call API Step 2 C…" at bounding box center [444, 302] width 811 height 526
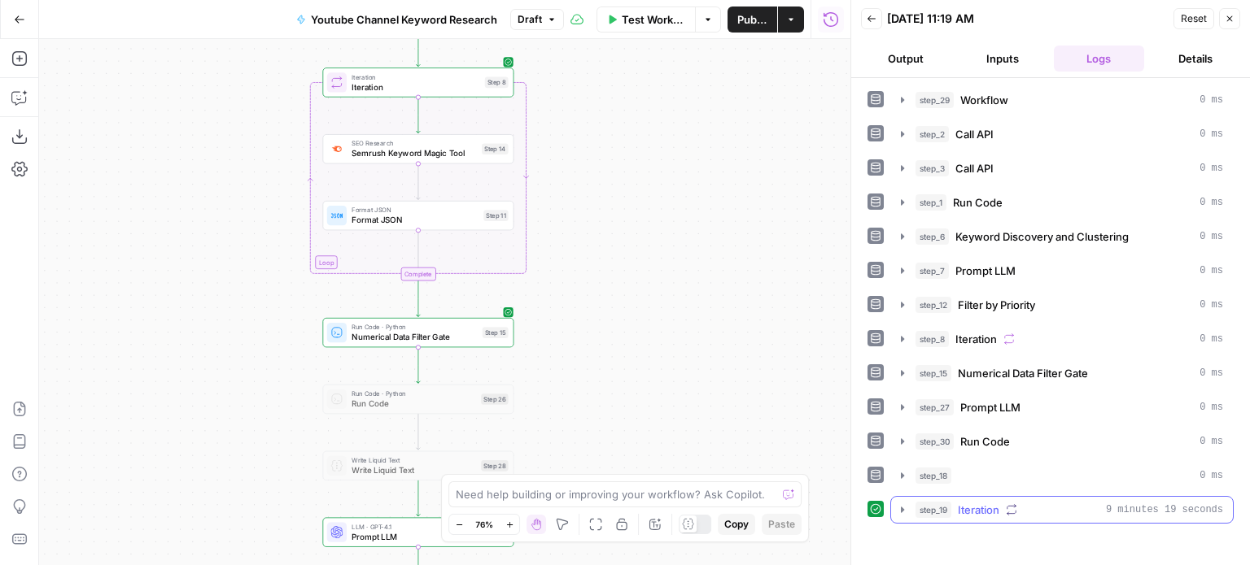
drag, startPoint x: 1015, startPoint y: 505, endPoint x: 971, endPoint y: 390, distance: 123.6
click at [1015, 504] on icon "button" at bounding box center [1011, 509] width 11 height 11
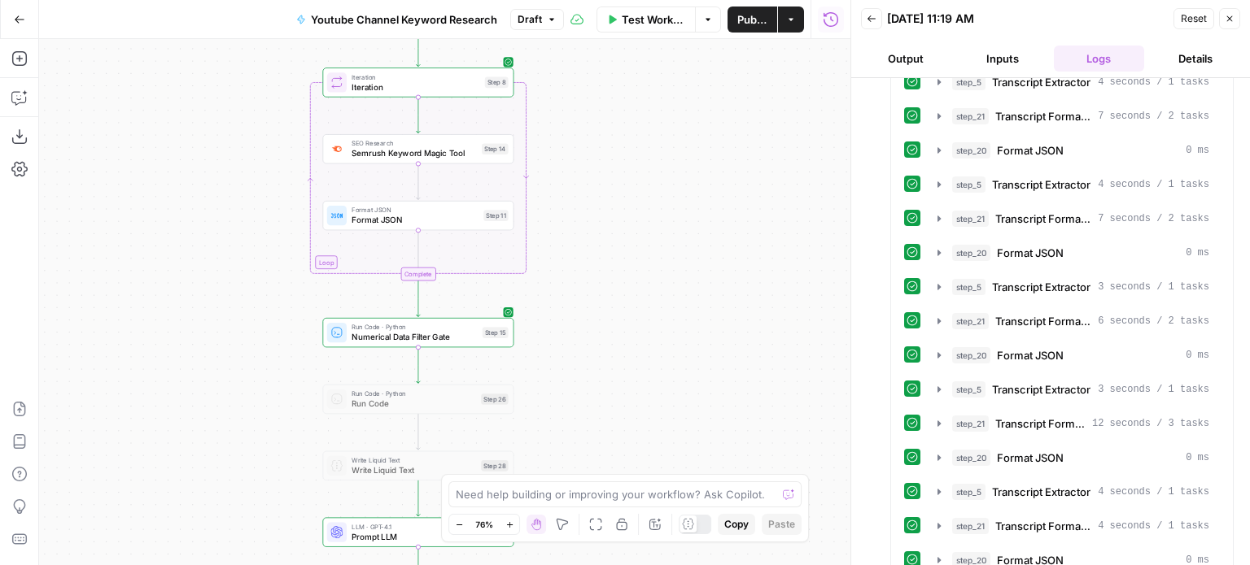
scroll to position [2001, 0]
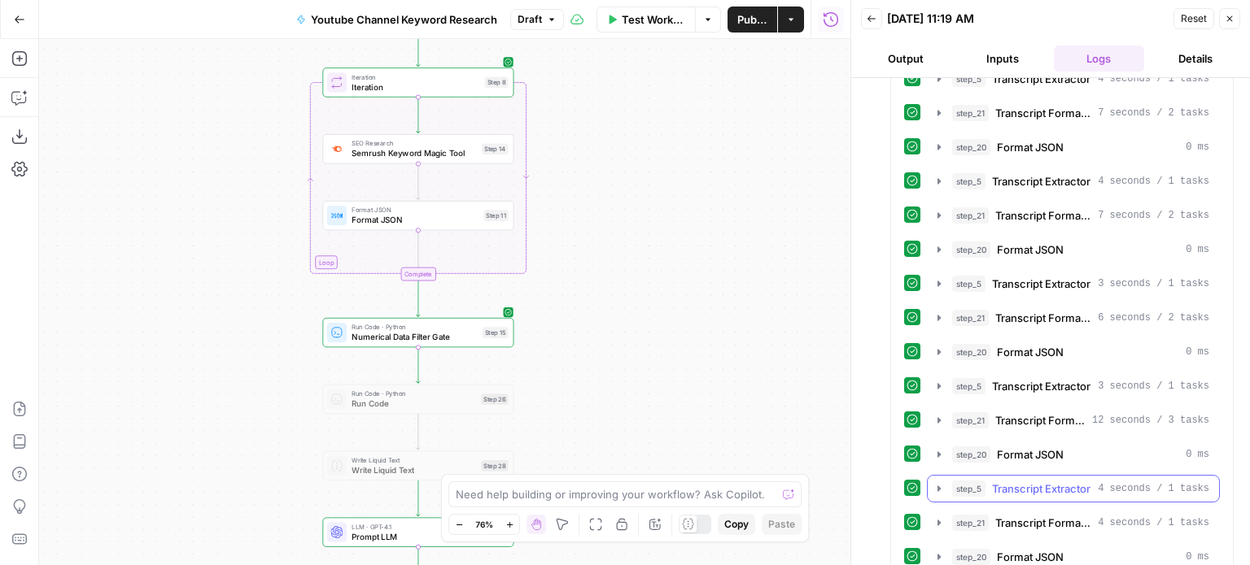
click at [969, 515] on span "step_21" at bounding box center [970, 523] width 37 height 16
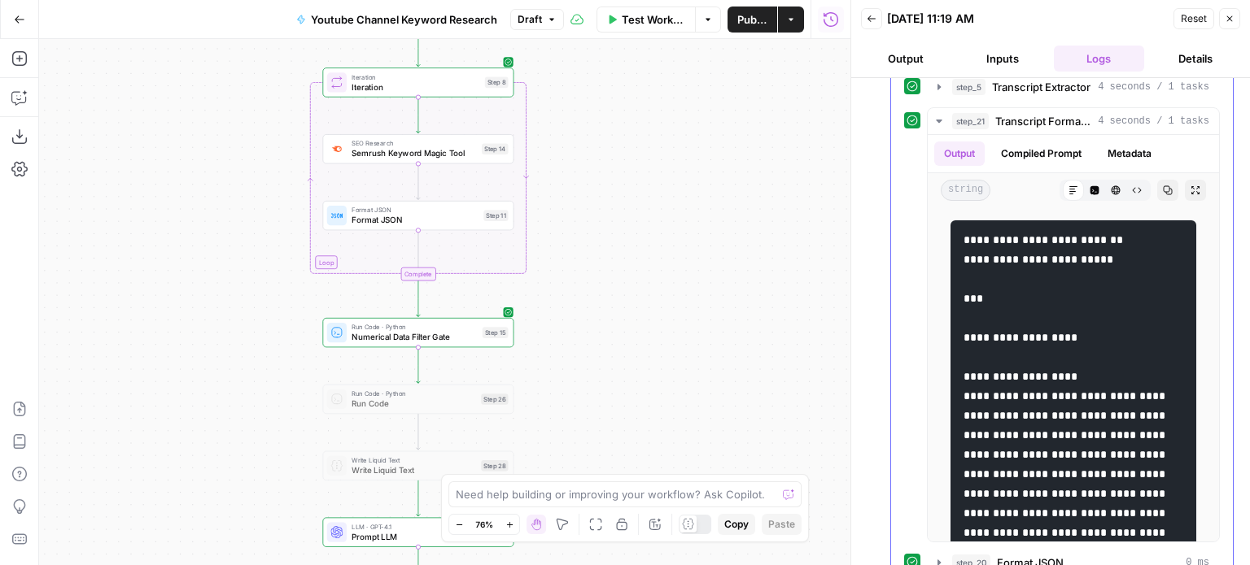
scroll to position [2408, 0]
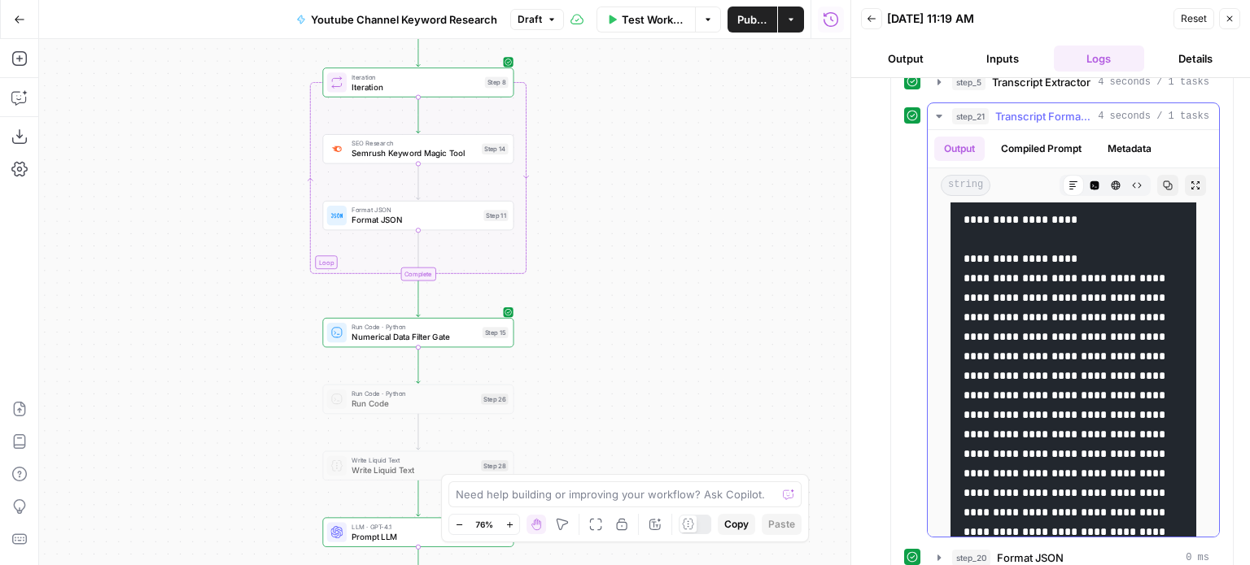
drag, startPoint x: 1087, startPoint y: 411, endPoint x: 1087, endPoint y: 314, distance: 96.8
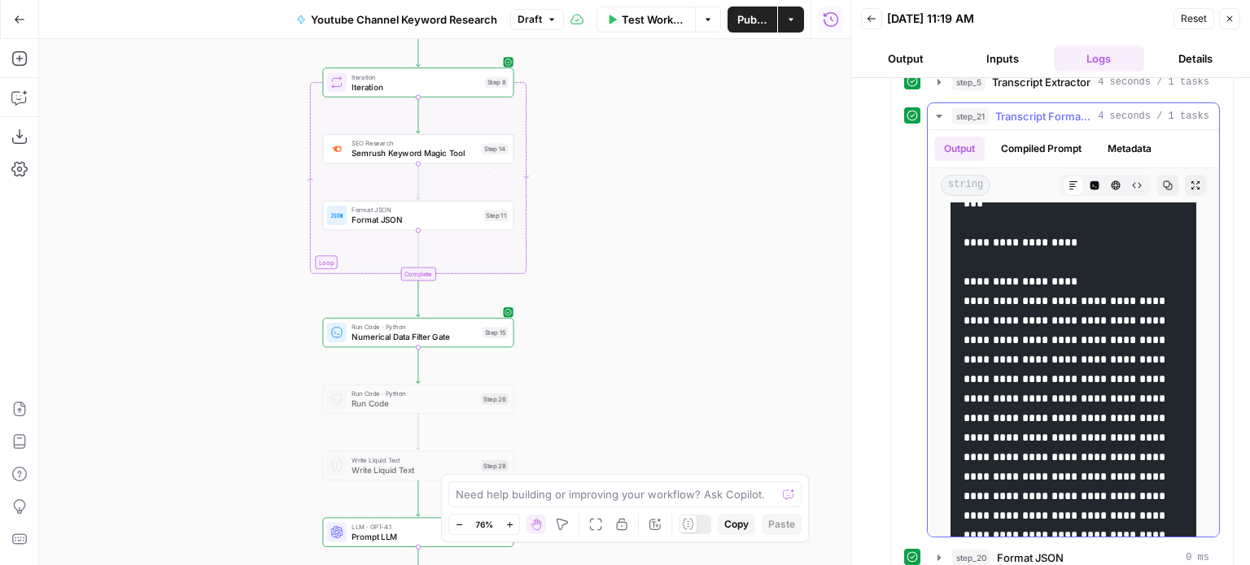
drag, startPoint x: 1081, startPoint y: 409, endPoint x: 1071, endPoint y: 337, distance: 73.1
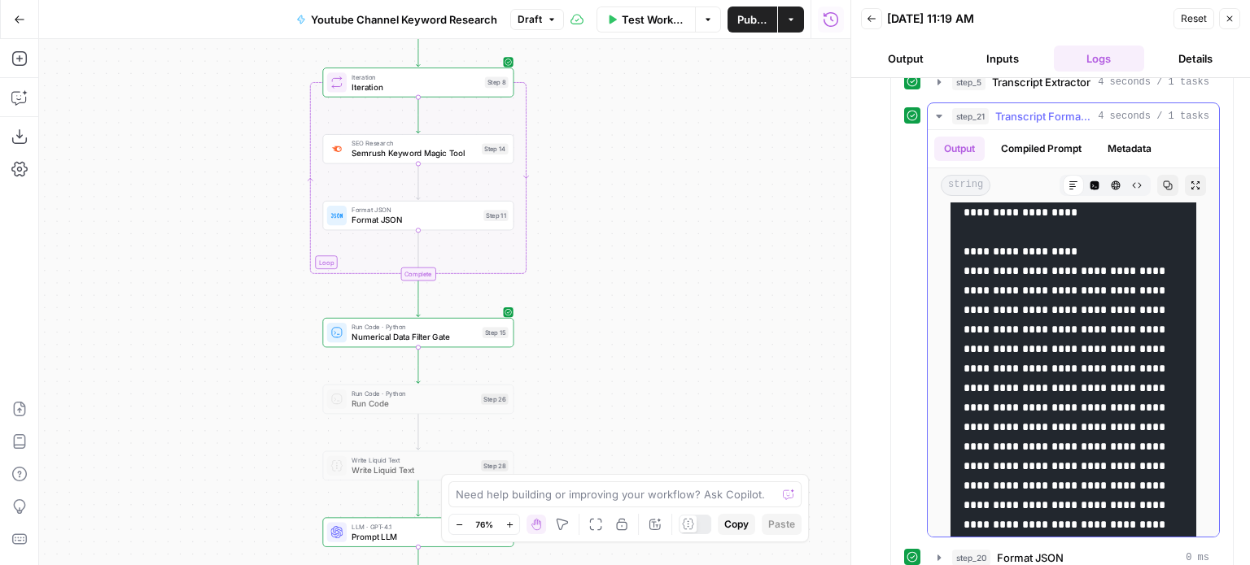
drag, startPoint x: 1026, startPoint y: 321, endPoint x: 1035, endPoint y: 374, distance: 53.6
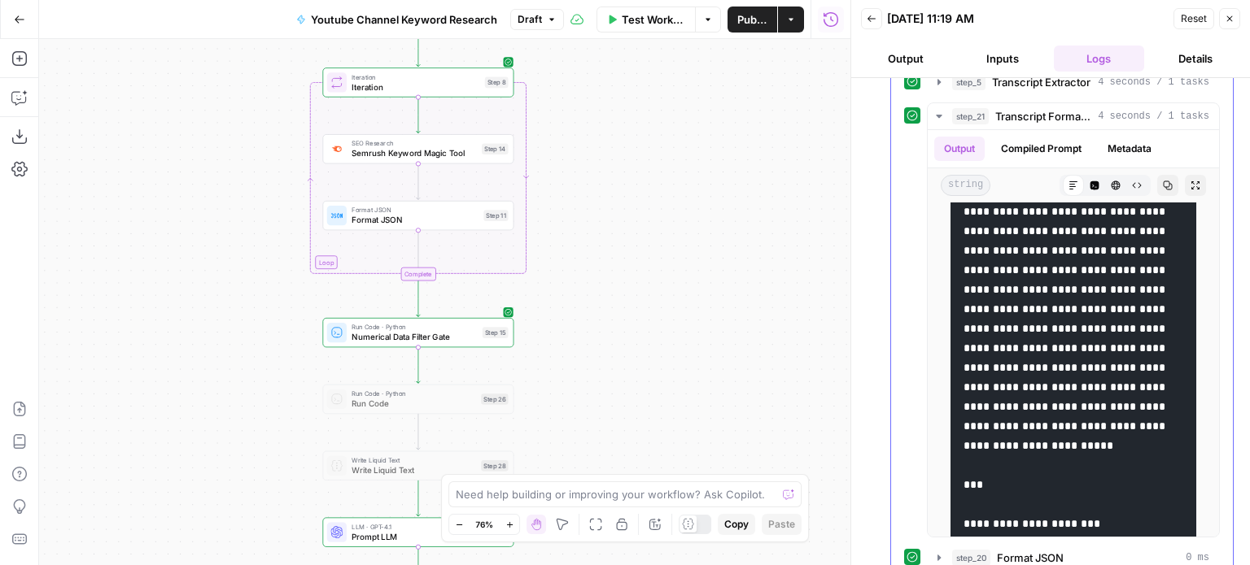
scroll to position [303, 0]
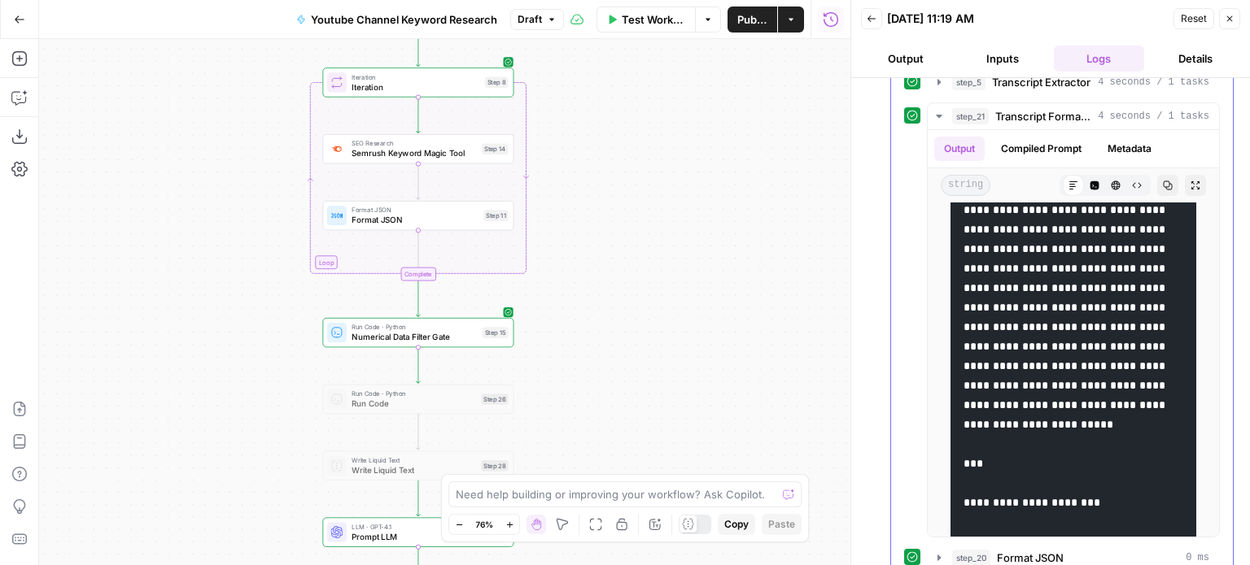
drag, startPoint x: 928, startPoint y: 355, endPoint x: 923, endPoint y: 408, distance: 53.9
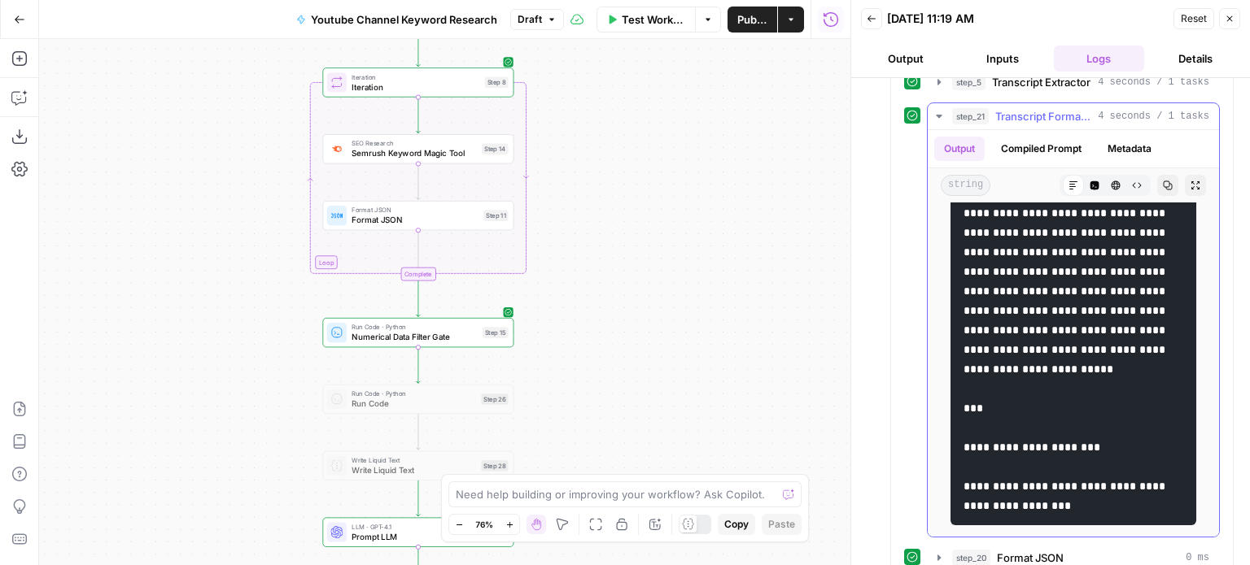
drag, startPoint x: 931, startPoint y: 378, endPoint x: 932, endPoint y: 422, distance: 44.8
drag, startPoint x: 928, startPoint y: 361, endPoint x: 924, endPoint y: 432, distance: 70.9
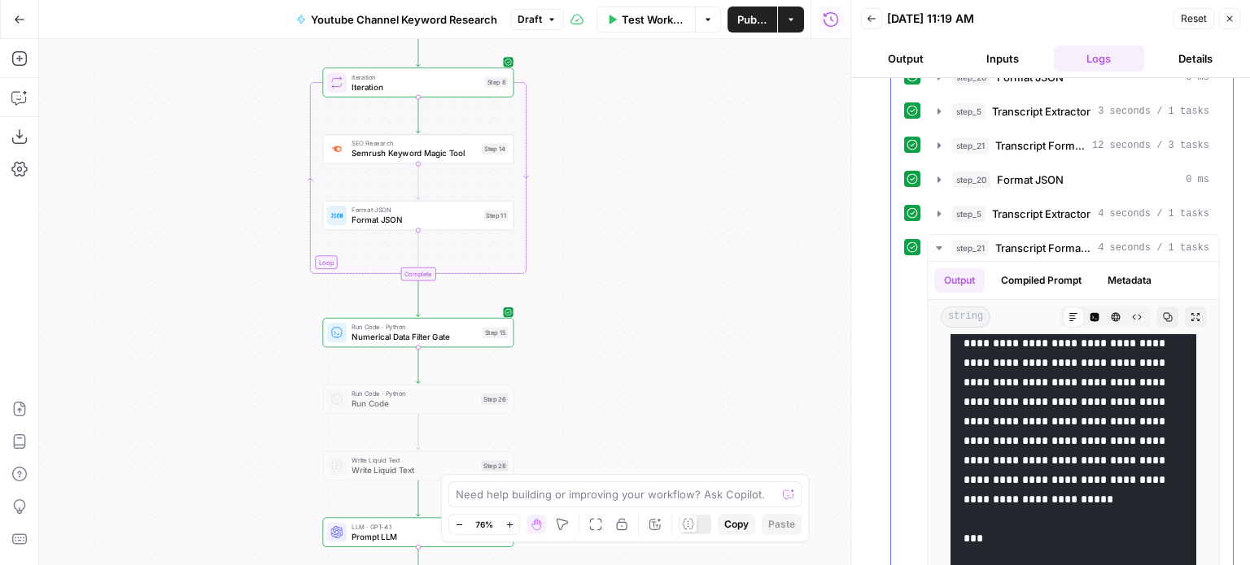
drag, startPoint x: 905, startPoint y: 444, endPoint x: 920, endPoint y: 357, distance: 88.4
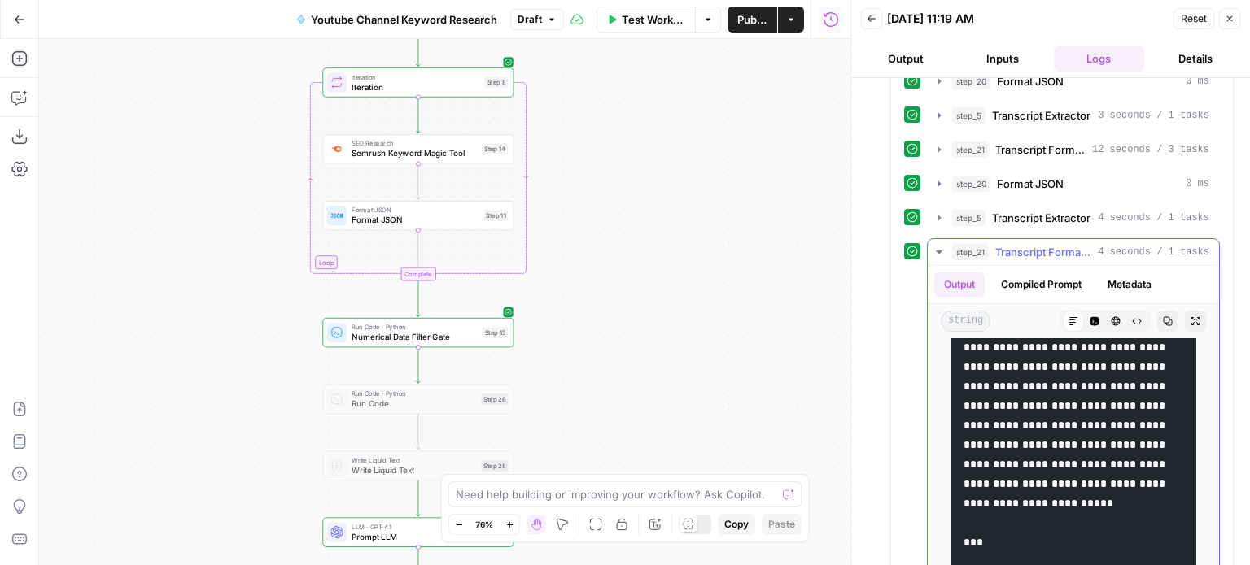
click at [995, 244] on span "Transcript Formatter" at bounding box center [1043, 252] width 96 height 16
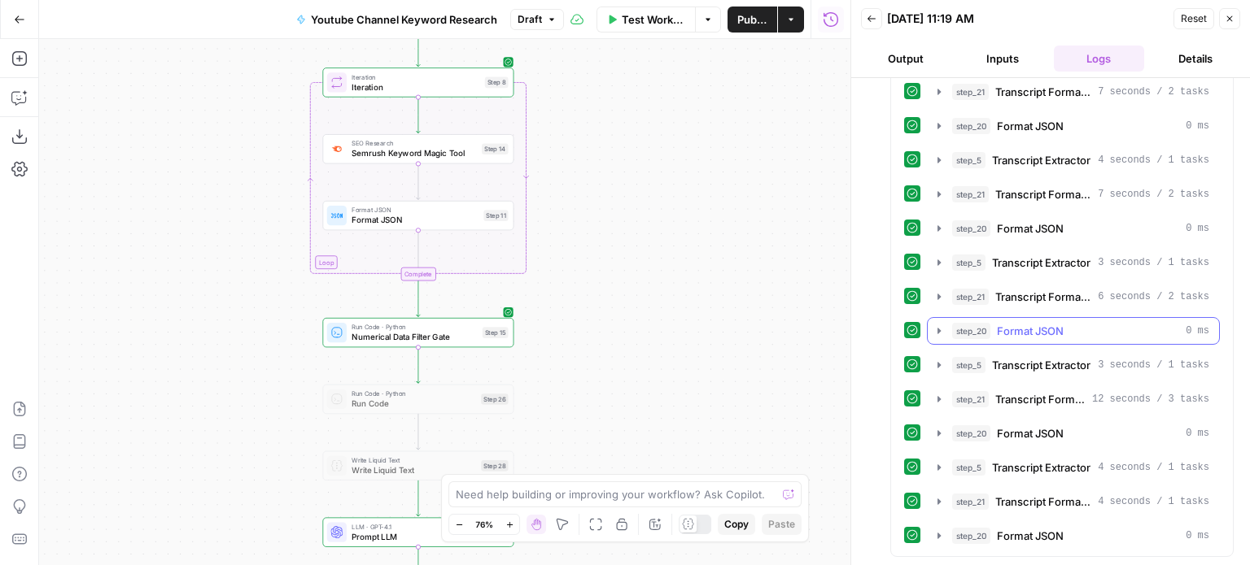
scroll to position [2001, 0]
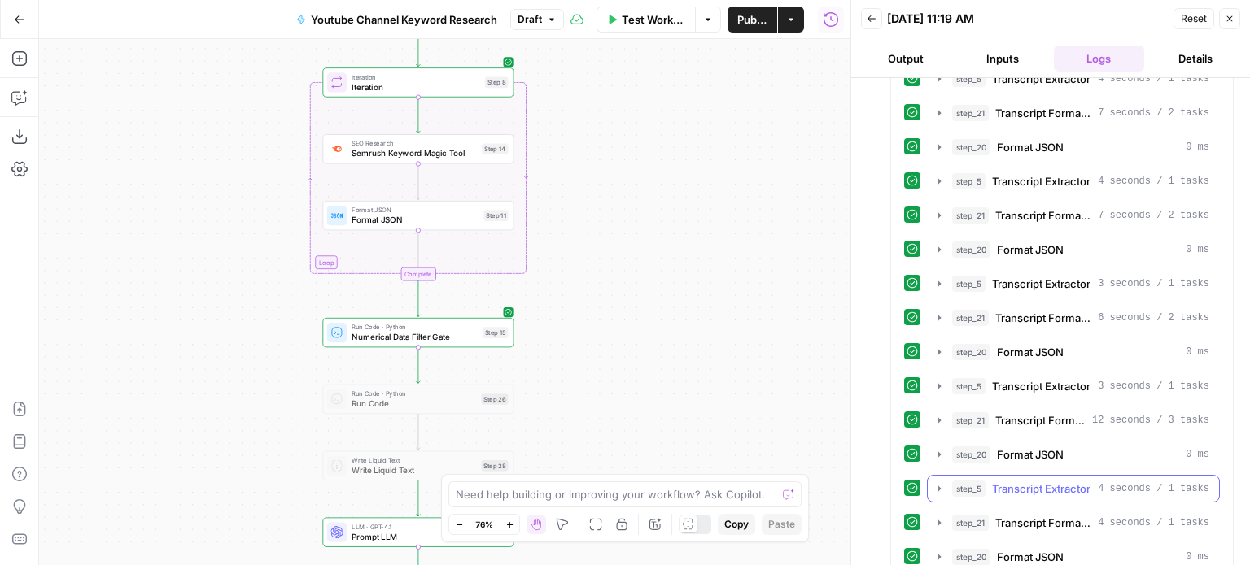
click at [1032, 481] on span "Transcript Extractor" at bounding box center [1041, 489] width 98 height 16
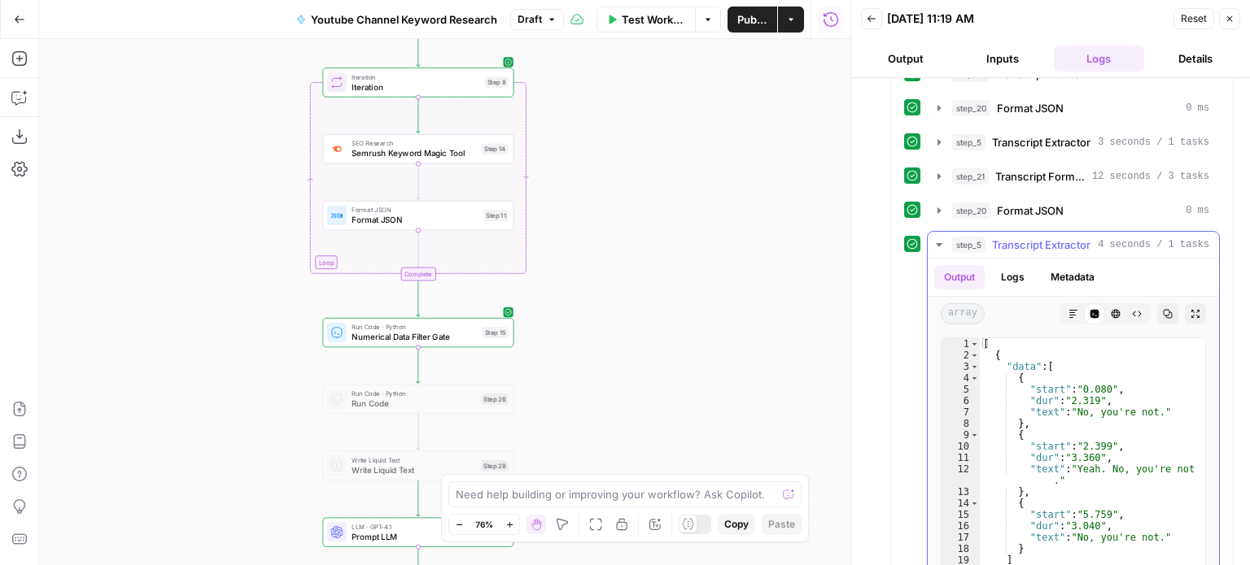
click at [1011, 234] on button "step_5 Transcript Extractor 4 seconds / 1 tasks" at bounding box center [1073, 245] width 291 height 26
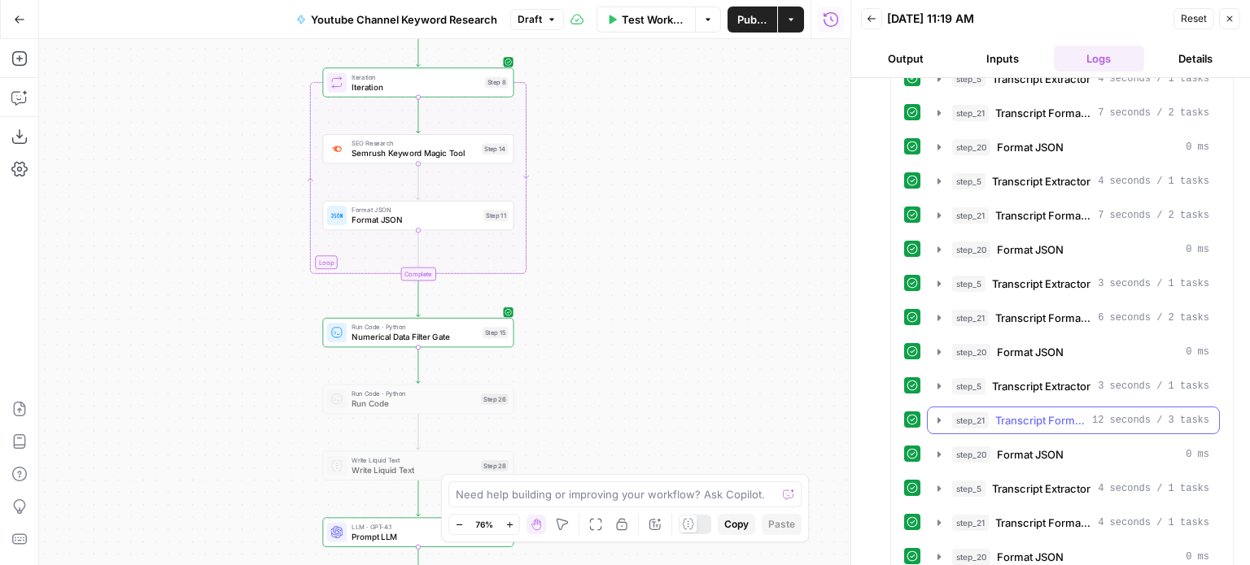
click at [1043, 413] on span "Transcript Formatter" at bounding box center [1040, 421] width 90 height 16
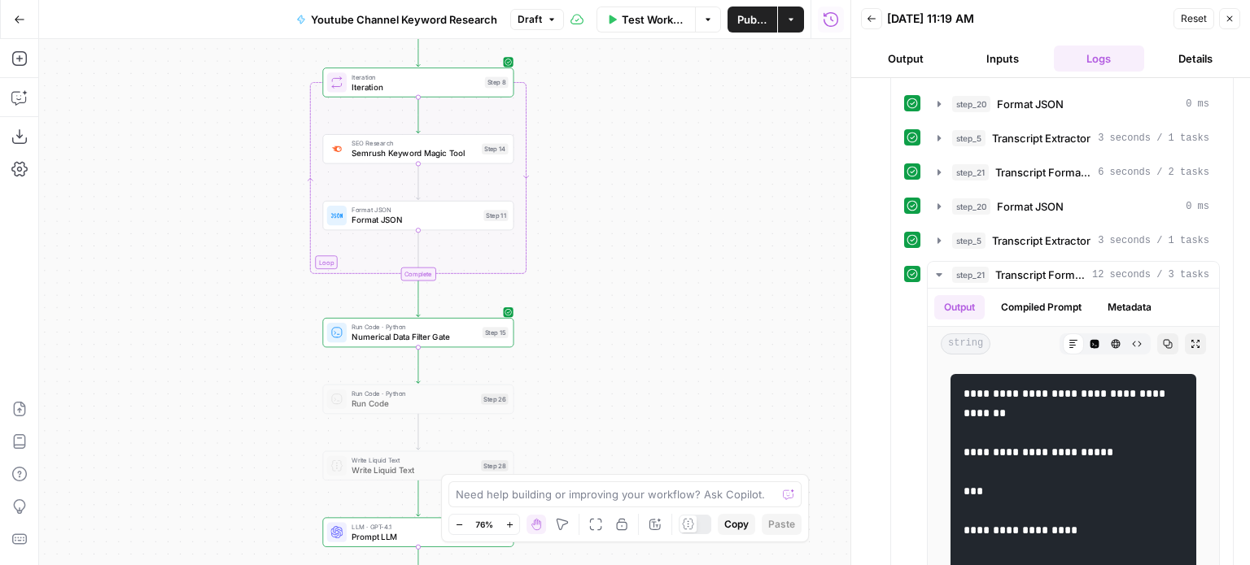
scroll to position [2163, 0]
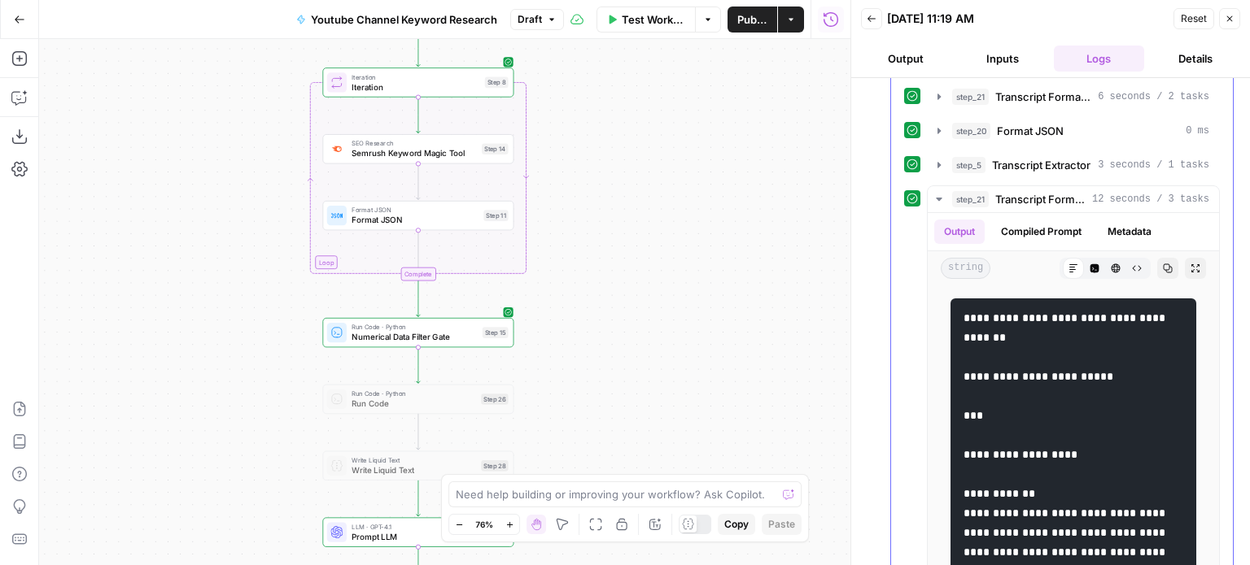
drag, startPoint x: 921, startPoint y: 382, endPoint x: 923, endPoint y: 435, distance: 53.7
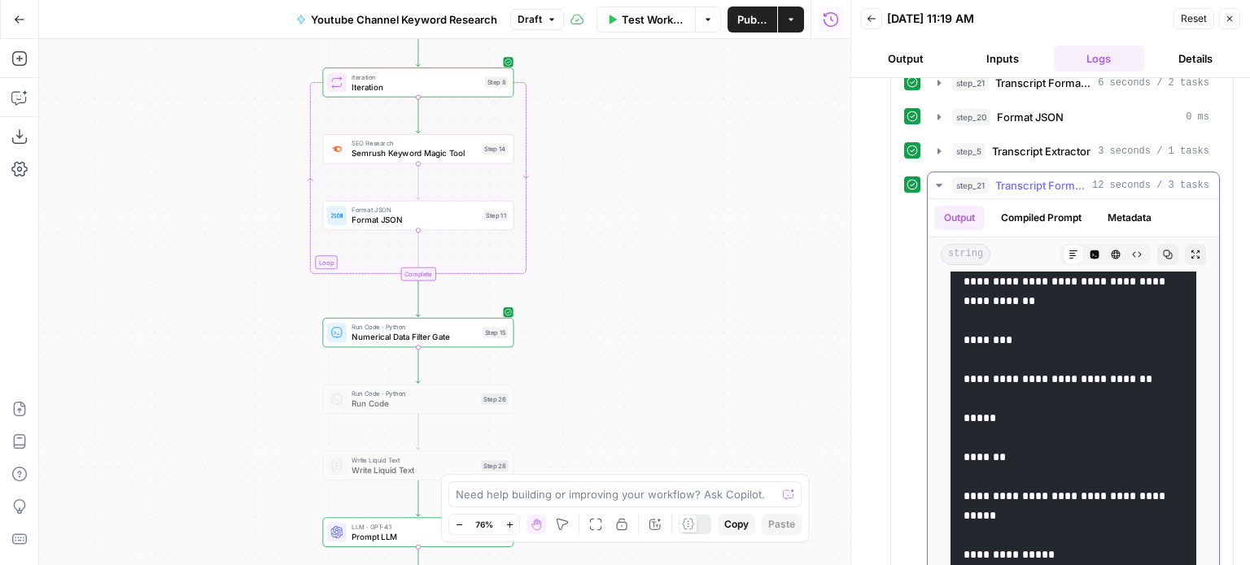
scroll to position [1220, 0]
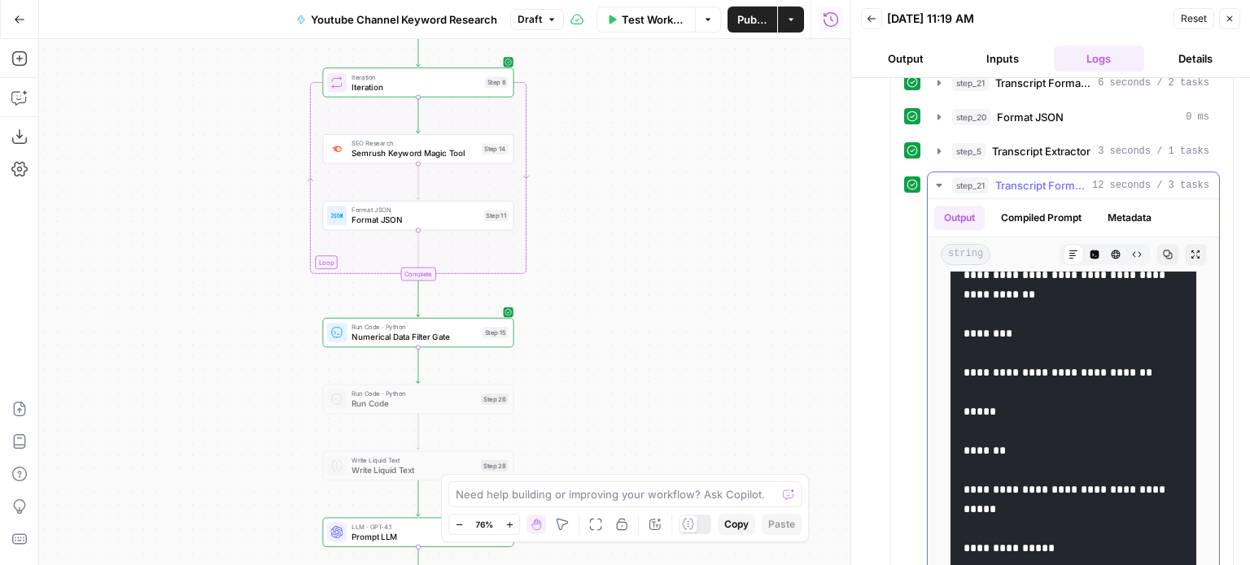
click at [1018, 177] on span "Transcript Formatter" at bounding box center [1040, 185] width 90 height 16
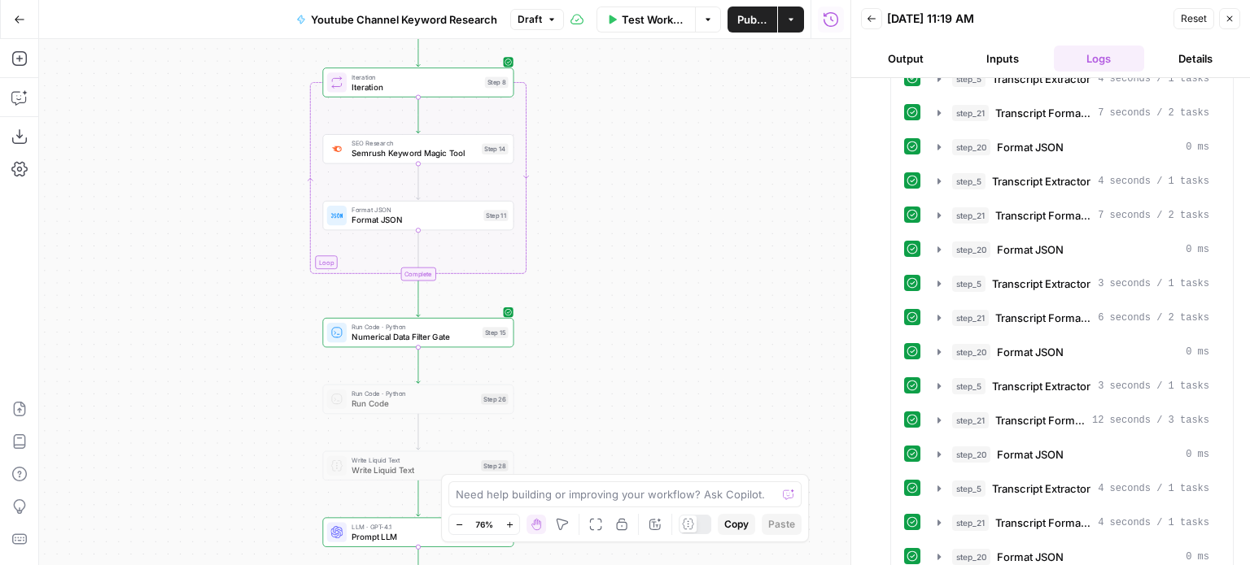
drag, startPoint x: 615, startPoint y: 417, endPoint x: 641, endPoint y: 218, distance: 201.0
click at [640, 227] on div "Workflow Set Inputs Inputs Workflow Workflow Step 29 Call API Call API Step 2 C…" at bounding box center [444, 302] width 811 height 526
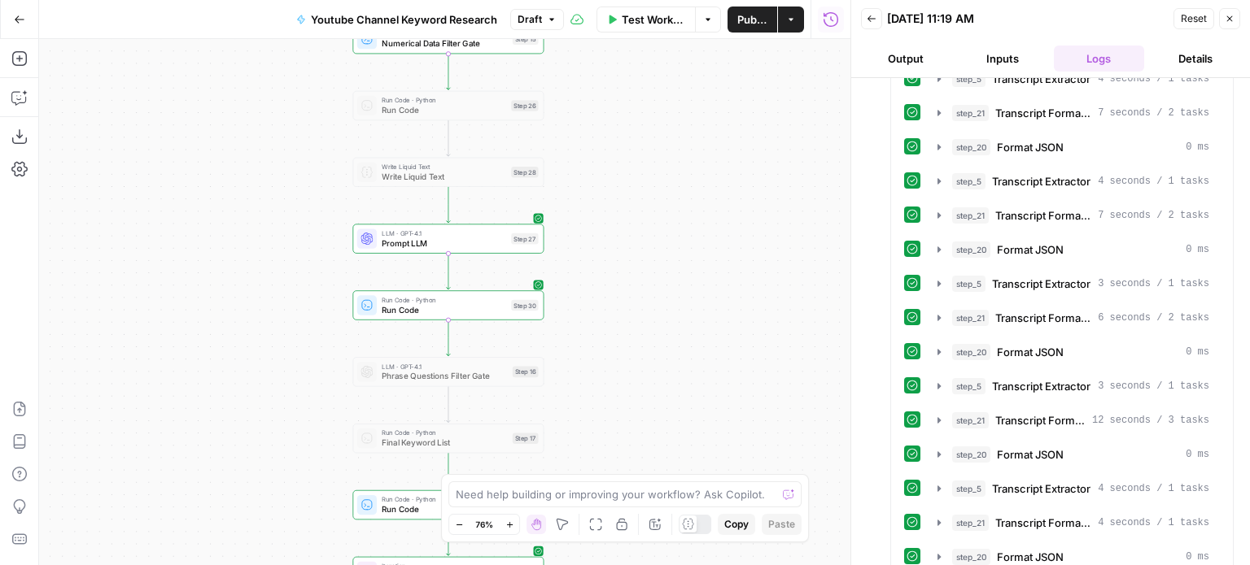
drag, startPoint x: 648, startPoint y: 419, endPoint x: 654, endPoint y: 305, distance: 114.1
click at [654, 305] on div "Workflow Set Inputs Inputs Workflow Workflow Step 29 Call API Call API Step 2 C…" at bounding box center [444, 302] width 811 height 526
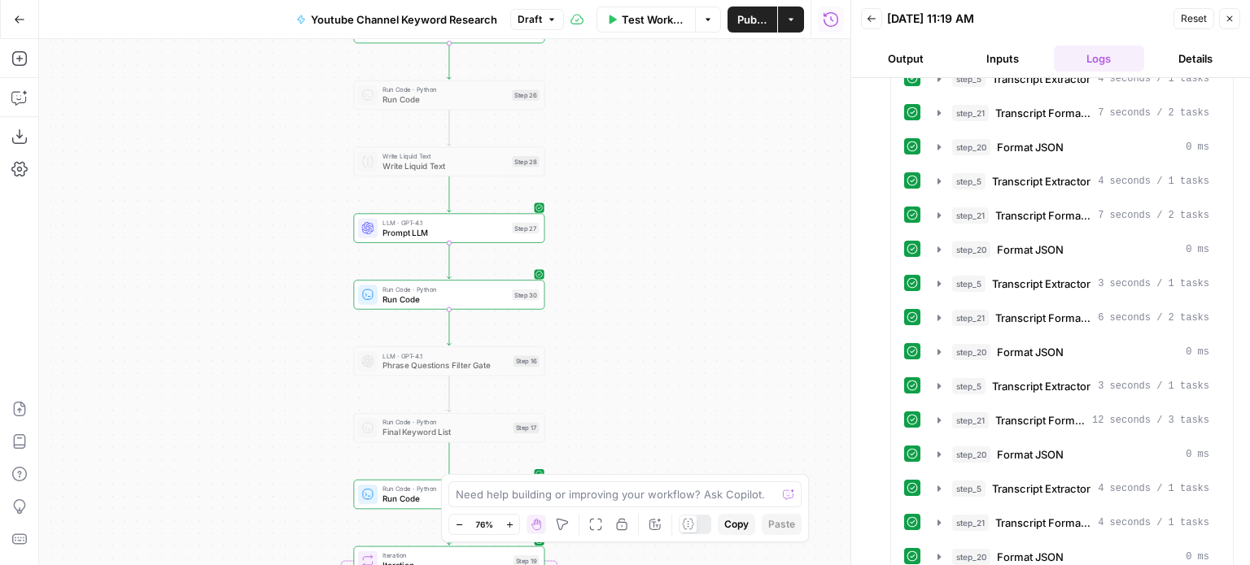
drag, startPoint x: 654, startPoint y: 418, endPoint x: 638, endPoint y: 344, distance: 75.8
click at [648, 238] on div "Workflow Set Inputs Inputs Workflow Workflow Step 29 Call API Call API Step 2 C…" at bounding box center [444, 302] width 811 height 526
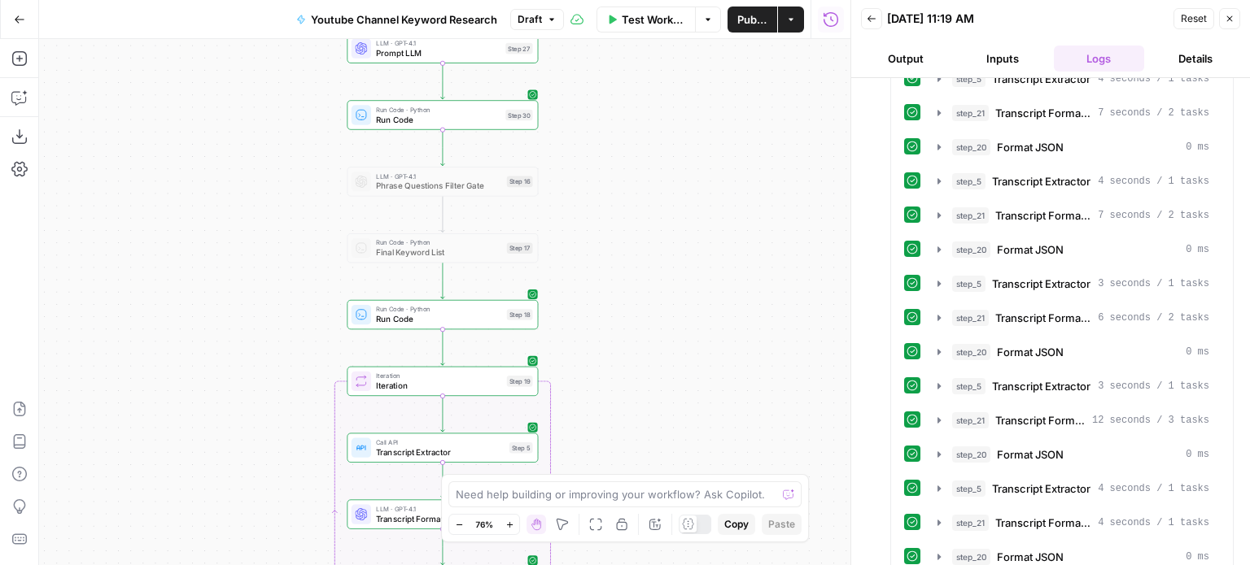
click at [625, 168] on div "Workflow Set Inputs Inputs Workflow Workflow Step 29 Call API Call API Step 2 C…" at bounding box center [444, 302] width 811 height 526
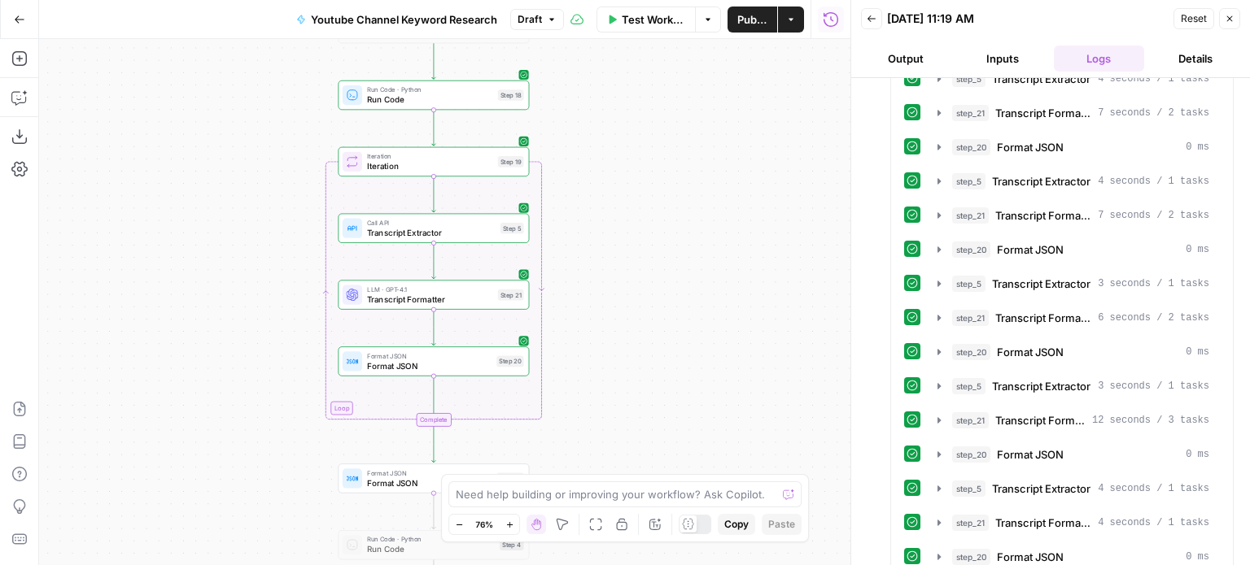
click at [664, 162] on div "Workflow Set Inputs Inputs Workflow Workflow Step 29 Call API Call API Step 2 C…" at bounding box center [444, 302] width 811 height 526
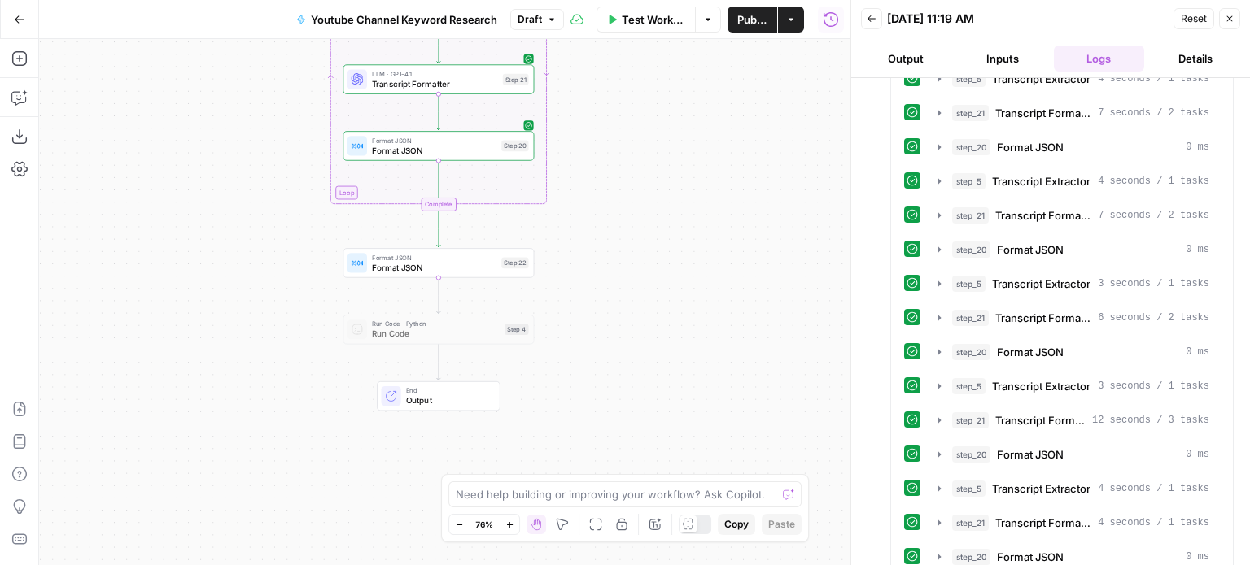
drag, startPoint x: 675, startPoint y: 348, endPoint x: 657, endPoint y: 184, distance: 165.3
click at [657, 185] on div "Workflow Set Inputs Inputs Workflow Workflow Step 29 Call API Call API Step 2 C…" at bounding box center [444, 302] width 811 height 526
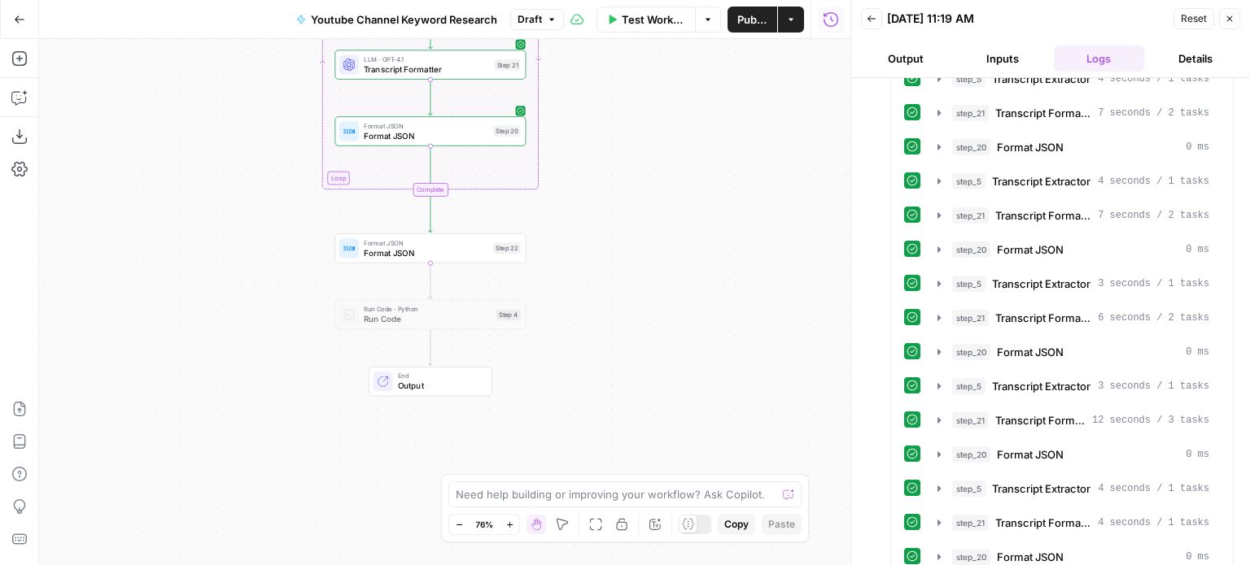
drag, startPoint x: 670, startPoint y: 331, endPoint x: 617, endPoint y: 368, distance: 64.3
click at [668, 398] on div "Workflow Set Inputs Inputs Workflow Workflow Step 29 Call API Call API Step 2 C…" at bounding box center [444, 302] width 811 height 526
click at [502, 233] on span "Test" at bounding box center [507, 230] width 15 height 11
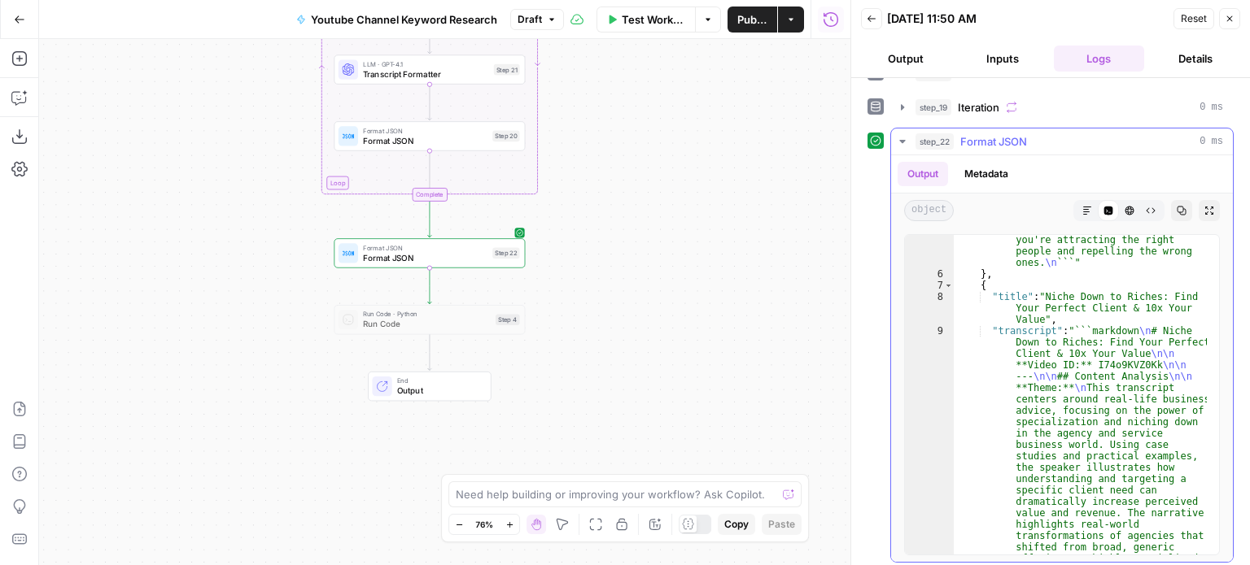
scroll to position [0, 0]
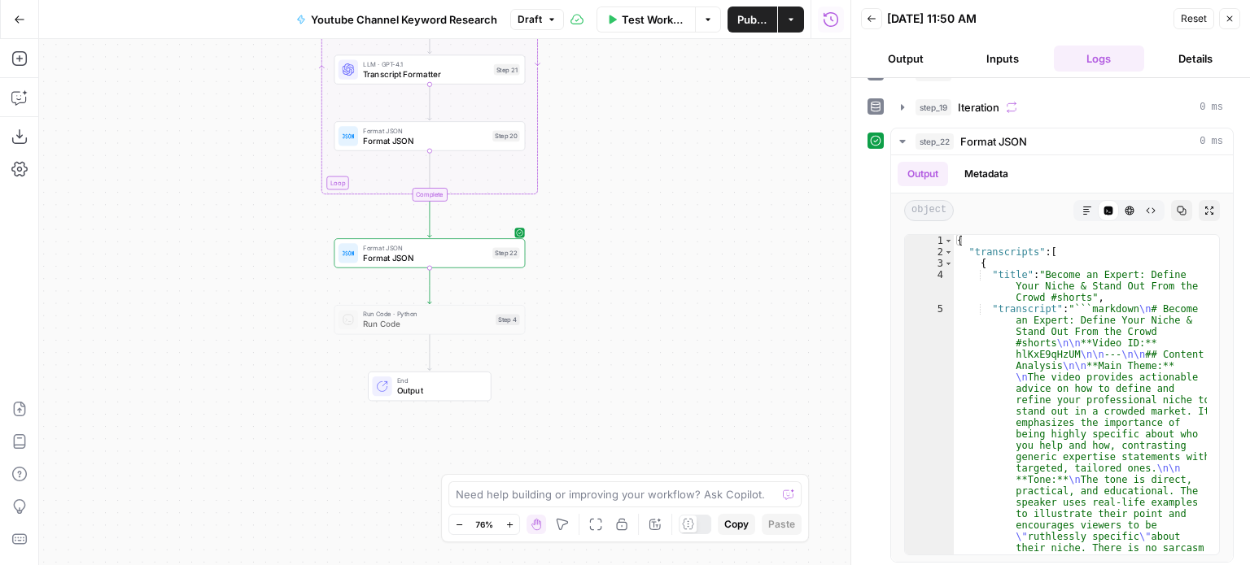
click at [406, 265] on div "Format JSON Format JSON Step 22 Copy step Delete step Add Note Test" at bounding box center [429, 252] width 191 height 29
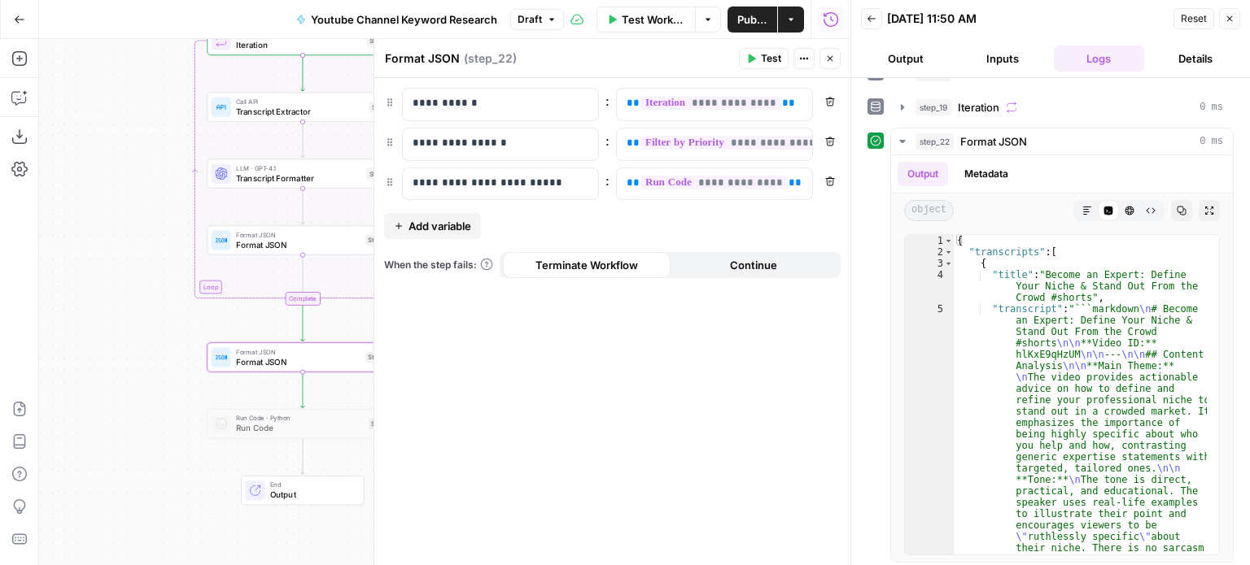
drag, startPoint x: 254, startPoint y: 168, endPoint x: 124, endPoint y: 283, distance: 173.5
click at [124, 283] on div "Workflow Set Inputs Inputs Workflow Workflow Step 29 Call API Call API Step 2 C…" at bounding box center [444, 302] width 811 height 526
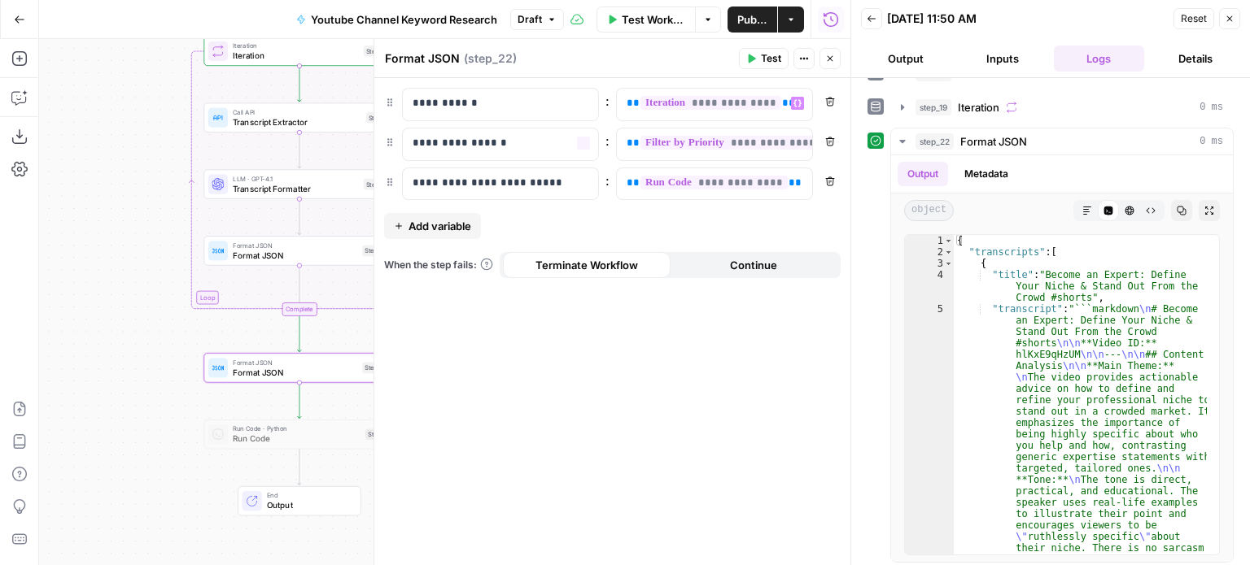
click at [91, 217] on div "Workflow Set Inputs Inputs Workflow Workflow Step 29 Call API Call API Step 2 C…" at bounding box center [444, 302] width 811 height 526
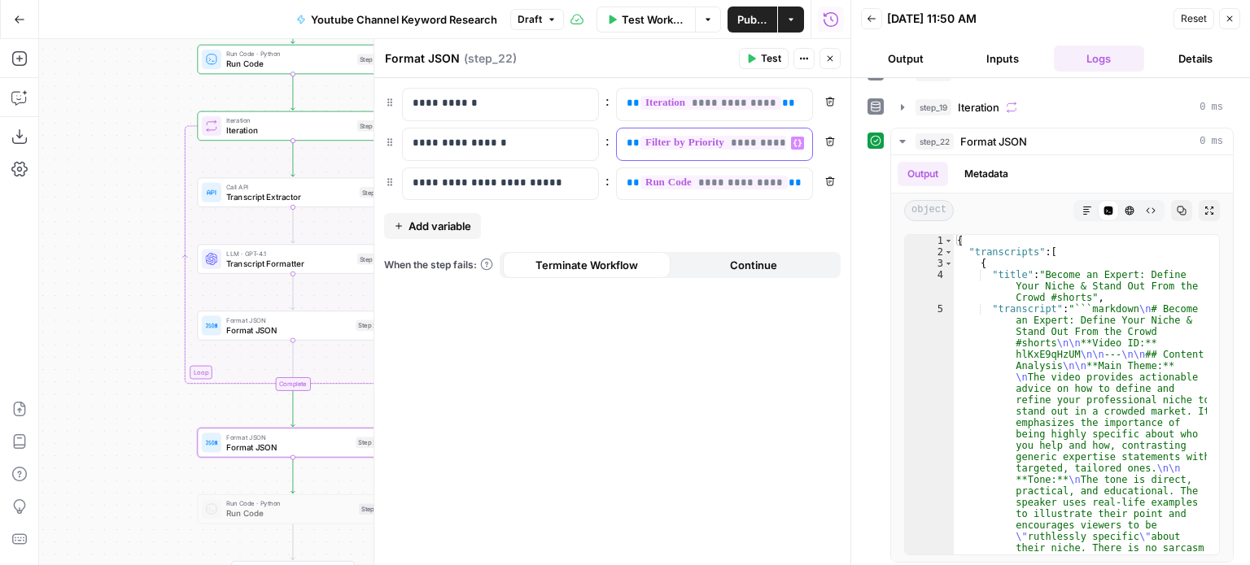
click at [623, 144] on div "**********" at bounding box center [701, 145] width 169 height 32
click at [825, 55] on icon "button" at bounding box center [830, 59] width 10 height 10
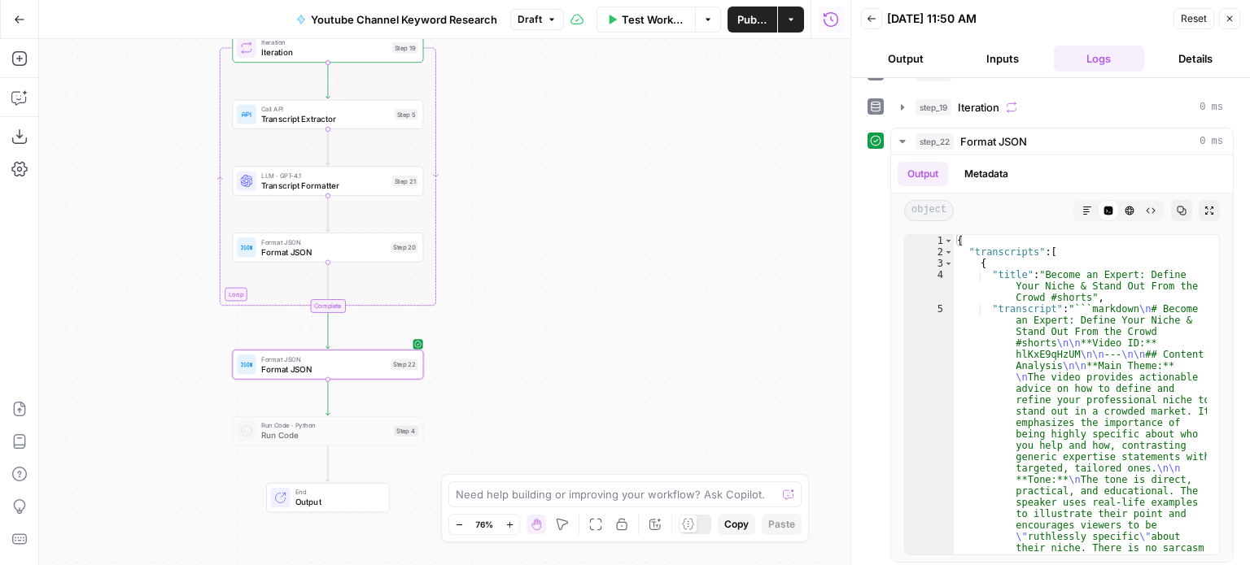
drag, startPoint x: 587, startPoint y: 363, endPoint x: 715, endPoint y: 130, distance: 265.9
click at [715, 130] on div "Workflow Set Inputs Inputs Workflow Workflow Step 29 Call API Call API Step 2 C…" at bounding box center [444, 302] width 811 height 526
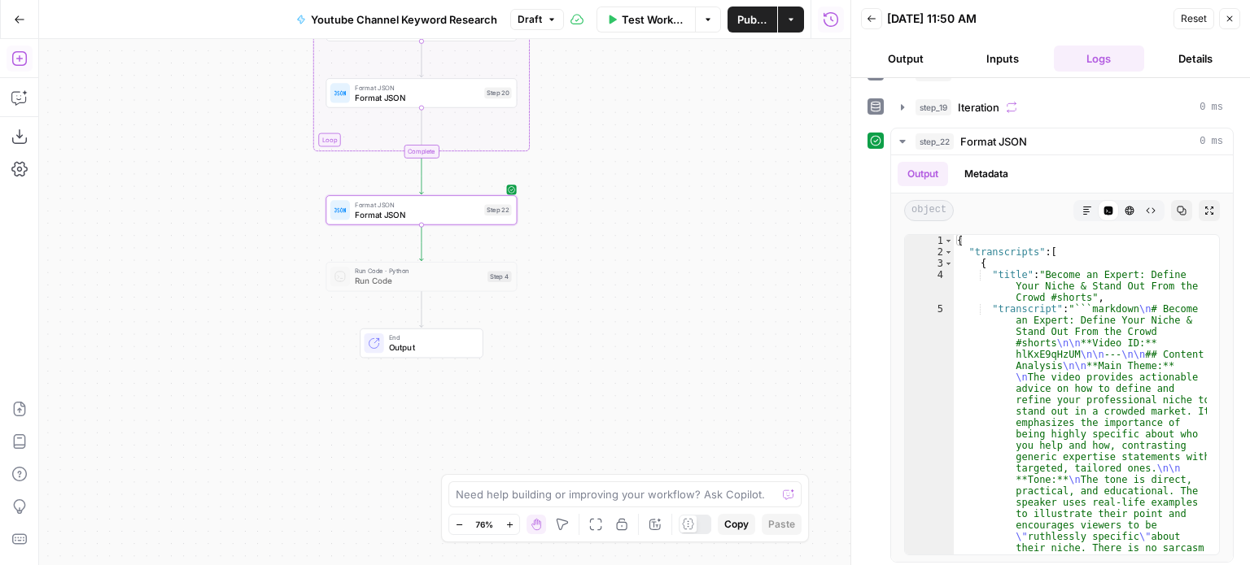
click at [28, 63] on button "Add Steps" at bounding box center [20, 59] width 26 height 26
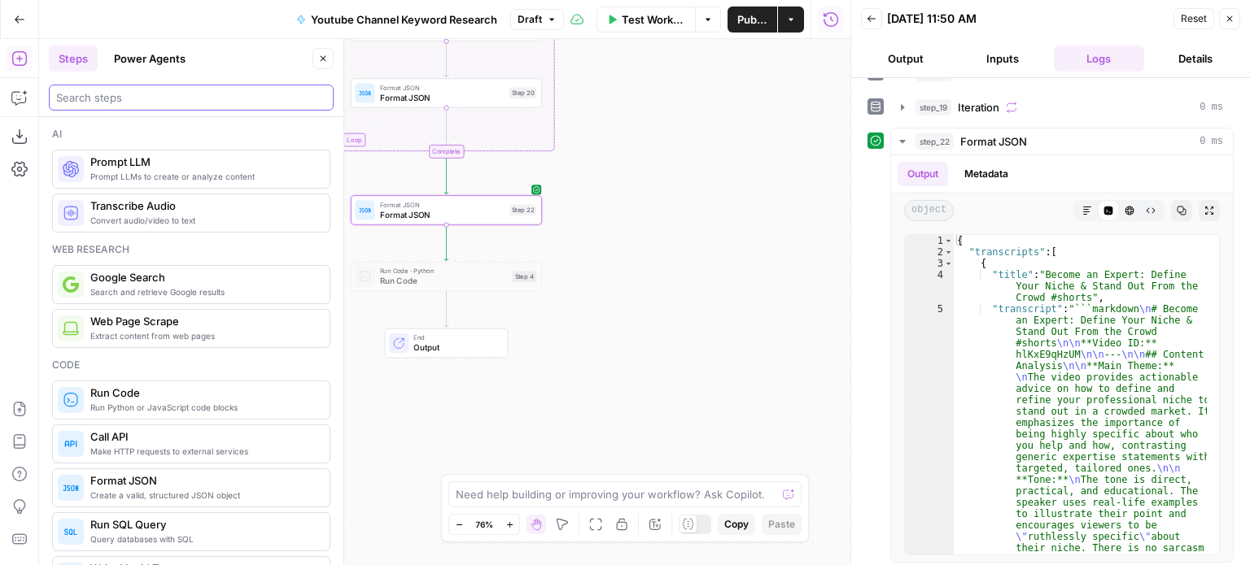
click at [151, 100] on input "search" at bounding box center [191, 98] width 270 height 16
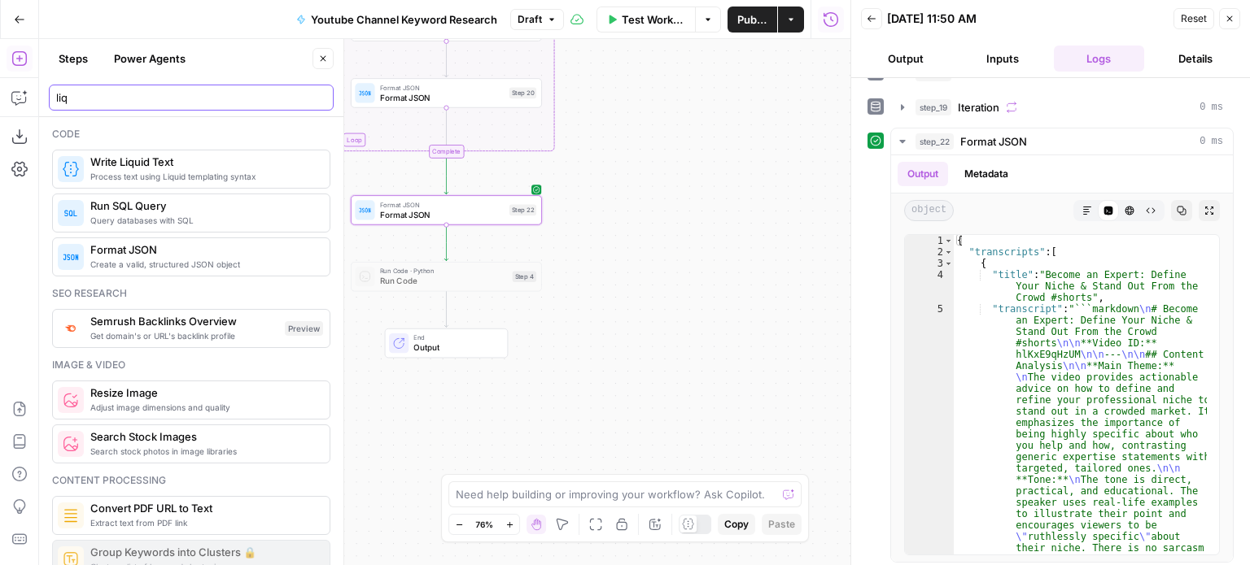
type input "liq"
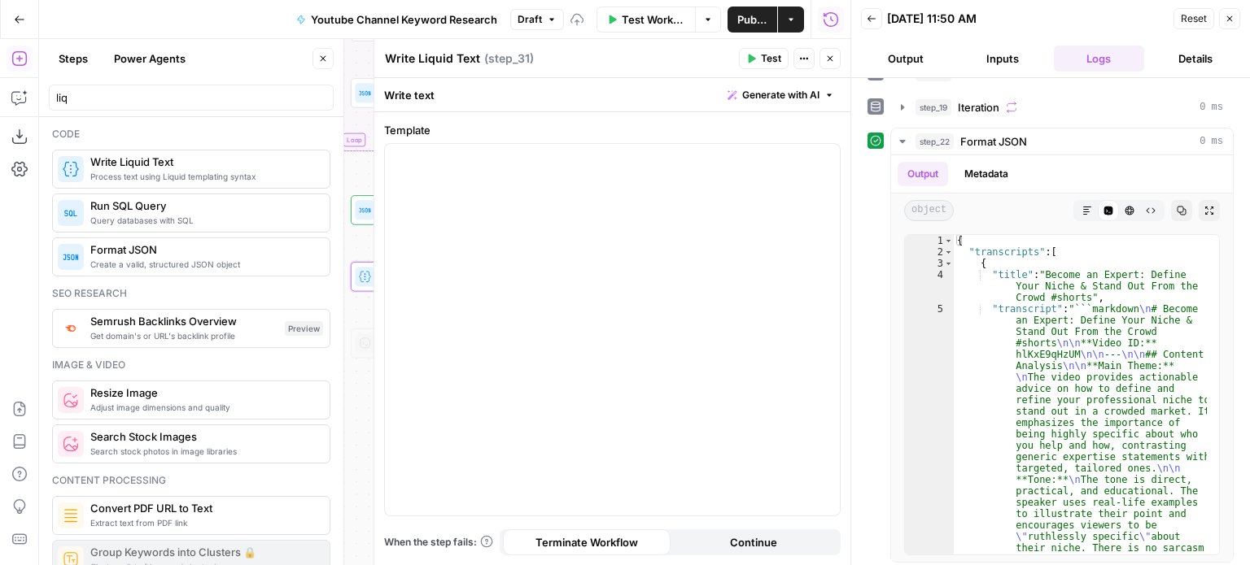
click at [325, 62] on icon "button" at bounding box center [323, 59] width 10 height 10
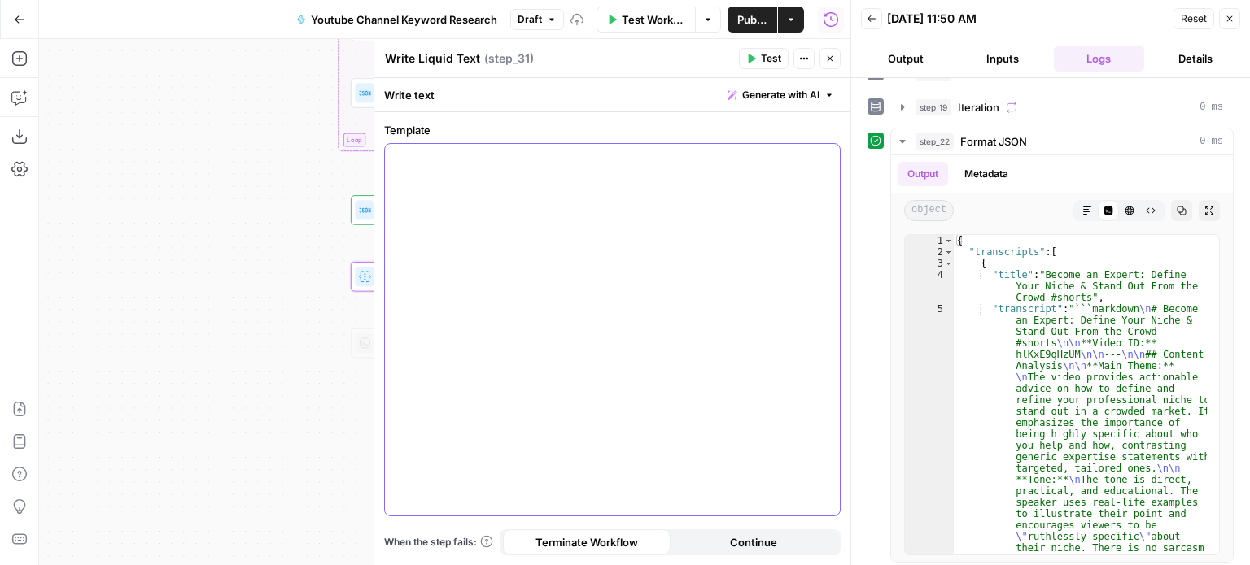
click at [464, 181] on div at bounding box center [612, 330] width 455 height 372
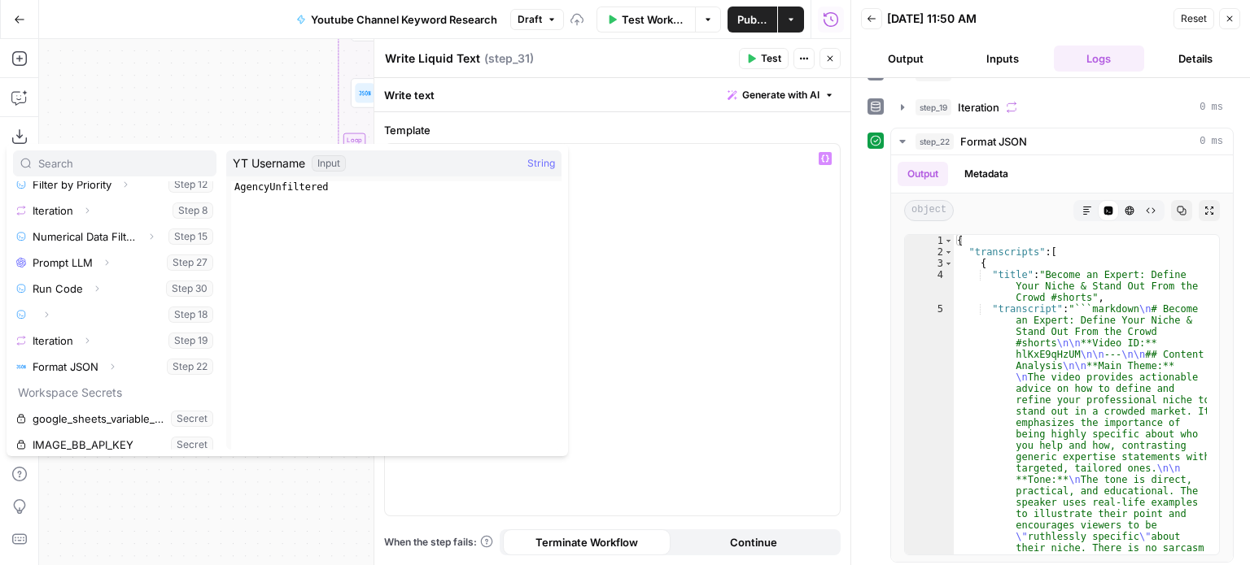
scroll to position [303, 0]
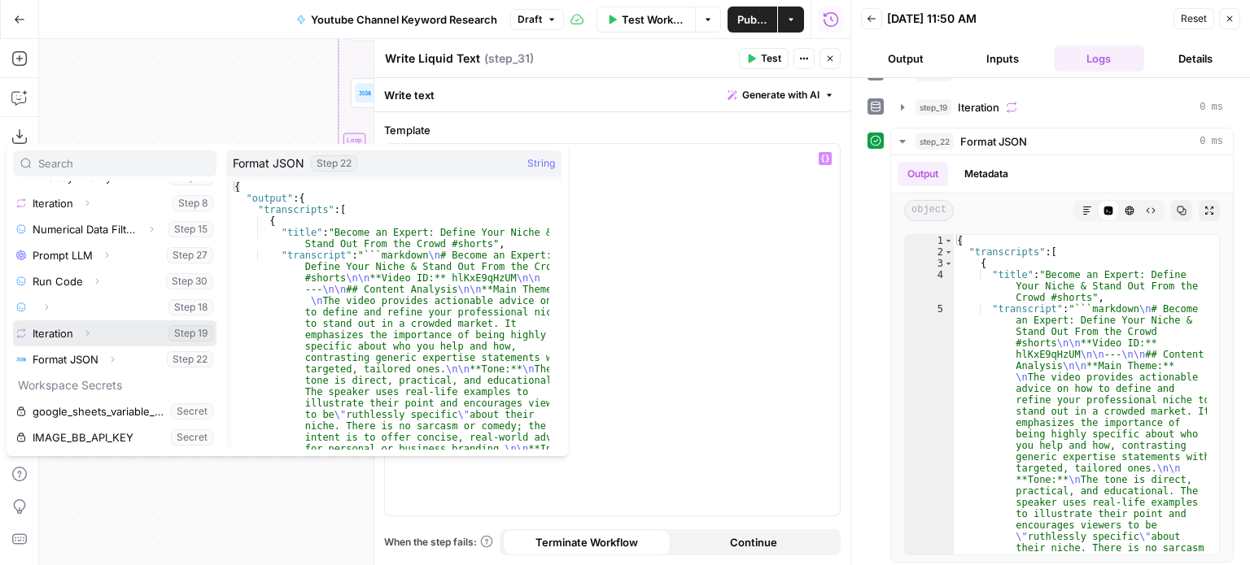
click at [91, 329] on icon "button" at bounding box center [87, 334] width 10 height 10
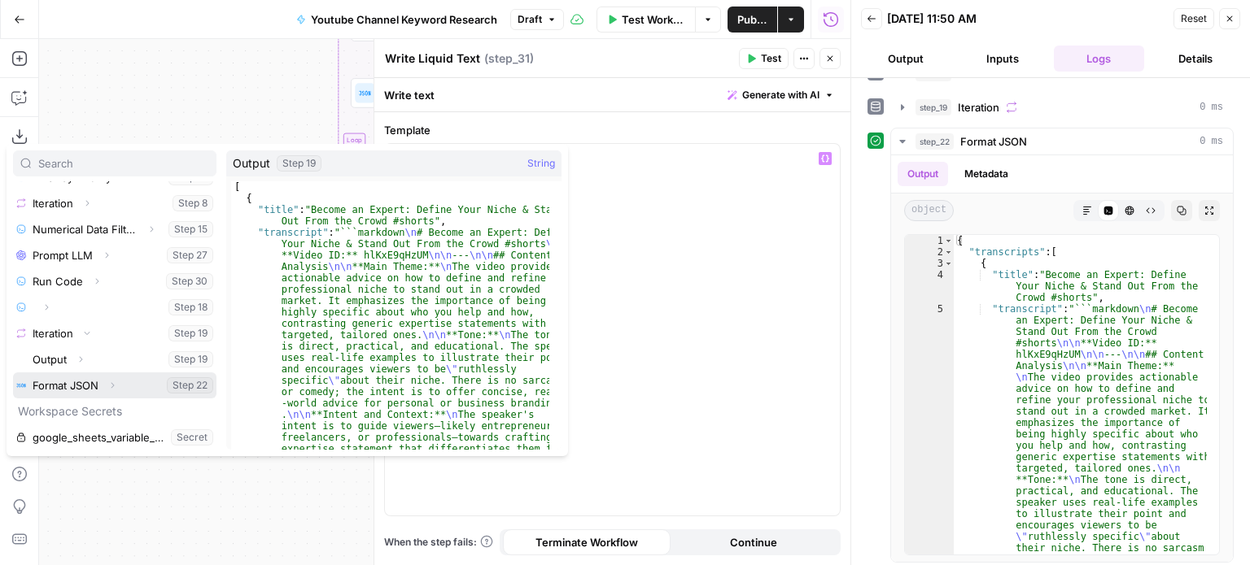
click at [107, 381] on span "button" at bounding box center [112, 386] width 10 height 10
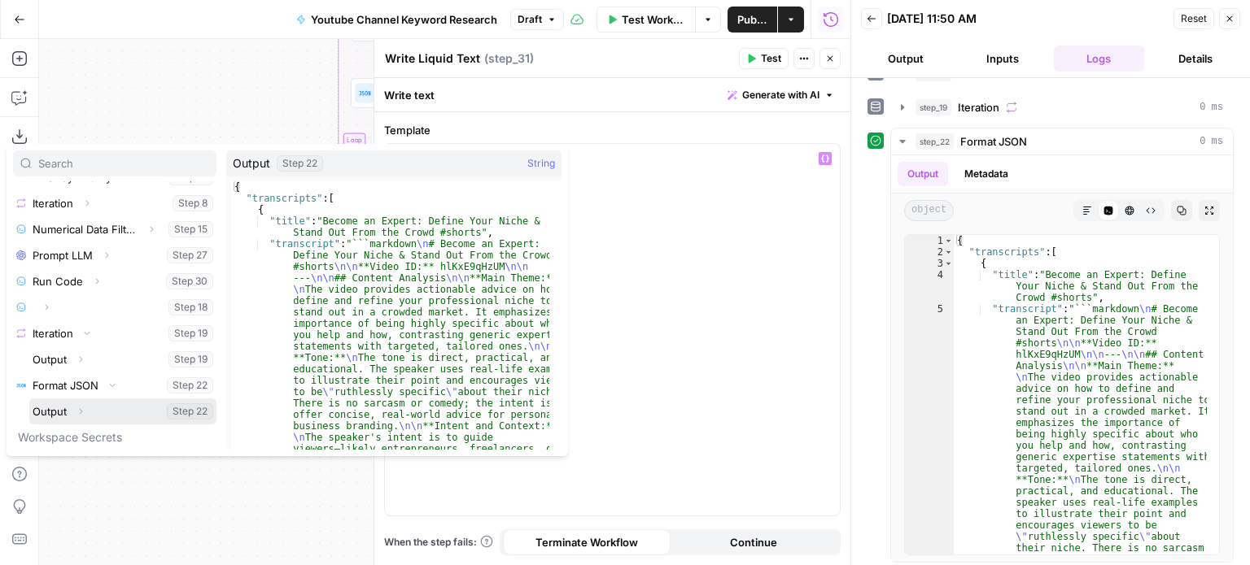
click at [85, 411] on icon "button" at bounding box center [81, 412] width 10 height 10
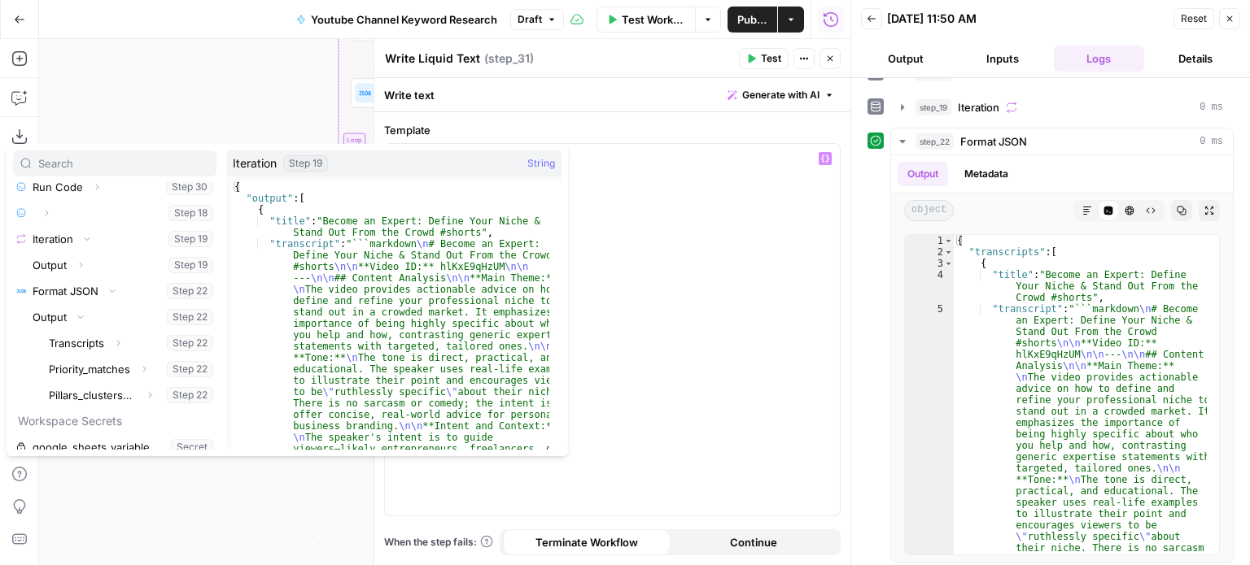
scroll to position [434, 0]
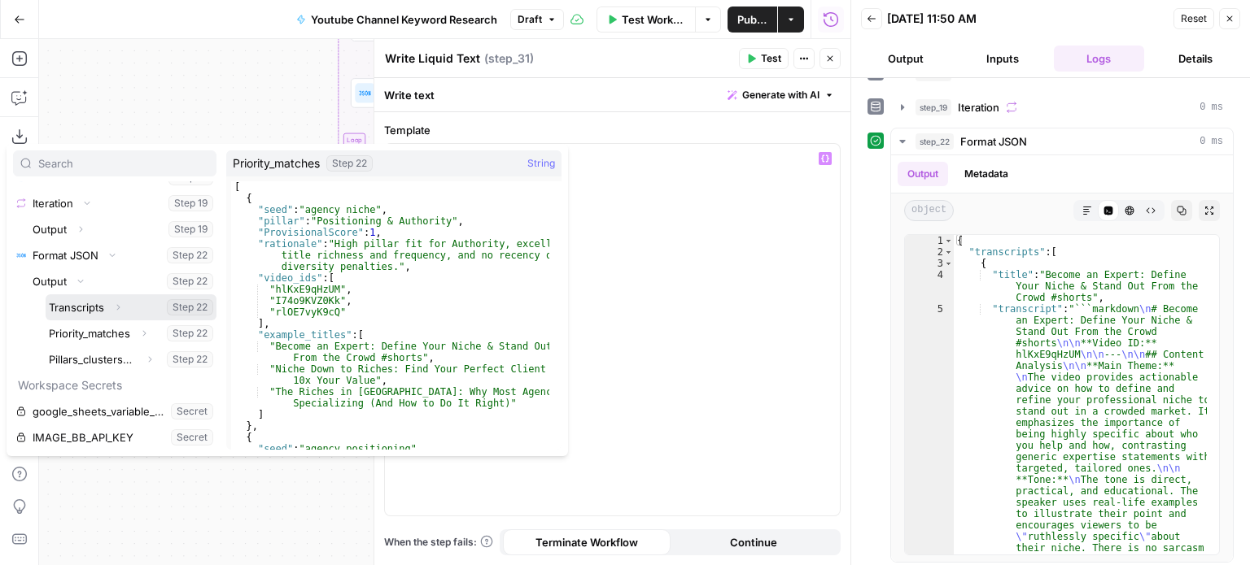
click at [91, 308] on button "Select variable Transcripts" at bounding box center [131, 308] width 171 height 26
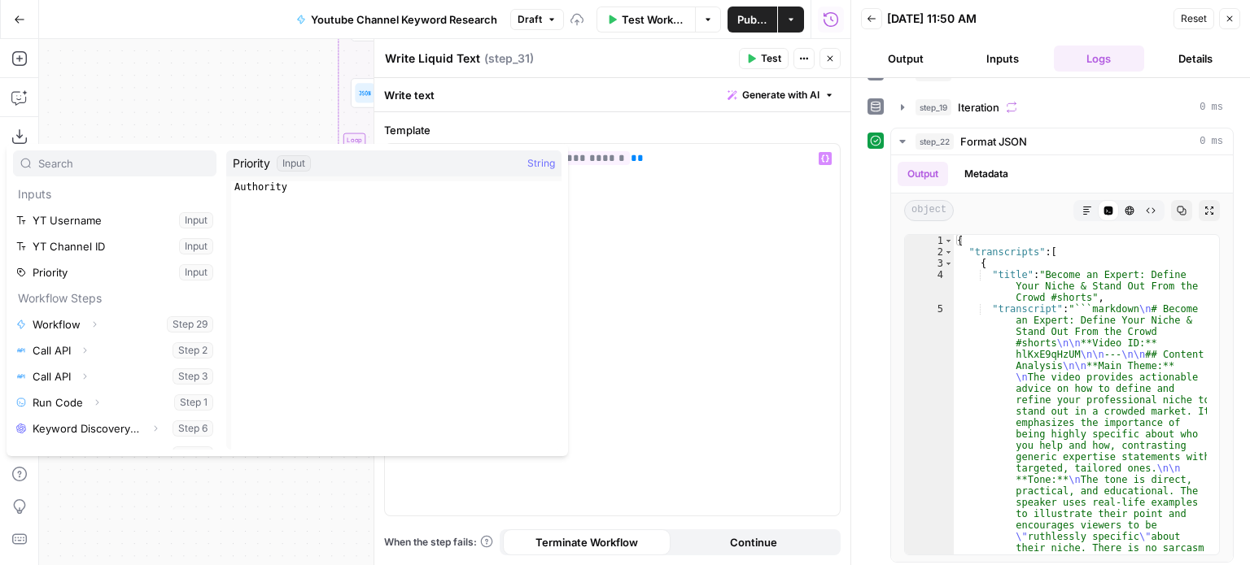
scroll to position [303, 0]
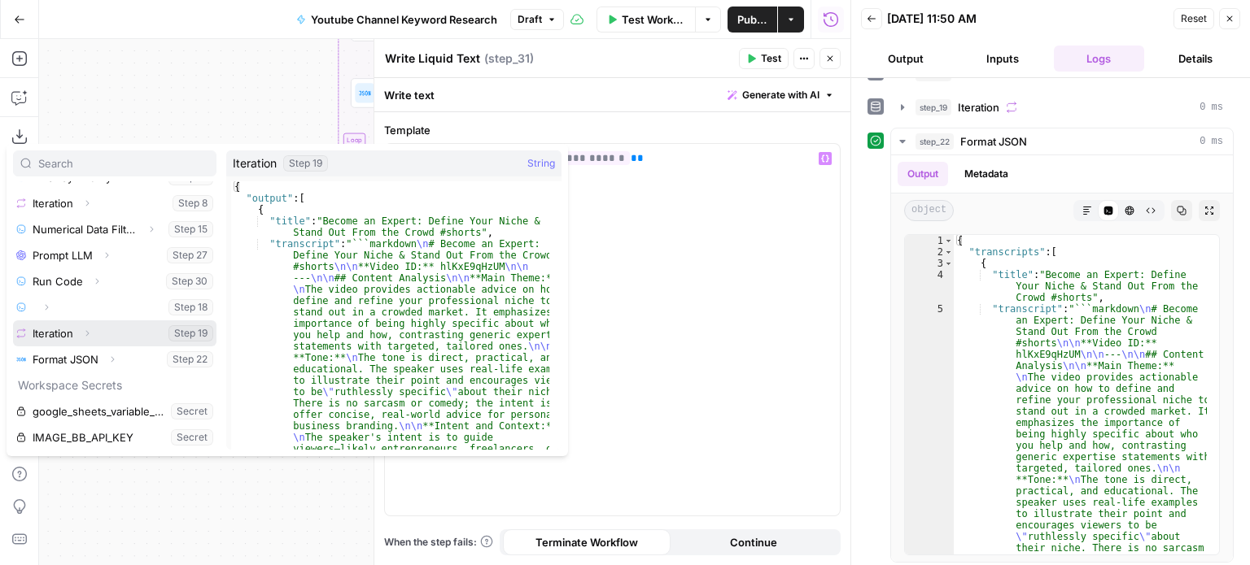
click at [83, 330] on icon "button" at bounding box center [87, 334] width 10 height 10
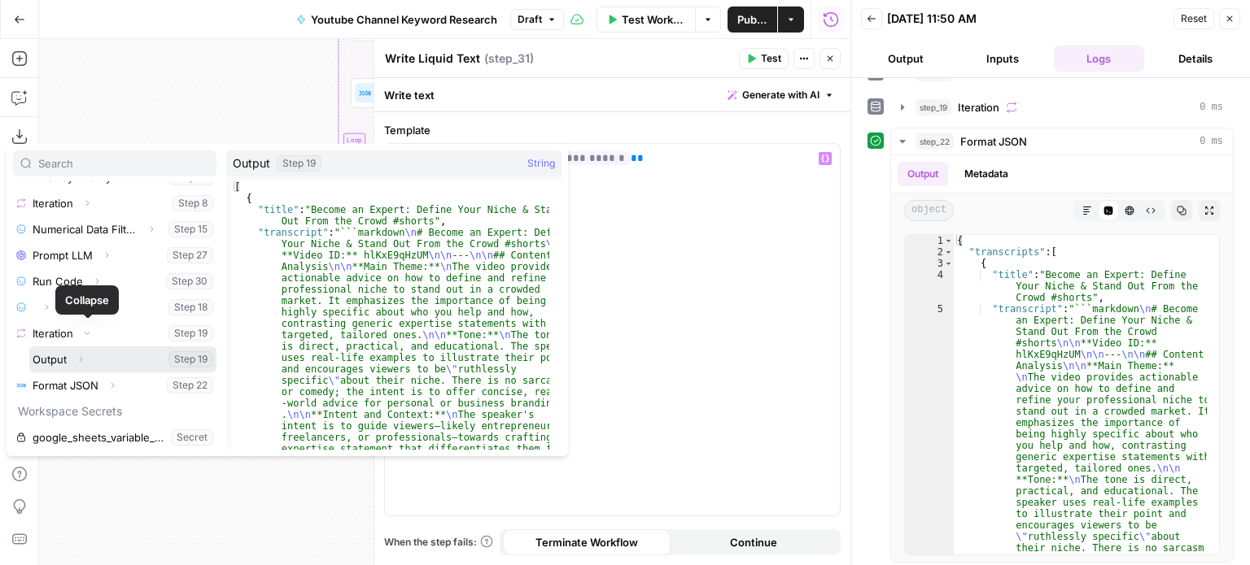
click at [77, 355] on icon "button" at bounding box center [81, 360] width 10 height 10
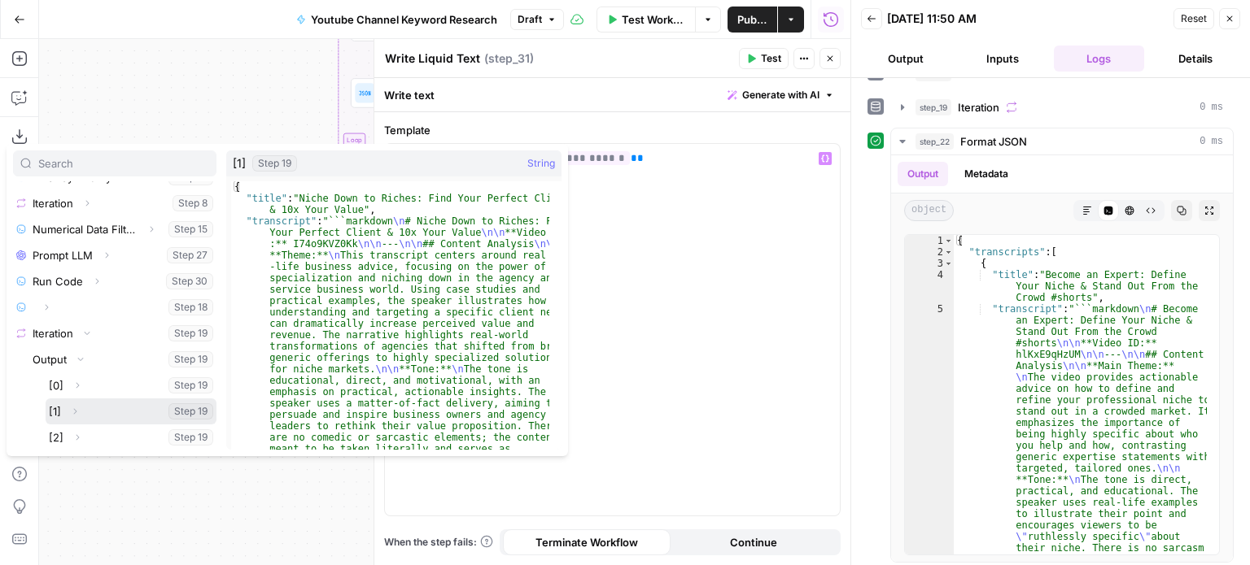
click at [52, 408] on button "Select variable [1]" at bounding box center [131, 412] width 171 height 26
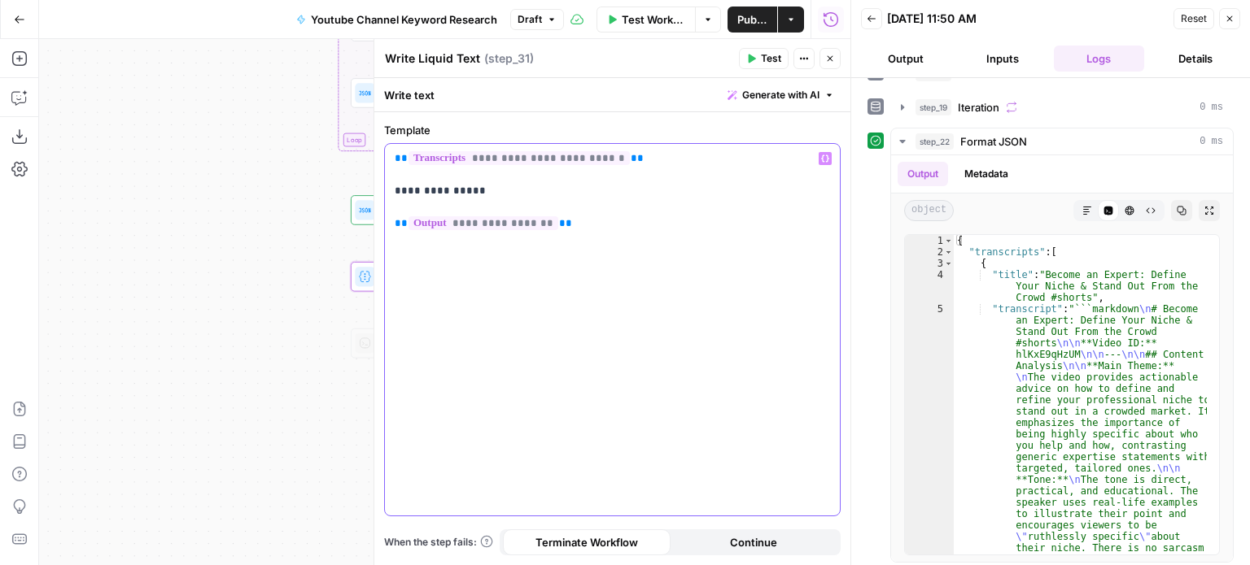
click at [590, 220] on p "**********" at bounding box center [613, 191] width 436 height 81
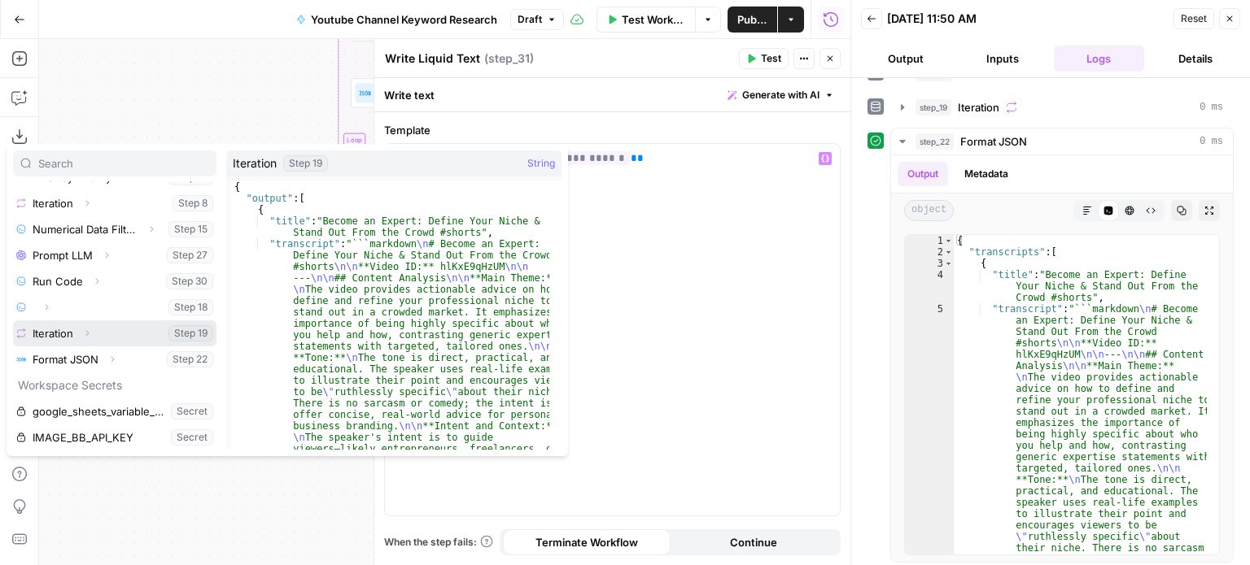
click at [87, 329] on icon "button" at bounding box center [87, 334] width 10 height 10
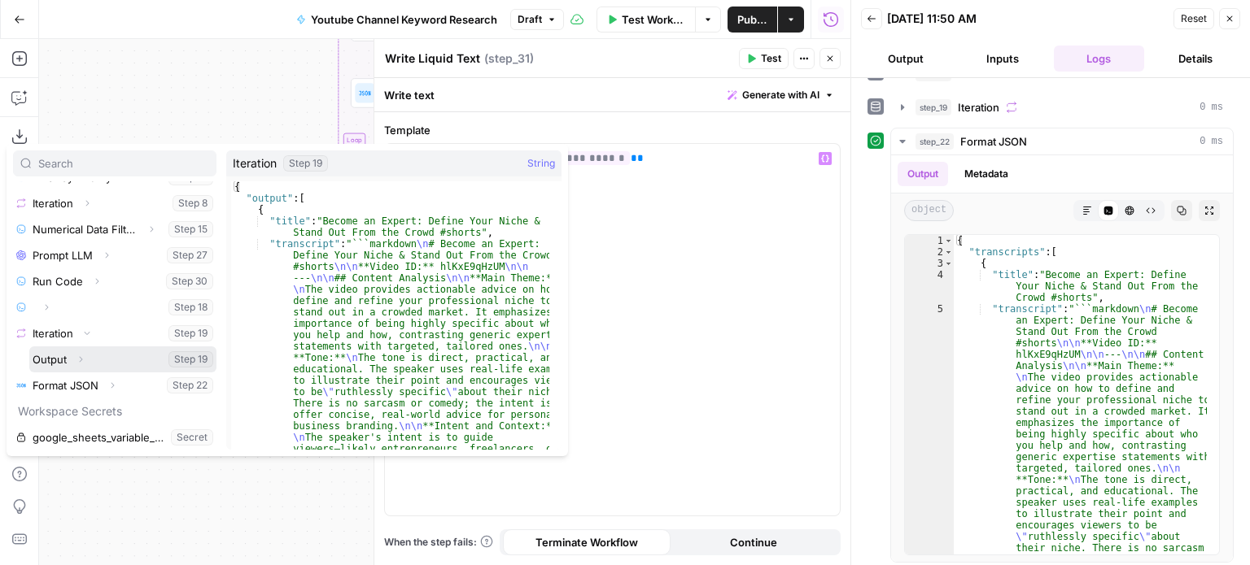
click at [83, 357] on icon "button" at bounding box center [81, 360] width 10 height 10
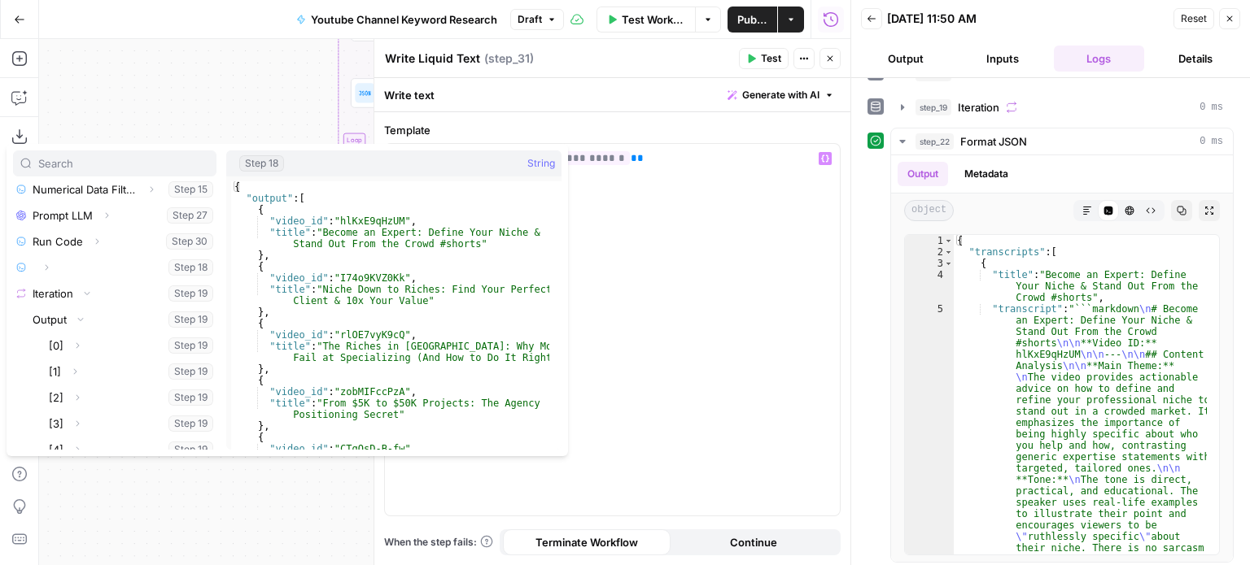
scroll to position [417, 0]
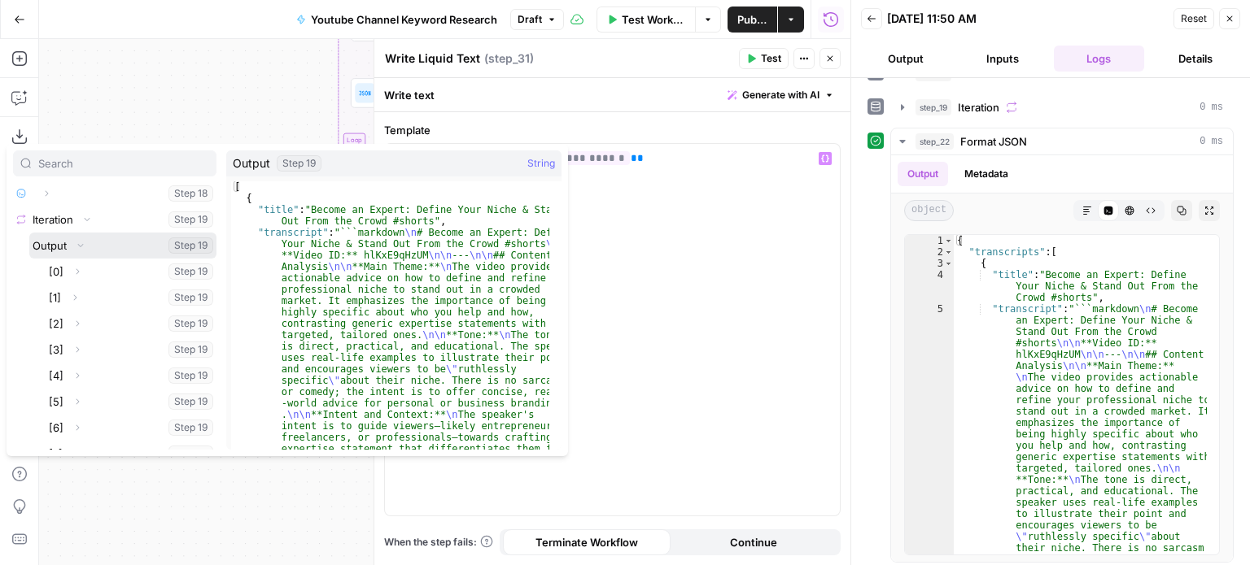
click at [46, 240] on button "Select variable Output" at bounding box center [122, 246] width 187 height 26
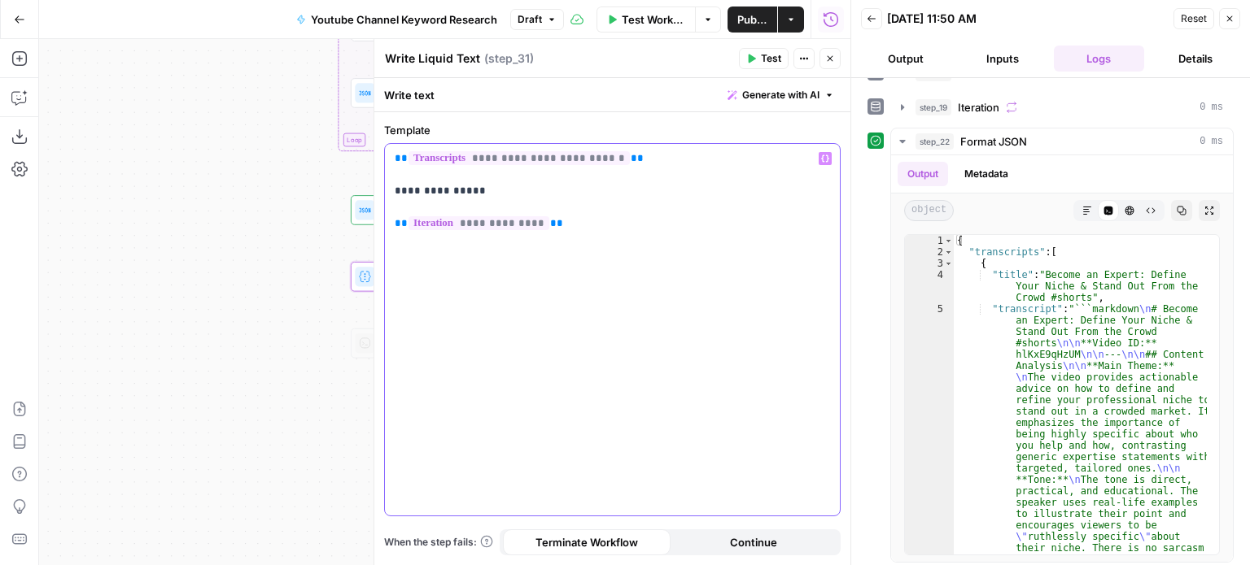
click at [573, 227] on p "**********" at bounding box center [613, 191] width 436 height 81
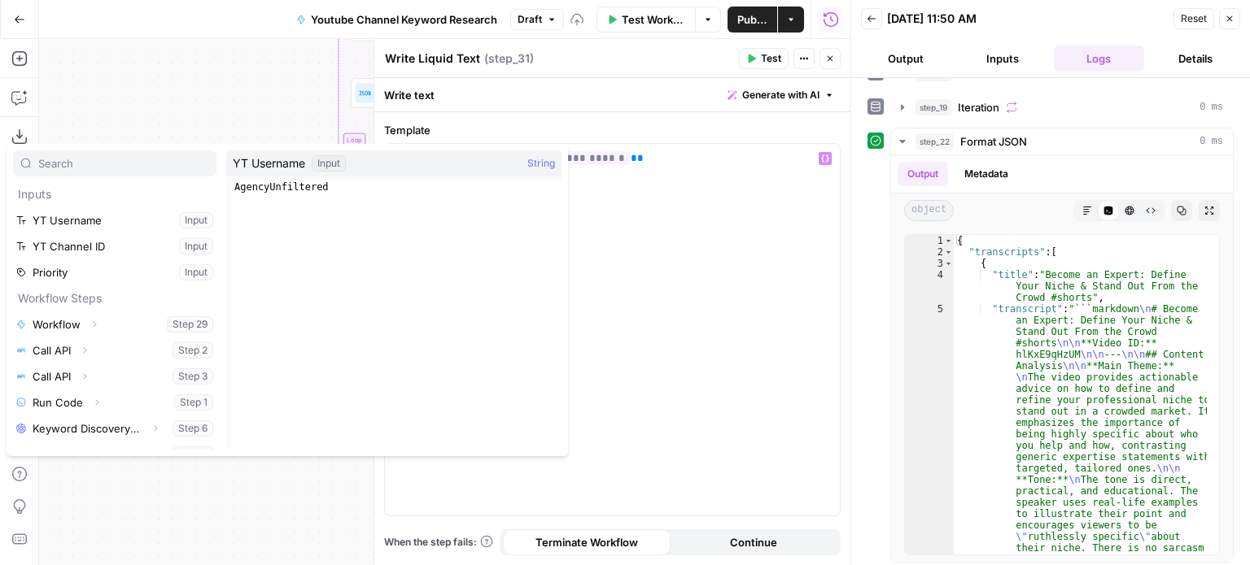
scroll to position [303, 0]
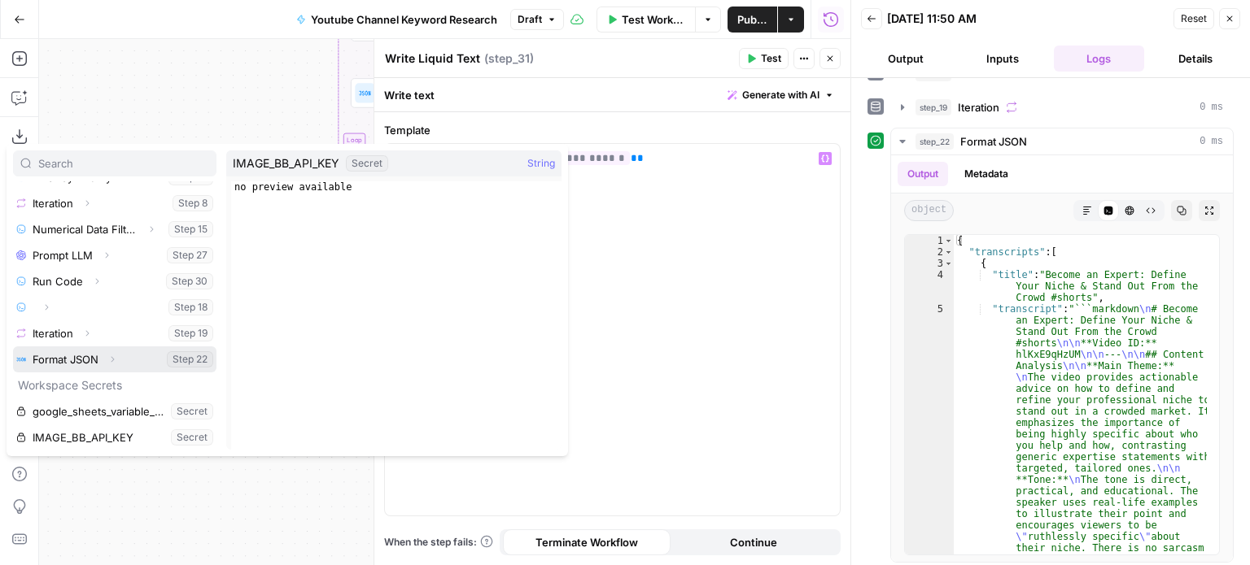
click at [111, 351] on button "Expand" at bounding box center [112, 359] width 21 height 21
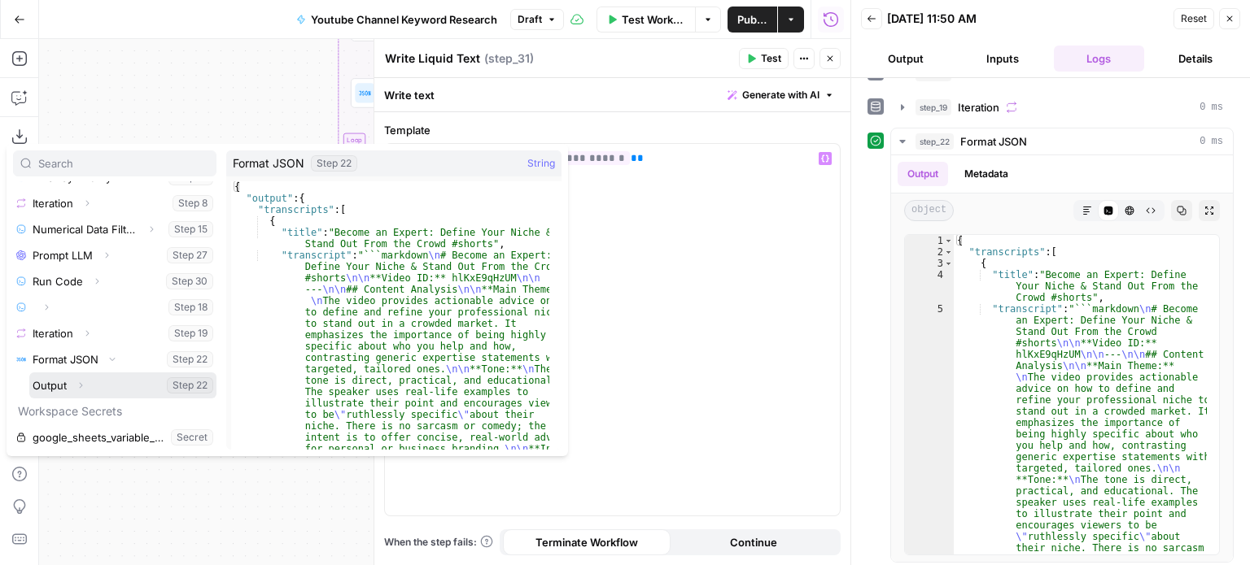
click at [78, 386] on icon "button" at bounding box center [81, 386] width 10 height 10
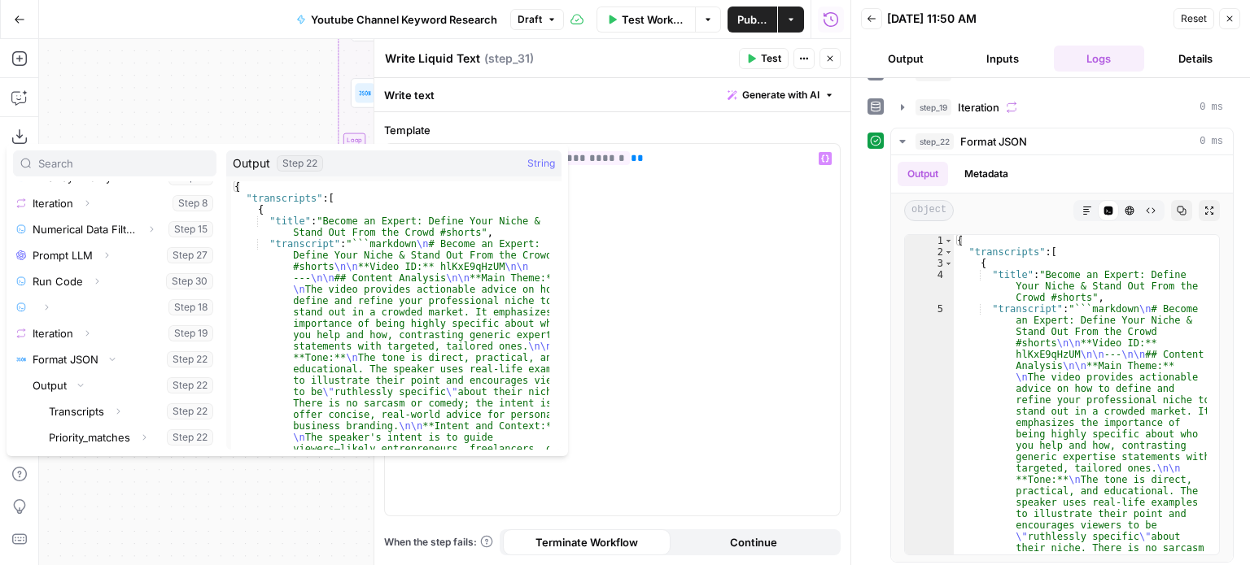
scroll to position [408, 0]
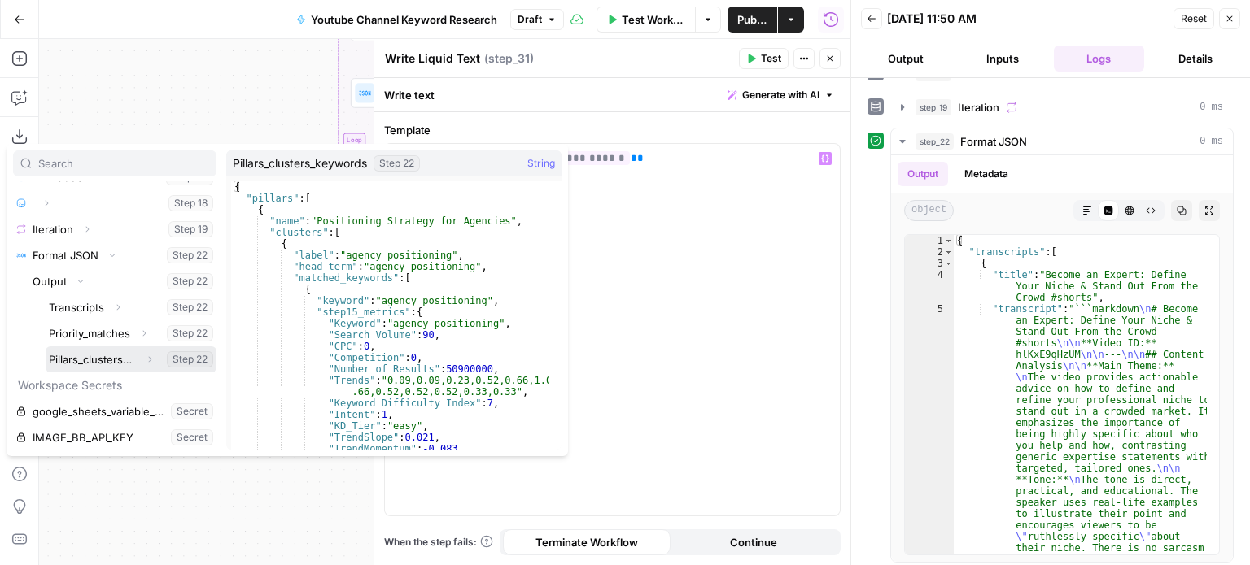
click at [86, 356] on button "Select variable Pillars_clusters_keywords" at bounding box center [131, 360] width 171 height 26
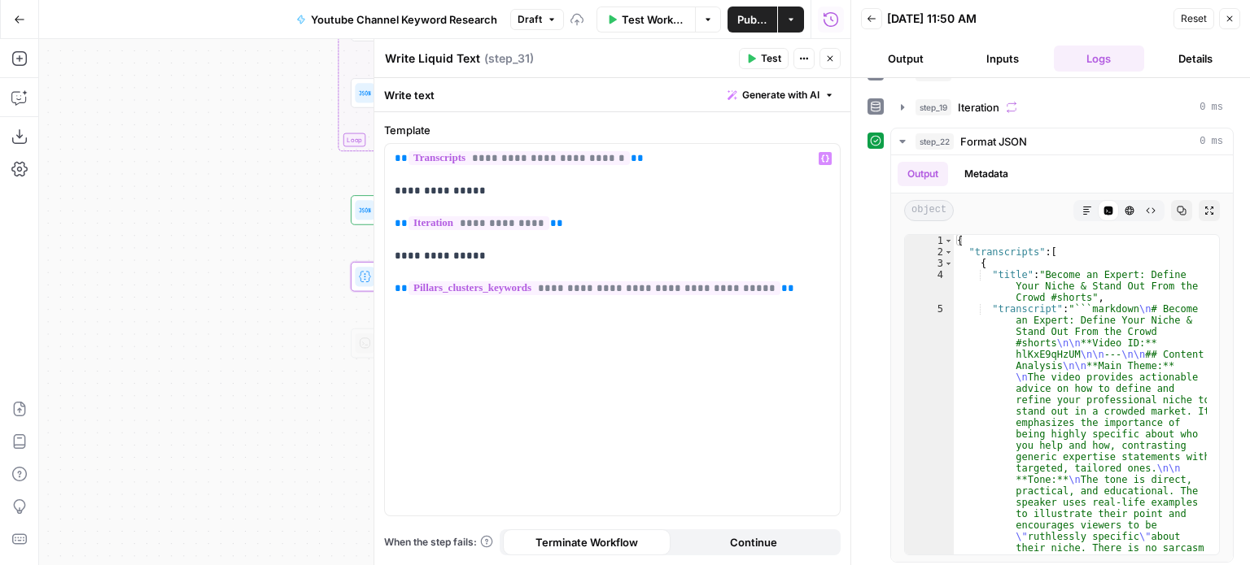
click at [756, 55] on icon "button" at bounding box center [751, 59] width 10 height 10
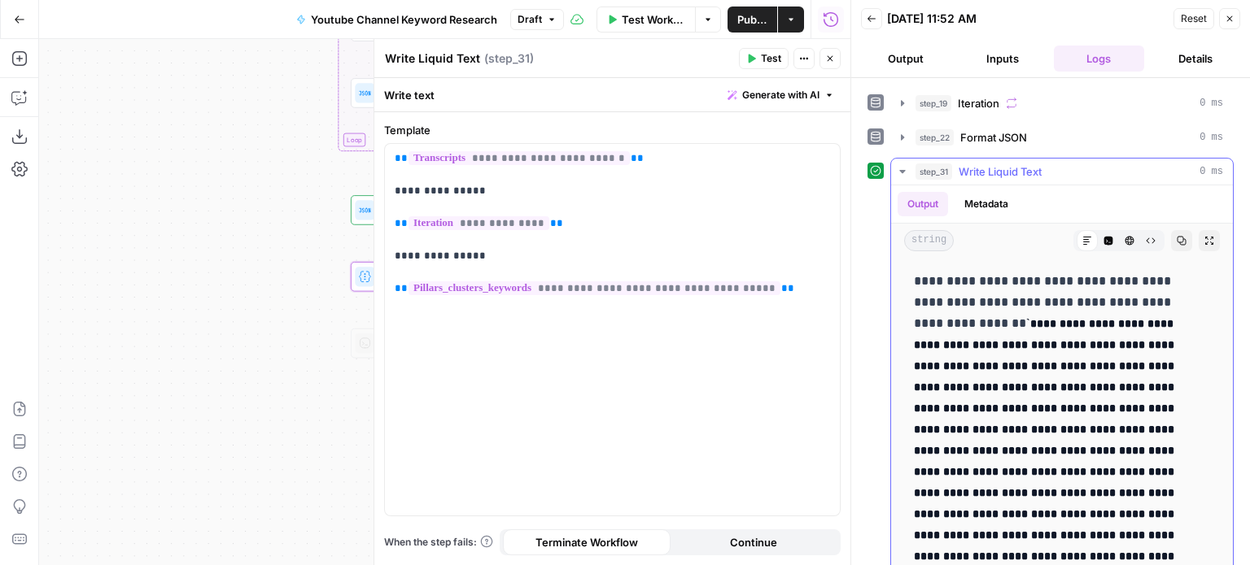
scroll to position [0, 0]
click at [1146, 238] on icon "button" at bounding box center [1150, 241] width 9 height 6
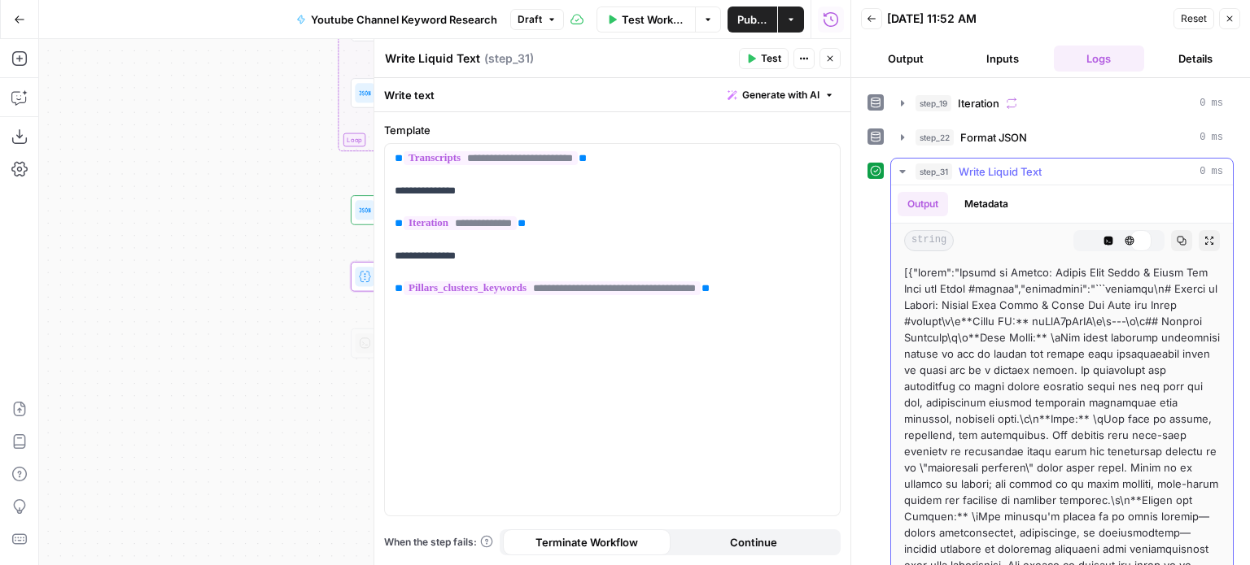
click at [1104, 237] on icon "button" at bounding box center [1108, 241] width 9 height 9
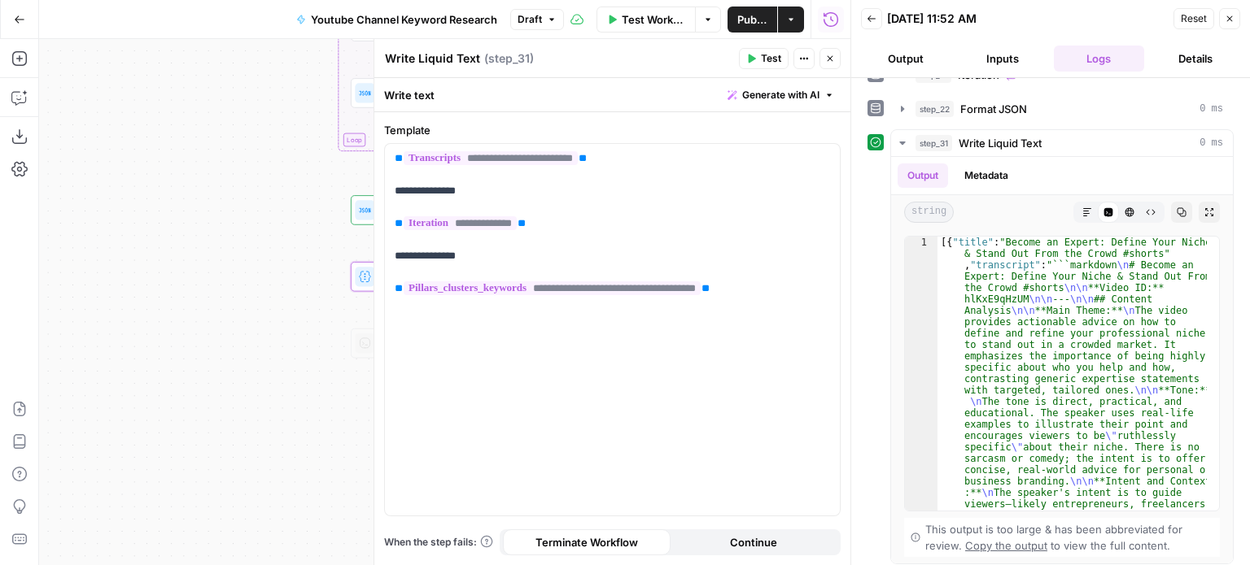
scroll to position [436, 0]
drag, startPoint x: 648, startPoint y: 150, endPoint x: 345, endPoint y: 146, distance: 303.5
click at [345, 146] on body "All About AI New Home Browse Insights Opportunities Your Data Recent Grids Cont…" at bounding box center [625, 282] width 1250 height 565
click at [622, 166] on p "**********" at bounding box center [613, 224] width 436 height 146
drag, startPoint x: 607, startPoint y: 155, endPoint x: 381, endPoint y: 146, distance: 226.3
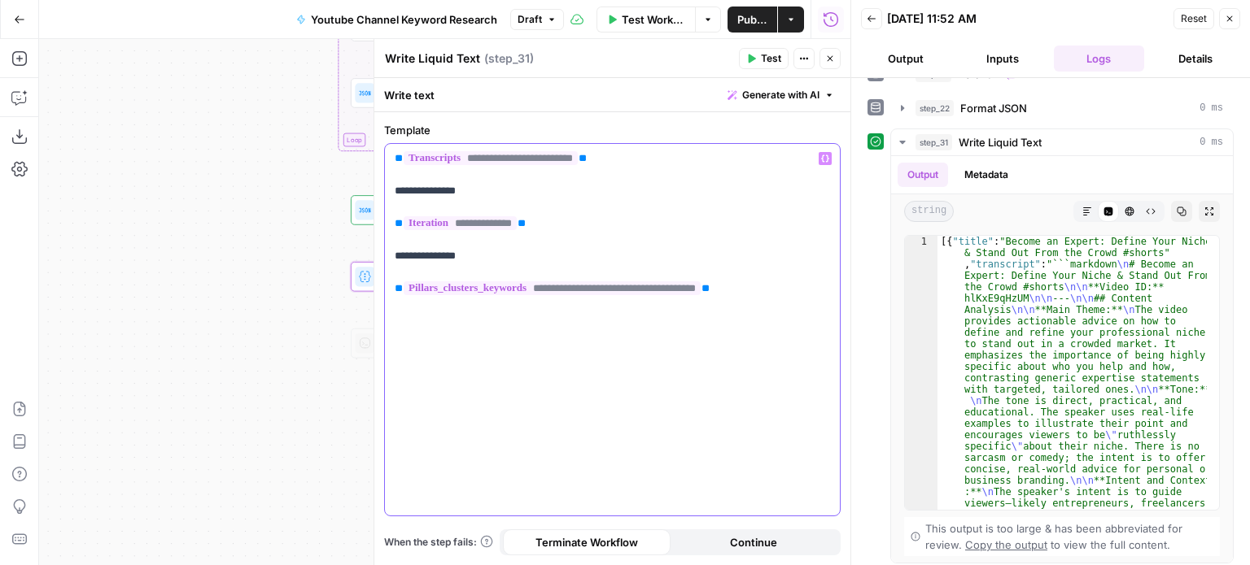
click at [381, 146] on div "**********" at bounding box center [611, 302] width 477 height 526
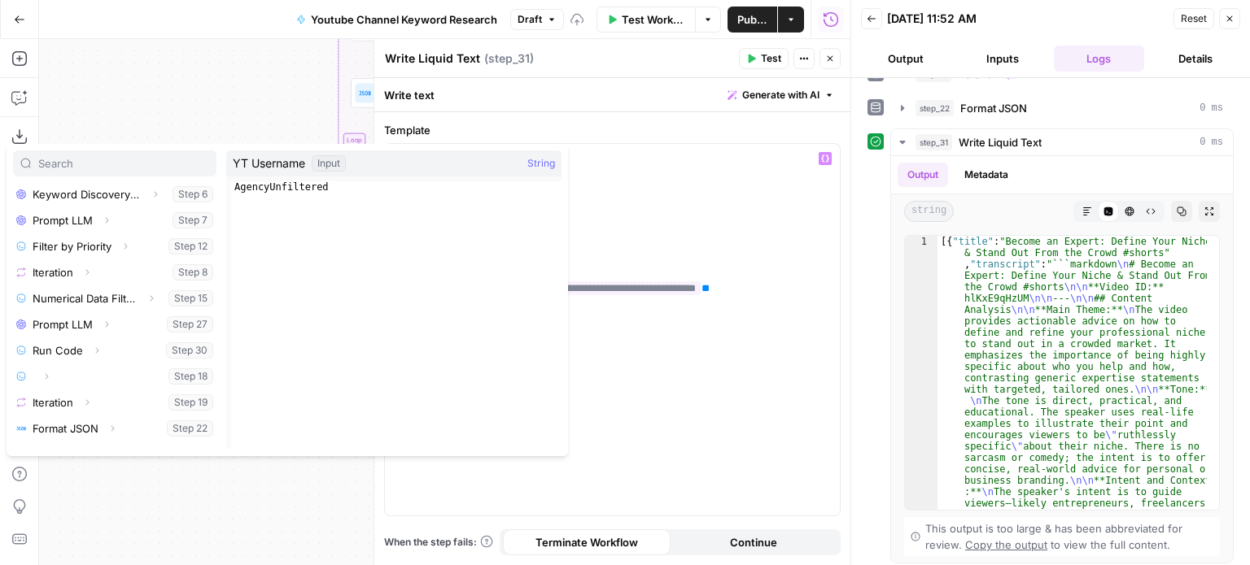
scroll to position [303, 0]
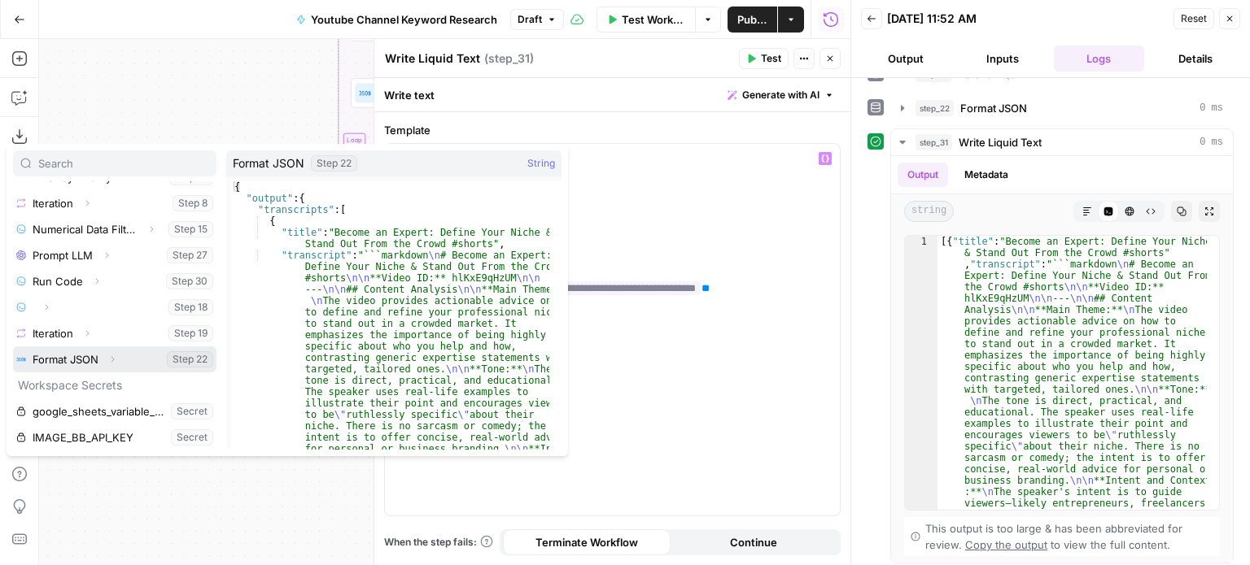
click at [115, 357] on icon "button" at bounding box center [112, 360] width 10 height 10
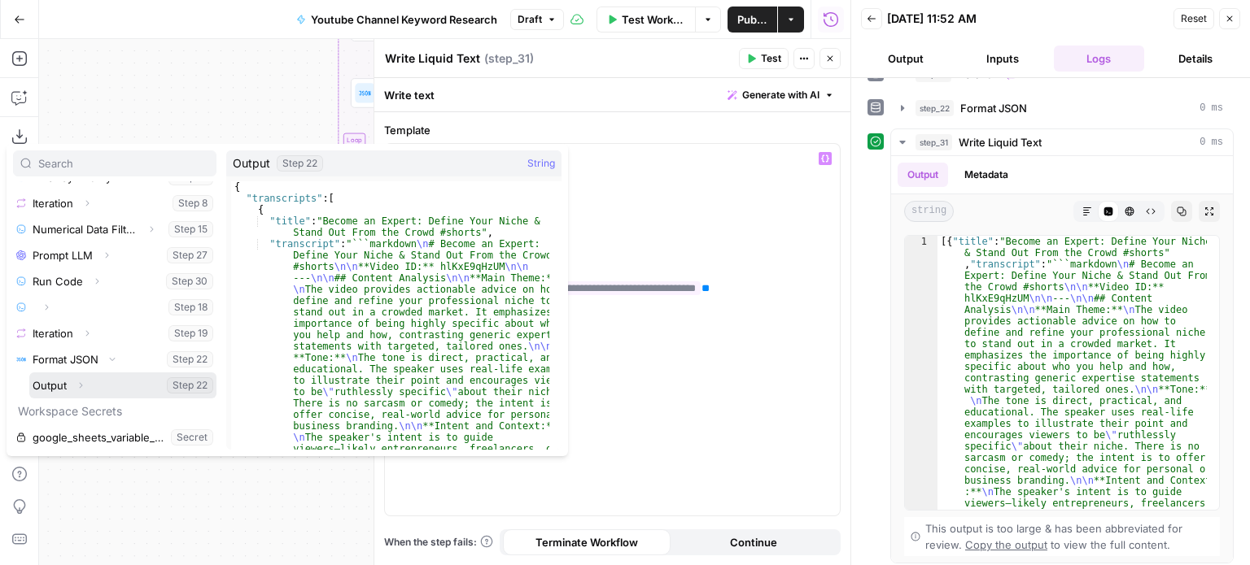
click at [82, 382] on icon "button" at bounding box center [81, 386] width 10 height 10
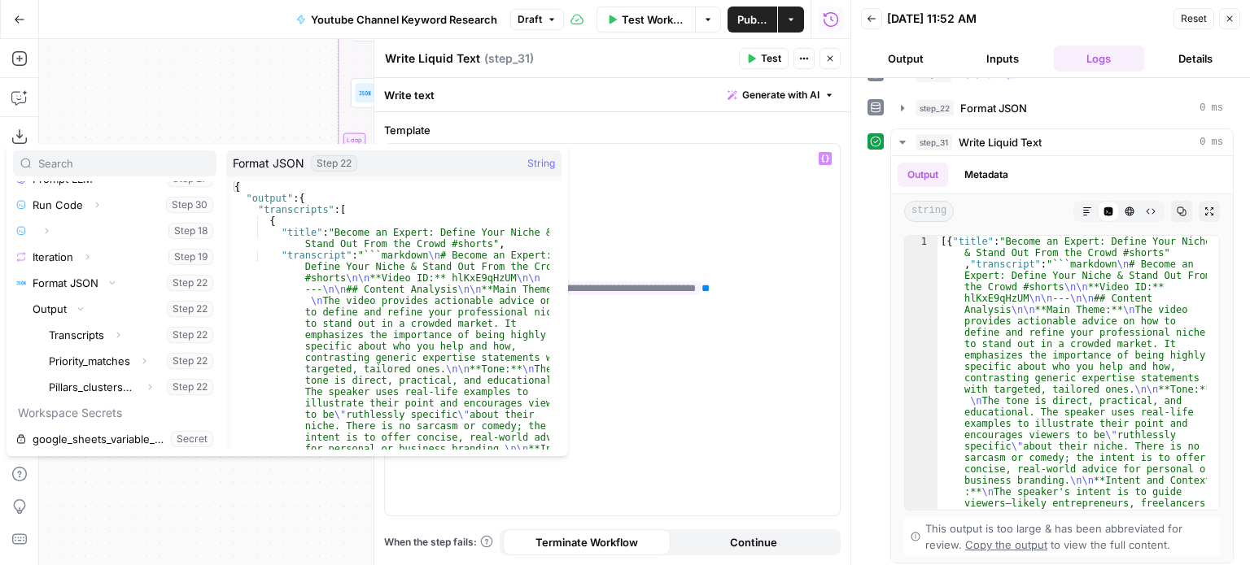
scroll to position [384, 0]
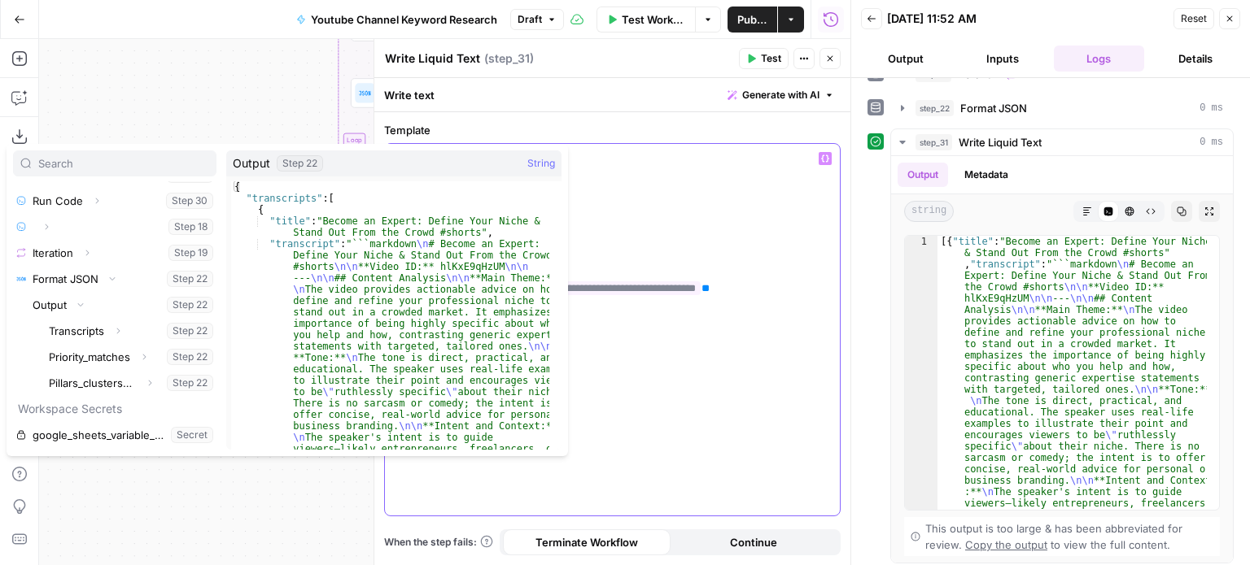
click at [758, 211] on p "**********" at bounding box center [613, 224] width 436 height 146
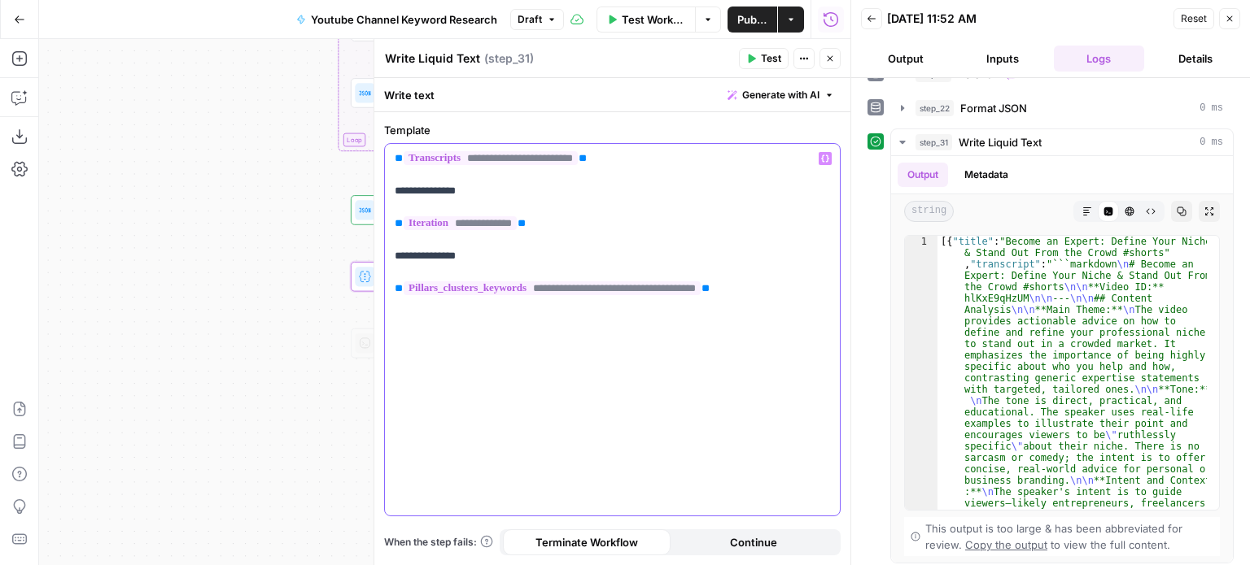
click at [758, 211] on p "**********" at bounding box center [613, 224] width 436 height 146
click at [1207, 247] on div "1 [{ "title" : "Become an Expert: Define Your Niche & Stand Out From the Crowd …" at bounding box center [1062, 396] width 342 height 334
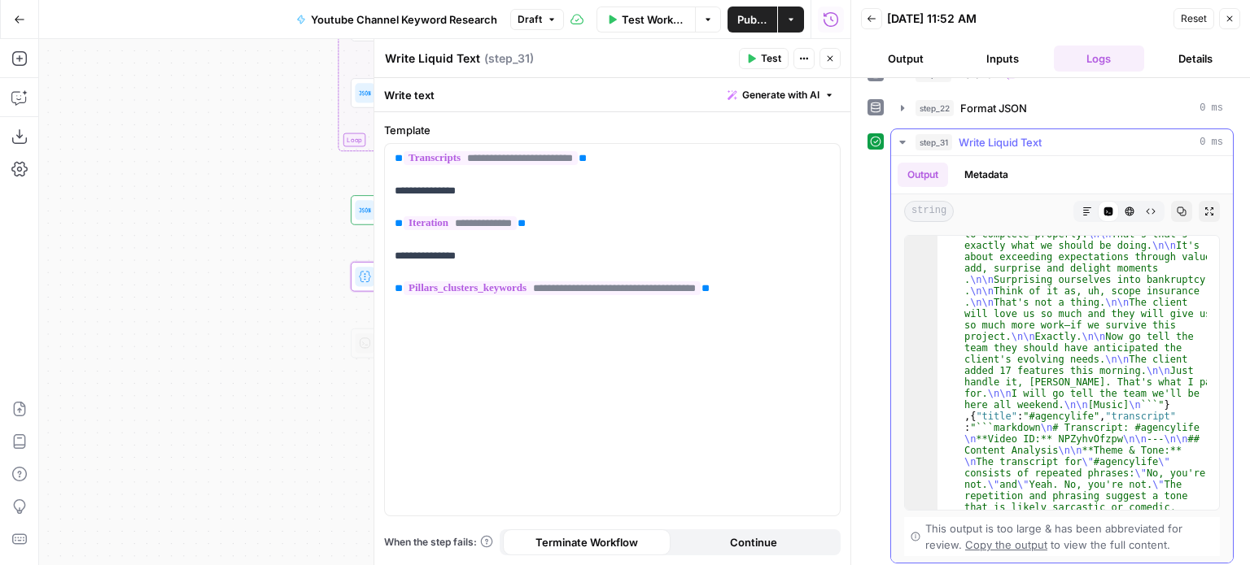
scroll to position [24700, 0]
click at [1140, 213] on button "Raw Output" at bounding box center [1150, 211] width 21 height 21
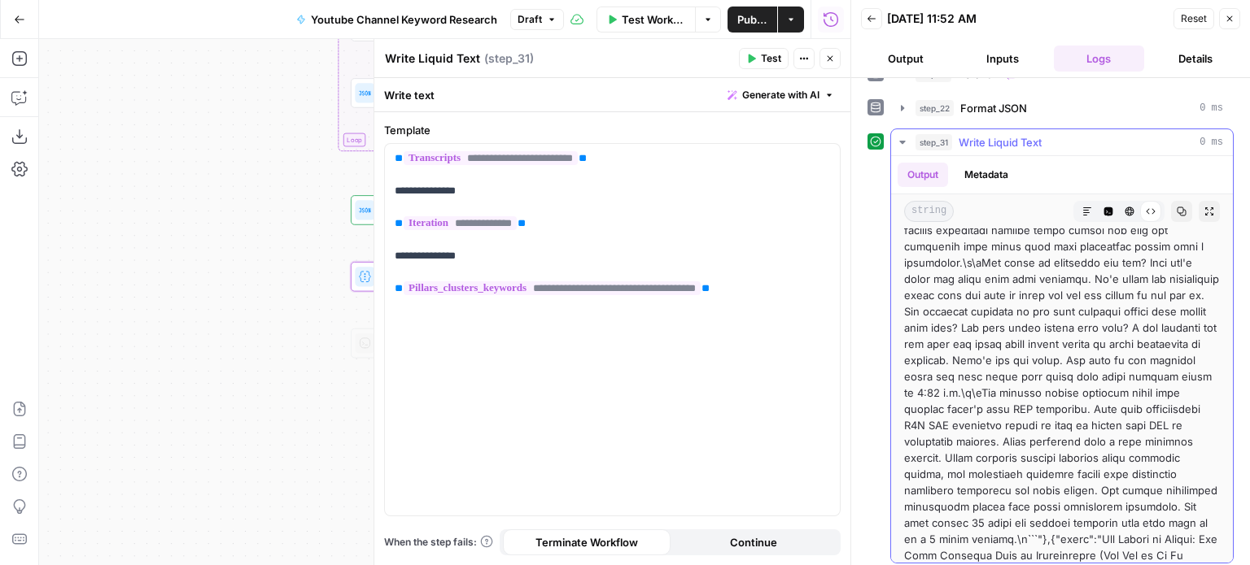
scroll to position [1709, 0]
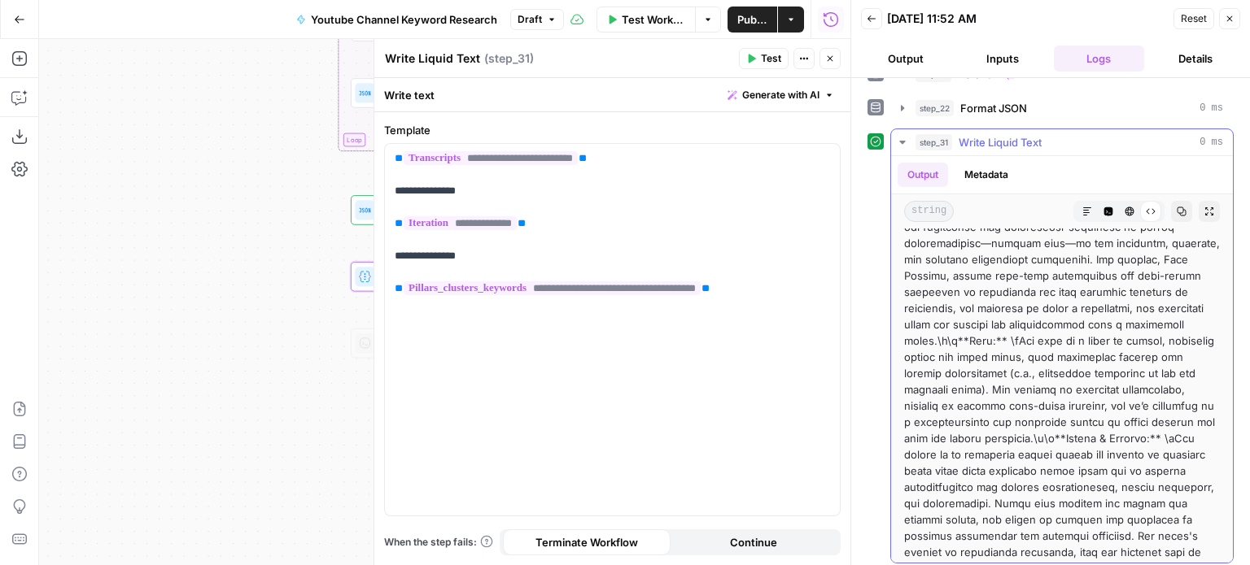
click at [1204, 207] on icon "button" at bounding box center [1209, 212] width 10 height 10
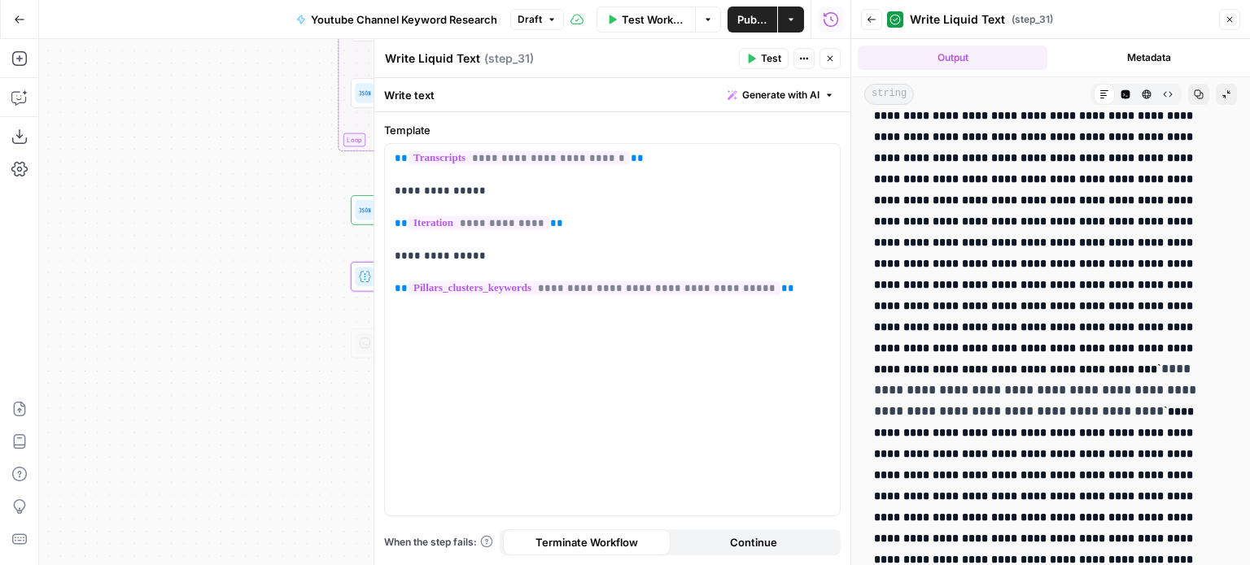
scroll to position [19312, 0]
drag, startPoint x: 872, startPoint y: 124, endPoint x: 1230, endPoint y: 303, distance: 400.3
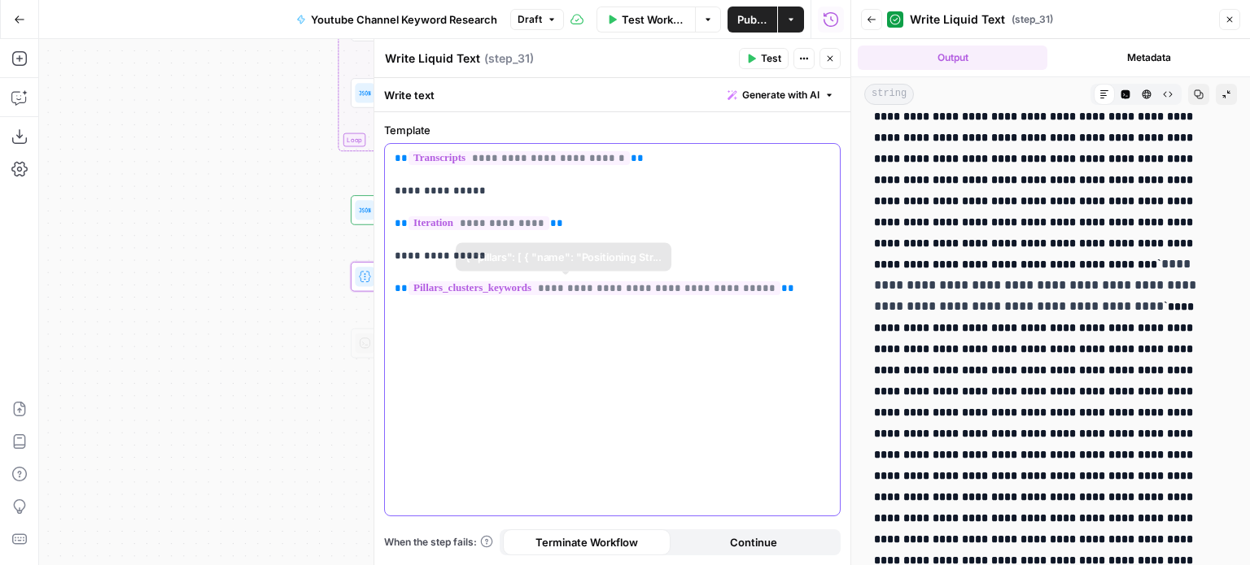
click at [645, 211] on p "**********" at bounding box center [613, 224] width 436 height 146
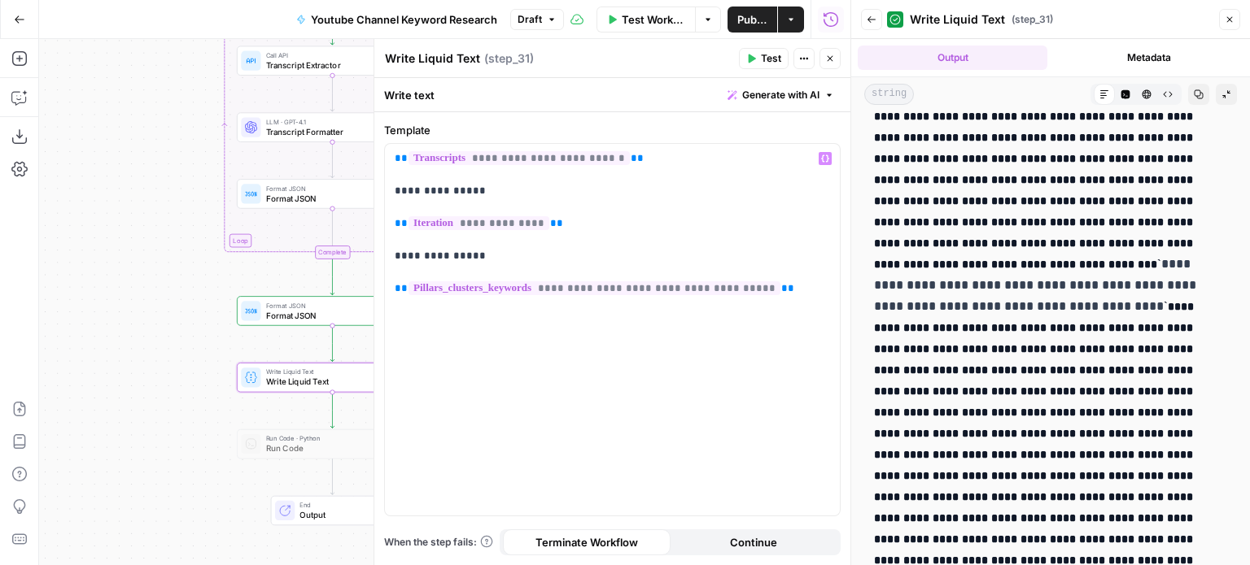
drag, startPoint x: 276, startPoint y: 210, endPoint x: 158, endPoint y: 317, distance: 159.0
click at [158, 316] on div "Workflow Set Inputs Inputs Workflow Workflow Step 29 Call API Call API Step 2 C…" at bounding box center [444, 302] width 811 height 526
click at [571, 227] on p "**********" at bounding box center [613, 224] width 436 height 146
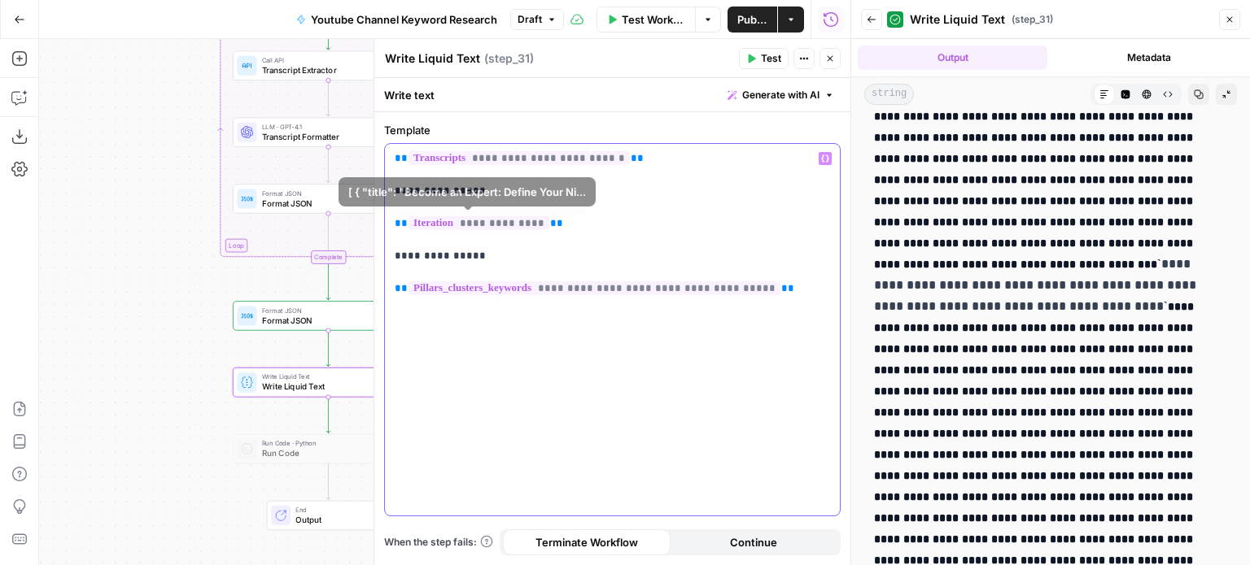
drag, startPoint x: 568, startPoint y: 230, endPoint x: 350, endPoint y: 223, distance: 218.2
click at [350, 223] on body "All About AI New Home Browse Insights Opportunities Your Data Recent Grids Cont…" at bounding box center [625, 282] width 1250 height 565
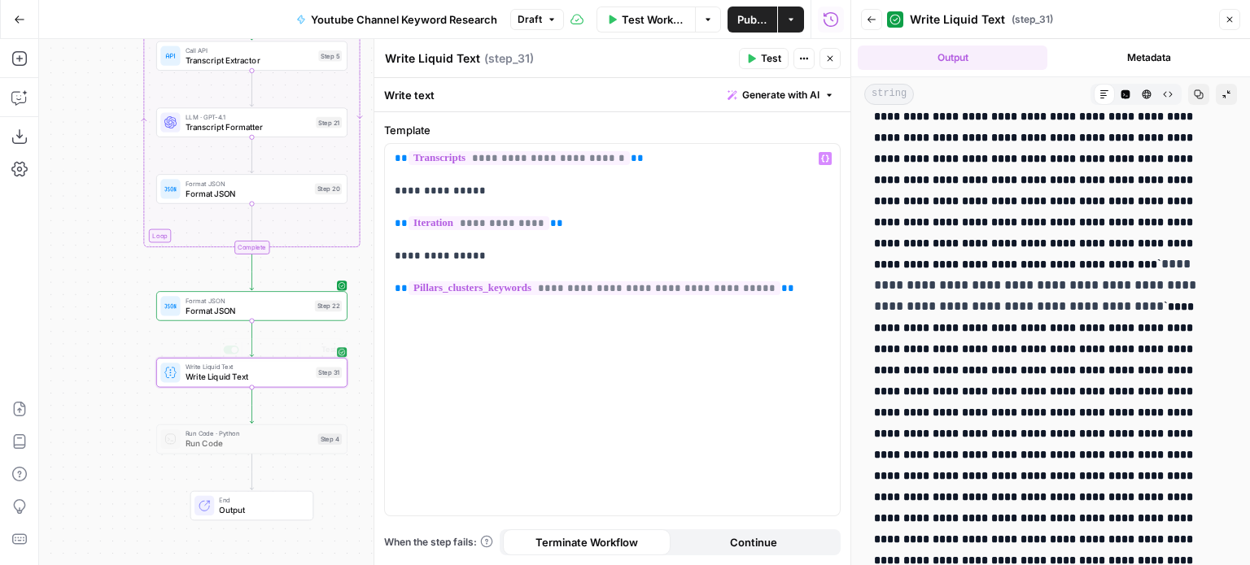
drag, startPoint x: 79, startPoint y: 327, endPoint x: 222, endPoint y: 302, distance: 145.4
click at [46, 315] on div "Workflow Set Inputs Inputs Workflow Workflow Step 29 Call API Call API Step 2 C…" at bounding box center [444, 302] width 811 height 526
click at [500, 210] on p "**********" at bounding box center [613, 224] width 436 height 146
click at [612, 224] on p "**********" at bounding box center [613, 224] width 436 height 146
click at [252, 311] on span "Format JSON" at bounding box center [242, 306] width 124 height 12
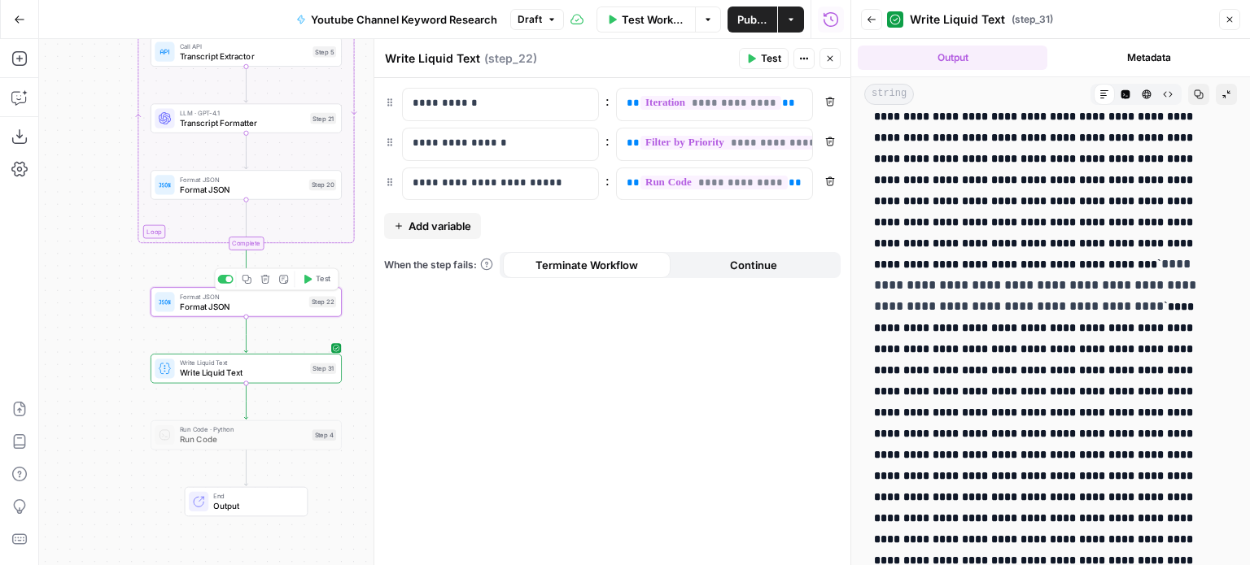
type textarea "Format JSON"
click at [103, 325] on div "Workflow Set Inputs Inputs Workflow Workflow Step 29 Call API Call API Step 2 C…" at bounding box center [444, 302] width 811 height 526
click at [235, 378] on span "Write Liquid Text" at bounding box center [243, 373] width 126 height 12
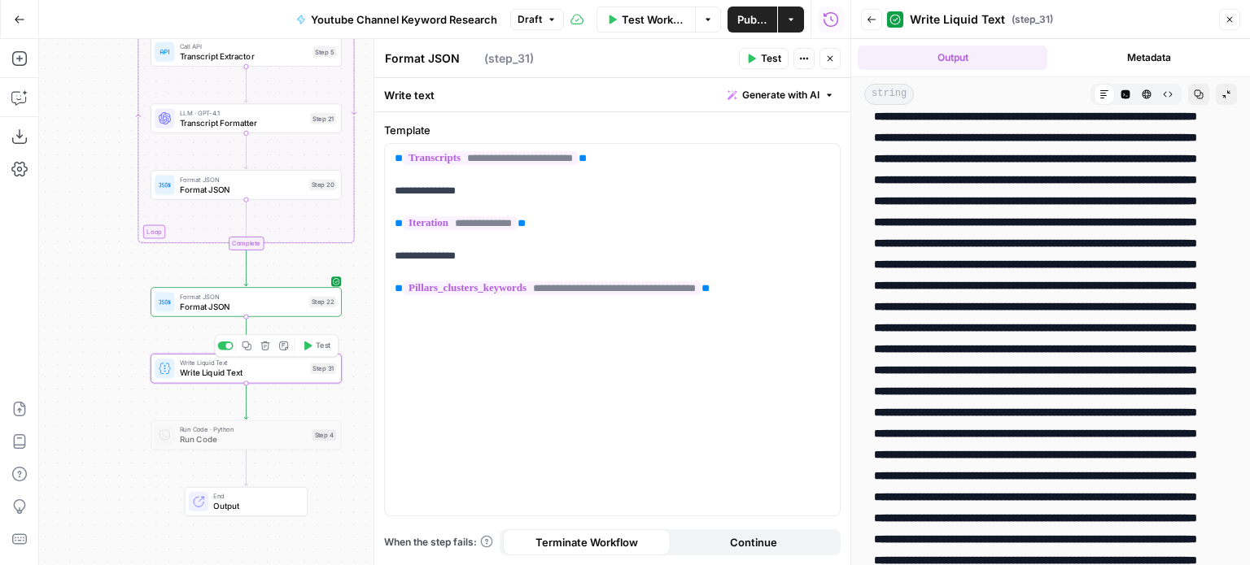
type textarea "Write Liquid Text"
click at [605, 344] on div "**********" at bounding box center [612, 330] width 455 height 372
drag, startPoint x: 387, startPoint y: 257, endPoint x: 368, endPoint y: 194, distance: 65.6
click at [373, 194] on div "**********" at bounding box center [611, 302] width 477 height 526
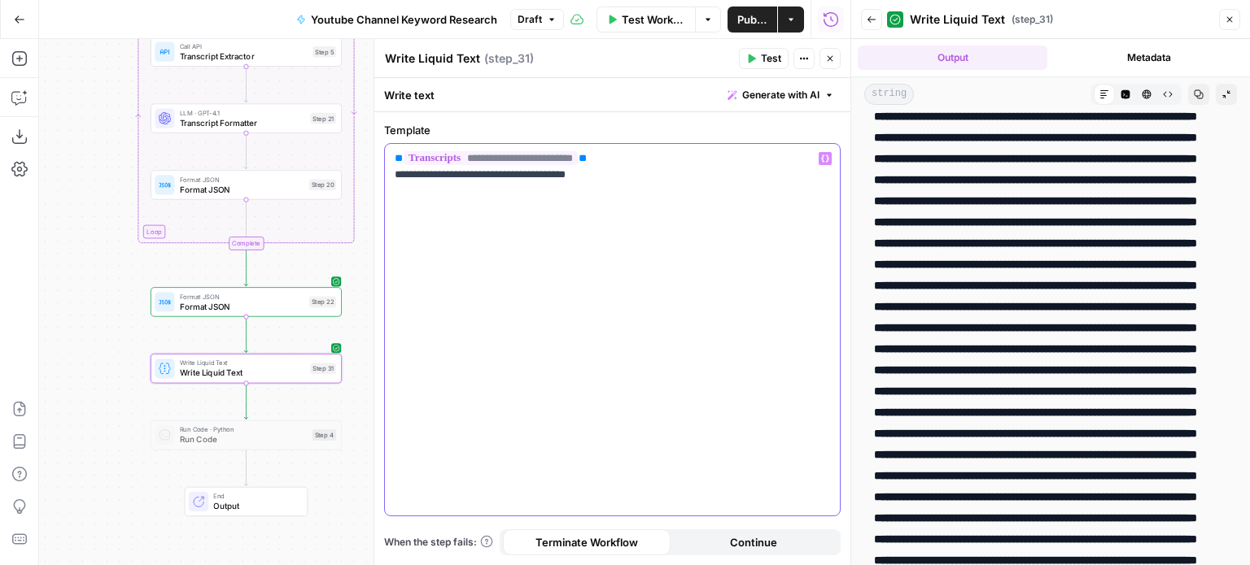
drag, startPoint x: 579, startPoint y: 190, endPoint x: 351, endPoint y: 189, distance: 227.0
click at [351, 189] on body "All About AI New Home Browse Insights Opportunities Your Data Recent Grids Cont…" at bounding box center [625, 282] width 1250 height 565
drag, startPoint x: 534, startPoint y: 175, endPoint x: 348, endPoint y: 187, distance: 185.9
click at [348, 187] on body "All About AI New Home Browse Insights Opportunities Your Data Recent Grids Cont…" at bounding box center [625, 282] width 1250 height 565
click at [616, 197] on div "**********" at bounding box center [612, 330] width 455 height 372
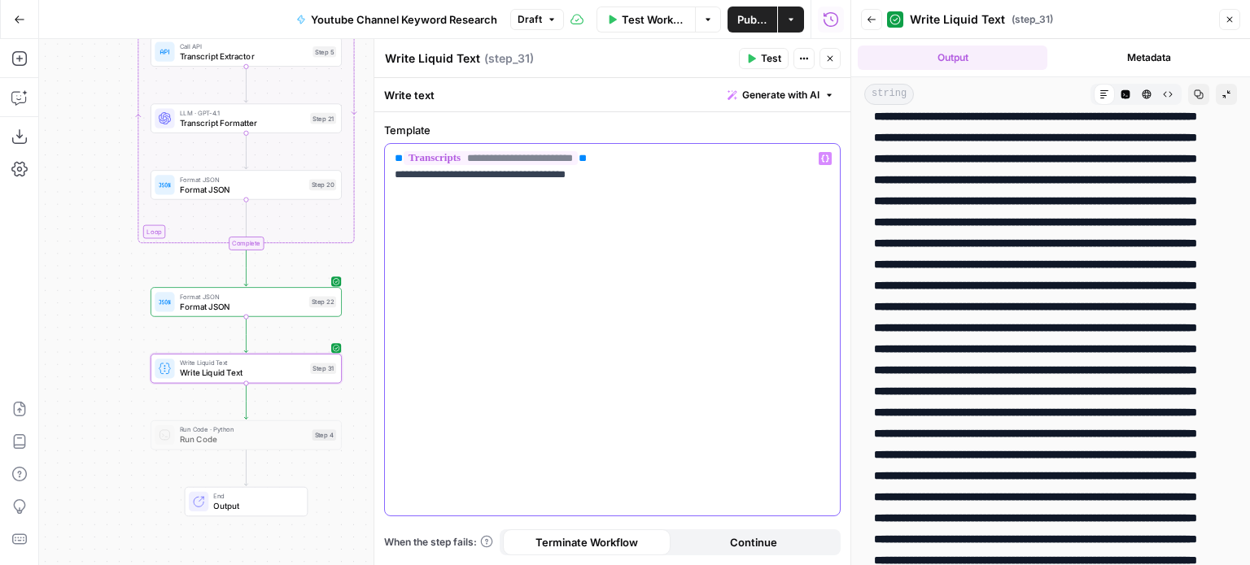
drag, startPoint x: 625, startPoint y: 175, endPoint x: 382, endPoint y: 175, distance: 242.5
click at [382, 175] on div "**********" at bounding box center [612, 338] width 476 height 453
click at [752, 46] on header "Write Liquid Text Write Liquid Text ( step_31 ) Test Actions Close" at bounding box center [612, 58] width 476 height 39
click at [755, 64] on button "Test" at bounding box center [764, 58] width 50 height 21
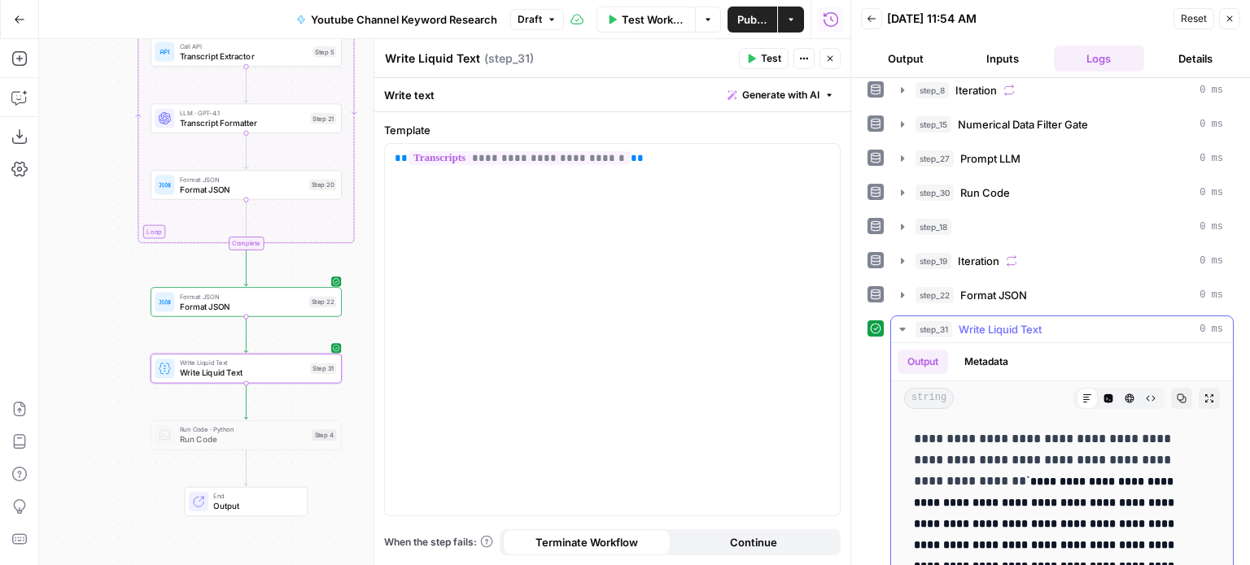
scroll to position [244, 0]
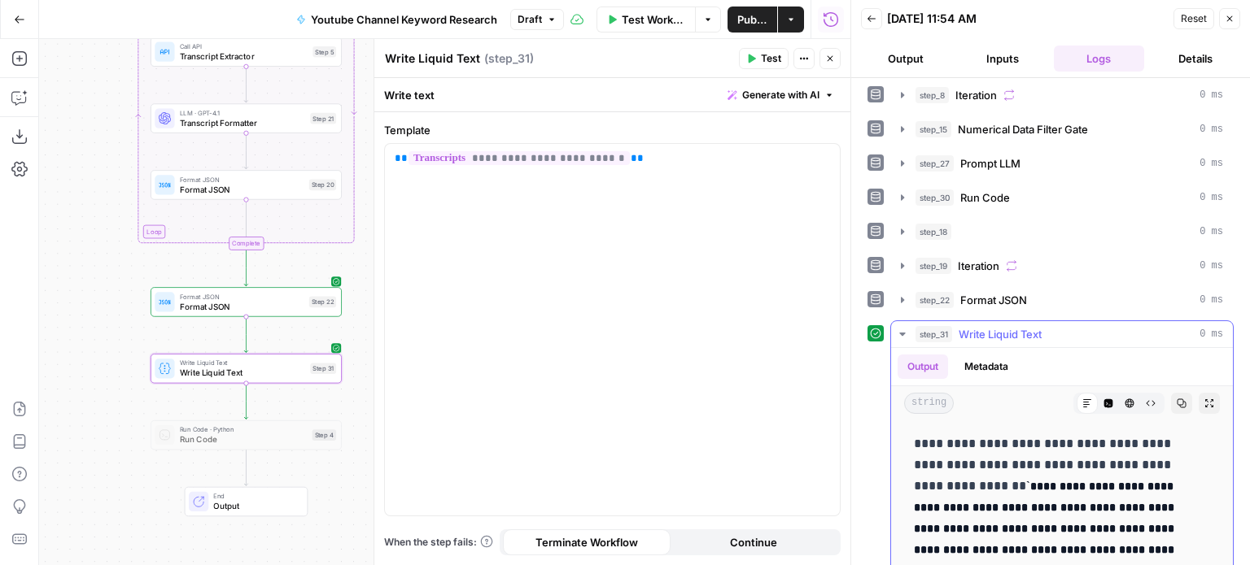
click at [1177, 400] on icon "button" at bounding box center [1181, 404] width 9 height 9
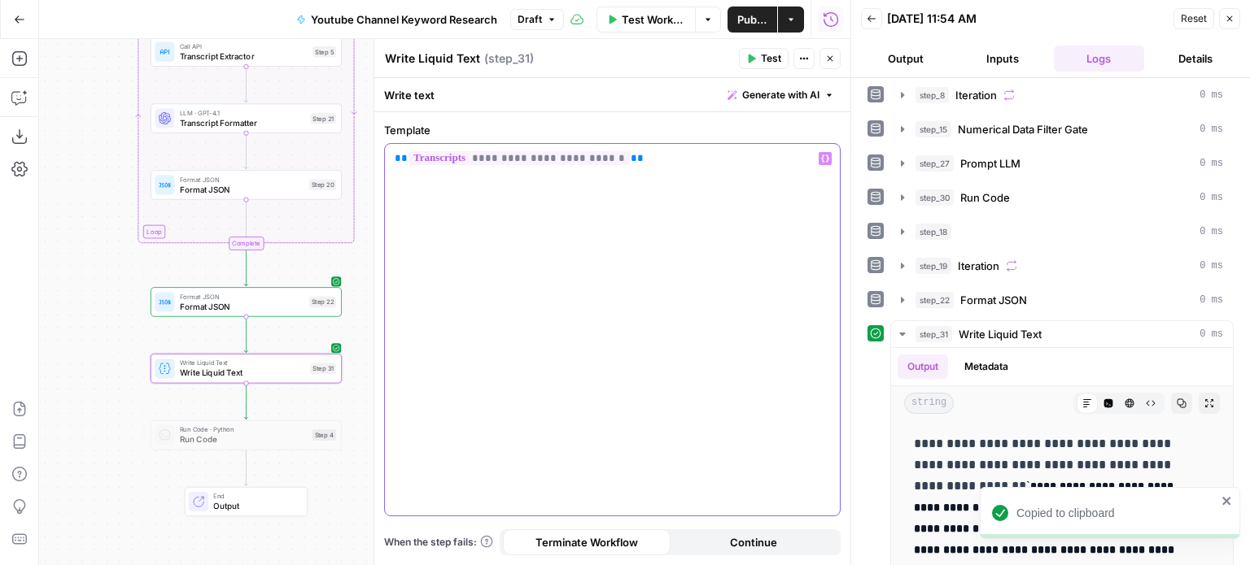
click at [686, 176] on div "**********" at bounding box center [612, 330] width 455 height 372
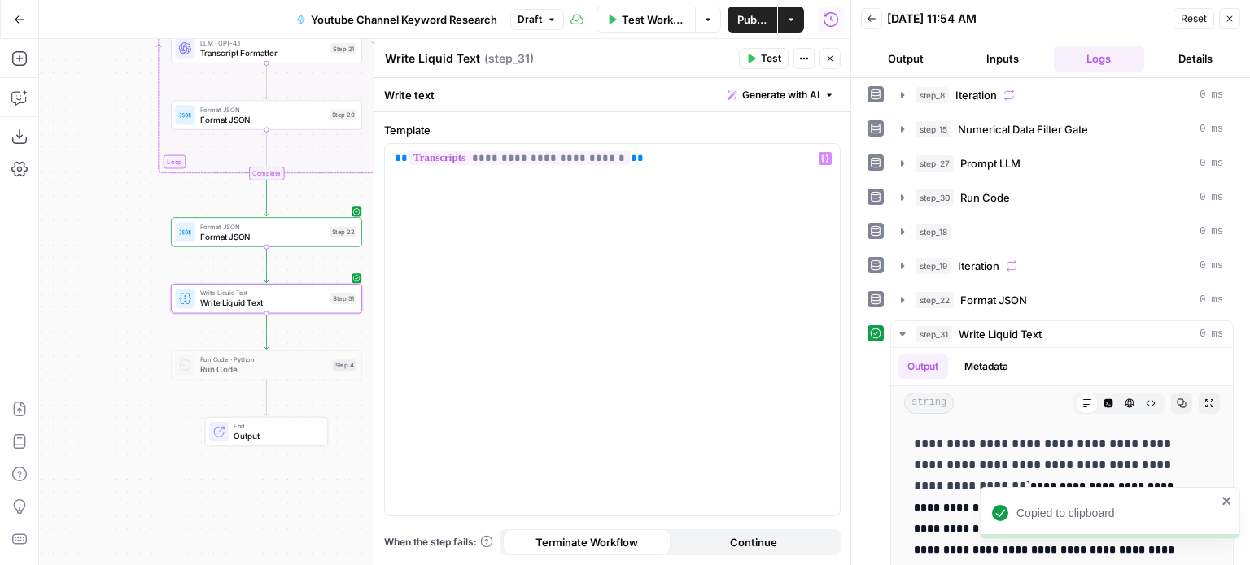
drag, startPoint x: 75, startPoint y: 321, endPoint x: 79, endPoint y: 261, distance: 59.5
click at [79, 261] on div "Workflow Set Inputs Inputs Workflow Workflow Step 29 Call API Call API Step 2 C…" at bounding box center [444, 302] width 811 height 526
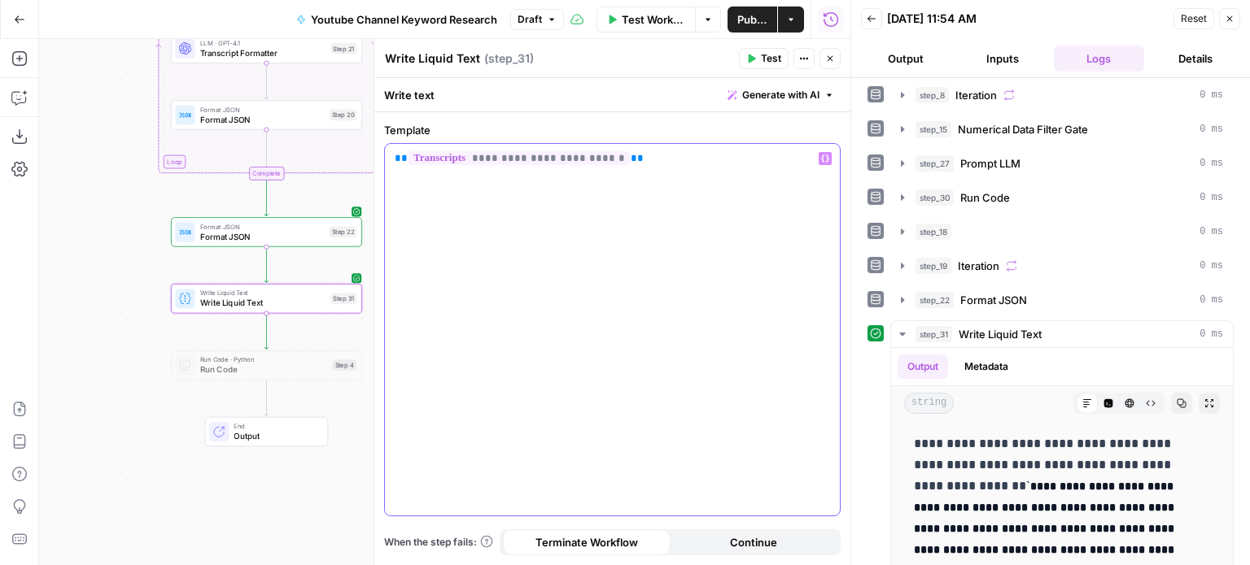
click at [622, 162] on p "**********" at bounding box center [613, 159] width 436 height 16
click at [825, 60] on icon "button" at bounding box center [830, 59] width 10 height 10
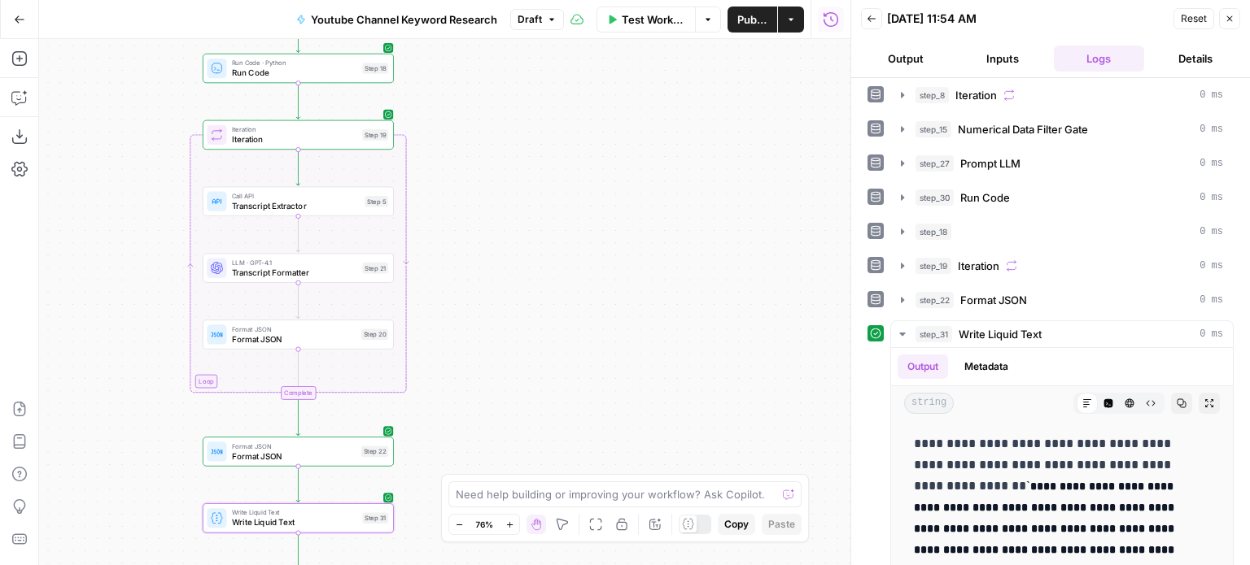
click at [547, 343] on div "Workflow Set Inputs Inputs Workflow Workflow Step 29 Call API Call API Step 2 C…" at bounding box center [444, 302] width 811 height 526
drag, startPoint x: 501, startPoint y: 211, endPoint x: 501, endPoint y: 268, distance: 57.0
click at [504, 286] on div "Workflow Set Inputs Inputs Workflow Workflow Step 29 Call API Call API Step 2 C…" at bounding box center [444, 302] width 811 height 526
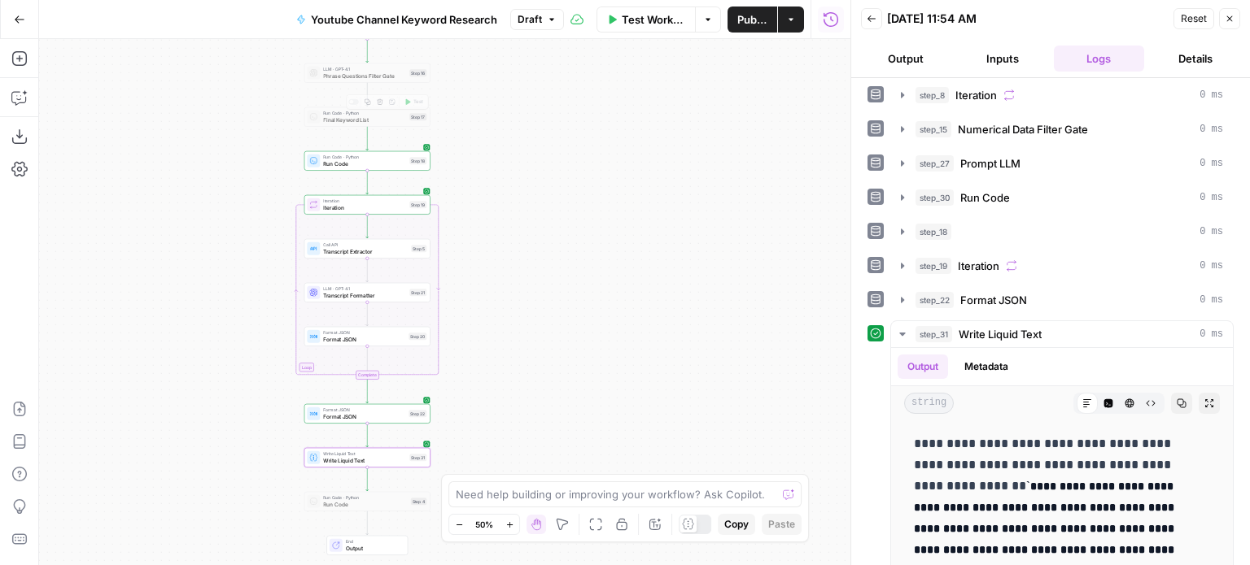
drag, startPoint x: 560, startPoint y: 234, endPoint x: 581, endPoint y: 94, distance: 142.3
click at [581, 94] on div "Workflow Set Inputs Inputs Workflow Workflow Step 29 Call API Call API Step 2 C…" at bounding box center [444, 302] width 811 height 526
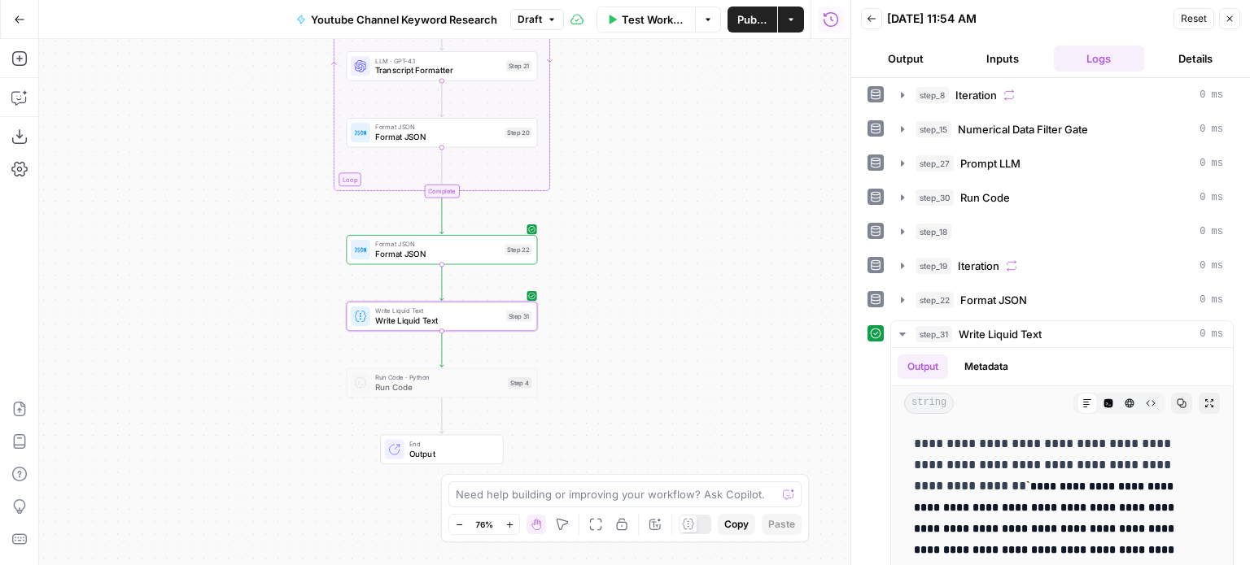
drag, startPoint x: 522, startPoint y: 351, endPoint x: 676, endPoint y: 353, distance: 154.6
click at [676, 353] on div "Workflow Set Inputs Inputs Workflow Workflow Step 29 Call API Call API Step 2 C…" at bounding box center [444, 302] width 811 height 526
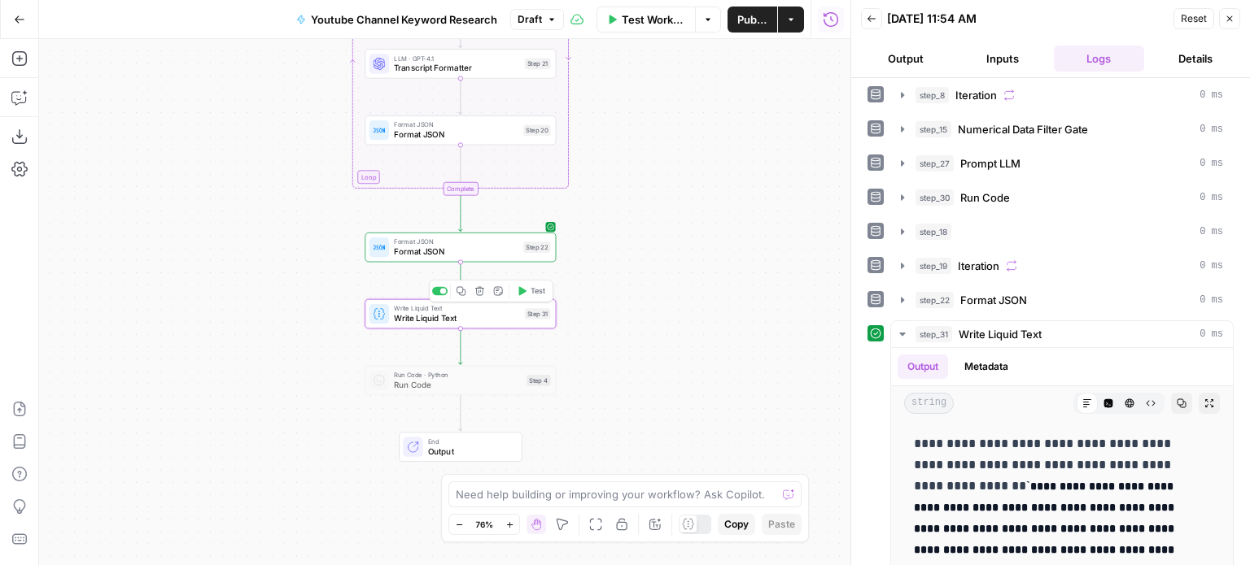
click at [482, 321] on span "Write Liquid Text" at bounding box center [457, 318] width 126 height 12
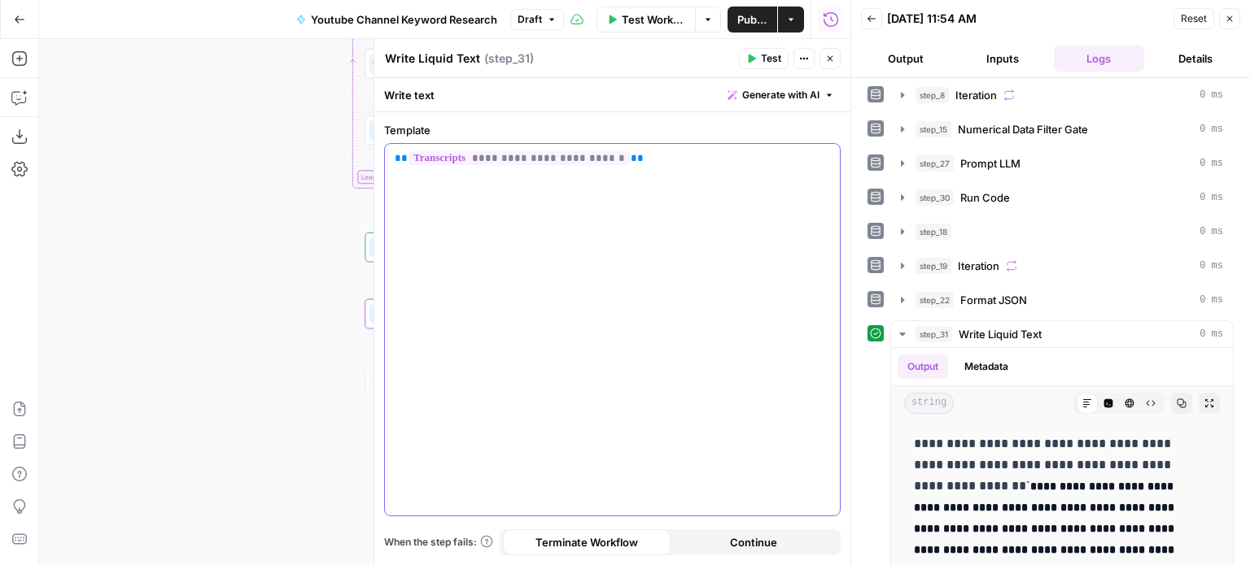
click at [657, 229] on div "**********" at bounding box center [612, 330] width 455 height 372
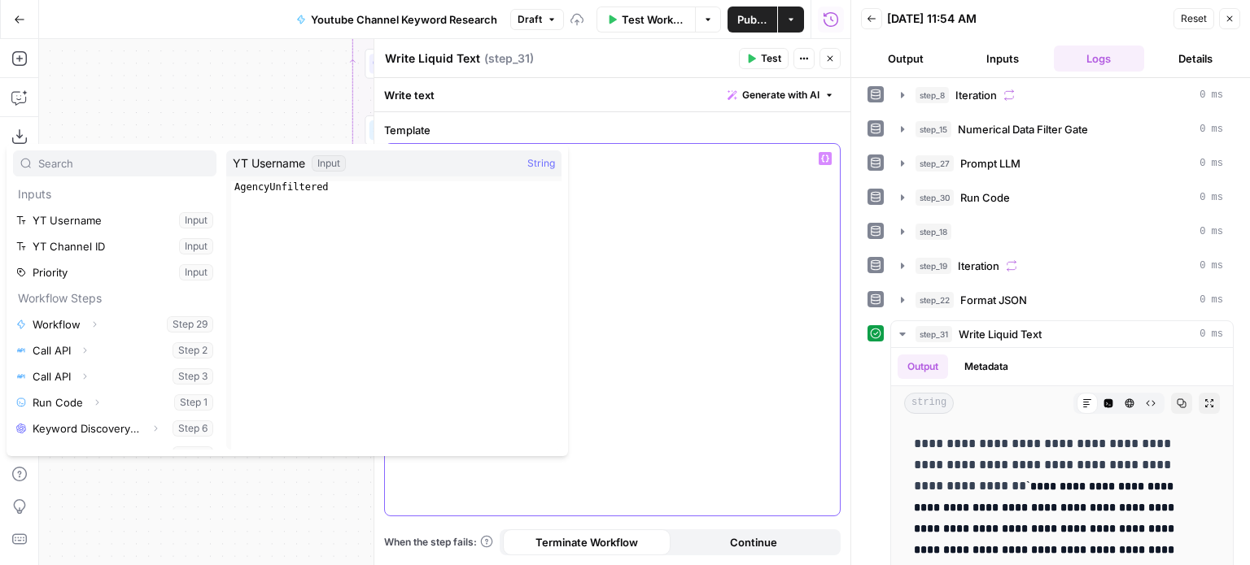
click at [792, 220] on div "**" at bounding box center [612, 330] width 455 height 372
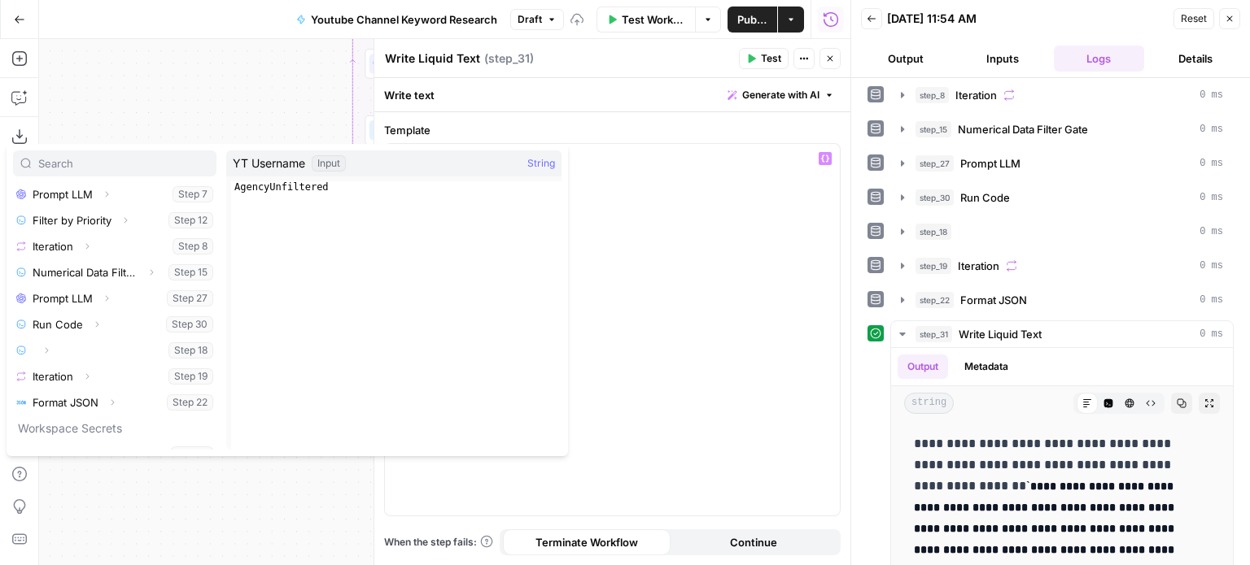
scroll to position [303, 0]
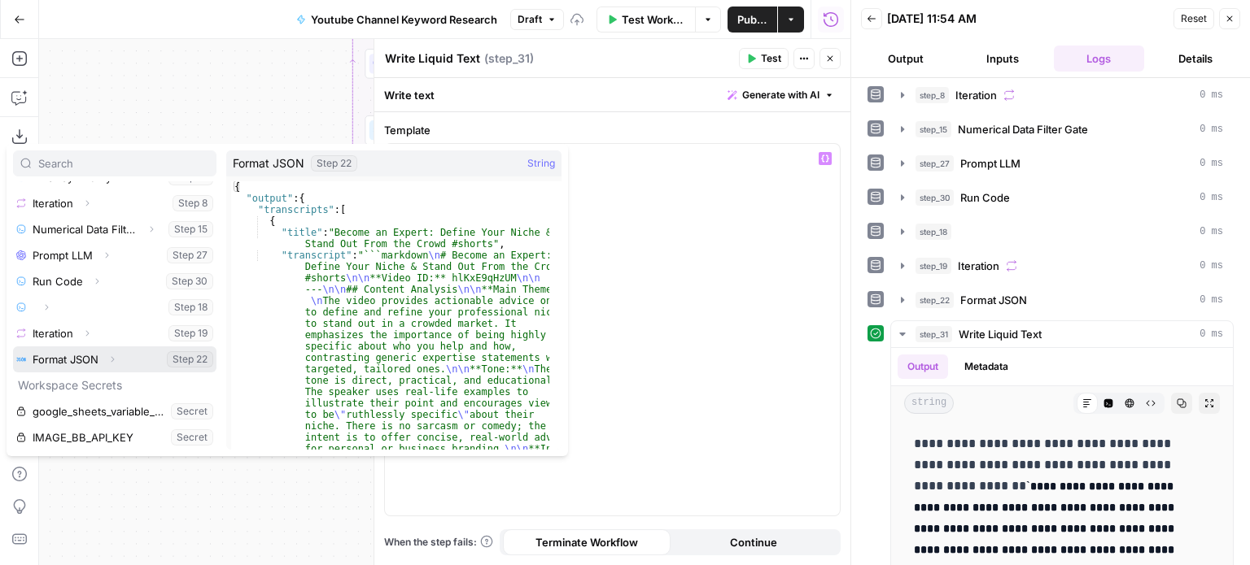
click at [117, 360] on span "button" at bounding box center [112, 360] width 10 height 10
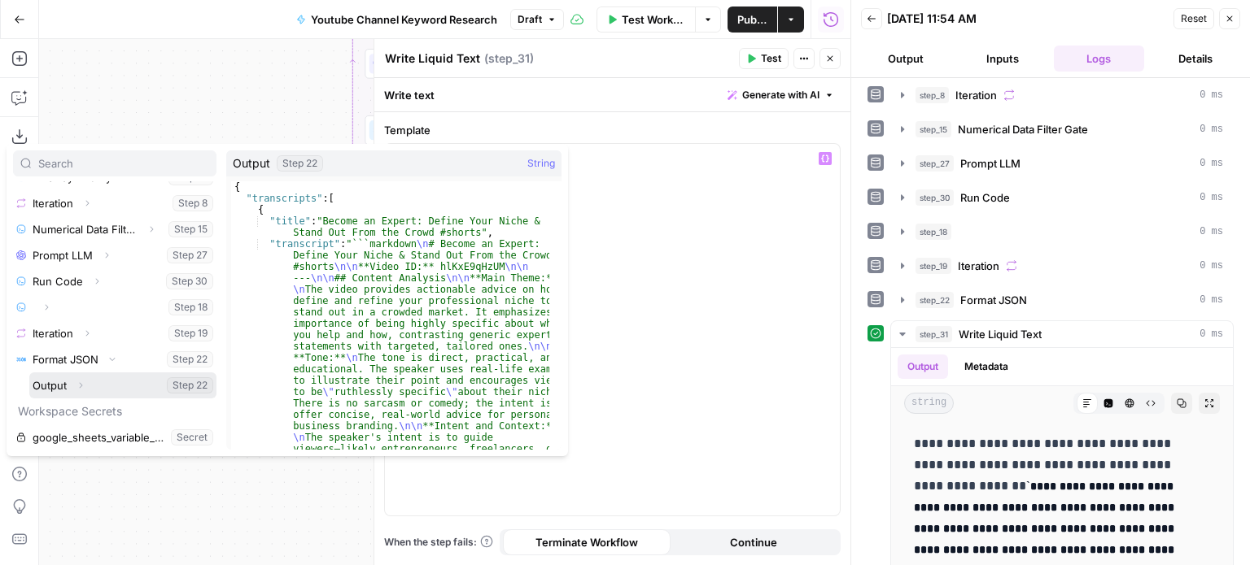
click at [87, 380] on button "Expand" at bounding box center [80, 385] width 21 height 21
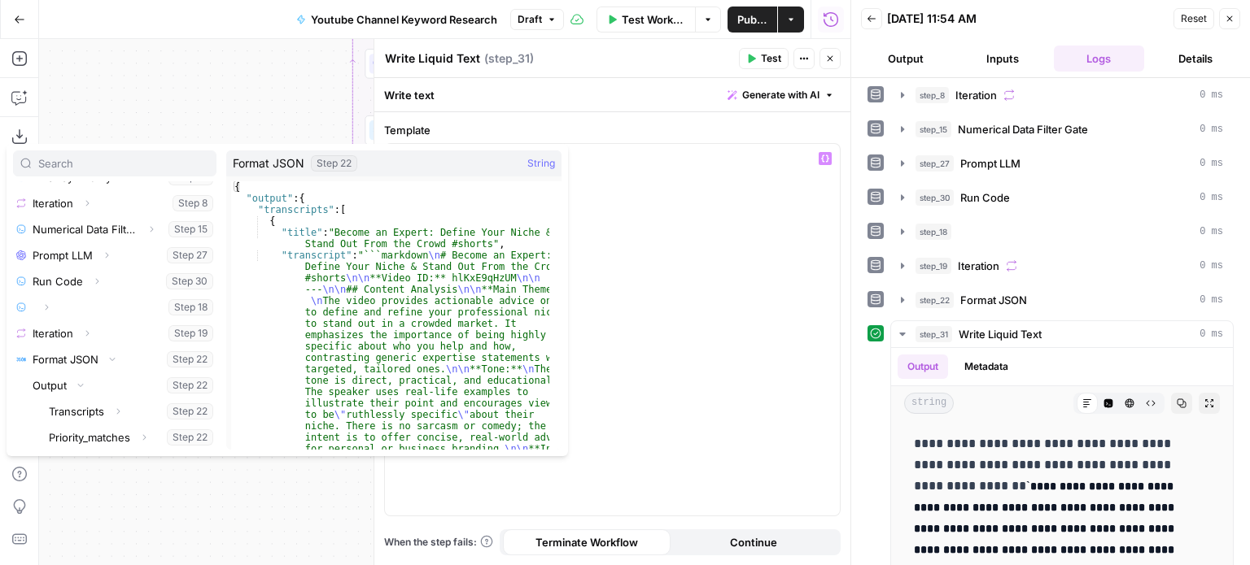
scroll to position [408, 0]
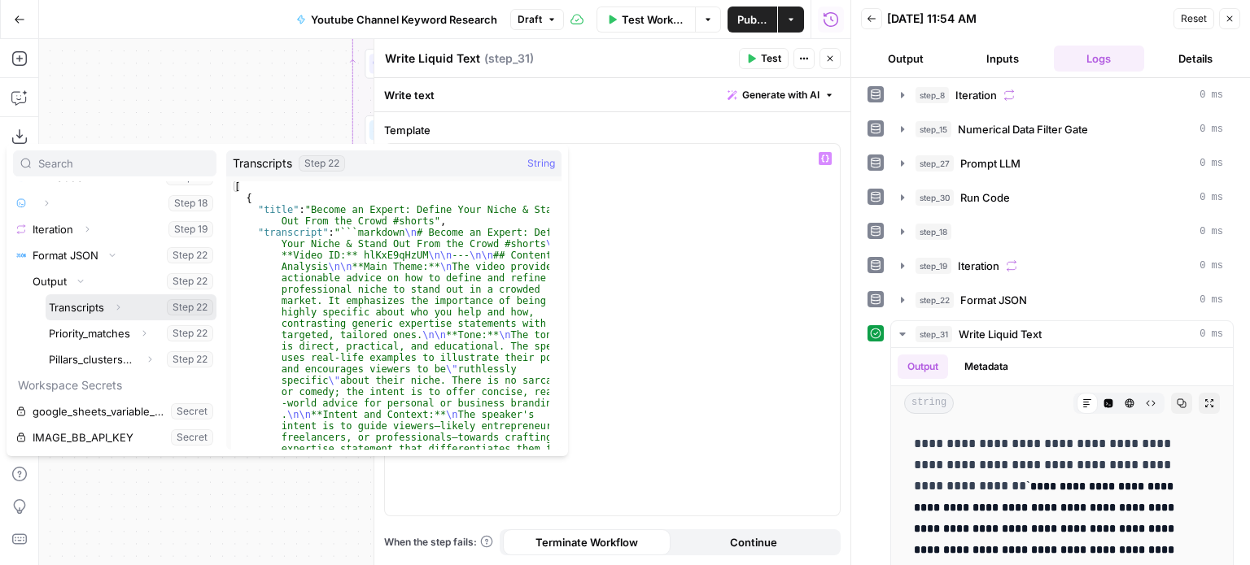
click at [81, 307] on button "Select variable Transcripts" at bounding box center [131, 308] width 171 height 26
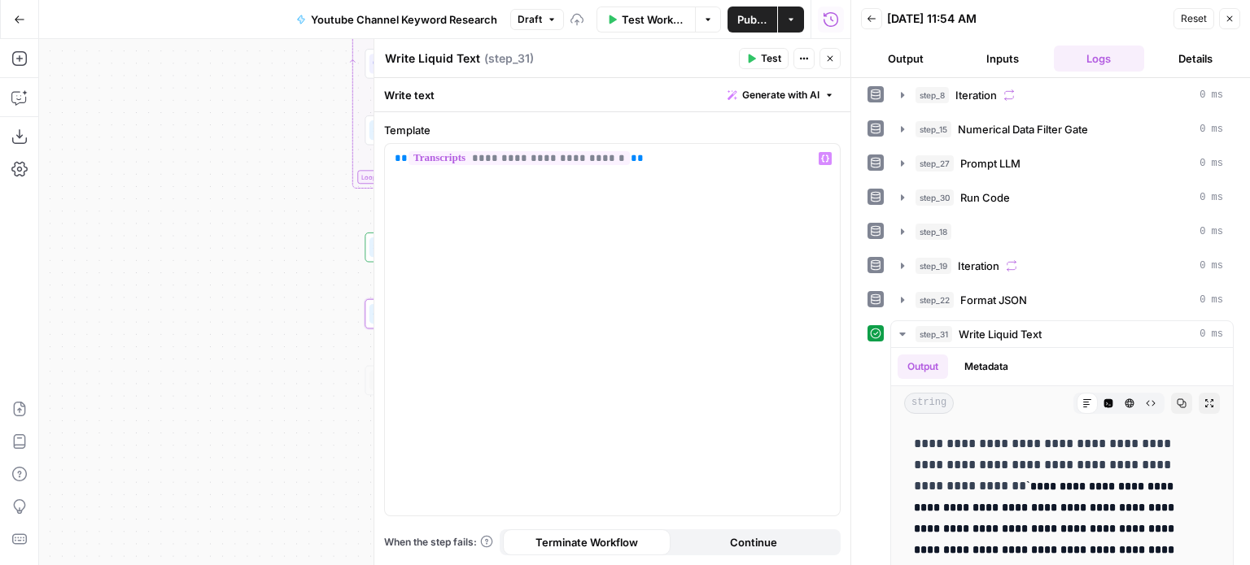
click at [758, 61] on button "Test" at bounding box center [764, 58] width 50 height 21
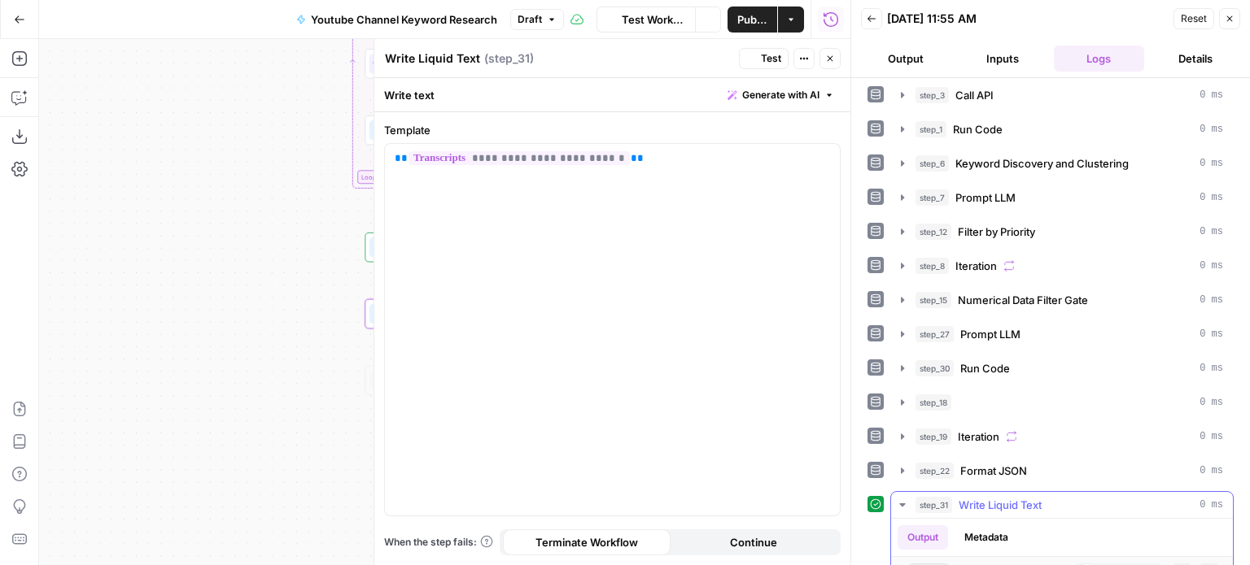
scroll to position [436, 0]
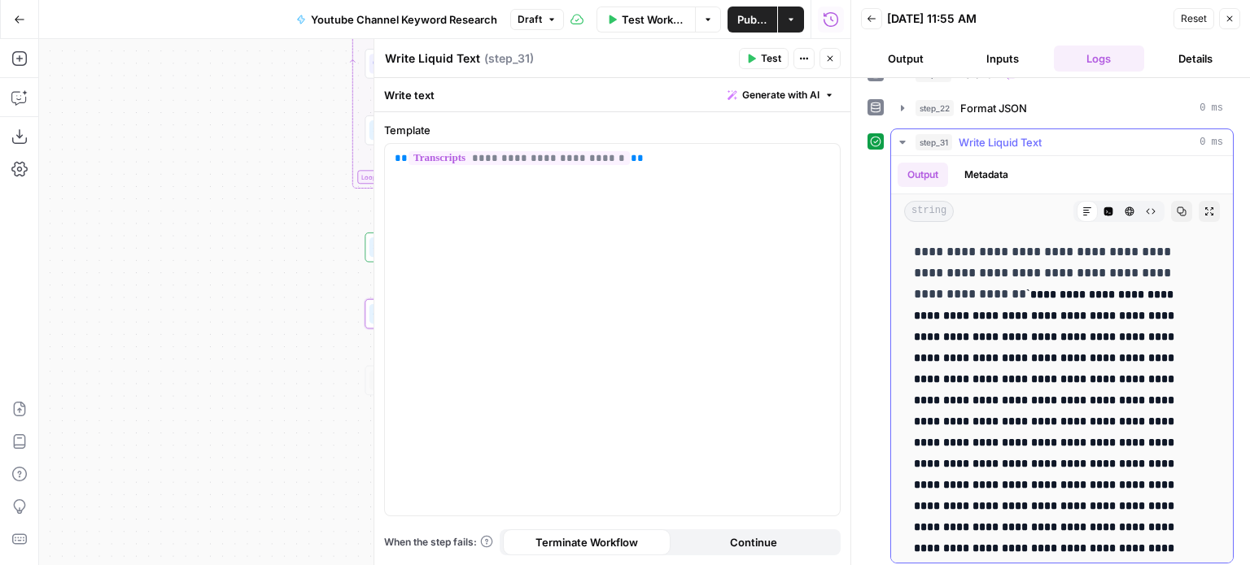
click at [1177, 207] on icon "button" at bounding box center [1182, 212] width 10 height 10
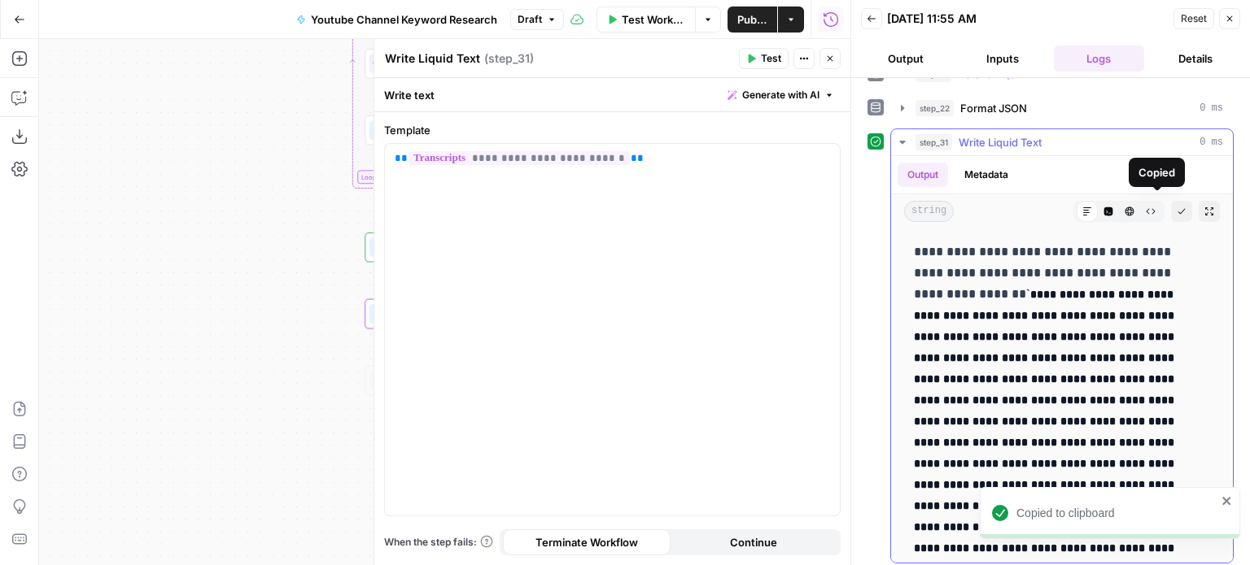
click at [635, 223] on div "**********" at bounding box center [612, 330] width 455 height 372
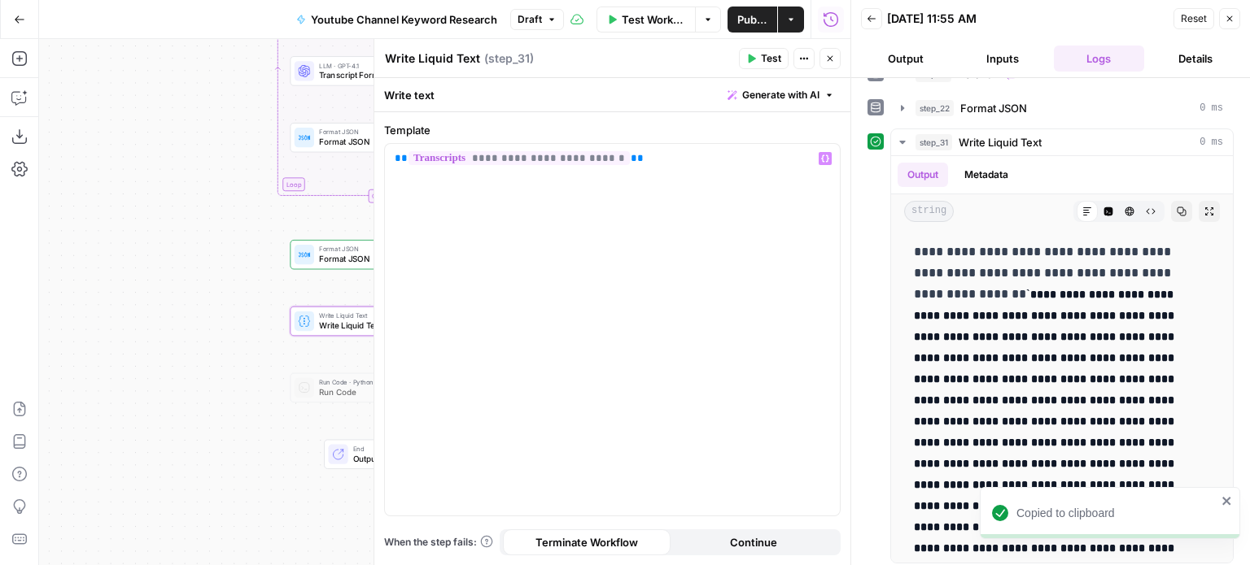
drag, startPoint x: 194, startPoint y: 208, endPoint x: 92, endPoint y: 206, distance: 102.5
click at [92, 206] on div "Workflow Set Inputs Inputs Workflow Workflow Step 29 Call API Call API Step 2 C…" at bounding box center [444, 302] width 811 height 526
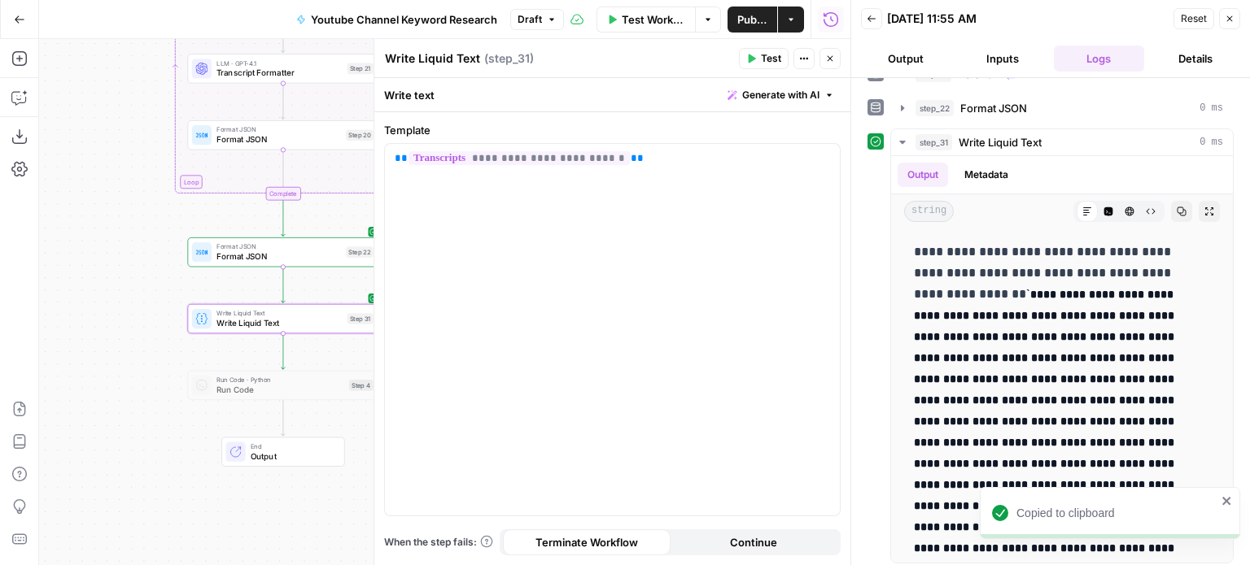
click at [837, 58] on button "Close" at bounding box center [829, 58] width 21 height 21
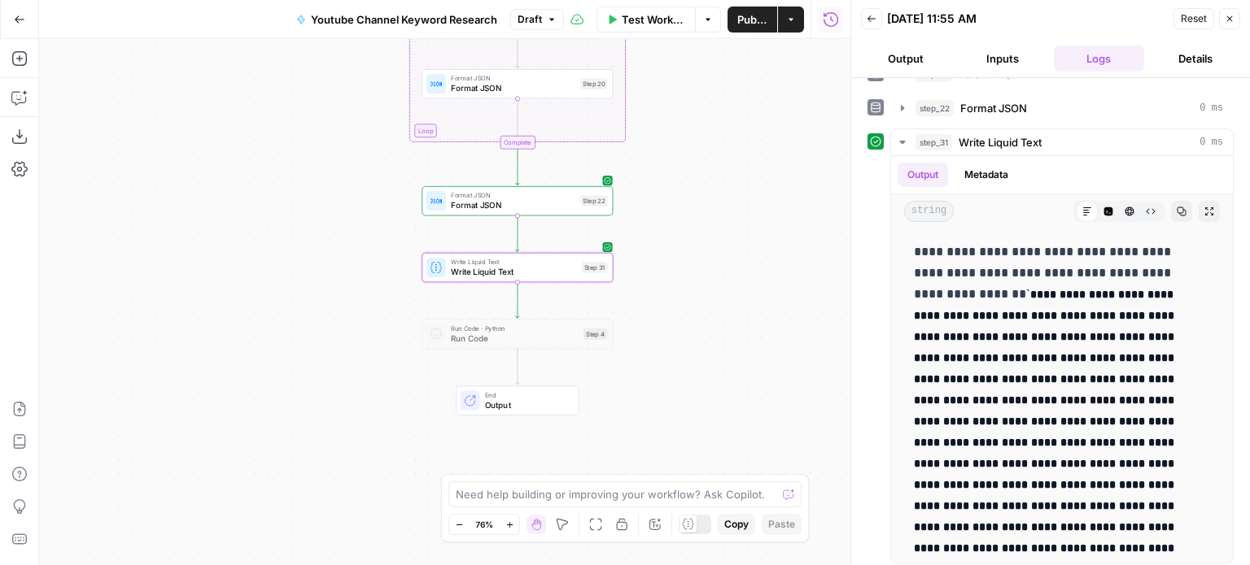
drag, startPoint x: 469, startPoint y: 234, endPoint x: 663, endPoint y: 198, distance: 196.9
click at [663, 198] on div "Workflow Set Inputs Inputs Workflow Workflow Step 29 Call API Call API Step 2 C…" at bounding box center [444, 302] width 811 height 526
click at [535, 246] on icon "button" at bounding box center [536, 245] width 10 height 10
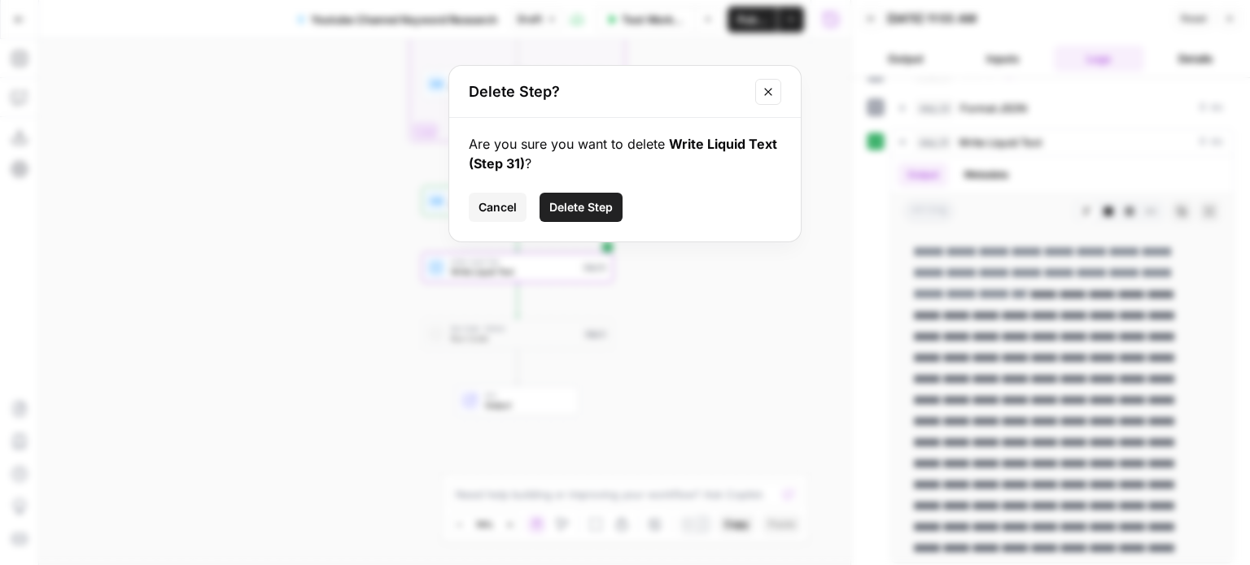
click at [564, 204] on span "Delete Step" at bounding box center [580, 207] width 63 height 16
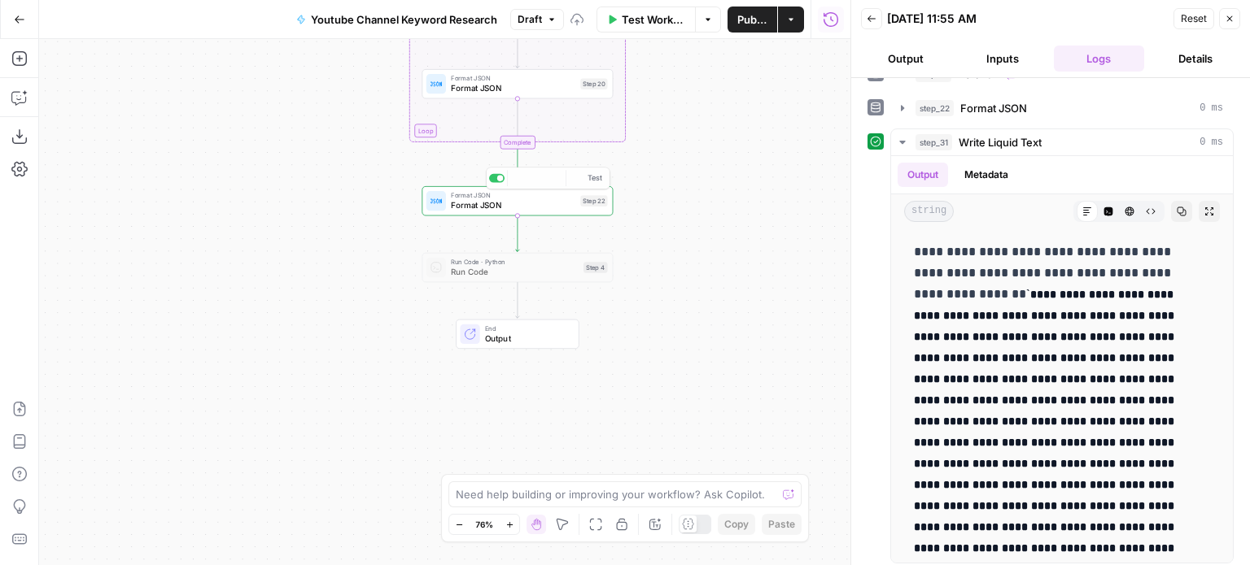
click at [266, 238] on div "Workflow Set Inputs Inputs Workflow Workflow Step 29 Call API Call API Step 2 C…" at bounding box center [444, 302] width 811 height 526
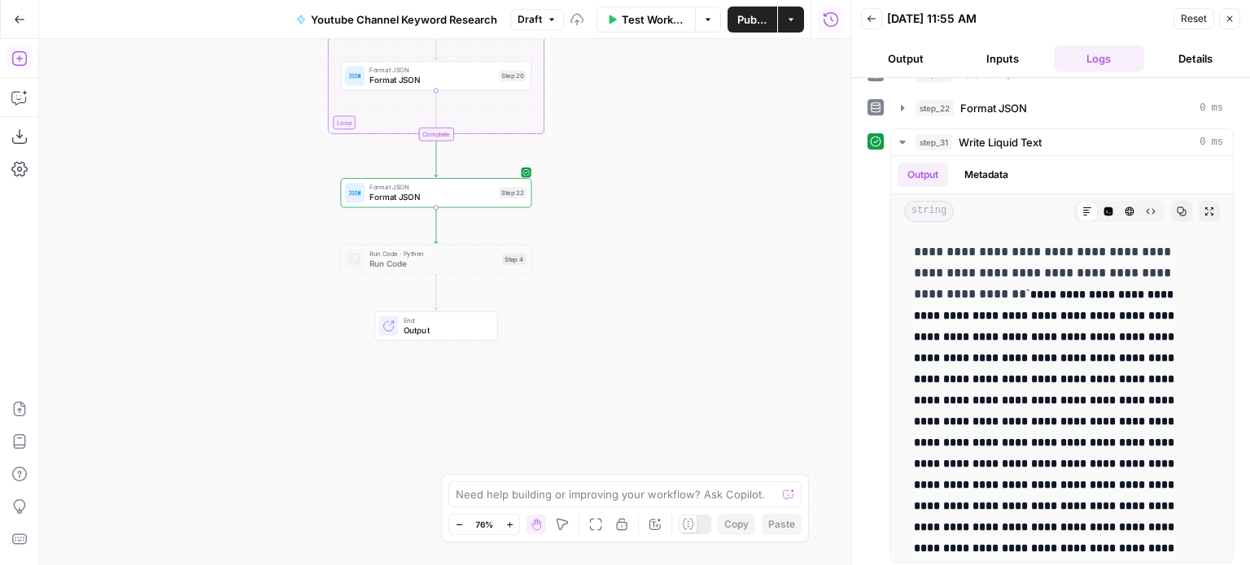
click at [26, 63] on icon "button" at bounding box center [18, 58] width 15 height 15
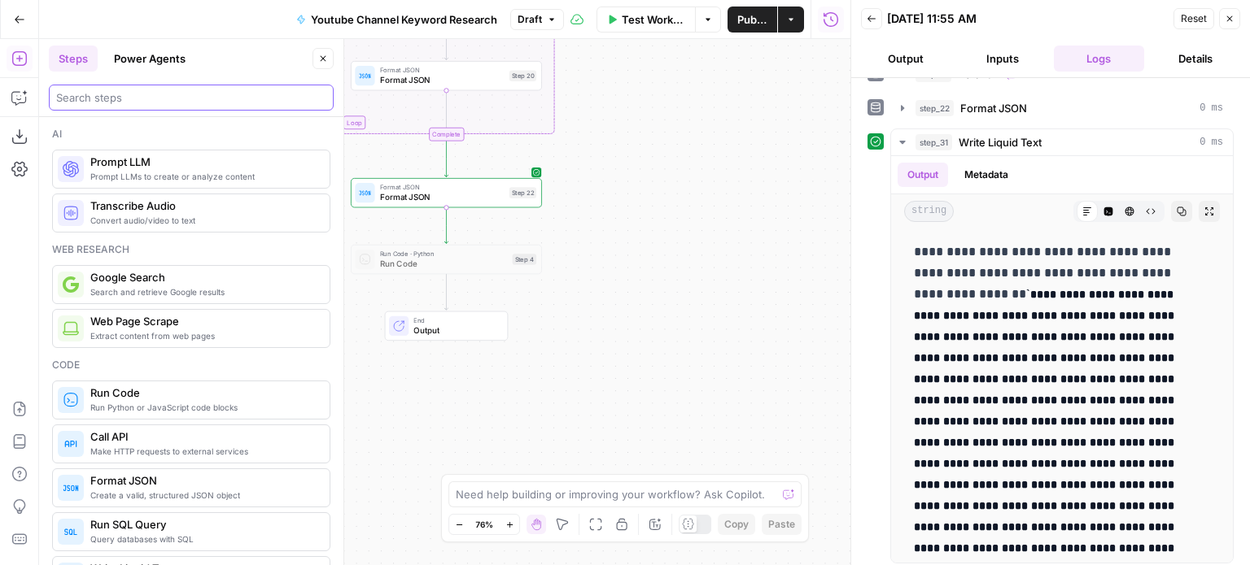
click at [151, 100] on input "search" at bounding box center [191, 98] width 270 height 16
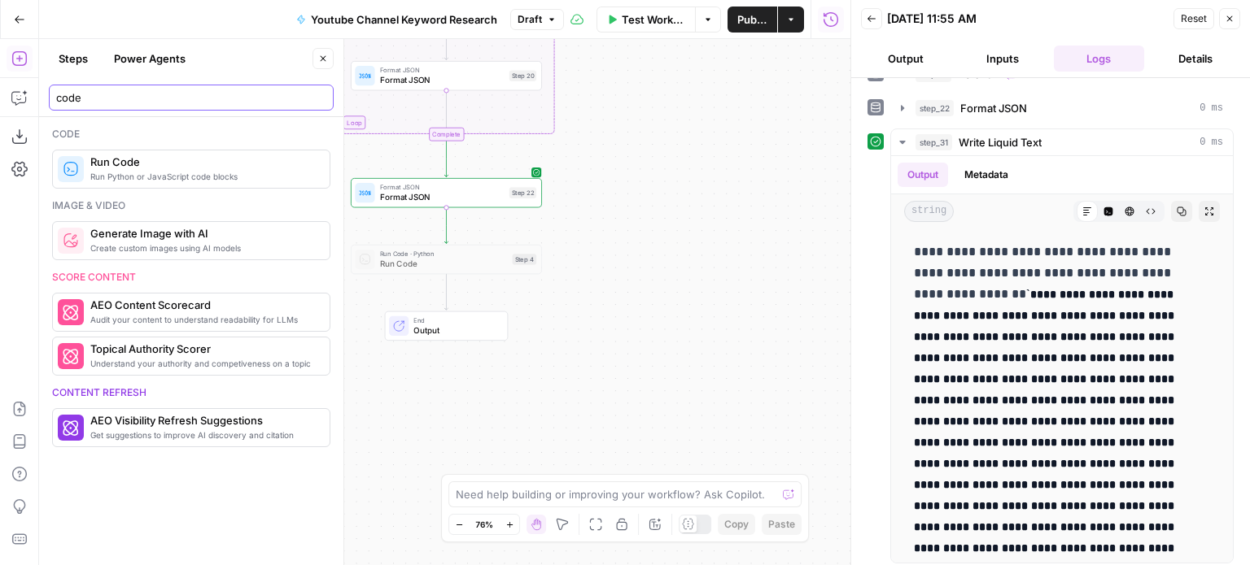
type input "code"
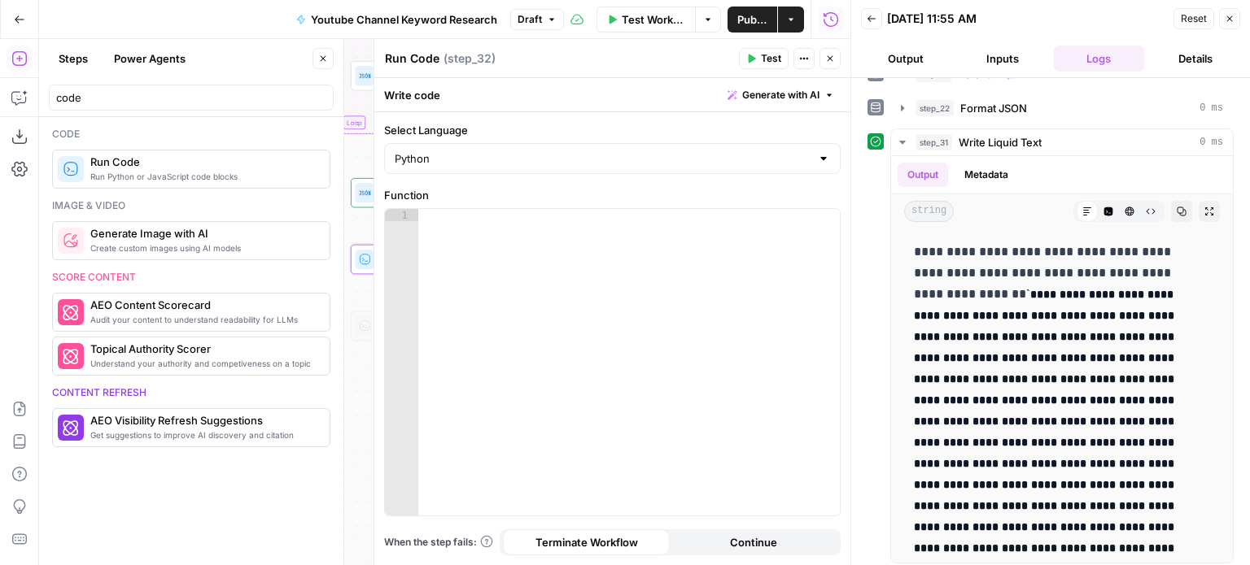
click at [325, 60] on icon "button" at bounding box center [324, 59] width 6 height 6
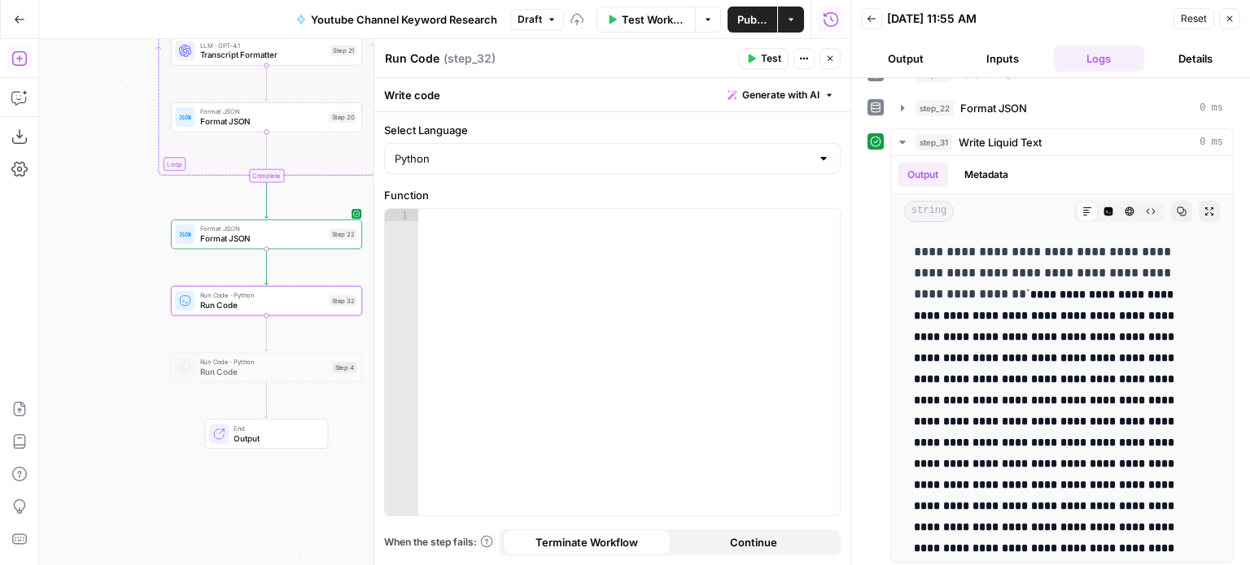
drag, startPoint x: 264, startPoint y: 166, endPoint x: 496, endPoint y: 150, distance: 232.5
click at [80, 205] on div "Workflow Set Inputs Inputs Workflow Workflow Step 29 Call API Call API Step 2 C…" at bounding box center [444, 302] width 811 height 526
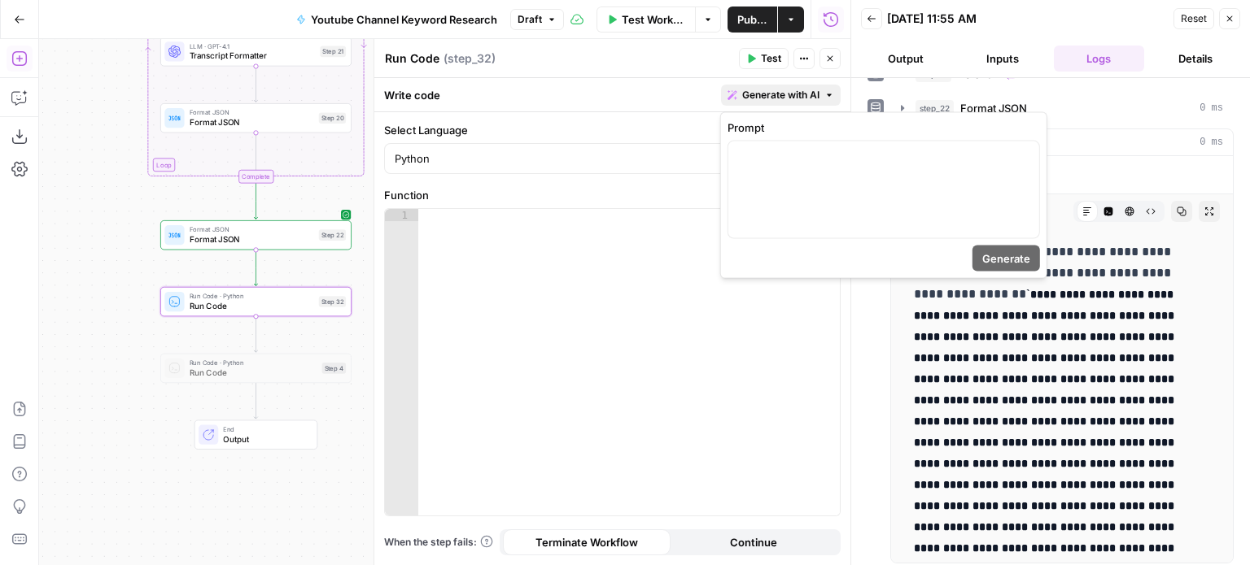
click at [733, 98] on icon "button" at bounding box center [732, 95] width 10 height 10
click at [731, 169] on div at bounding box center [883, 190] width 311 height 97
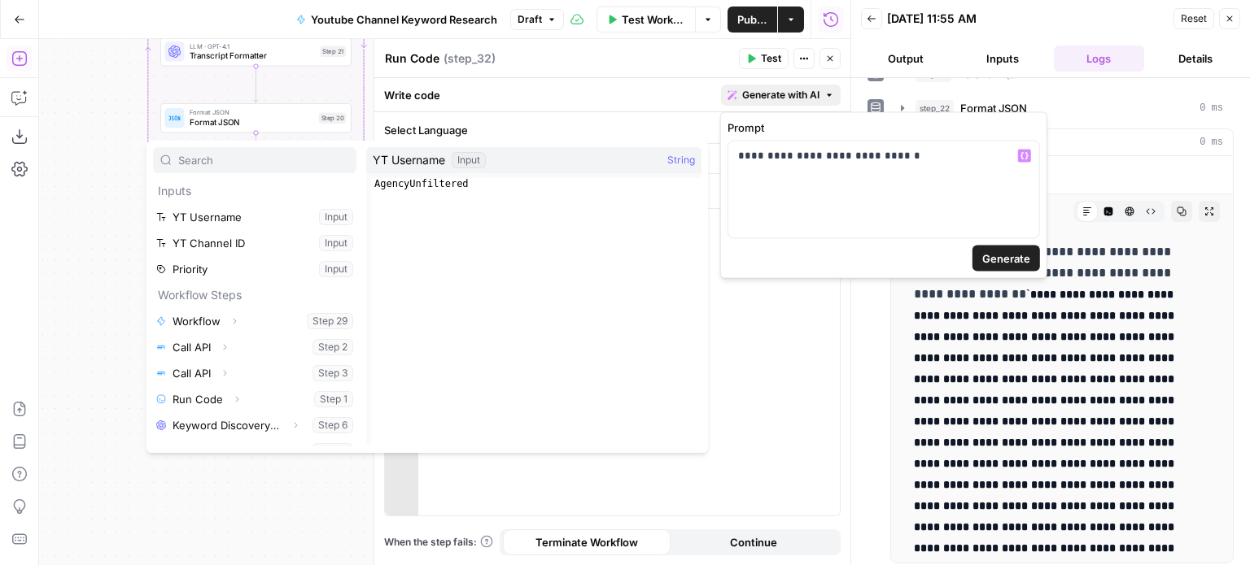
scroll to position [303, 0]
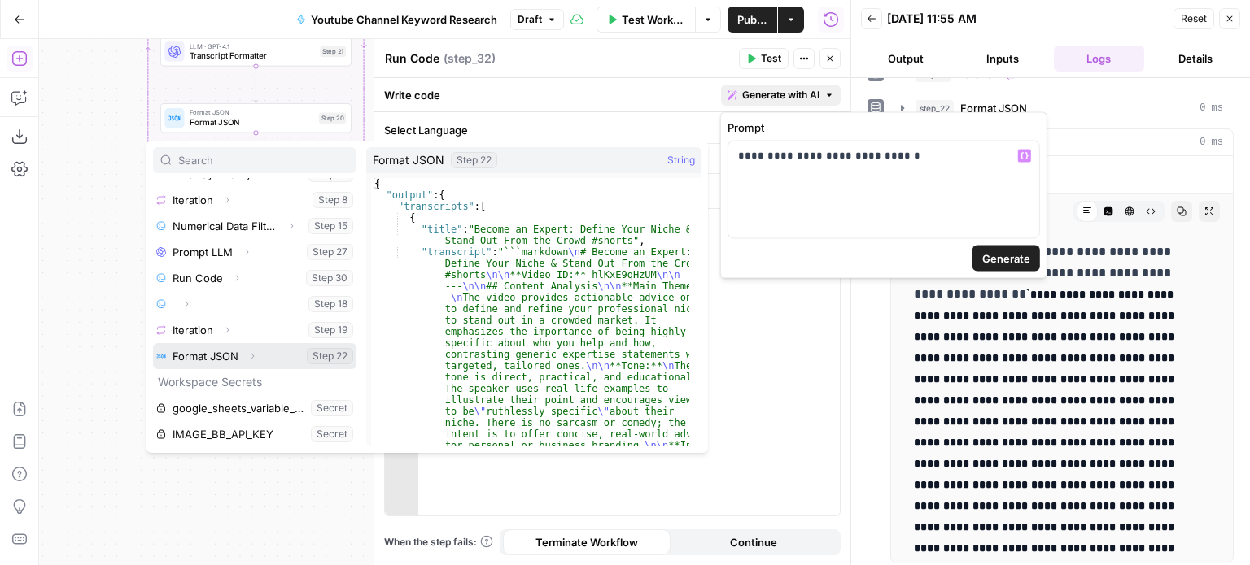
click at [254, 356] on icon "button" at bounding box center [252, 357] width 3 height 6
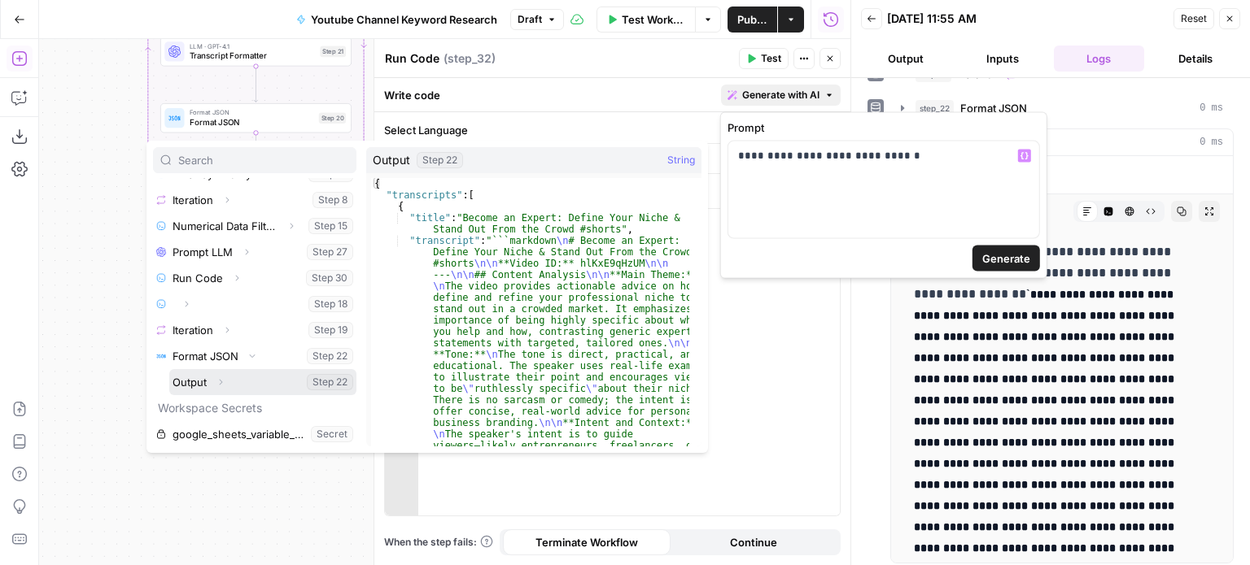
click at [218, 382] on icon "button" at bounding box center [221, 383] width 10 height 10
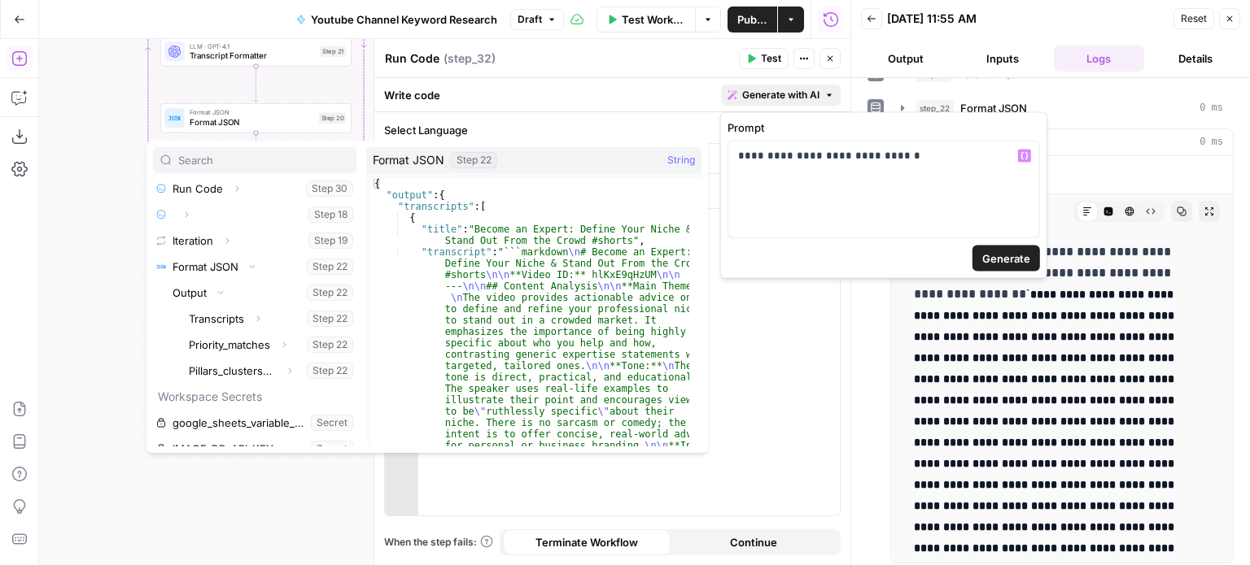
scroll to position [408, 0]
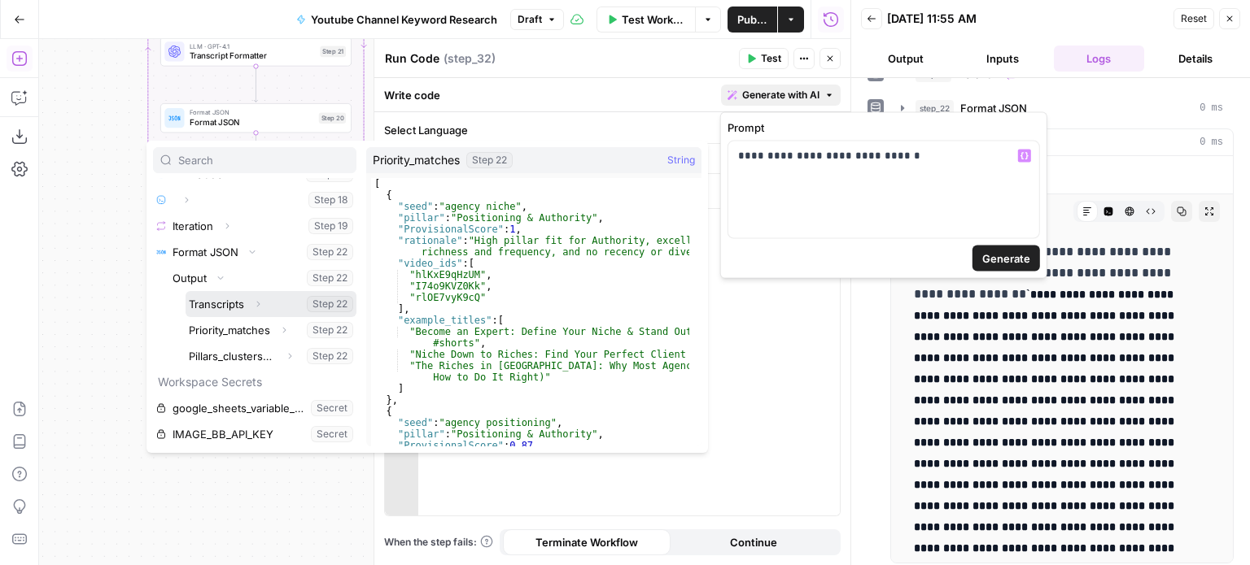
click at [218, 304] on button "Select variable Transcripts" at bounding box center [271, 304] width 171 height 26
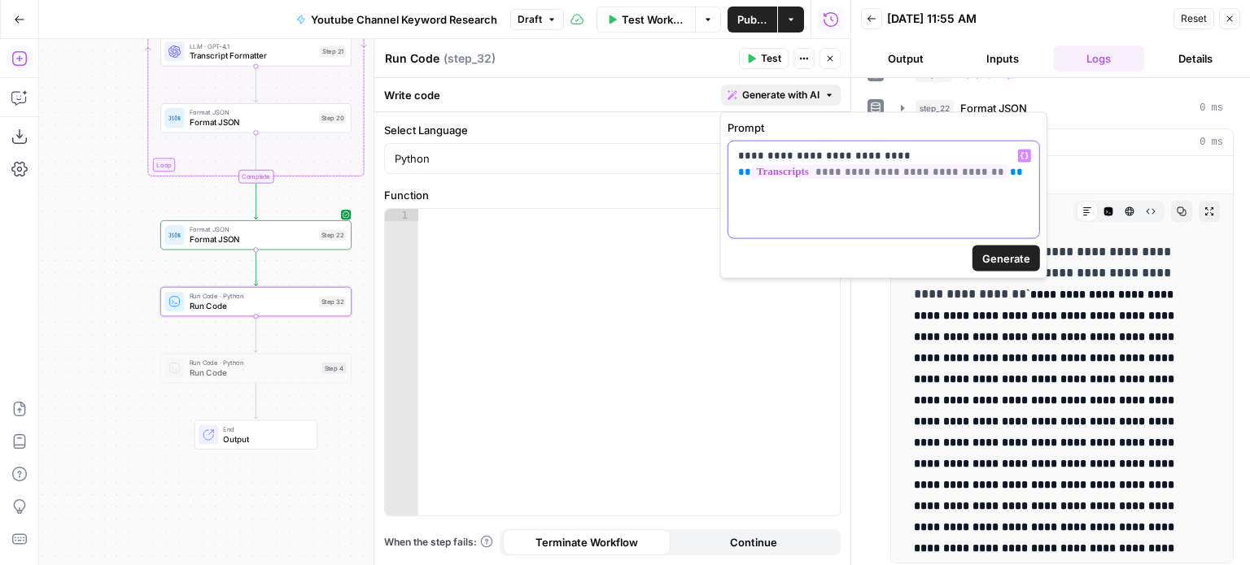
click at [986, 192] on div "**********" at bounding box center [883, 190] width 311 height 97
click at [1027, 257] on span "Generate" at bounding box center [1006, 259] width 48 height 16
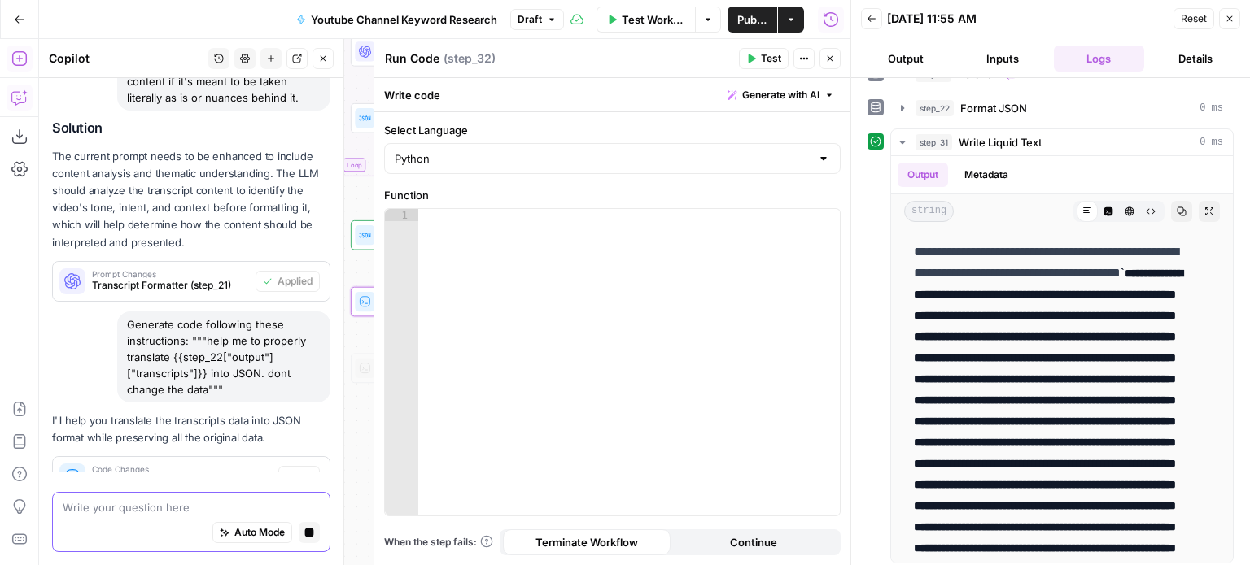
scroll to position [961, 0]
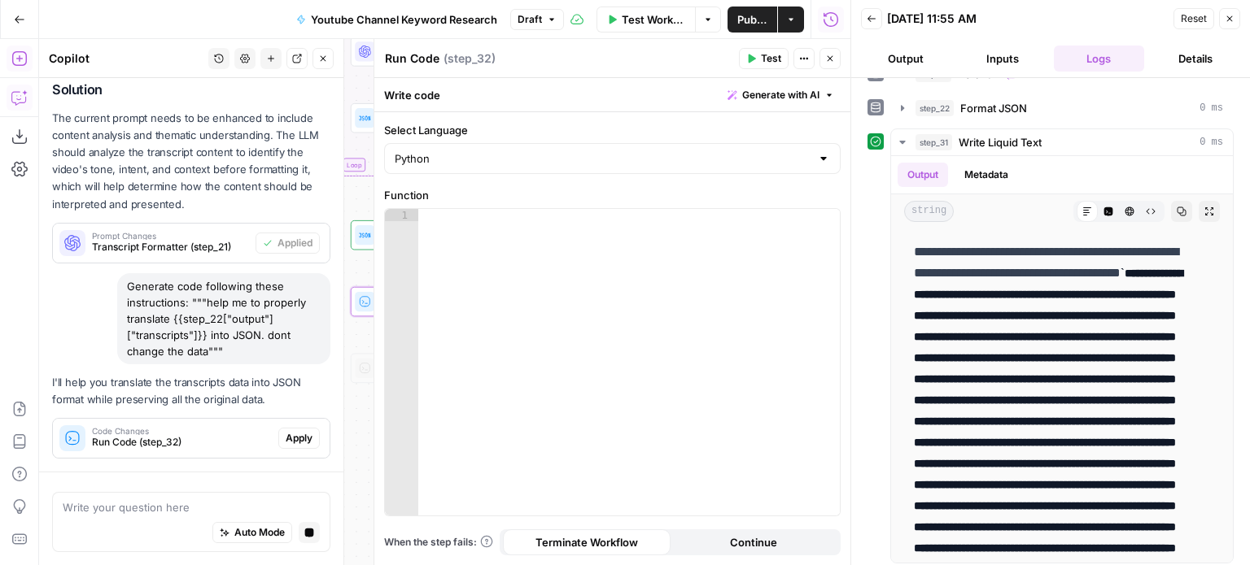
click at [286, 435] on span "Apply" at bounding box center [299, 438] width 27 height 15
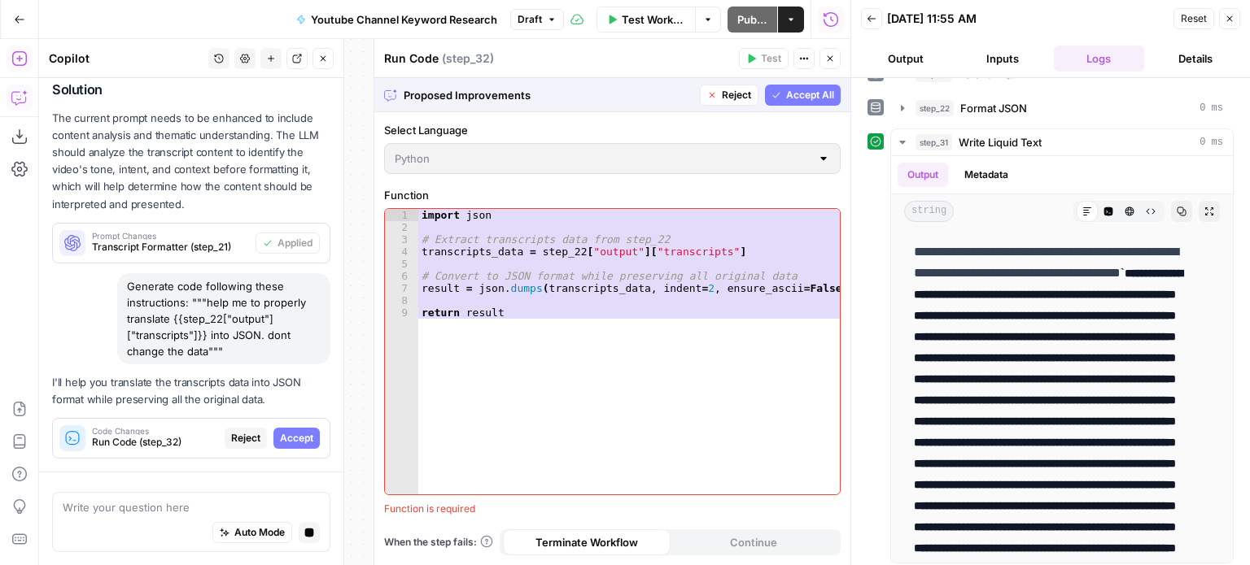
click at [788, 90] on span "Accept All" at bounding box center [810, 95] width 48 height 15
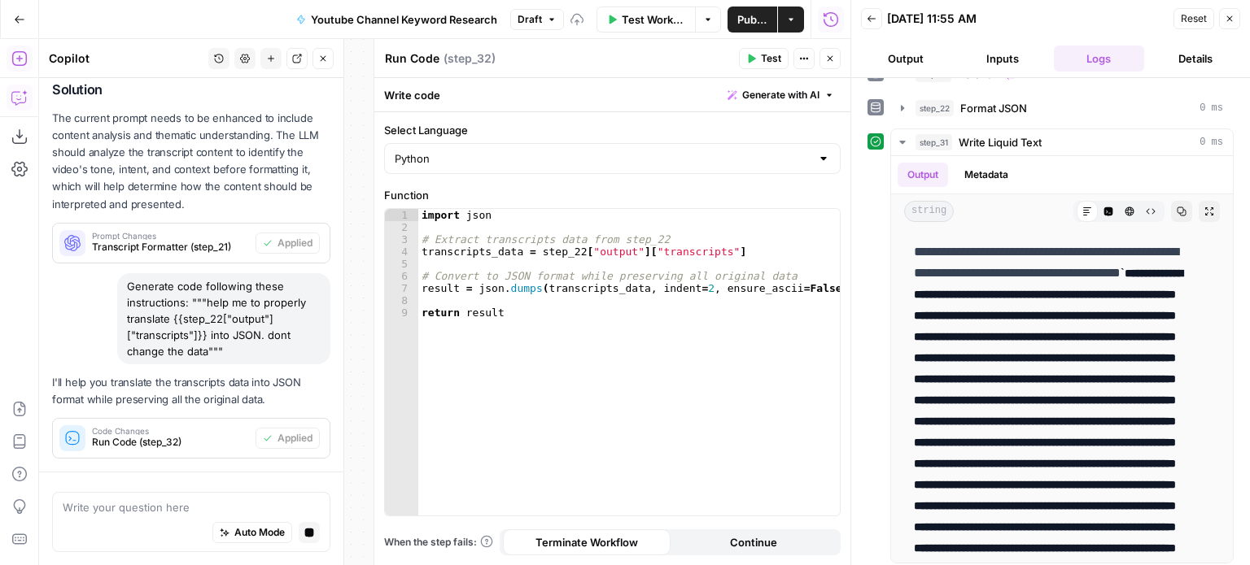
click at [762, 59] on span "Test" at bounding box center [771, 58] width 20 height 15
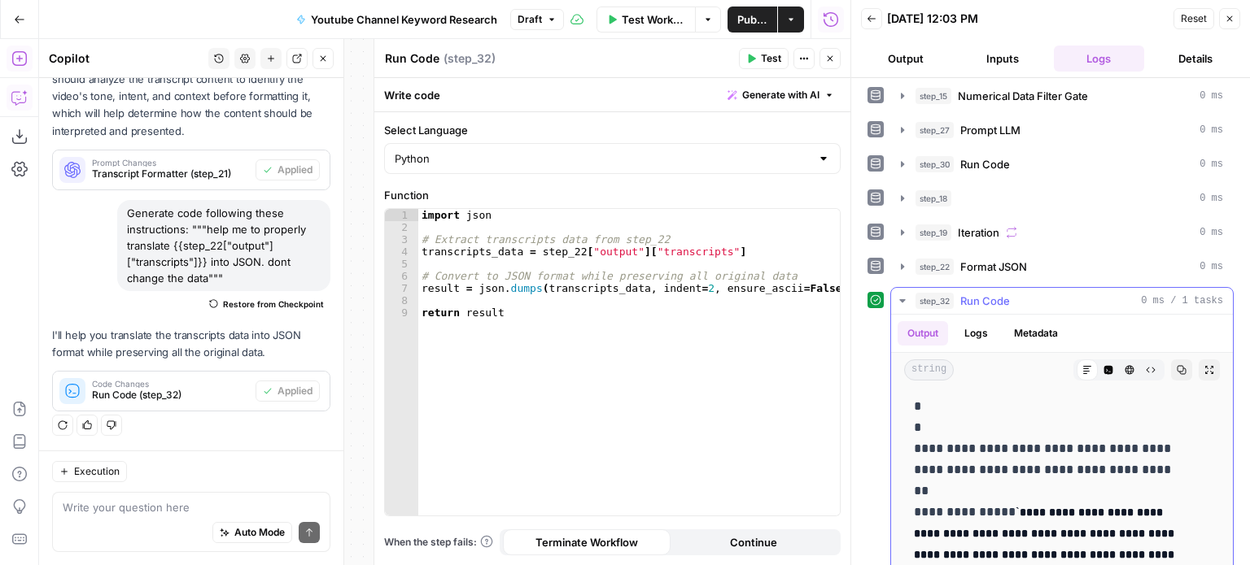
scroll to position [0, 0]
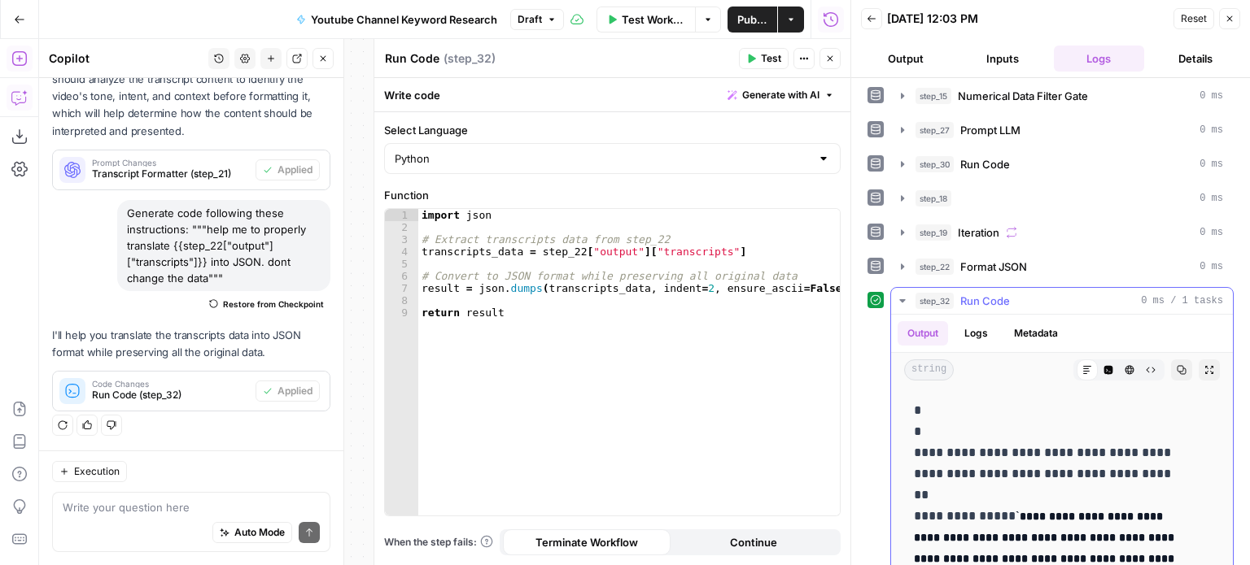
click at [1125, 366] on icon "button" at bounding box center [1129, 370] width 9 height 9
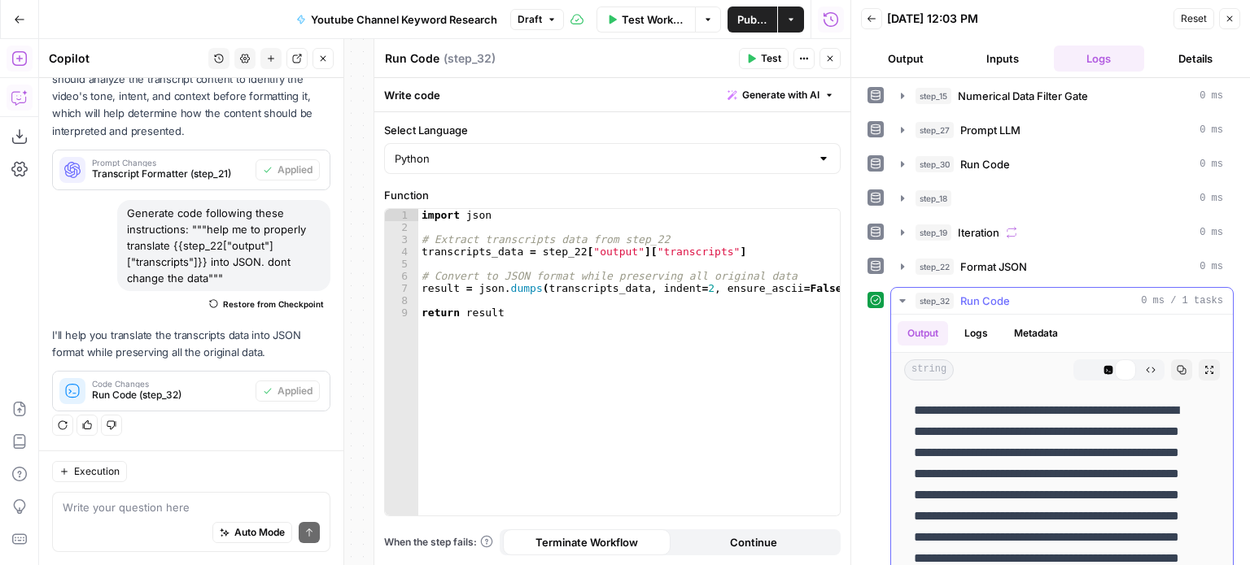
click at [1146, 368] on icon "button" at bounding box center [1150, 371] width 9 height 6
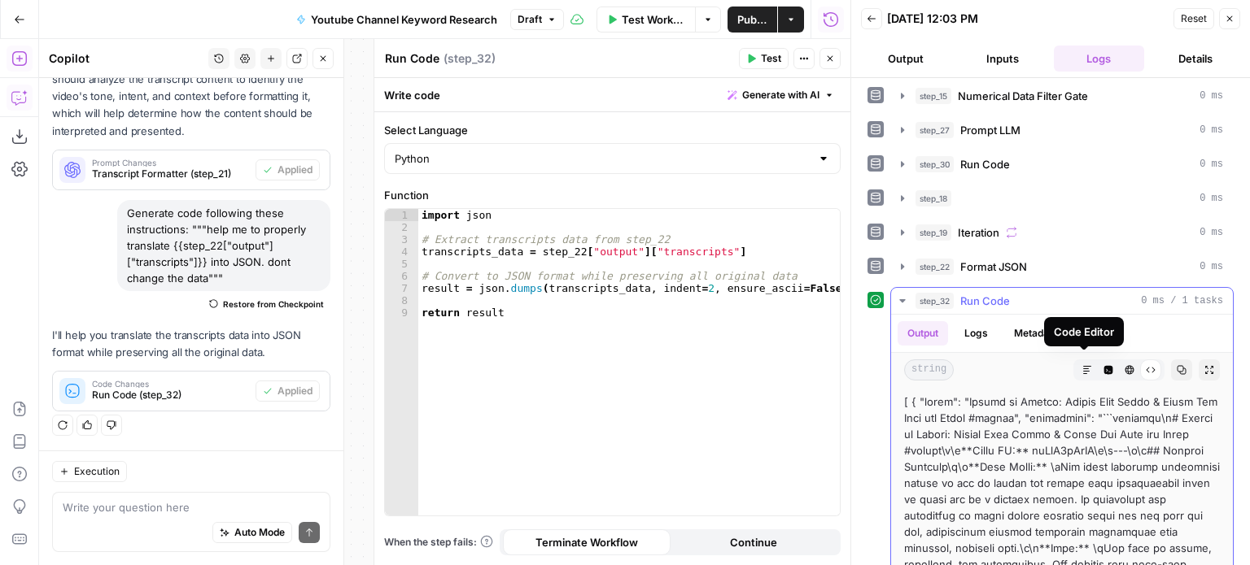
click at [1104, 367] on icon "button" at bounding box center [1108, 370] width 9 height 9
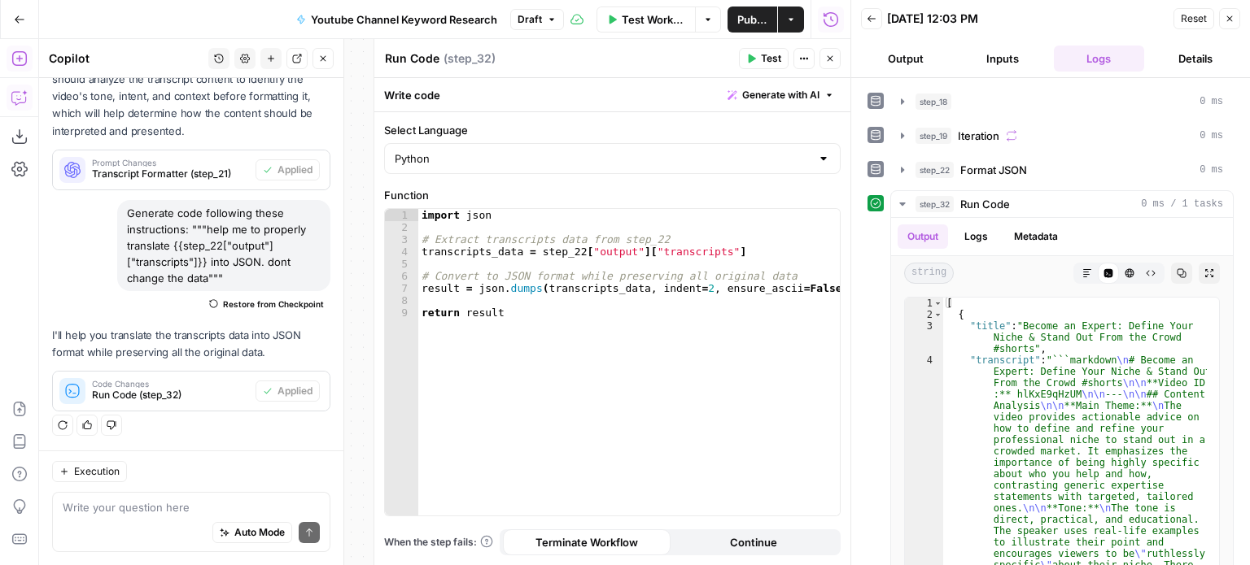
scroll to position [436, 0]
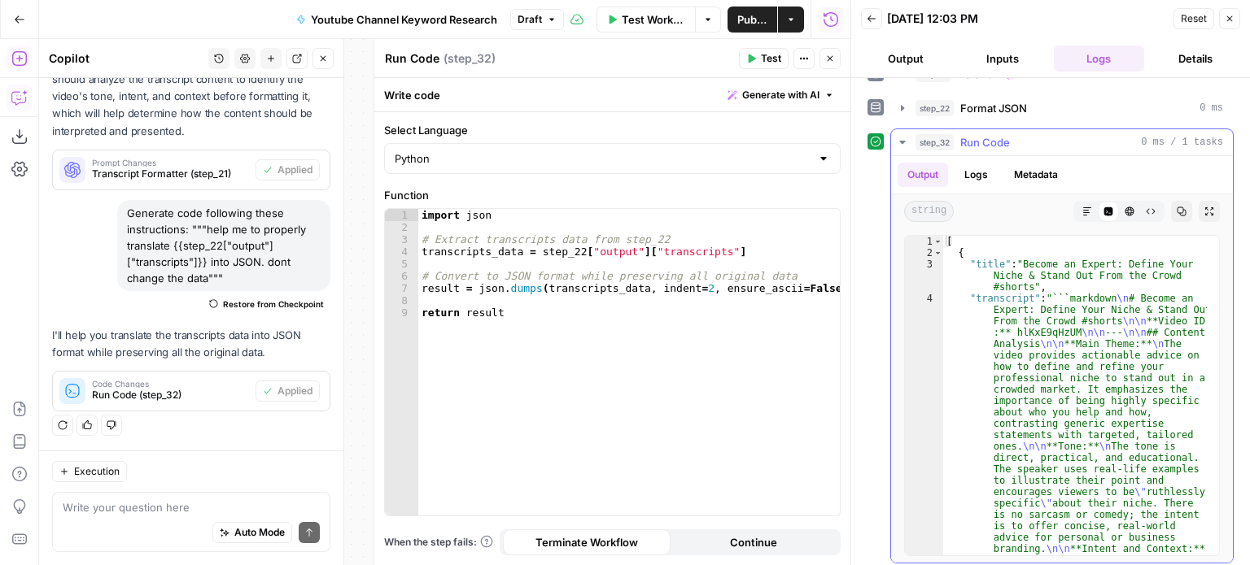
click at [1171, 211] on button "Copy" at bounding box center [1181, 211] width 21 height 21
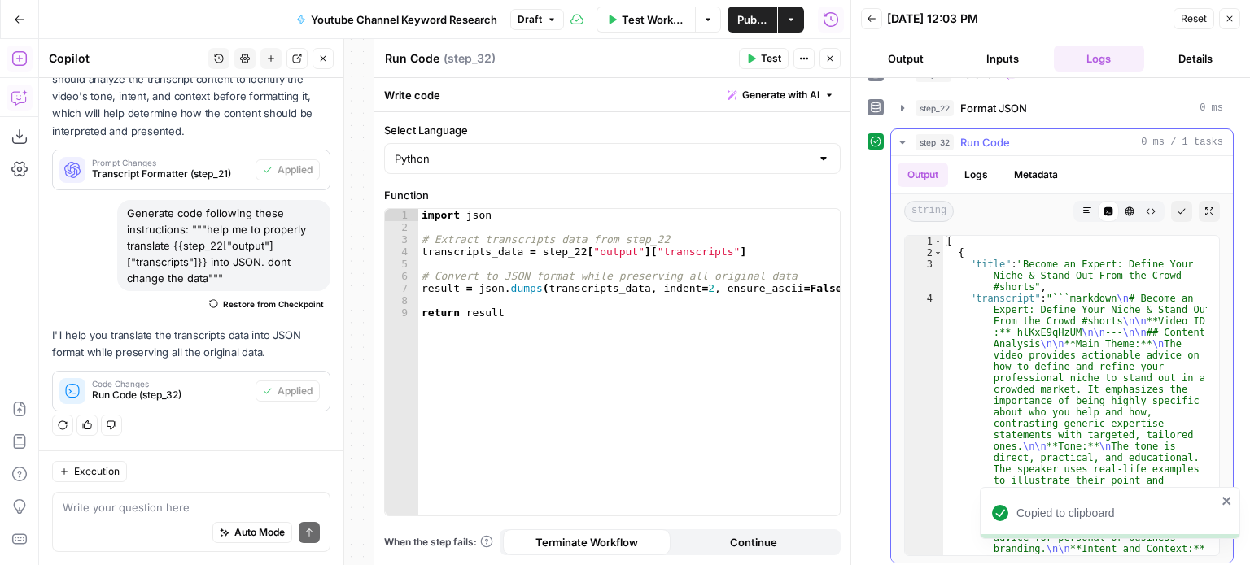
type textarea "**********"
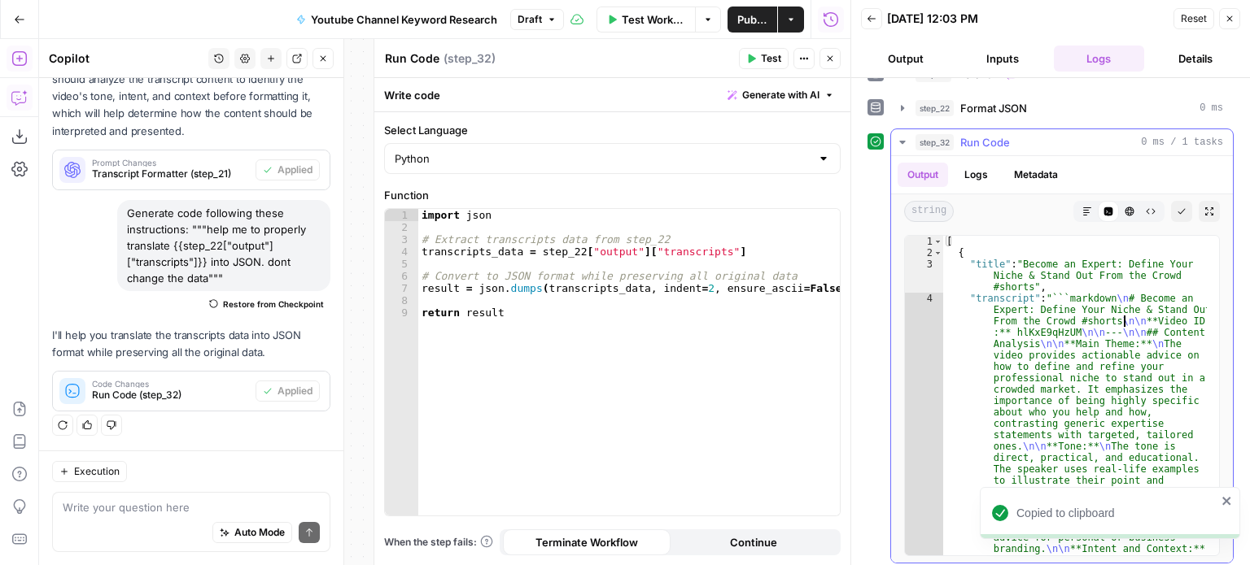
click at [774, 104] on button "Generate with AI" at bounding box center [781, 95] width 120 height 21
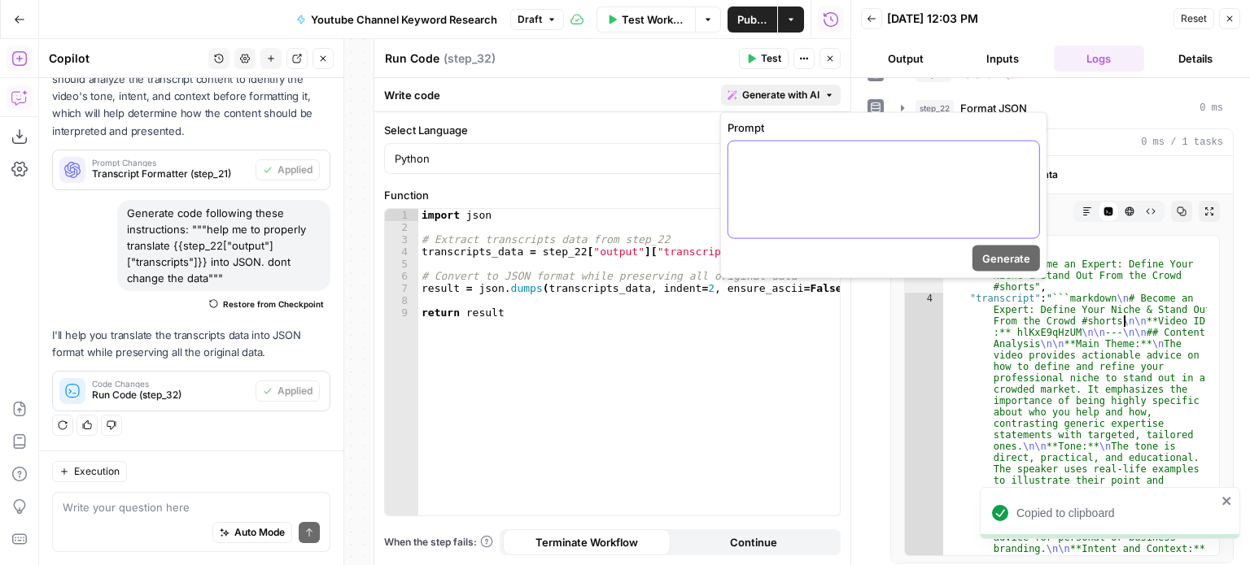
click at [762, 185] on div at bounding box center [883, 190] width 311 height 97
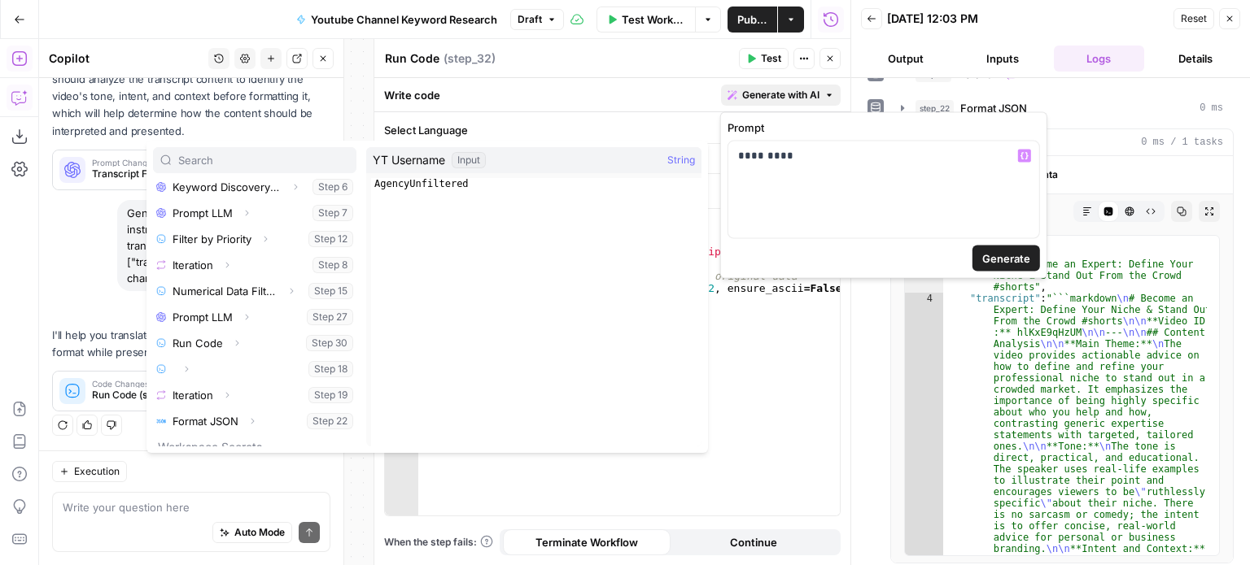
scroll to position [303, 0]
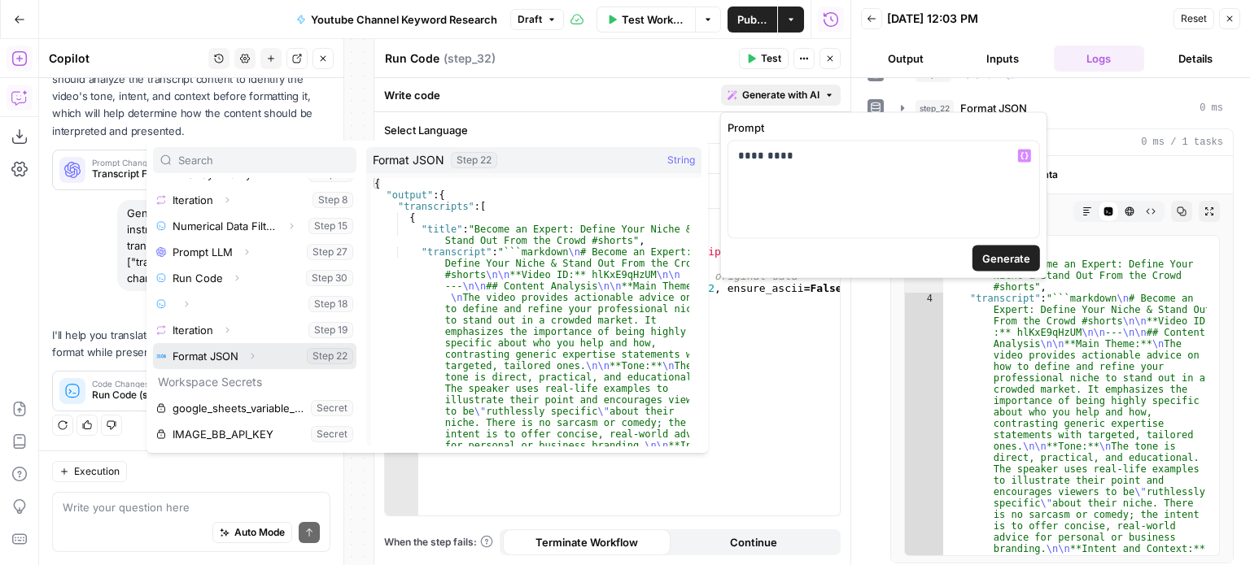
click at [257, 357] on icon "button" at bounding box center [252, 356] width 10 height 10
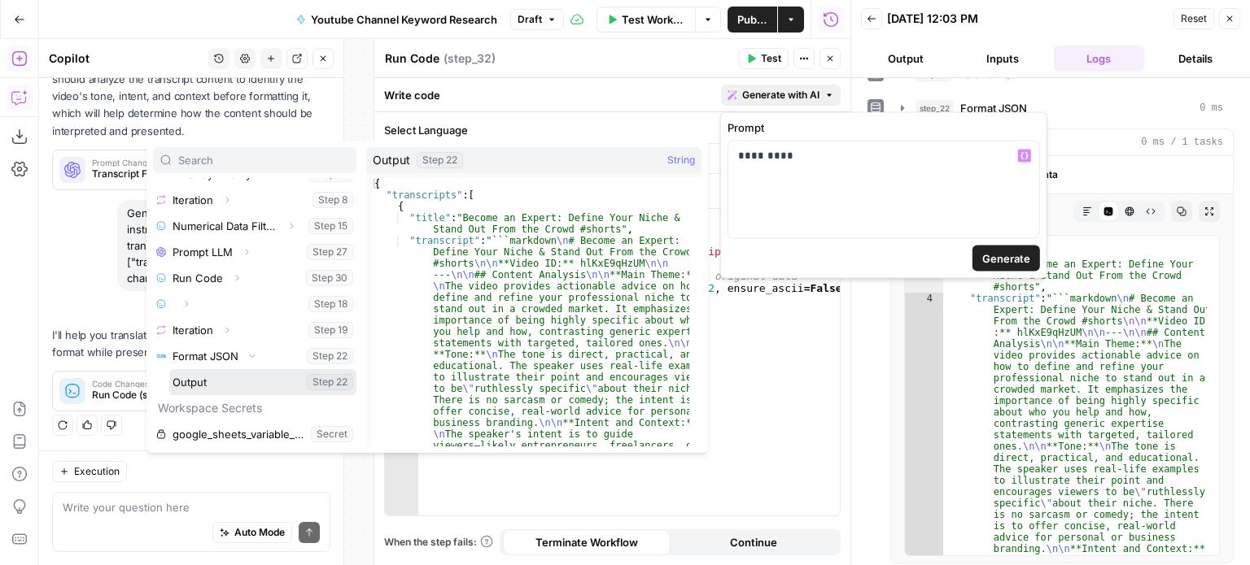
click at [226, 385] on button "Expand" at bounding box center [220, 382] width 21 height 21
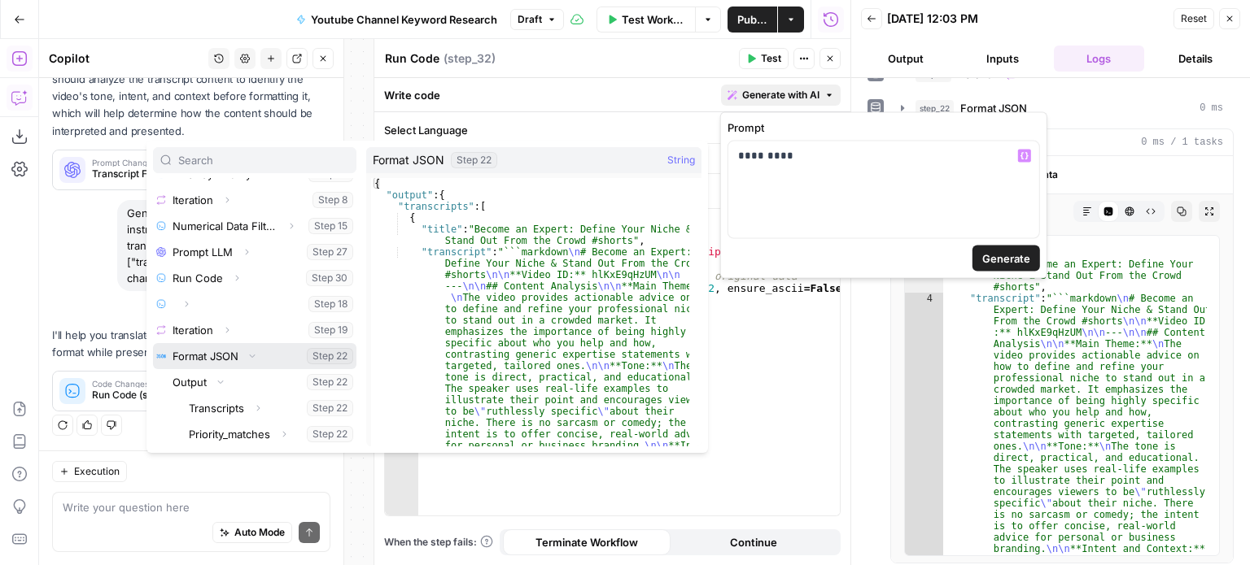
drag, startPoint x: 343, startPoint y: 365, endPoint x: 347, endPoint y: 413, distance: 48.2
click at [347, 413] on div "Inputs YT Username Input YT Channel ID Input Priority Input Workflow Steps Work…" at bounding box center [254, 312] width 203 height 269
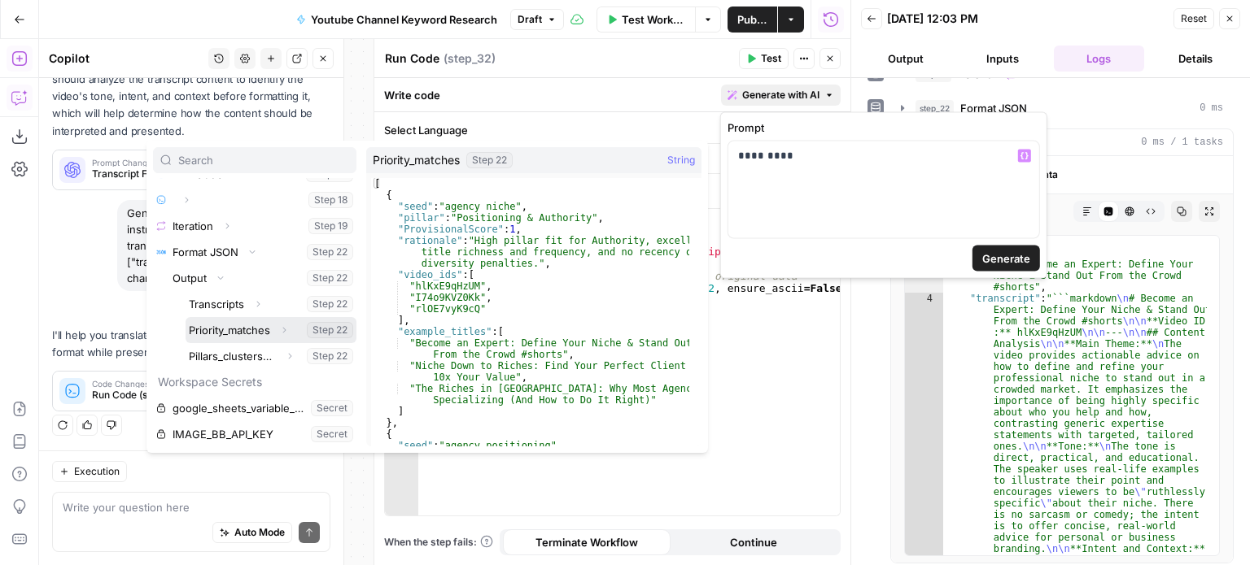
click at [234, 334] on button "Select variable Priority_matches" at bounding box center [271, 330] width 171 height 26
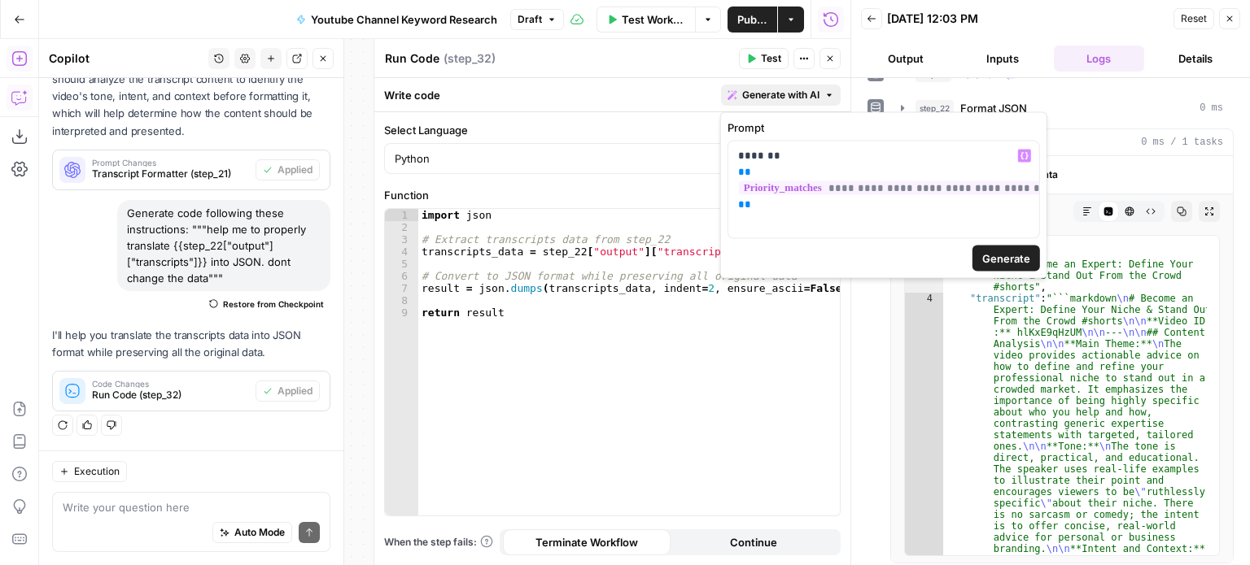
click at [993, 263] on span "Generate" at bounding box center [1006, 259] width 48 height 16
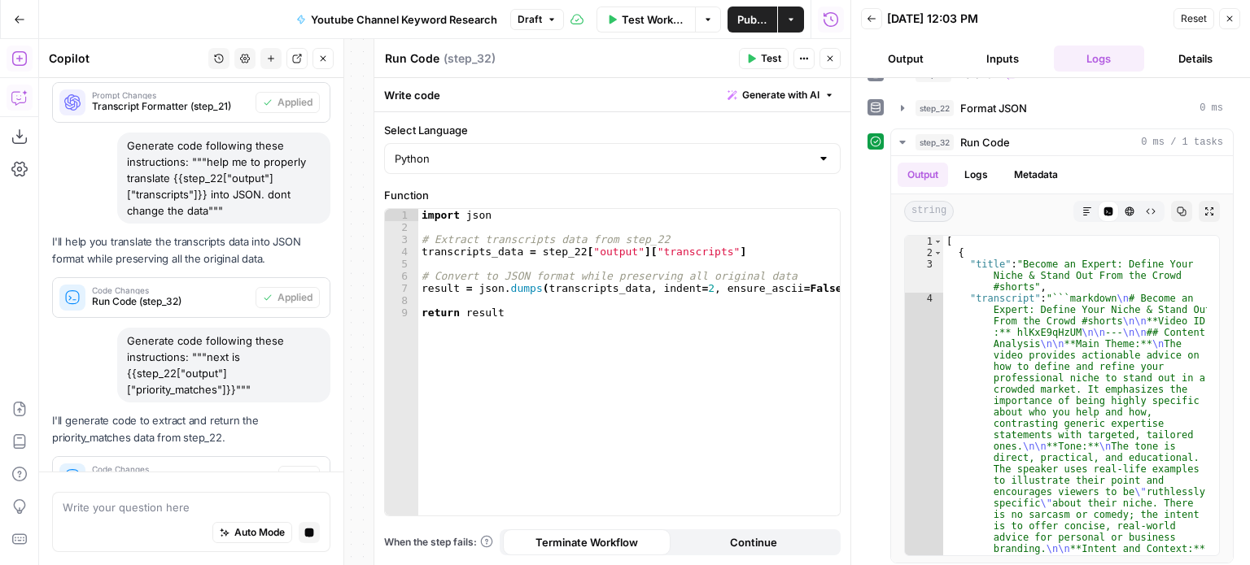
scroll to position [1139, 0]
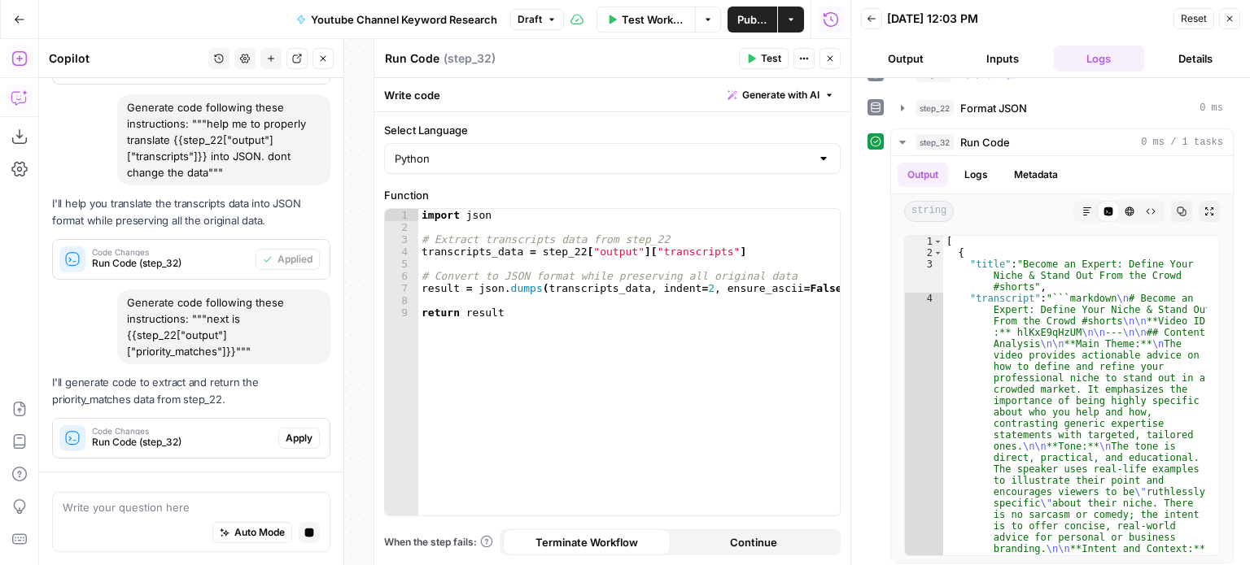
click at [286, 435] on span "Apply" at bounding box center [299, 438] width 27 height 15
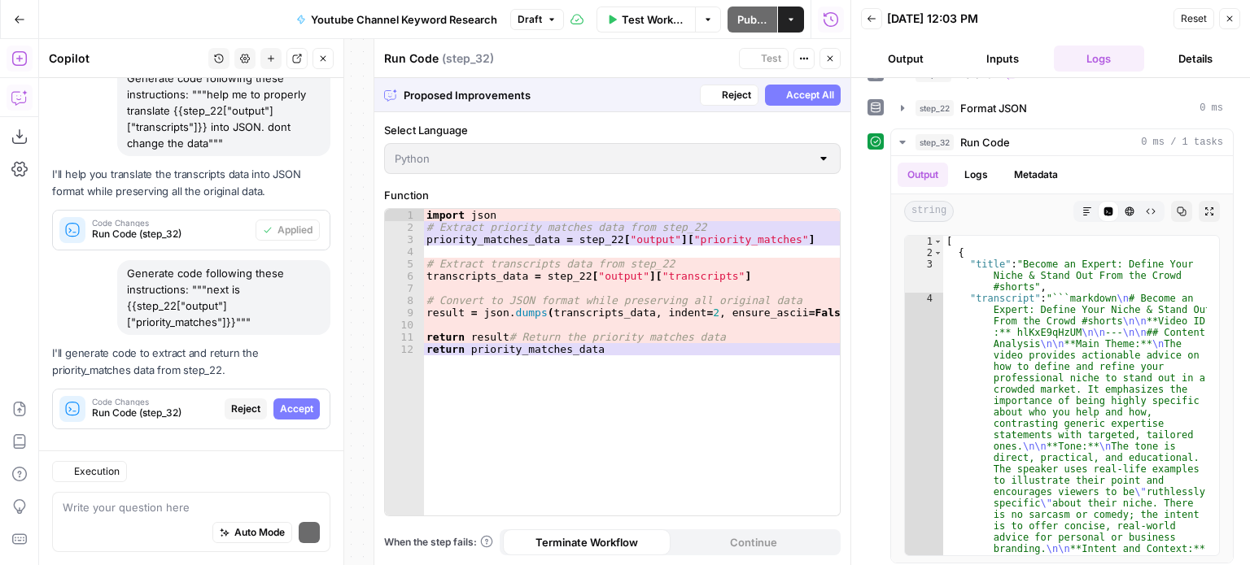
scroll to position [1186, 0]
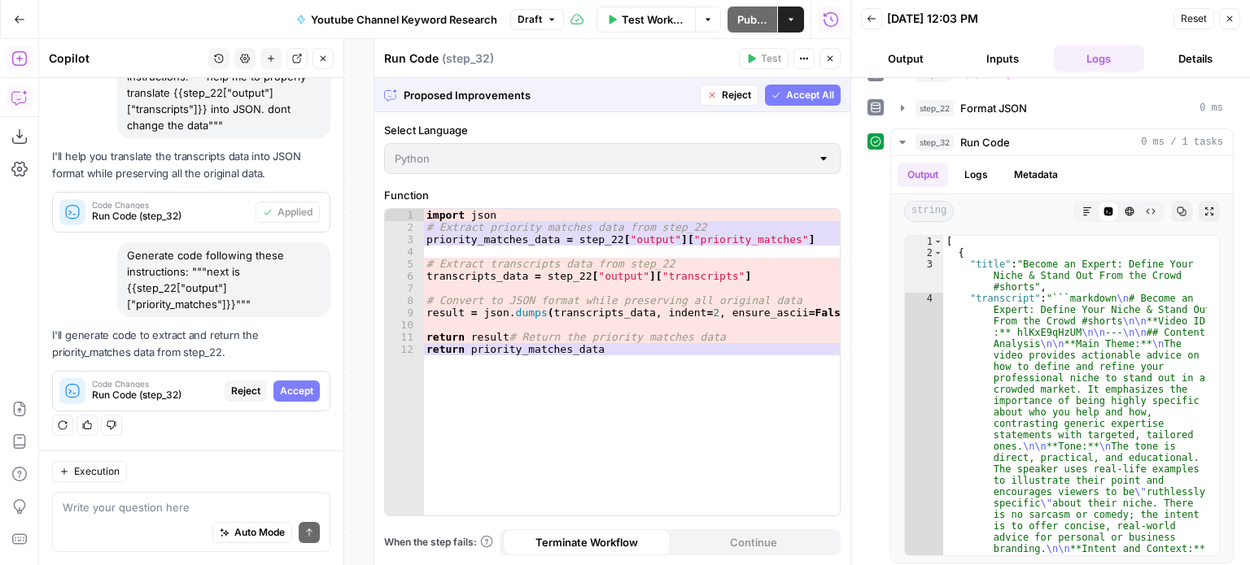
click at [781, 100] on button "Accept All" at bounding box center [803, 95] width 76 height 21
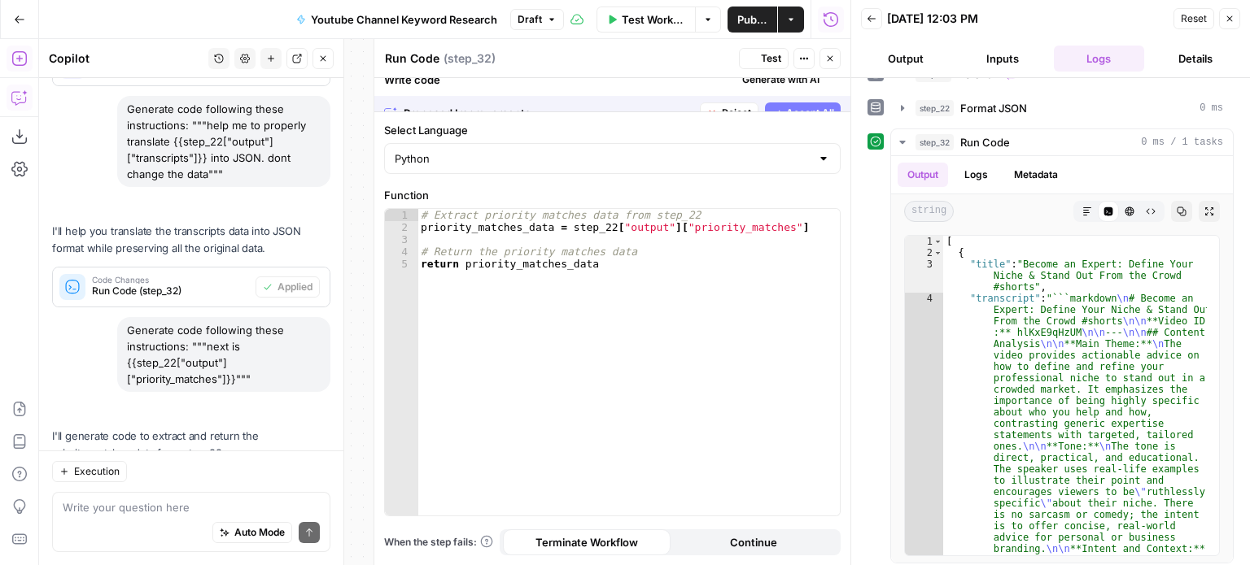
scroll to position [1316, 0]
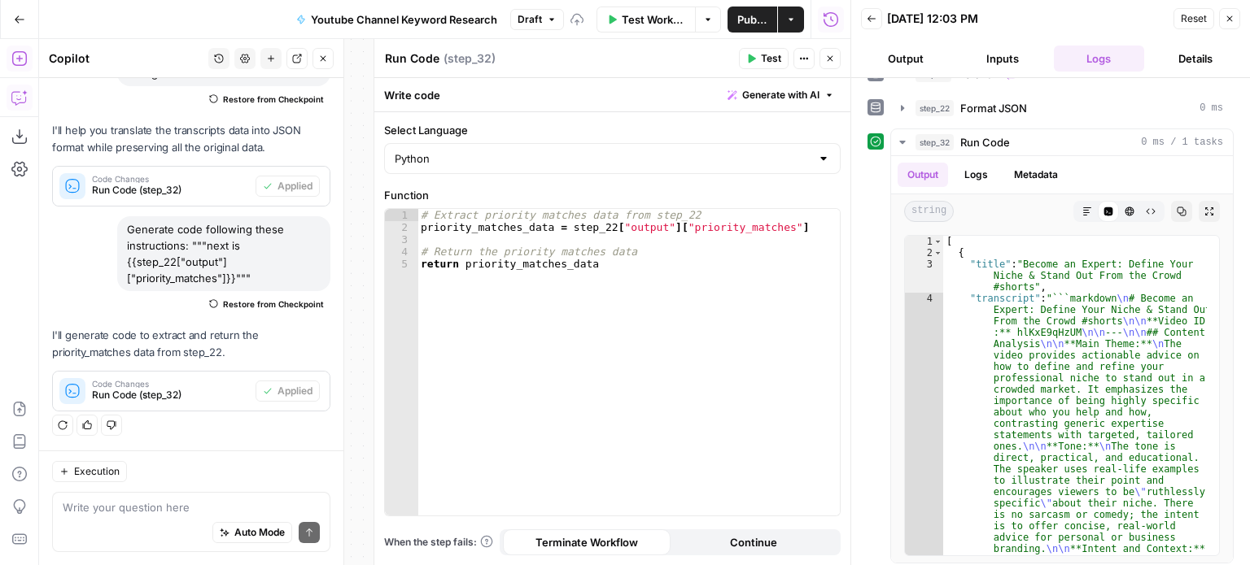
click at [765, 56] on span "Test" at bounding box center [771, 58] width 20 height 15
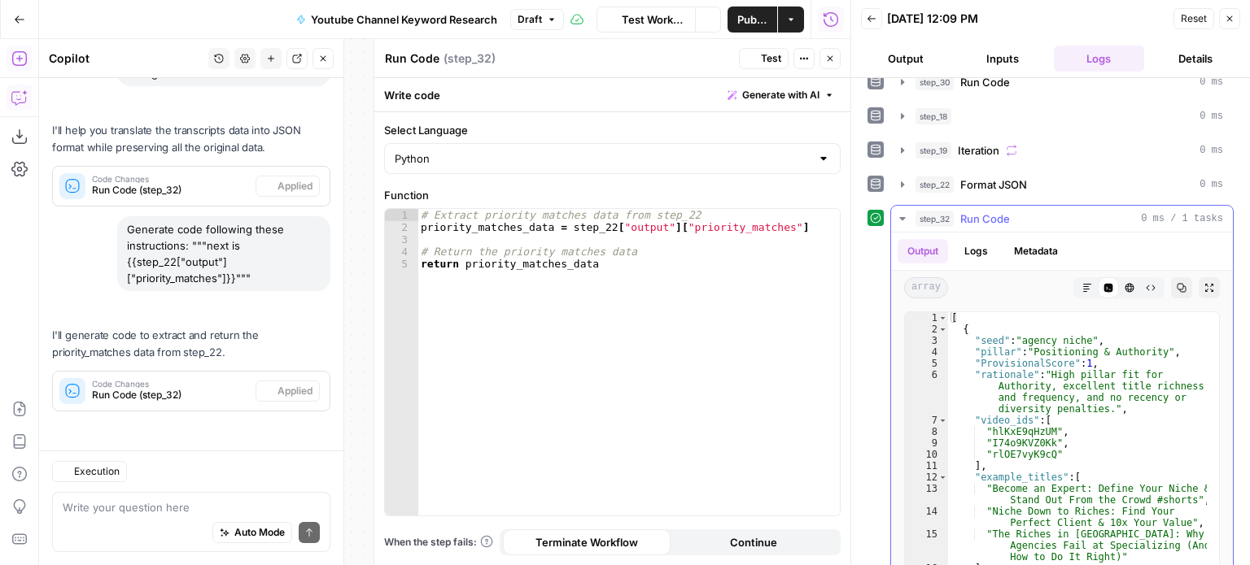
scroll to position [436, 0]
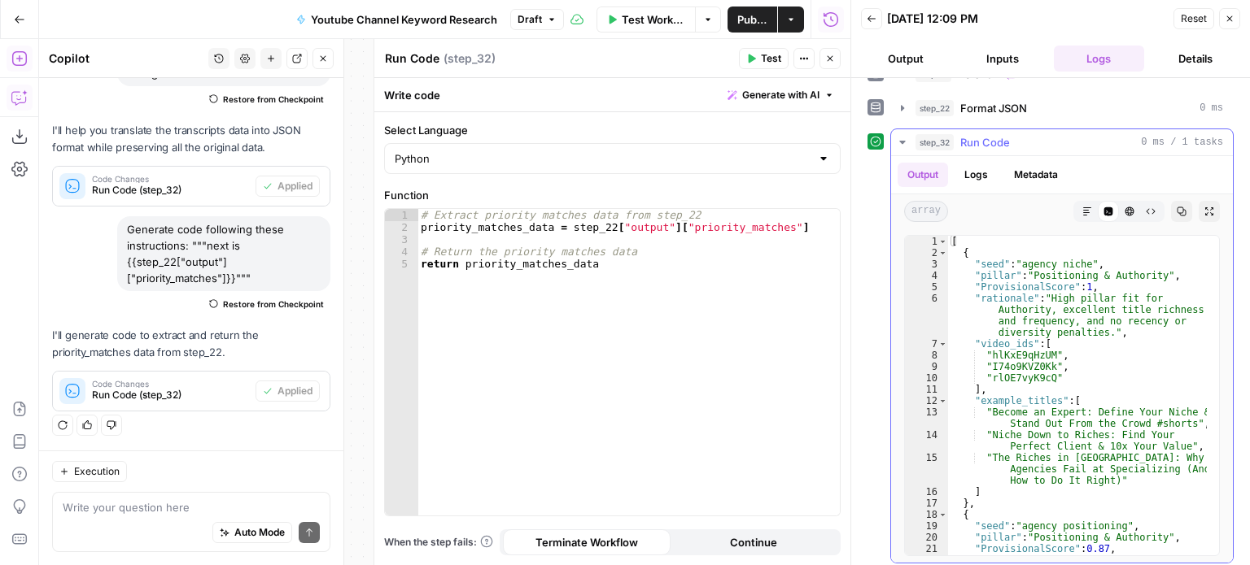
click at [1177, 207] on icon "button" at bounding box center [1181, 211] width 9 height 9
click at [1133, 284] on div "[ { "seed" : "agency niche" , "pillar" : "Positioning & Authority" , "Provision…" at bounding box center [1077, 419] width 259 height 366
click at [1106, 365] on div "[ { "seed" : "agency niche" , "pillar" : "Positioning & Authority" , "Provision…" at bounding box center [1077, 419] width 259 height 366
click at [1112, 343] on div "[ { "seed" : "agency niche" , "pillar" : "Positioning & Authority" , "Provision…" at bounding box center [1077, 419] width 259 height 366
type textarea "**********"
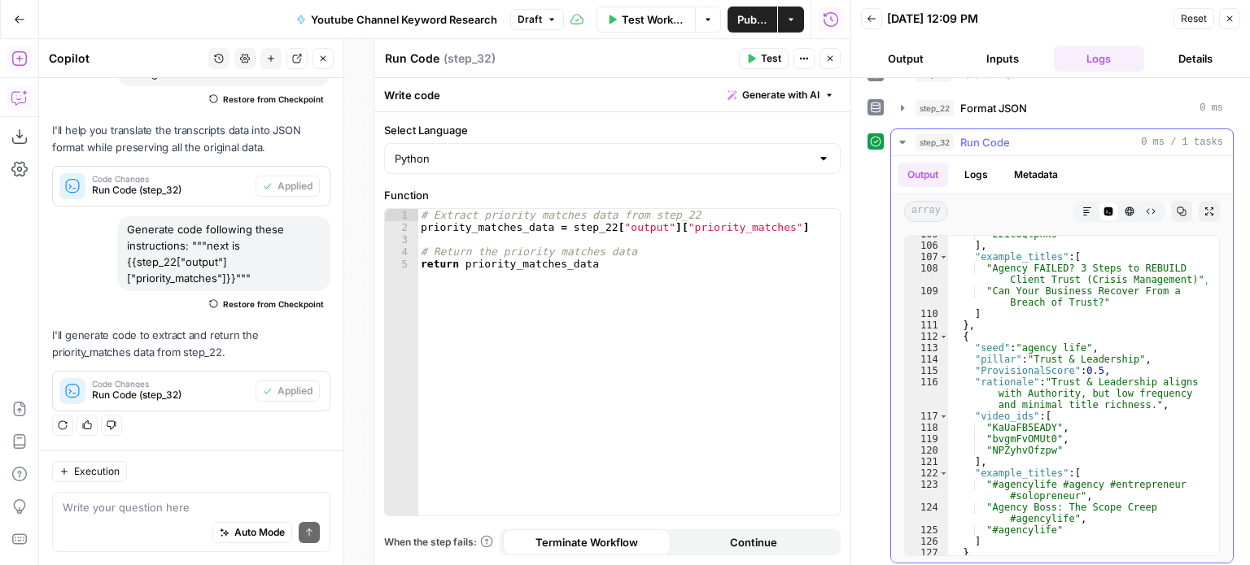
scroll to position [1605, 0]
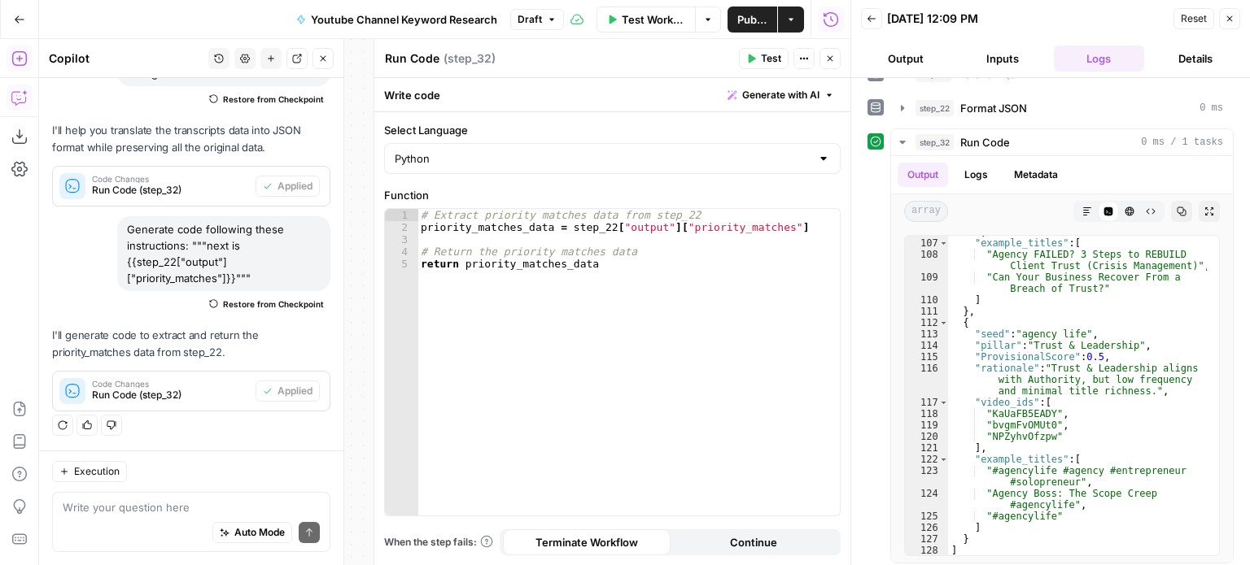
click at [790, 100] on span "Generate with AI" at bounding box center [780, 95] width 77 height 15
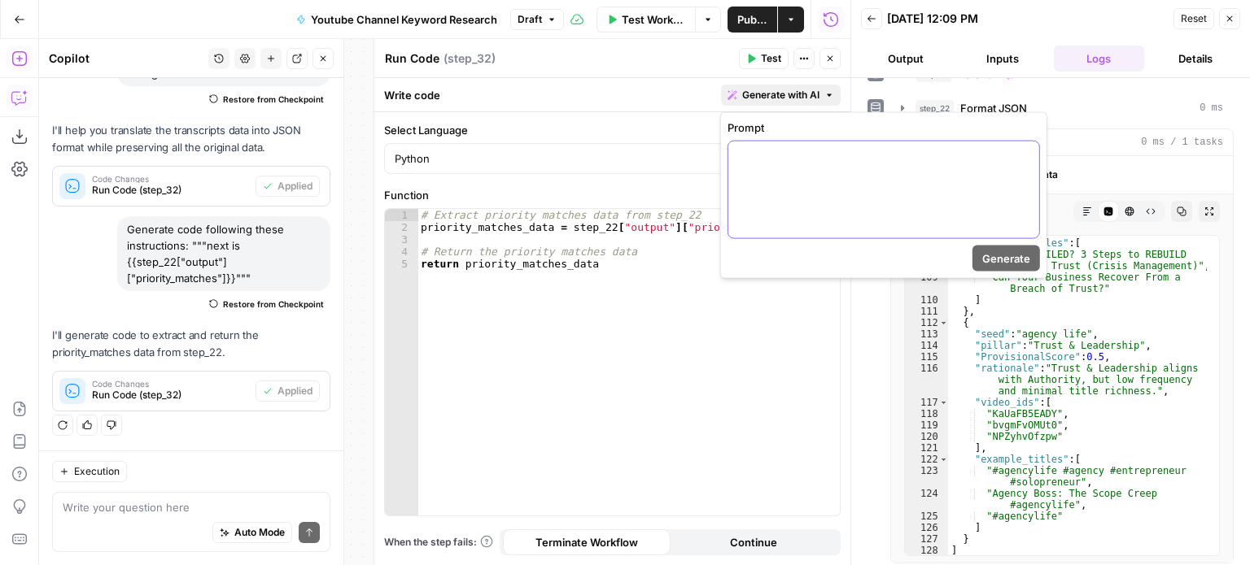
click at [771, 183] on div at bounding box center [883, 190] width 311 height 97
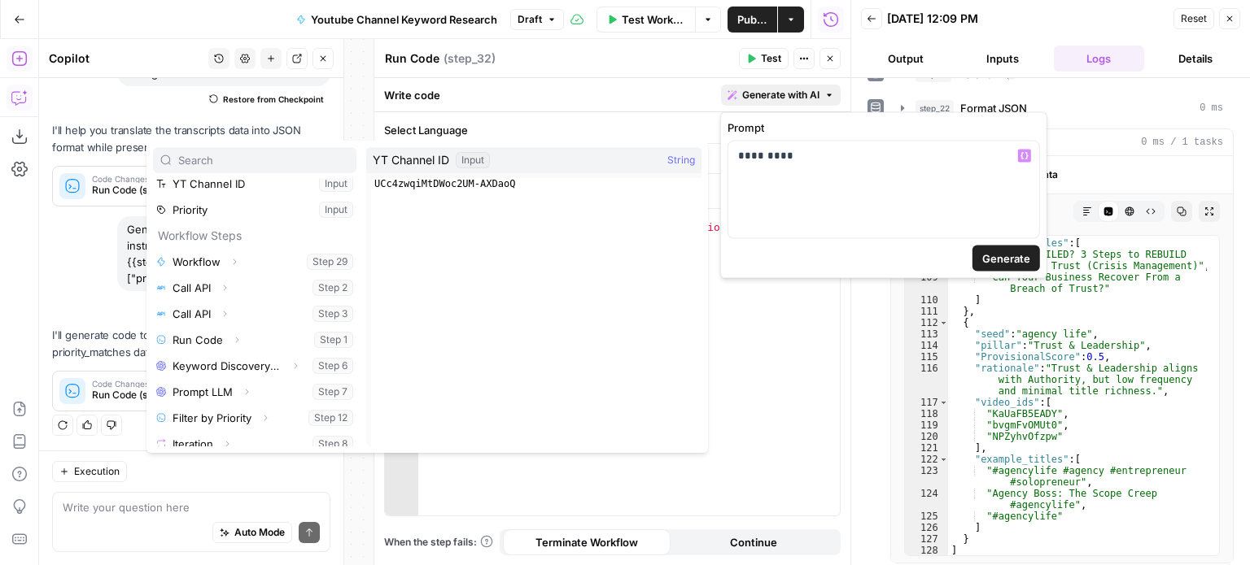
scroll to position [303, 0]
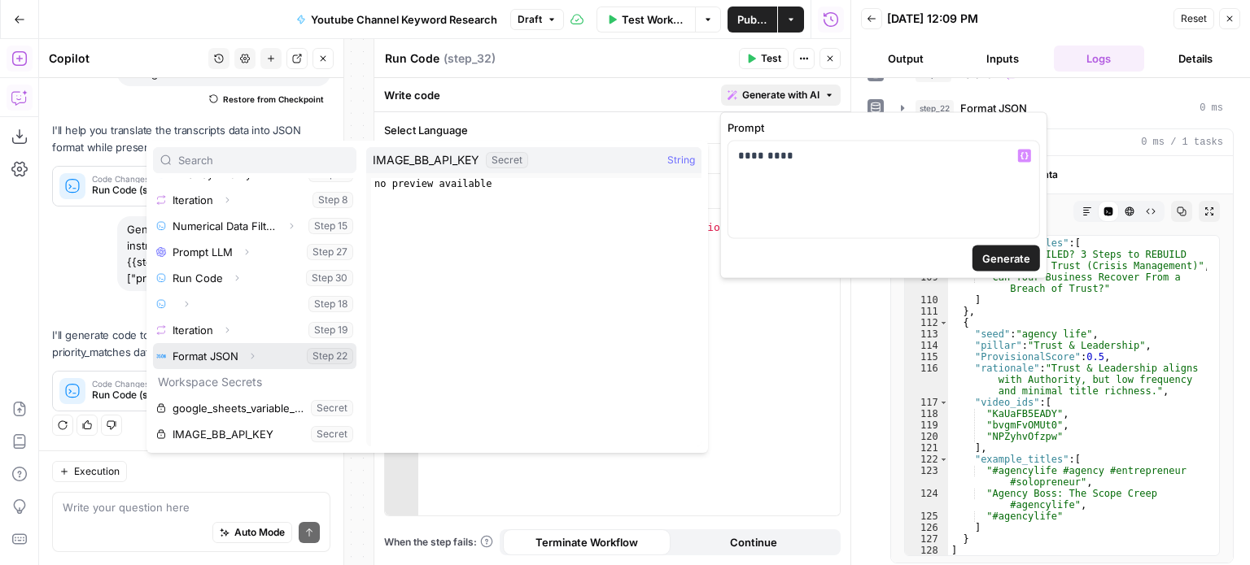
click at [255, 353] on icon "button" at bounding box center [252, 356] width 10 height 10
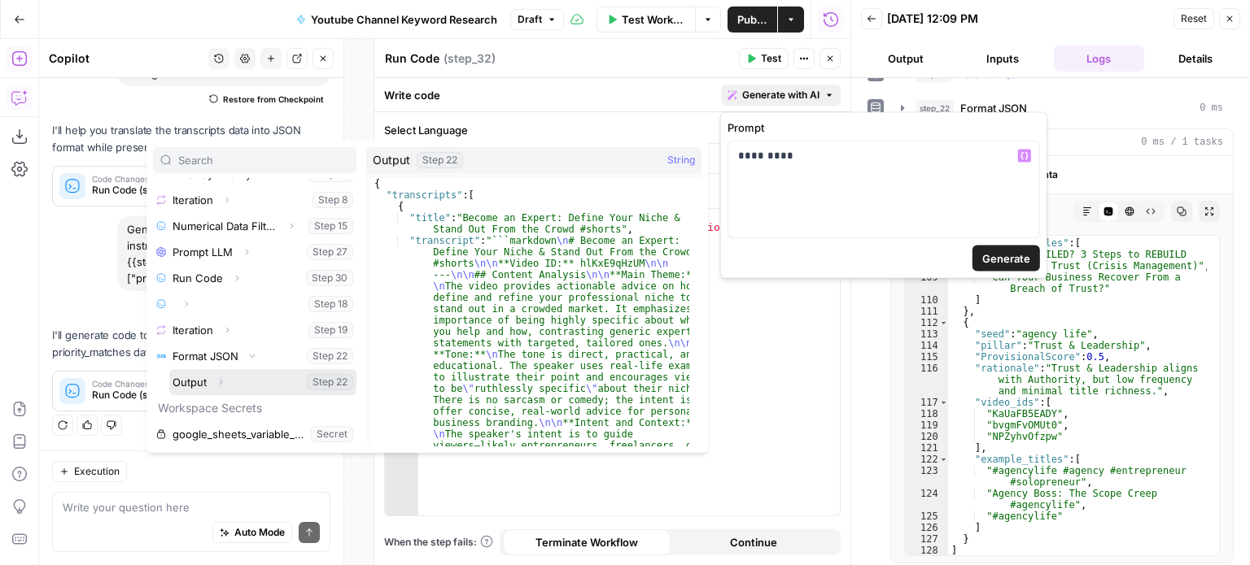
click at [225, 380] on span "button" at bounding box center [221, 383] width 10 height 10
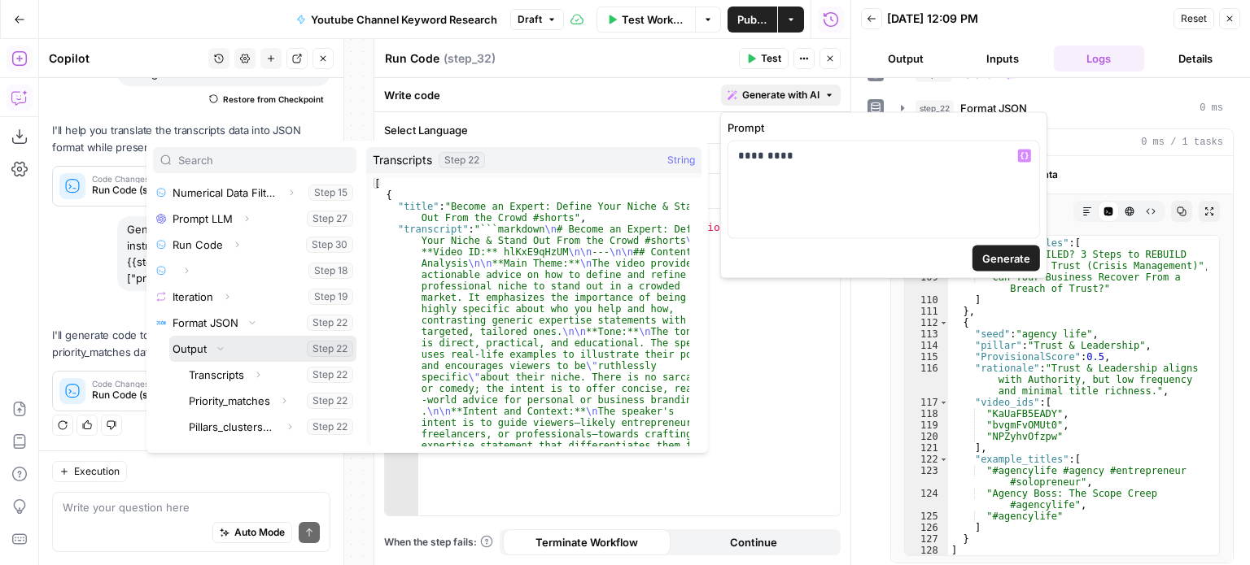
scroll to position [385, 0]
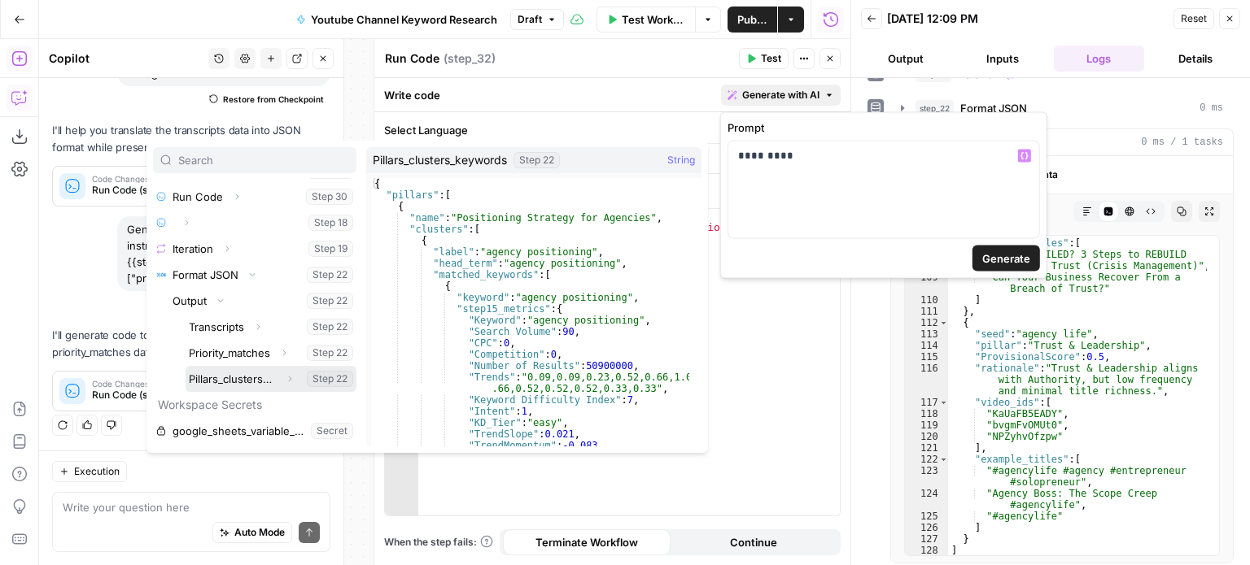
click at [230, 377] on button "Select variable Pillars_clusters_keywords" at bounding box center [271, 379] width 171 height 26
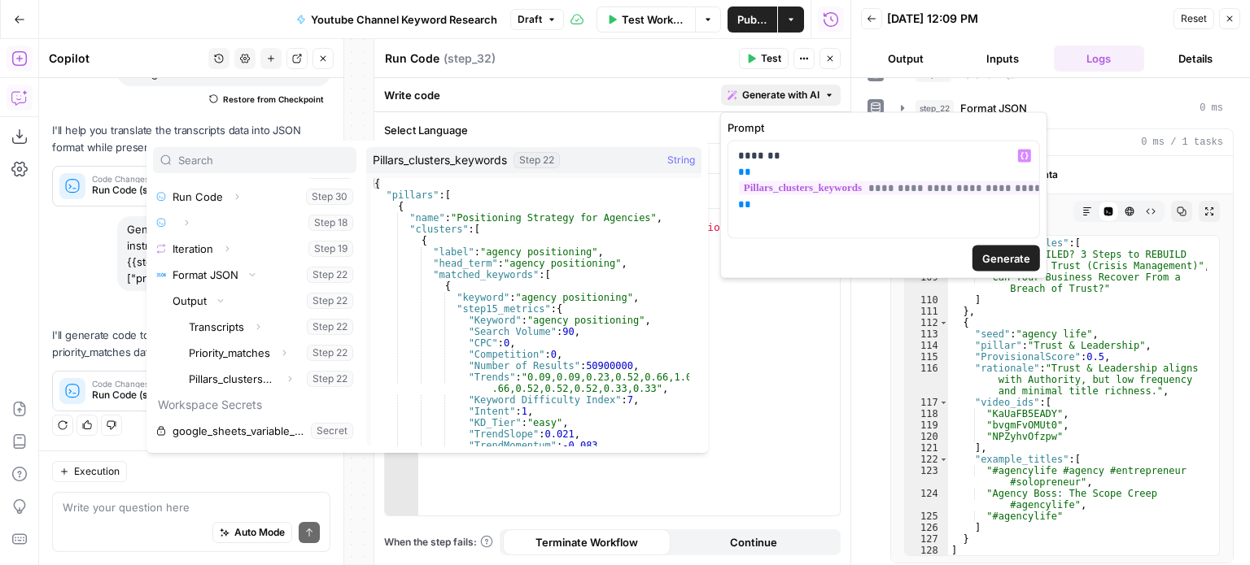
click at [985, 251] on span "Generate" at bounding box center [1006, 259] width 48 height 16
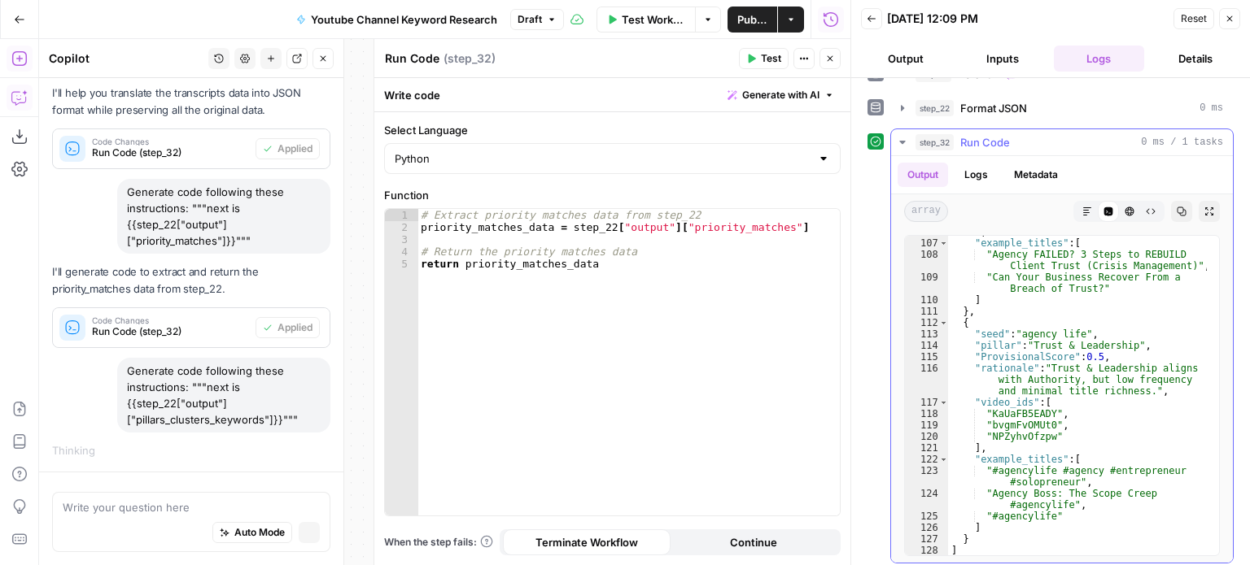
scroll to position [1250, 0]
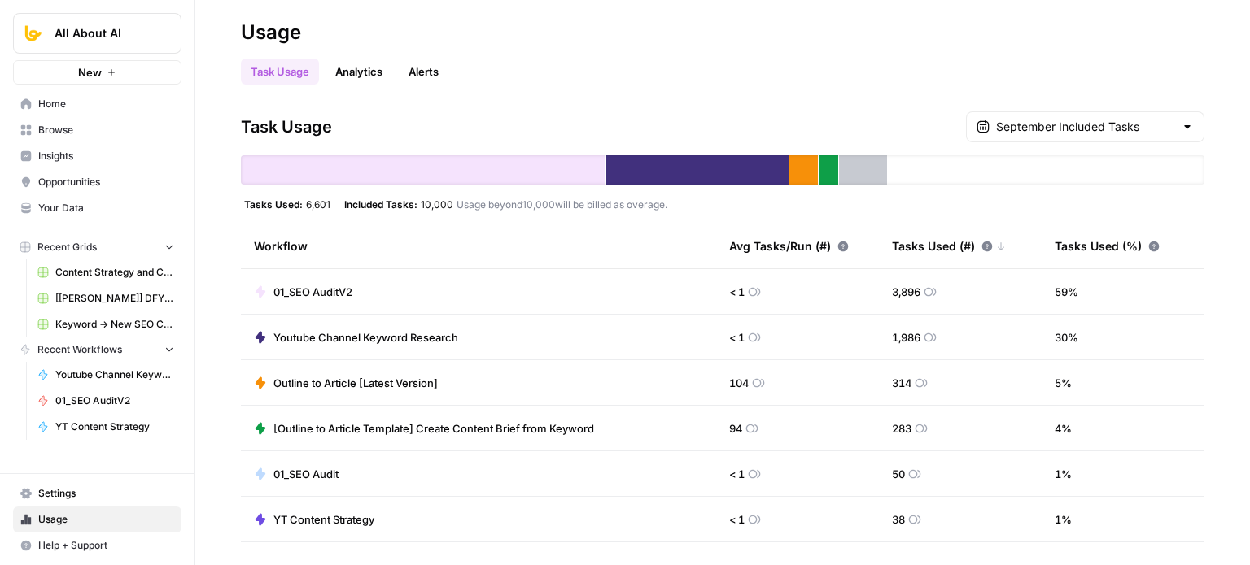
click at [92, 271] on span "Content Strategy and Content Calendar" at bounding box center [114, 272] width 119 height 15
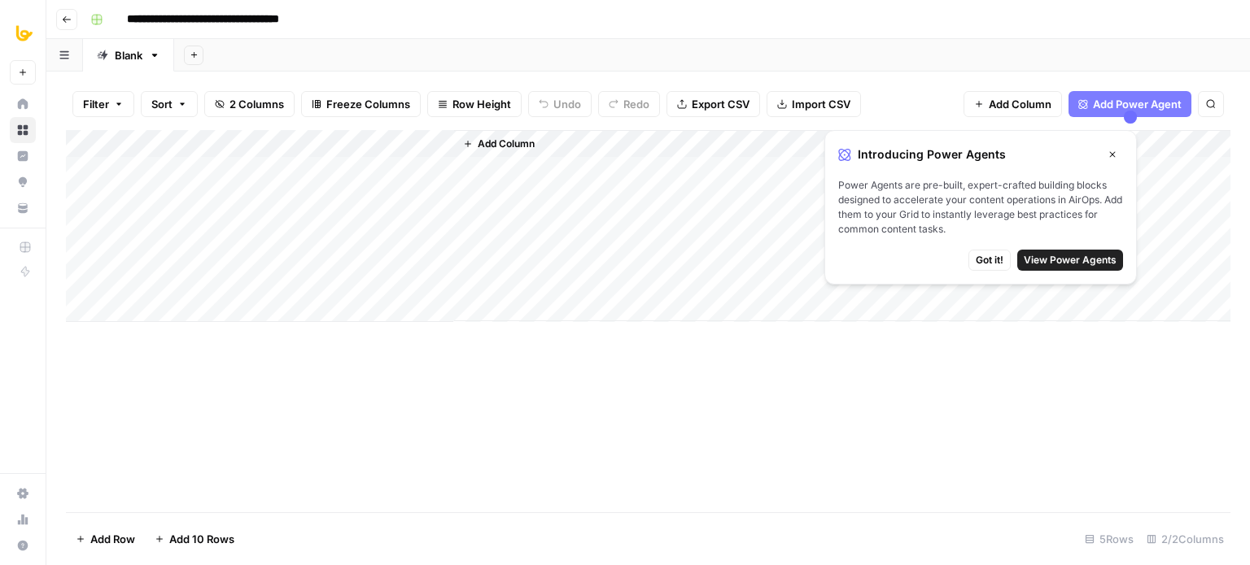
click at [605, 438] on div "Add Column" at bounding box center [648, 321] width 1164 height 382
click at [1107, 155] on icon "button" at bounding box center [1112, 155] width 10 height 10
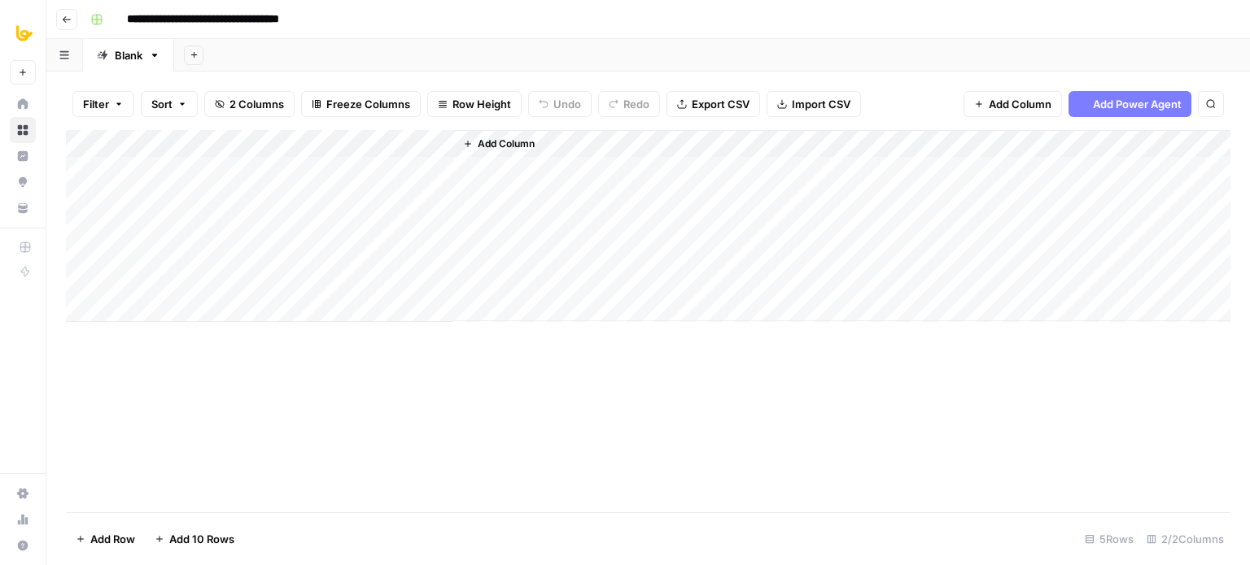
click at [543, 375] on div "Add Column" at bounding box center [648, 321] width 1164 height 382
click at [474, 402] on div "Add Column" at bounding box center [648, 321] width 1164 height 382
click at [208, 166] on div "Add Column" at bounding box center [648, 226] width 1164 height 192
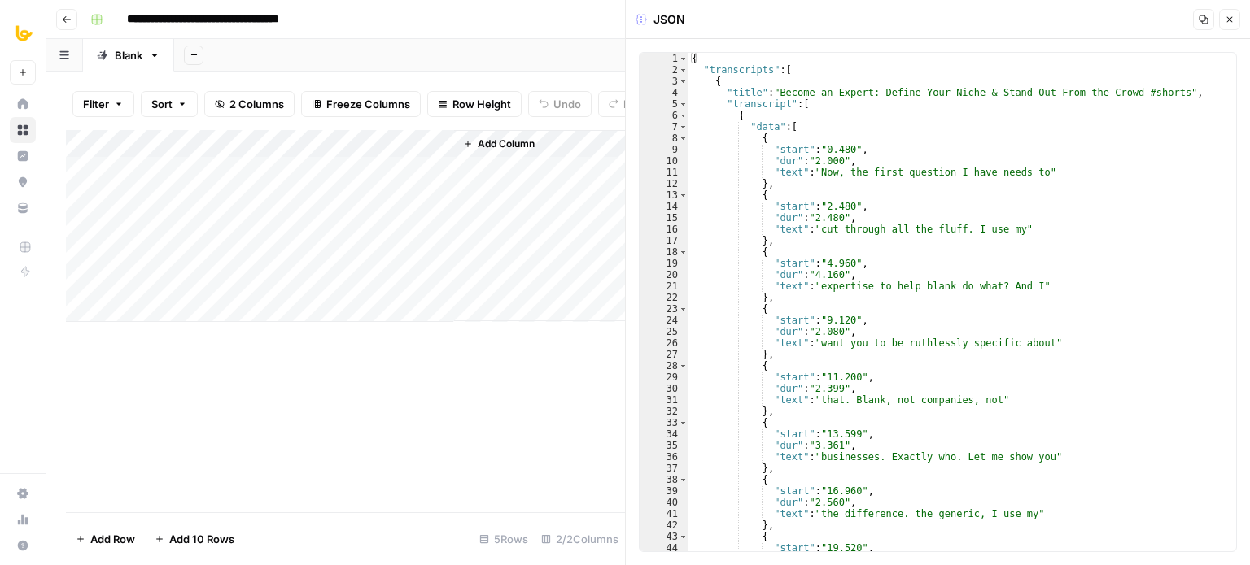
click at [834, 148] on div "{ "transcripts" : [ { "title" : "Become an Expert: Define Your Niche & Stand Ou…" at bounding box center [956, 314] width 536 height 522
type textarea "* *"
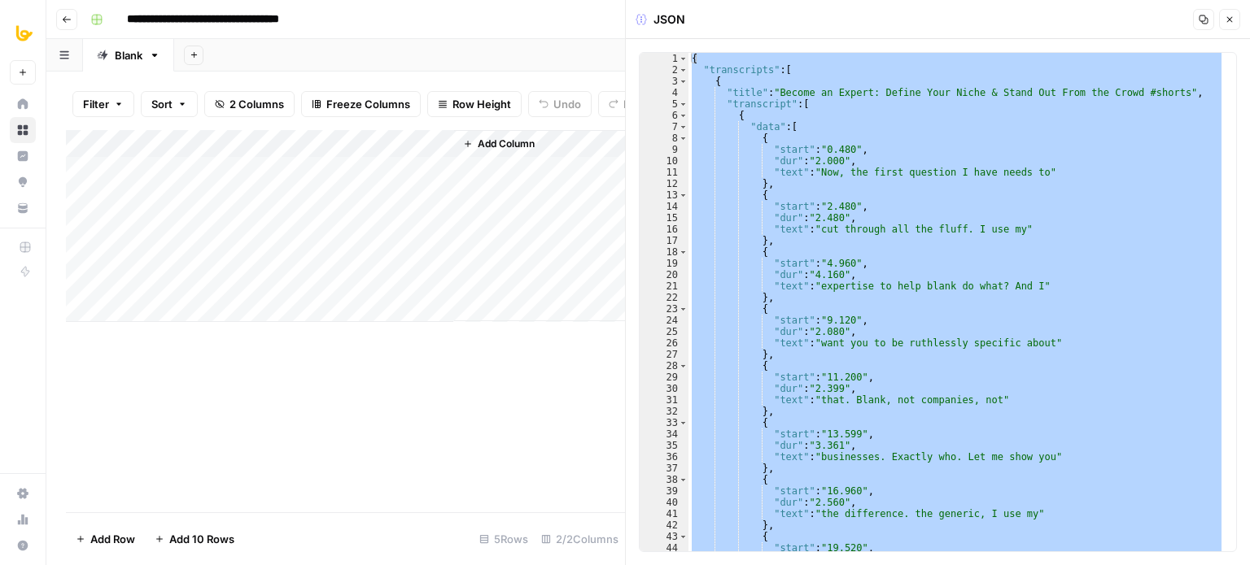
paste textarea
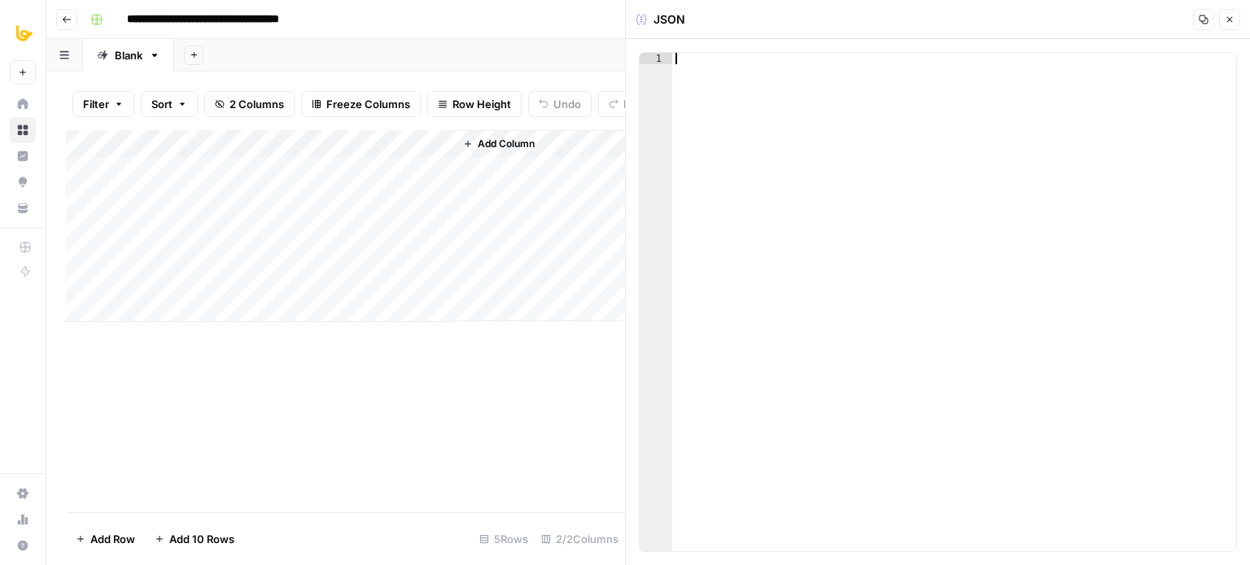
paste textarea "*"
type textarea "*"
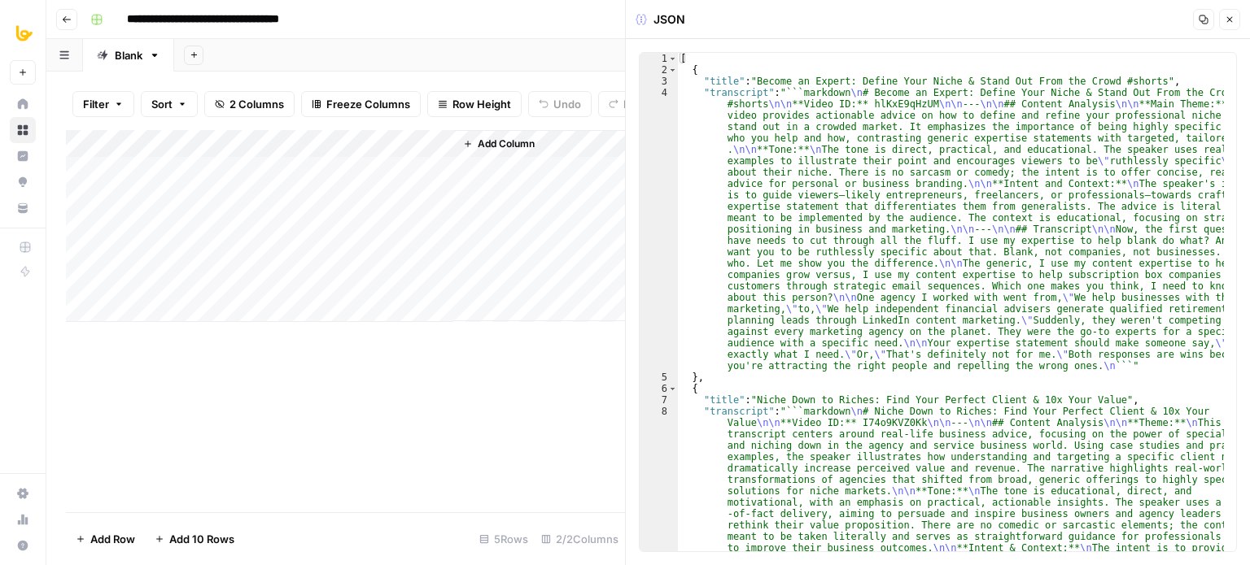
click at [199, 144] on div "Add Column" at bounding box center [345, 226] width 559 height 192
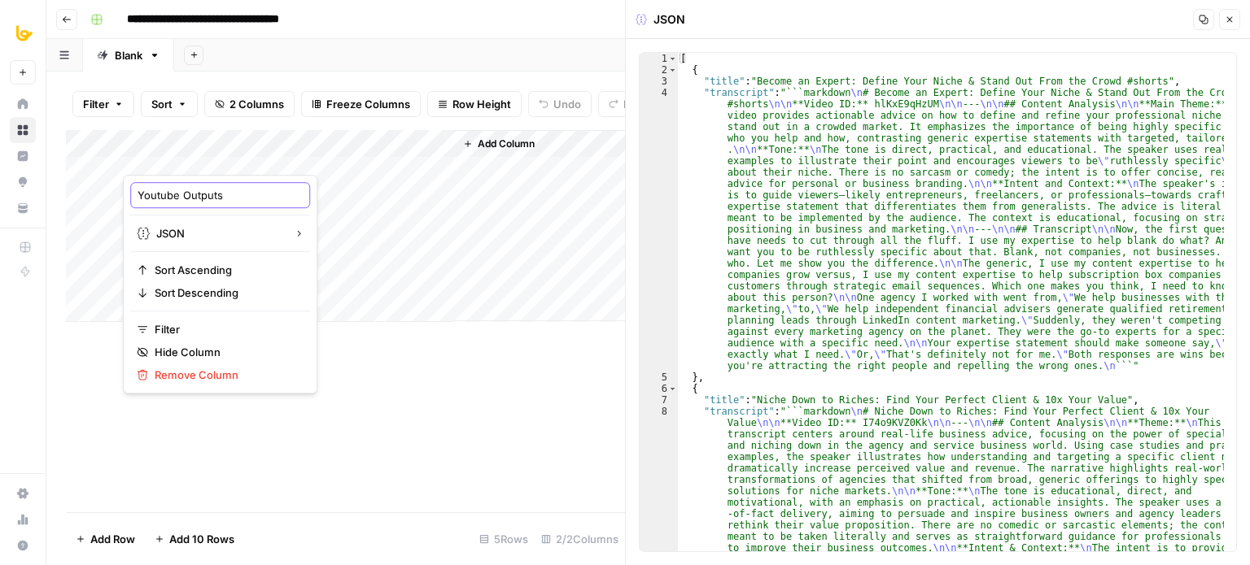
click at [189, 194] on input "Youtube Outputs" at bounding box center [220, 195] width 165 height 16
type input "Transcripts"
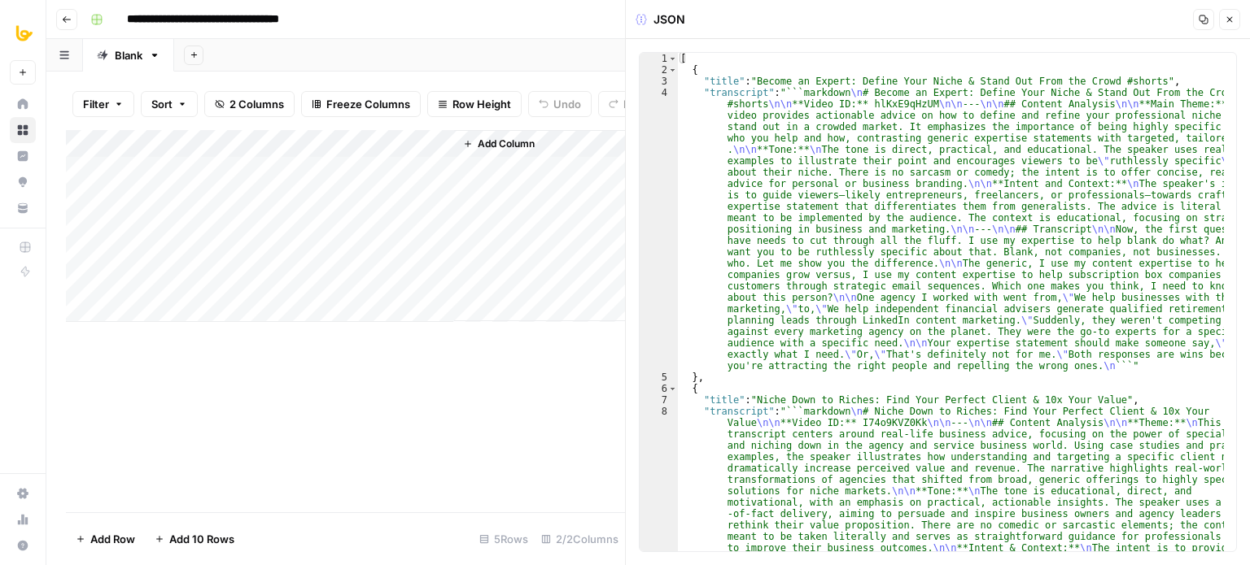
click at [355, 421] on div "Add Column" at bounding box center [345, 321] width 559 height 382
click at [504, 151] on span "Add Column" at bounding box center [506, 144] width 57 height 15
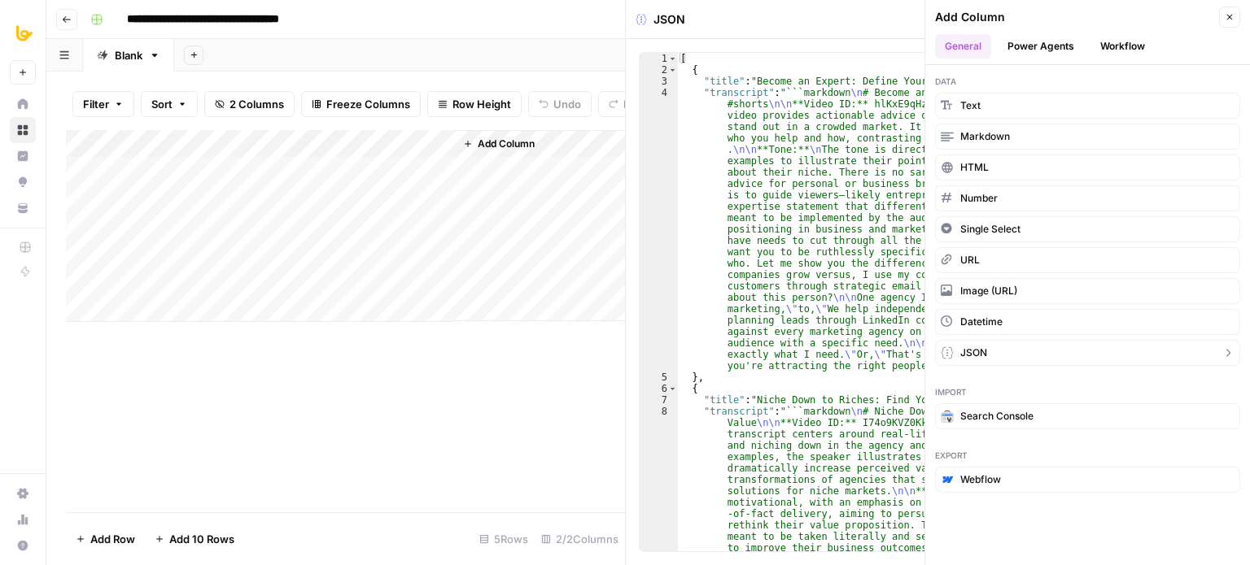
click at [998, 358] on button "JSON" at bounding box center [1087, 353] width 305 height 26
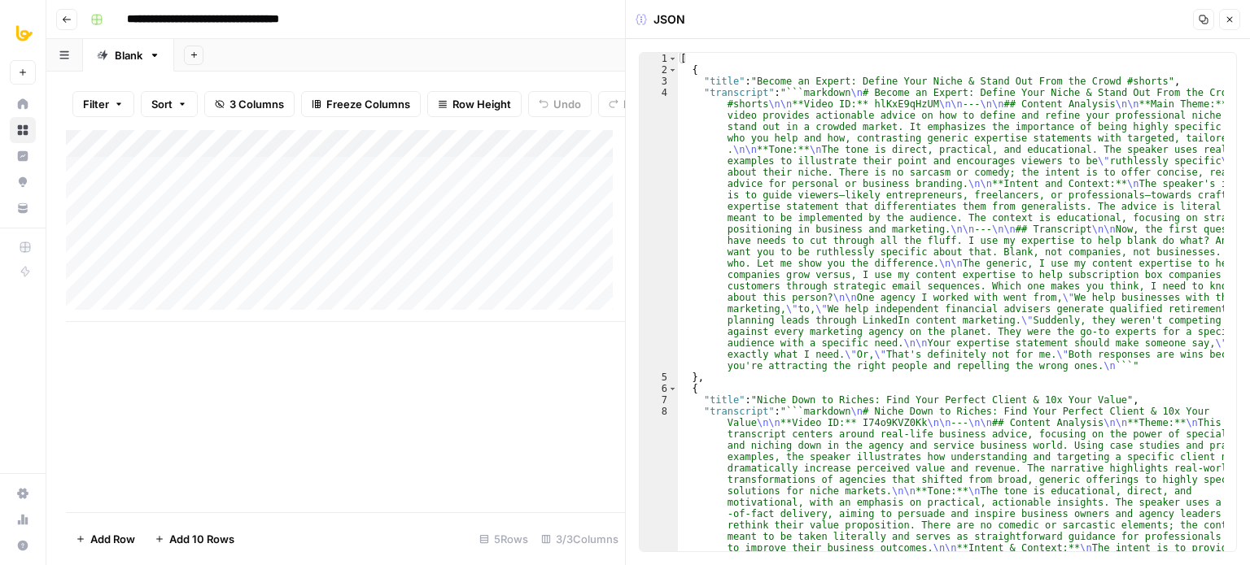
drag, startPoint x: 501, startPoint y: 151, endPoint x: 365, endPoint y: 155, distance: 136.8
click at [365, 155] on div "Add Column" at bounding box center [345, 226] width 559 height 192
click at [417, 413] on div "Add Column" at bounding box center [345, 321] width 559 height 382
click at [348, 151] on div "Add Column" at bounding box center [345, 226] width 559 height 192
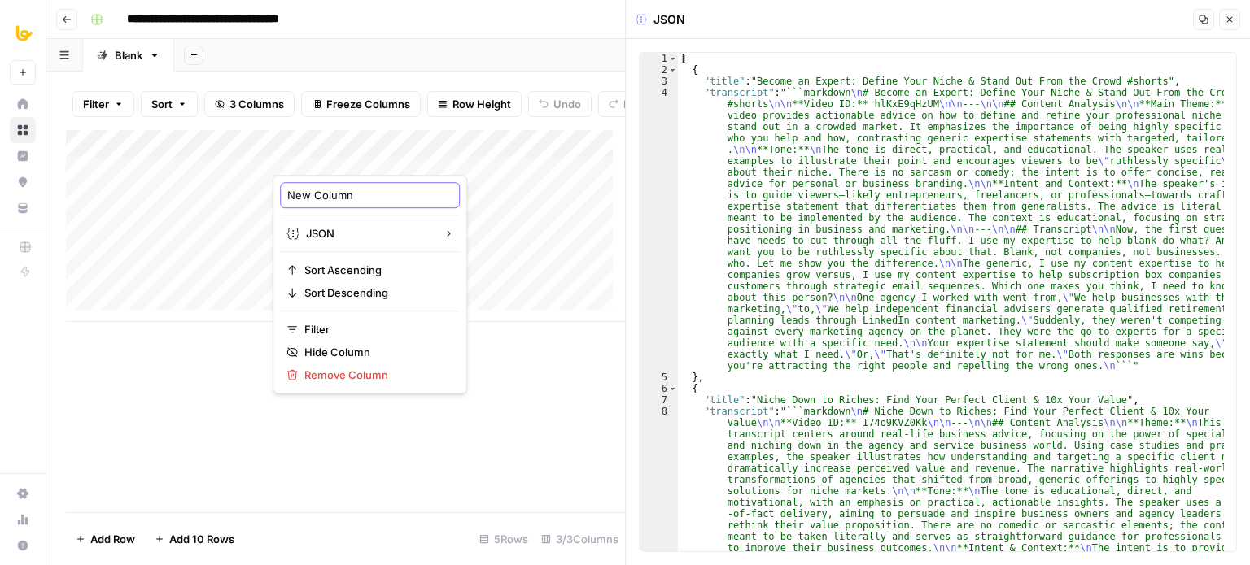
click at [339, 197] on input "New Column" at bounding box center [369, 195] width 165 height 16
type input "Priority Marhces"
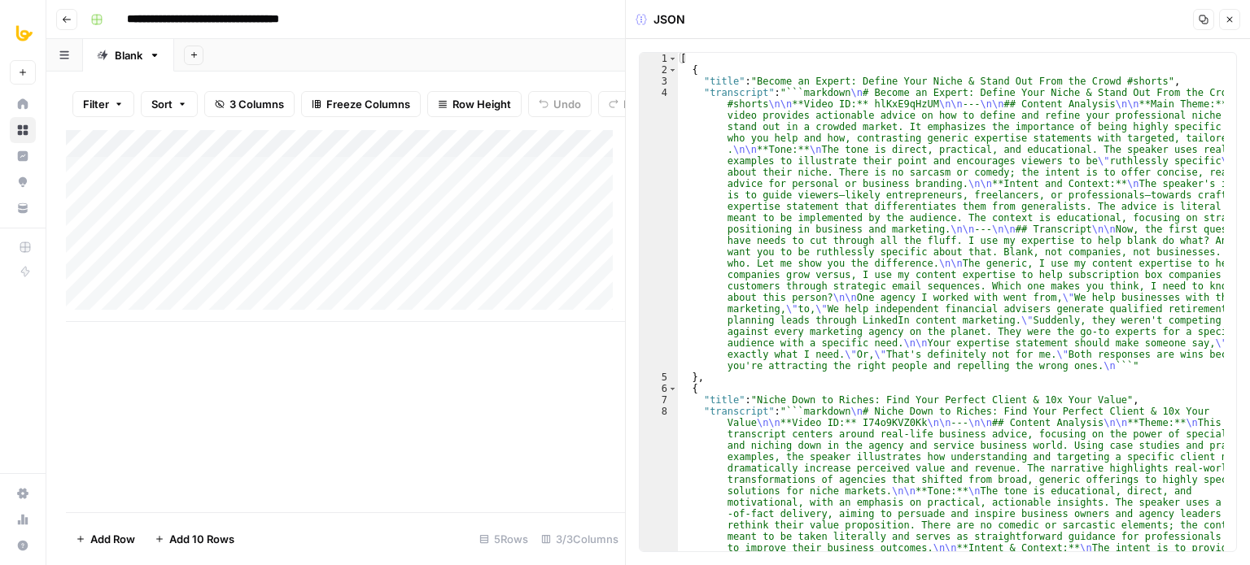
click at [359, 154] on div "Add Column" at bounding box center [345, 226] width 559 height 192
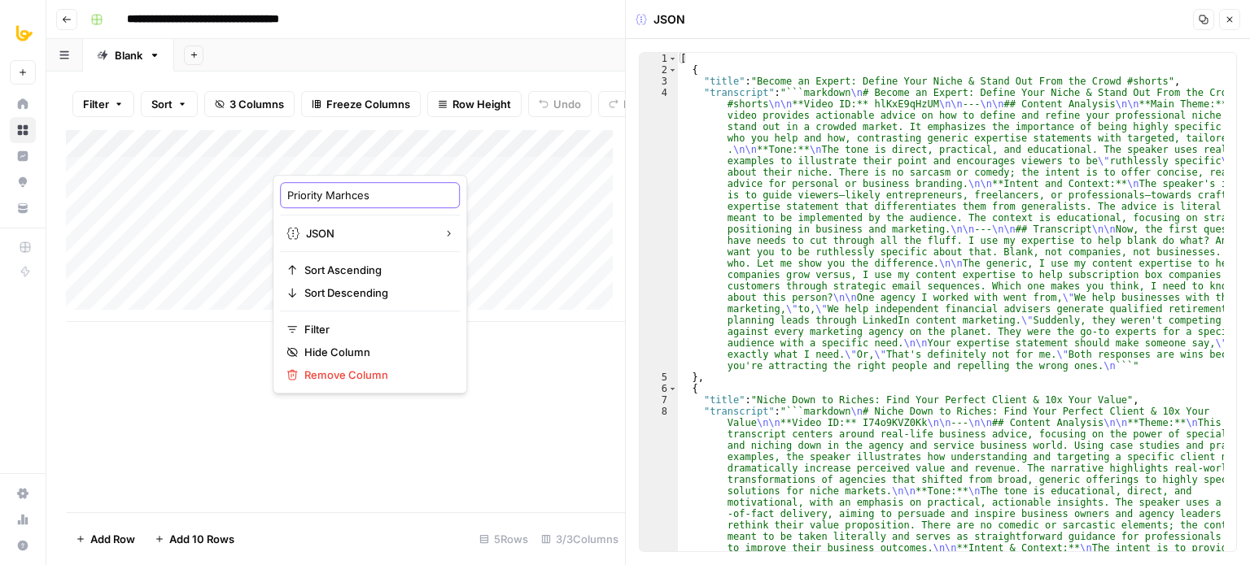
drag, startPoint x: 386, startPoint y: 196, endPoint x: 342, endPoint y: 207, distance: 45.4
click at [342, 207] on div "Priority Marhces" at bounding box center [370, 195] width 180 height 26
type input "Priority Matches"
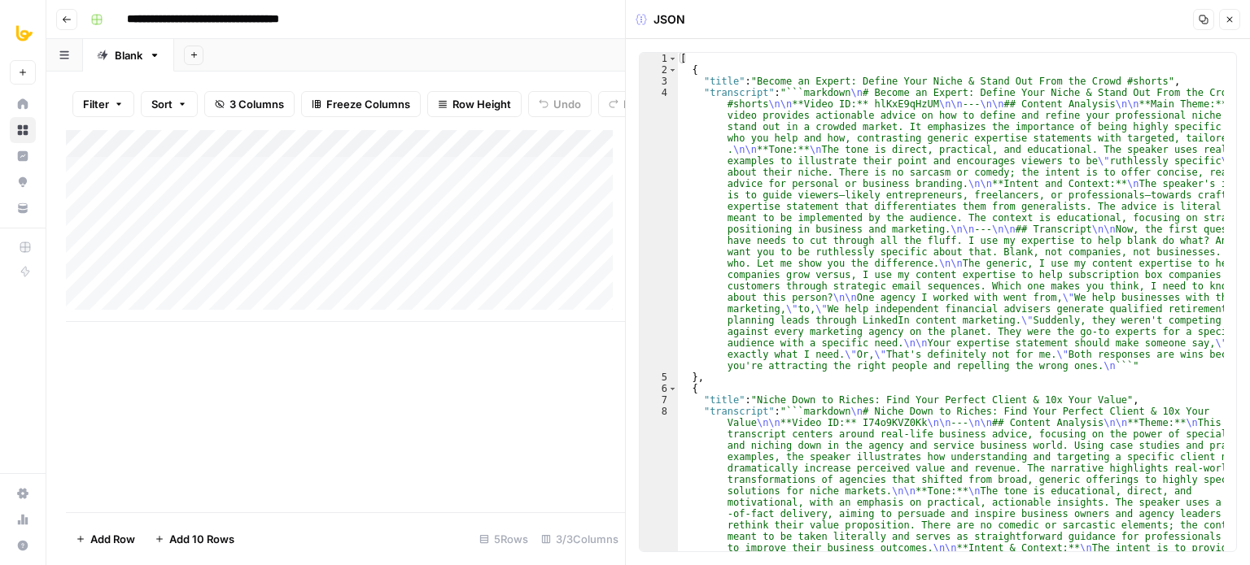
click at [355, 190] on div "Add Column" at bounding box center [345, 226] width 559 height 192
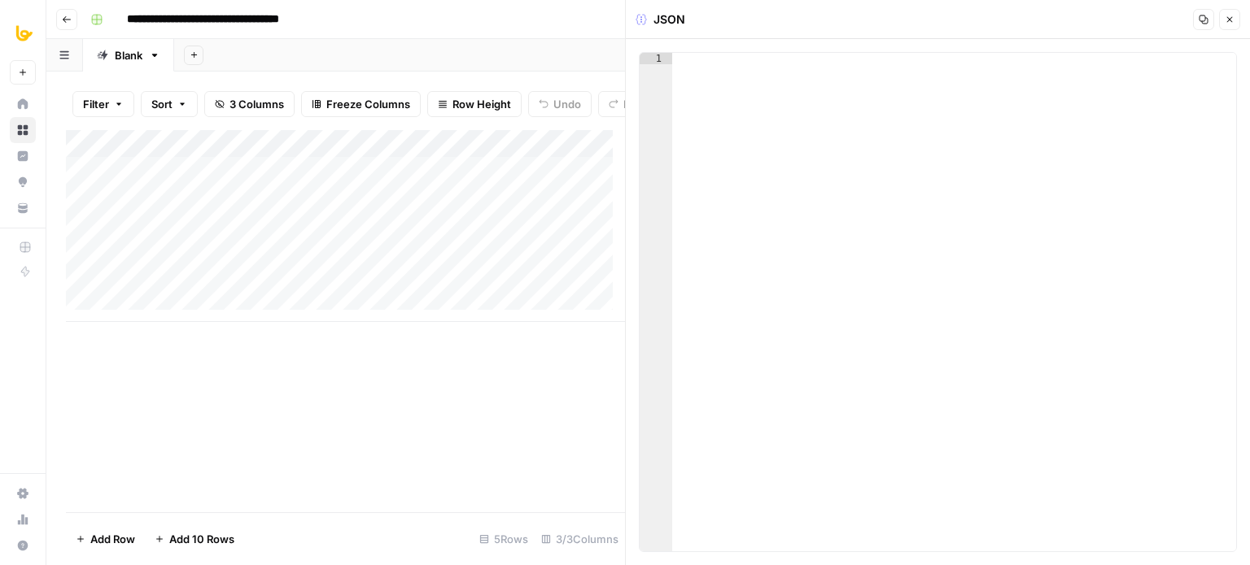
click at [795, 172] on div at bounding box center [954, 314] width 565 height 522
paste textarea "*"
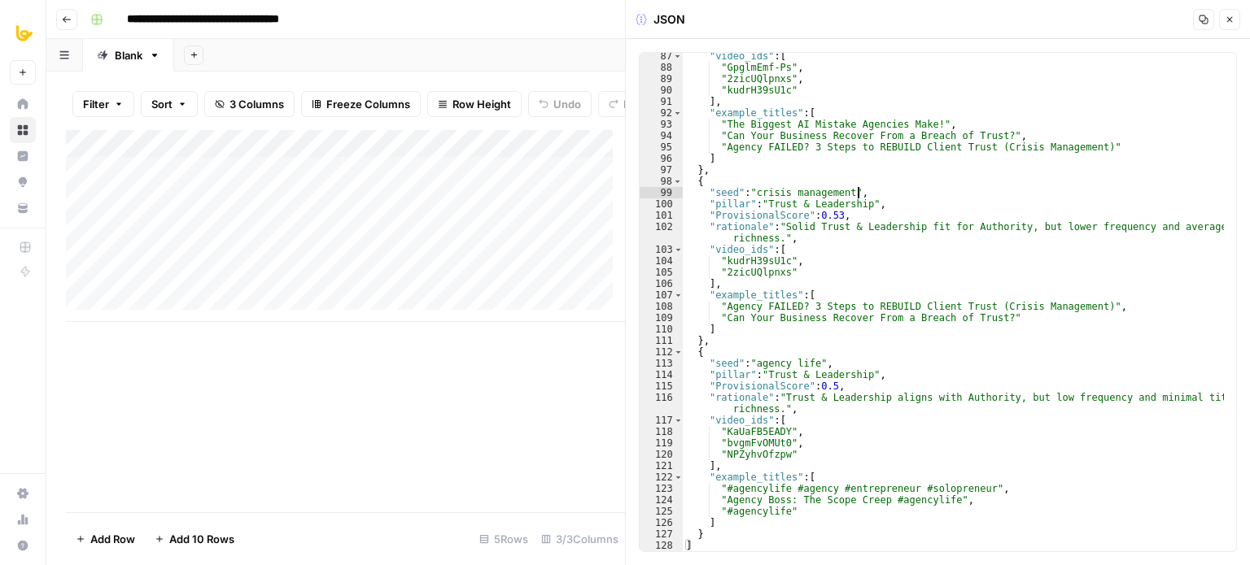
click at [1058, 193] on div ""video_ids" : [ "GpglmEmf-Ps" , "2zicUQlpnxs" , "kudrH39sU1c" ] , "example_titl…" at bounding box center [954, 311] width 542 height 522
type textarea "**********"
click at [1227, 27] on button "Close" at bounding box center [1229, 19] width 21 height 21
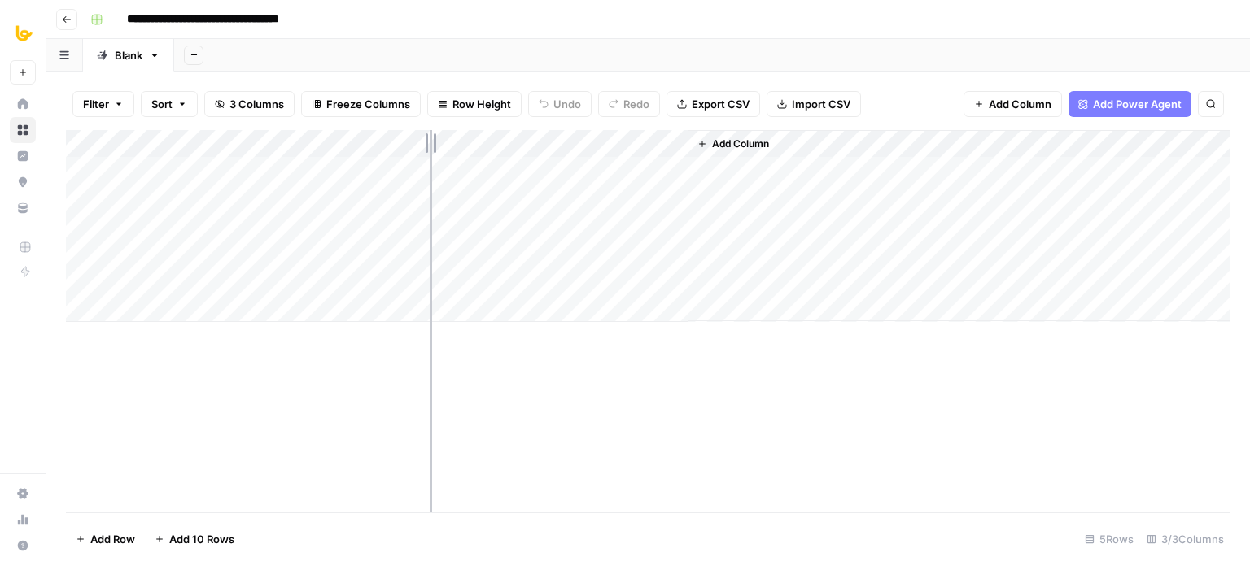
drag, startPoint x: 506, startPoint y: 142, endPoint x: 426, endPoint y: 151, distance: 80.2
click at [426, 151] on div "Add Column" at bounding box center [648, 226] width 1164 height 192
click at [666, 138] on span "Add Column" at bounding box center [659, 144] width 57 height 15
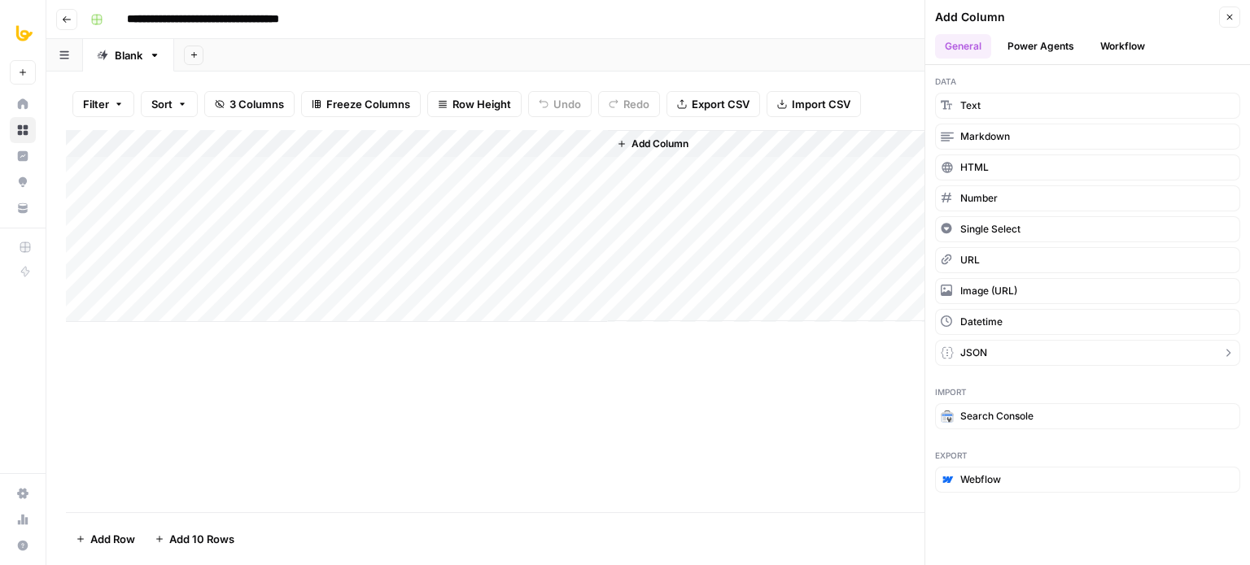
click at [989, 354] on button "JSON" at bounding box center [1087, 353] width 305 height 26
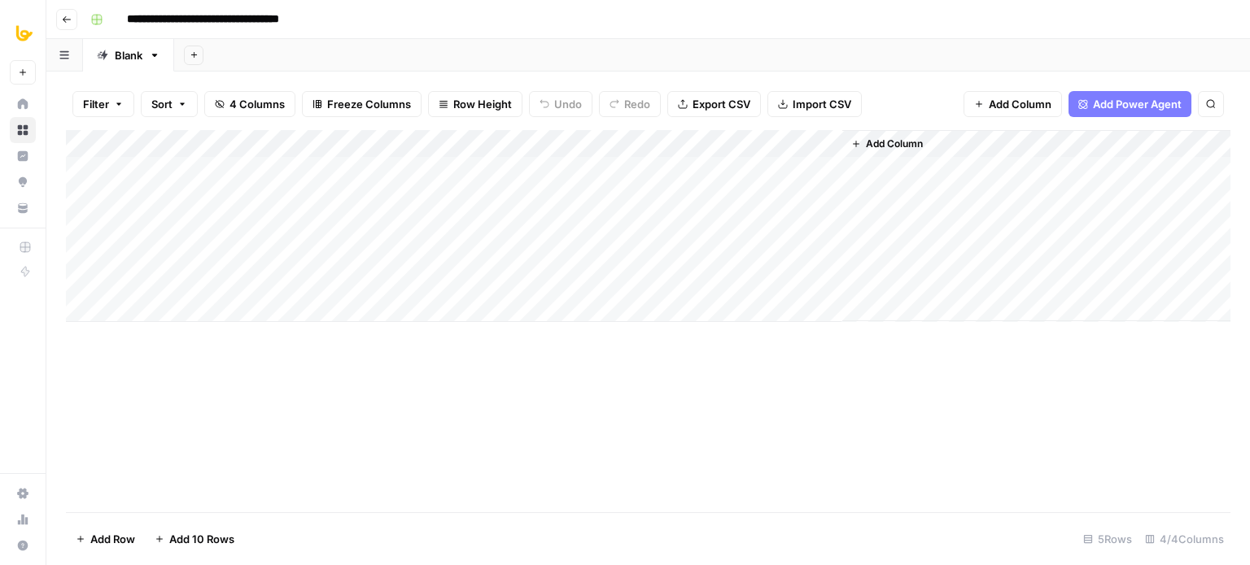
drag, startPoint x: 706, startPoint y: 133, endPoint x: 539, endPoint y: 139, distance: 167.7
click at [539, 139] on div "Add Column" at bounding box center [648, 226] width 1164 height 192
click at [484, 139] on div "Add Column" at bounding box center [648, 226] width 1164 height 192
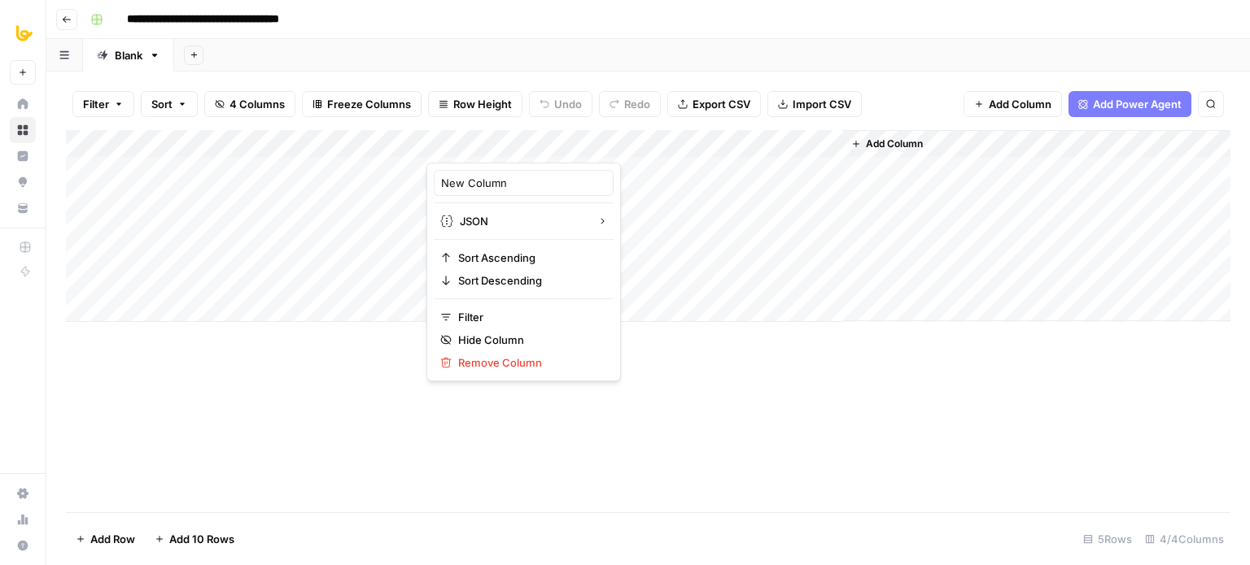
click at [480, 173] on div "New Column" at bounding box center [524, 183] width 180 height 26
type input "P"
type input "Pillars and Clusters"
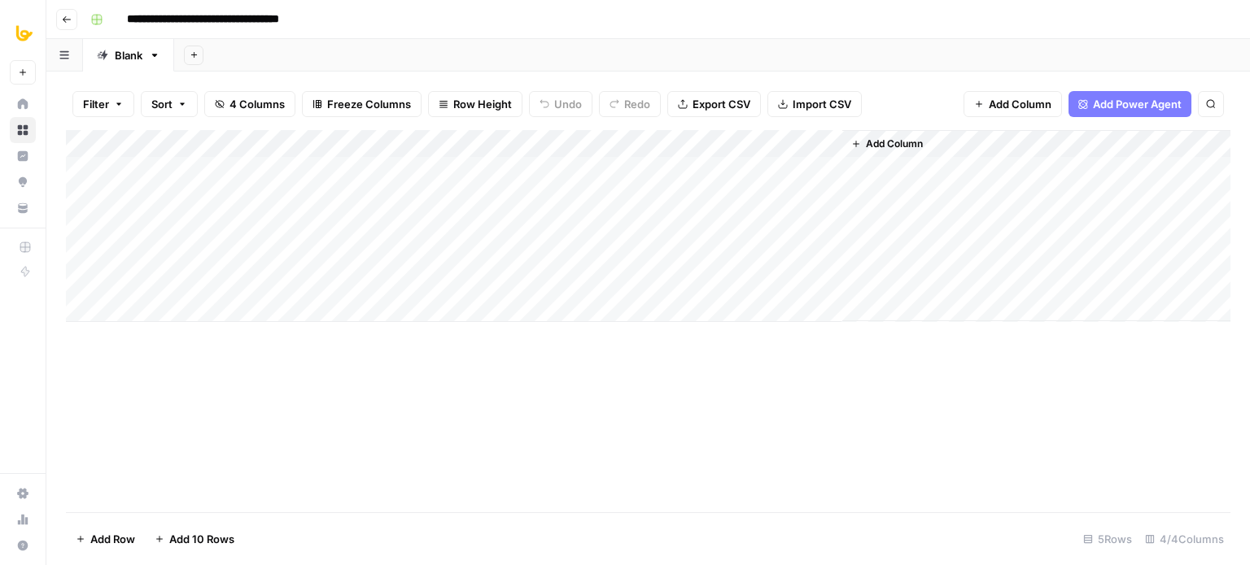
click at [688, 376] on div "Add Column" at bounding box center [648, 321] width 1164 height 382
drag, startPoint x: 659, startPoint y: 133, endPoint x: 567, endPoint y: 133, distance: 91.9
click at [567, 133] on div "Add Column" at bounding box center [648, 226] width 1164 height 192
drag, startPoint x: 430, startPoint y: 136, endPoint x: 412, endPoint y: 135, distance: 17.9
click at [412, 135] on div "Add Column" at bounding box center [648, 226] width 1164 height 192
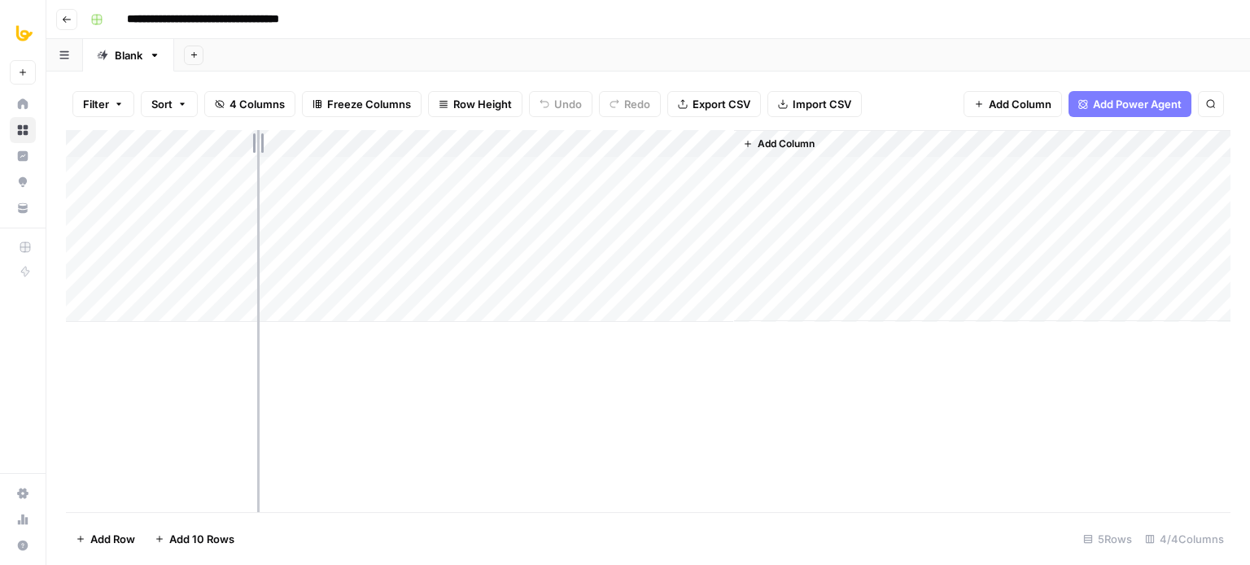
drag, startPoint x: 273, startPoint y: 139, endPoint x: 255, endPoint y: 136, distance: 18.2
click at [255, 136] on div "Add Column" at bounding box center [648, 226] width 1164 height 192
click at [388, 409] on div "Add Column" at bounding box center [648, 321] width 1164 height 382
click at [683, 143] on div "Add Column" at bounding box center [648, 226] width 1164 height 192
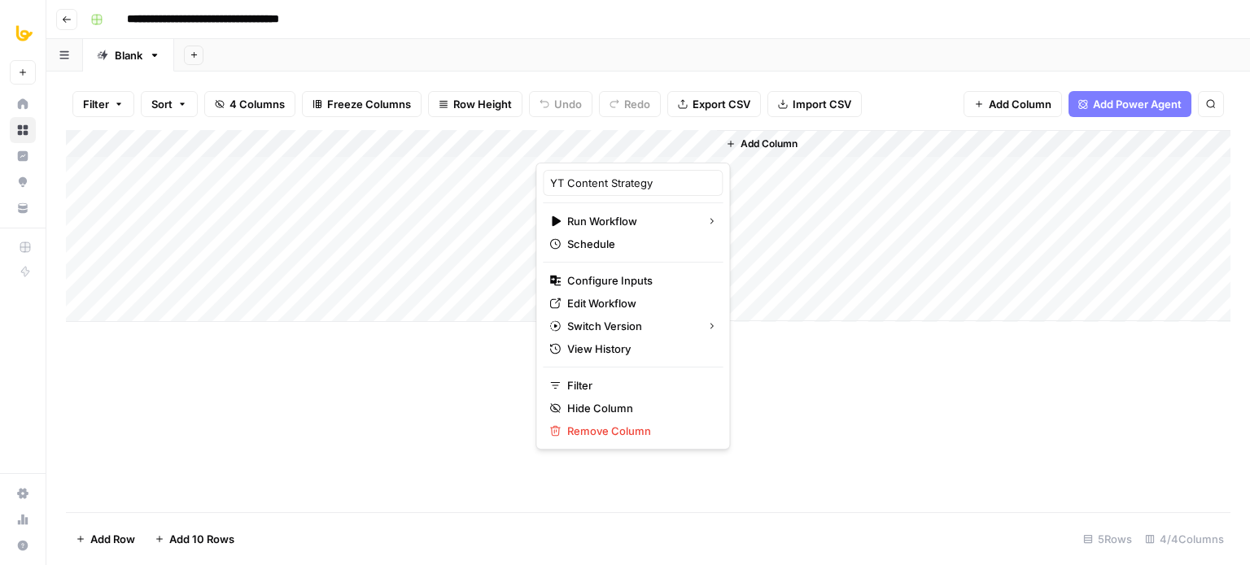
click at [423, 367] on div "Add Column" at bounding box center [648, 321] width 1164 height 382
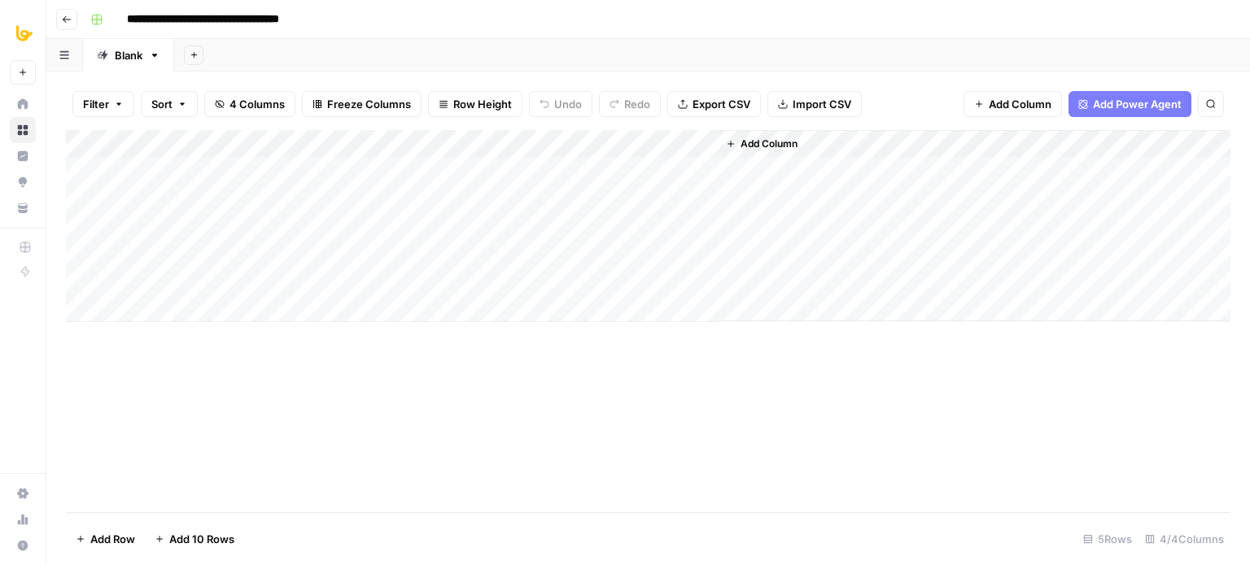
click at [474, 159] on div "Add Column" at bounding box center [648, 226] width 1164 height 192
click at [478, 165] on div "Add Column" at bounding box center [648, 226] width 1164 height 192
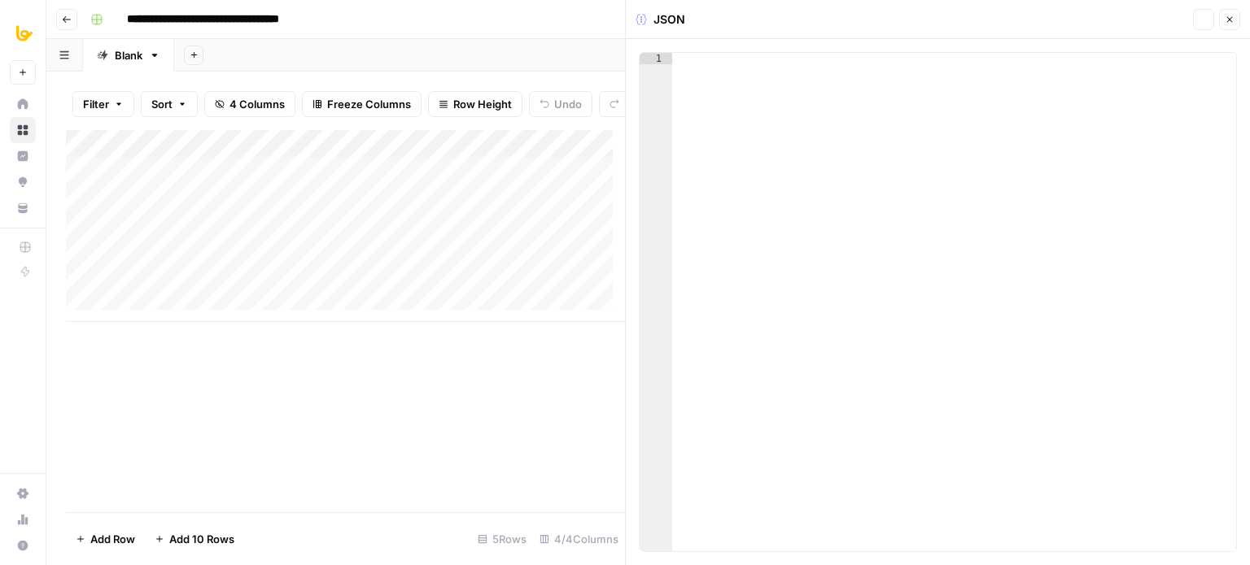
click at [841, 160] on div at bounding box center [954, 314] width 565 height 522
paste textarea "*"
type textarea "*"
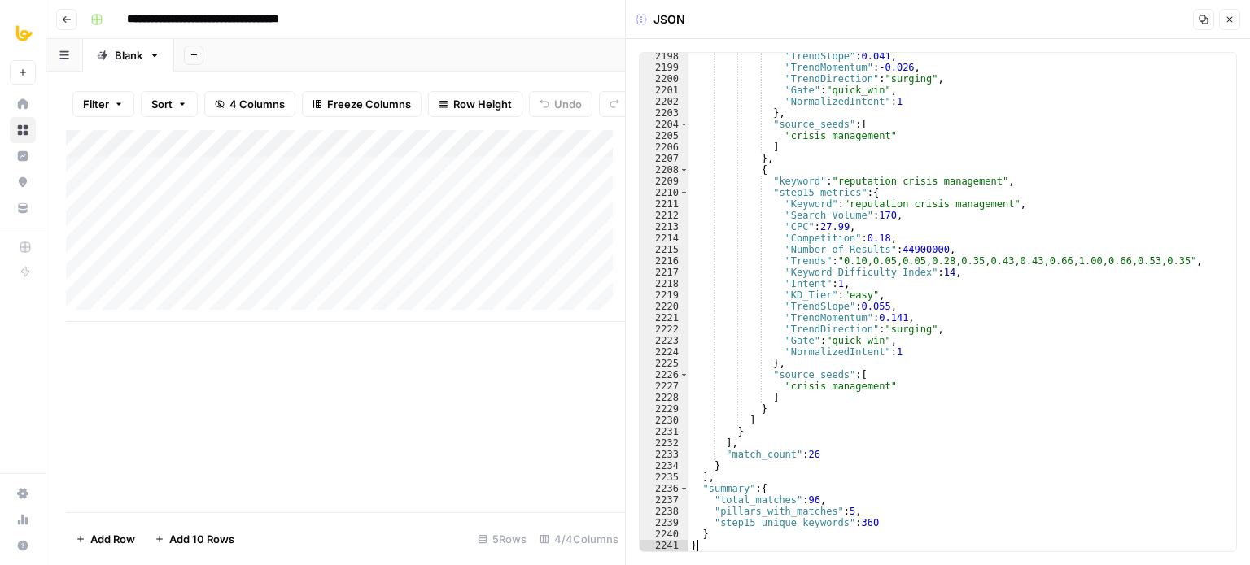
scroll to position [25028, 0]
click at [1228, 16] on icon "button" at bounding box center [1230, 20] width 10 height 10
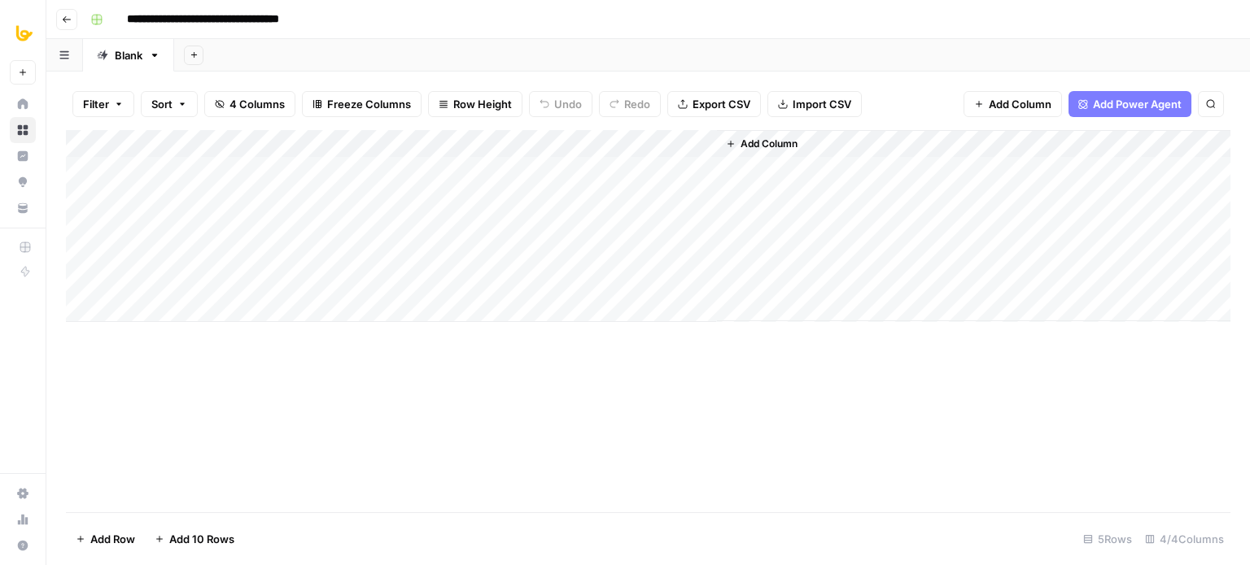
click at [568, 399] on div "Add Column" at bounding box center [648, 321] width 1164 height 382
click at [124, 50] on div "Blank" at bounding box center [129, 55] width 28 height 16
click at [130, 60] on div "Blank" at bounding box center [129, 55] width 28 height 16
type input "**********"
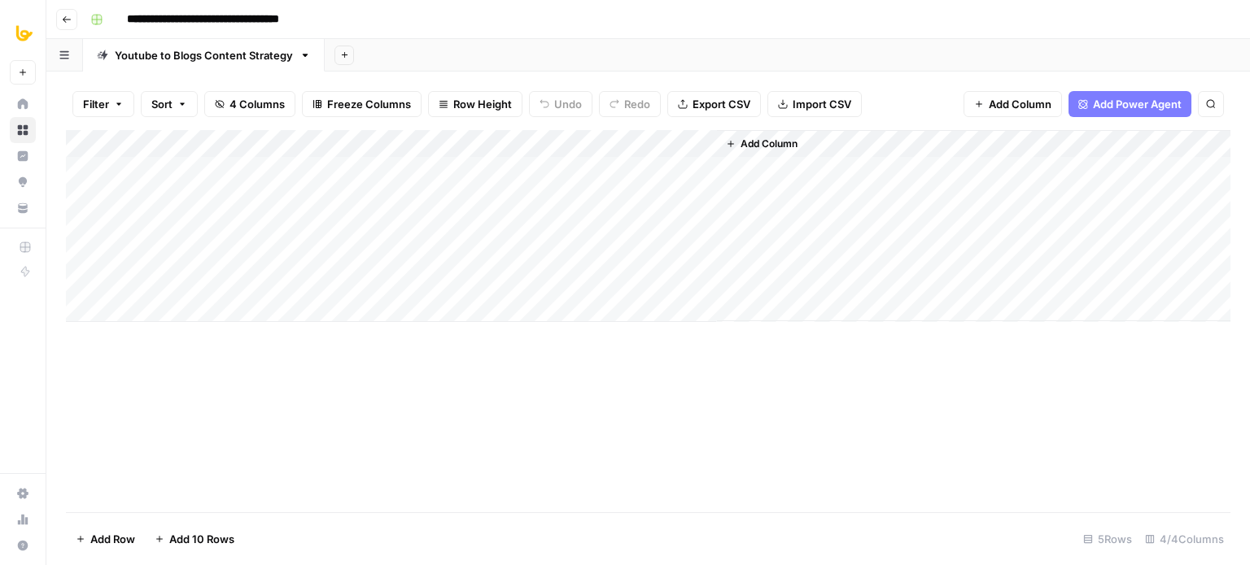
click at [573, 414] on div "Add Column" at bounding box center [648, 321] width 1164 height 382
click at [218, 168] on div "Add Column" at bounding box center [648, 226] width 1164 height 192
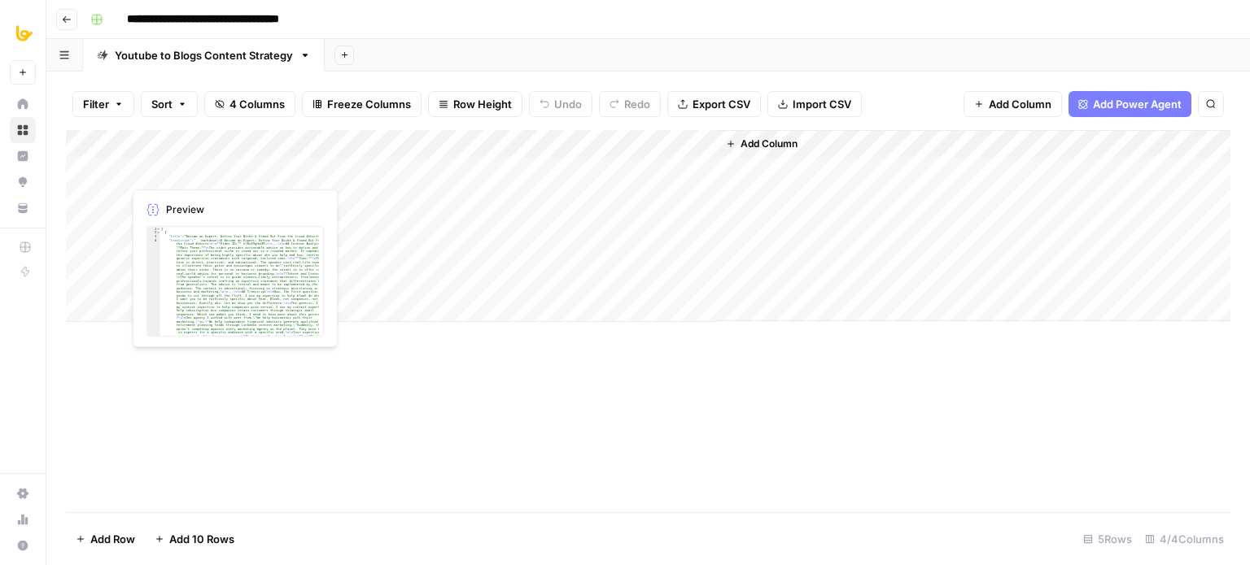
click at [218, 168] on div "Add Column" at bounding box center [648, 226] width 1164 height 192
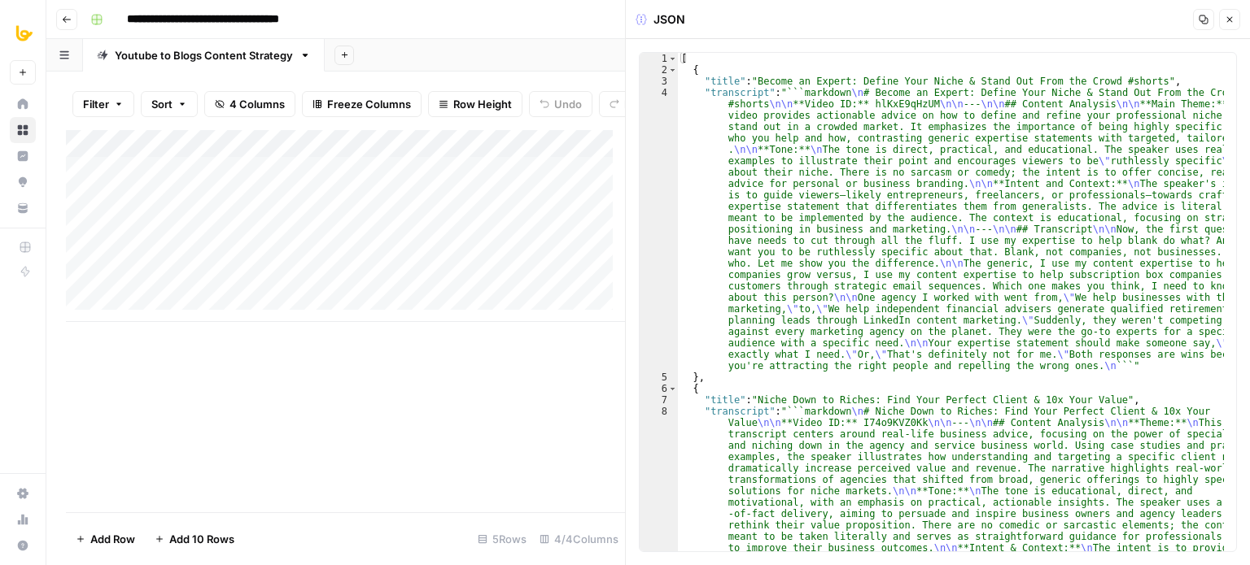
click at [1203, 16] on icon "button" at bounding box center [1204, 20] width 10 height 10
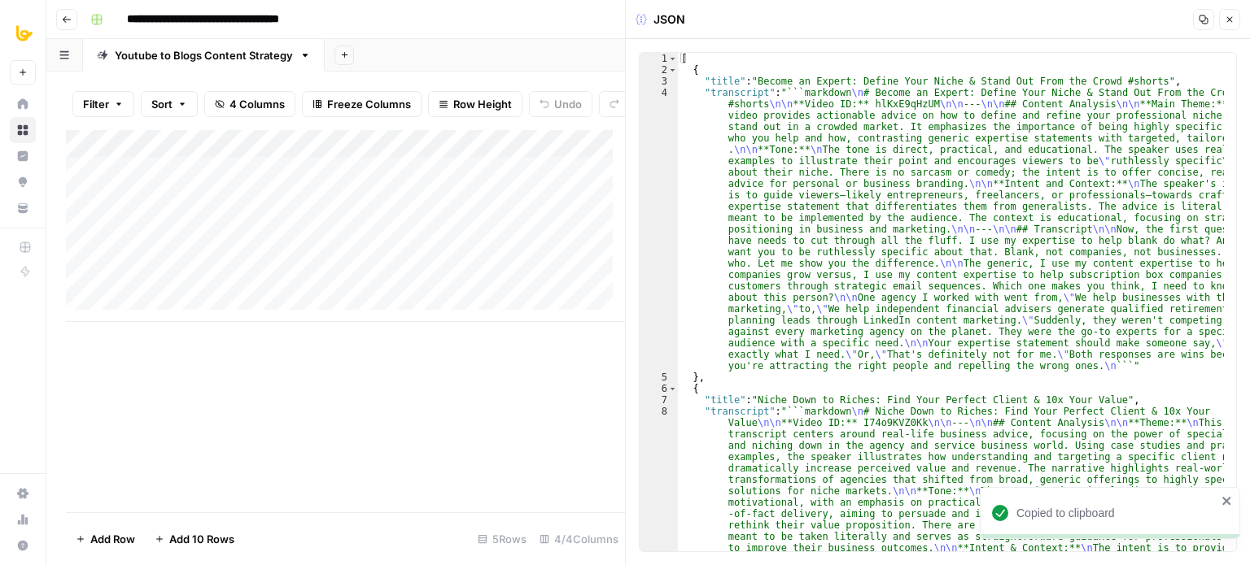
click at [344, 186] on div "Add Column" at bounding box center [345, 226] width 559 height 192
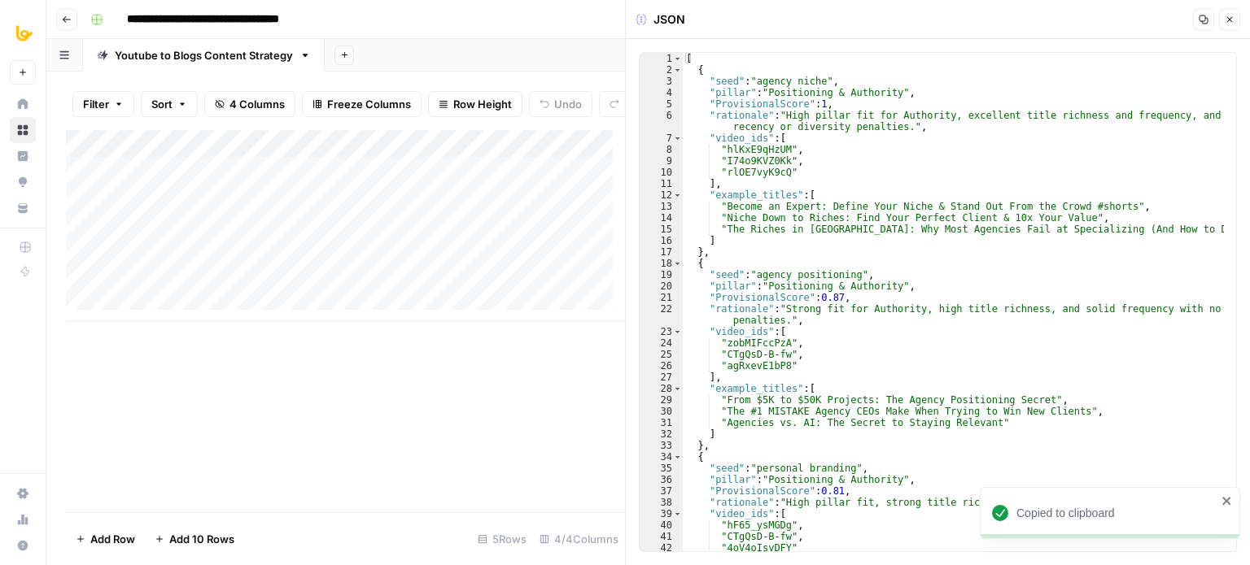
click at [1196, 24] on button "Copy" at bounding box center [1203, 19] width 21 height 21
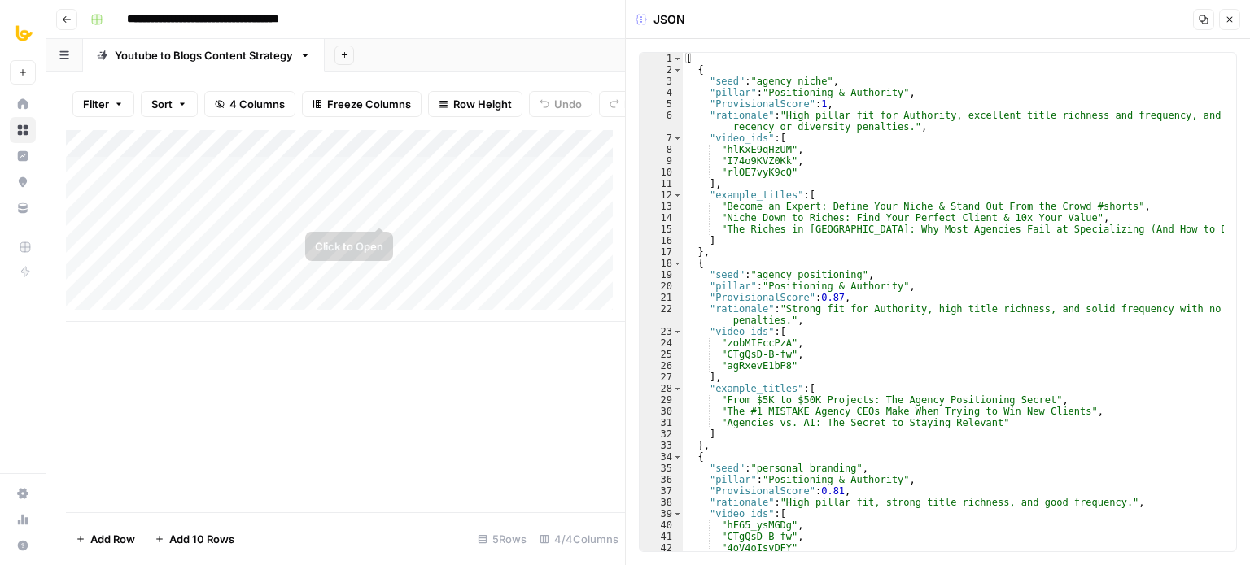
click at [466, 181] on div "Add Column" at bounding box center [345, 226] width 559 height 192
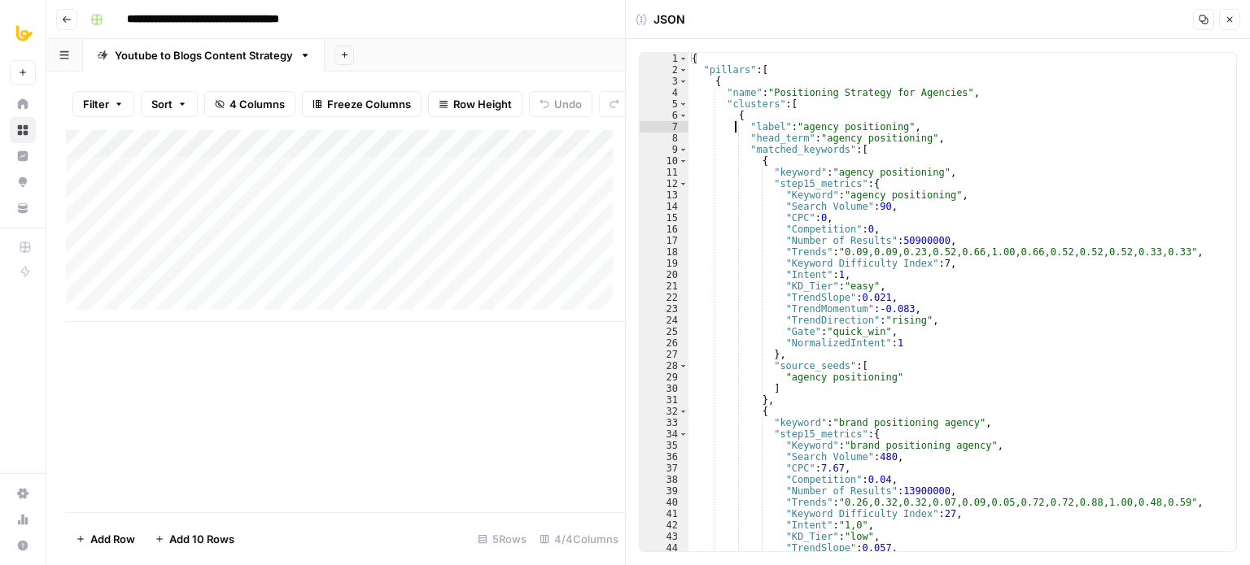
click at [736, 132] on div "{ "pillars" : [ { "name" : "Positioning Strategy for Agencies" , "clusters" : […" at bounding box center [956, 314] width 536 height 522
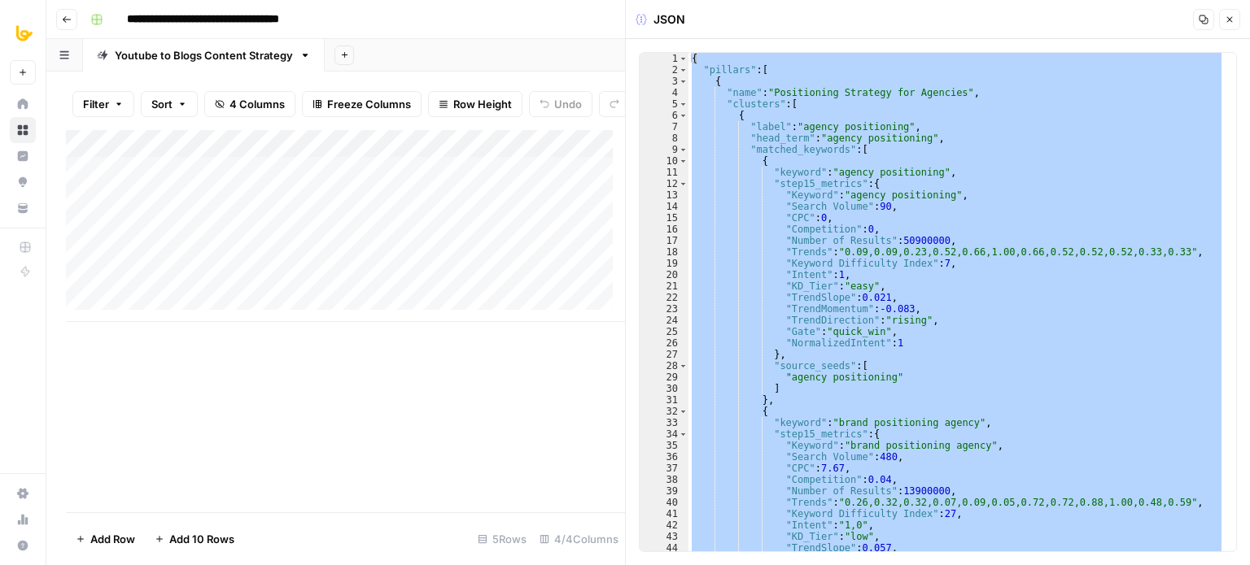
click at [877, 159] on div "{ "pillars" : [ { "name" : "Positioning Strategy for Agencies" , "clusters" : […" at bounding box center [955, 302] width 535 height 499
type textarea "*"
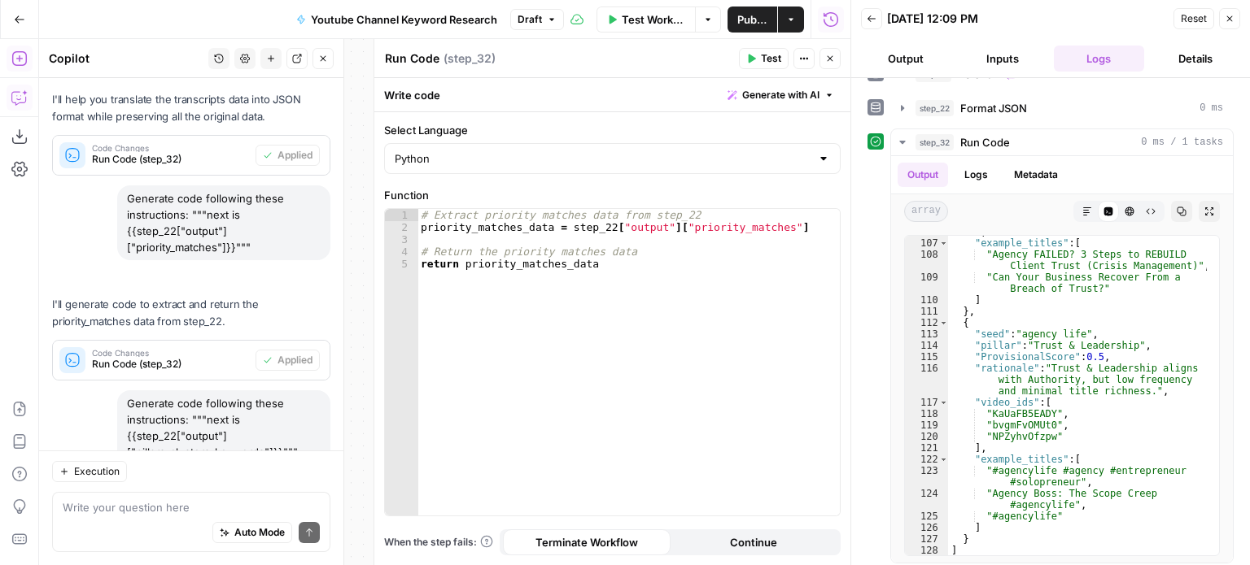
scroll to position [1495, 0]
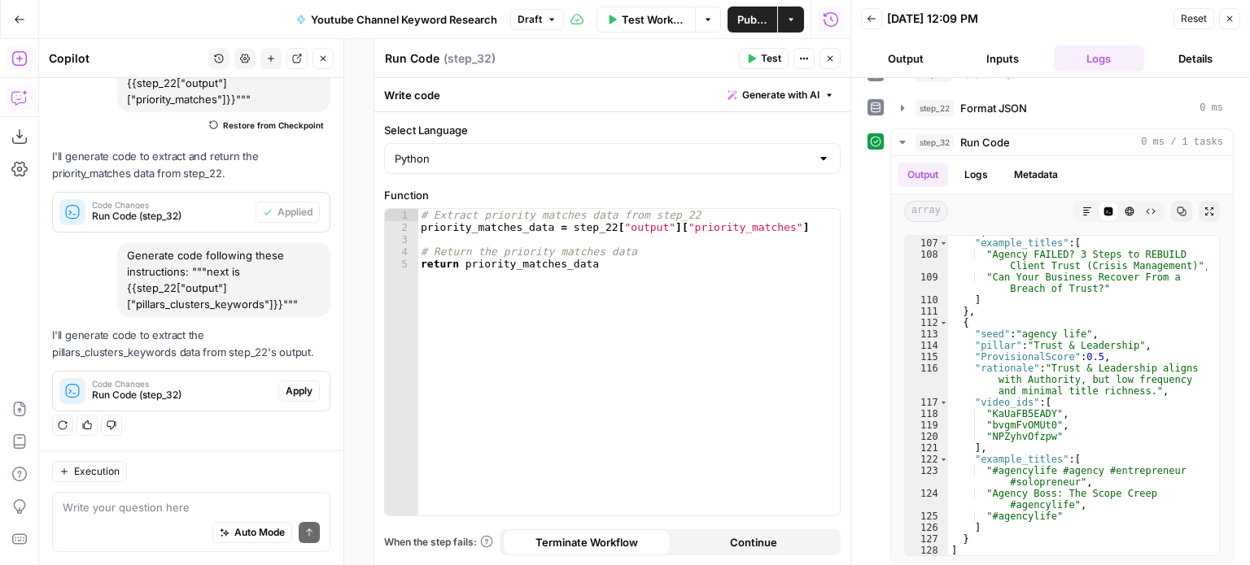
click at [288, 396] on span "Apply" at bounding box center [299, 391] width 27 height 15
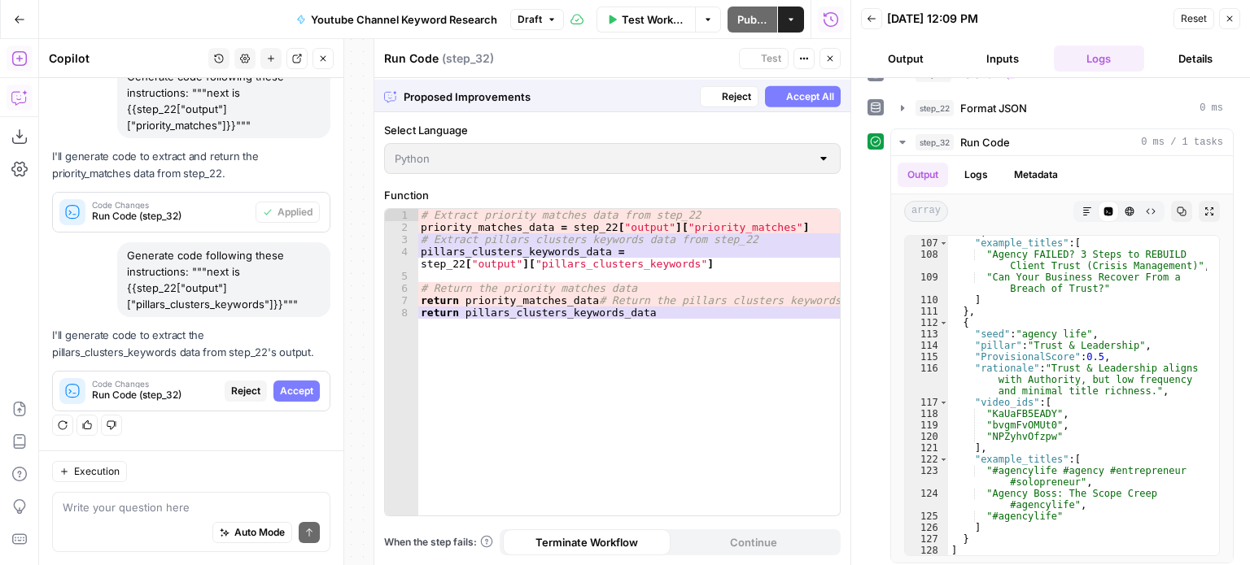
scroll to position [1365, 0]
click at [791, 101] on span "Accept All" at bounding box center [810, 95] width 48 height 15
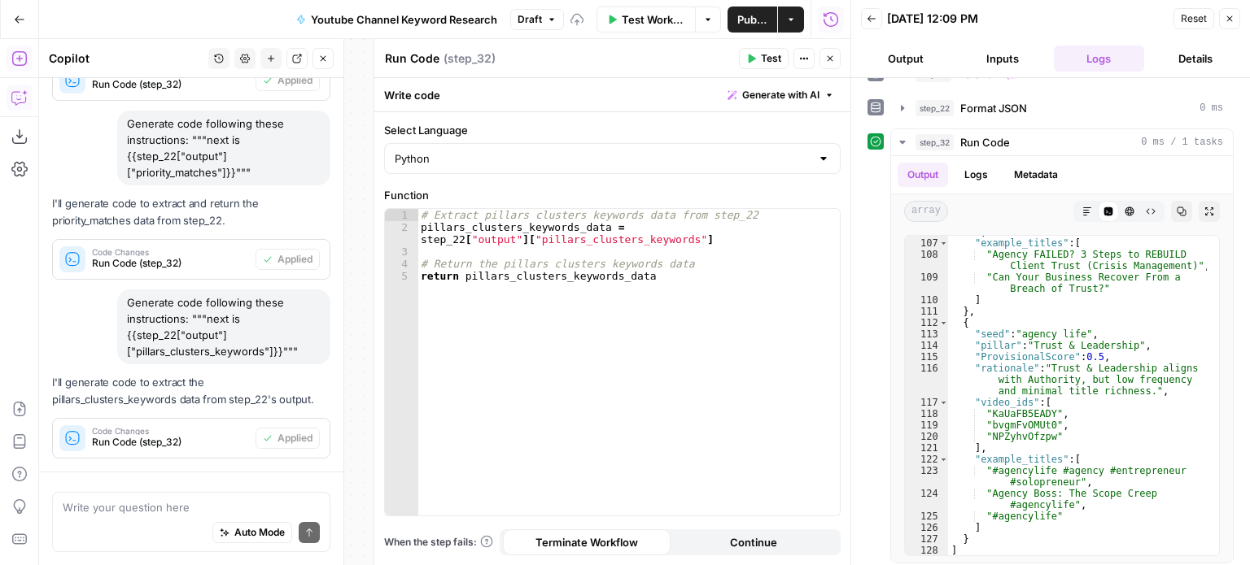
scroll to position [1318, 0]
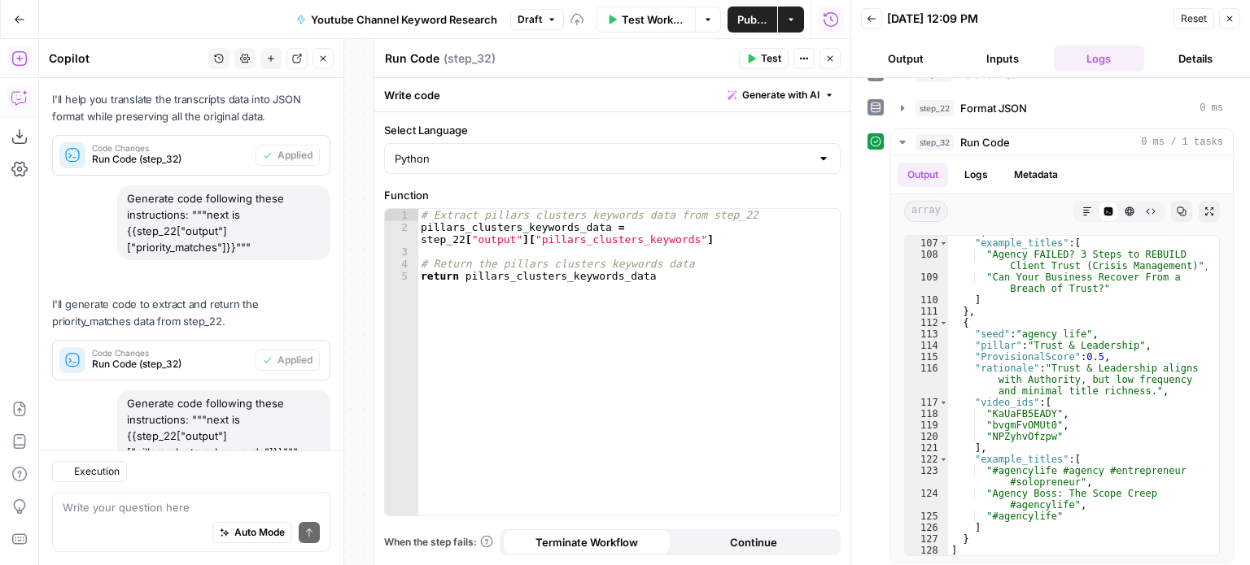
click at [765, 59] on span "Test" at bounding box center [771, 58] width 20 height 15
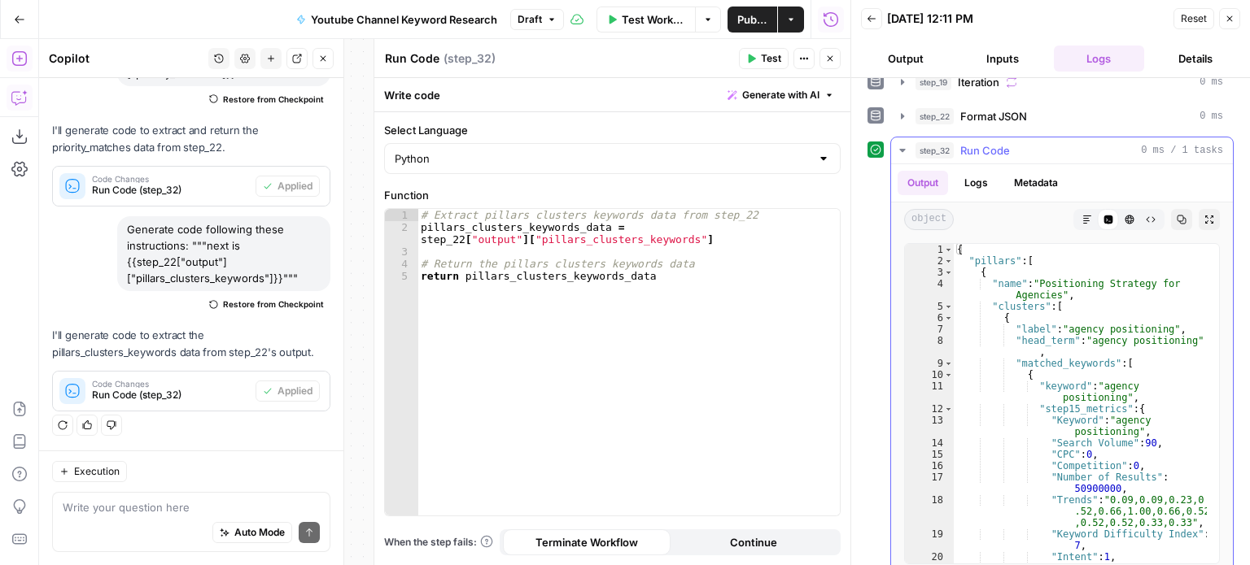
scroll to position [436, 0]
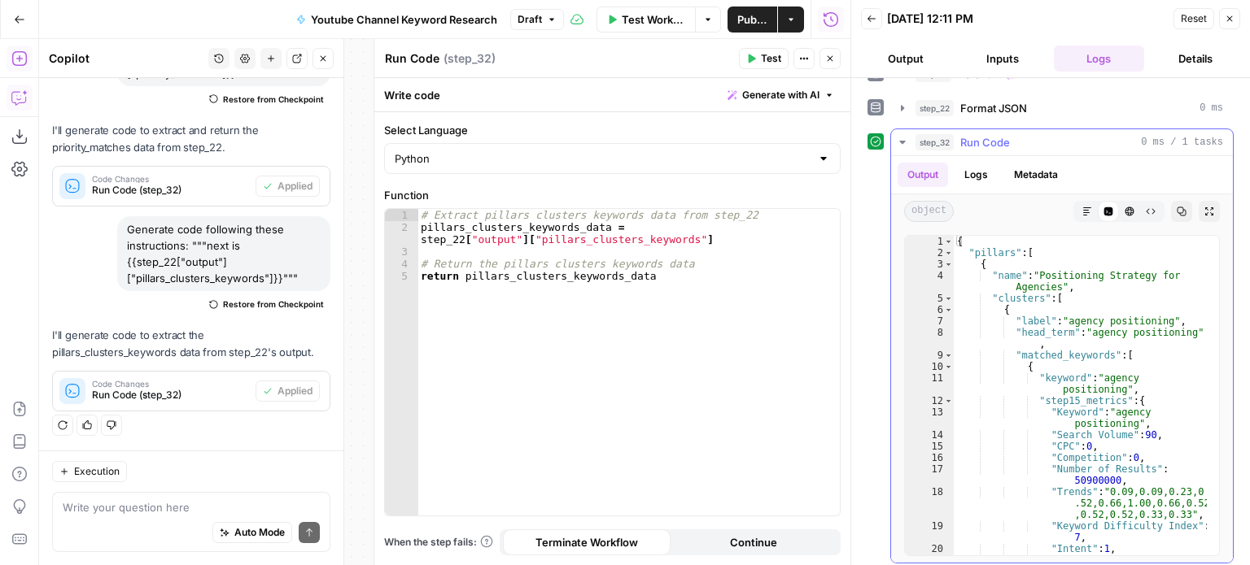
click at [1175, 205] on button "Copy" at bounding box center [1181, 211] width 21 height 21
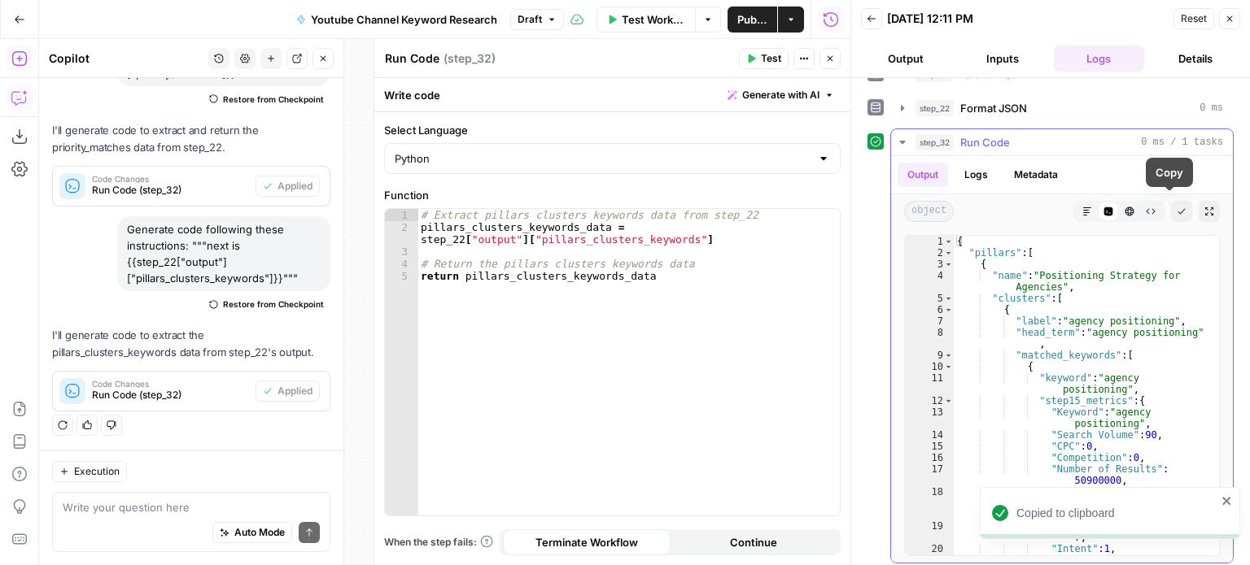
type textarea "**********"
click at [586, 303] on div "# Extract pillars clusters keywords data from step_22 pillars_clusters_keywords…" at bounding box center [628, 375] width 423 height 332
click at [659, 321] on div "# Extract pillars clusters keywords data from step_22 pillars_clusters_keywords…" at bounding box center [628, 375] width 423 height 332
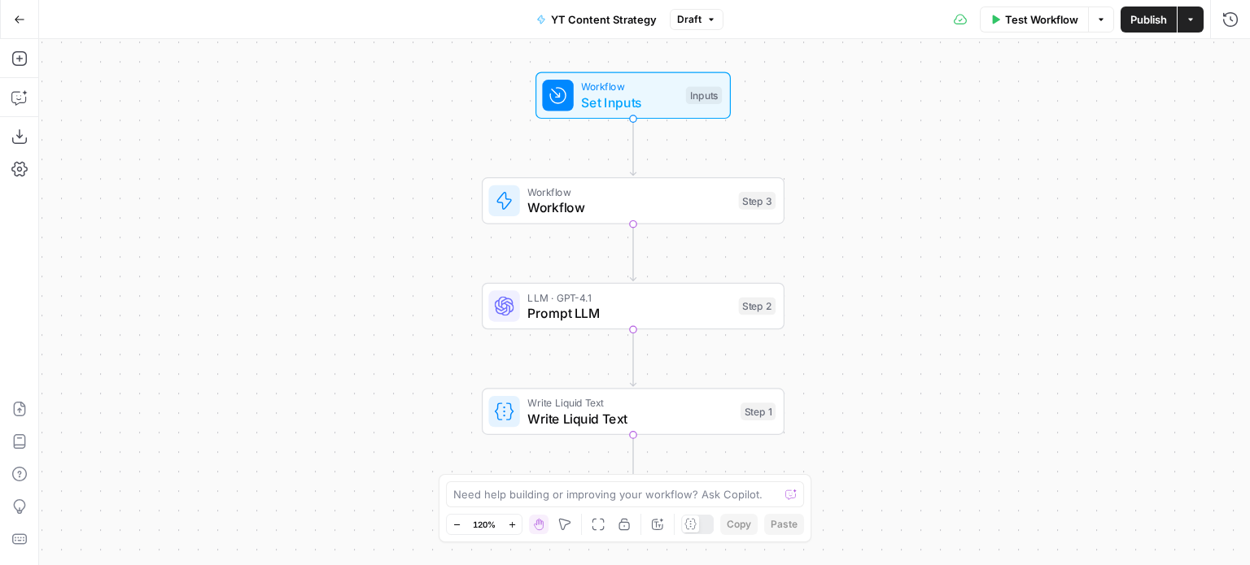
drag, startPoint x: 483, startPoint y: 225, endPoint x: 399, endPoint y: 181, distance: 95.3
click at [384, 220] on div "Workflow Set Inputs Inputs Workflow Workflow Step 3 Copy step Delete step Add N…" at bounding box center [644, 302] width 1211 height 526
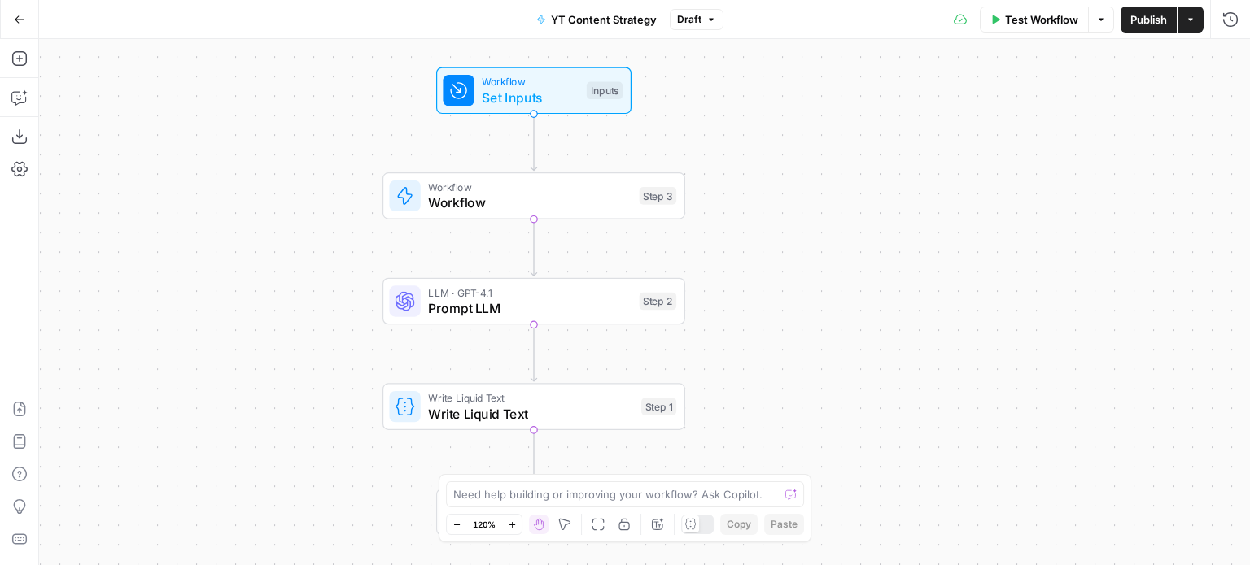
click at [1023, 23] on span "Test Workflow" at bounding box center [1041, 19] width 73 height 16
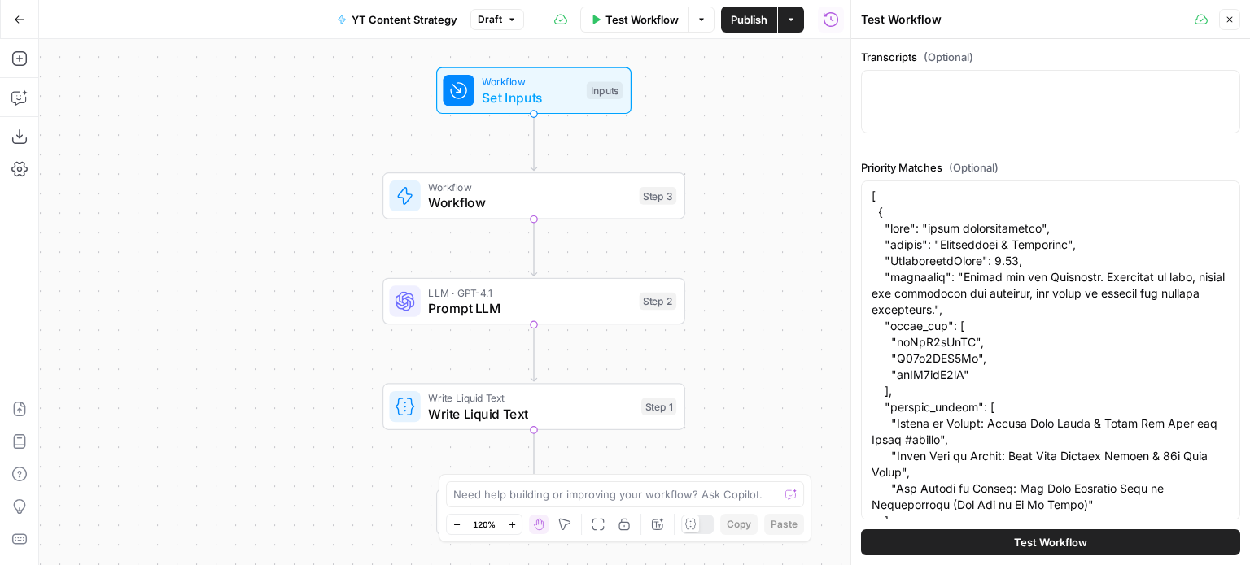
click at [989, 97] on div at bounding box center [1050, 101] width 379 height 63
paste textarea "[ { "lorem": "Ipsumd si Ametco: Adipis Elit Seddo & Eiusm Tem Inci utl Etdol #m…"
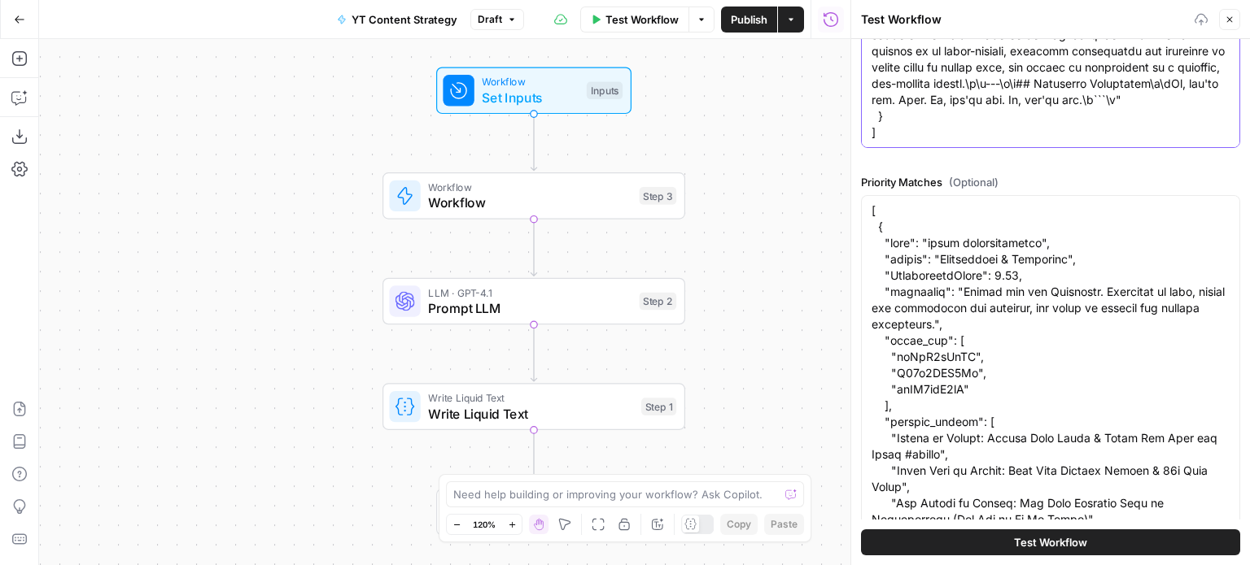
scroll to position [296, 0]
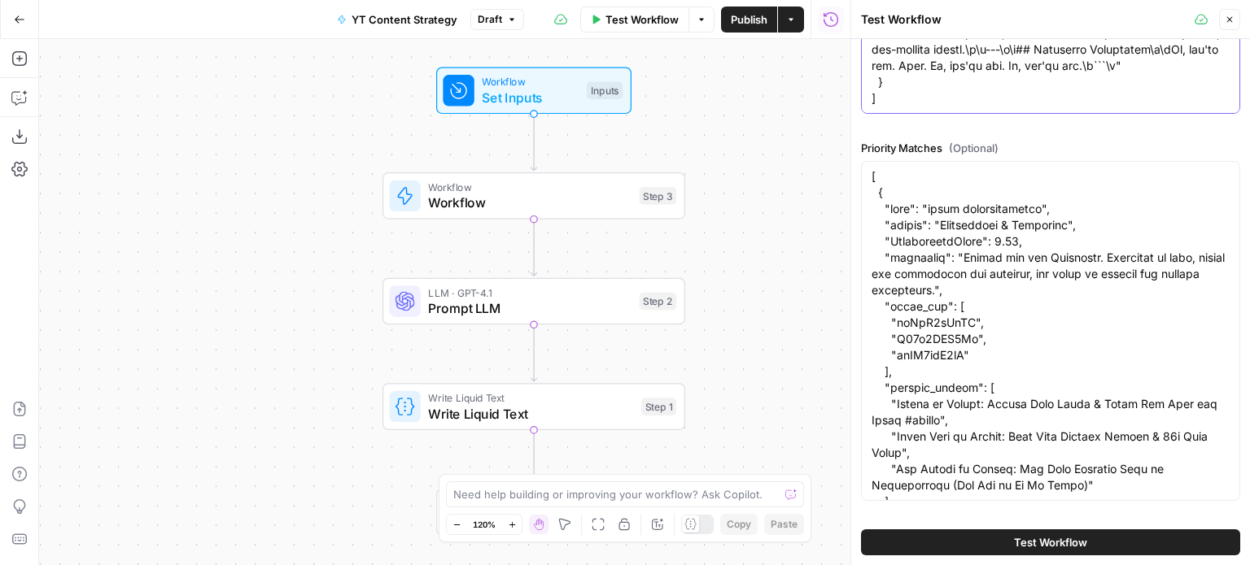
type textarea "[ { "lorem": "Ipsumd si Ametco: Adipis Elit Seddo & Eiusm Tem Inci utl Etdol #m…"
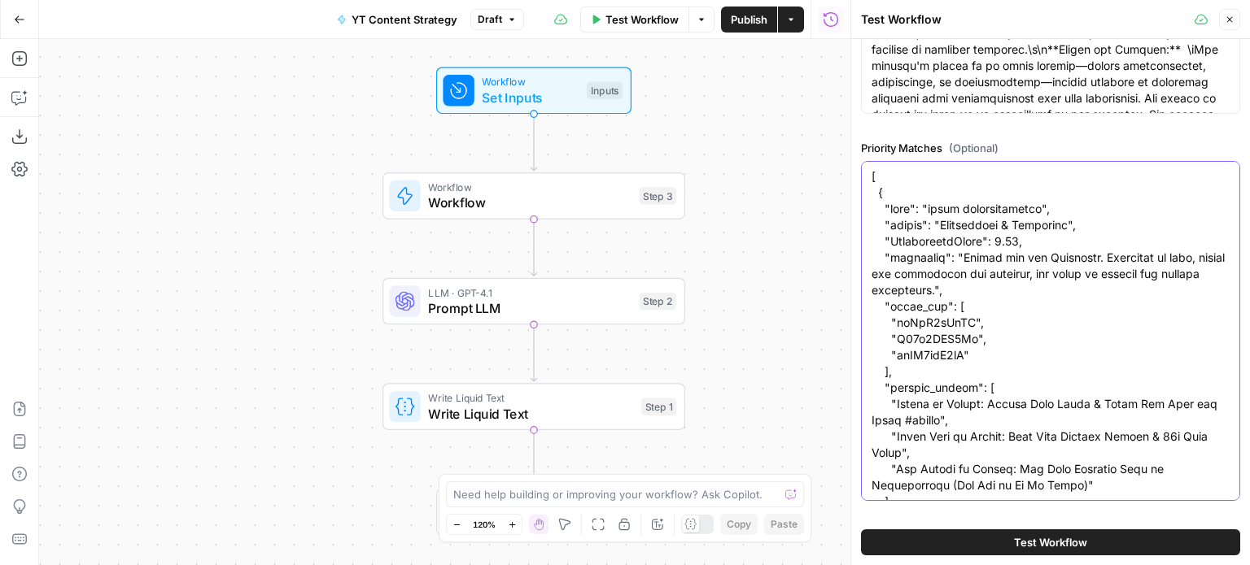
paste textarea "agency niche", "pillar": "Positioning & Authority", "ProvisionalScore": 1, "rat…"
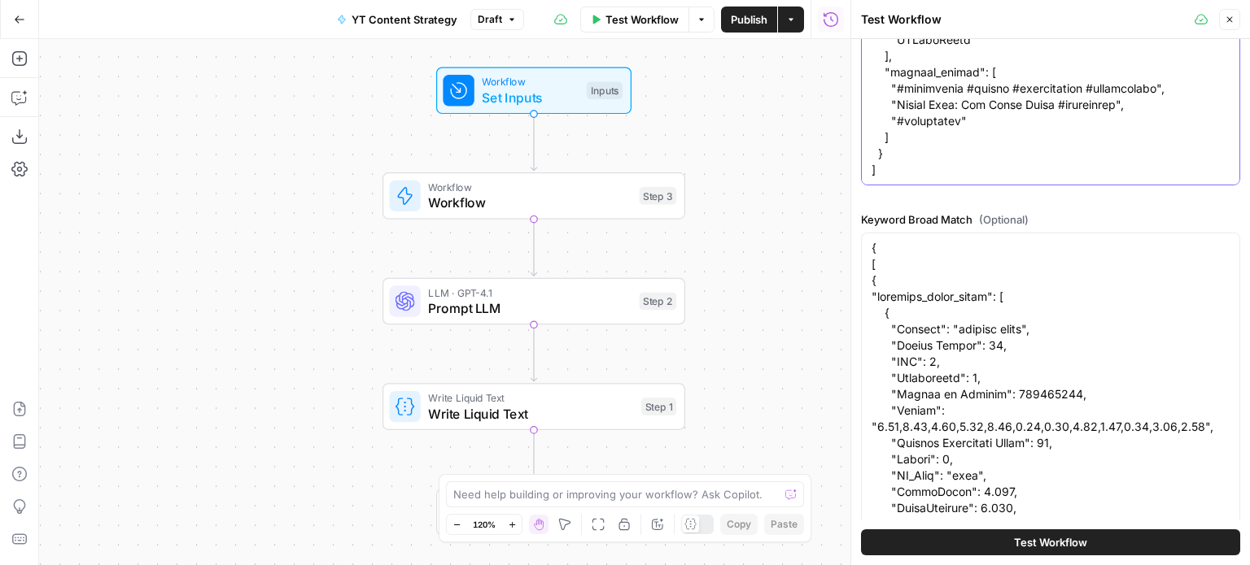
scroll to position [593, 0]
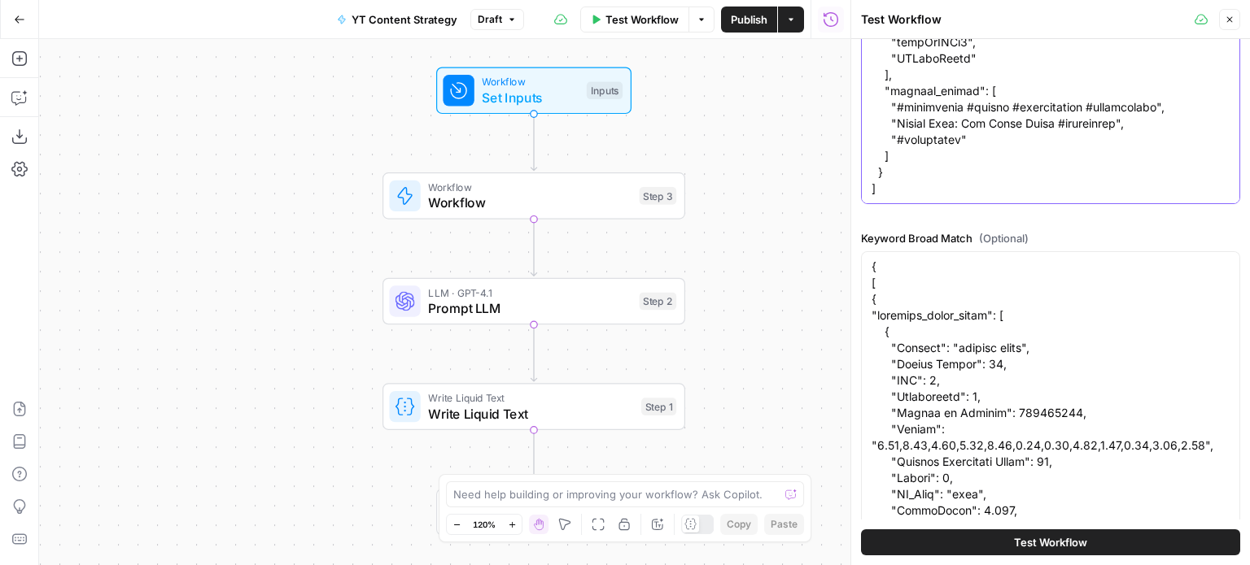
type textarea "[ { "seed": "agency niche", "pillar": "Positioning & Authority", "ProvisionalSc…"
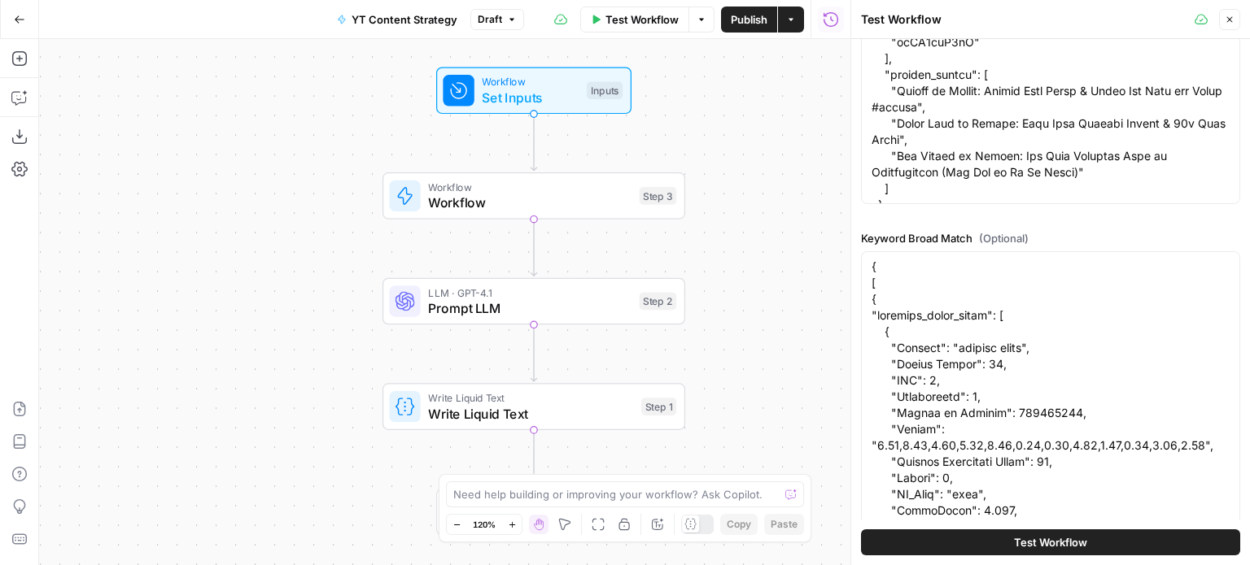
click at [635, 24] on span "Test Workflow" at bounding box center [641, 19] width 73 height 16
click at [1230, 19] on icon "button" at bounding box center [1230, 20] width 6 height 6
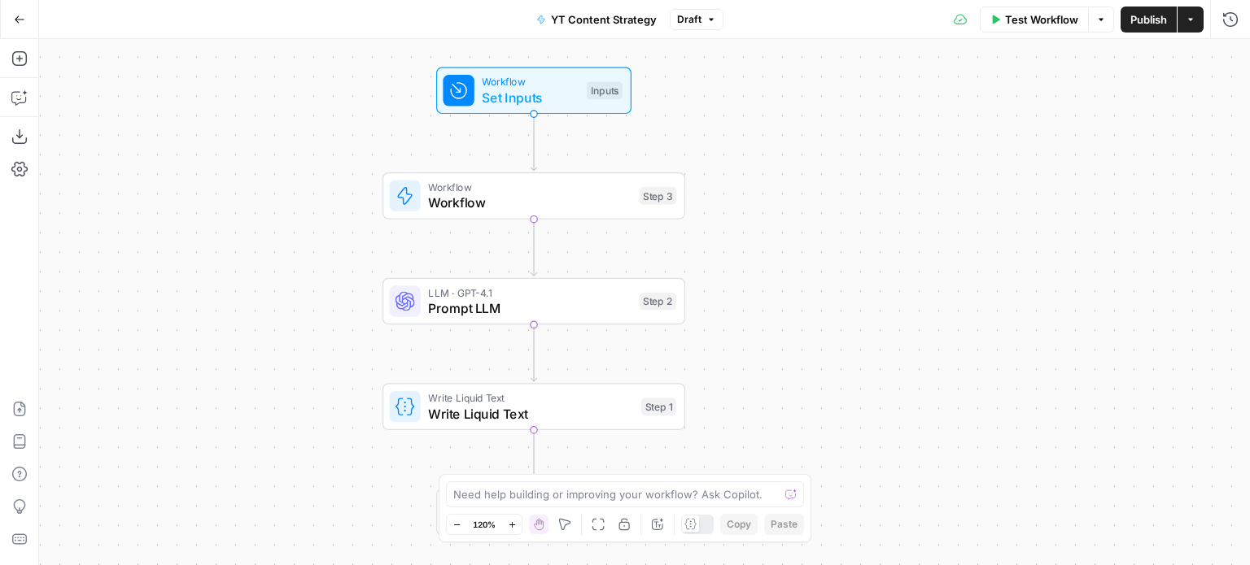
click at [1020, 11] on span "Test Workflow" at bounding box center [1041, 19] width 73 height 16
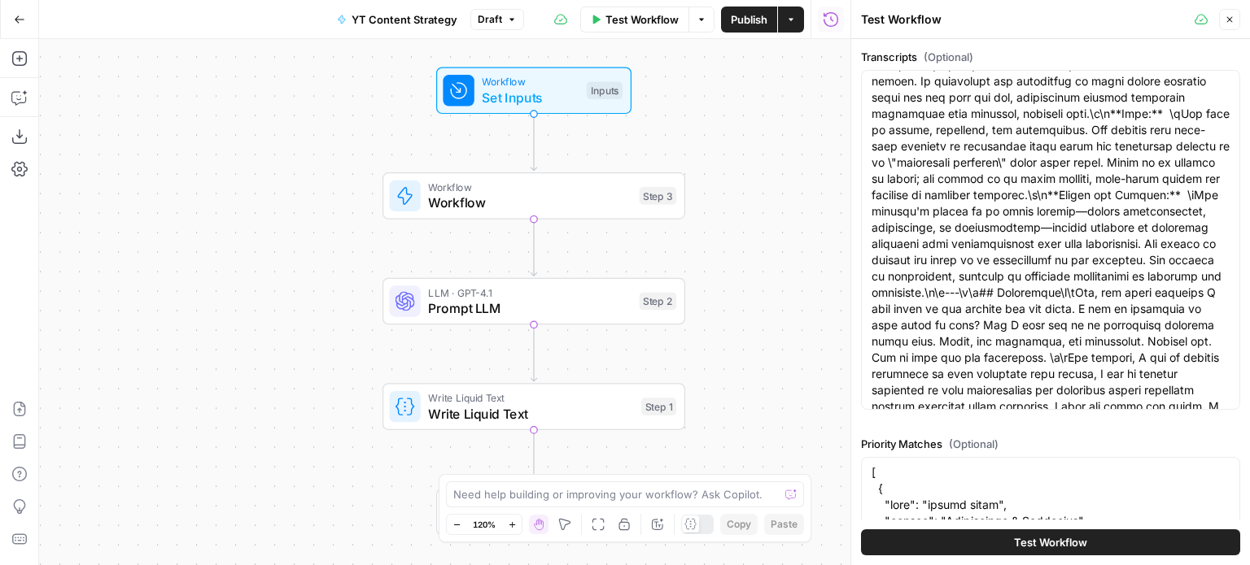
scroll to position [163, 0]
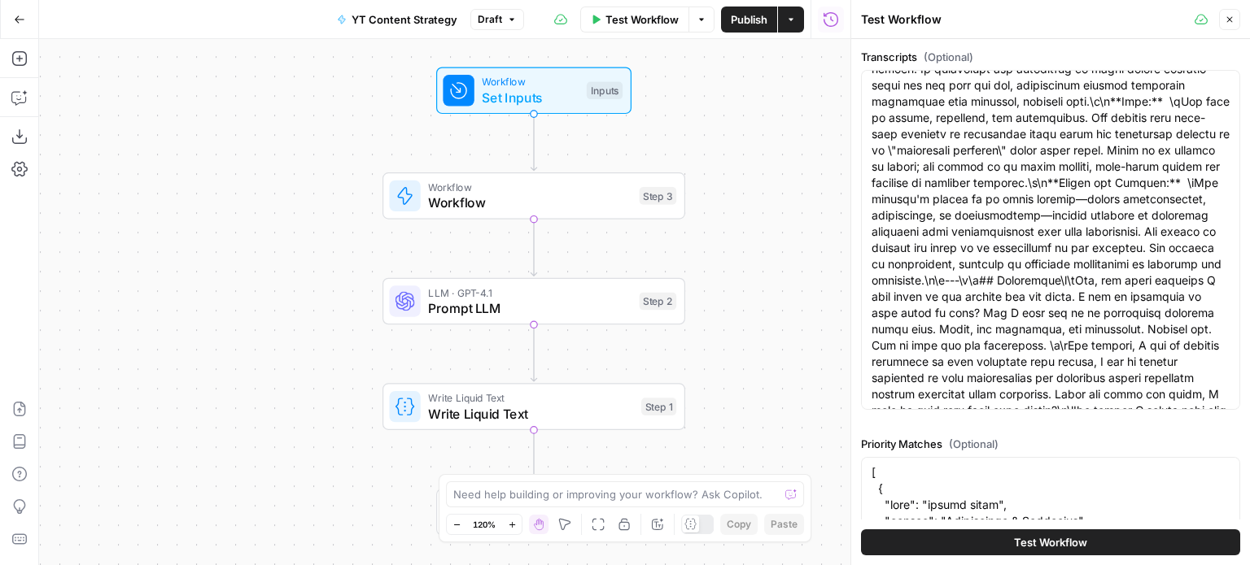
click at [583, 98] on div "Workflow Set Inputs Inputs Test Step" at bounding box center [533, 90] width 180 height 33
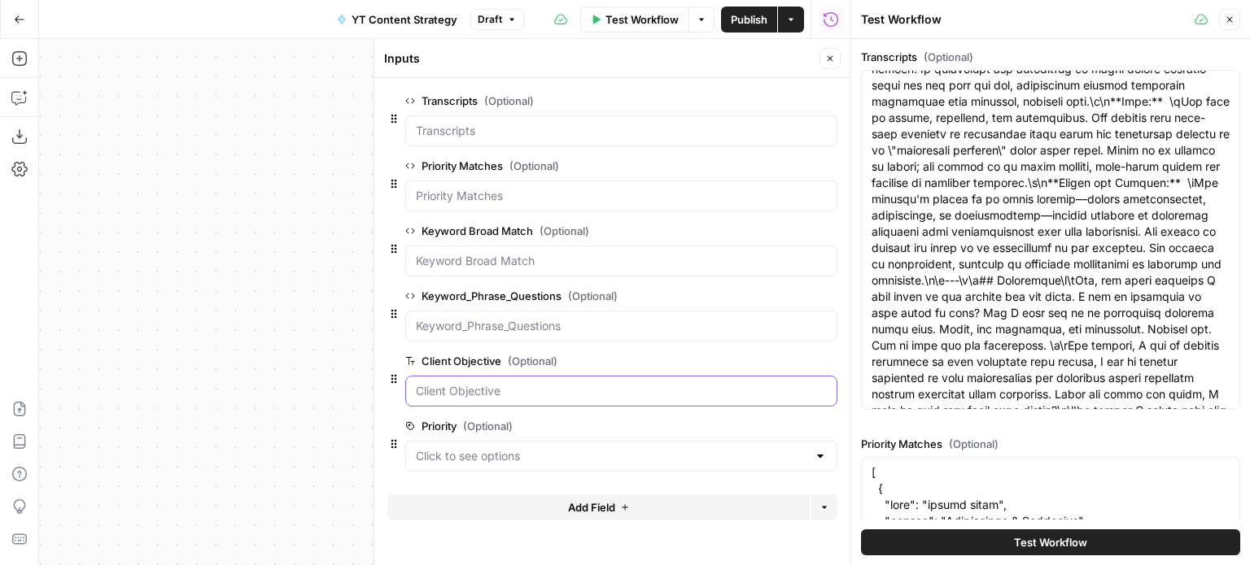
click at [714, 385] on Objective "Client Objective (Optional)" at bounding box center [621, 391] width 411 height 16
click at [710, 354] on label "Client Objective (Optional)" at bounding box center [575, 361] width 340 height 16
click at [710, 383] on Objective "Client Objective (Optional)" at bounding box center [621, 391] width 411 height 16
click at [823, 292] on icon "button" at bounding box center [827, 296] width 8 height 8
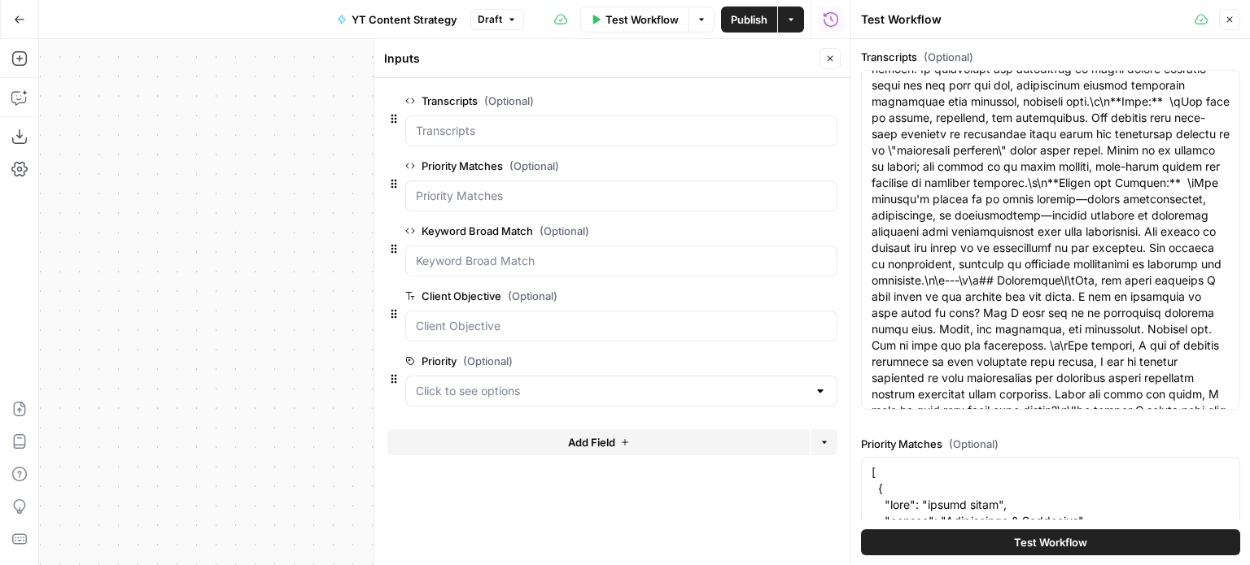
click at [771, 229] on span "edit field" at bounding box center [776, 231] width 36 height 13
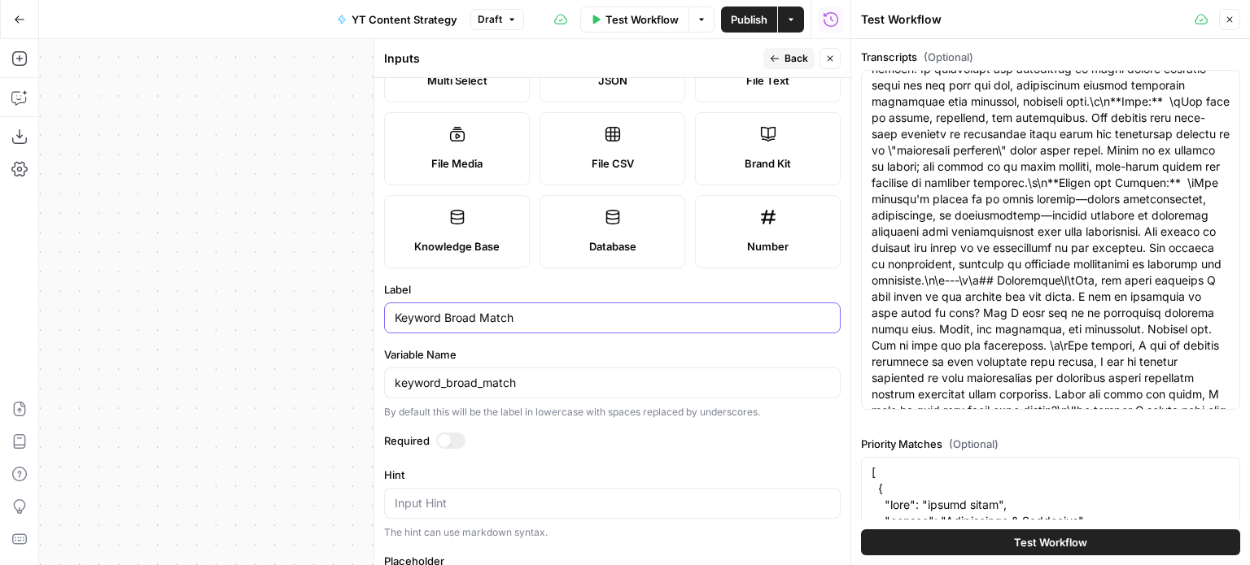
click at [539, 314] on input "Keyword Broad Match" at bounding box center [612, 318] width 435 height 16
type input "Pillars, Clusters and Keywords"
click at [514, 356] on label "Variable Name" at bounding box center [612, 355] width 456 height 16
click at [514, 375] on input "keyword_broad_match" at bounding box center [612, 383] width 435 height 16
click at [541, 391] on div "keyword_broad_match" at bounding box center [612, 383] width 456 height 31
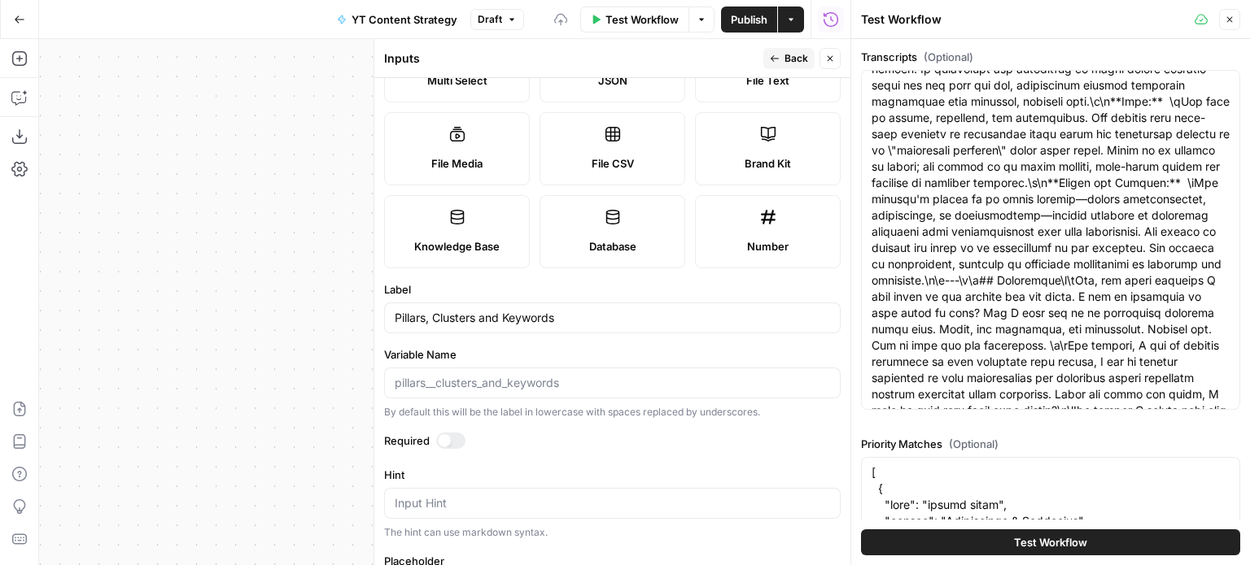
click at [652, 336] on form "Input type Short Text Long Text Single Select Multi Select JSON File Text File …" at bounding box center [612, 321] width 476 height 487
drag, startPoint x: 504, startPoint y: 322, endPoint x: 476, endPoint y: 327, distance: 28.9
click at [476, 327] on div "Pillars, Clusters and Keywords" at bounding box center [612, 318] width 456 height 31
type input "Pillars, Clusters, Keywords"
click at [631, 340] on form "Input type Short Text Long Text Single Select Multi Select JSON File Text File …" at bounding box center [612, 321] width 476 height 487
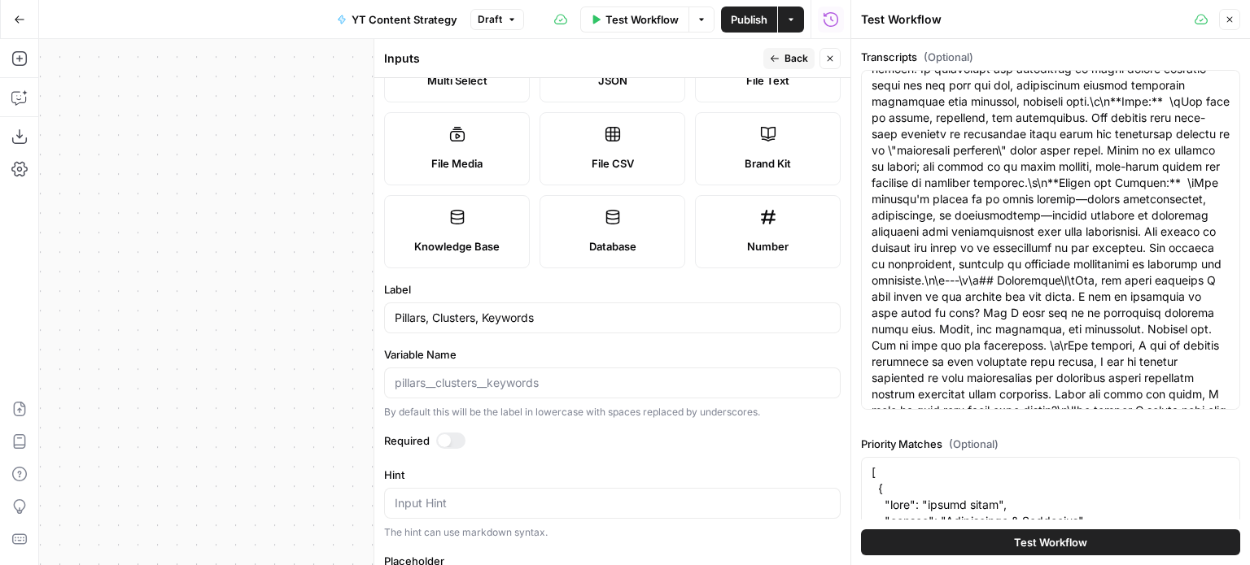
click at [827, 55] on icon "button" at bounding box center [830, 59] width 10 height 10
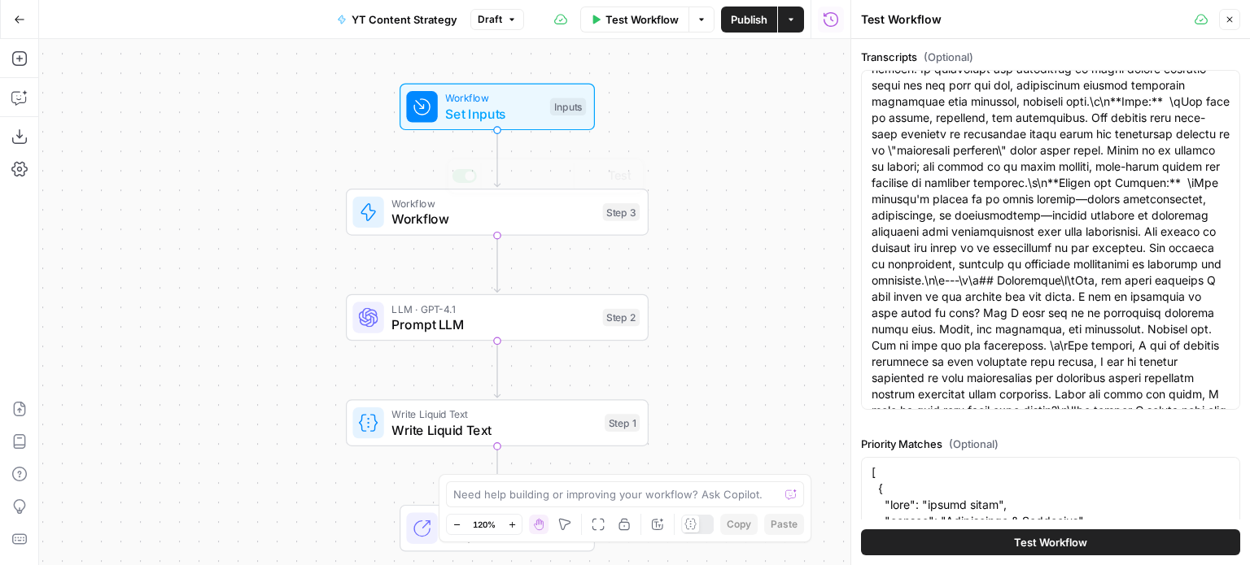
drag, startPoint x: 219, startPoint y: 310, endPoint x: 299, endPoint y: 306, distance: 80.7
click at [187, 317] on div "Workflow Set Inputs Inputs Workflow Workflow Step 3 Copy step Delete step Add N…" at bounding box center [444, 302] width 811 height 526
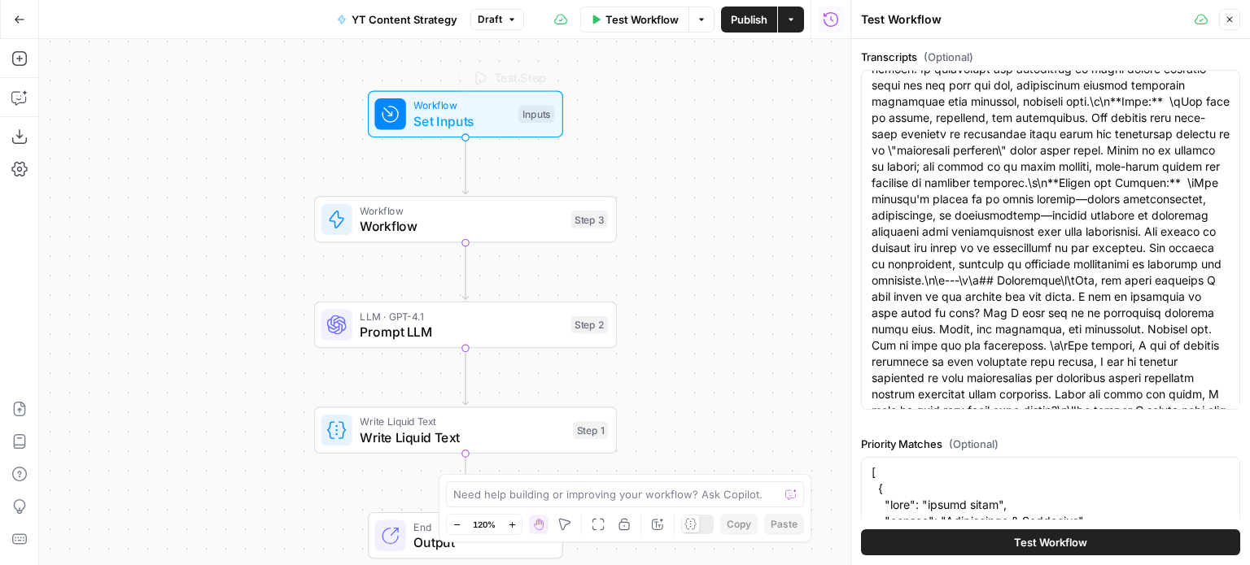
click at [483, 112] on span "Set Inputs" at bounding box center [461, 121] width 97 height 20
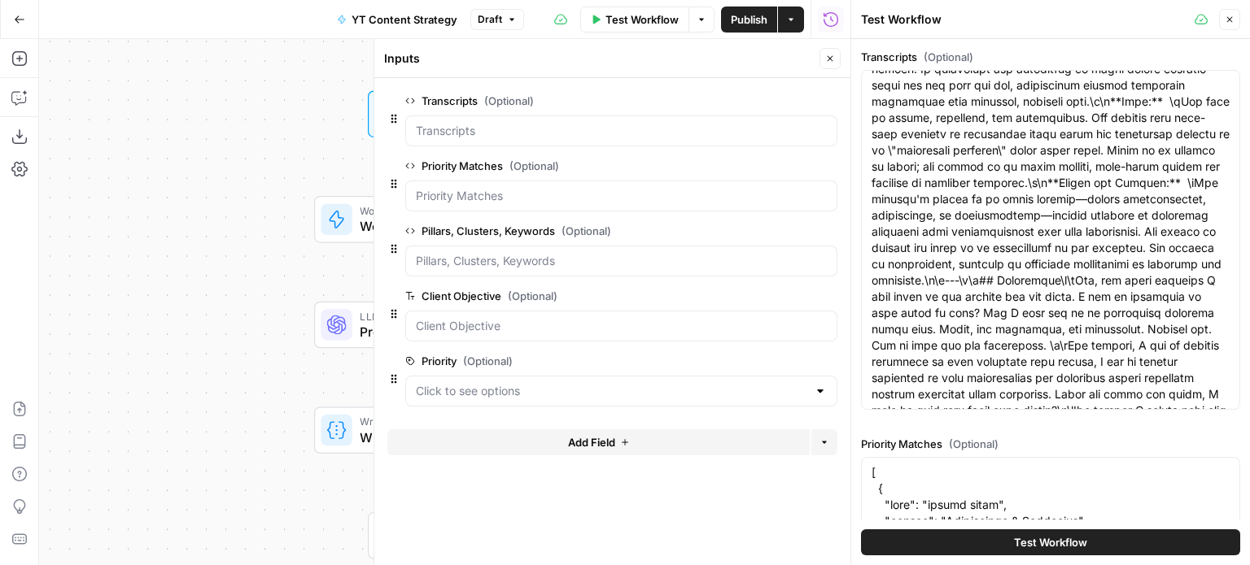
click at [613, 19] on span "Test Workflow" at bounding box center [641, 19] width 73 height 16
click at [830, 58] on icon "button" at bounding box center [830, 59] width 10 height 10
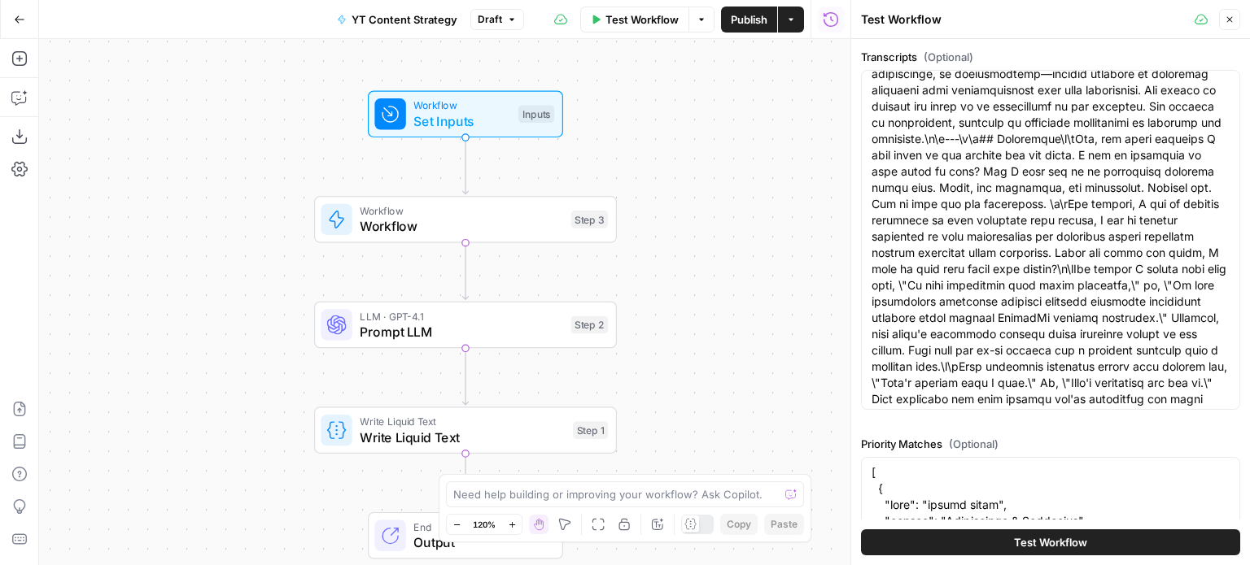
scroll to position [488, 0]
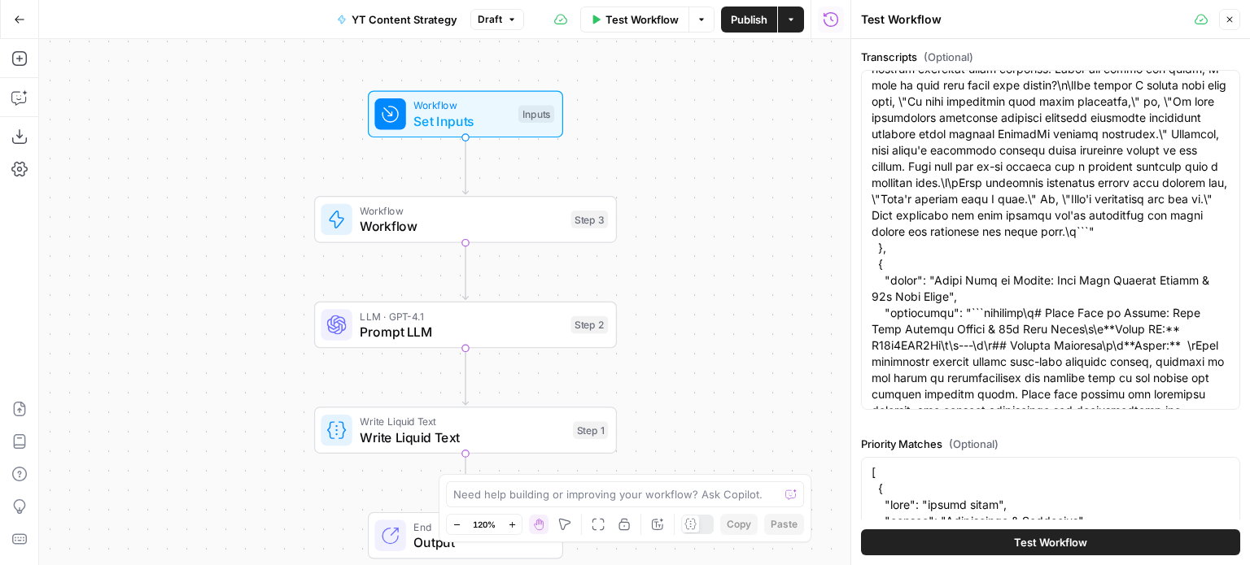
click at [496, 118] on span "Set Inputs" at bounding box center [461, 121] width 97 height 20
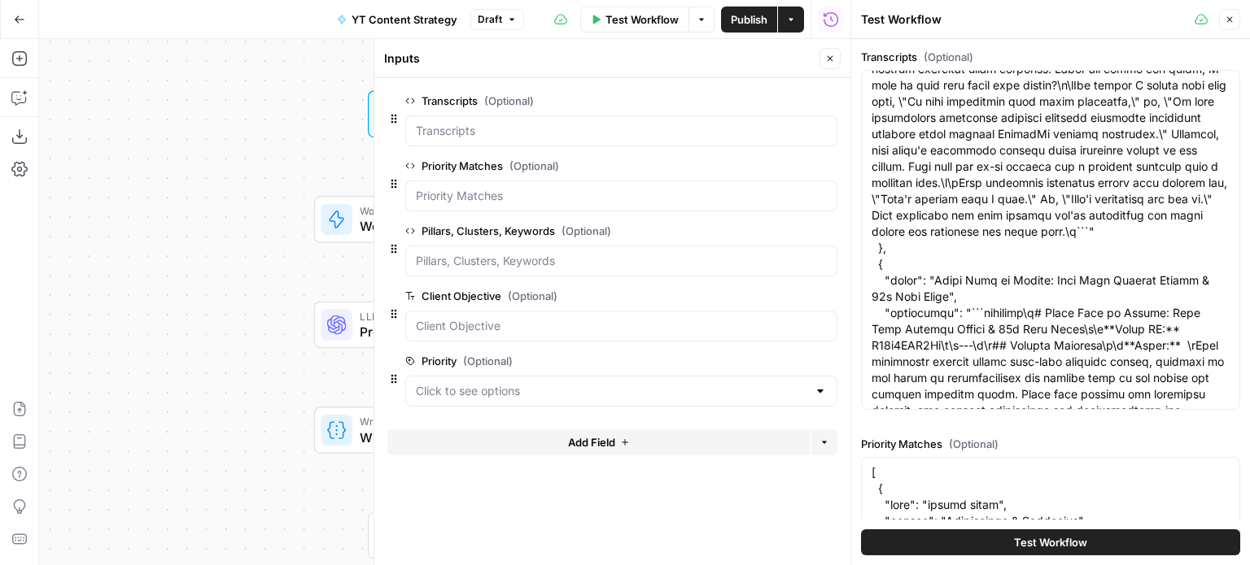
click at [788, 355] on span "edit field" at bounding box center [776, 361] width 36 height 13
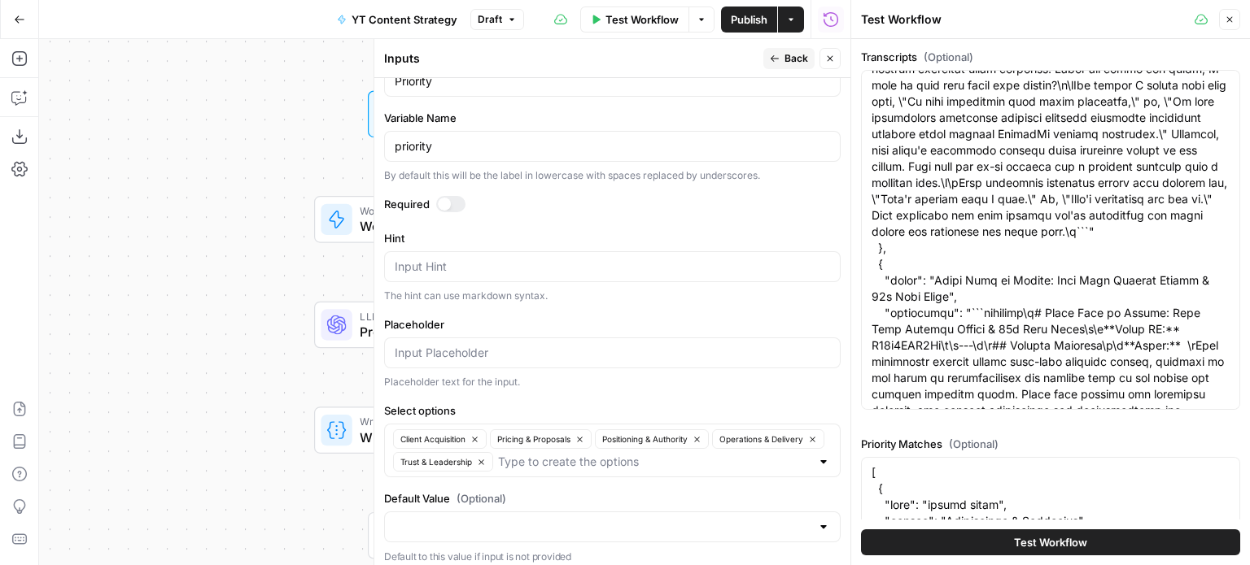
scroll to position [405, 0]
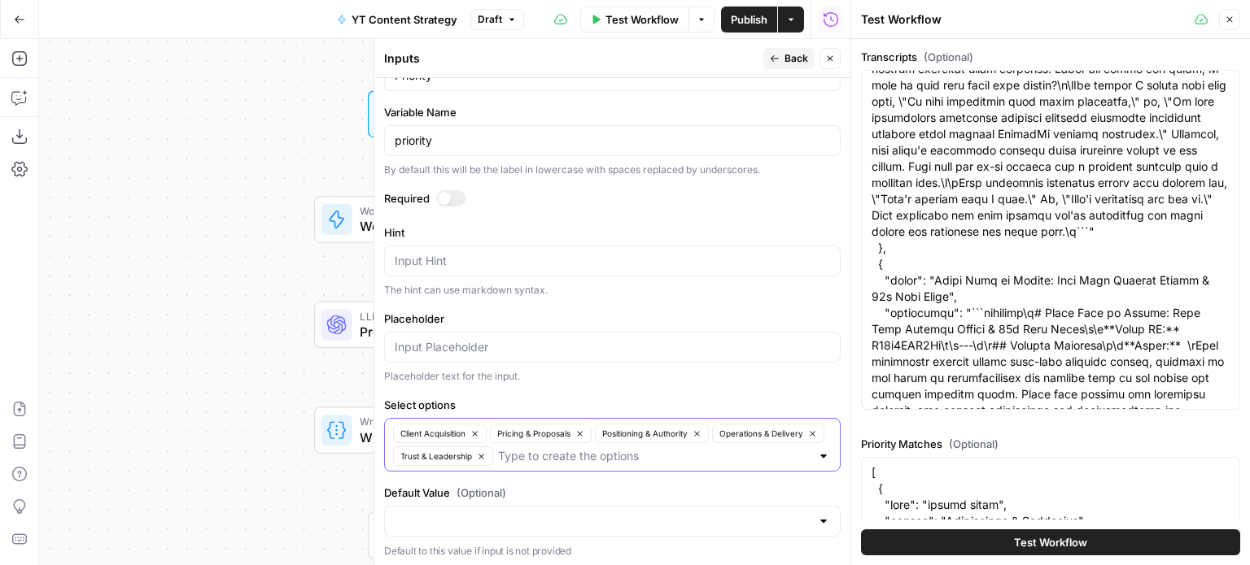
click at [473, 430] on icon "button" at bounding box center [474, 434] width 9 height 9
click at [476, 435] on button "Pricing & Proposals" at bounding box center [444, 434] width 102 height 20
click at [487, 429] on button "Positioning & Authority" at bounding box center [450, 434] width 114 height 20
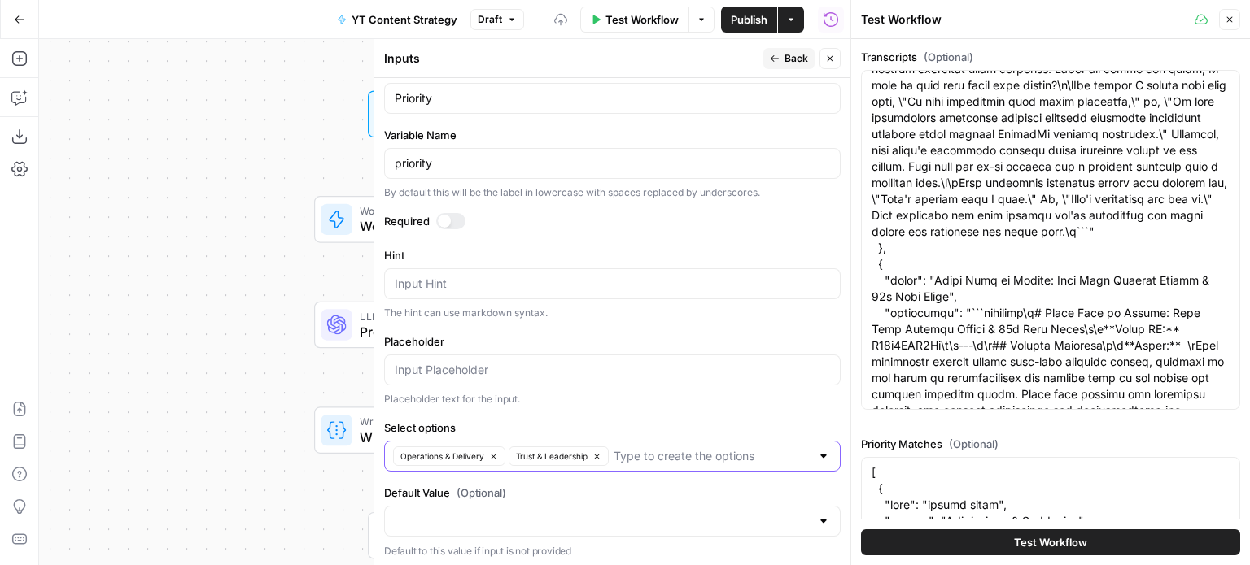
click at [504, 448] on button "Operations & Delivery" at bounding box center [449, 457] width 112 height 20
click at [488, 454] on button "Trust & Leadership" at bounding box center [443, 457] width 100 height 20
click at [467, 454] on input "Select options" at bounding box center [603, 456] width 416 height 16
type input "Sales"
type input "Authority"
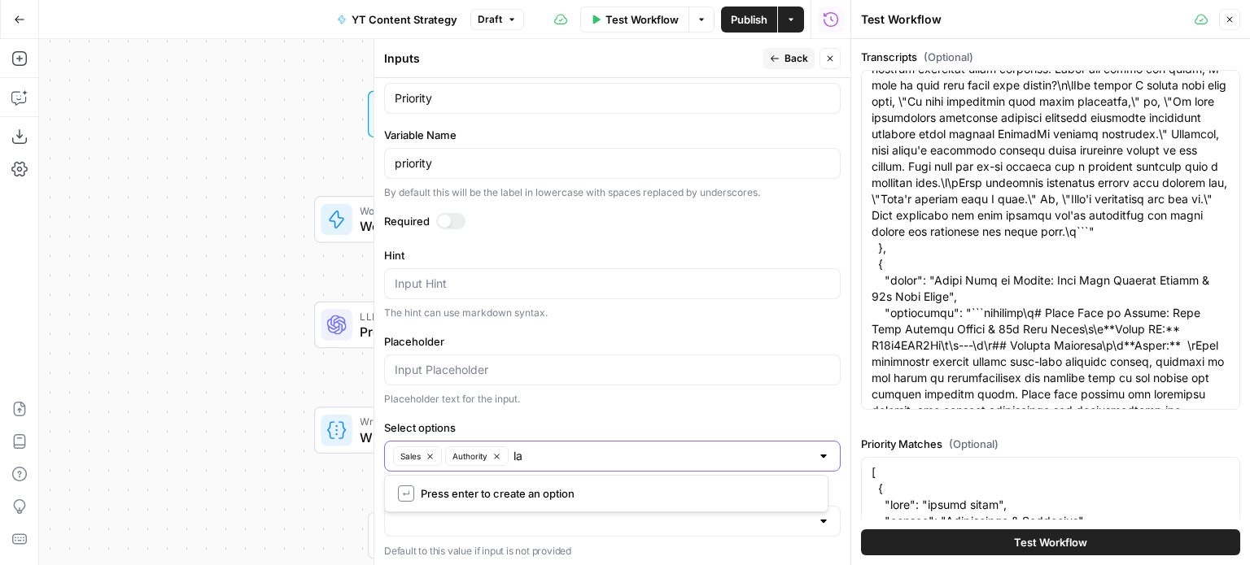
type input "l"
type input "Launch"
click at [596, 395] on div "Placeholder text for the input." at bounding box center [612, 399] width 456 height 15
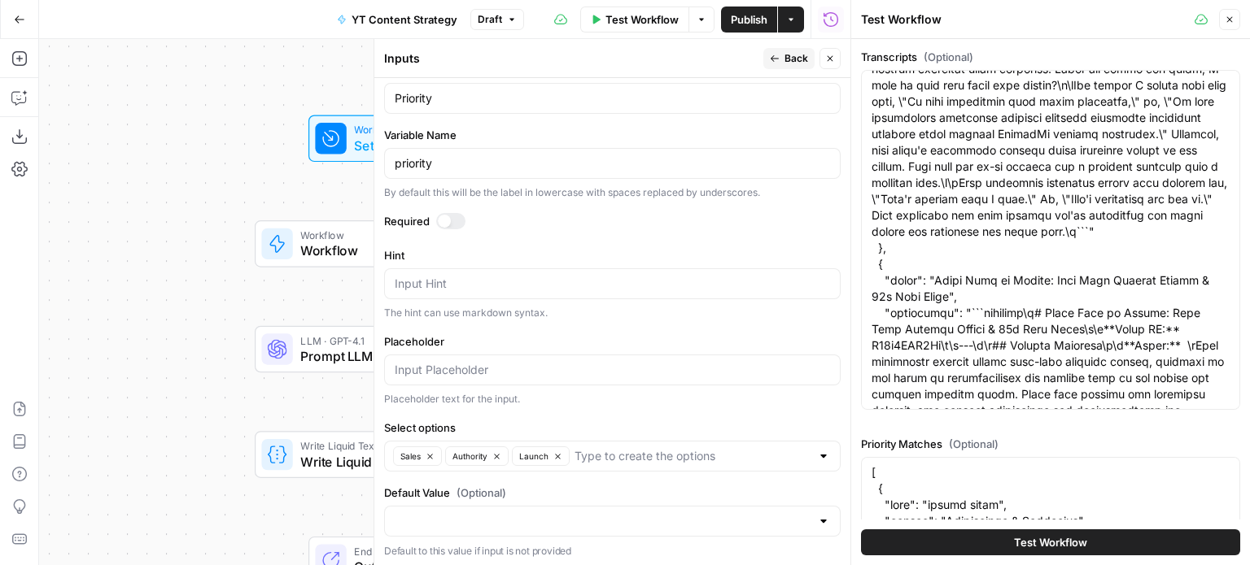
drag, startPoint x: 239, startPoint y: 262, endPoint x: 205, endPoint y: 312, distance: 60.9
click at [140, 297] on div "Workflow Set Inputs Inputs Workflow Workflow Step 3 LLM · GPT-4.1 Prompt LLM St…" at bounding box center [444, 302] width 811 height 526
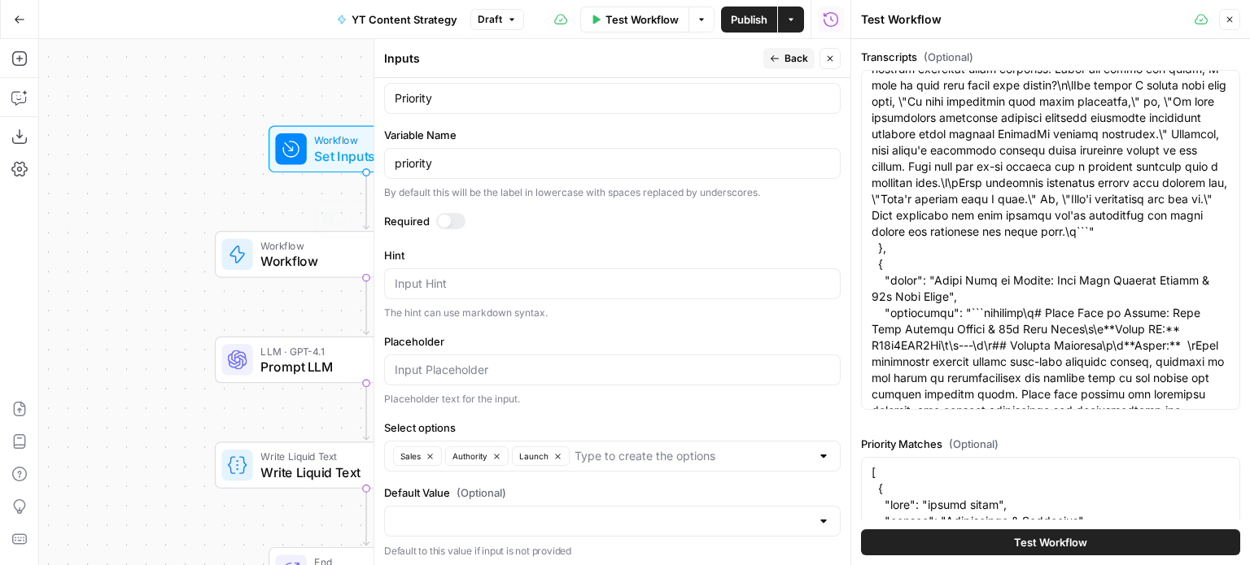
click at [465, 292] on div "Input Hint" at bounding box center [612, 284] width 456 height 31
click at [797, 59] on span "Back" at bounding box center [796, 58] width 24 height 15
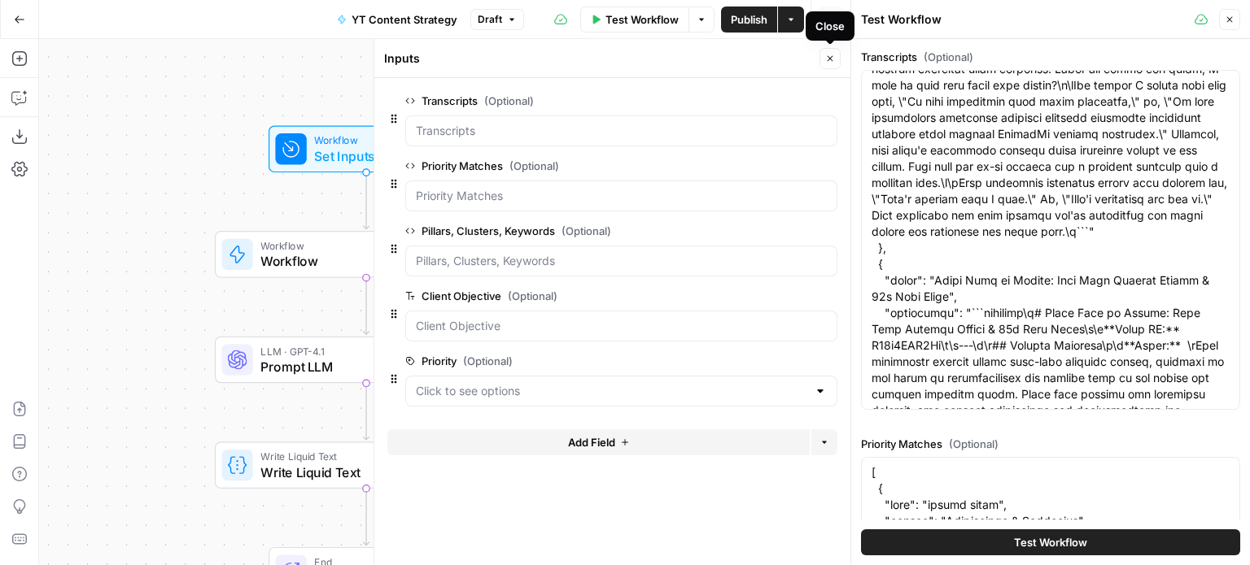
click at [832, 55] on icon "button" at bounding box center [830, 59] width 10 height 10
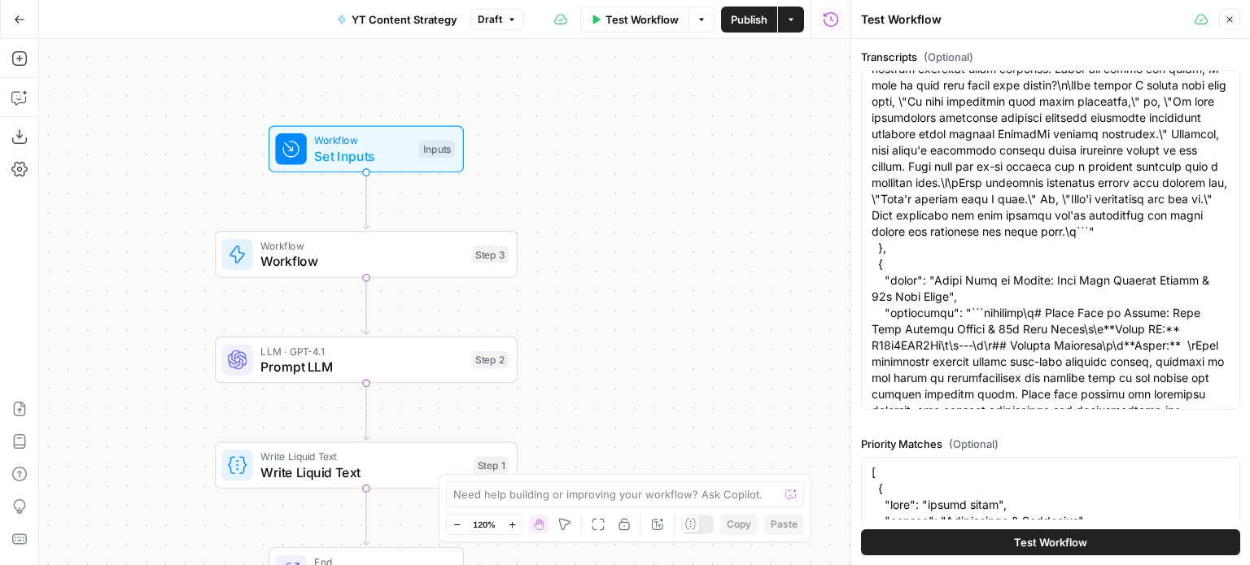
drag, startPoint x: 696, startPoint y: 363, endPoint x: 663, endPoint y: 304, distance: 67.4
click at [663, 304] on div "Workflow Set Inputs Inputs Workflow Workflow Step 3 LLM · GPT-4.1 Prompt LLM St…" at bounding box center [444, 302] width 811 height 526
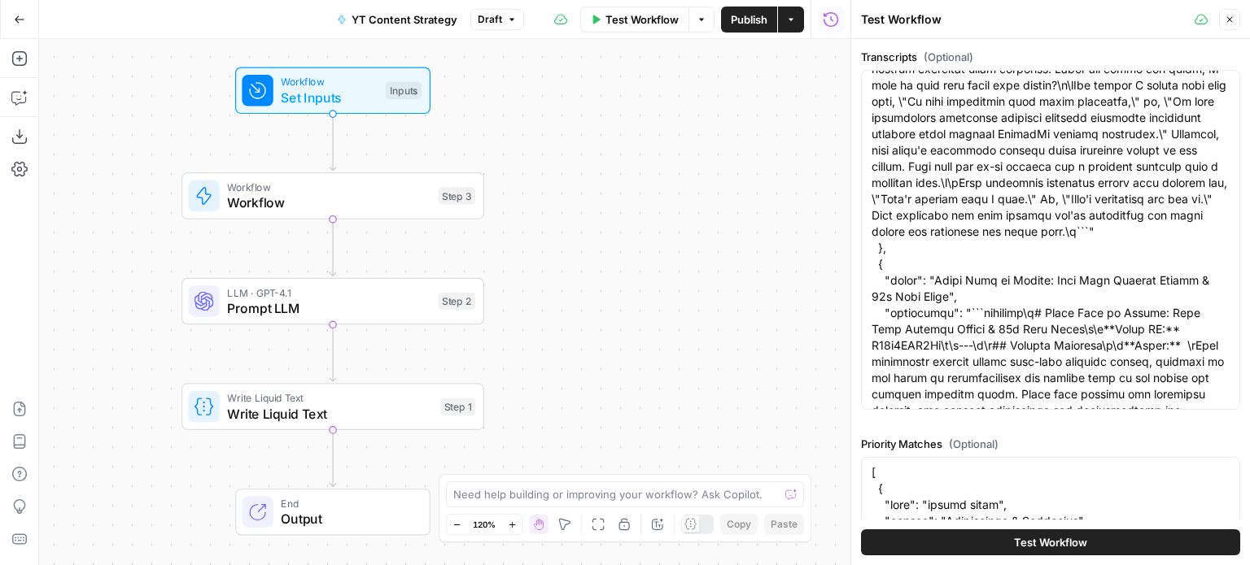
drag, startPoint x: 633, startPoint y: 279, endPoint x: 1050, endPoint y: 338, distance: 421.6
click at [626, 318] on div "Workflow Set Inputs Inputs Workflow Workflow Step 3 LLM · GPT-4.1 Prompt LLM St…" at bounding box center [444, 302] width 811 height 526
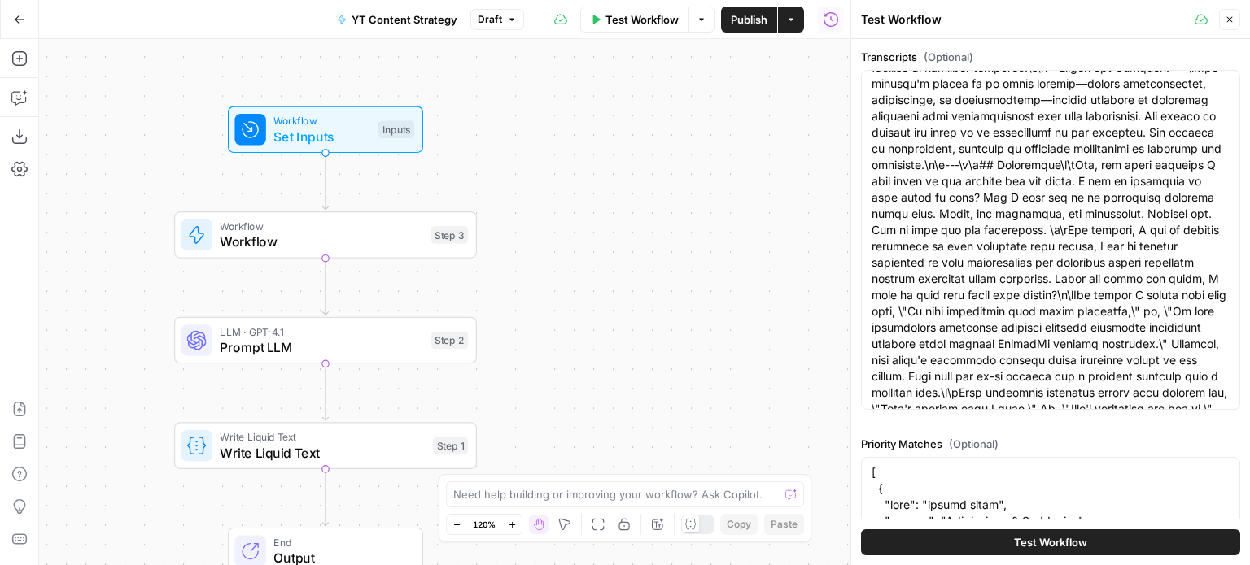
scroll to position [163, 0]
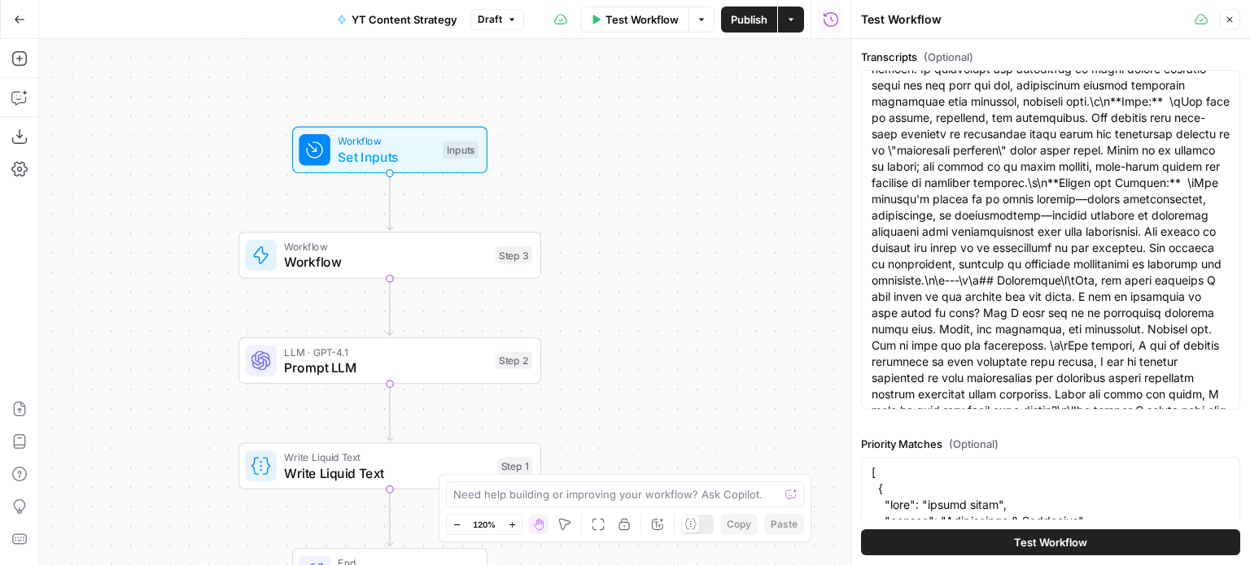
drag, startPoint x: 684, startPoint y: 253, endPoint x: 678, endPoint y: 149, distance: 104.4
click at [667, 199] on div "Workflow Set Inputs Inputs Workflow Workflow Step 3 LLM · GPT-4.1 Prompt LLM St…" at bounding box center [444, 302] width 811 height 526
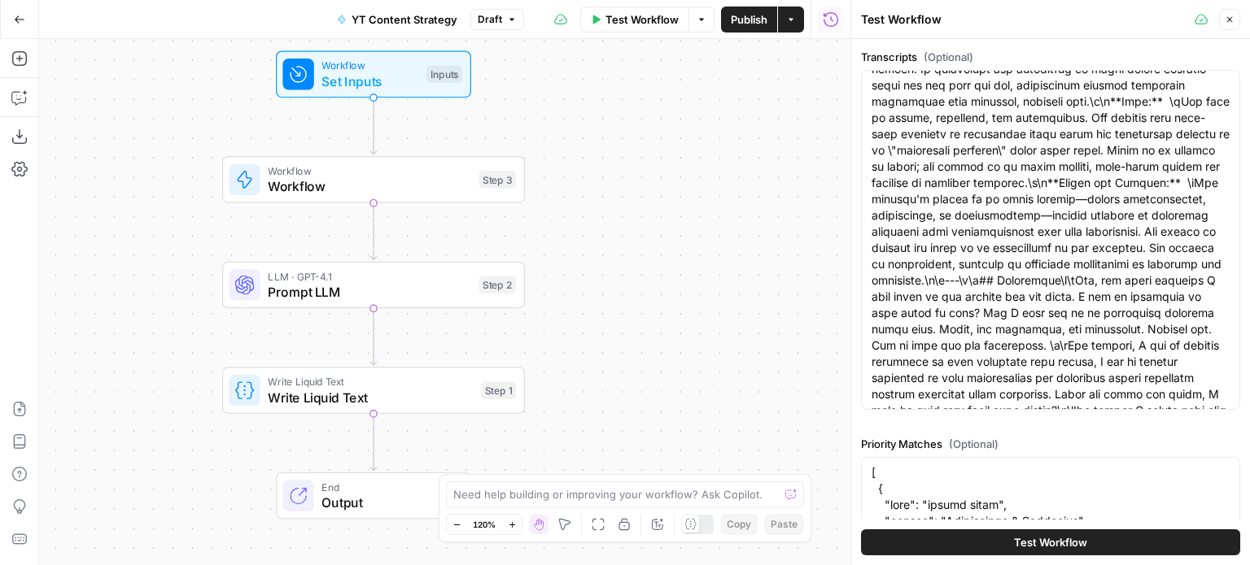
click at [625, 5] on div "Test Workflow Options Publish Actions Run History" at bounding box center [687, 19] width 327 height 38
click at [635, 23] on span "Test Workflow" at bounding box center [641, 19] width 73 height 16
click at [661, 153] on div "Workflow Set Inputs Inputs Workflow Workflow Step 3 LLM · GPT-4.1 Prompt LLM St…" at bounding box center [444, 302] width 811 height 526
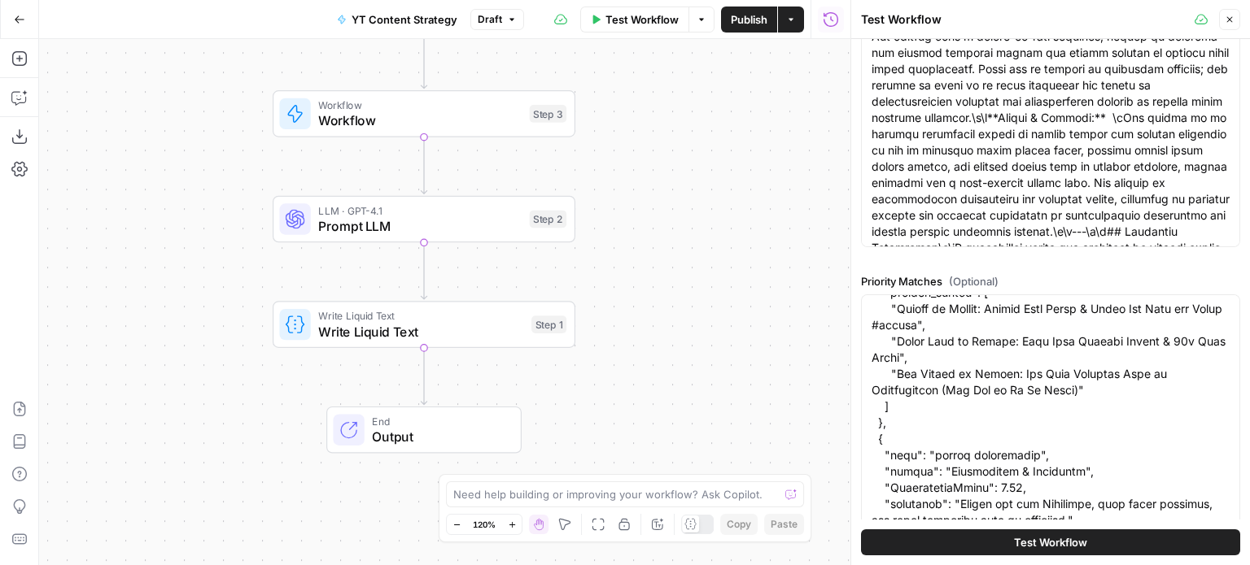
scroll to position [325, 0]
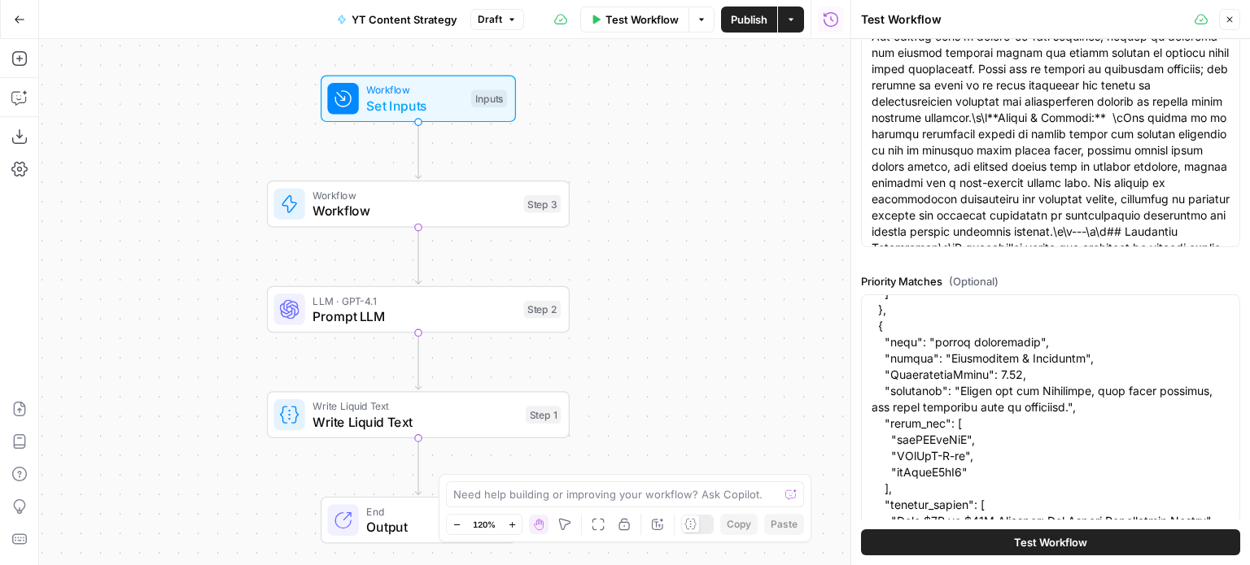
drag, startPoint x: 726, startPoint y: 318, endPoint x: 730, endPoint y: 355, distance: 36.8
click at [730, 355] on div "Workflow Set Inputs Inputs Workflow Workflow Step 3 LLM · GPT-4.1 Prompt LLM St…" at bounding box center [444, 302] width 811 height 526
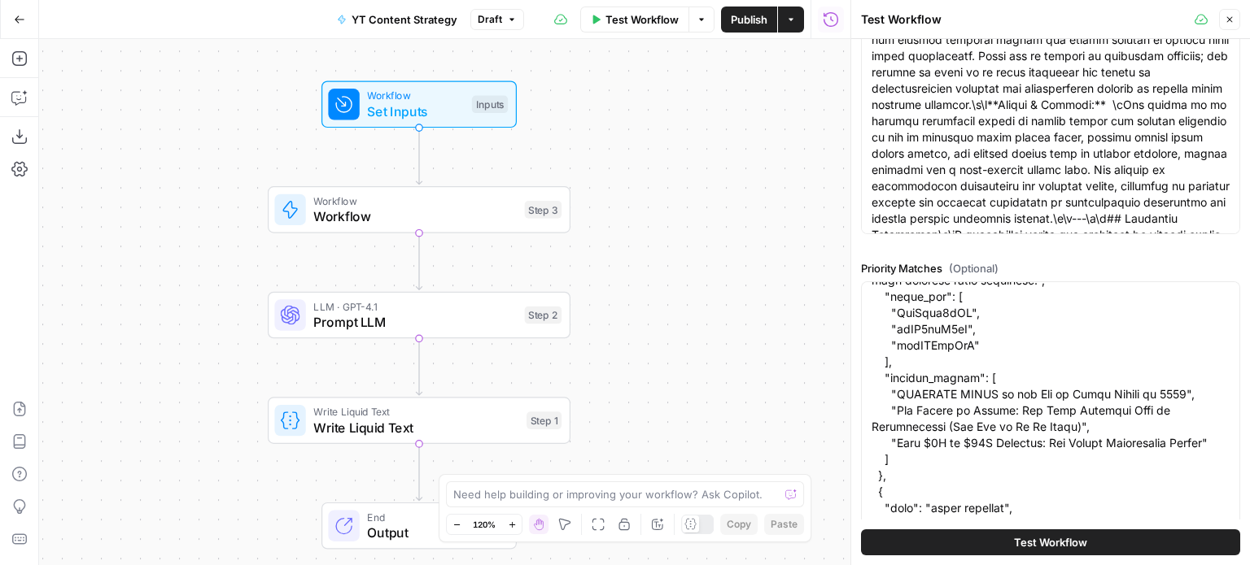
scroll to position [560, 0]
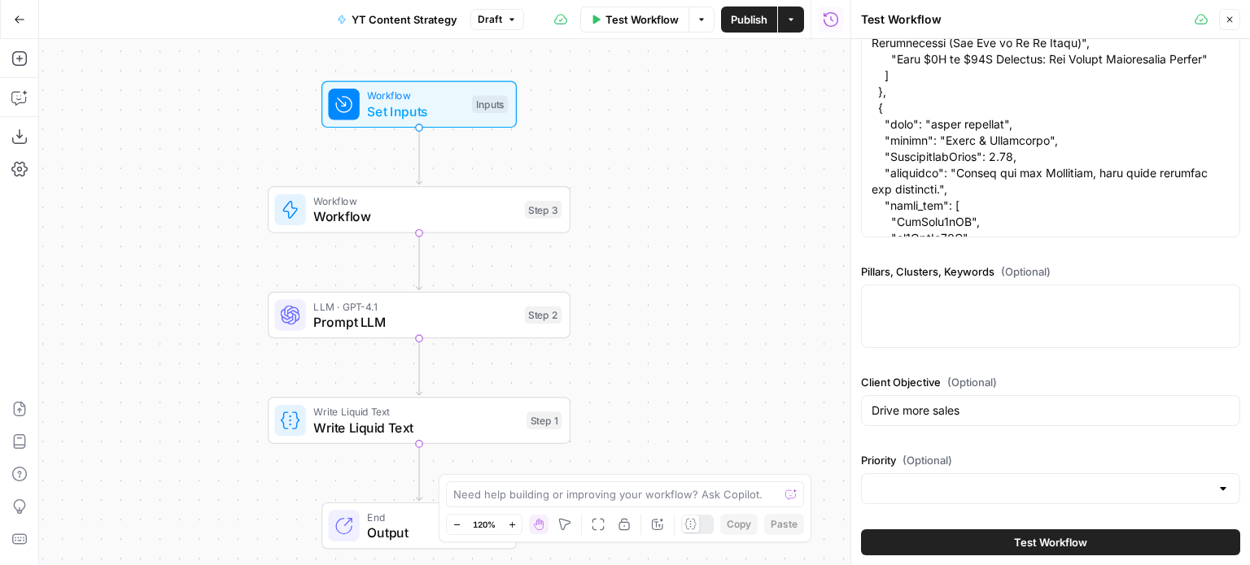
drag, startPoint x: 1016, startPoint y: 274, endPoint x: 1068, endPoint y: 543, distance: 273.4
click at [951, 325] on div at bounding box center [1050, 316] width 379 height 63
click at [956, 295] on textarea "Pillars, Clusters, Keywords (Optional)" at bounding box center [1050, 300] width 358 height 16
paste textarea "{ "pillars": [ { "name": "Positioning Strategy for Agencies", "clusters": [ { "…"
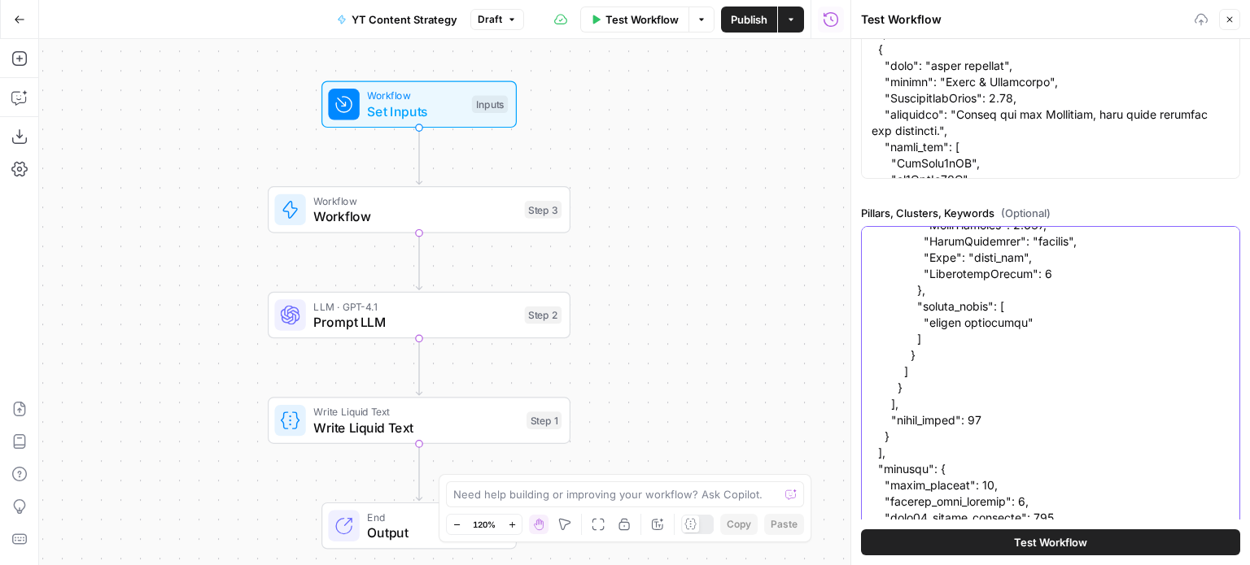
scroll to position [836, 0]
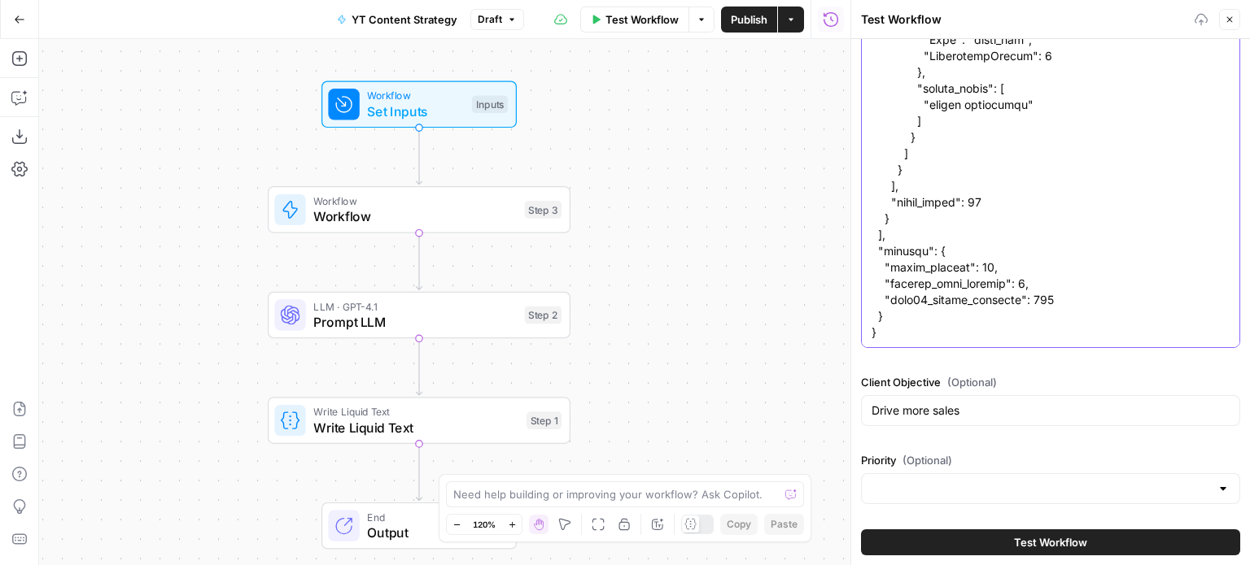
type textarea "{ "pillars": [ { "name": "Positioning Strategy for Agencies", "clusters": [ { "…"
click at [967, 474] on div at bounding box center [1050, 489] width 379 height 31
click at [956, 487] on input "Priority (Optional)" at bounding box center [1040, 489] width 338 height 16
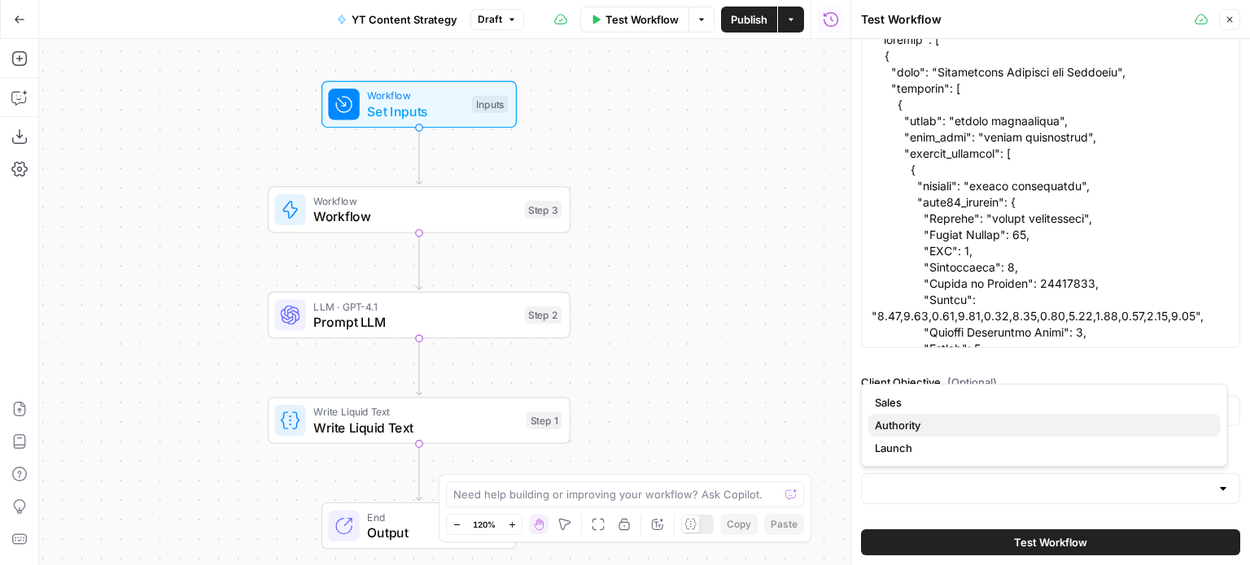
click at [941, 419] on span "Authority" at bounding box center [1041, 425] width 333 height 16
type input "Authority"
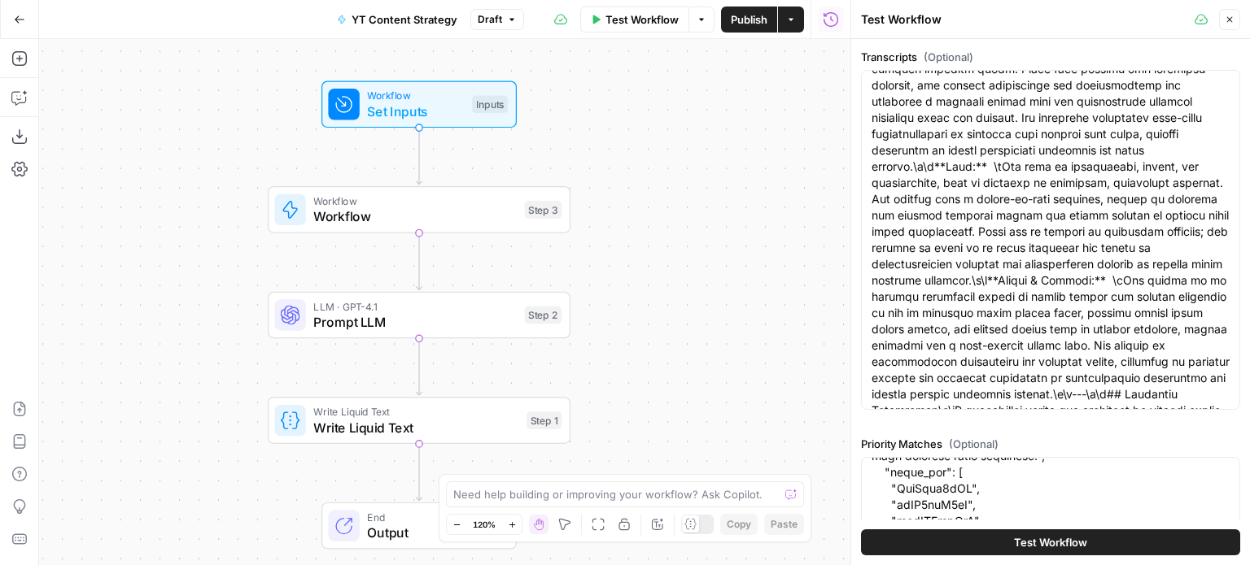
click at [1228, 21] on icon "button" at bounding box center [1230, 20] width 6 height 6
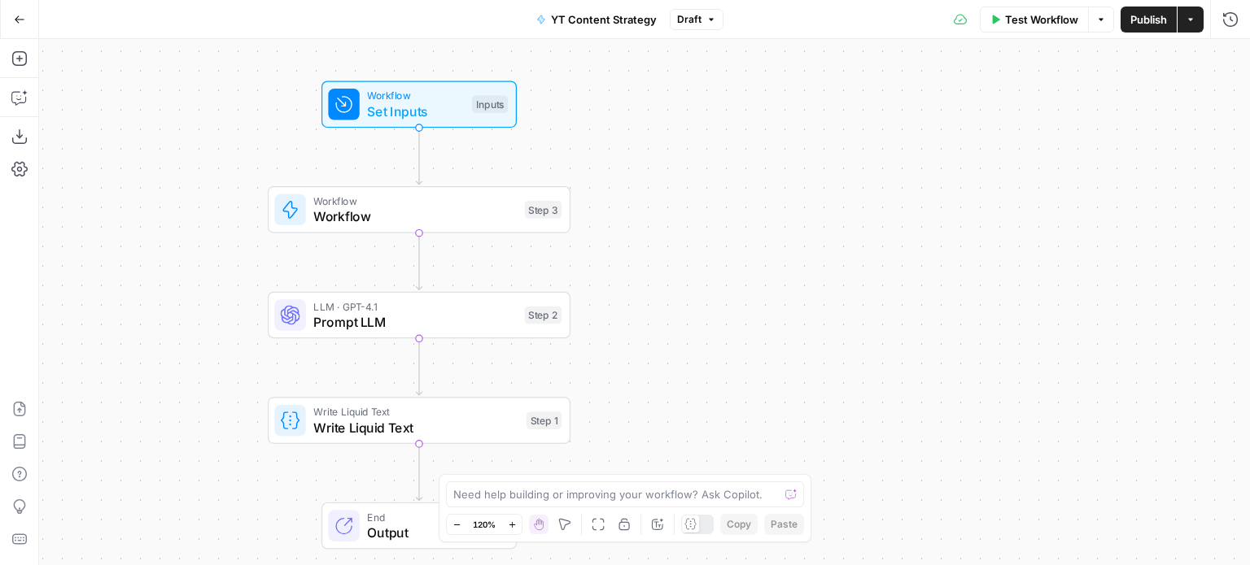
drag, startPoint x: 797, startPoint y: 214, endPoint x: 818, endPoint y: 234, distance: 28.8
click at [896, 243] on div "Workflow Set Inputs Inputs Workflow Workflow Step 3 LLM · GPT-4.1 Prompt LLM St…" at bounding box center [644, 302] width 1211 height 526
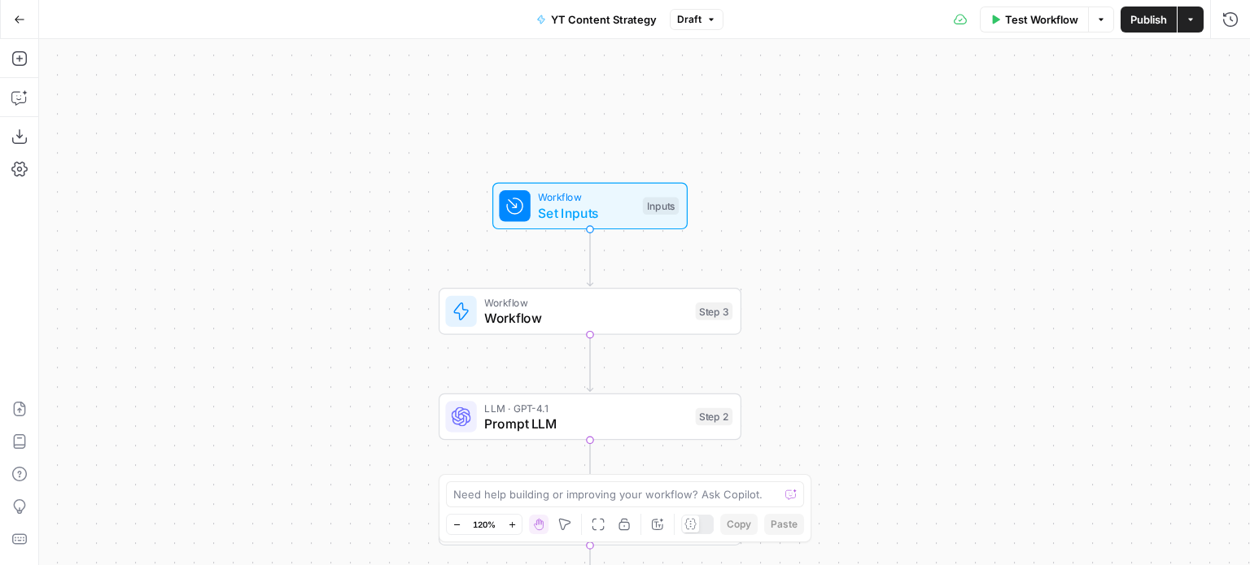
drag, startPoint x: 897, startPoint y: 289, endPoint x: 785, endPoint y: 237, distance: 123.8
click at [788, 237] on div "Workflow Set Inputs Inputs Workflow Workflow Step 3 LLM · GPT-4.1 Prompt LLM St…" at bounding box center [644, 302] width 1211 height 526
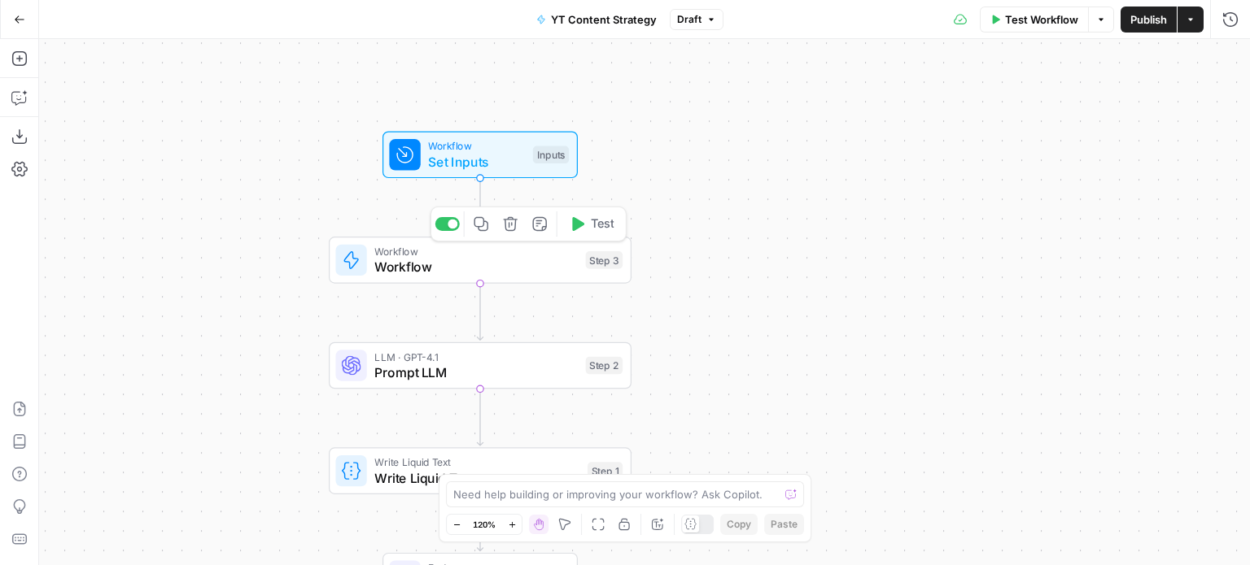
click at [481, 255] on span "Workflow" at bounding box center [475, 251] width 203 height 15
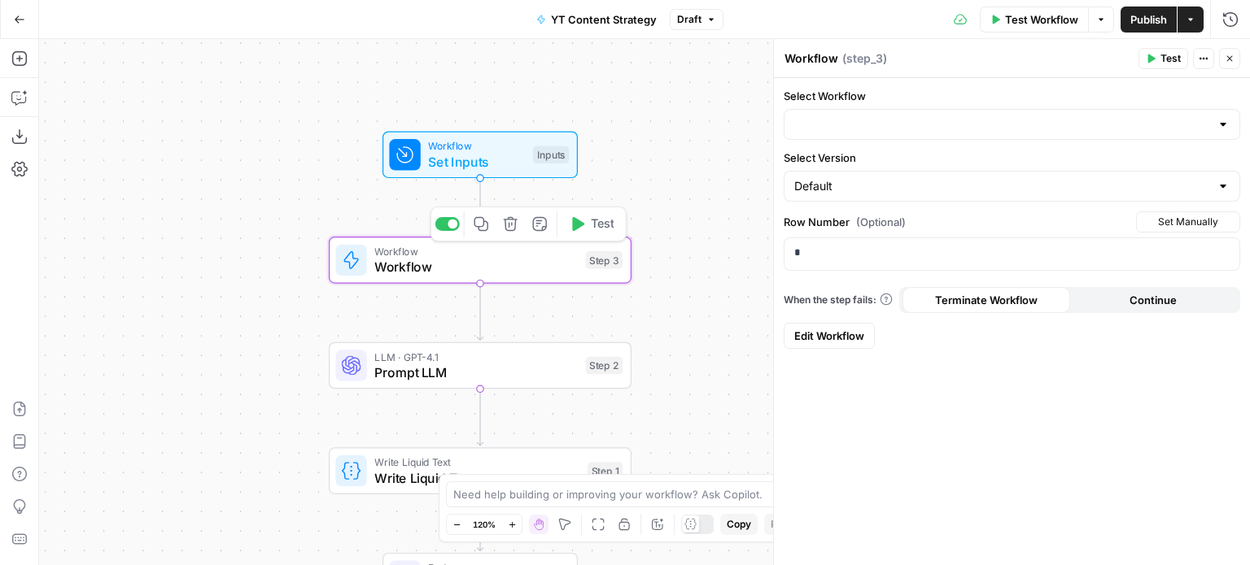
type input "00_Brand Kit"
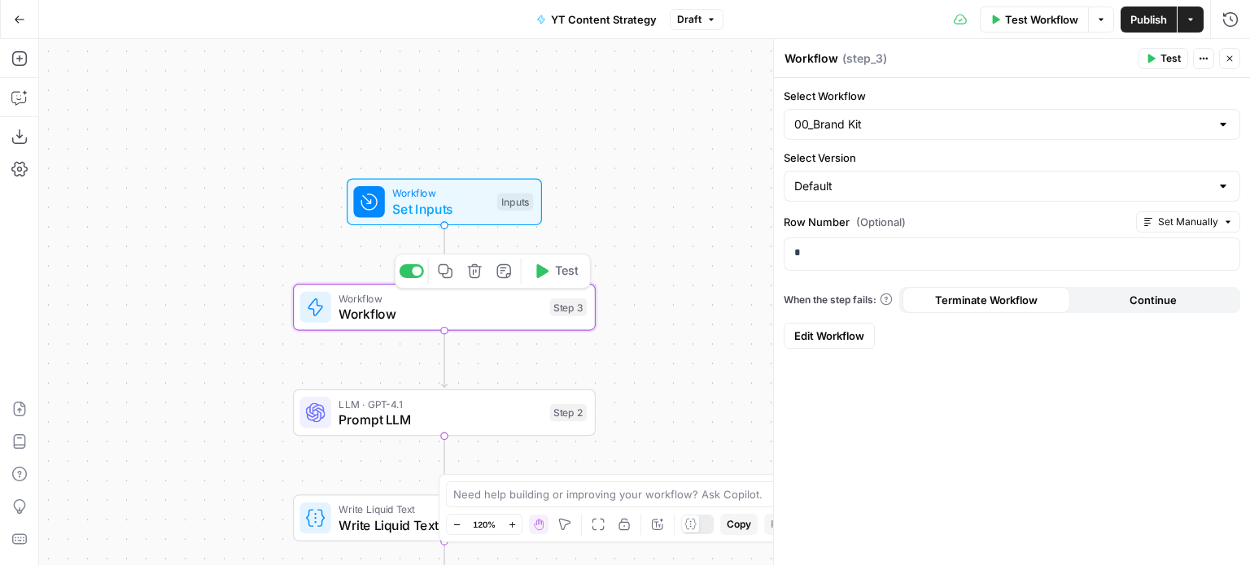
drag, startPoint x: 264, startPoint y: 236, endPoint x: 482, endPoint y: 181, distance: 225.8
click at [364, 229] on div "Workflow Set Inputs Inputs Workflow Workflow Step 3 Copy step Delete step Add N…" at bounding box center [644, 302] width 1211 height 526
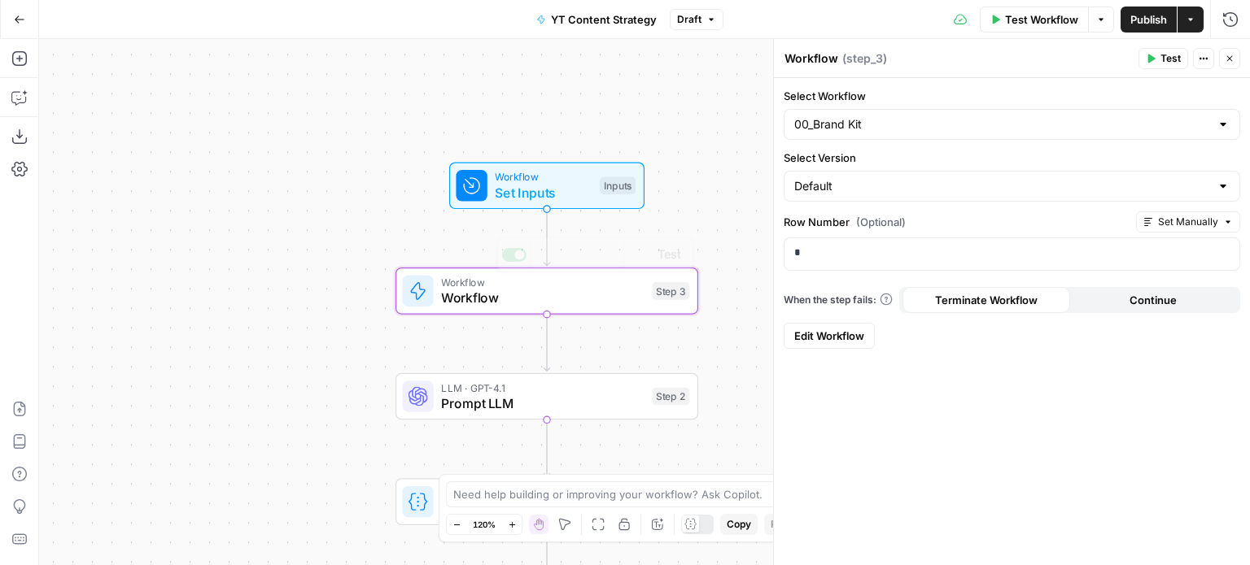
drag, startPoint x: 339, startPoint y: 205, endPoint x: 352, endPoint y: 187, distance: 22.1
click at [351, 188] on div "Workflow Set Inputs Inputs Workflow Workflow Step 3 Copy step Delete step Add N…" at bounding box center [644, 302] width 1211 height 526
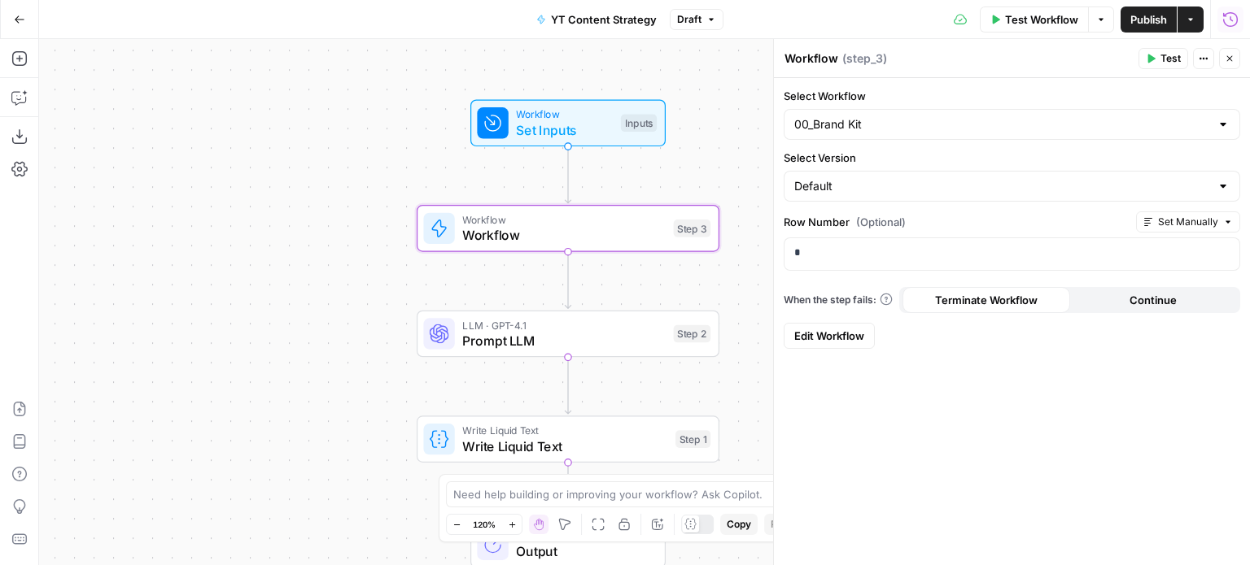
click at [1229, 3] on div "Test Workflow Options Publish Actions Run History" at bounding box center [986, 19] width 526 height 38
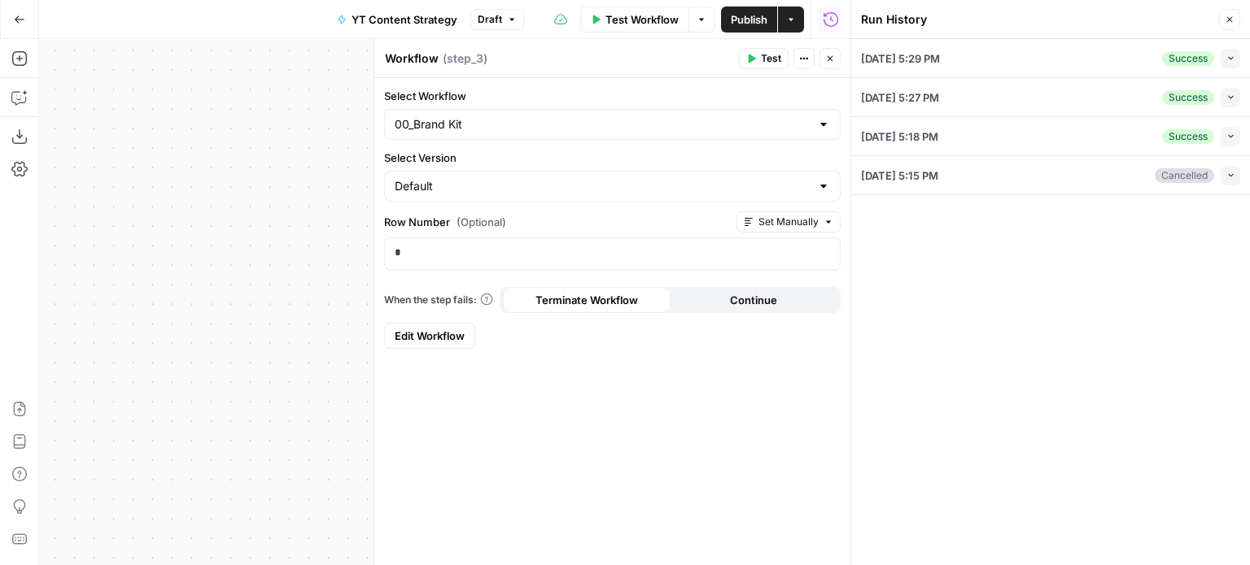
click at [1227, 55] on icon "button" at bounding box center [1230, 58] width 9 height 9
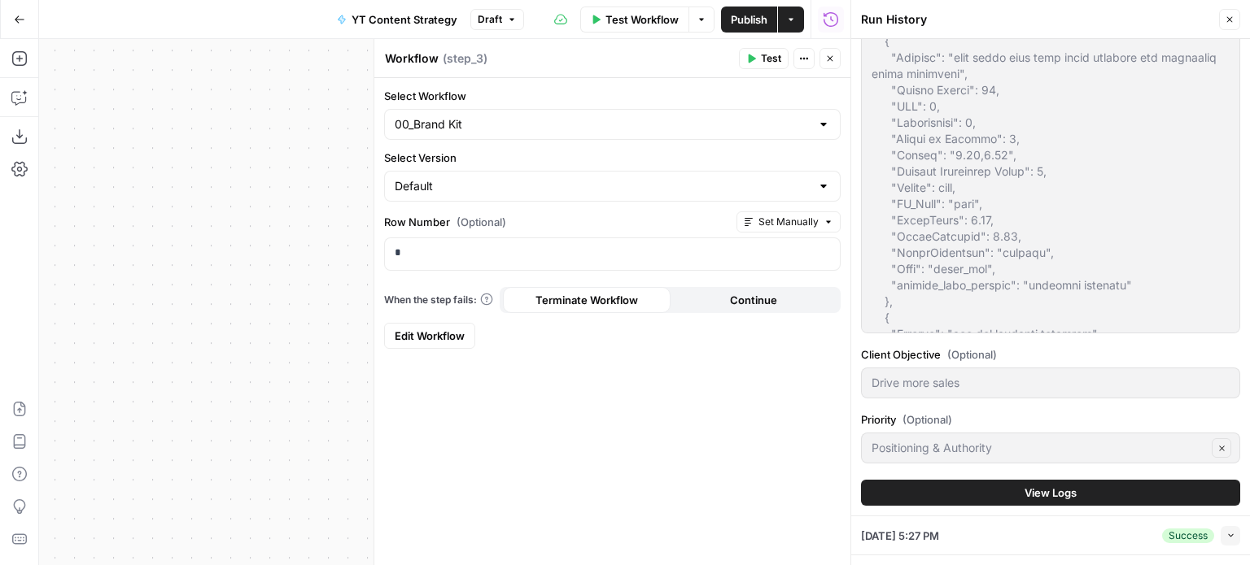
scroll to position [1304, 0]
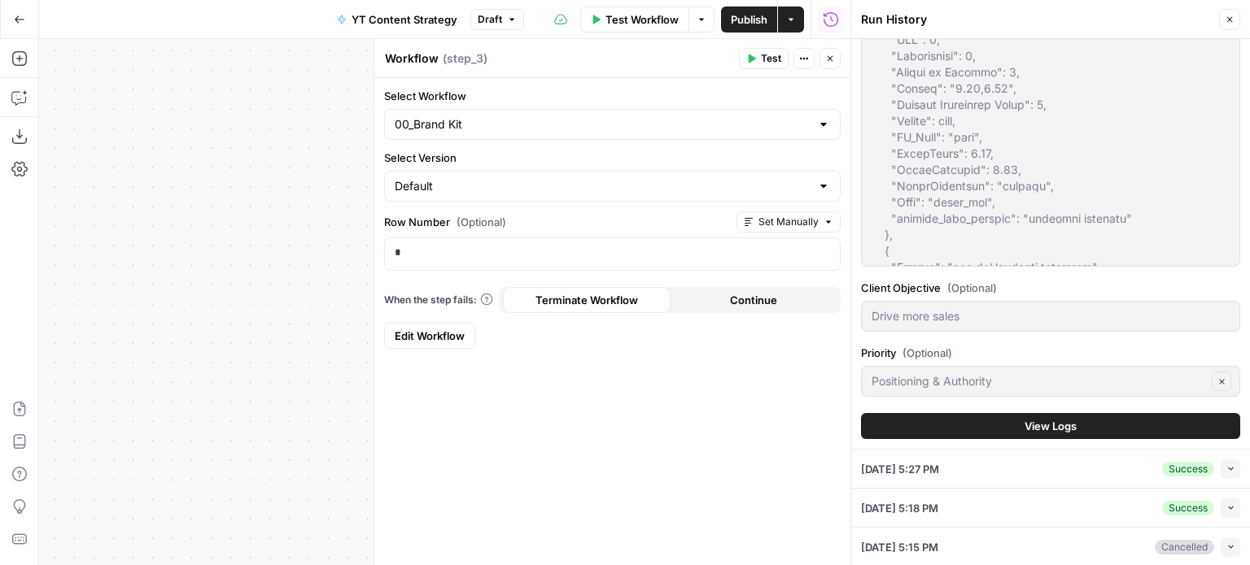
click at [1082, 419] on button "View Logs" at bounding box center [1050, 426] width 379 height 26
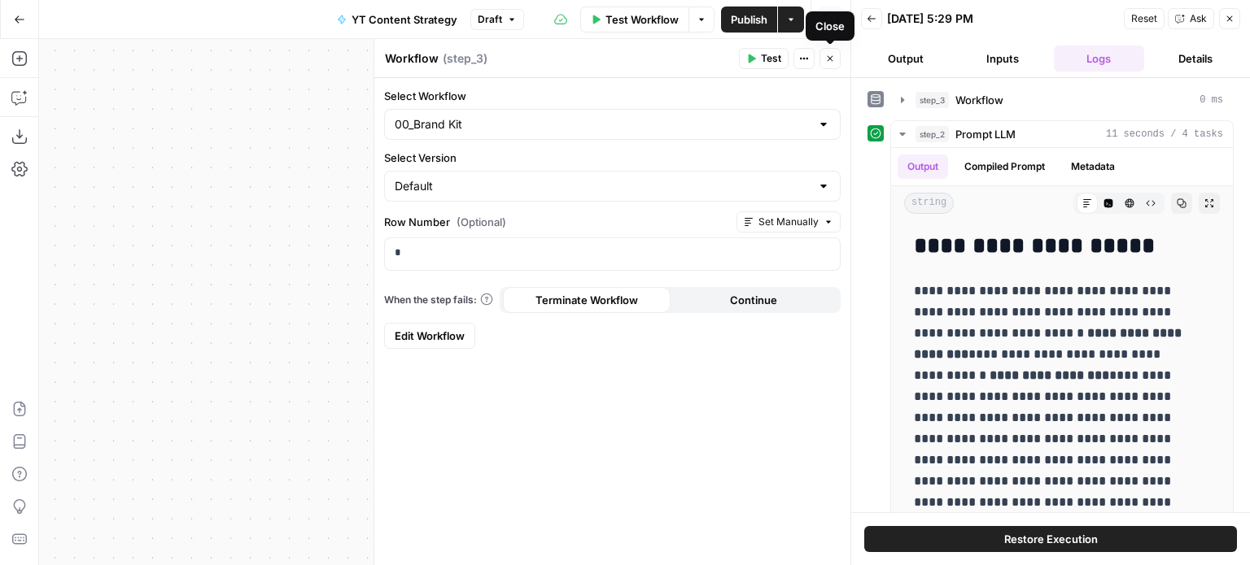
click at [833, 56] on icon "button" at bounding box center [830, 59] width 10 height 10
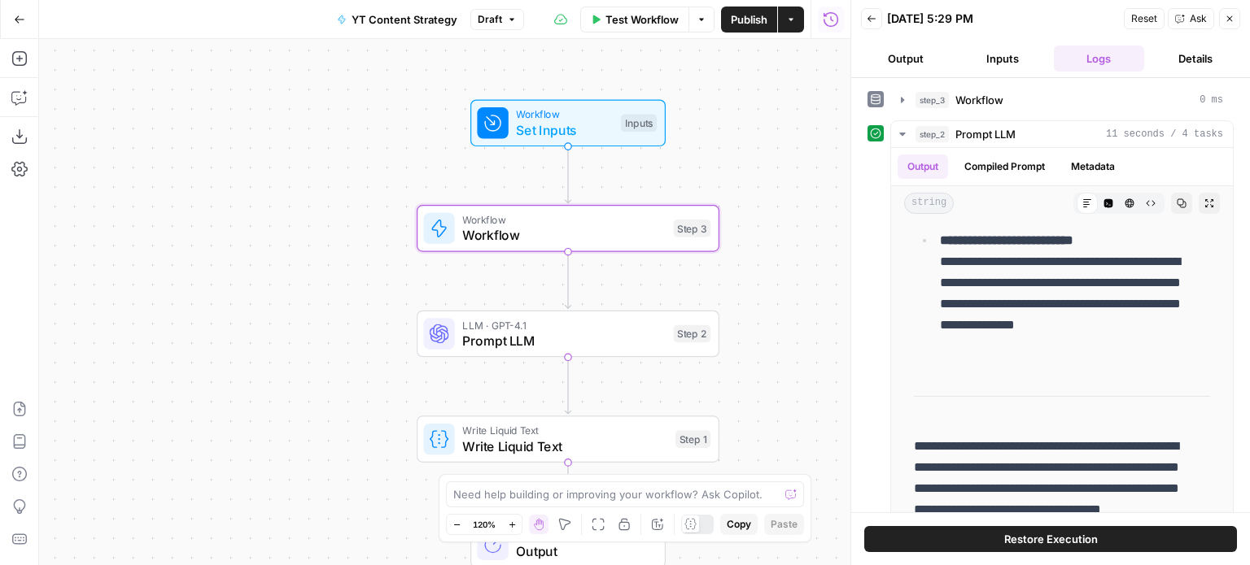
drag, startPoint x: 1001, startPoint y: 424, endPoint x: 1002, endPoint y: 587, distance: 163.6
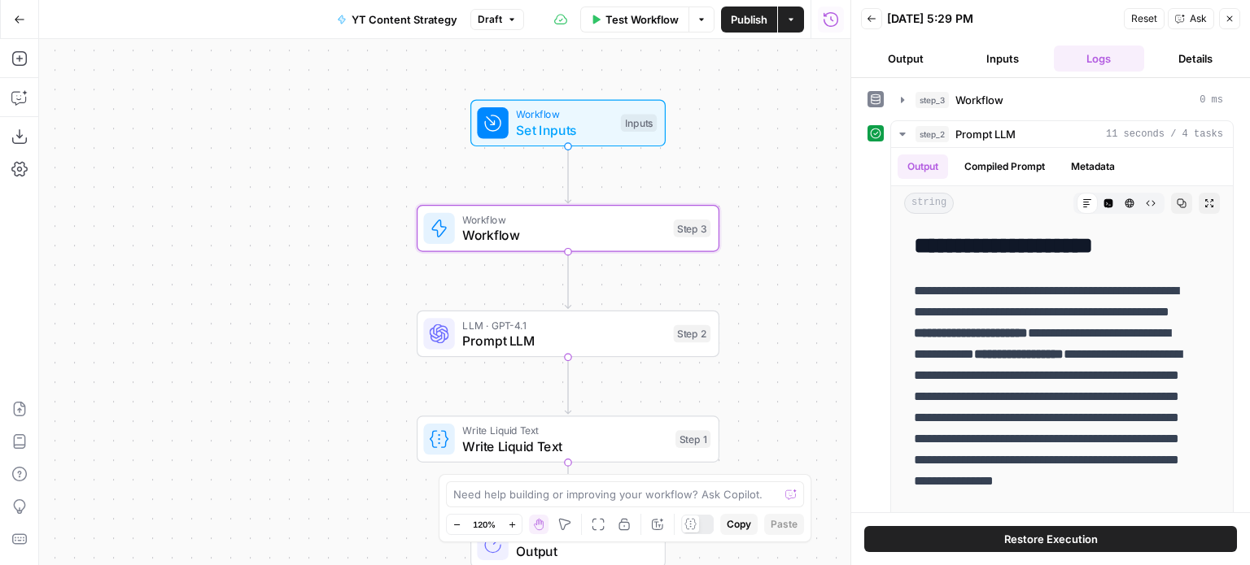
drag, startPoint x: 1019, startPoint y: 402, endPoint x: 941, endPoint y: -67, distance: 475.0
click at [947, 130] on span "step_2" at bounding box center [931, 134] width 33 height 16
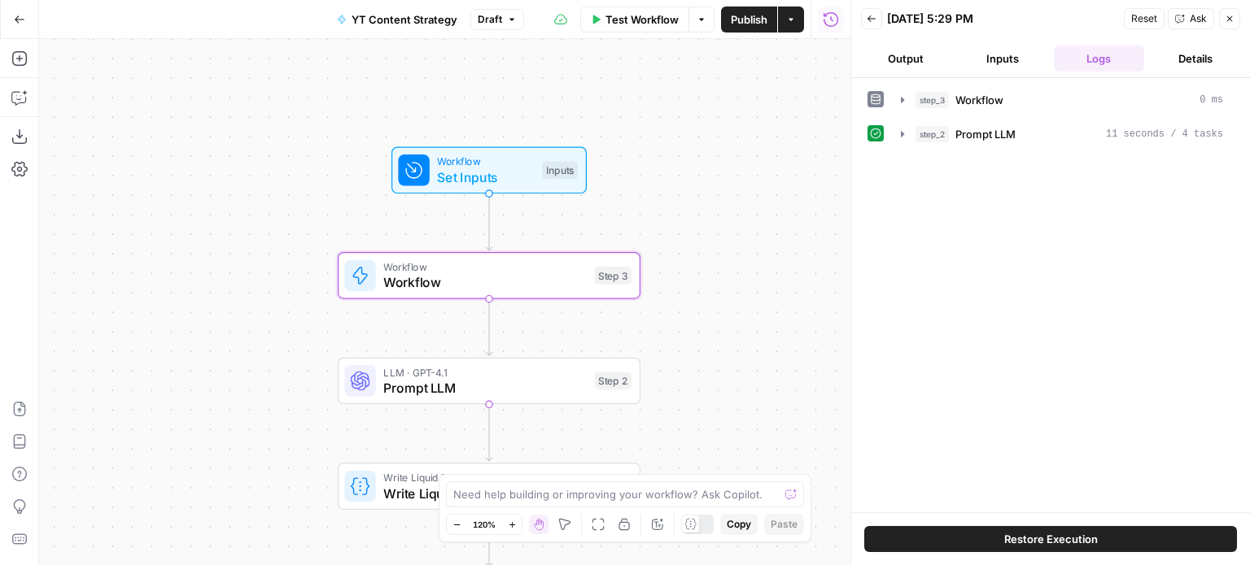
drag, startPoint x: 760, startPoint y: 104, endPoint x: 699, endPoint y: 146, distance: 74.3
click at [699, 146] on div "Workflow Set Inputs Inputs Workflow Workflow Step 3 LLM · GPT-4.1 Prompt LLM St…" at bounding box center [444, 302] width 811 height 526
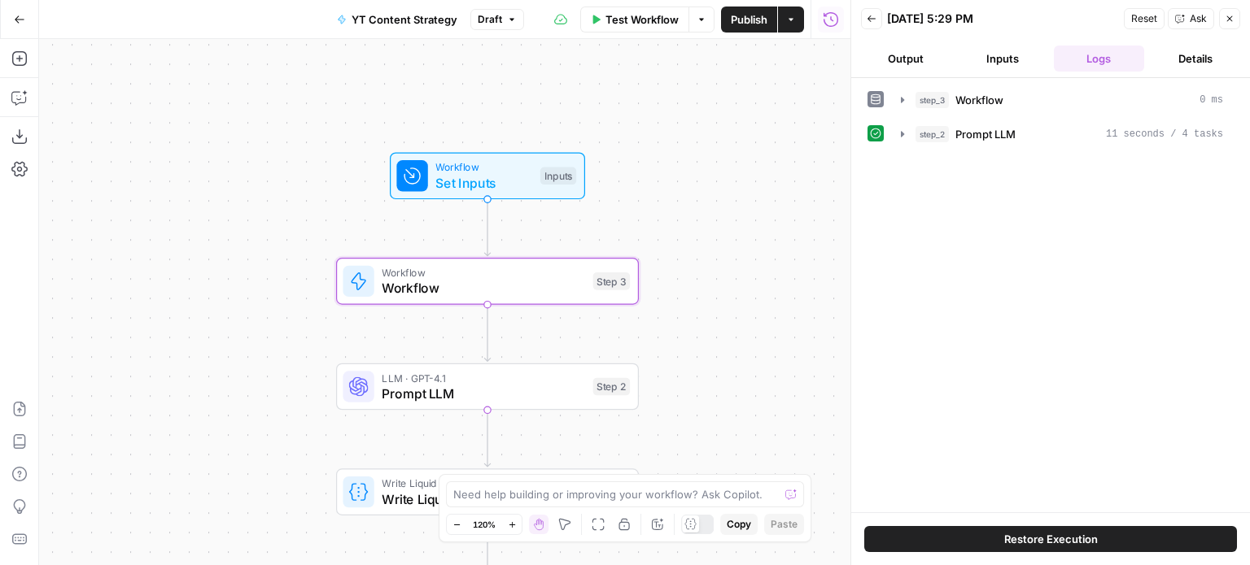
click at [1231, 16] on icon "button" at bounding box center [1230, 19] width 6 height 6
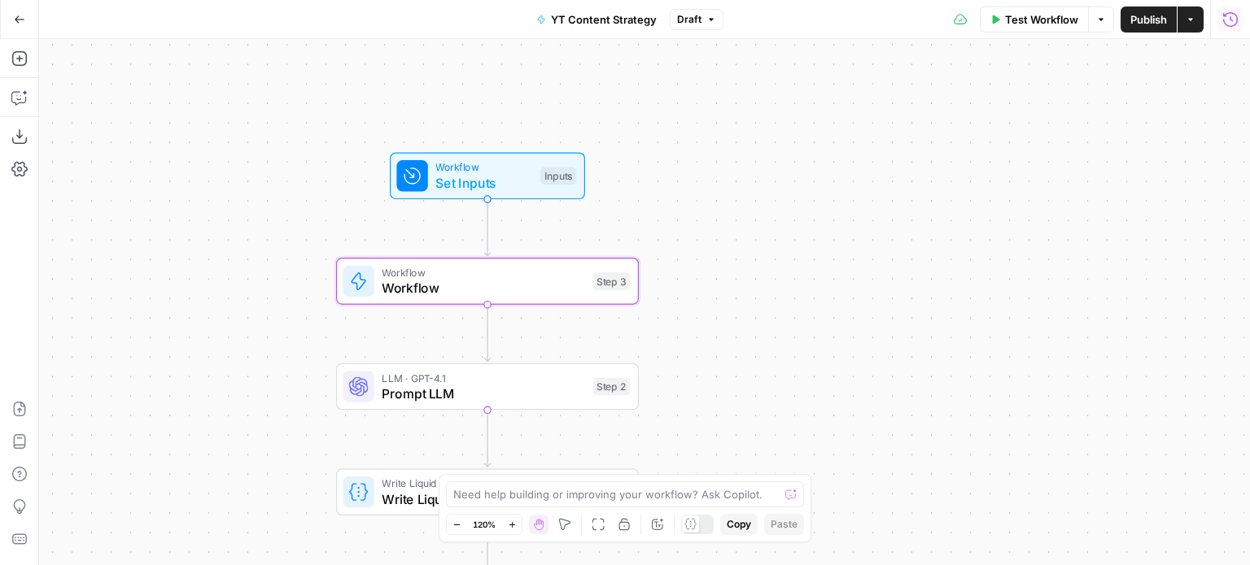
click at [531, 187] on span "Set Inputs" at bounding box center [483, 183] width 97 height 20
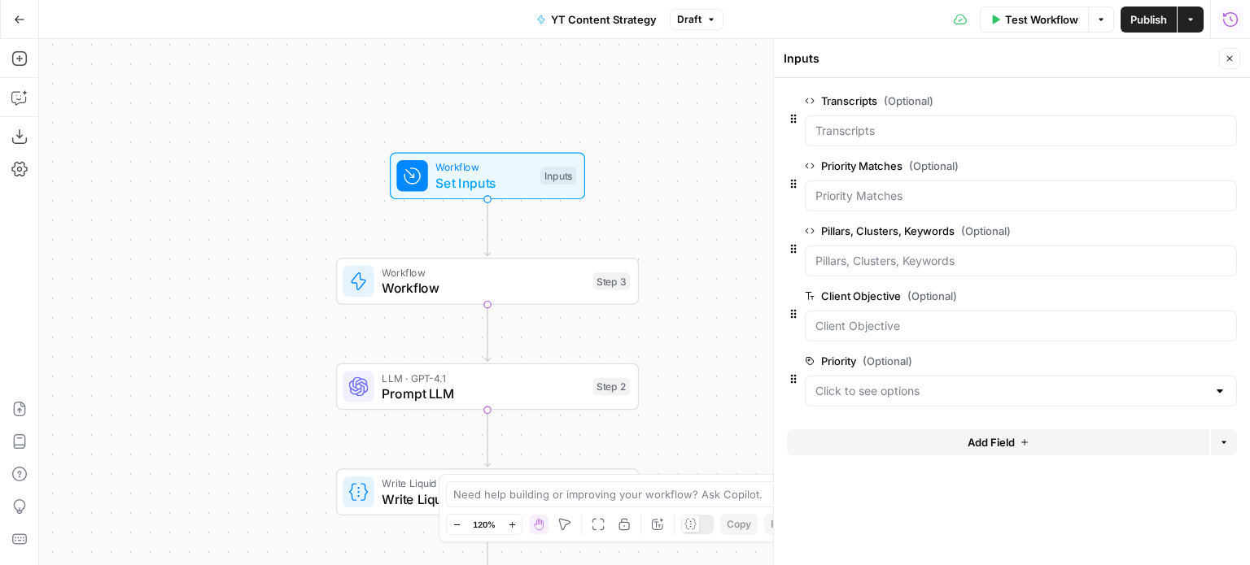
click at [1227, 59] on icon "button" at bounding box center [1230, 59] width 10 height 10
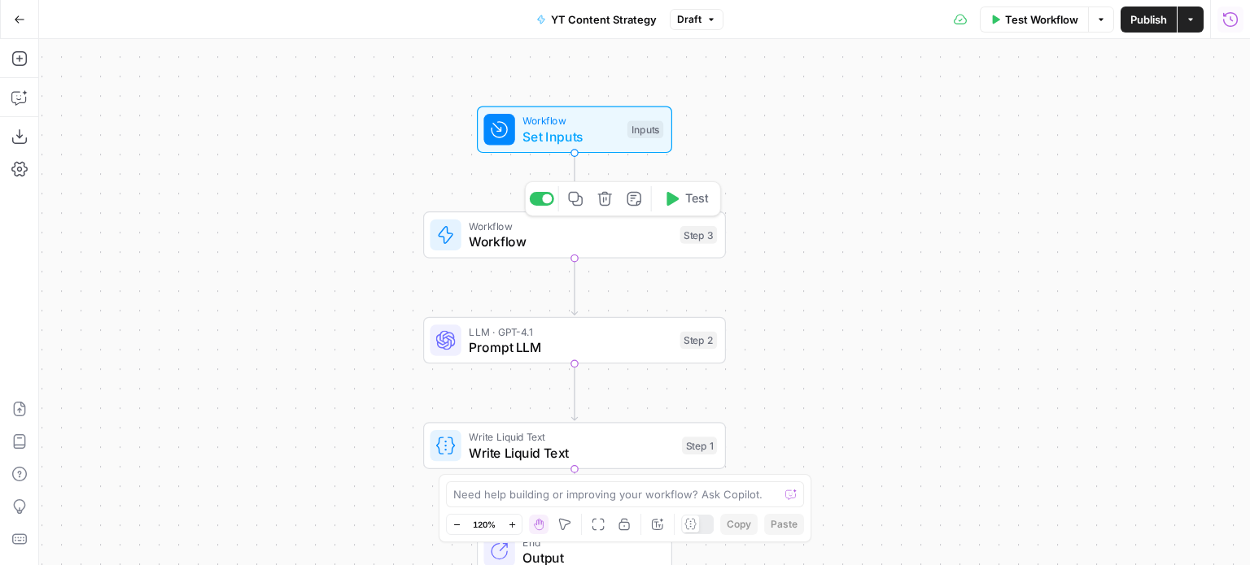
drag, startPoint x: 273, startPoint y: 242, endPoint x: 328, endPoint y: 213, distance: 62.6
click at [325, 213] on div "Workflow Set Inputs Inputs Workflow Workflow Step 3 Copy step Delete step Add N…" at bounding box center [644, 302] width 1211 height 526
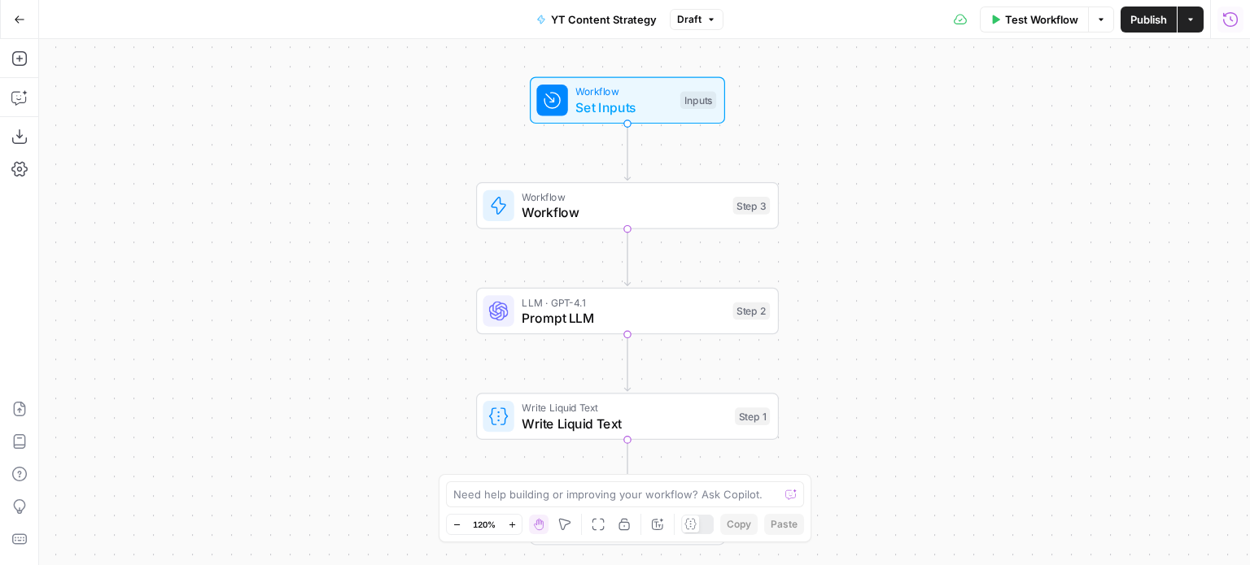
click at [1230, 24] on icon "button" at bounding box center [1230, 19] width 16 height 16
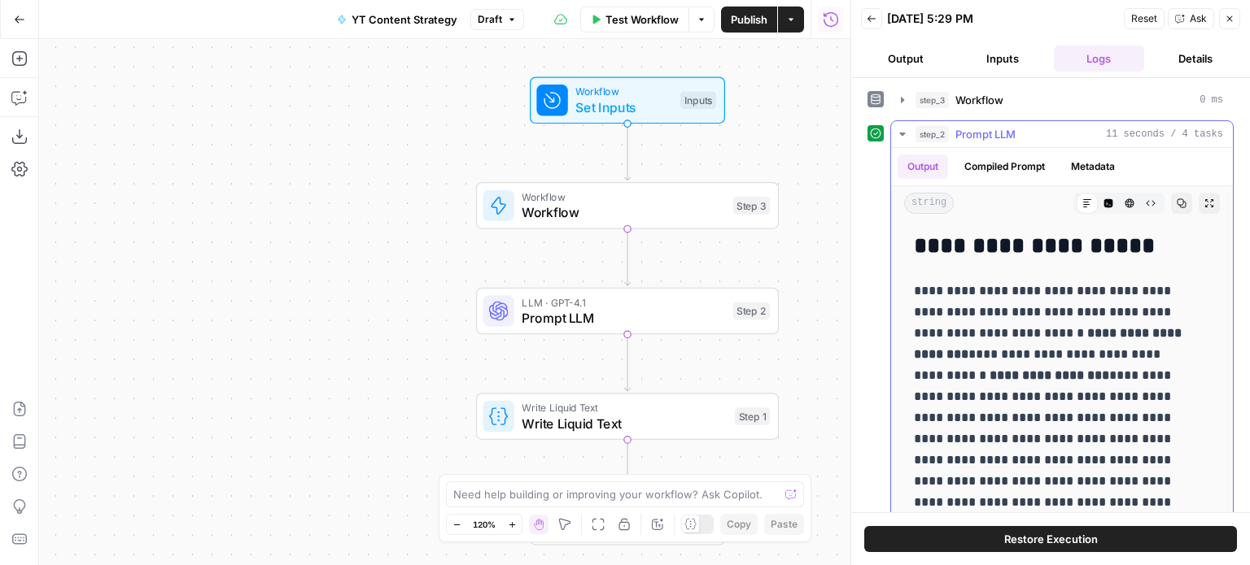
click at [1042, 141] on div "step_2 Prompt LLM 11 seconds / 4 tasks" at bounding box center [1069, 134] width 308 height 16
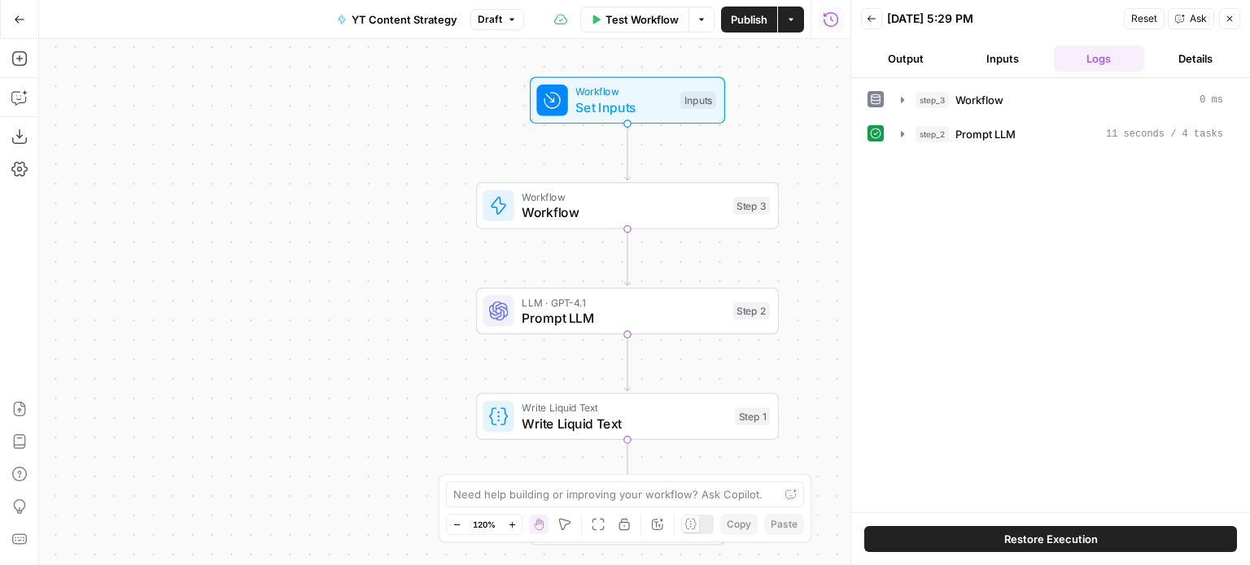
click at [698, 523] on div at bounding box center [690, 524] width 17 height 17
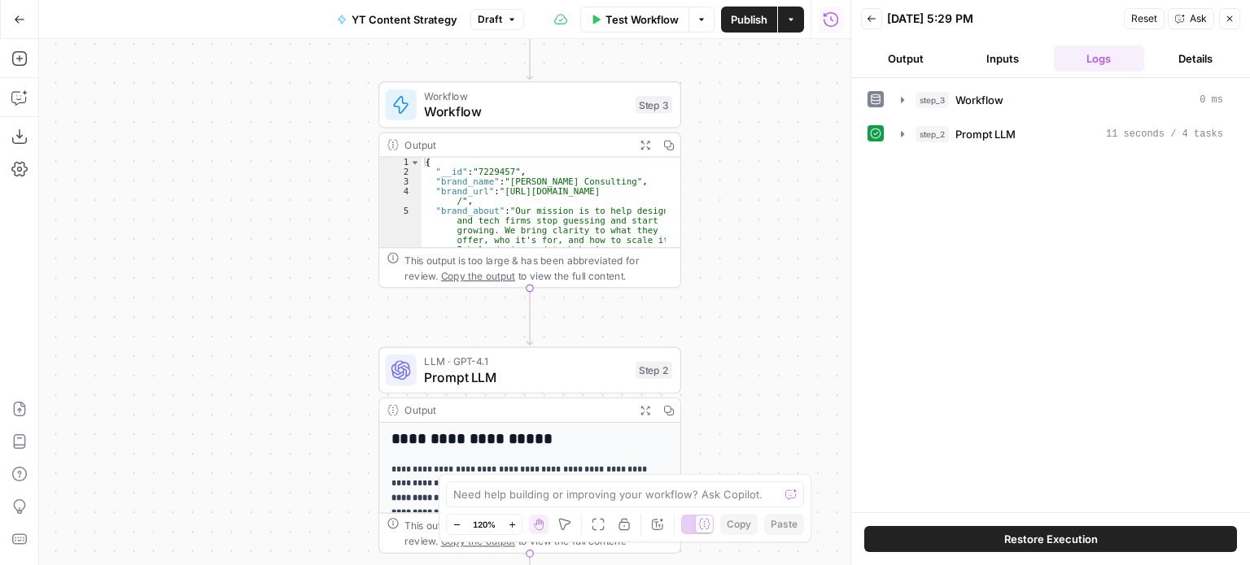
drag, startPoint x: 308, startPoint y: 286, endPoint x: 267, endPoint y: 214, distance: 82.8
click at [267, 214] on div "**********" at bounding box center [444, 302] width 811 height 526
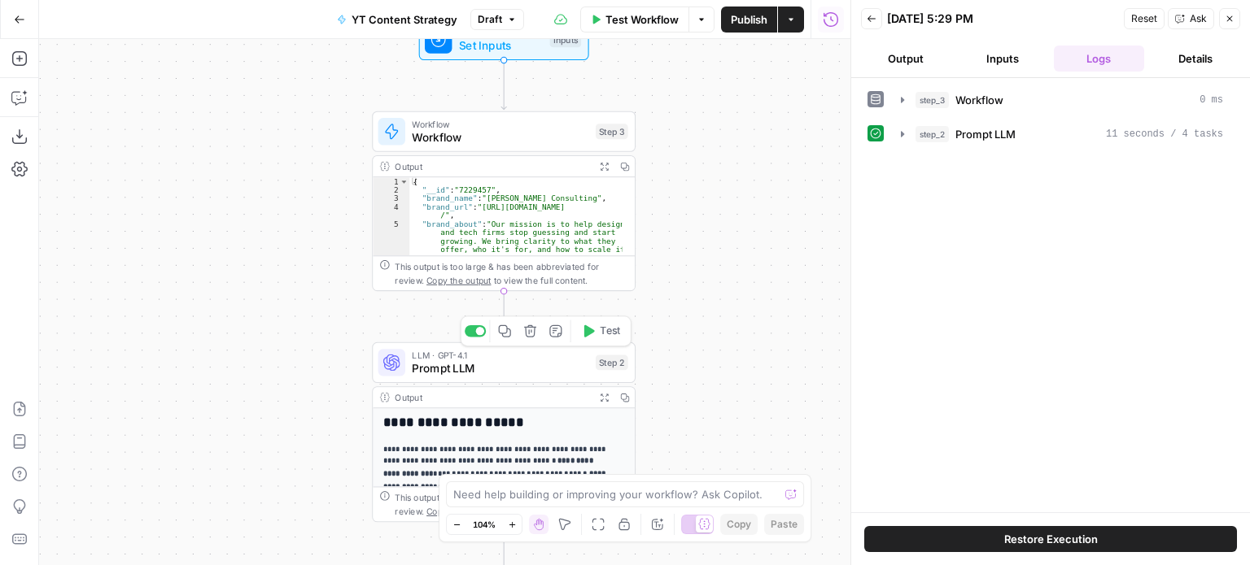
click at [504, 382] on div "LLM · GPT-4.1 Prompt LLM Step 2 Copy step Delete step Add Note Test" at bounding box center [504, 363] width 264 height 41
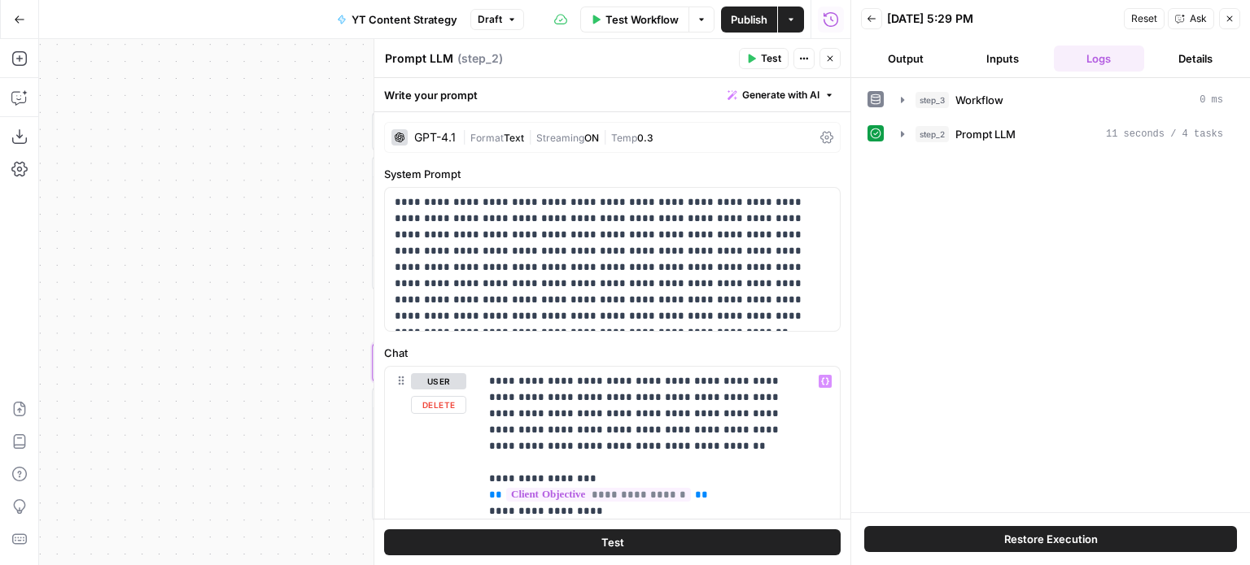
drag, startPoint x: 226, startPoint y: 247, endPoint x: 258, endPoint y: 242, distance: 32.0
click at [142, 254] on div "**********" at bounding box center [444, 302] width 811 height 526
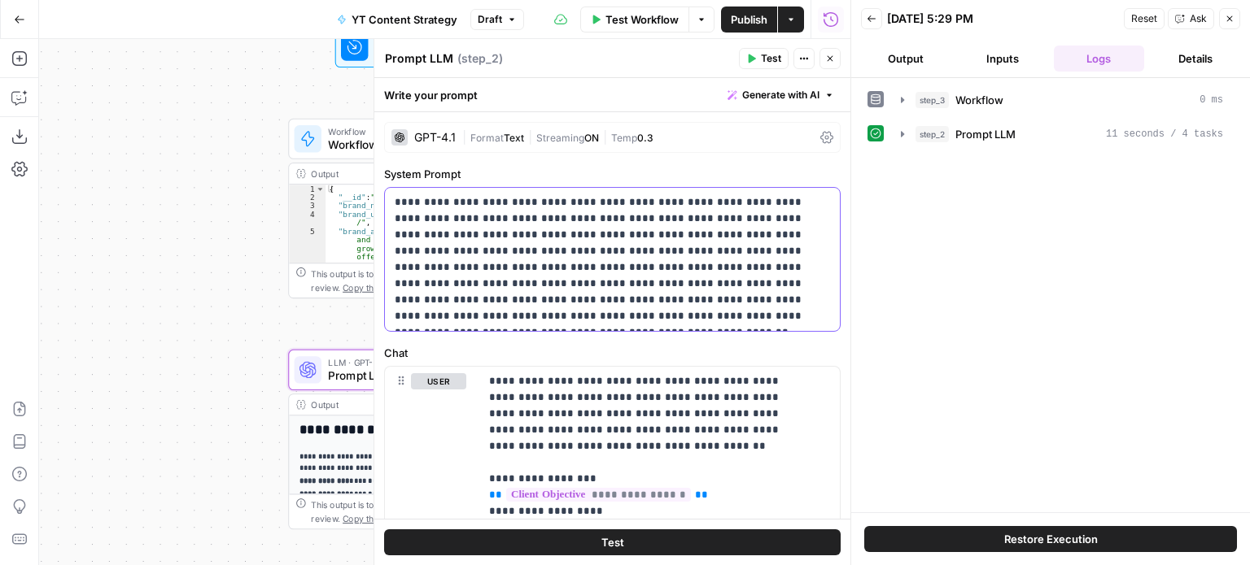
click at [629, 263] on p "**********" at bounding box center [606, 259] width 423 height 130
